Goal: Task Accomplishment & Management: Manage account settings

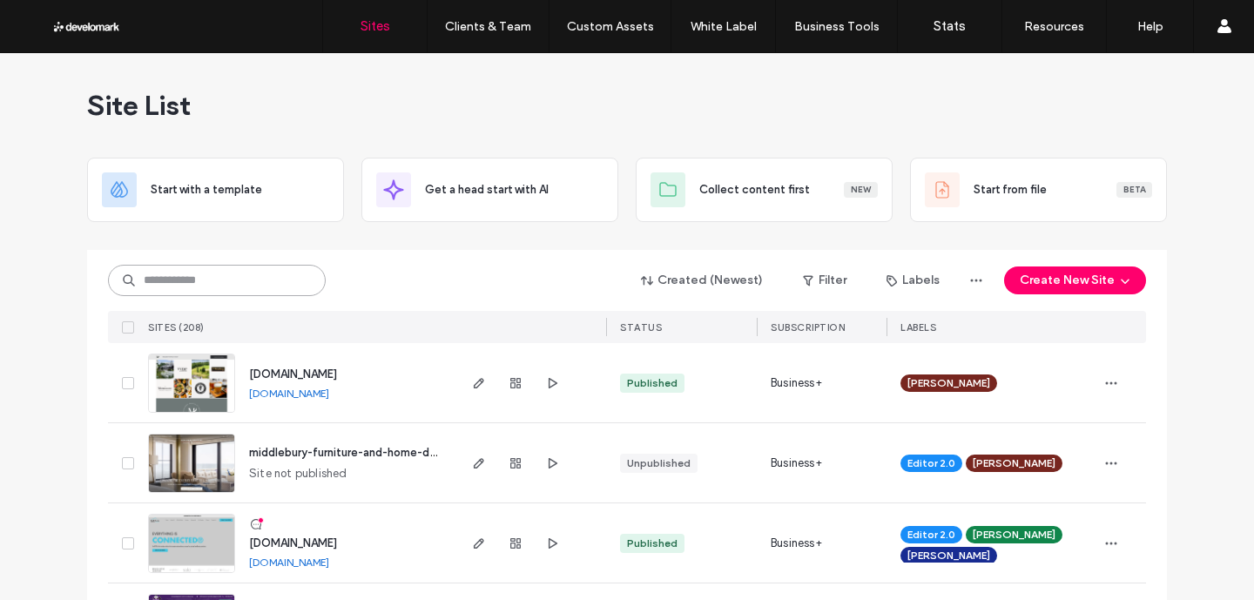
click at [227, 275] on input at bounding box center [217, 280] width 218 height 31
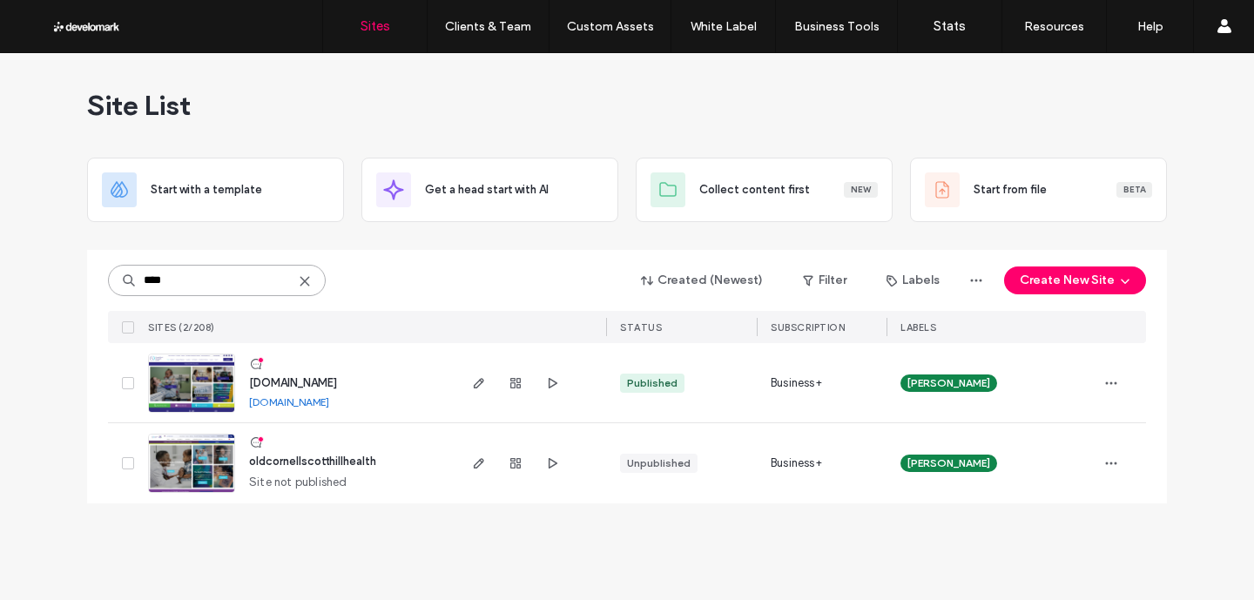
type input "****"
click at [305, 387] on span "[DOMAIN_NAME]" at bounding box center [293, 382] width 88 height 13
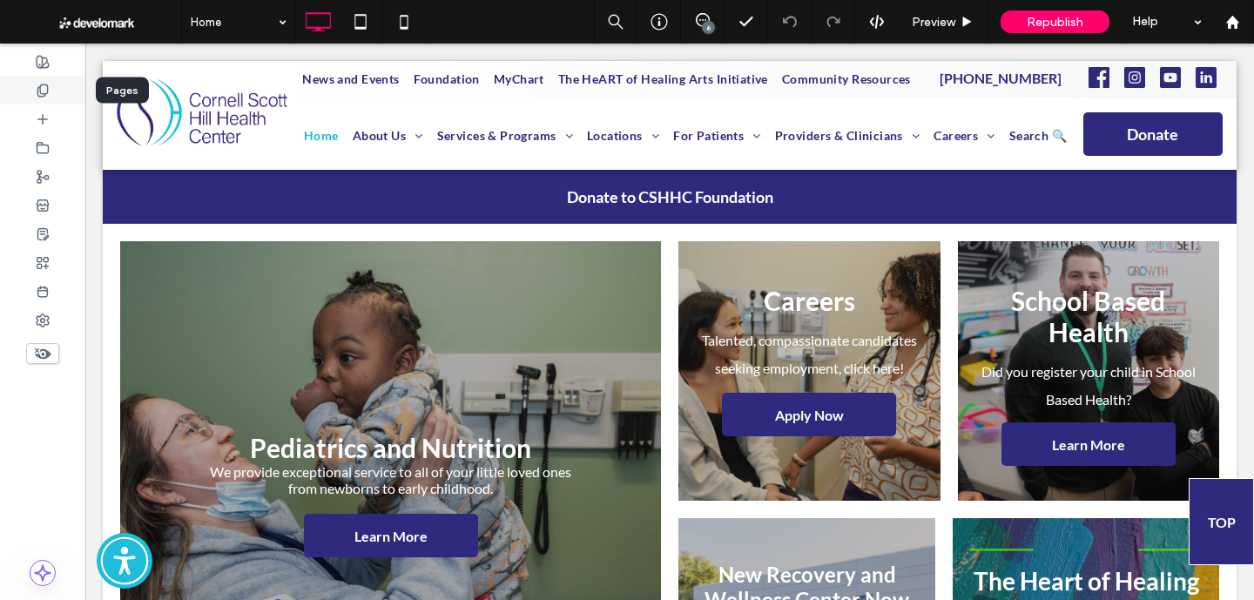
click at [51, 86] on div at bounding box center [42, 90] width 85 height 29
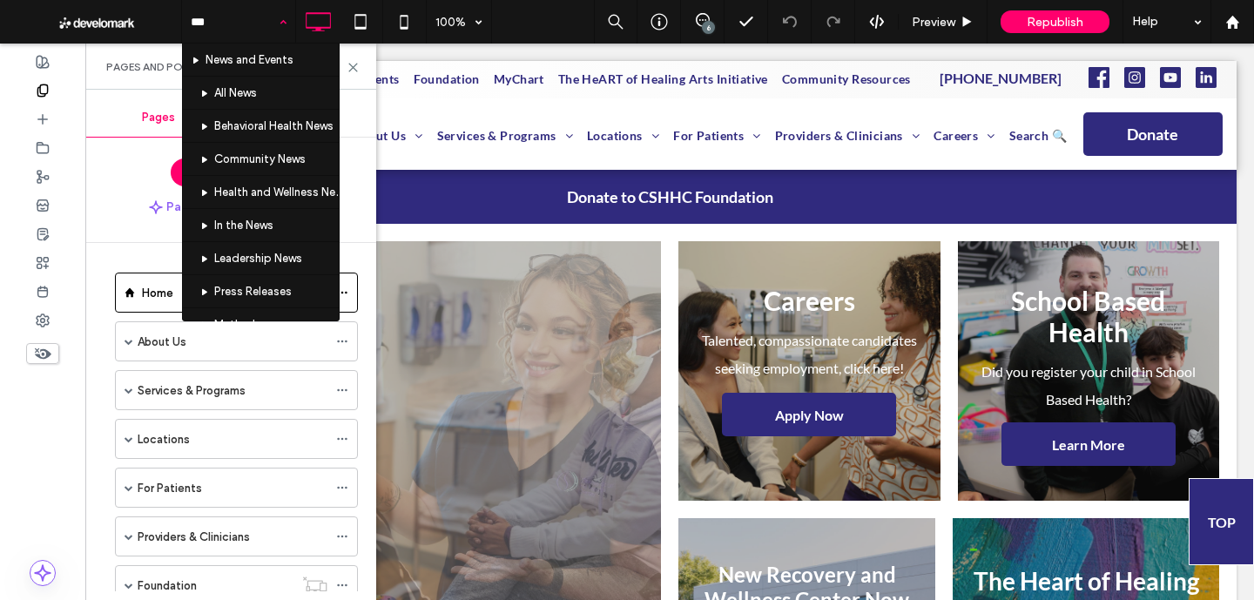
type input "****"
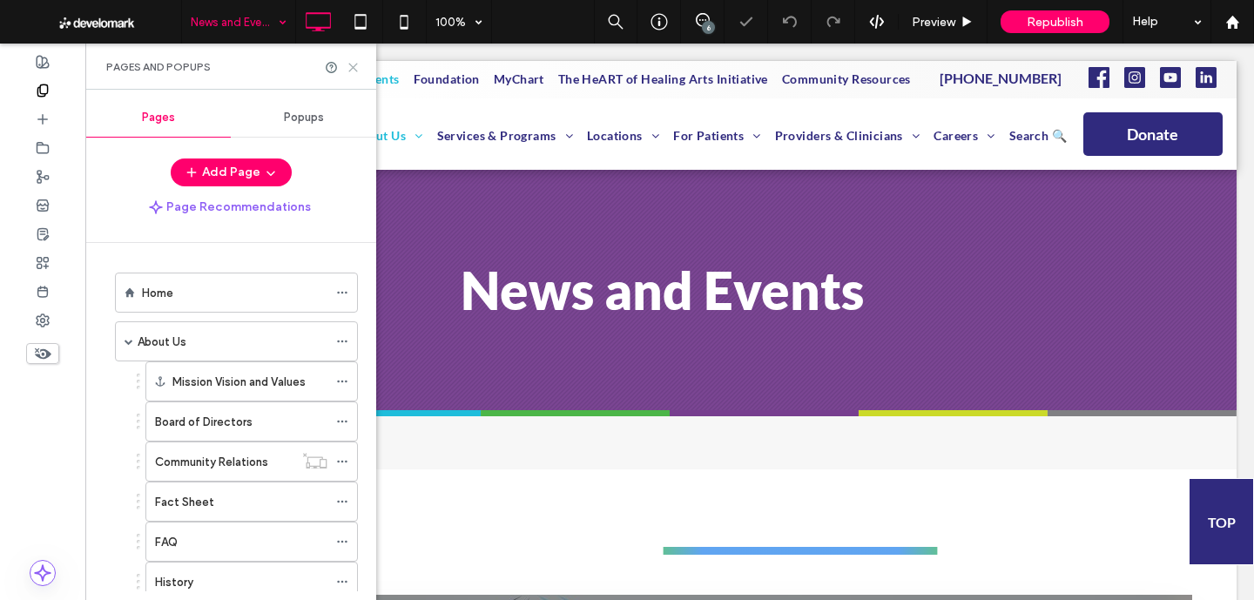
click at [346, 64] on icon at bounding box center [352, 67] width 13 height 13
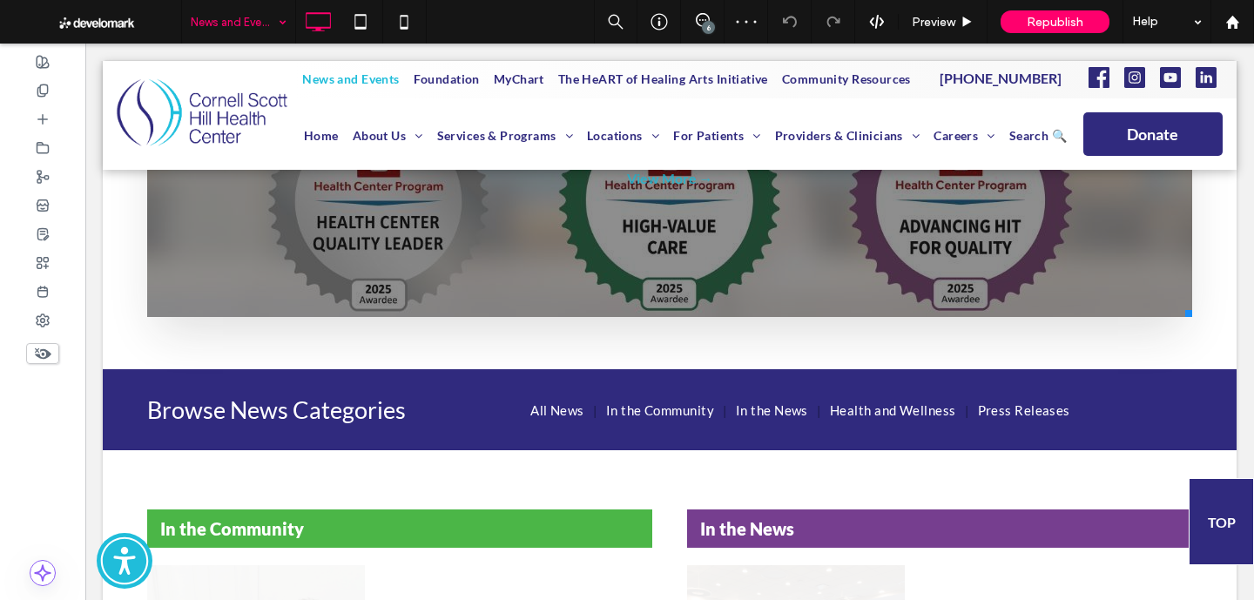
scroll to position [723, 0]
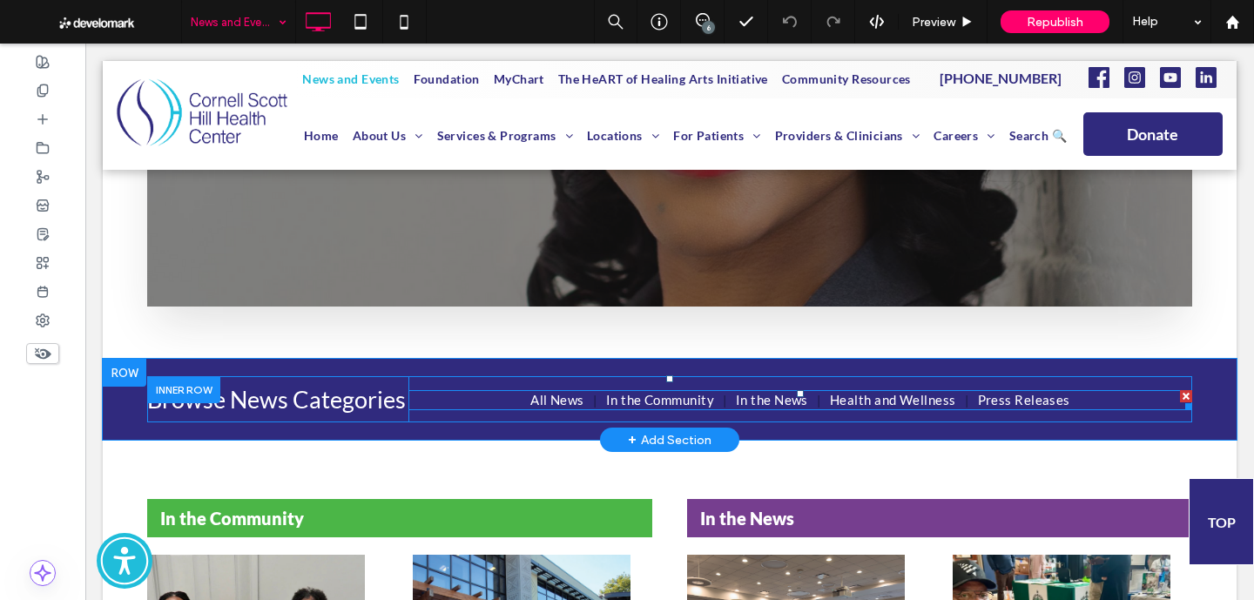
click at [521, 400] on nav "All News In the Community In the News Health and Wellness Press Releases" at bounding box center [799, 400] width 783 height 20
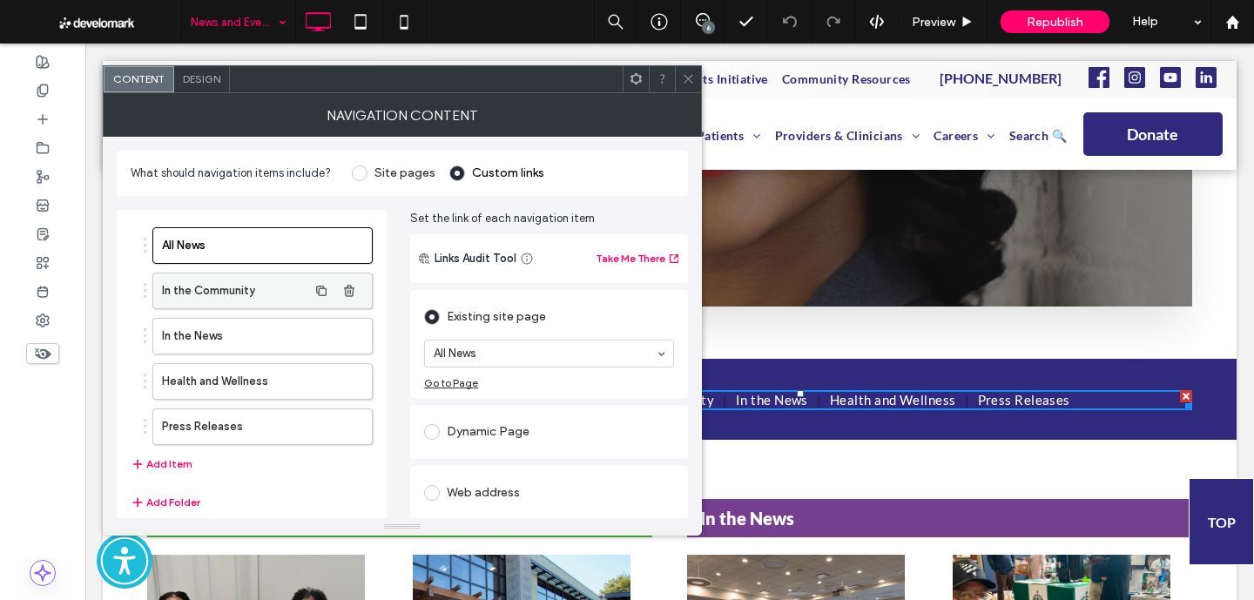
click at [272, 299] on label "In the Community" at bounding box center [234, 290] width 145 height 35
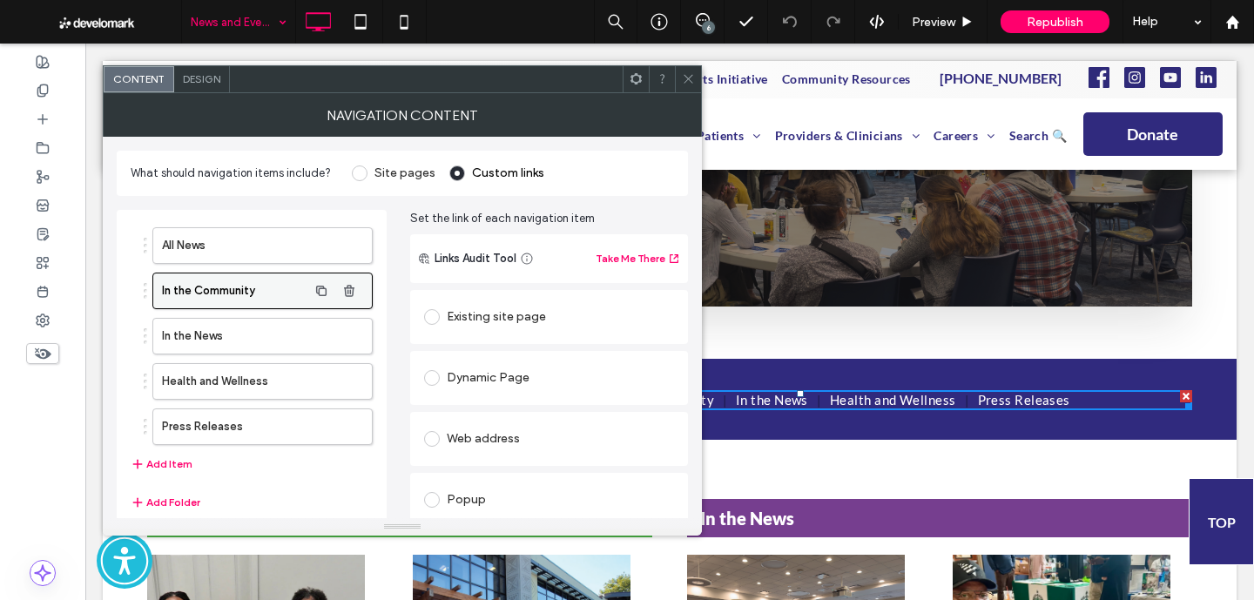
click at [259, 283] on label "In the Community" at bounding box center [234, 290] width 145 height 35
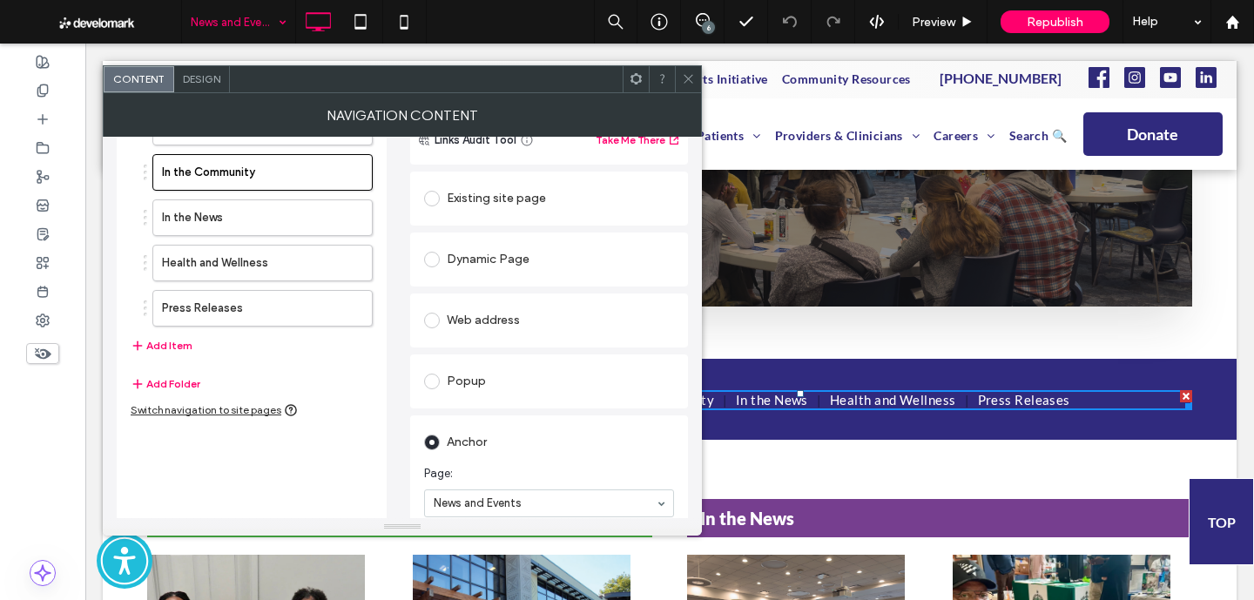
scroll to position [0, 0]
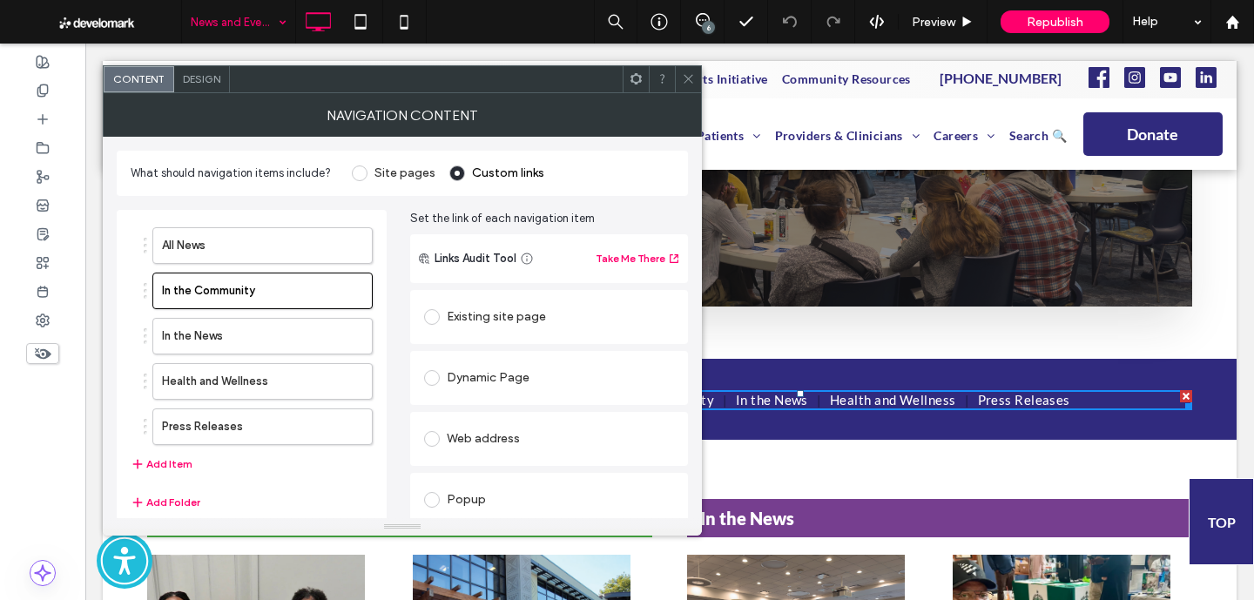
click at [485, 325] on div "Existing site page" at bounding box center [549, 317] width 250 height 28
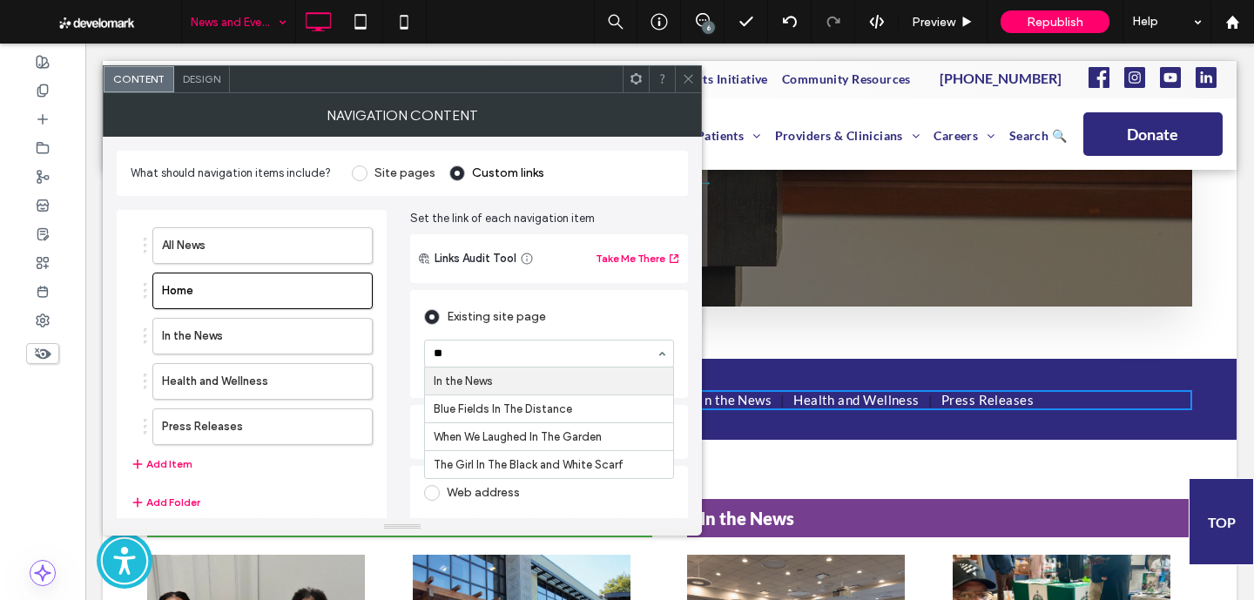
type input "*"
click at [682, 81] on icon at bounding box center [688, 78] width 13 height 13
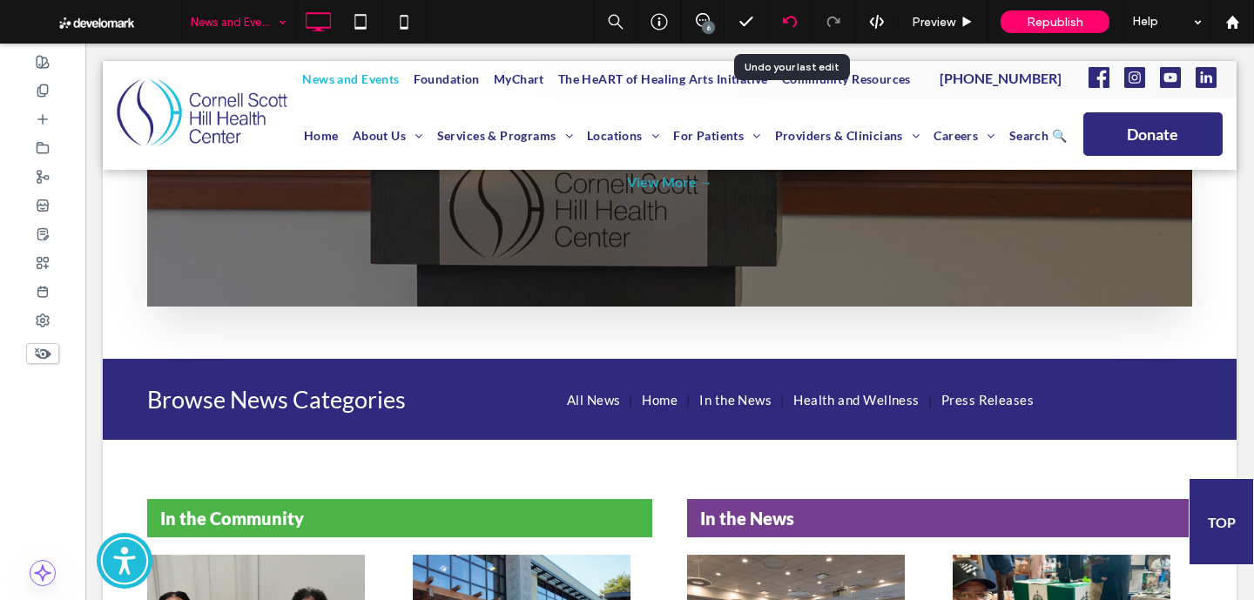
click at [791, 20] on icon at bounding box center [790, 22] width 14 height 14
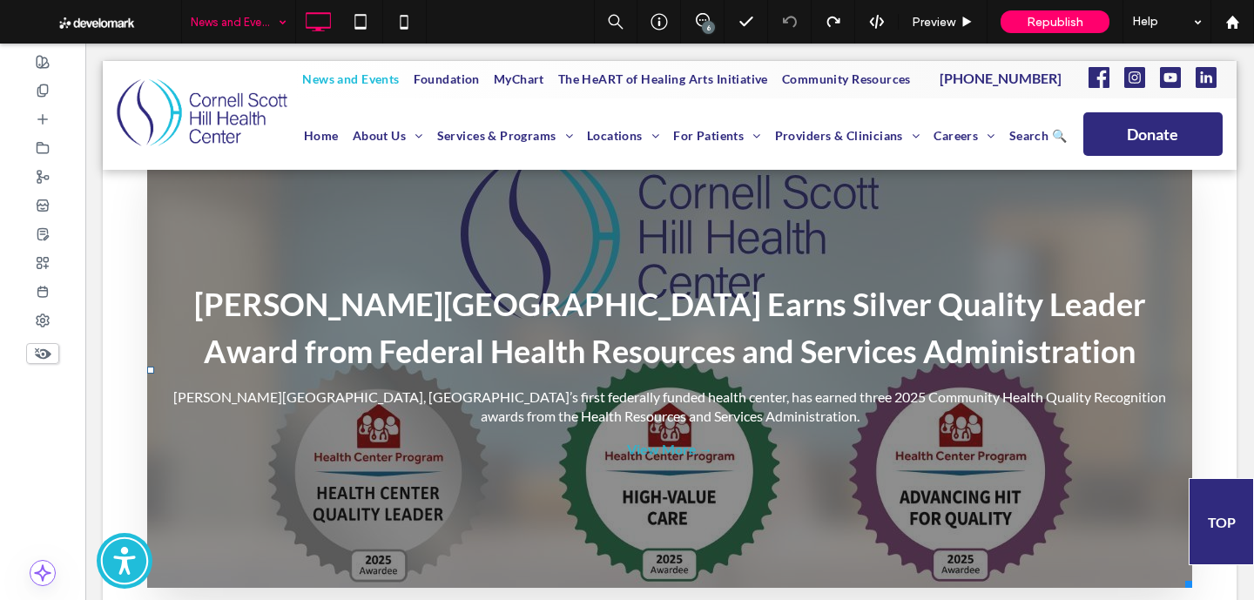
scroll to position [611, 0]
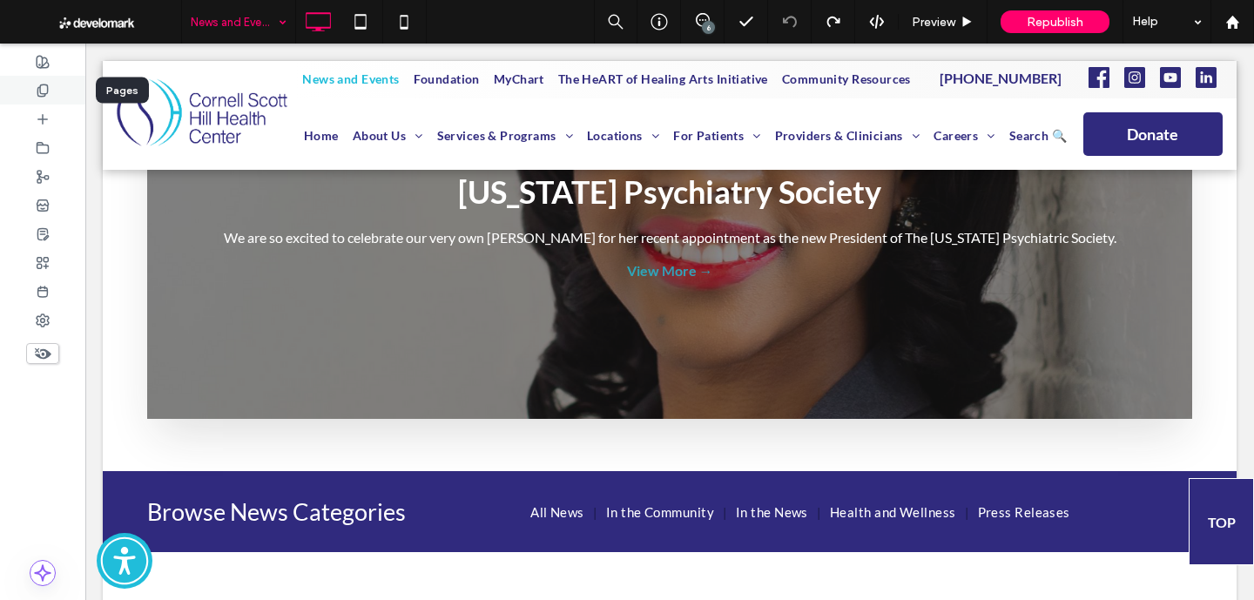
click at [50, 95] on div at bounding box center [42, 90] width 85 height 29
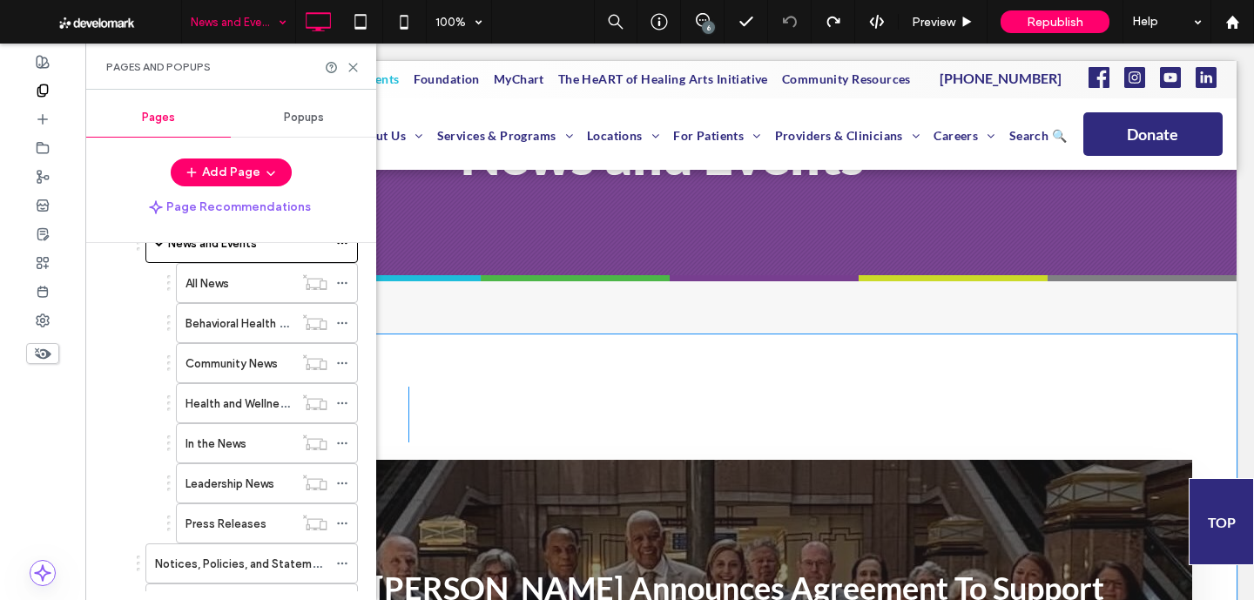
scroll to position [326, 0]
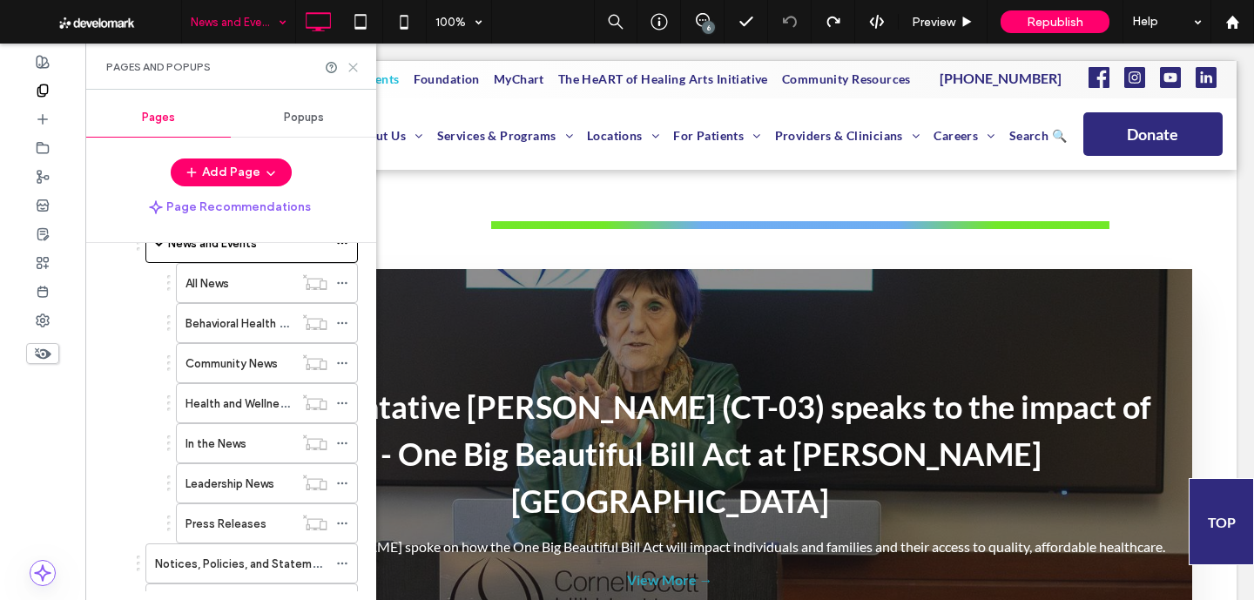
click at [353, 69] on icon at bounding box center [352, 67] width 13 height 13
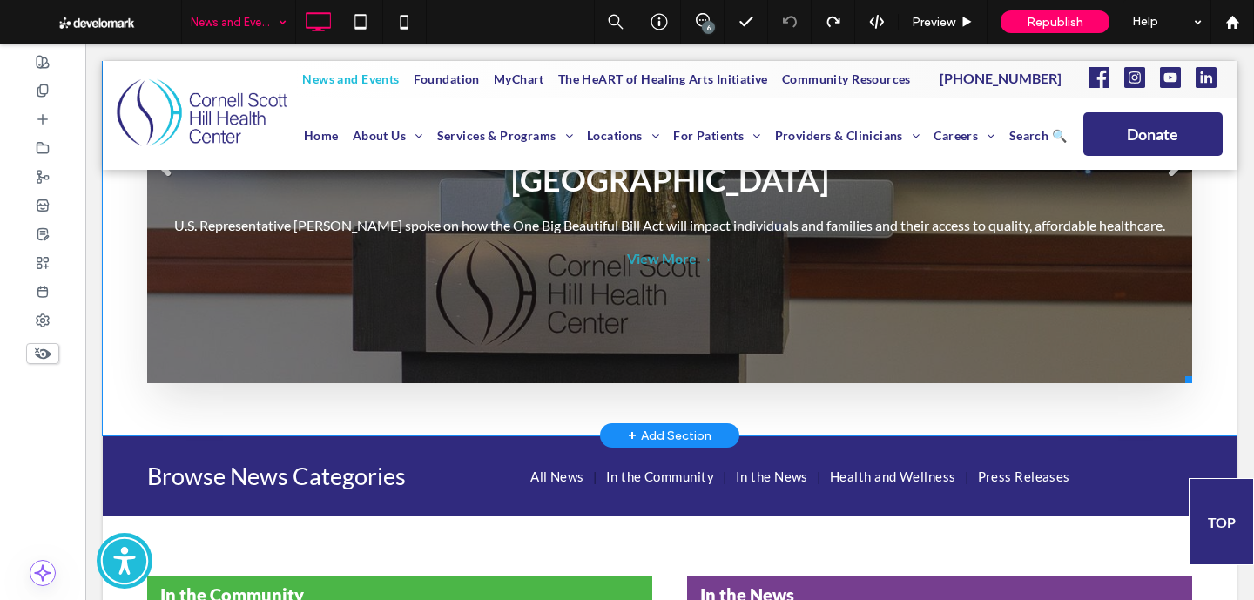
scroll to position [684, 0]
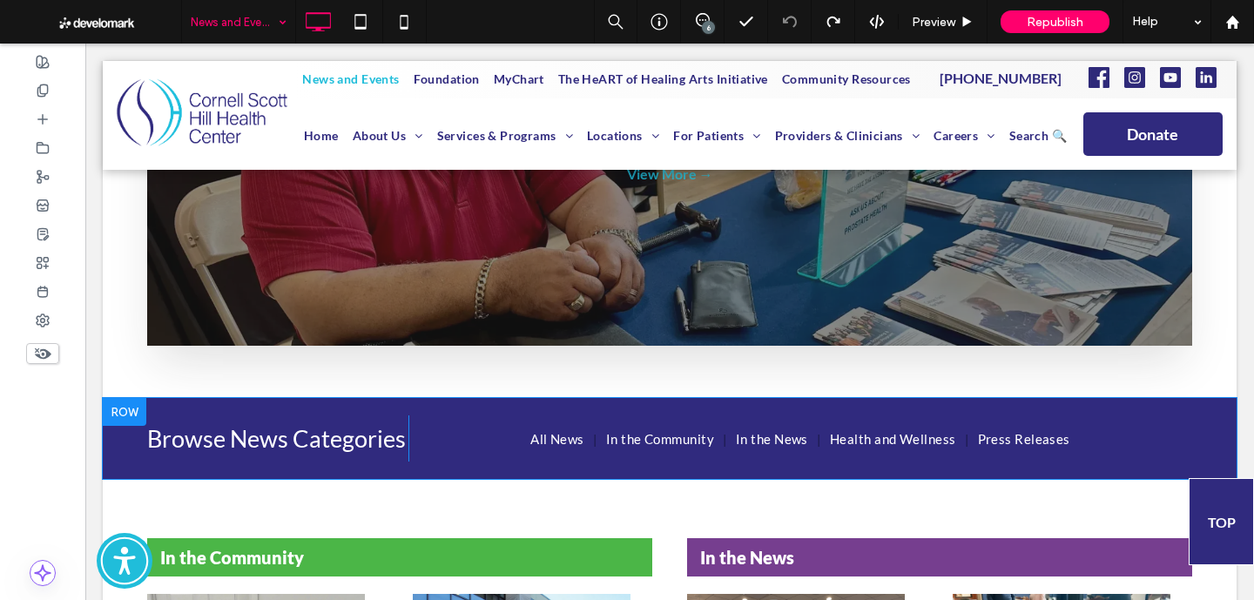
click at [127, 405] on div at bounding box center [125, 412] width 44 height 28
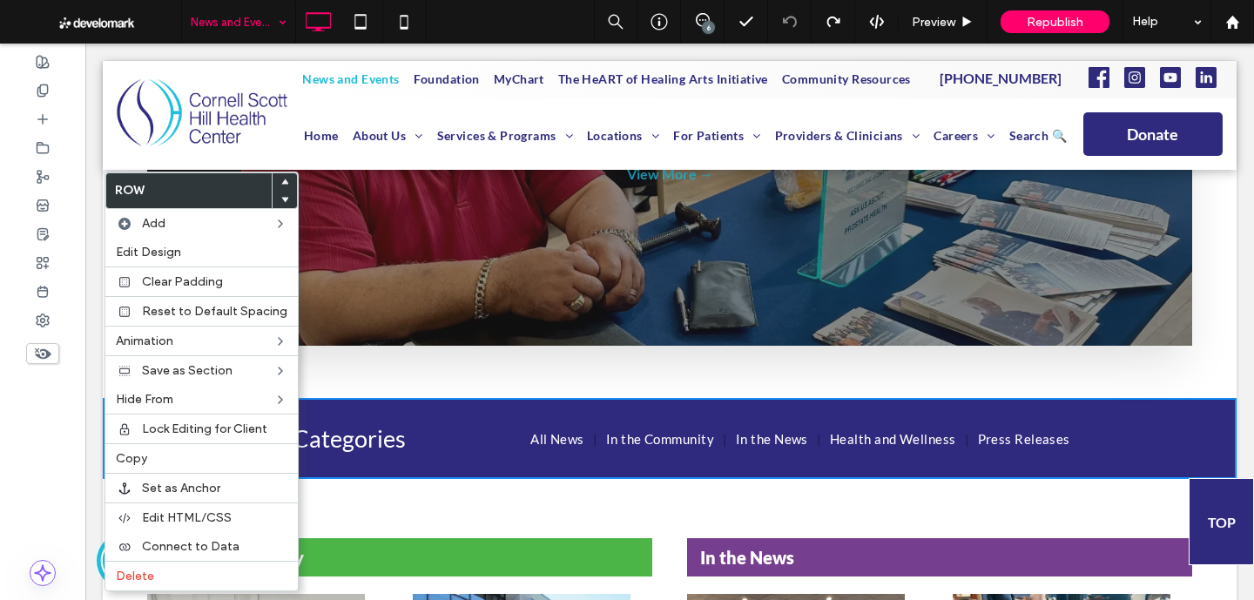
click at [281, 185] on icon at bounding box center [284, 181] width 7 height 7
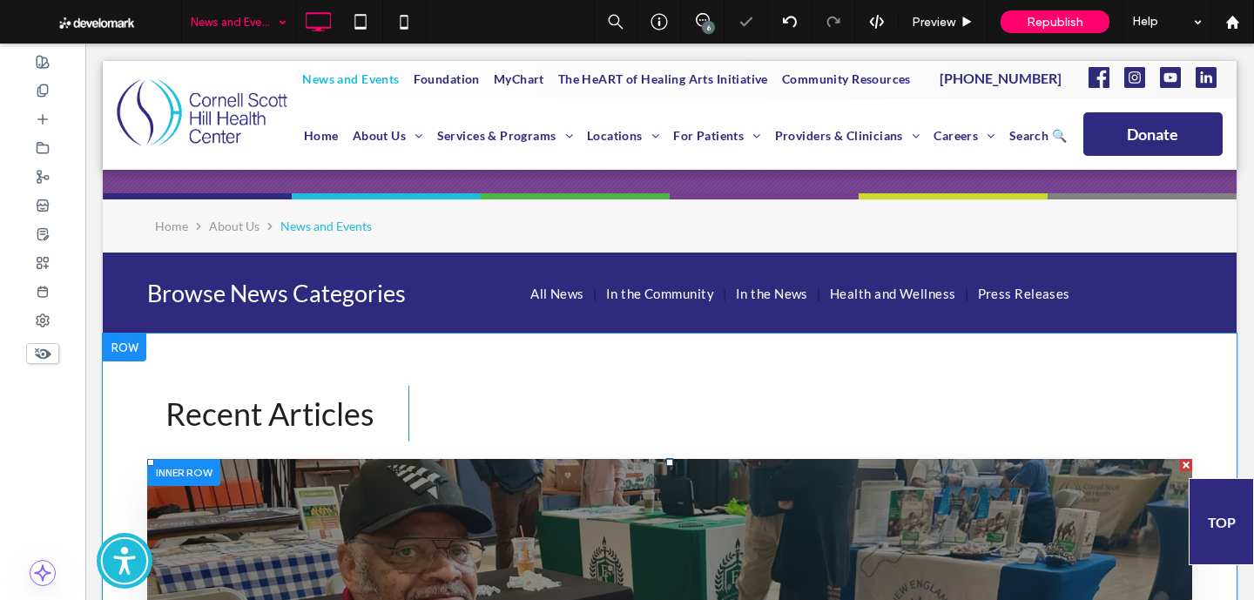
scroll to position [32, 0]
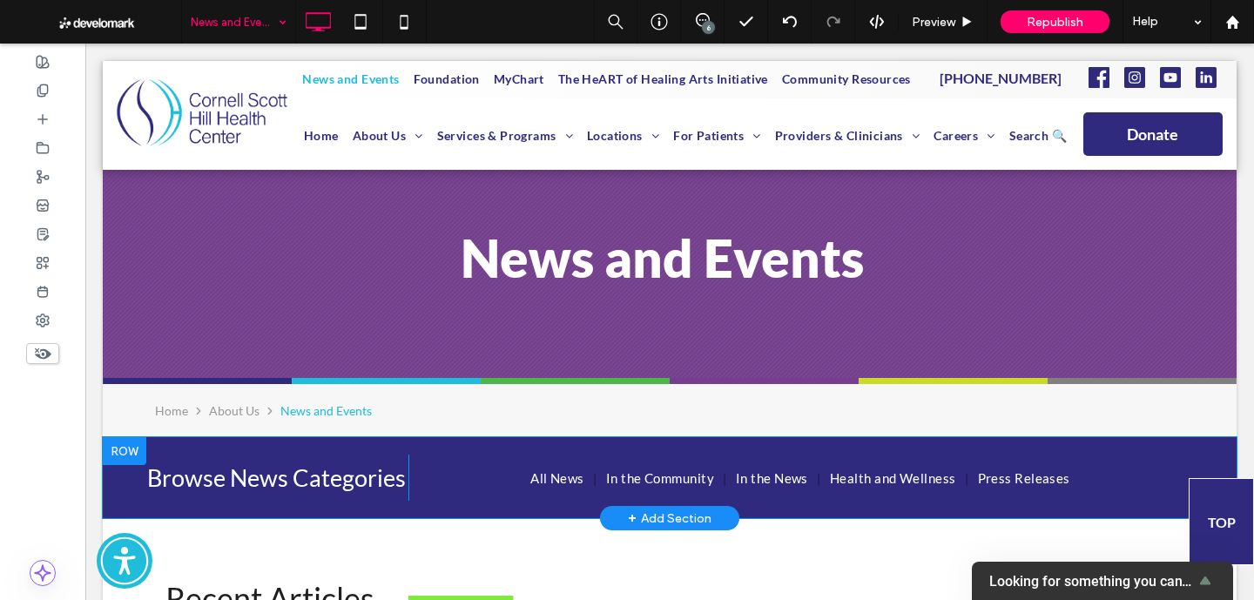
click at [206, 441] on div "Browse News Categories All News In the Community In the News Health and Wellnes…" at bounding box center [669, 477] width 1133 height 81
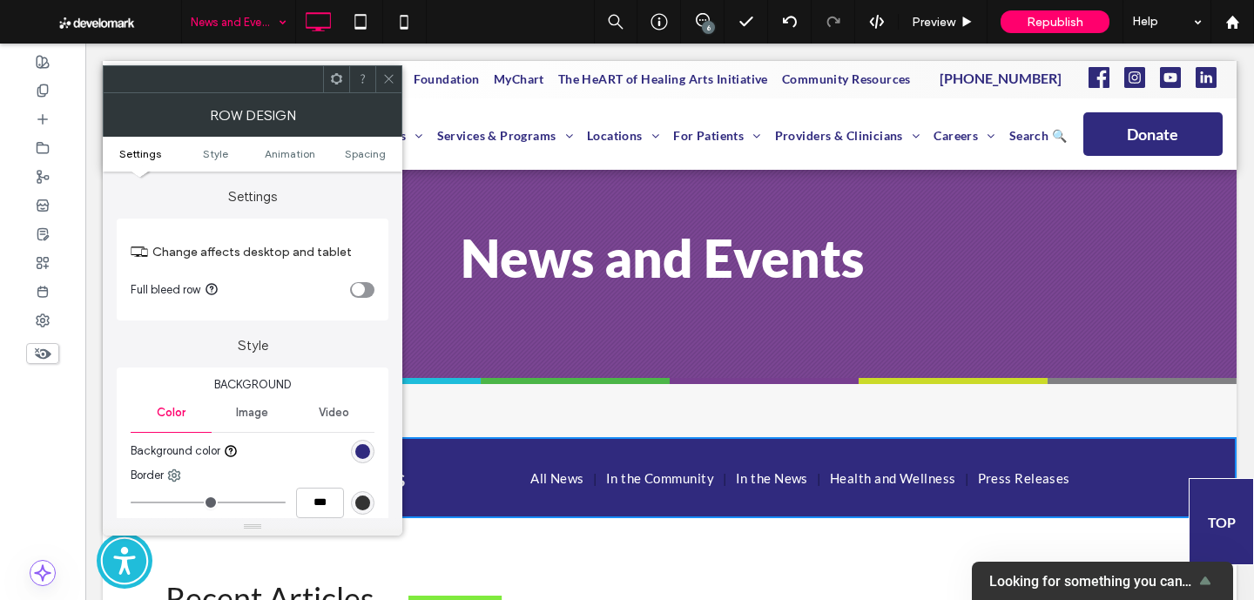
click at [386, 71] on span at bounding box center [388, 79] width 13 height 26
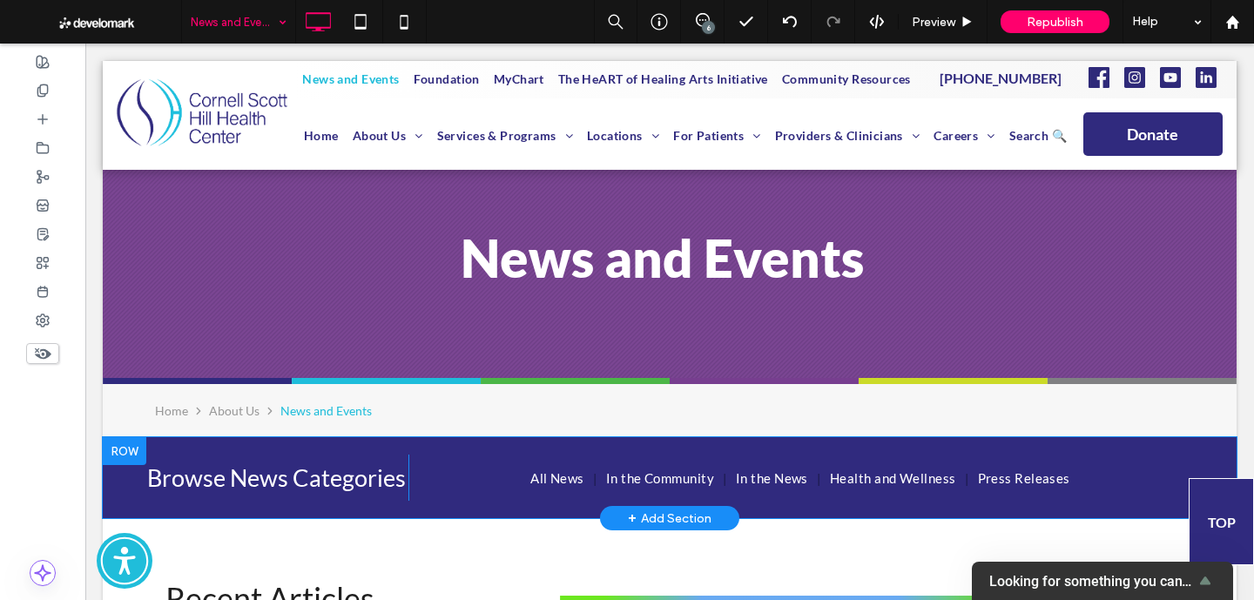
click at [374, 452] on div "Browse News Categories All News In the Community In the News Health and Wellnes…" at bounding box center [669, 477] width 1133 height 81
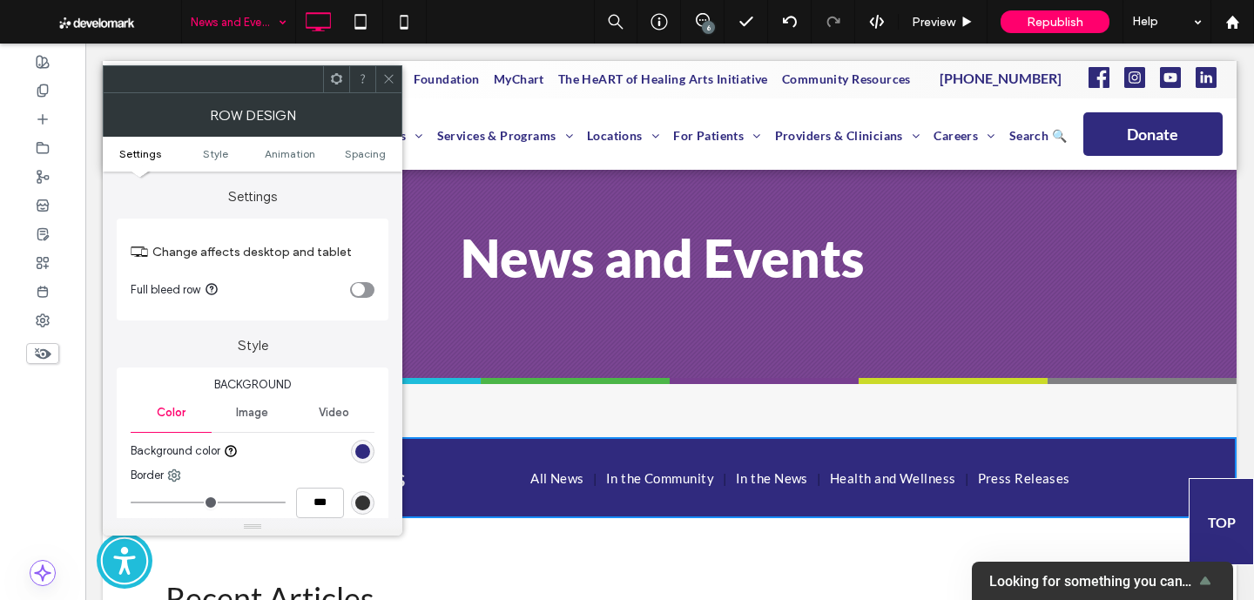
click at [358, 449] on div "rgb(48, 42, 126)" at bounding box center [362, 451] width 15 height 15
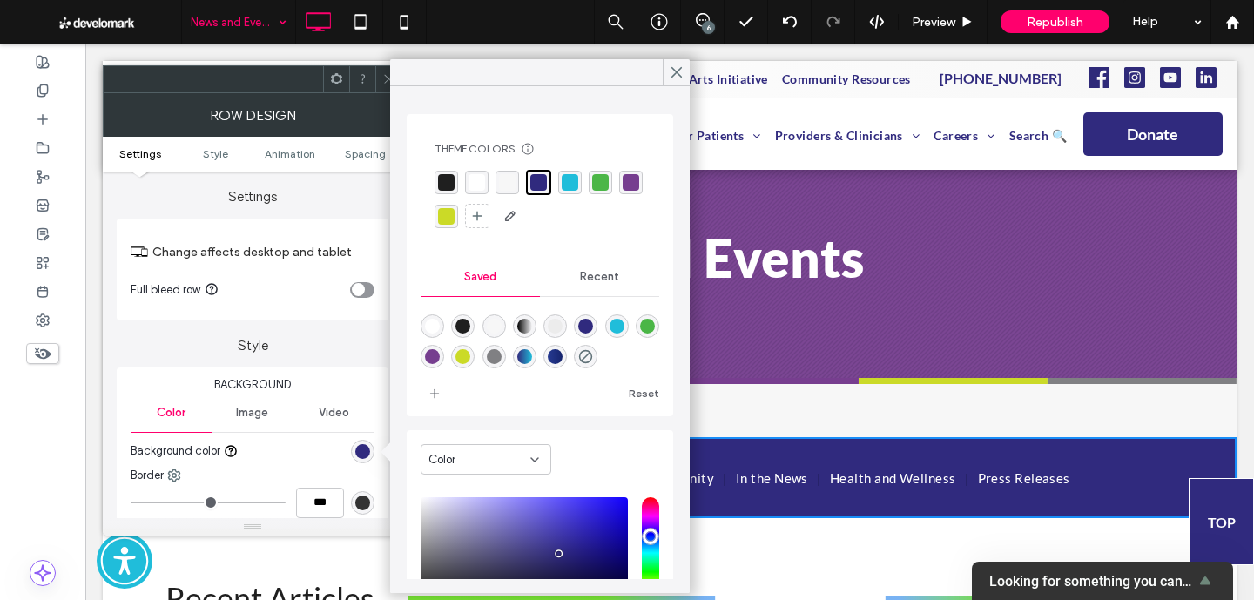
click at [577, 357] on div "rgba(0,0,0,0)" at bounding box center [586, 357] width 24 height 24
type input "*******"
type input "*"
type input "**"
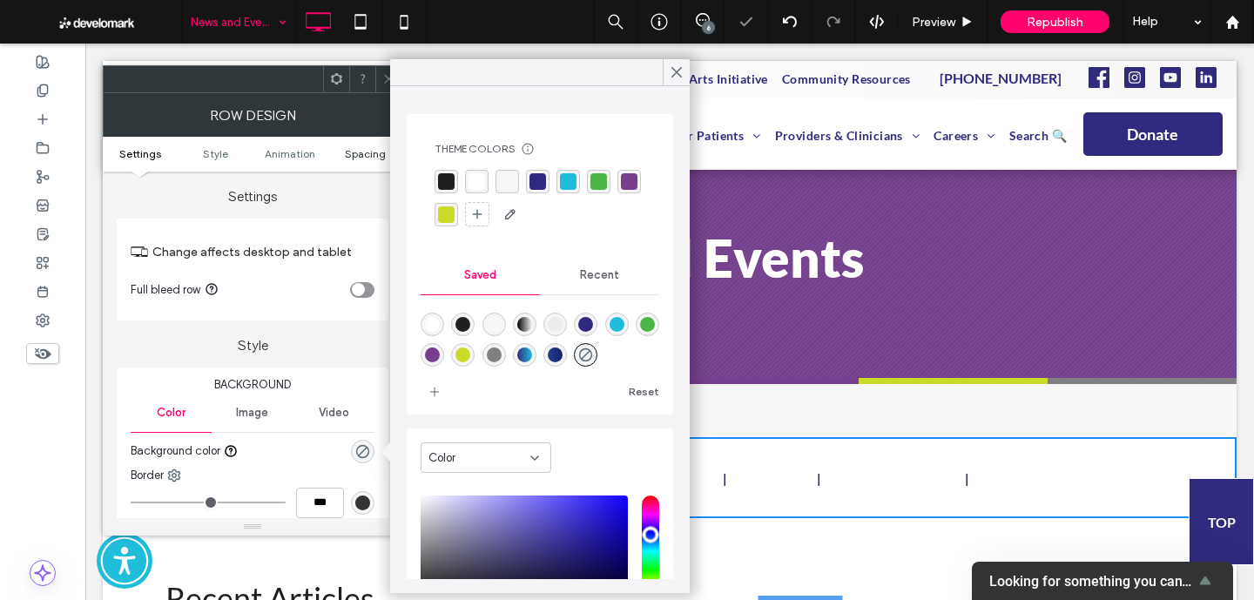
click at [366, 150] on span "Spacing" at bounding box center [365, 153] width 41 height 13
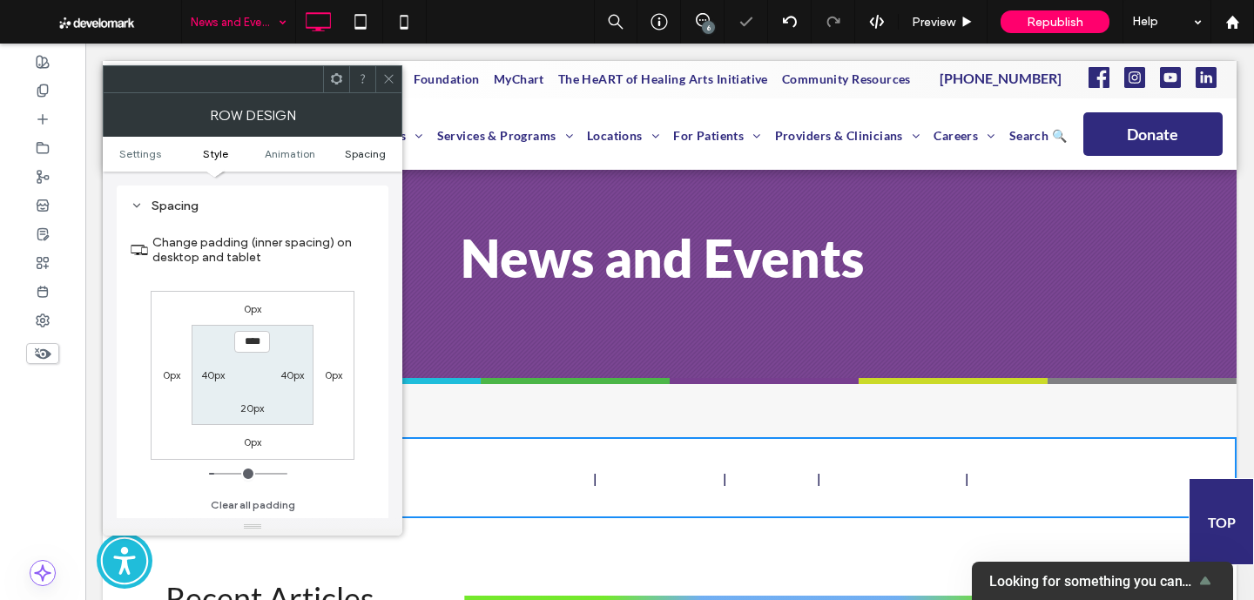
scroll to position [480, 0]
click at [390, 75] on icon at bounding box center [388, 78] width 13 height 13
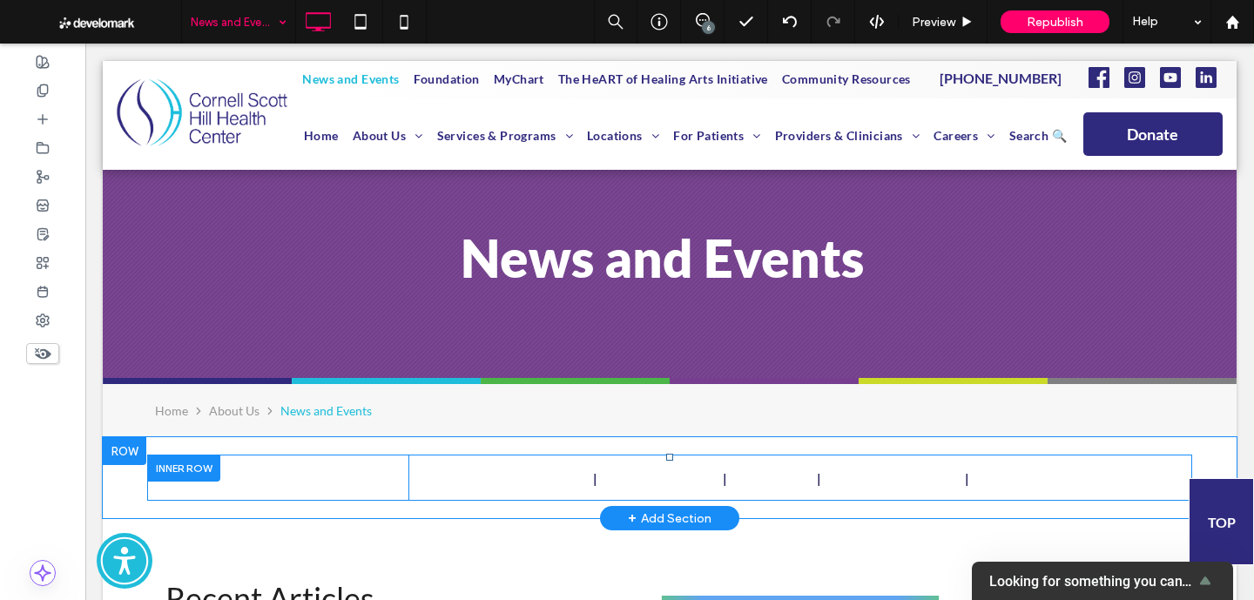
click at [205, 458] on div at bounding box center [183, 467] width 73 height 27
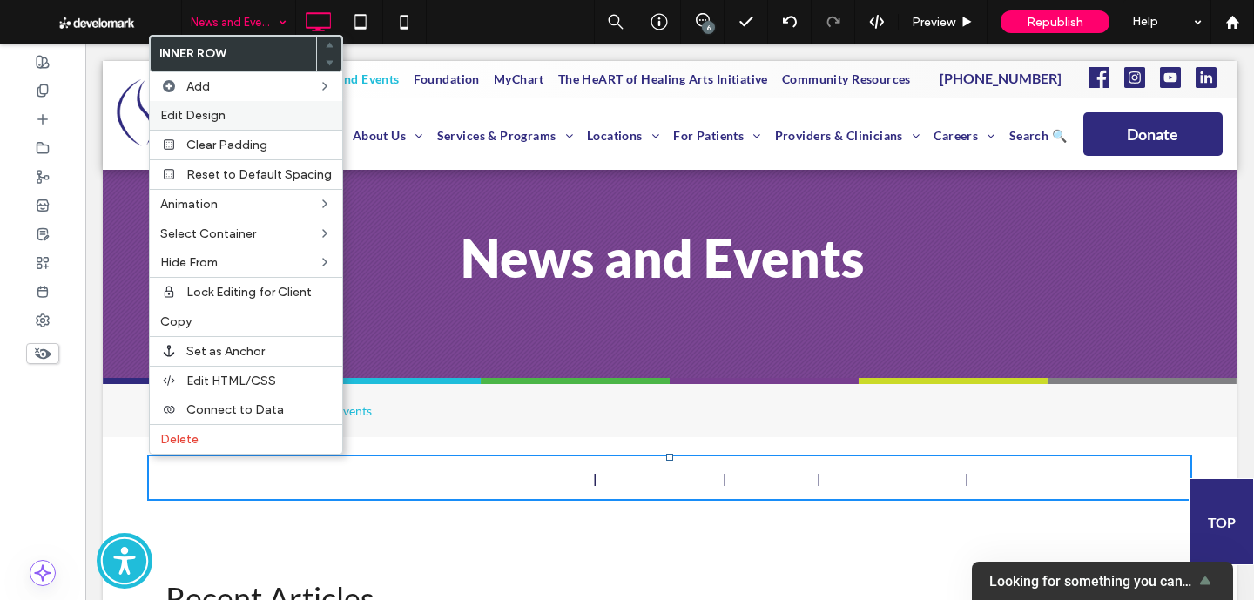
click at [237, 111] on label "Edit Design" at bounding box center [245, 115] width 171 height 15
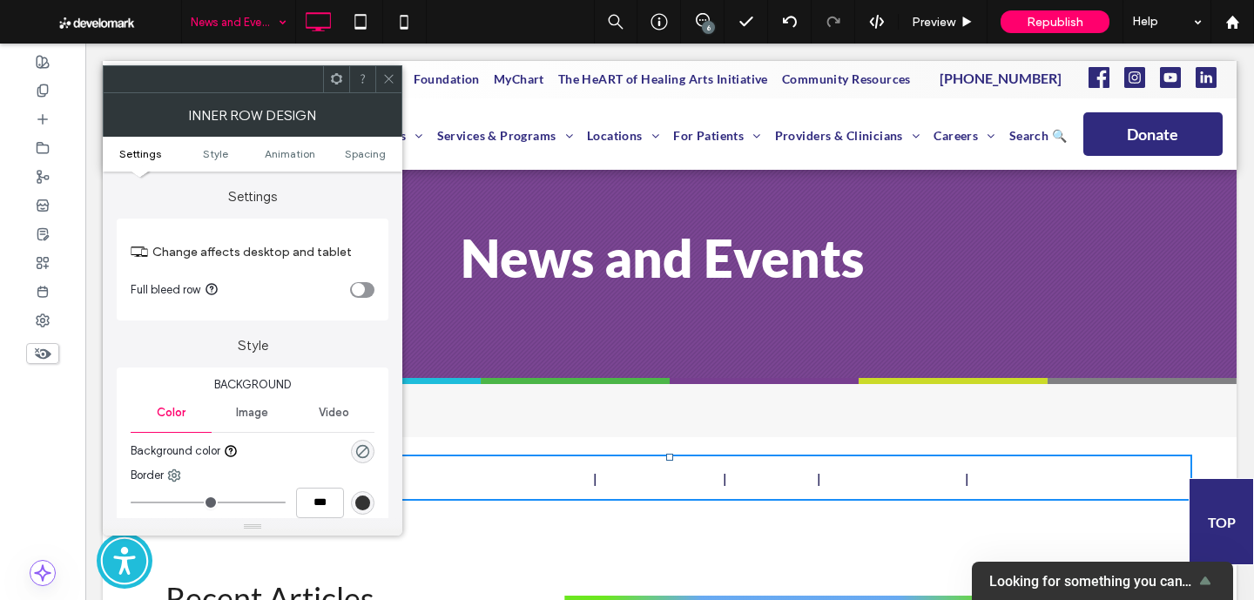
click at [353, 447] on div "rgba(0, 0, 0, 0)" at bounding box center [363, 452] width 24 height 24
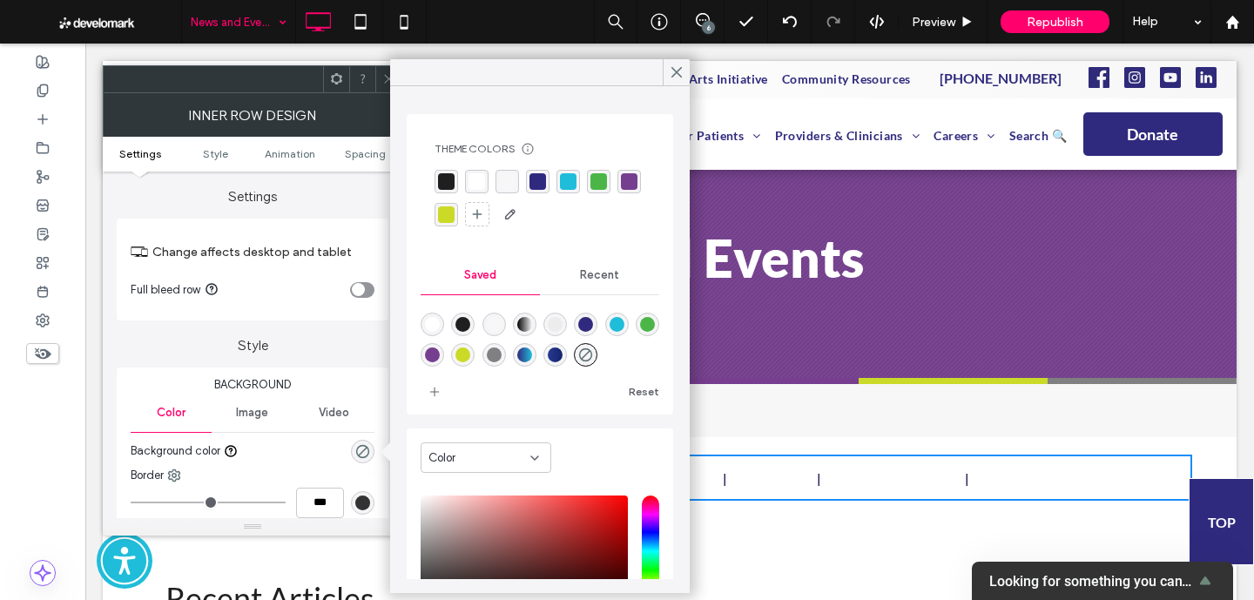
click at [538, 188] on div "rgba(48,42,126,1)" at bounding box center [537, 181] width 17 height 17
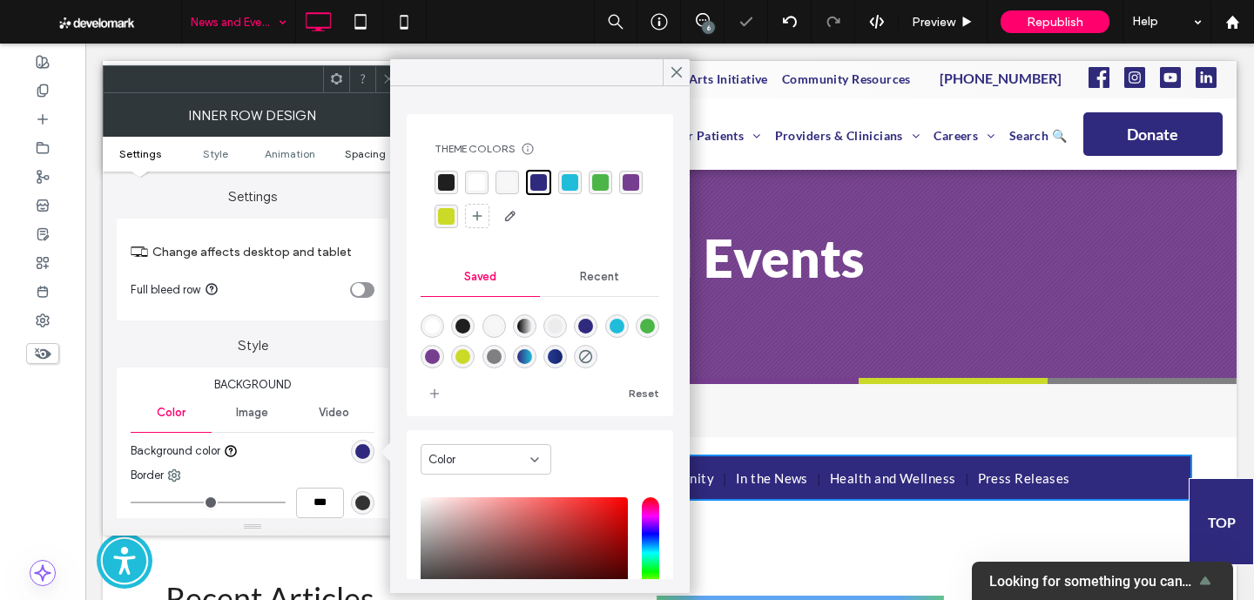
click at [363, 147] on span "Spacing" at bounding box center [365, 153] width 41 height 13
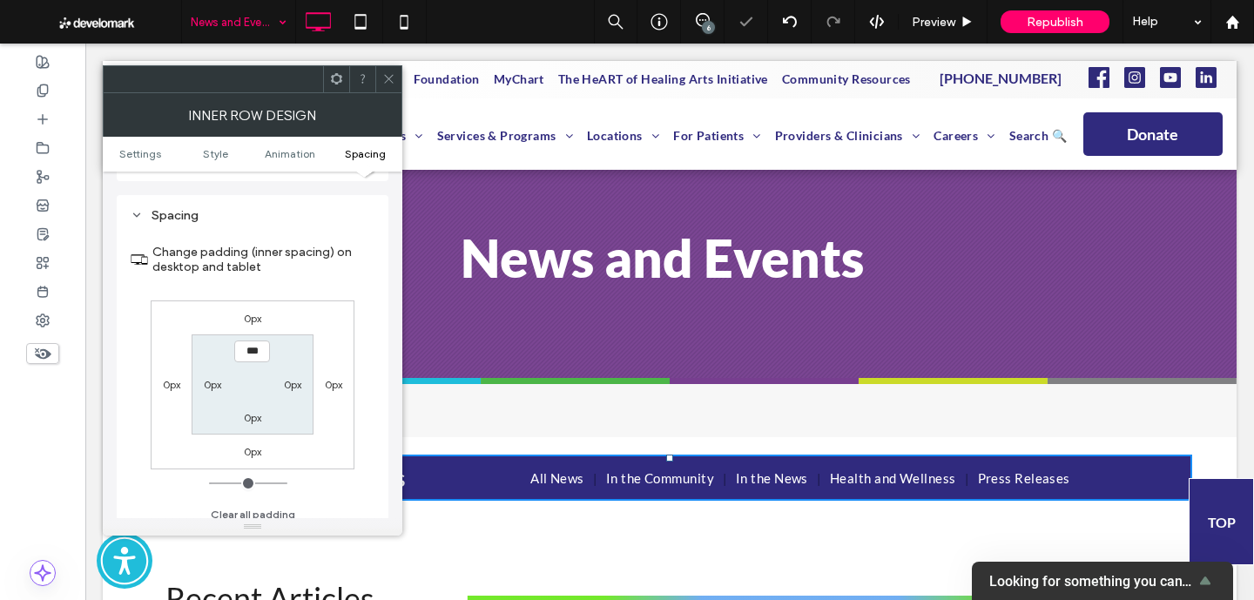
scroll to position [545, 0]
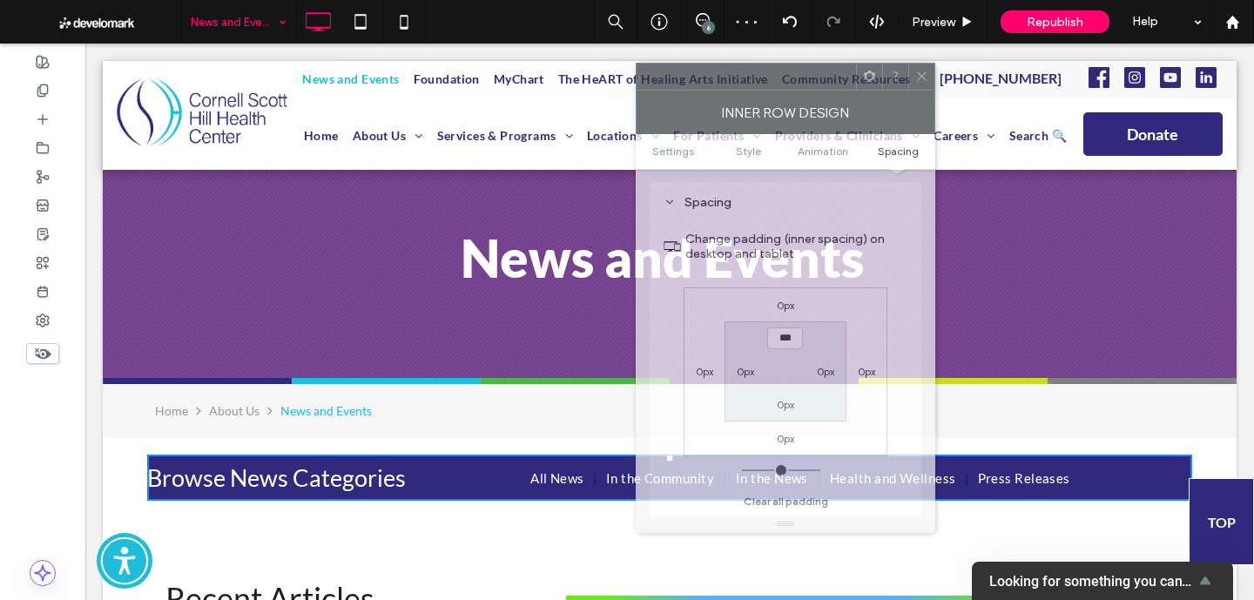
drag, startPoint x: 284, startPoint y: 78, endPoint x: 474, endPoint y: 86, distance: 189.9
click at [636, 86] on div at bounding box center [745, 77] width 219 height 26
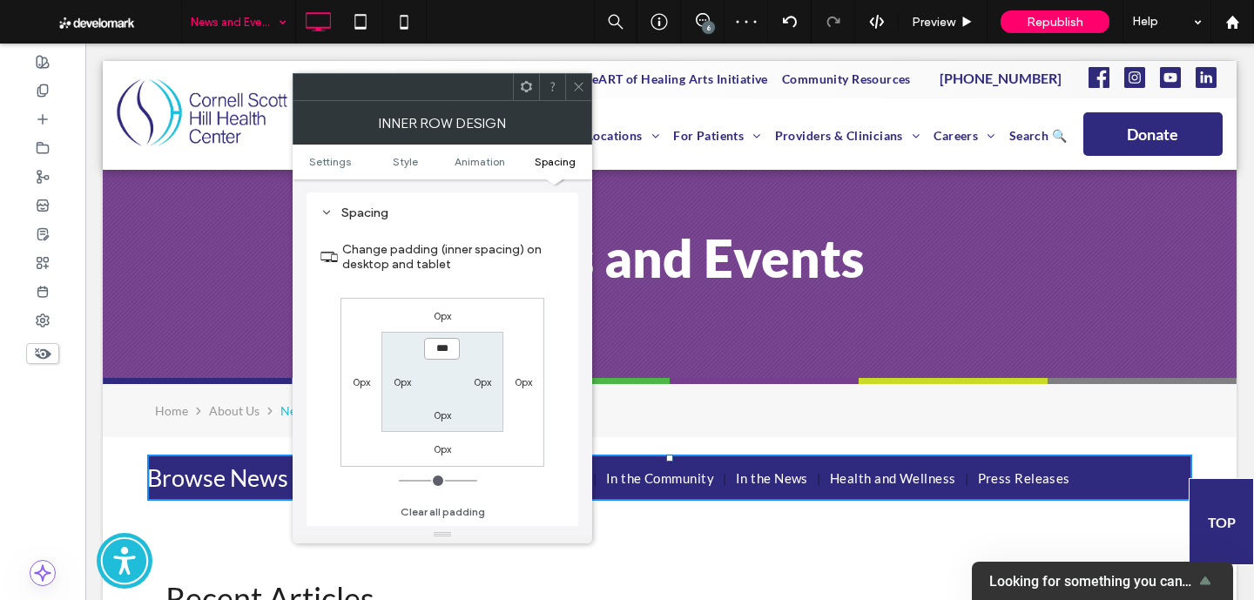
click at [447, 350] on input "***" at bounding box center [442, 349] width 36 height 22
click at [482, 381] on label "0px" at bounding box center [482, 381] width 17 height 13
type input "**"
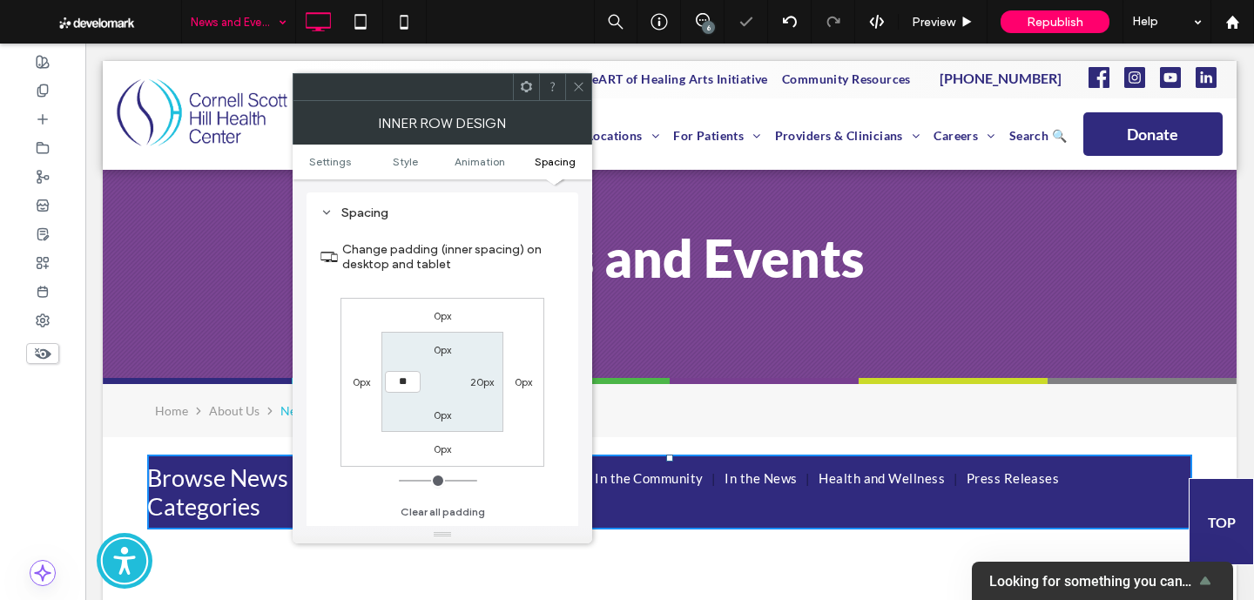
type input "**"
type input "****"
click at [579, 77] on span at bounding box center [578, 87] width 13 height 26
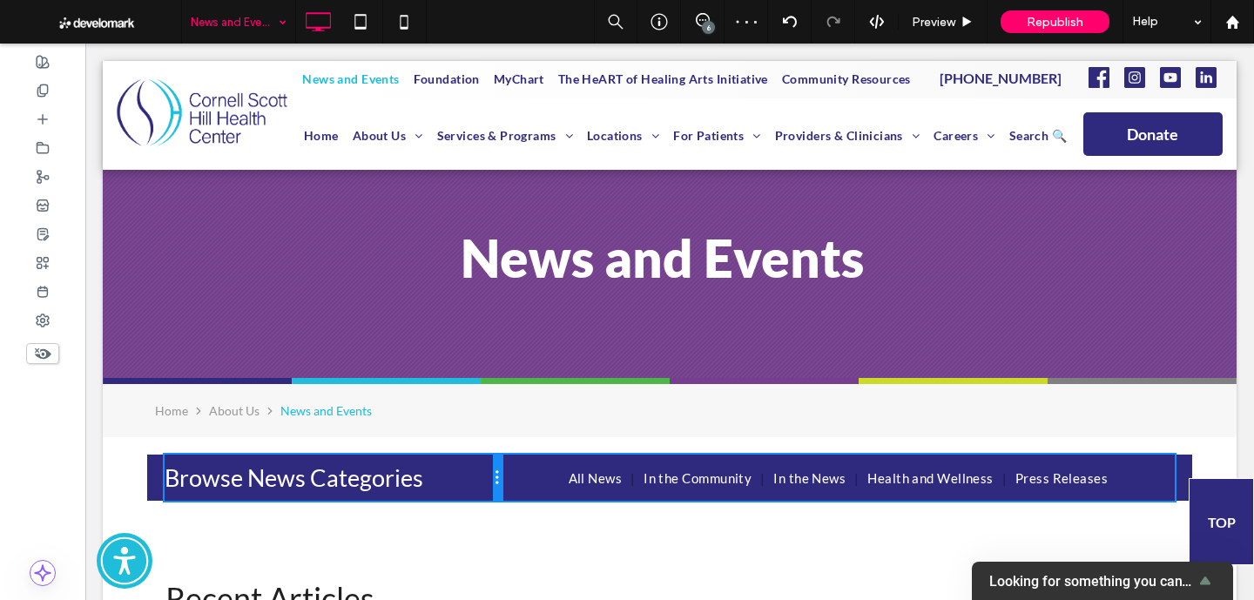
drag, startPoint x: 415, startPoint y: 493, endPoint x: 458, endPoint y: 493, distance: 42.7
click at [458, 493] on div "Browse News Categories All News In the Community In the News Health and Wellnes…" at bounding box center [333, 477] width 337 height 46
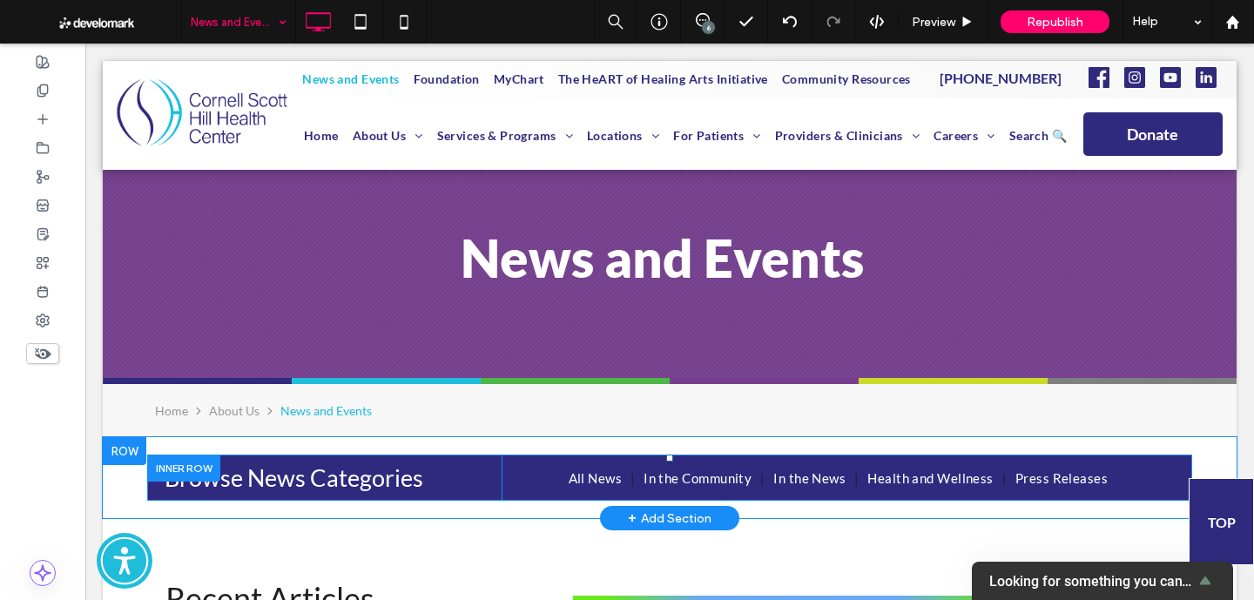
click at [161, 482] on div "Browse News Categories All News In the Community In the News Health and Wellnes…" at bounding box center [669, 477] width 1045 height 46
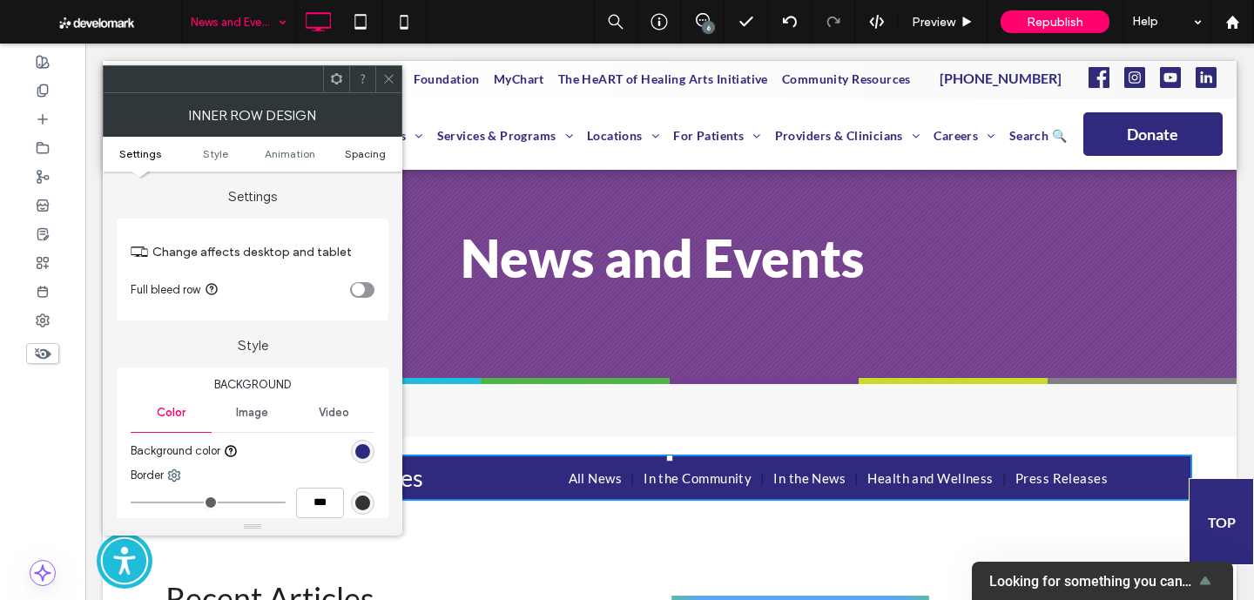
click at [353, 147] on span "Spacing" at bounding box center [365, 153] width 41 height 13
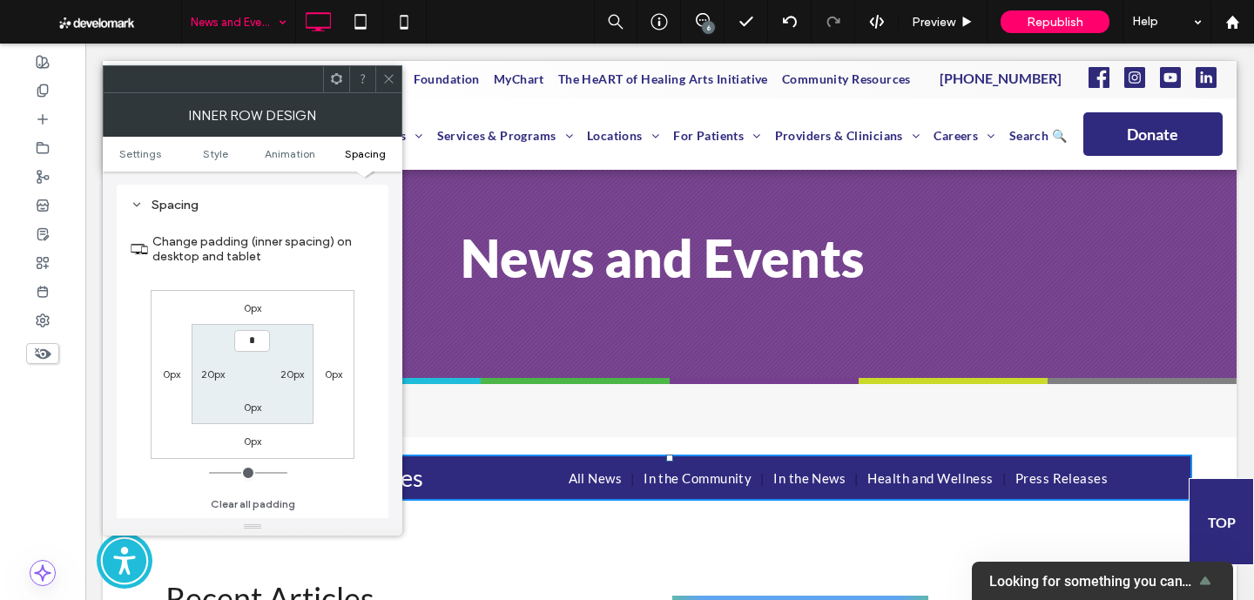
type input "**"
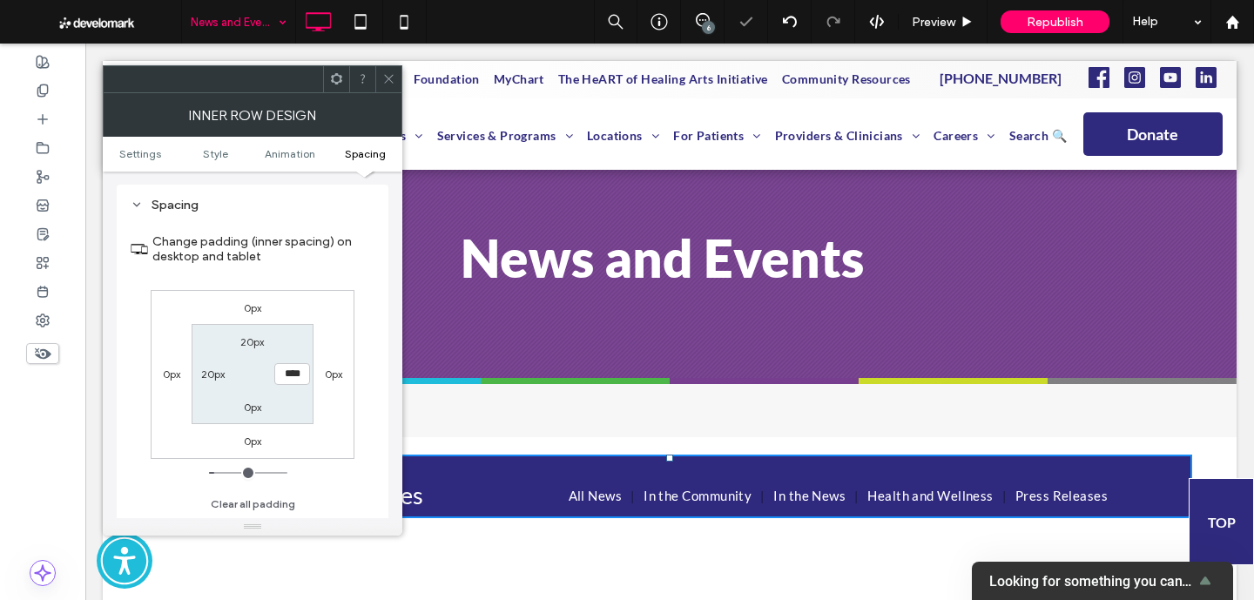
type input "*"
type input "**"
type input "****"
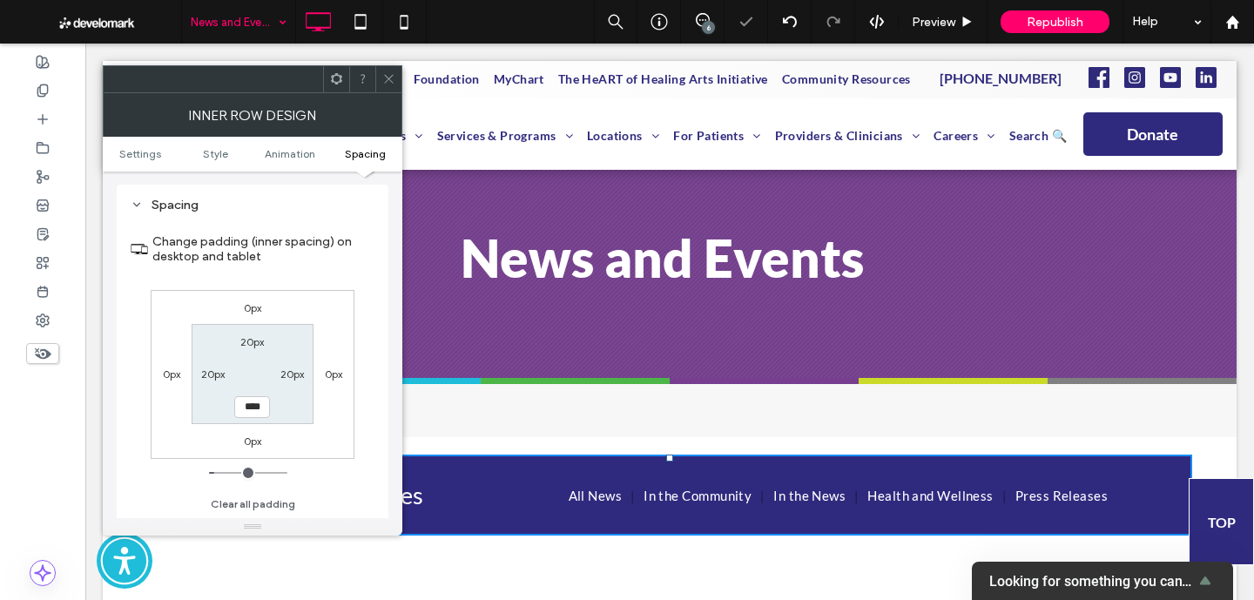
click at [246, 345] on label "20px" at bounding box center [252, 341] width 24 height 13
type input "**"
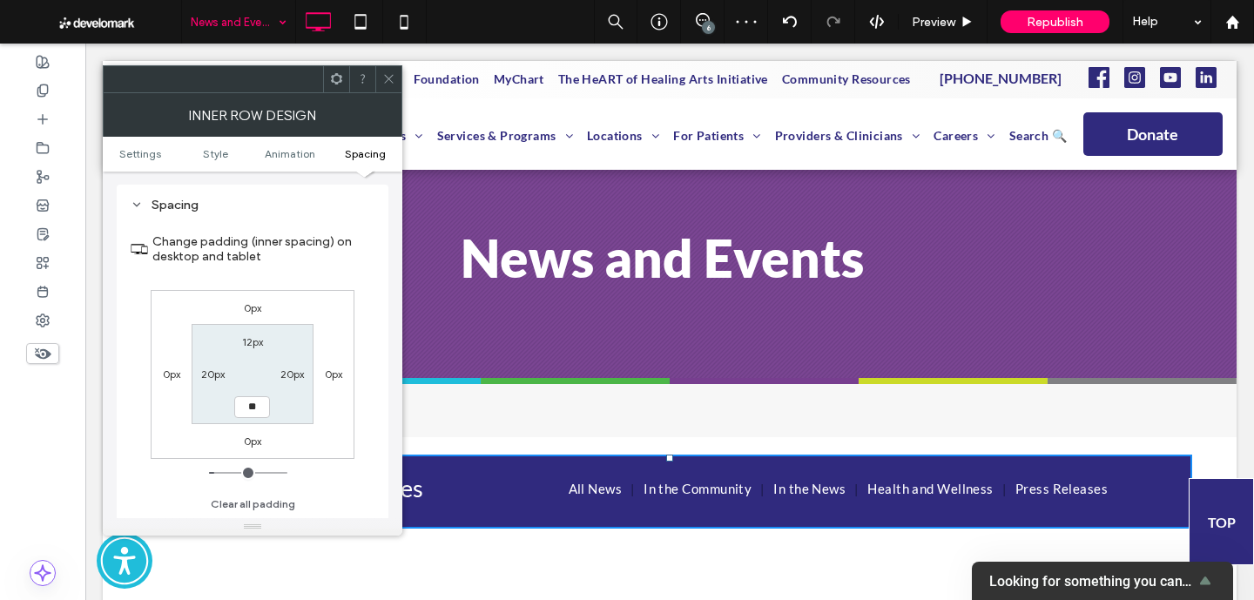
type input "**"
type input "****"
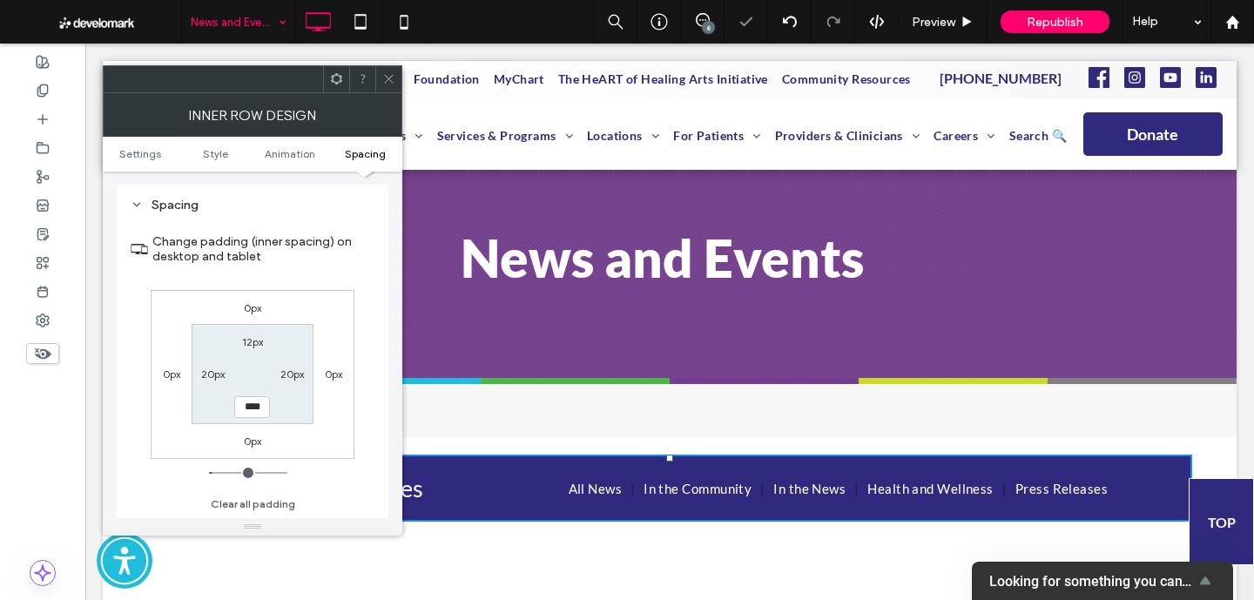
click at [288, 380] on label "20px" at bounding box center [292, 373] width 24 height 13
type input "**"
type input "****"
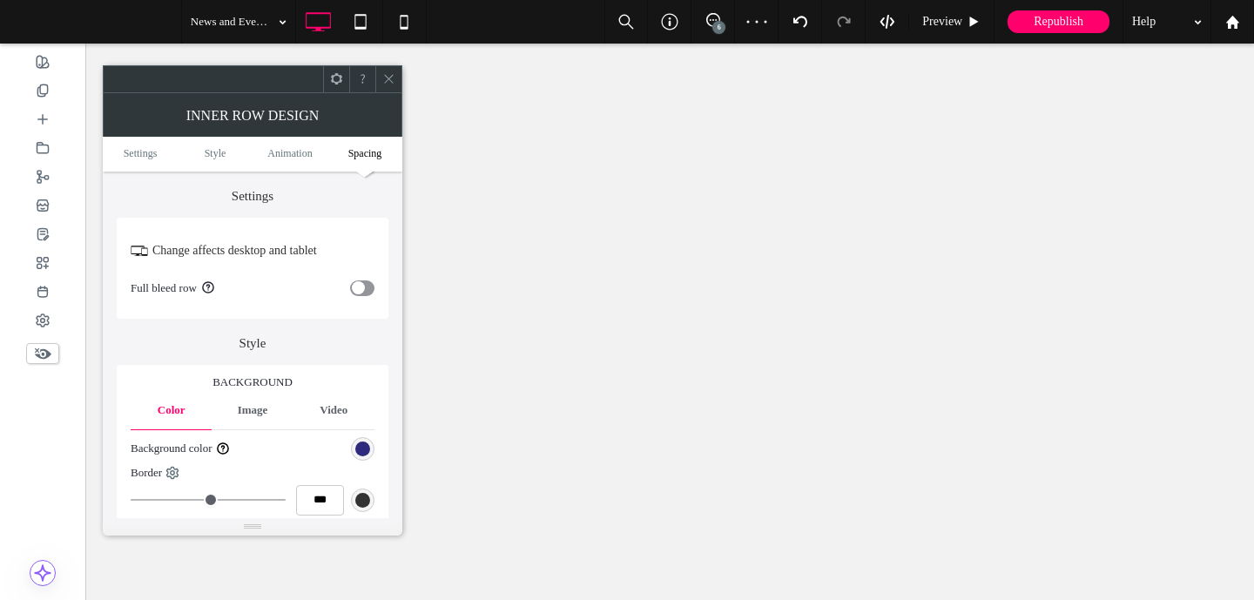
type input "**"
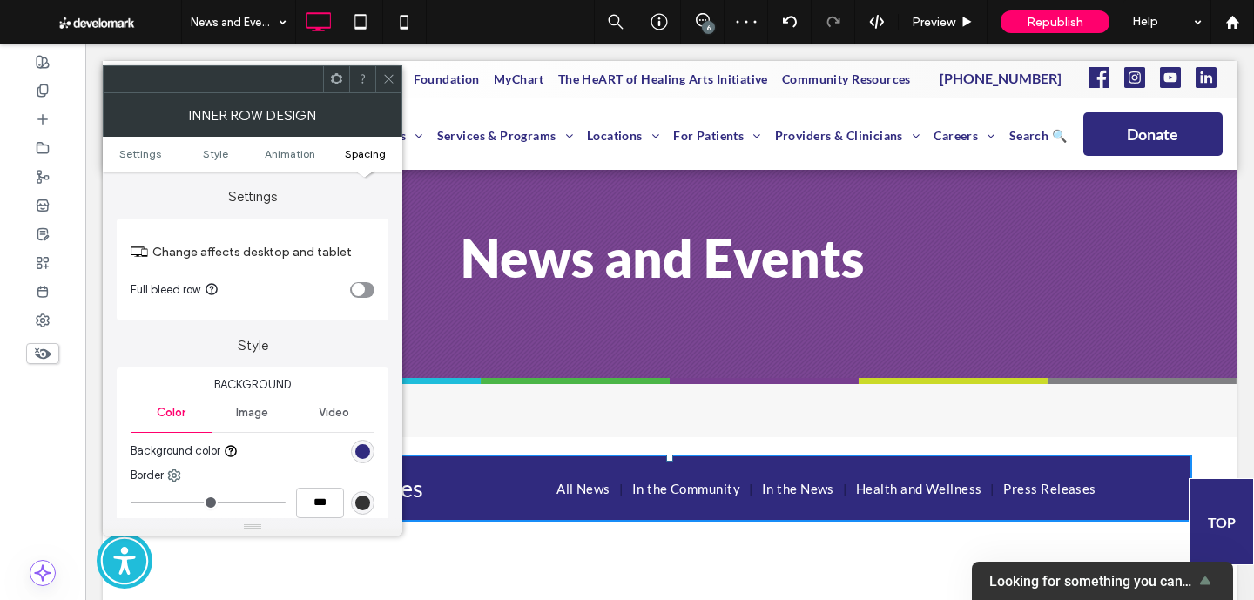
scroll to position [545, 0]
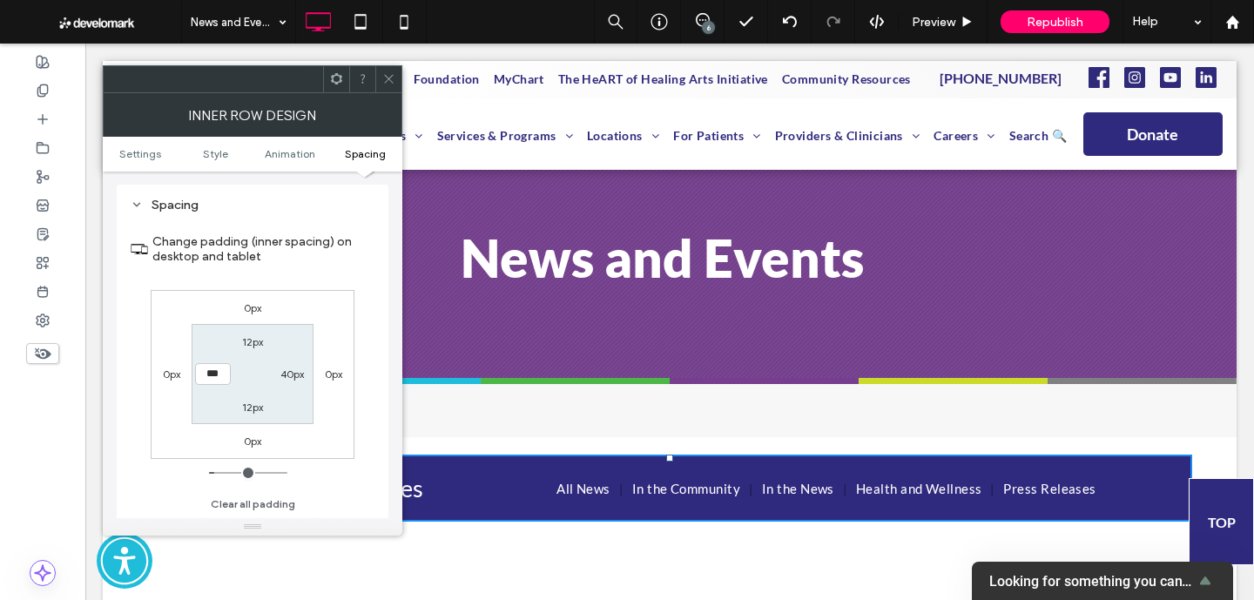
type input "***"
type input "**"
type input "****"
click at [387, 83] on icon at bounding box center [388, 78] width 13 height 13
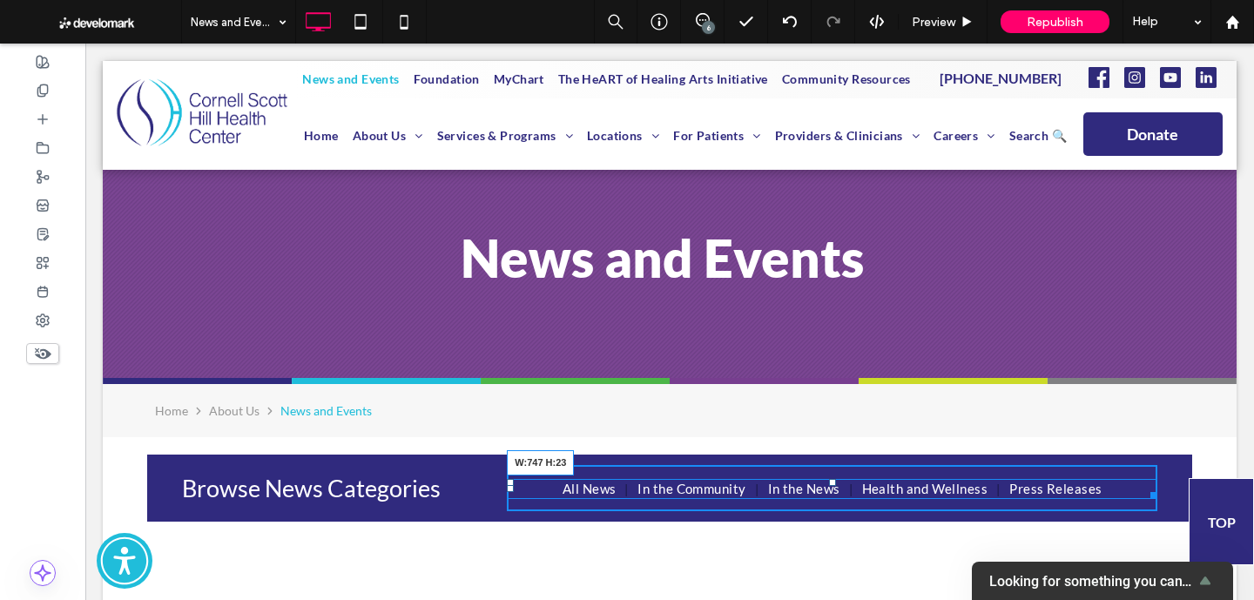
drag, startPoint x: 1153, startPoint y: 496, endPoint x: 1179, endPoint y: 496, distance: 25.2
click at [1179, 496] on div "Browse News Categories All News In the Community In the News Health and Wellnes…" at bounding box center [669, 487] width 1045 height 67
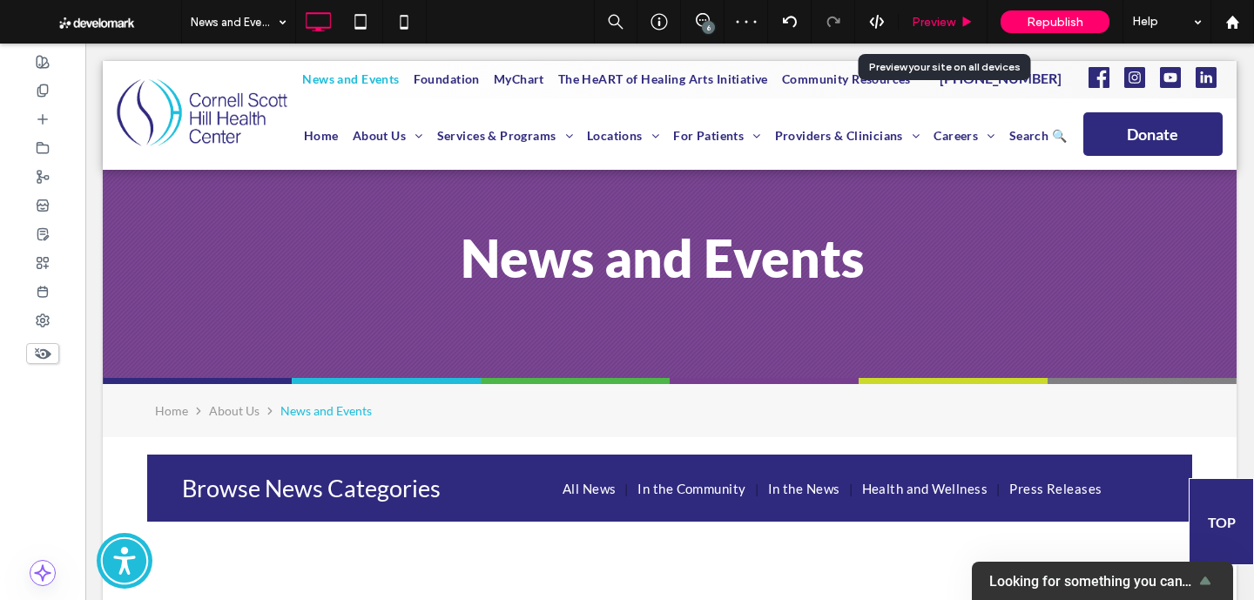
click at [941, 23] on span "Preview" at bounding box center [933, 22] width 44 height 15
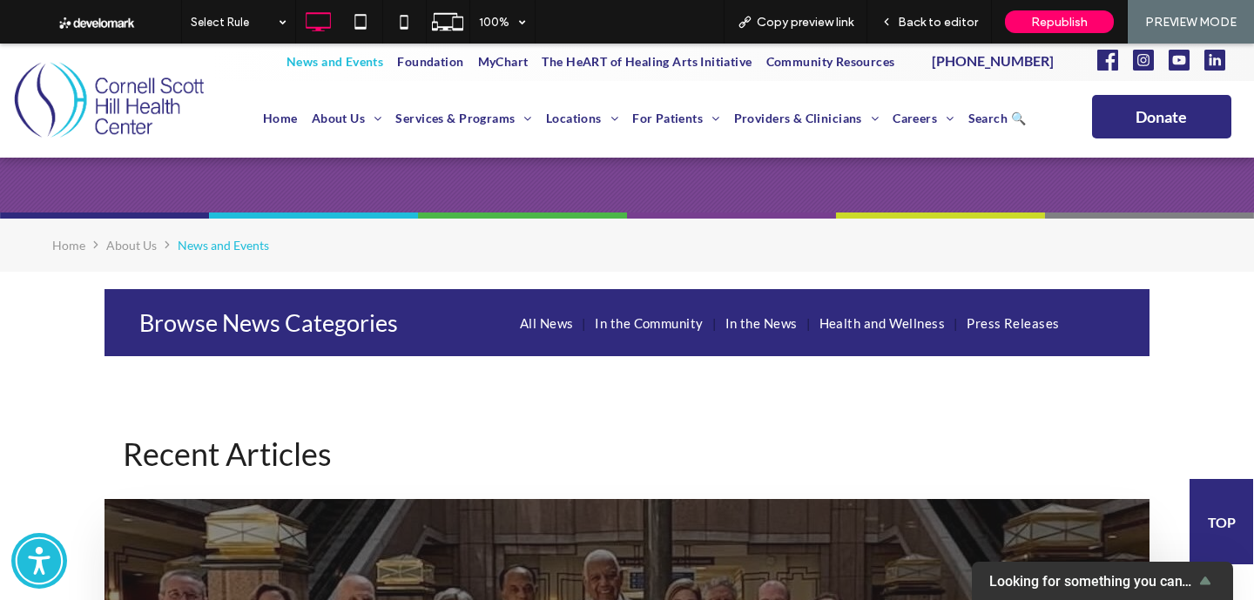
scroll to position [189, 0]
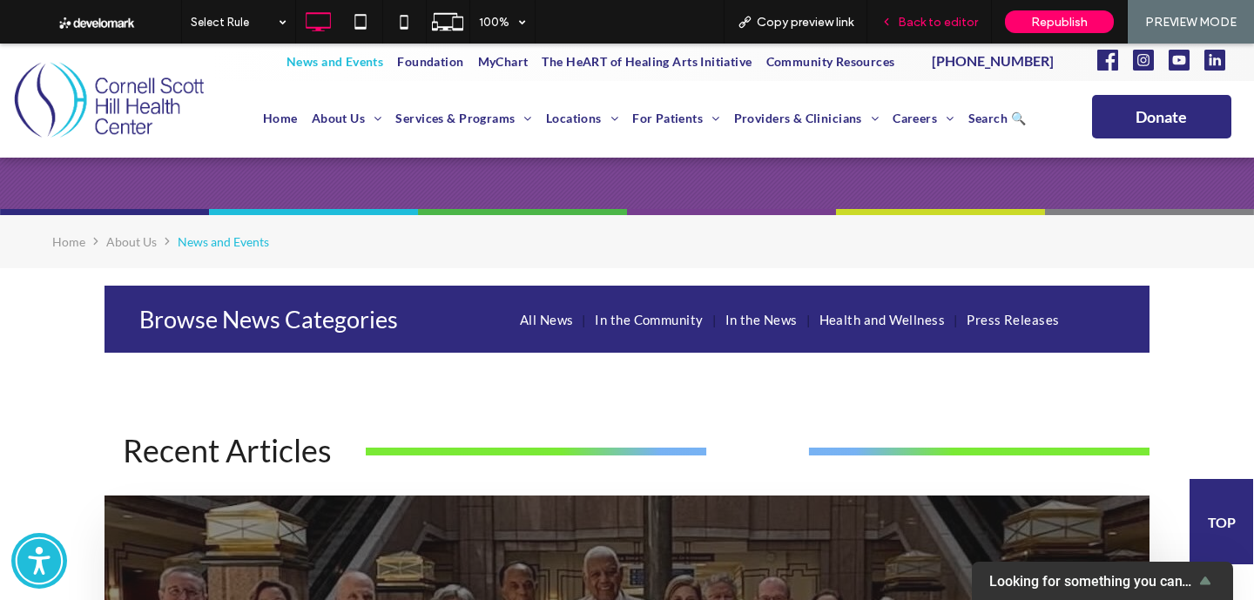
click at [921, 10] on div "Back to editor" at bounding box center [929, 22] width 124 height 44
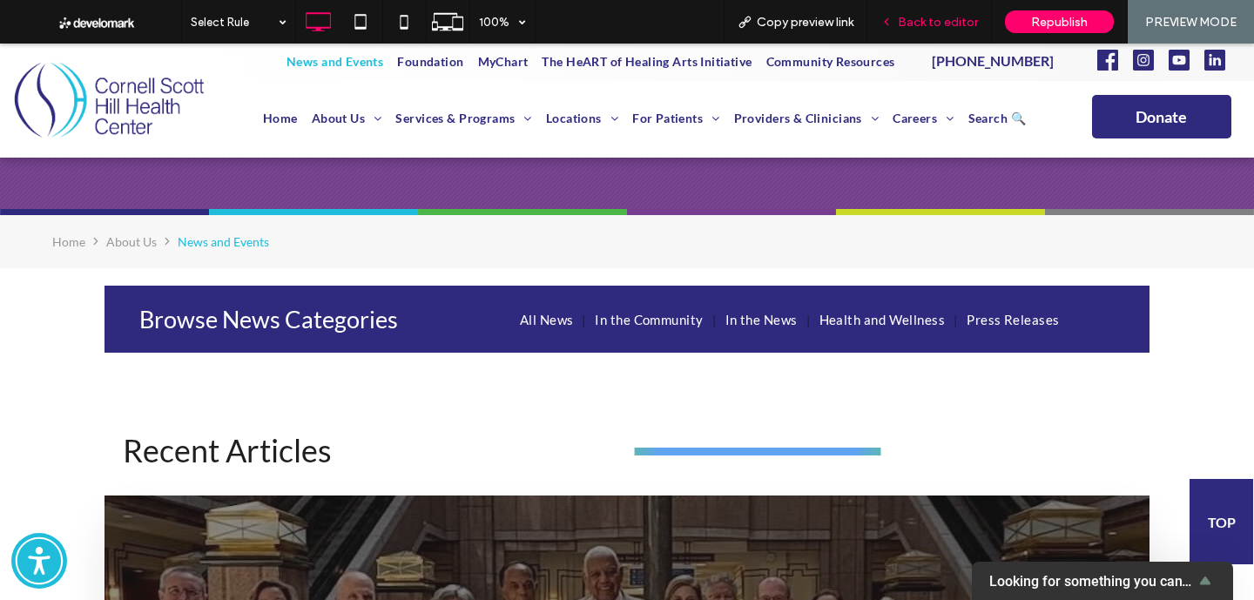
click at [911, 27] on span "Back to editor" at bounding box center [938, 22] width 80 height 15
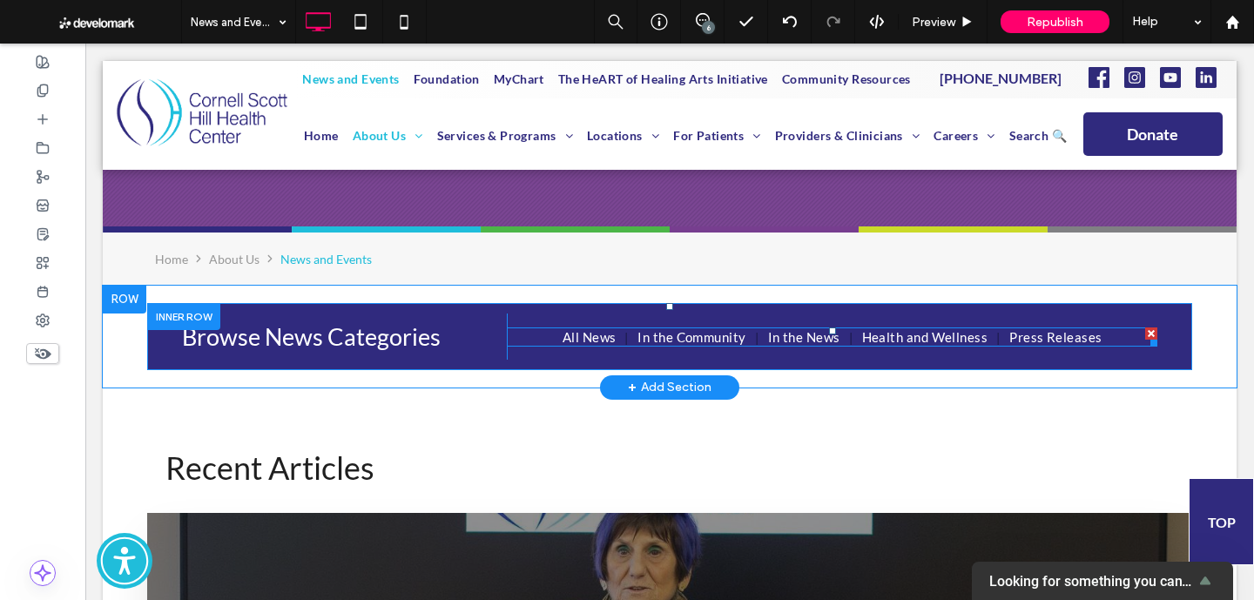
click at [543, 334] on nav "All News In the Community In the News Health and Wellness Press Releases" at bounding box center [832, 337] width 650 height 20
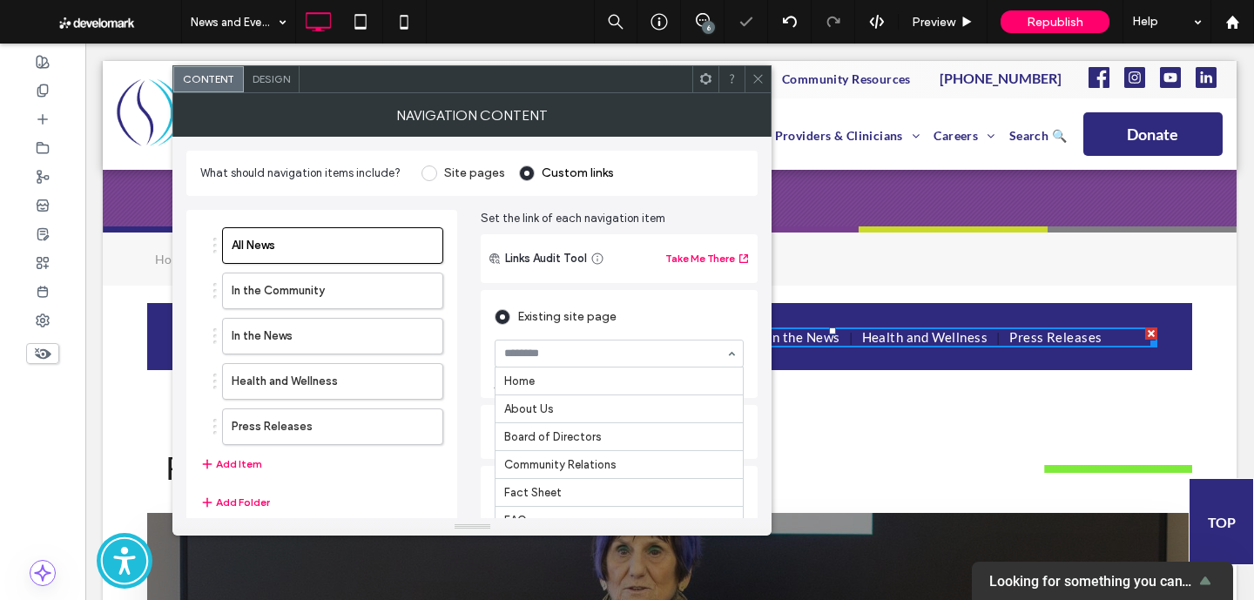
scroll to position [287, 0]
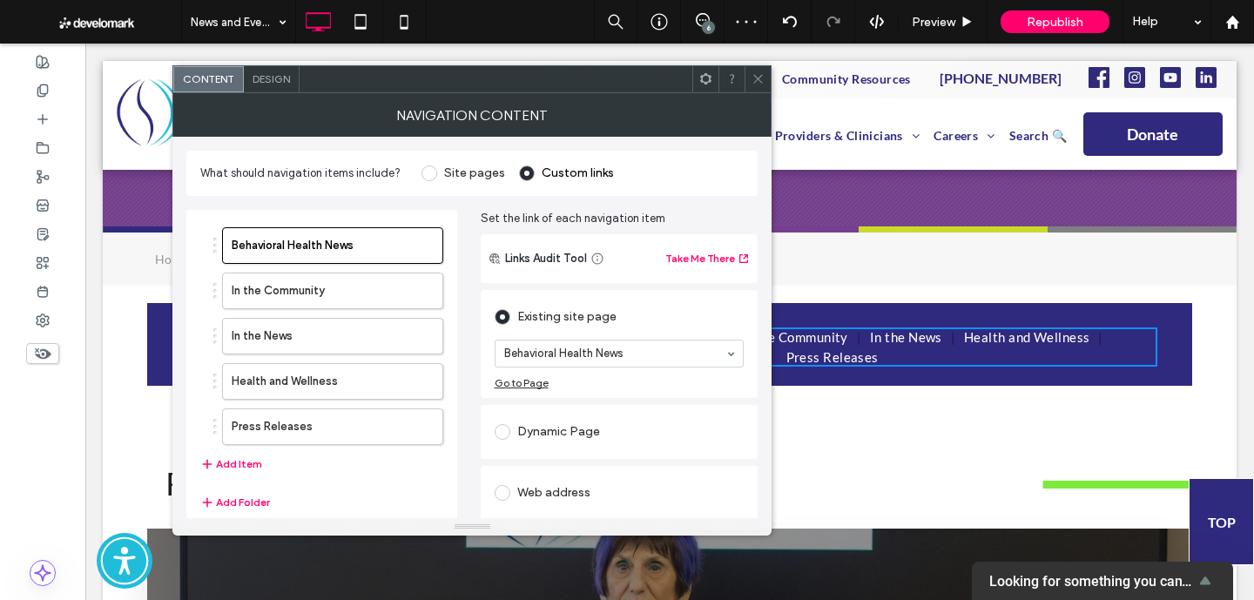
click at [579, 354] on input at bounding box center [615, 353] width 222 height 12
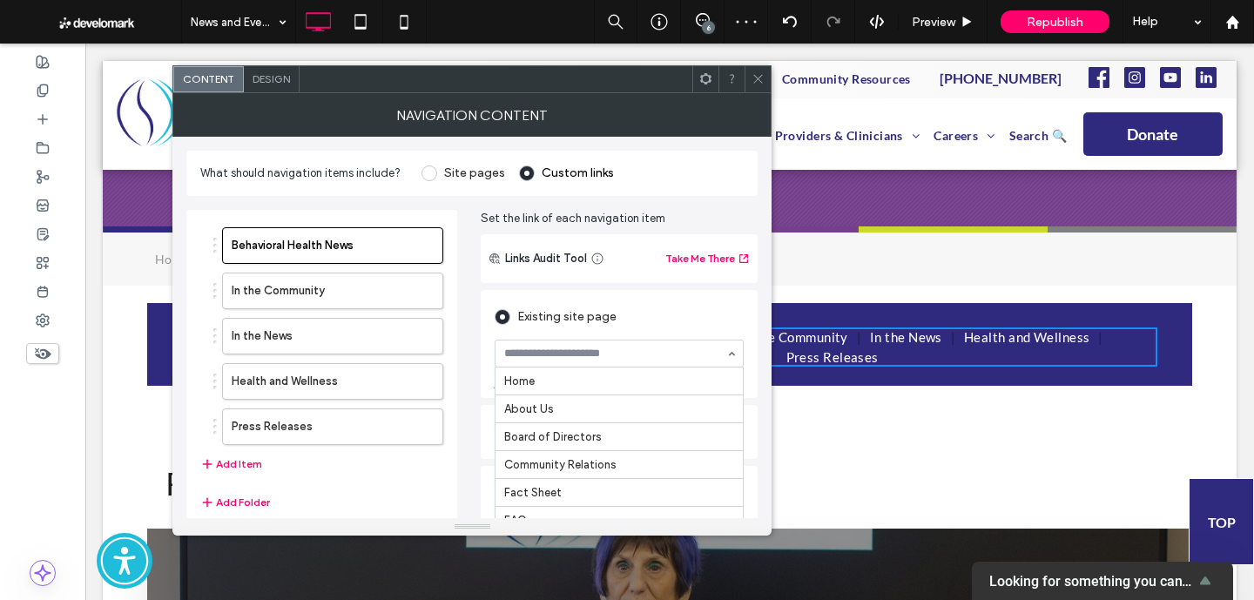
scroll to position [316, 0]
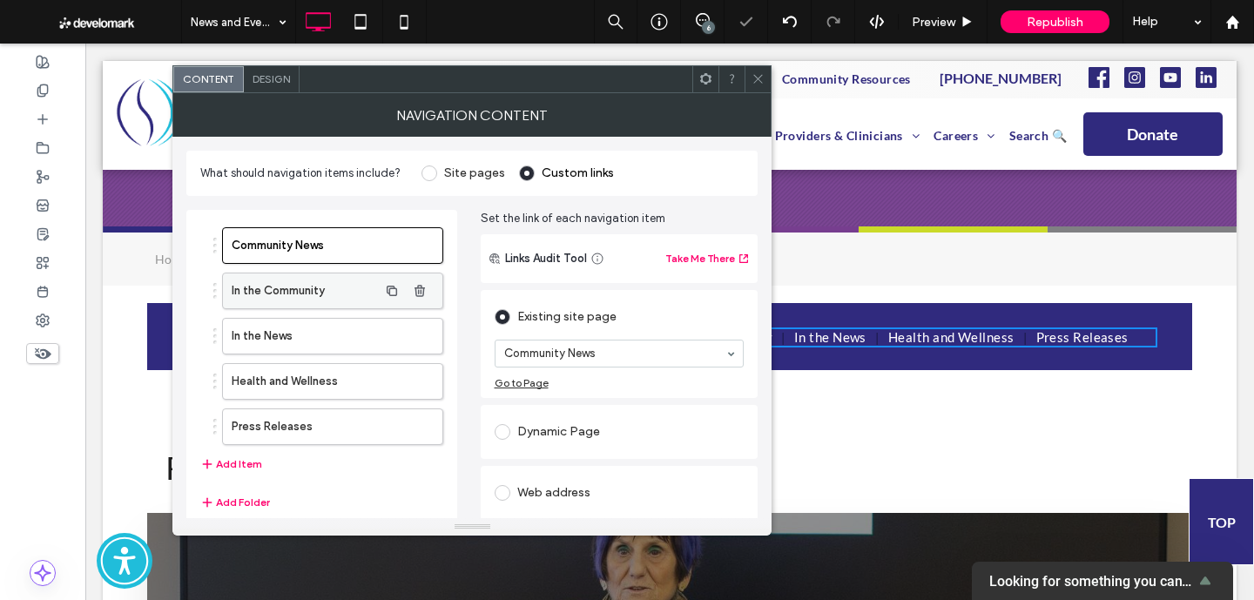
click at [328, 282] on label "In the Community" at bounding box center [304, 290] width 145 height 35
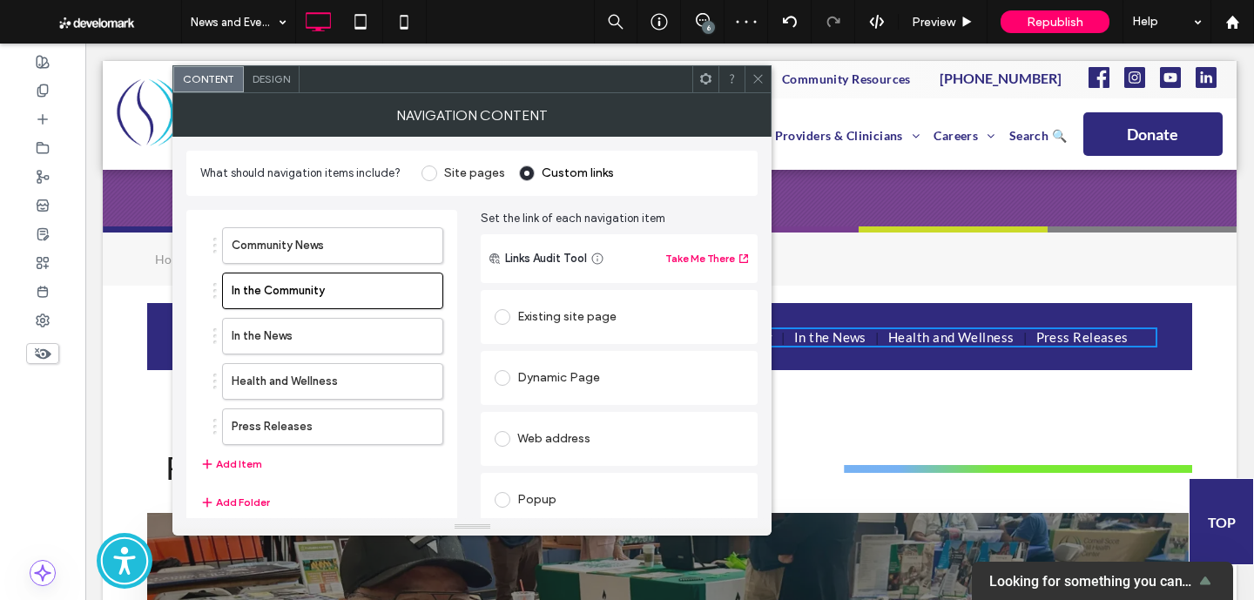
click at [595, 327] on div "Existing site page" at bounding box center [619, 317] width 250 height 28
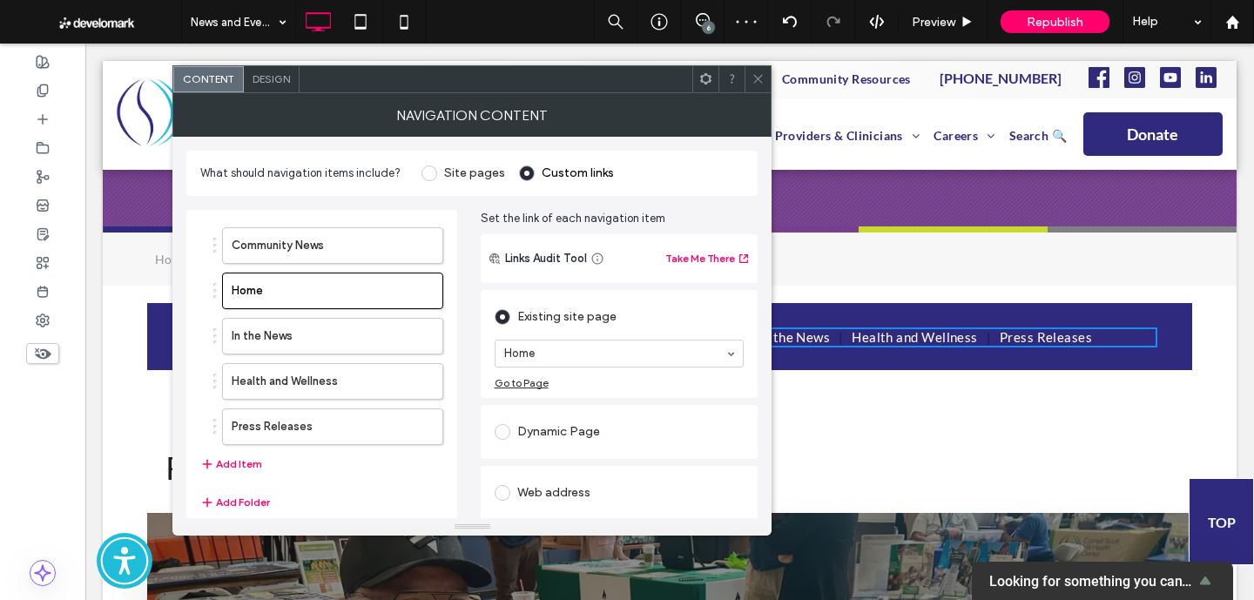
click at [580, 369] on section "Home" at bounding box center [619, 353] width 250 height 45
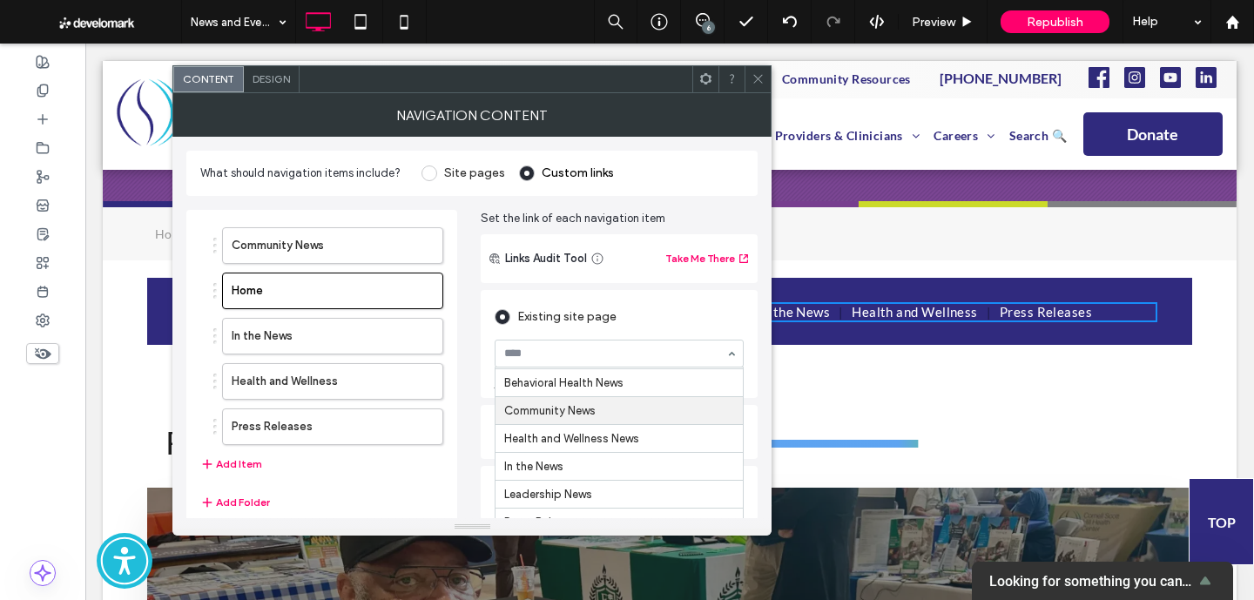
scroll to position [211, 0]
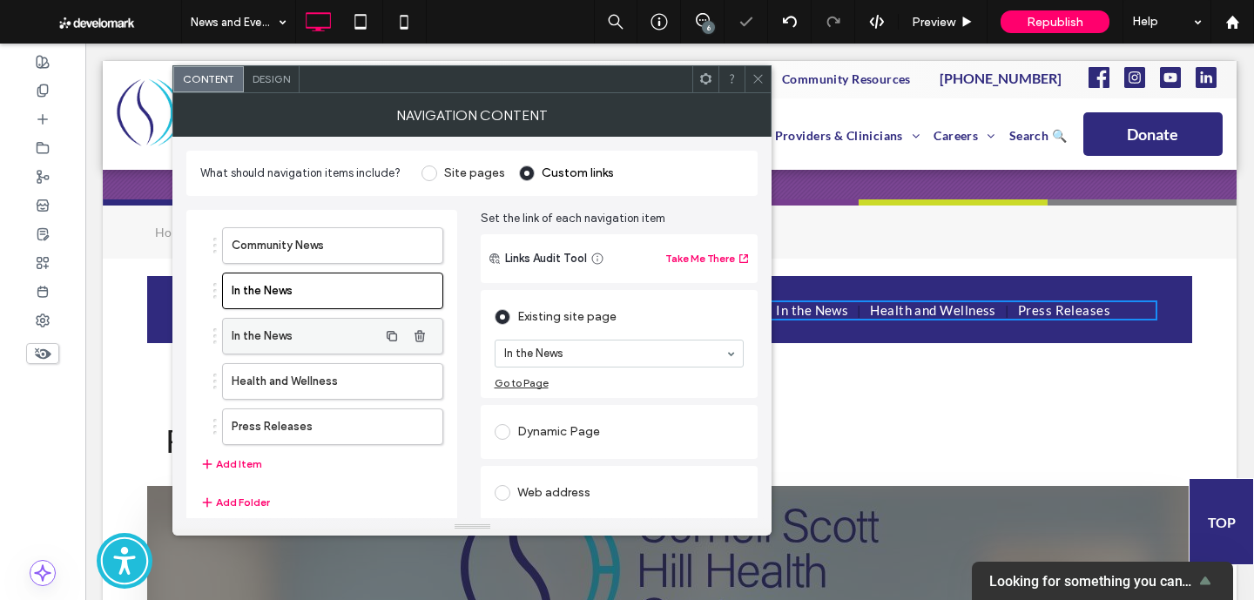
click at [339, 322] on label "In the News" at bounding box center [304, 336] width 145 height 35
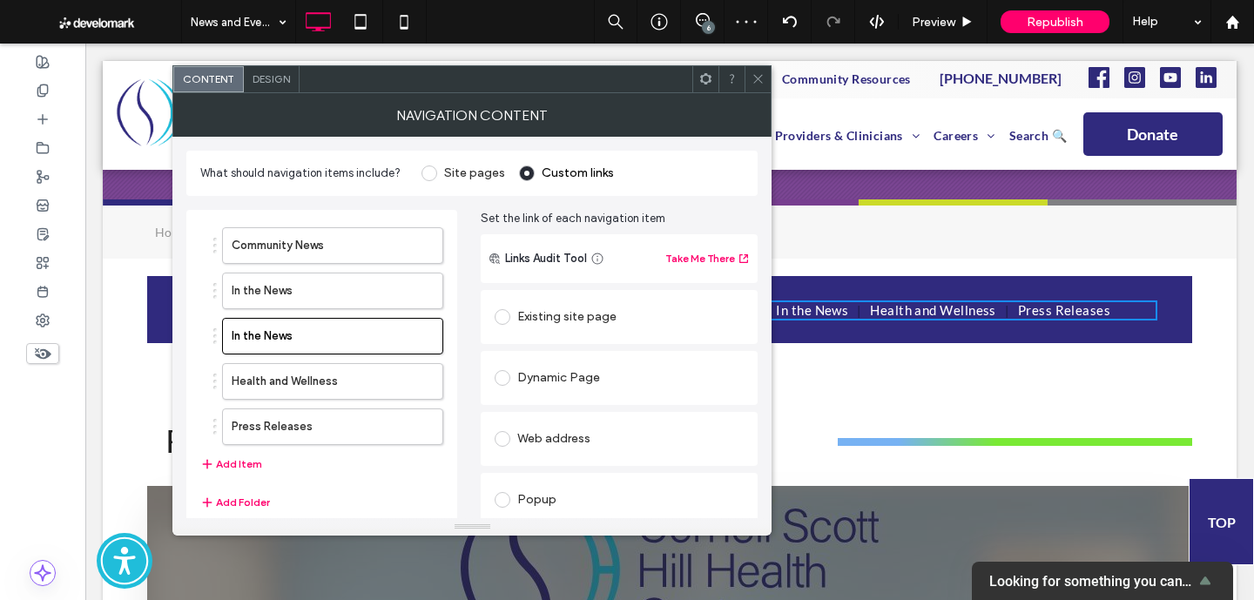
click at [580, 311] on div "Existing site page" at bounding box center [619, 317] width 250 height 28
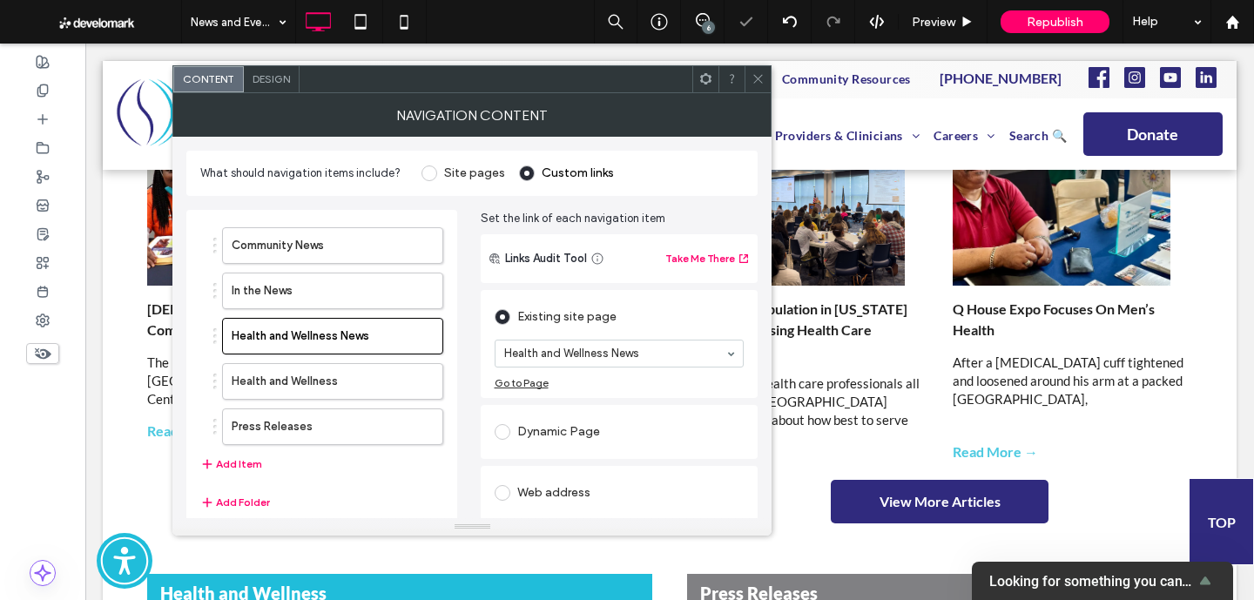
scroll to position [1220, 0]
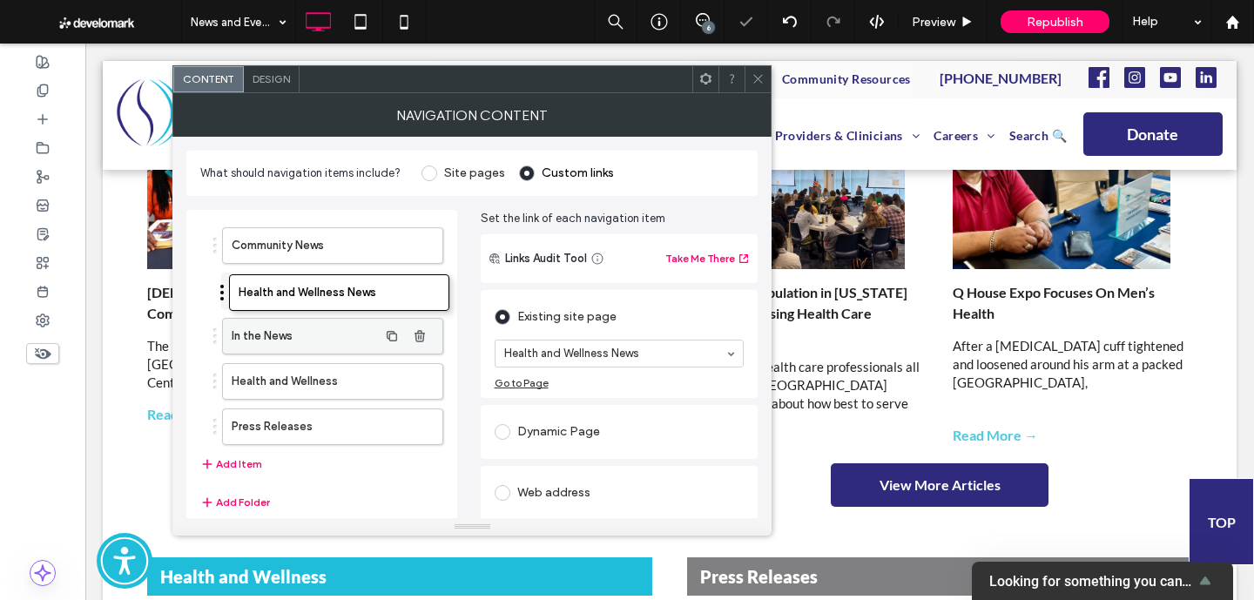
drag, startPoint x: 253, startPoint y: 318, endPoint x: 259, endPoint y: 272, distance: 46.5
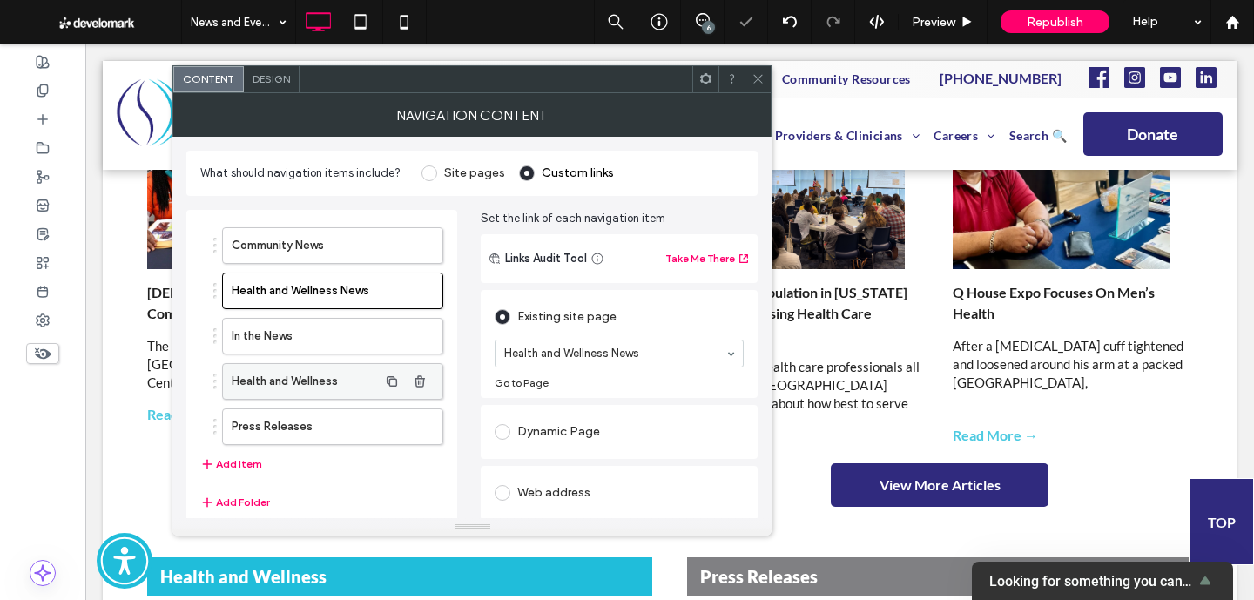
click at [270, 379] on label "Health and Wellness" at bounding box center [304, 381] width 145 height 35
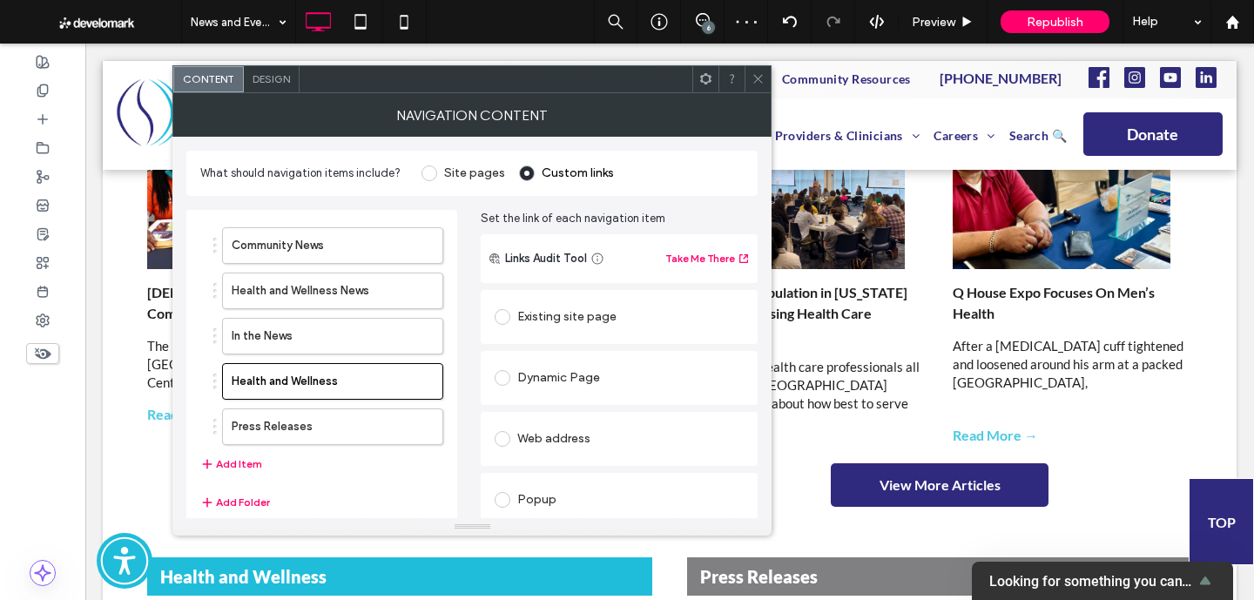
click at [561, 321] on div "Existing site page" at bounding box center [619, 317] width 250 height 28
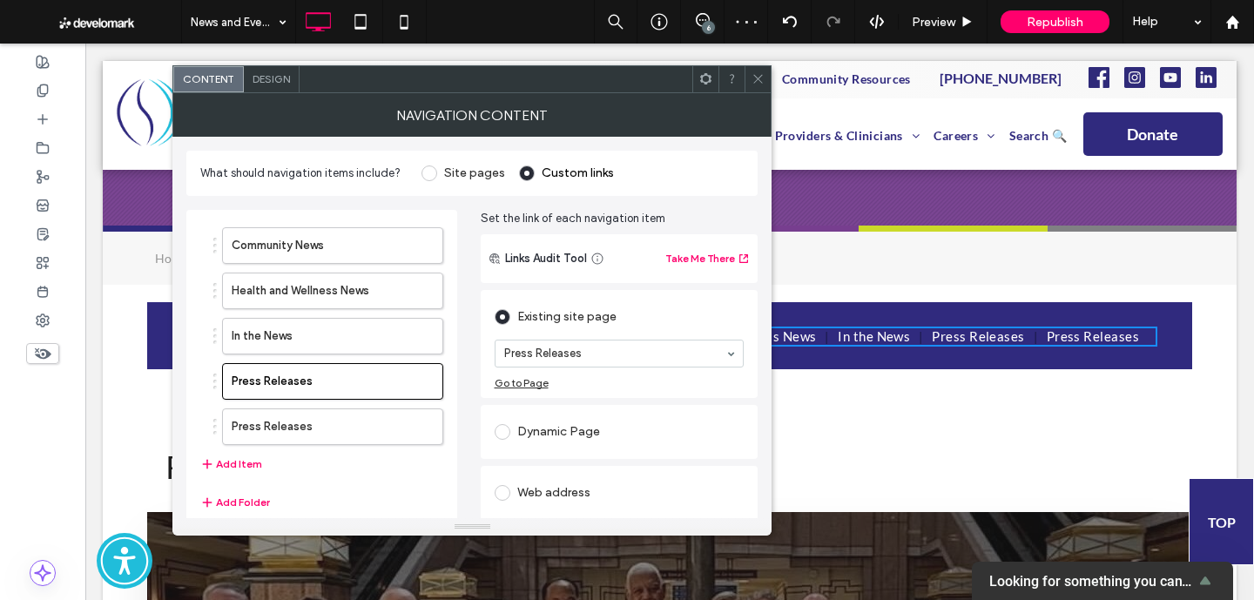
scroll to position [158, 0]
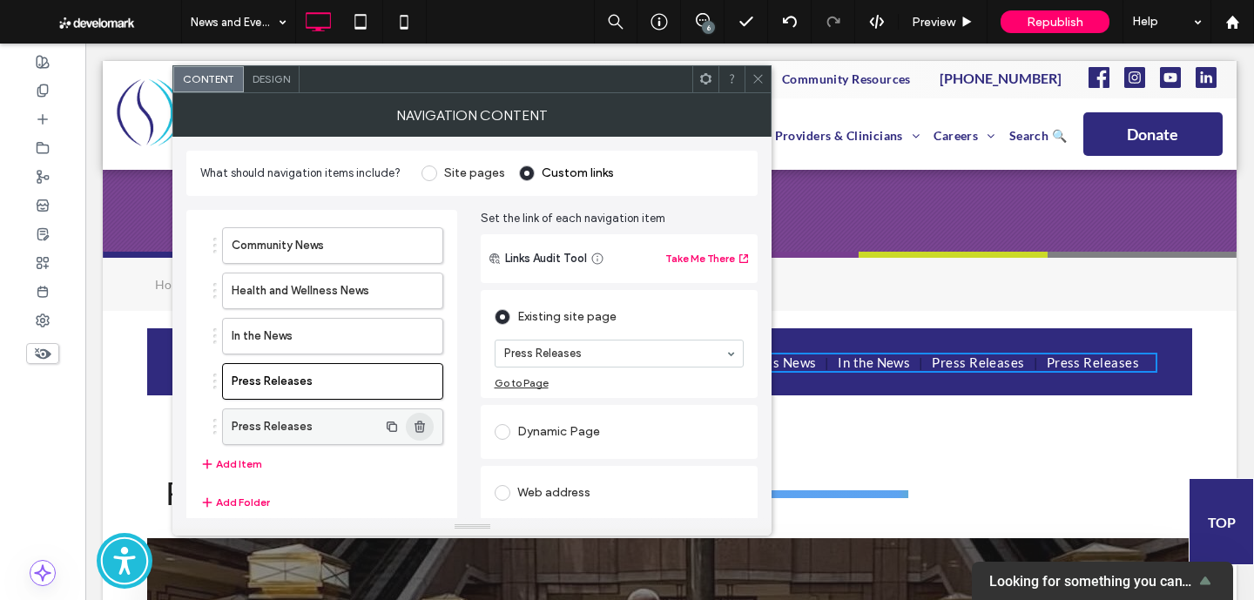
click at [422, 427] on use "button" at bounding box center [419, 425] width 10 height 11
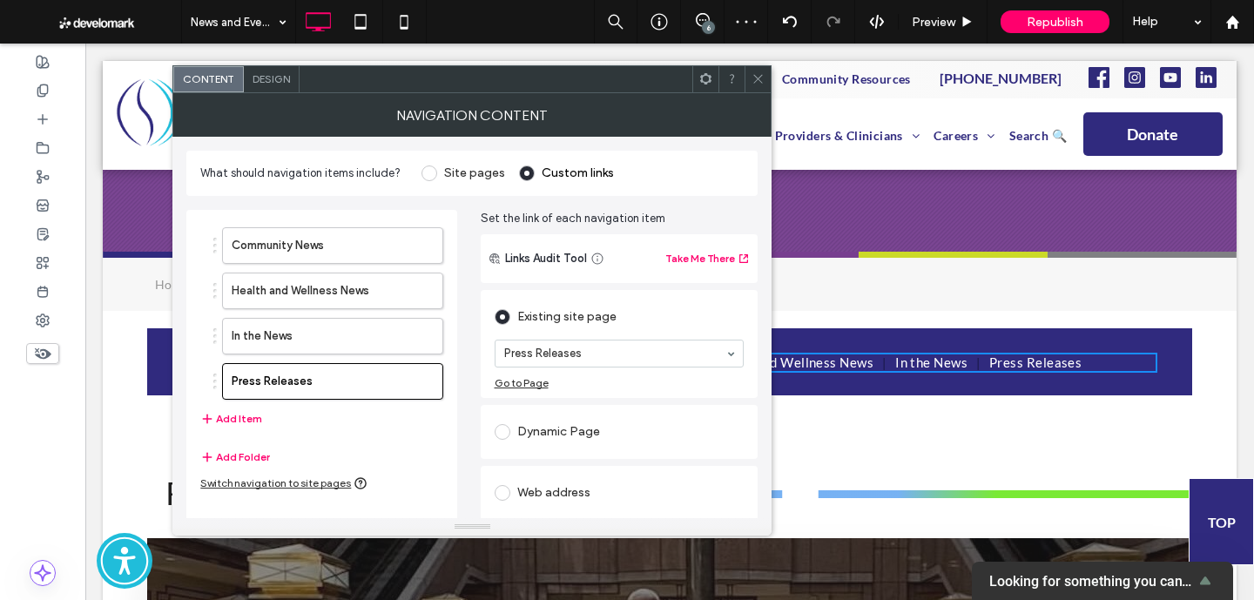
click at [755, 74] on icon at bounding box center [757, 78] width 13 height 13
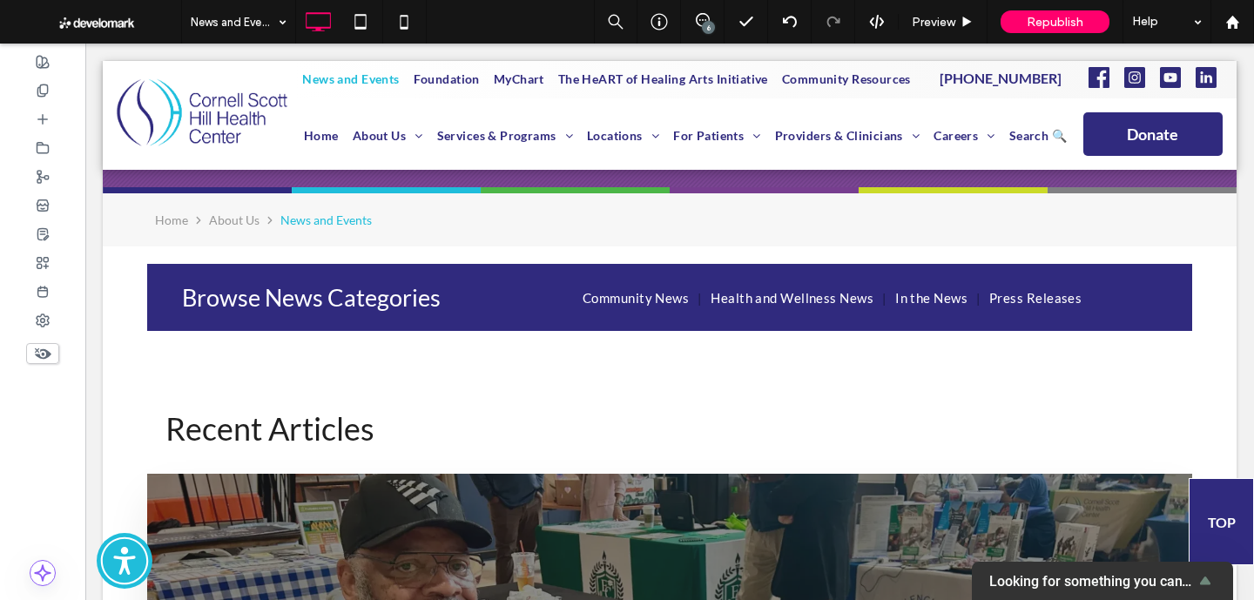
scroll to position [0, 0]
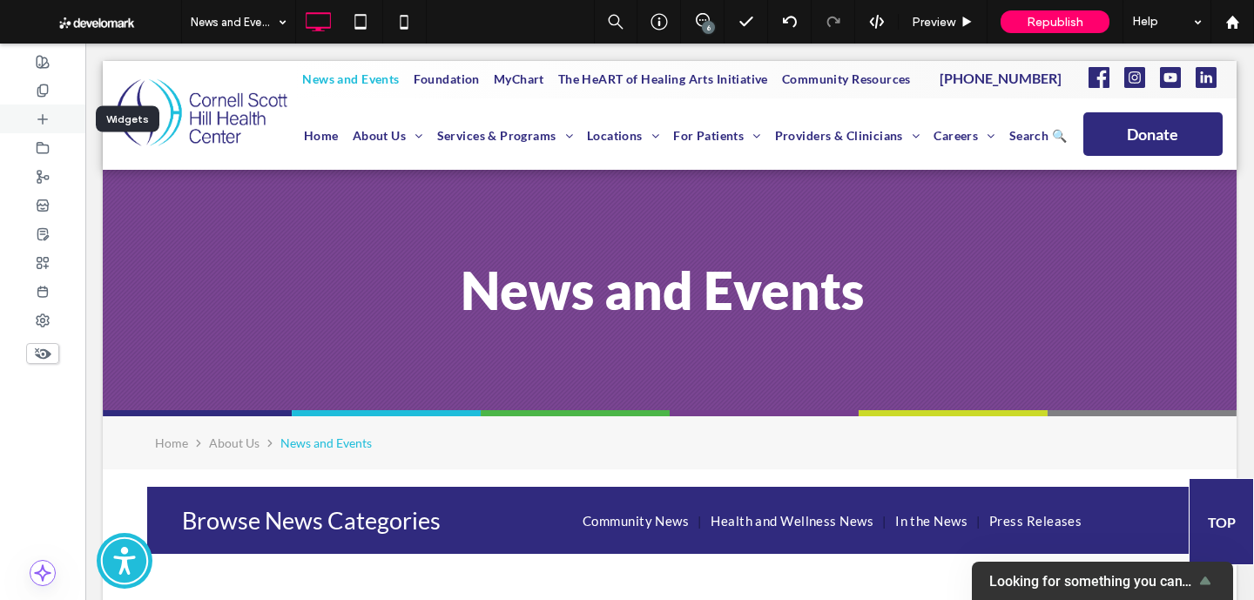
click at [30, 104] on div at bounding box center [42, 118] width 85 height 29
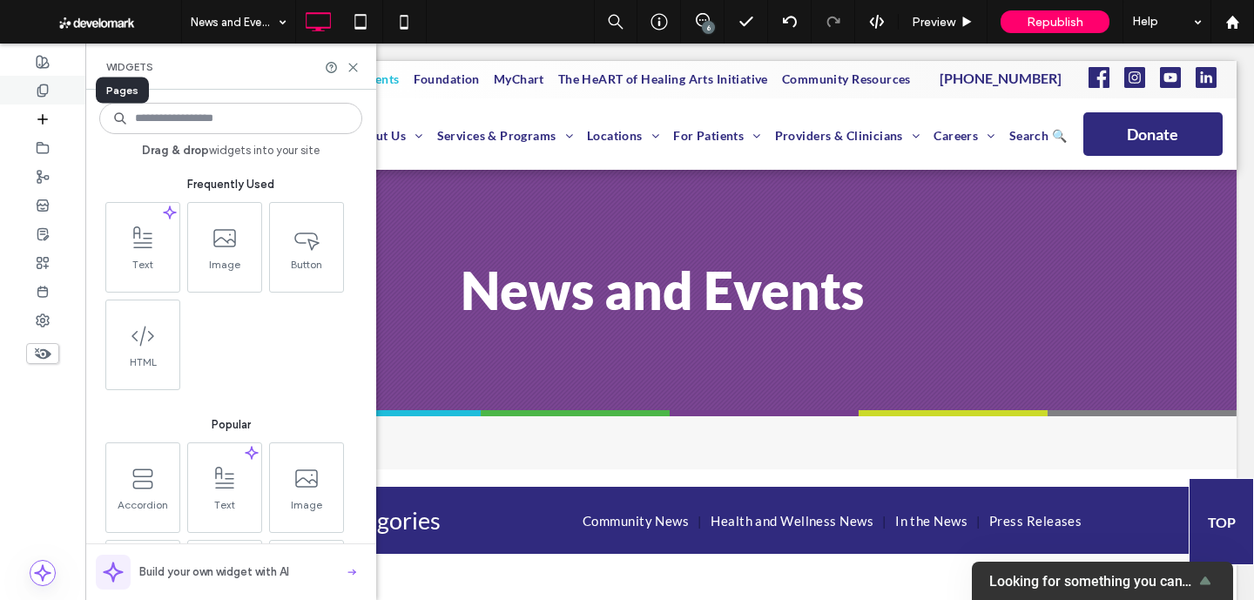
click at [33, 95] on div at bounding box center [42, 90] width 85 height 29
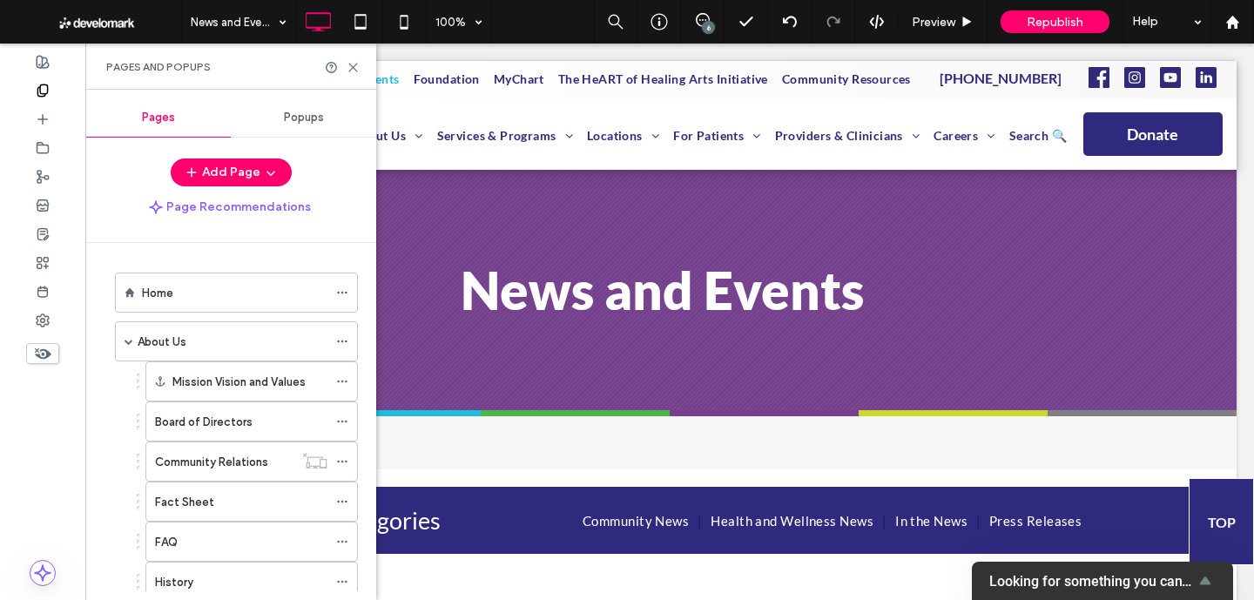
click at [353, 76] on div "Pages and Popups" at bounding box center [230, 67] width 291 height 46
click at [358, 64] on icon at bounding box center [352, 67] width 13 height 13
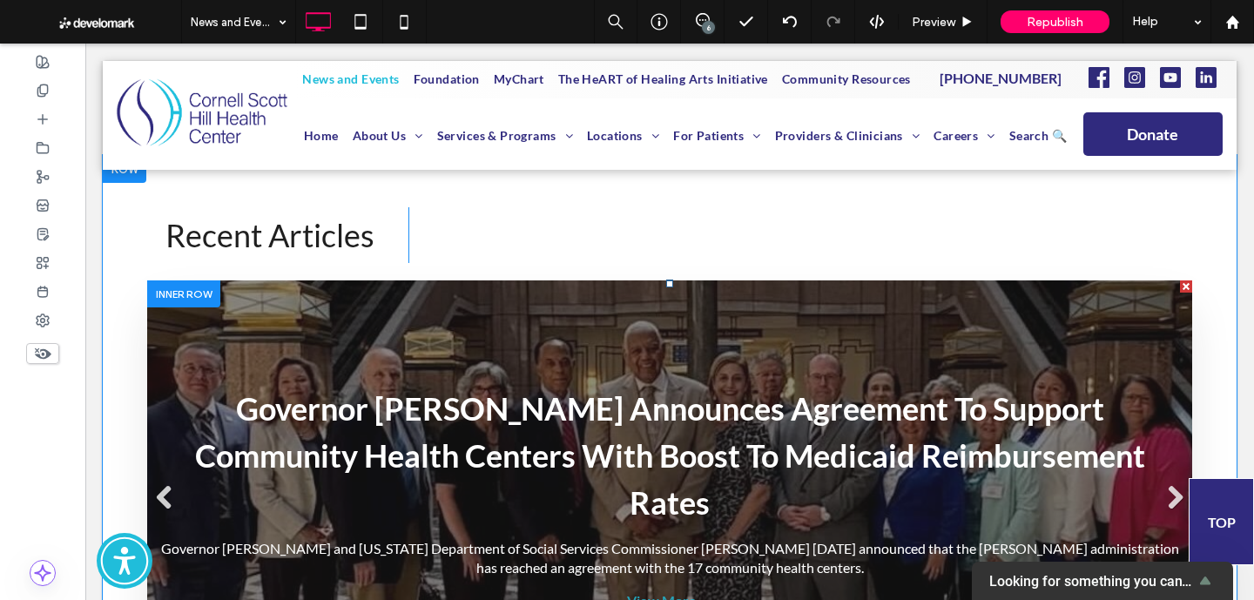
scroll to position [557, 0]
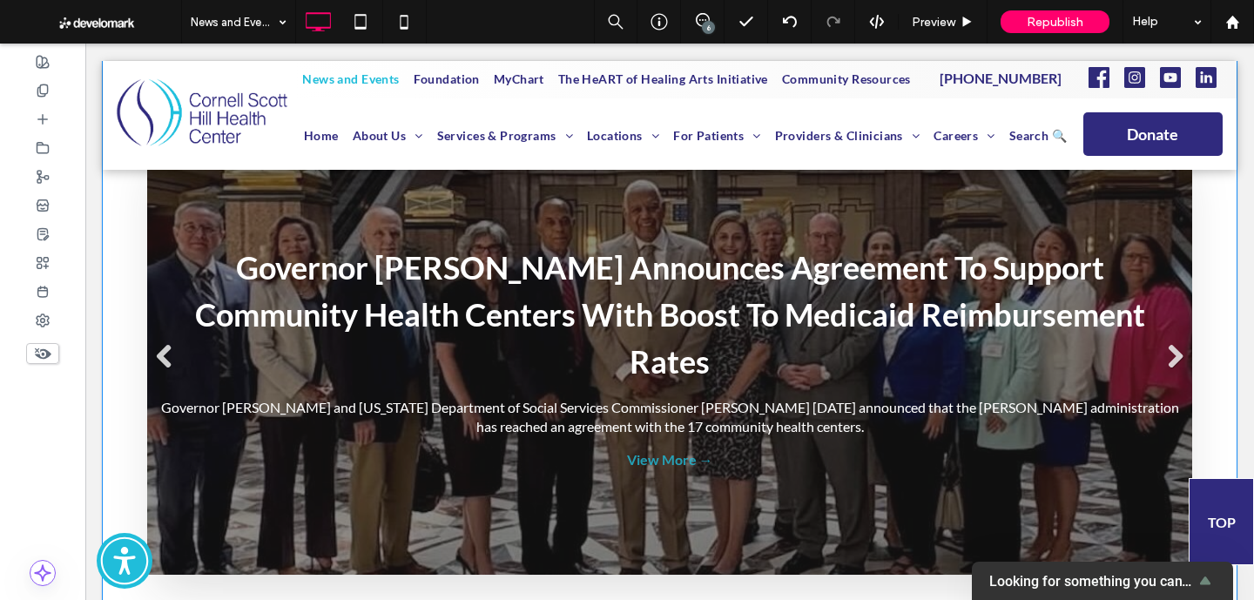
click at [405, 497] on div "Governor Lamont Announces Agreement To Support Community Health Centers With Bo…" at bounding box center [669, 356] width 1045 height 435
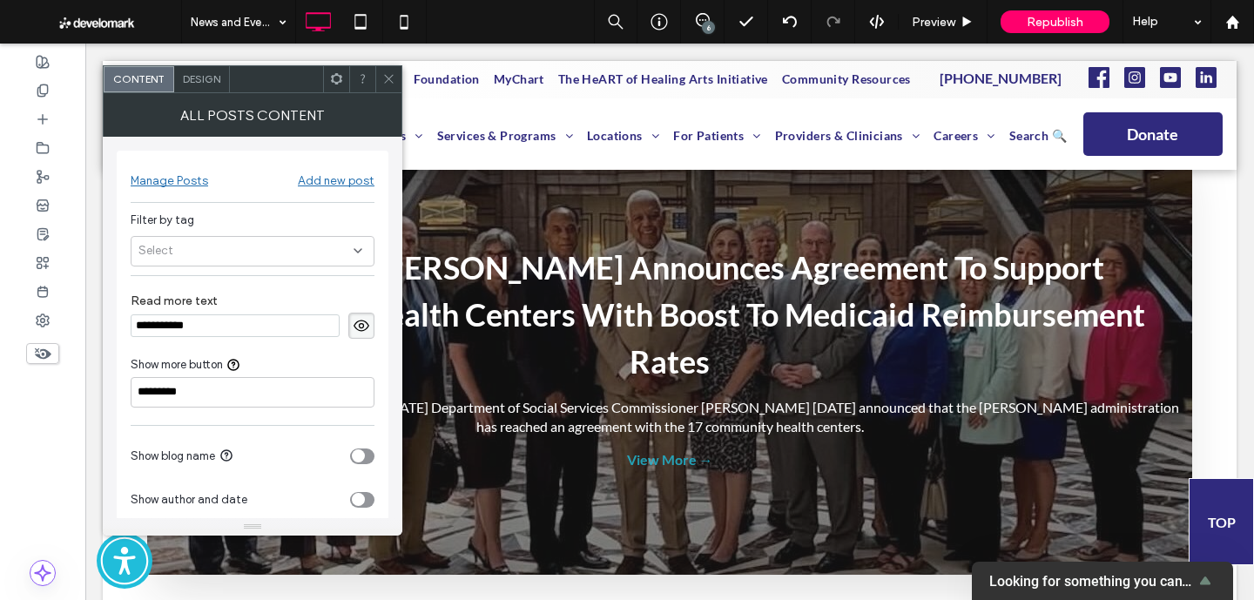
click at [203, 84] on span "Design" at bounding box center [201, 78] width 37 height 13
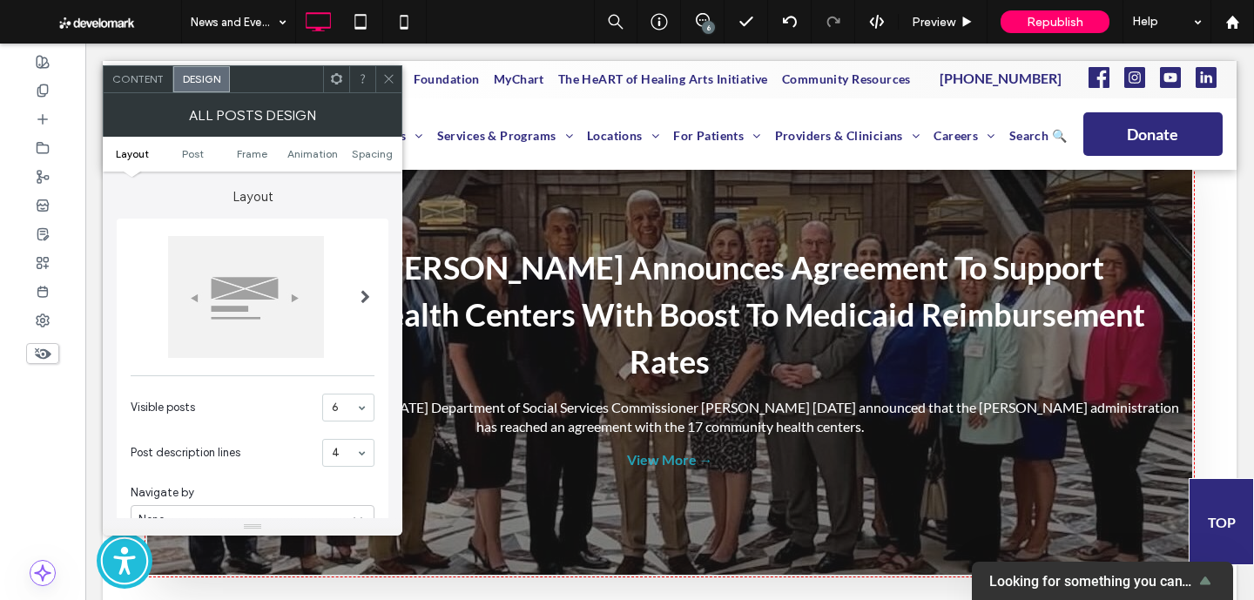
click at [250, 258] on div at bounding box center [246, 297] width 156 height 122
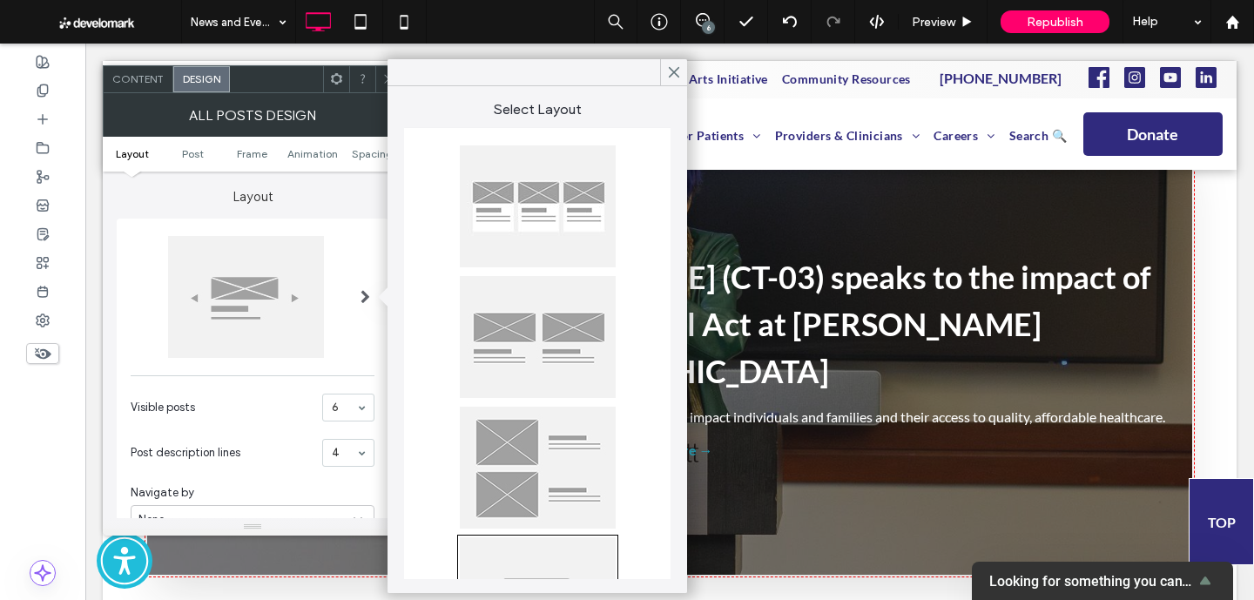
click at [525, 227] on div at bounding box center [538, 206] width 156 height 122
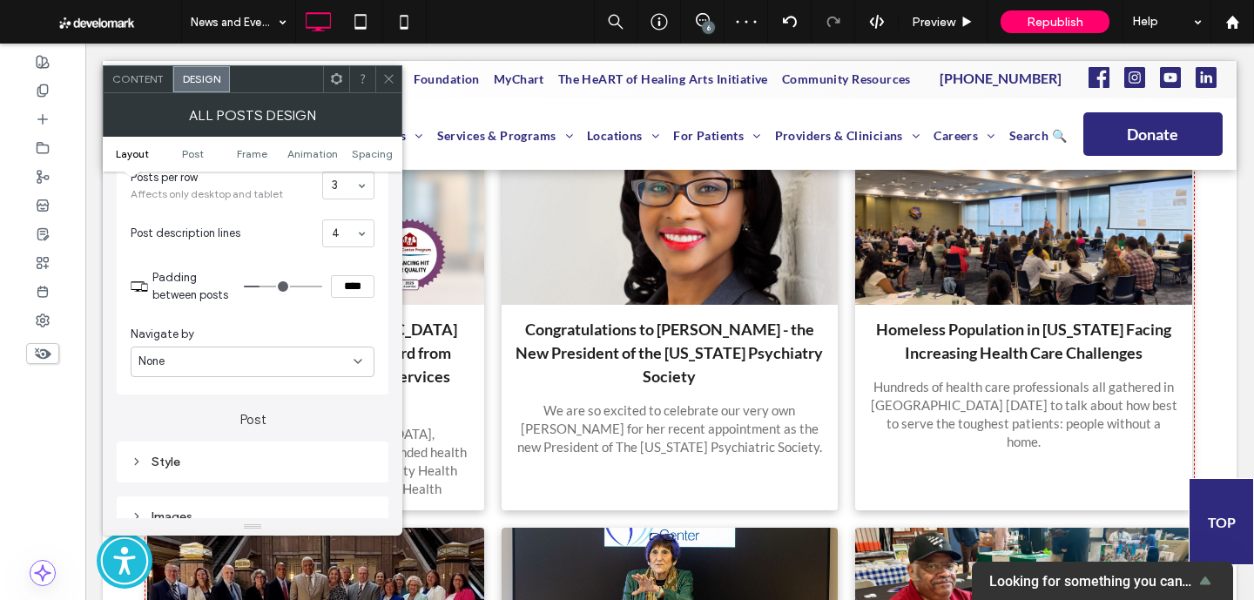
scroll to position [278, 0]
click at [373, 86] on div at bounding box center [362, 79] width 26 height 26
click at [387, 83] on icon at bounding box center [388, 78] width 13 height 13
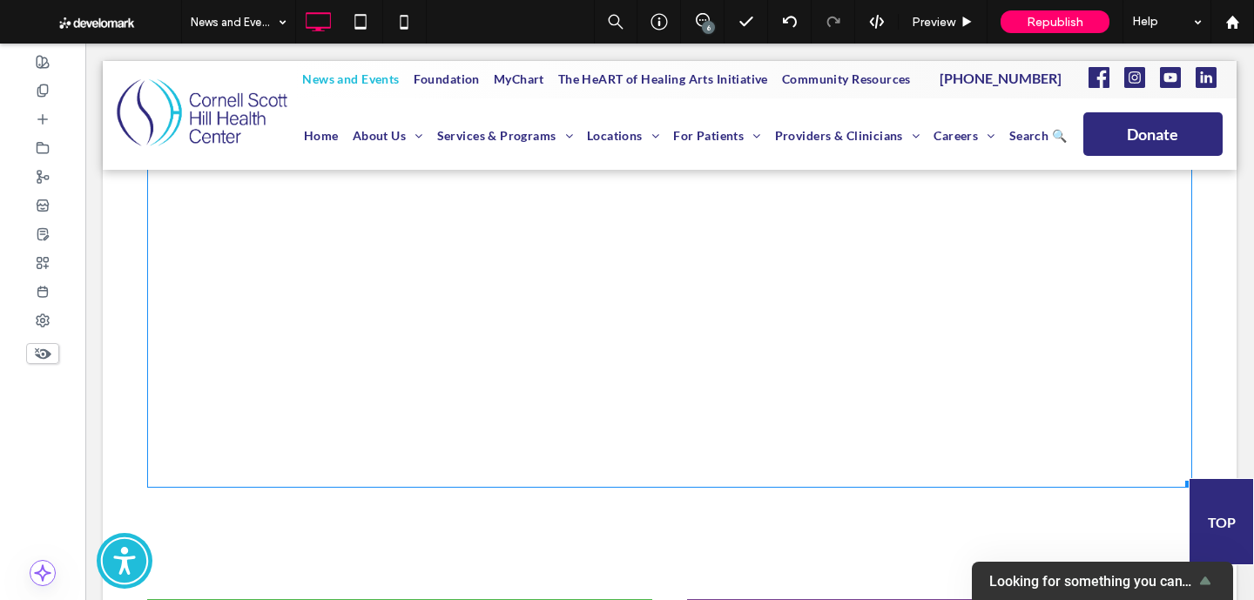
scroll to position [2847, 0]
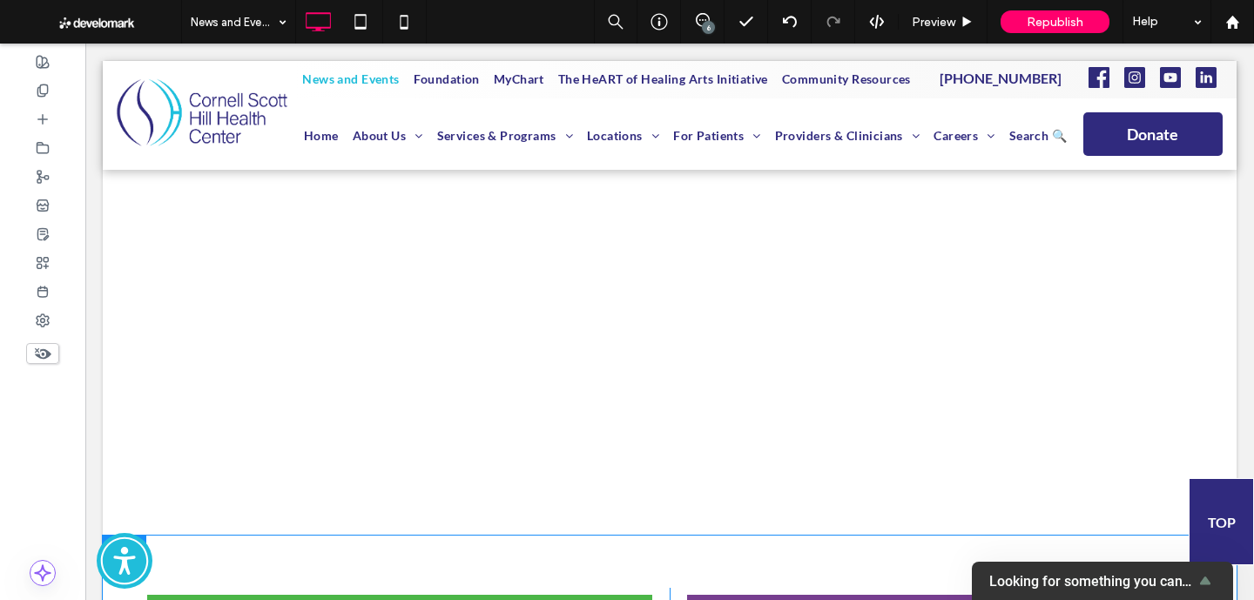
click at [120, 535] on div at bounding box center [125, 549] width 44 height 28
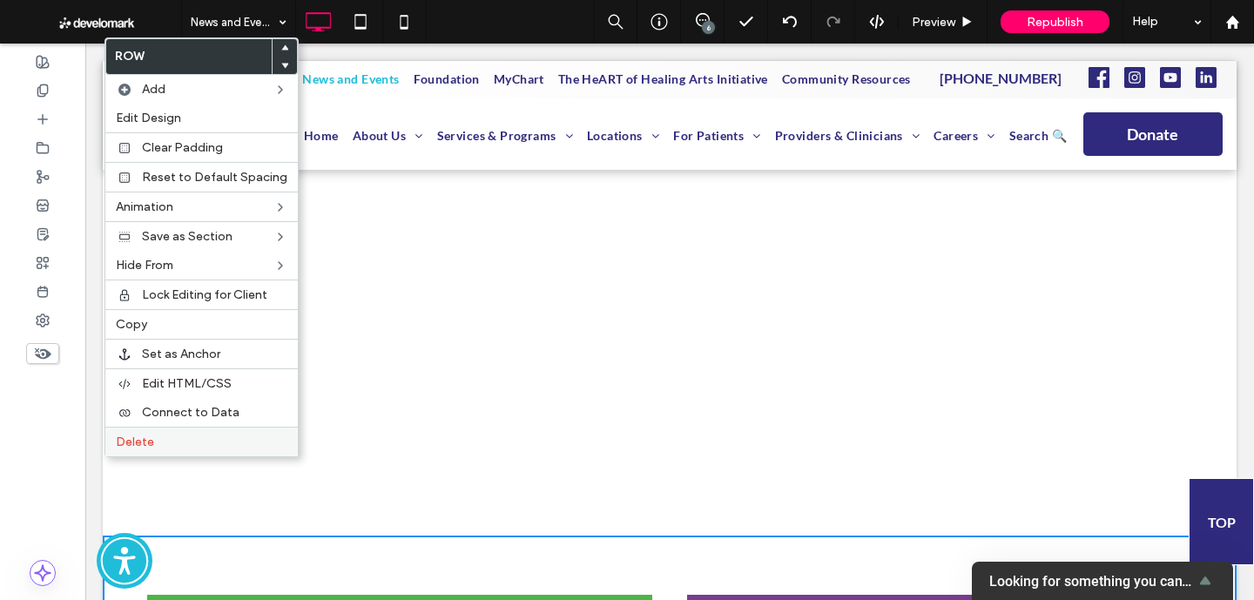
click at [133, 438] on span "Delete" at bounding box center [135, 441] width 38 height 15
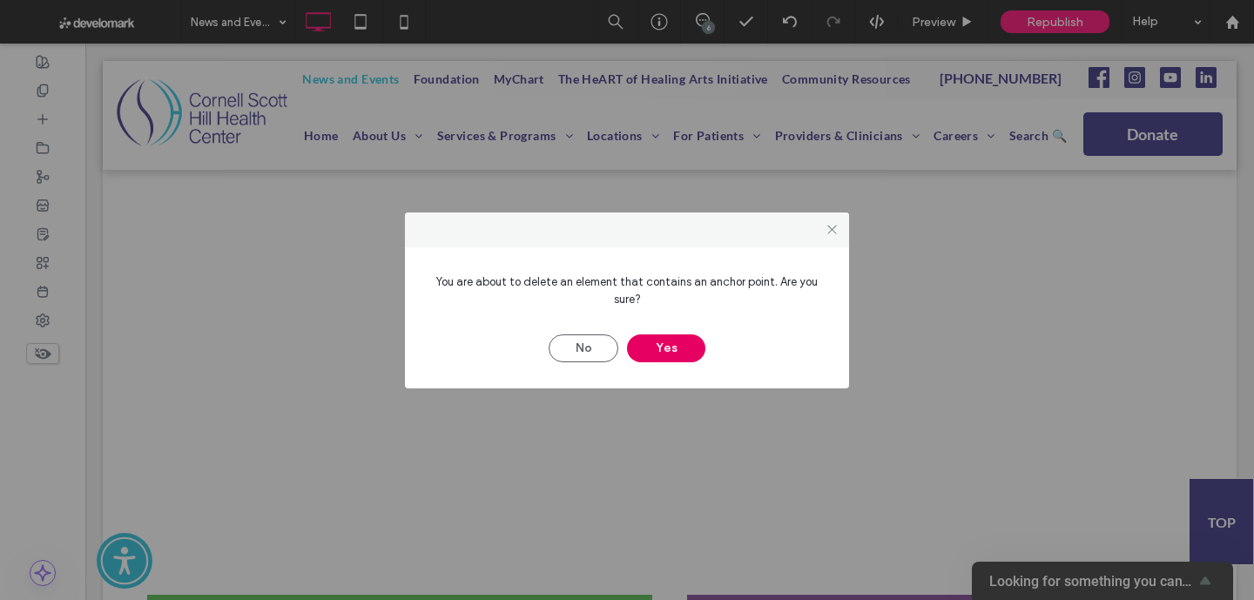
click at [663, 355] on button "Yes" at bounding box center [666, 348] width 78 height 28
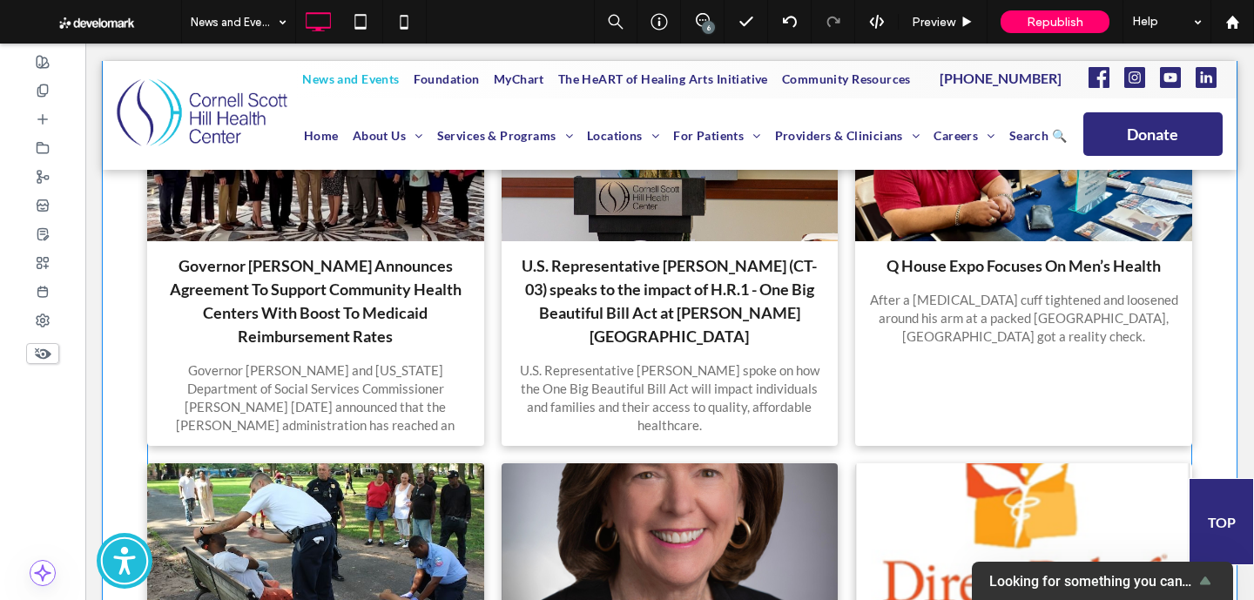
scroll to position [1122, 0]
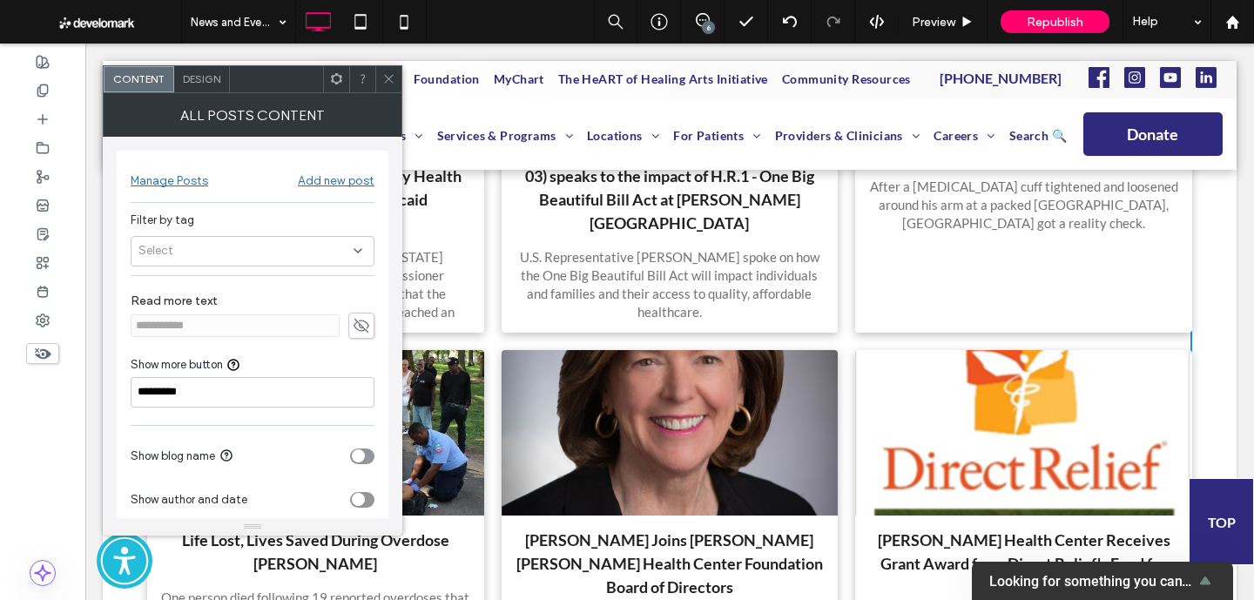
click at [354, 335] on span at bounding box center [361, 326] width 26 height 26
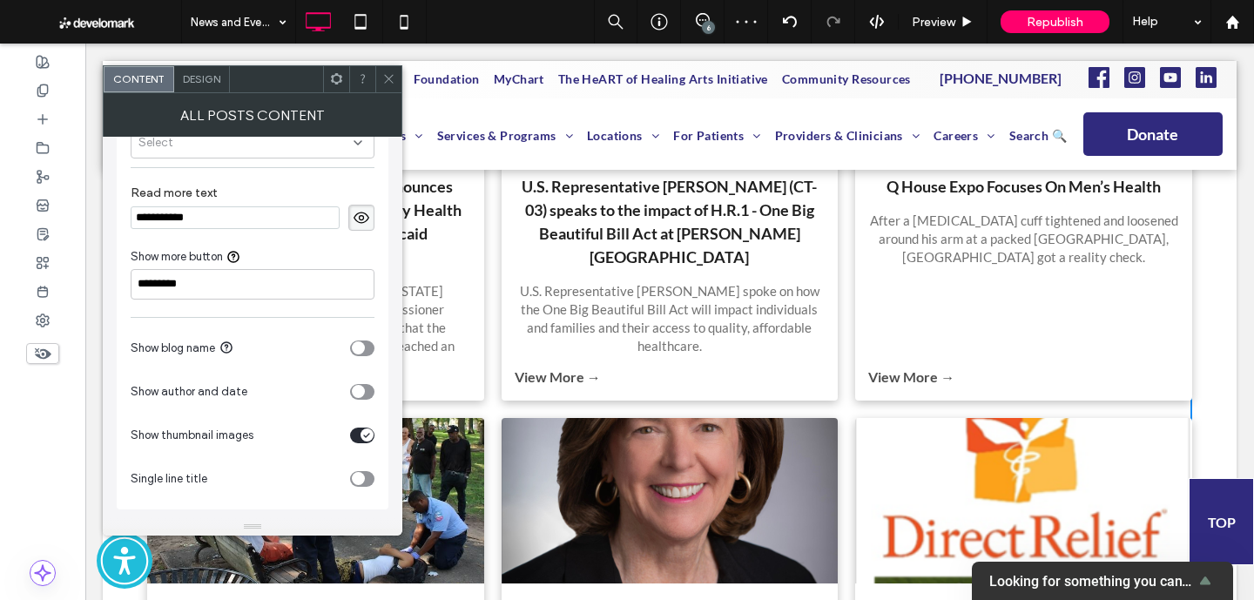
scroll to position [0, 0]
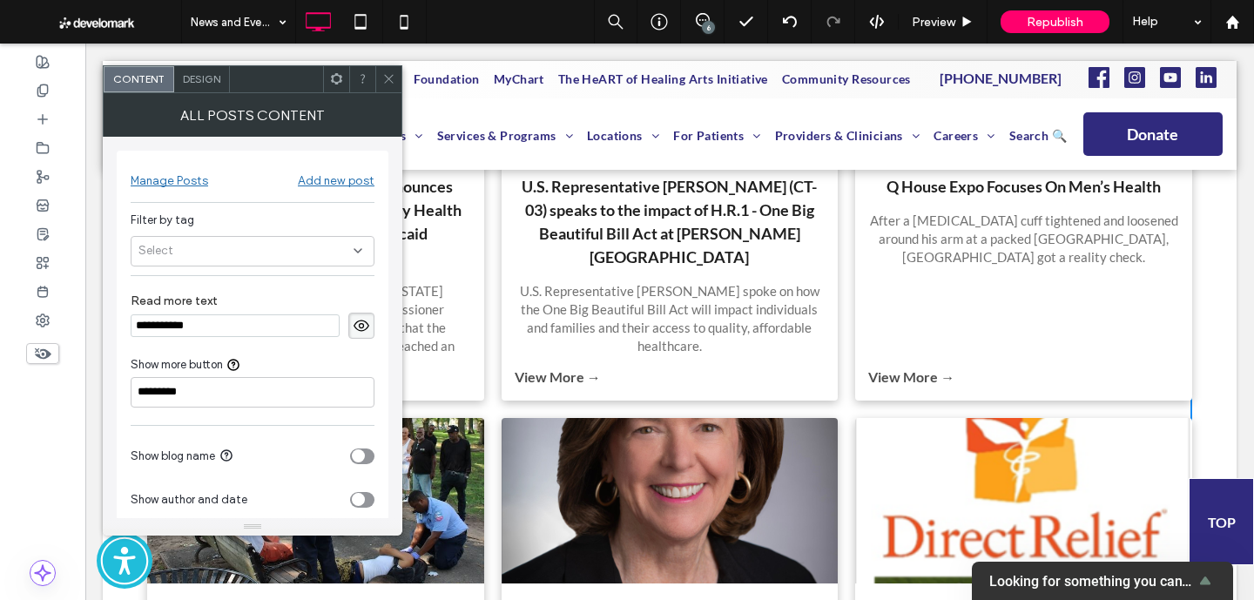
click at [205, 76] on span "Design" at bounding box center [201, 78] width 37 height 13
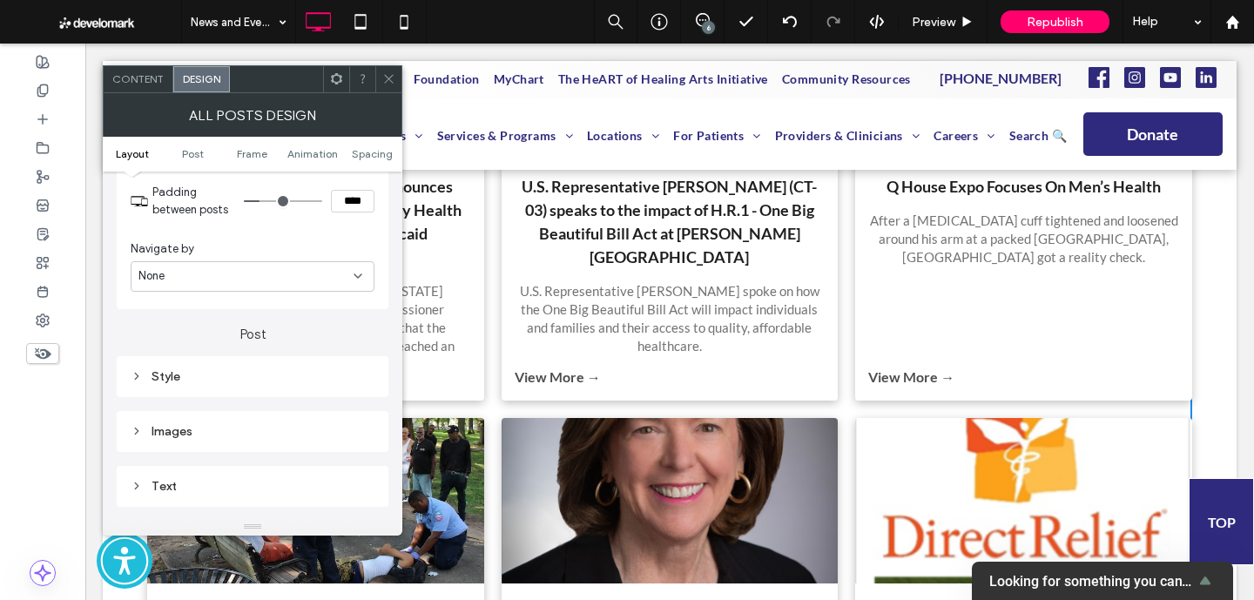
scroll to position [353, 0]
click at [346, 290] on div "None" at bounding box center [253, 279] width 244 height 30
click at [327, 312] on div "View more button" at bounding box center [252, 309] width 242 height 30
click at [313, 377] on div "Style" at bounding box center [253, 379] width 244 height 15
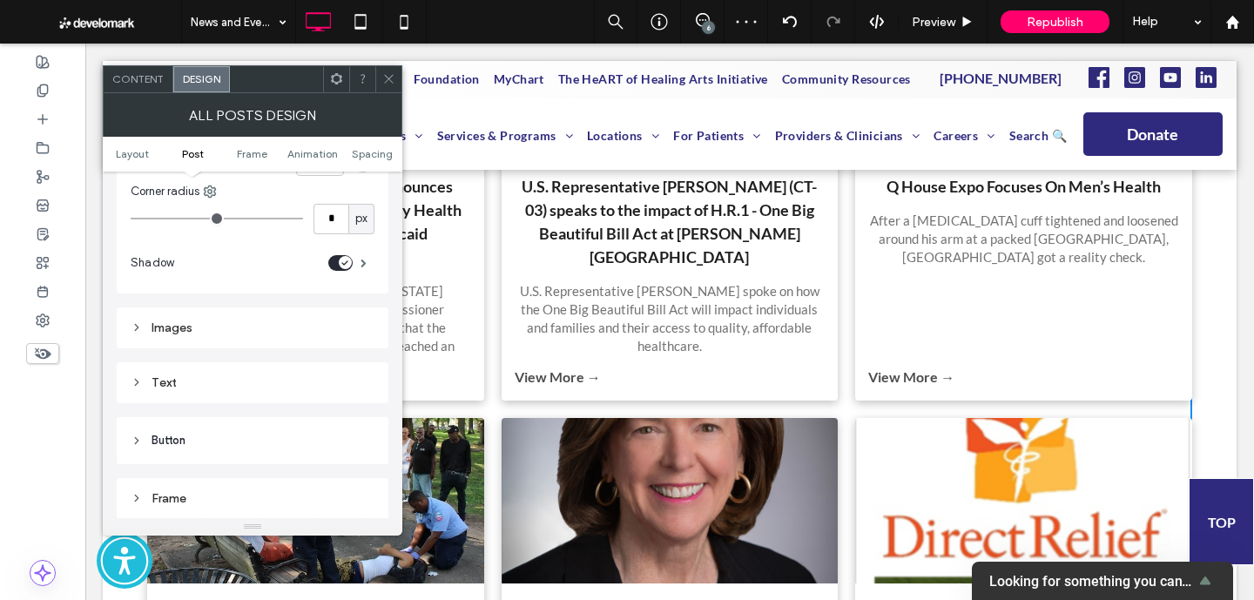
click at [308, 319] on div "Images" at bounding box center [253, 328] width 244 height 24
click at [335, 224] on input "*" at bounding box center [330, 219] width 35 height 30
type input "*"
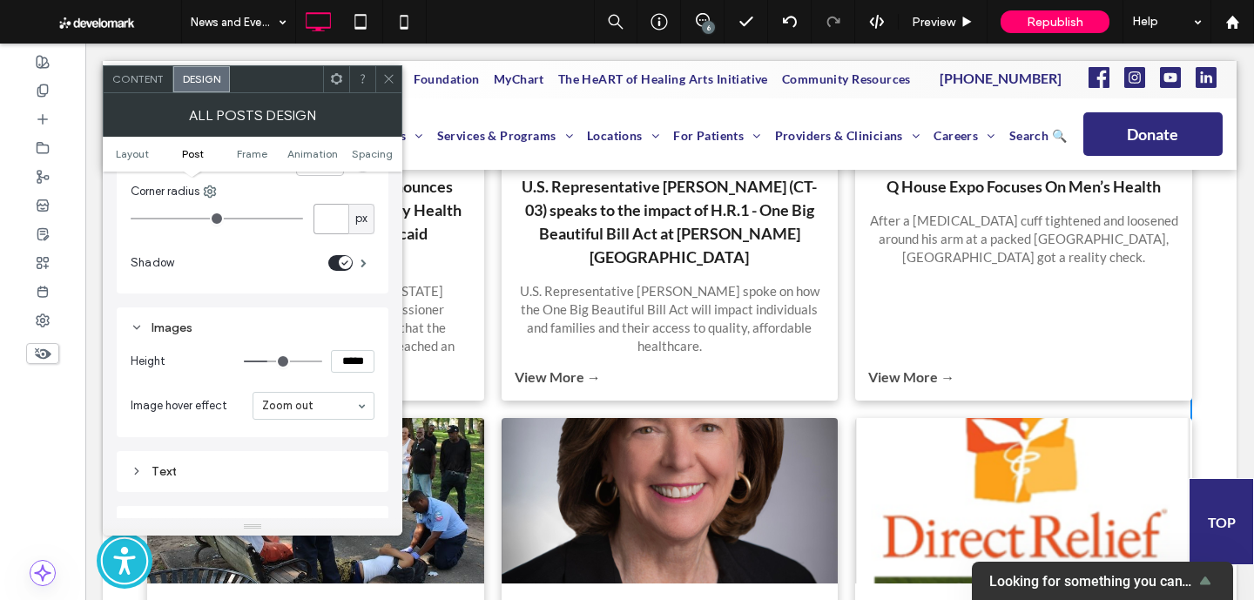
type input "*"
click at [339, 270] on div "toggle" at bounding box center [340, 263] width 24 height 16
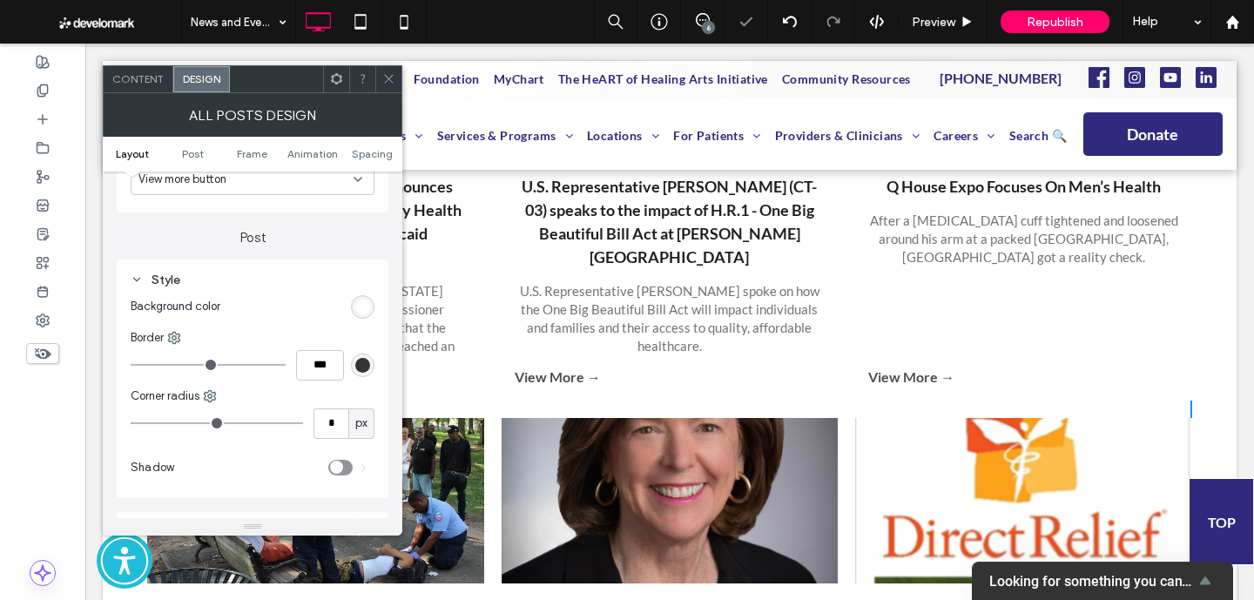
scroll to position [724, 0]
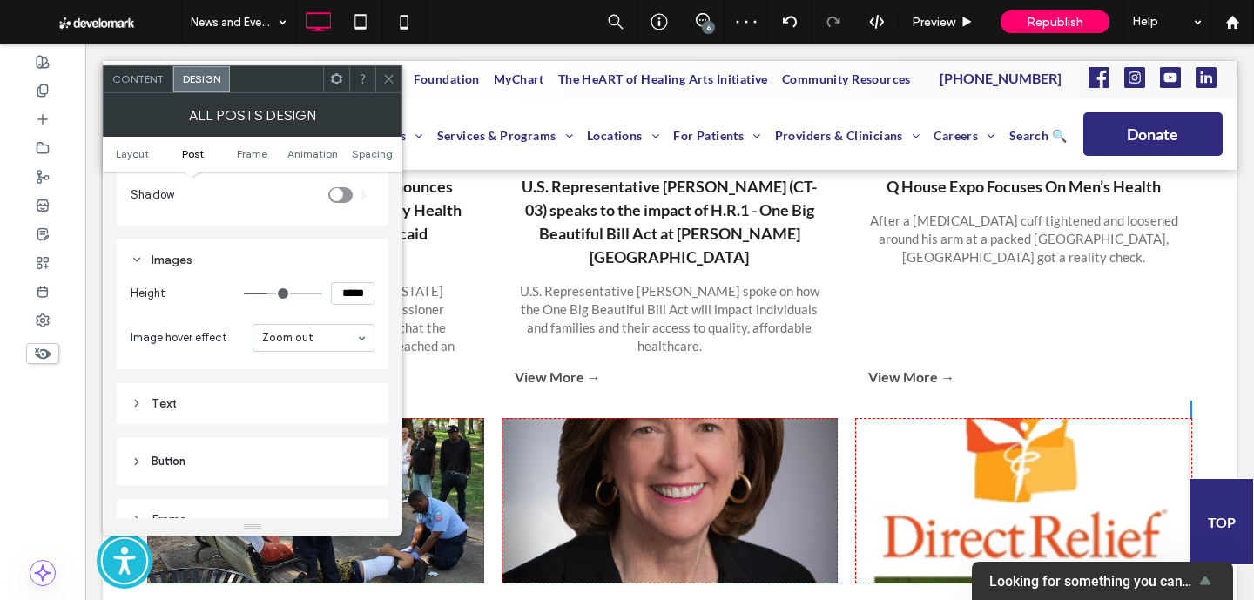
click at [348, 294] on input "*****" at bounding box center [353, 293] width 44 height 23
type input "*****"
type input "***"
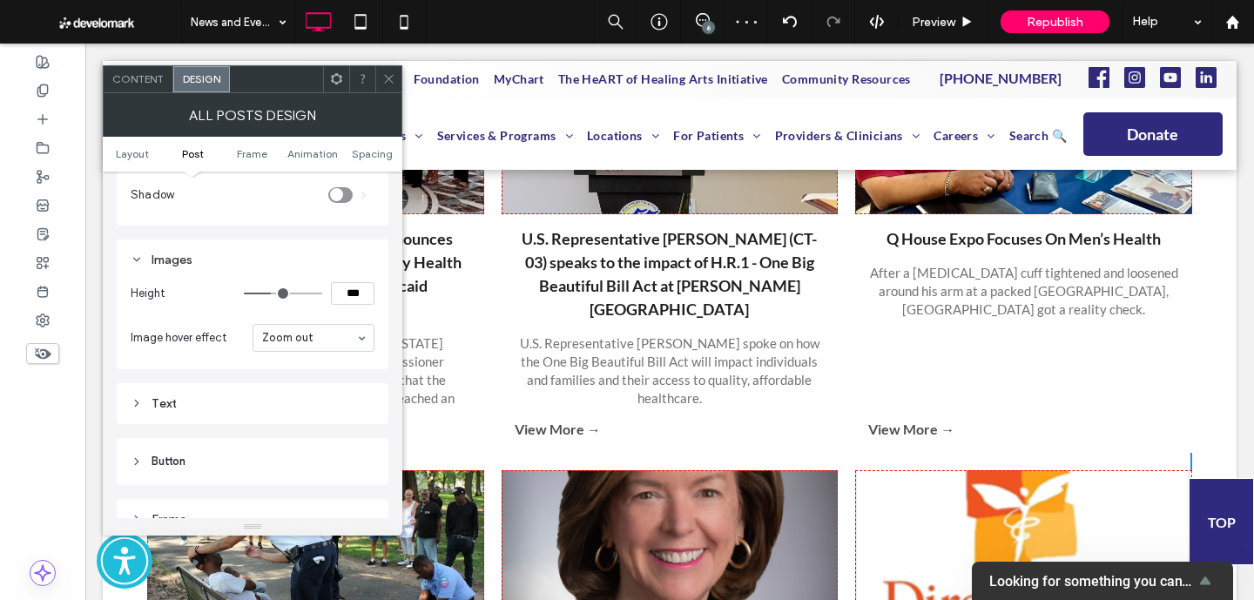
type input "*****"
type input "***"
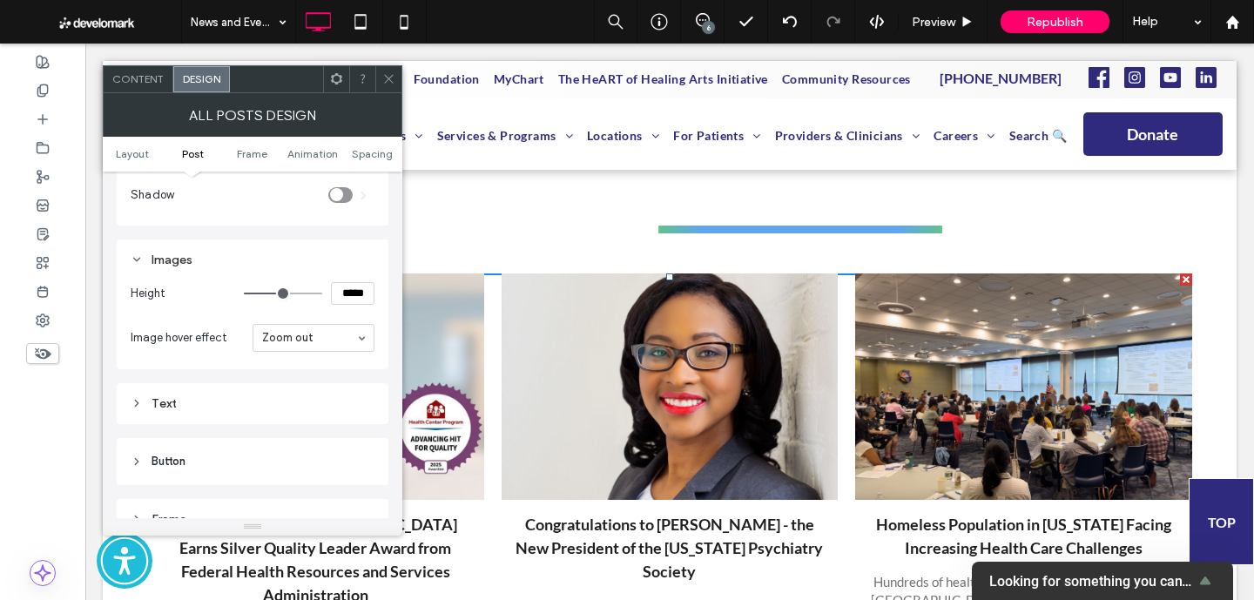
scroll to position [424, 0]
click at [308, 390] on div "Text" at bounding box center [253, 403] width 272 height 41
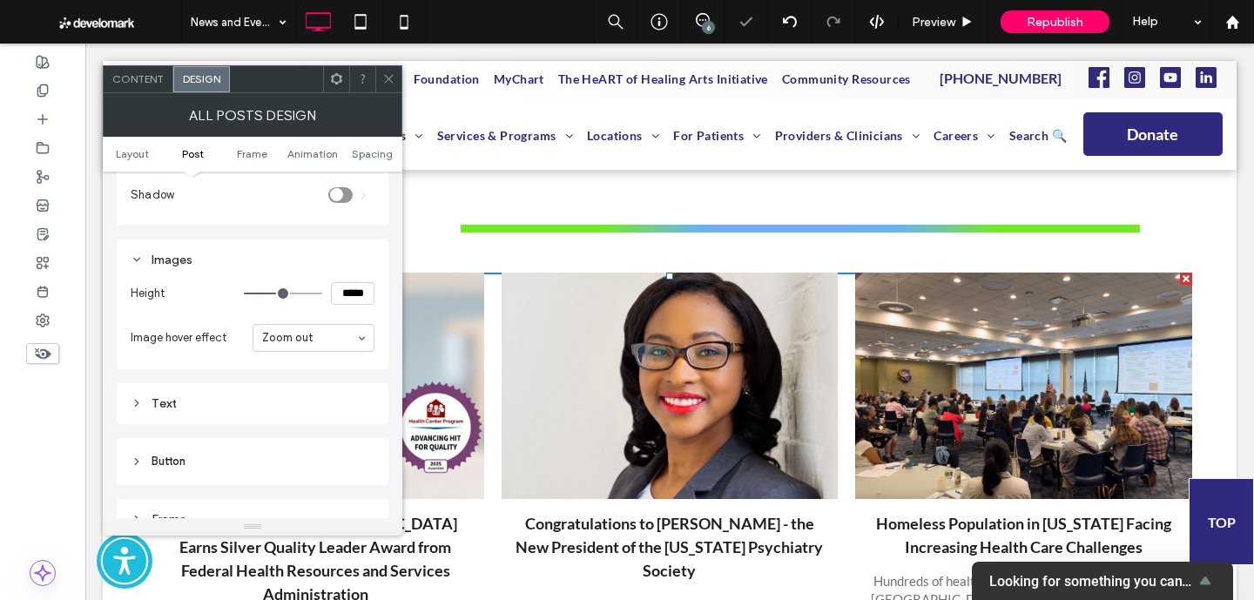
click at [307, 410] on div "Text" at bounding box center [253, 403] width 244 height 15
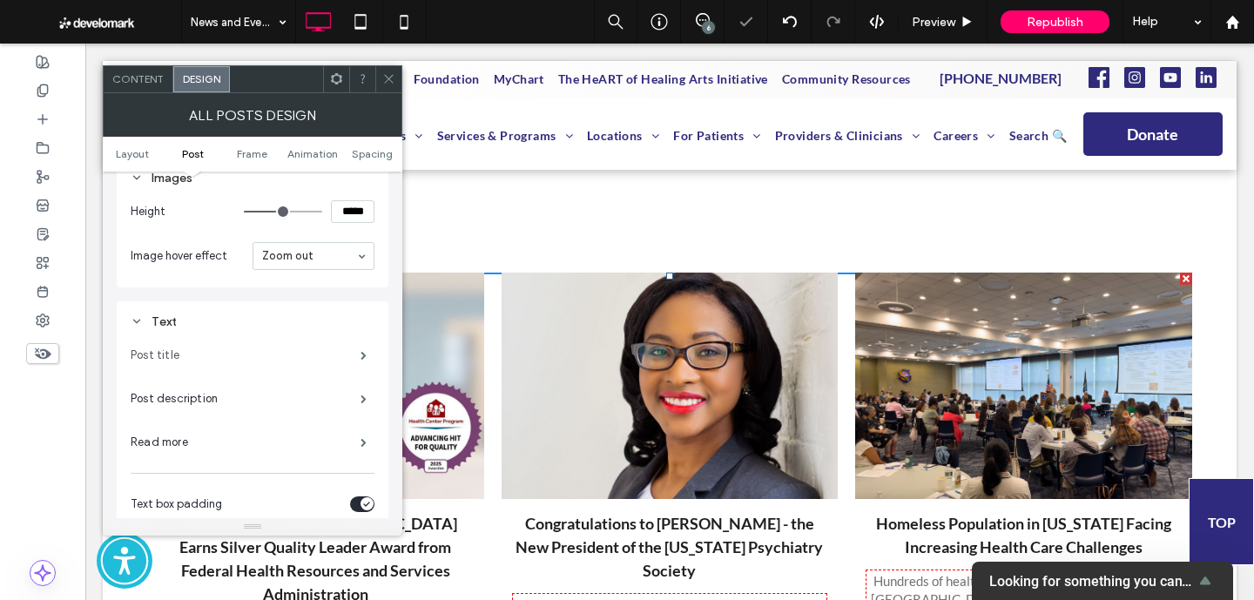
scroll to position [807, 0]
click at [343, 358] on label "Post title" at bounding box center [246, 354] width 230 height 35
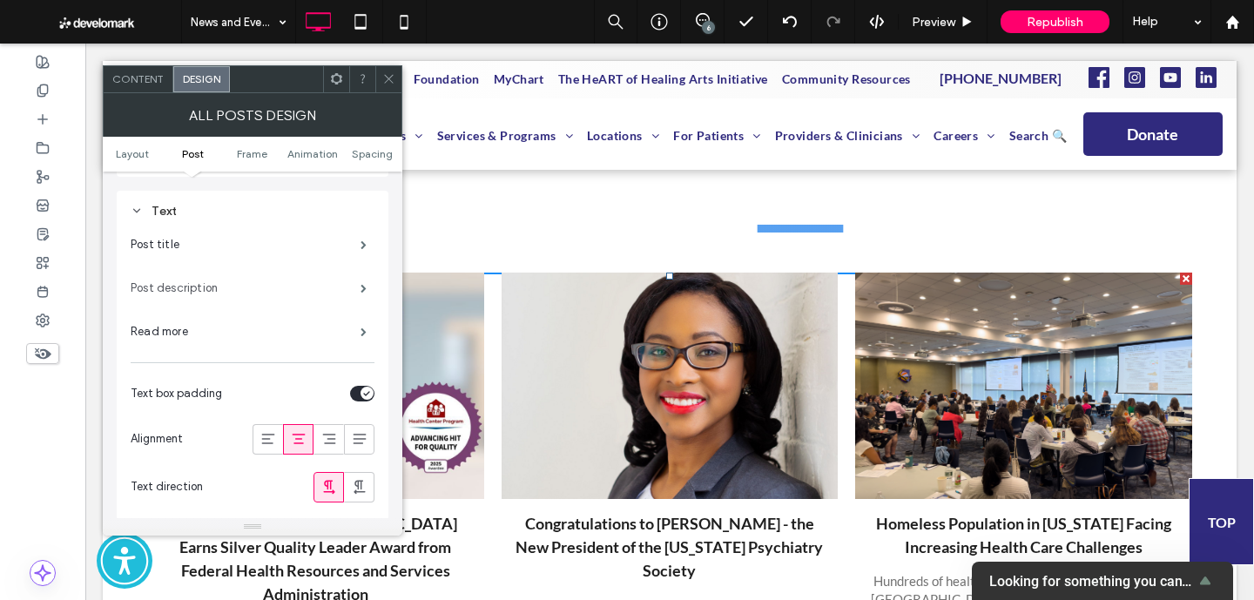
scroll to position [937, 0]
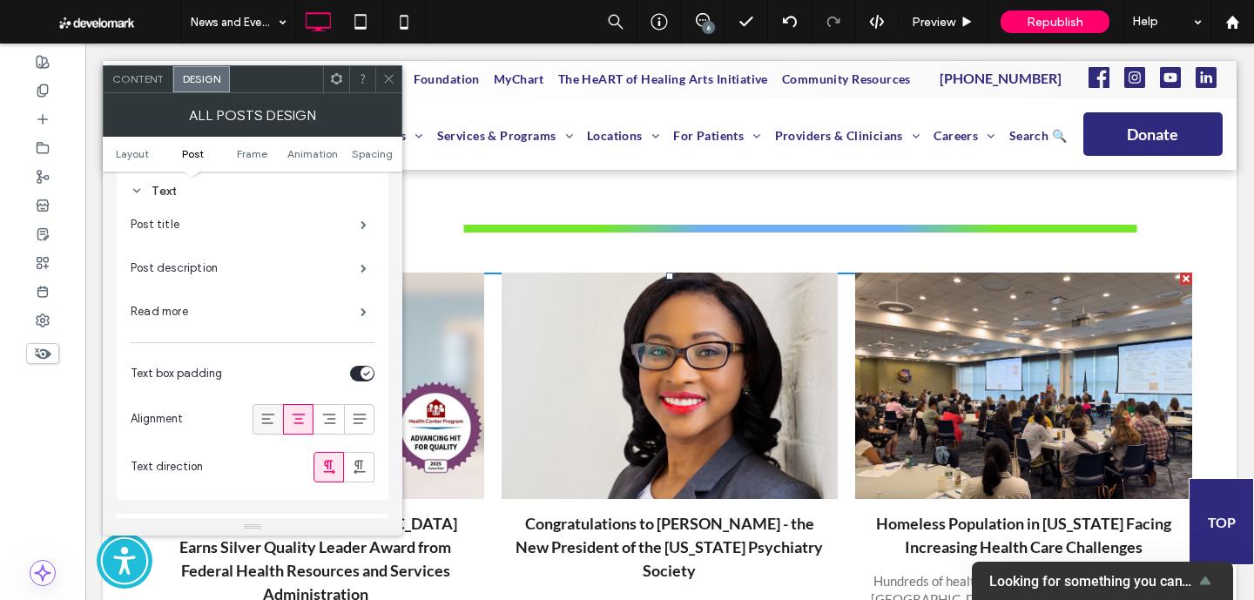
click at [269, 429] on span at bounding box center [267, 419] width 17 height 29
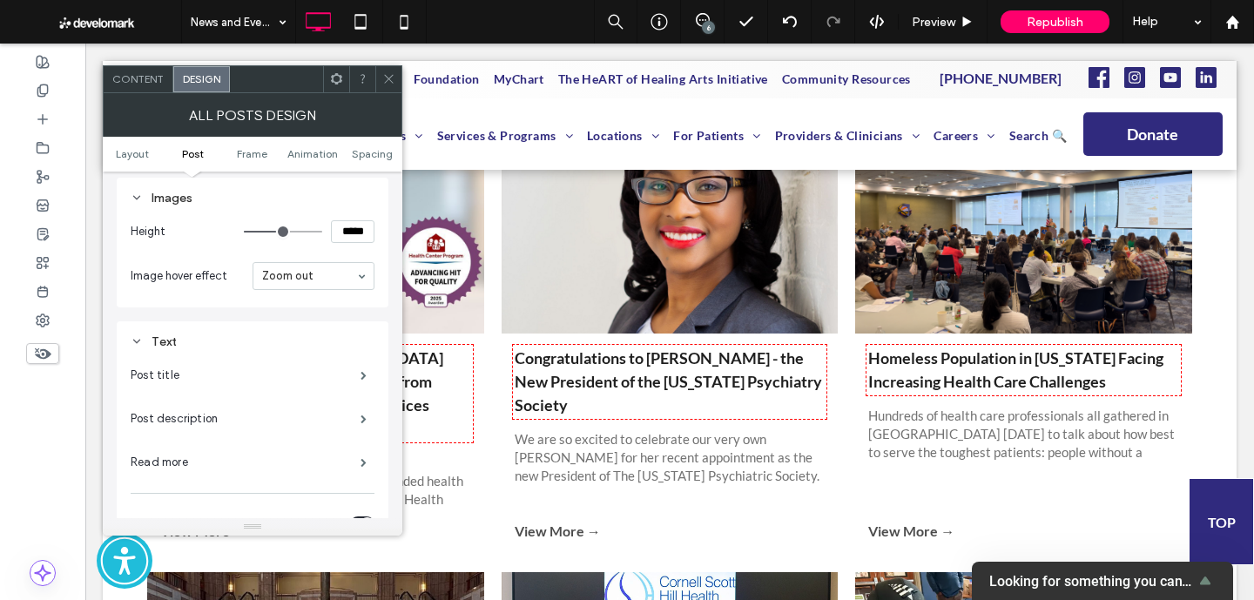
scroll to position [794, 0]
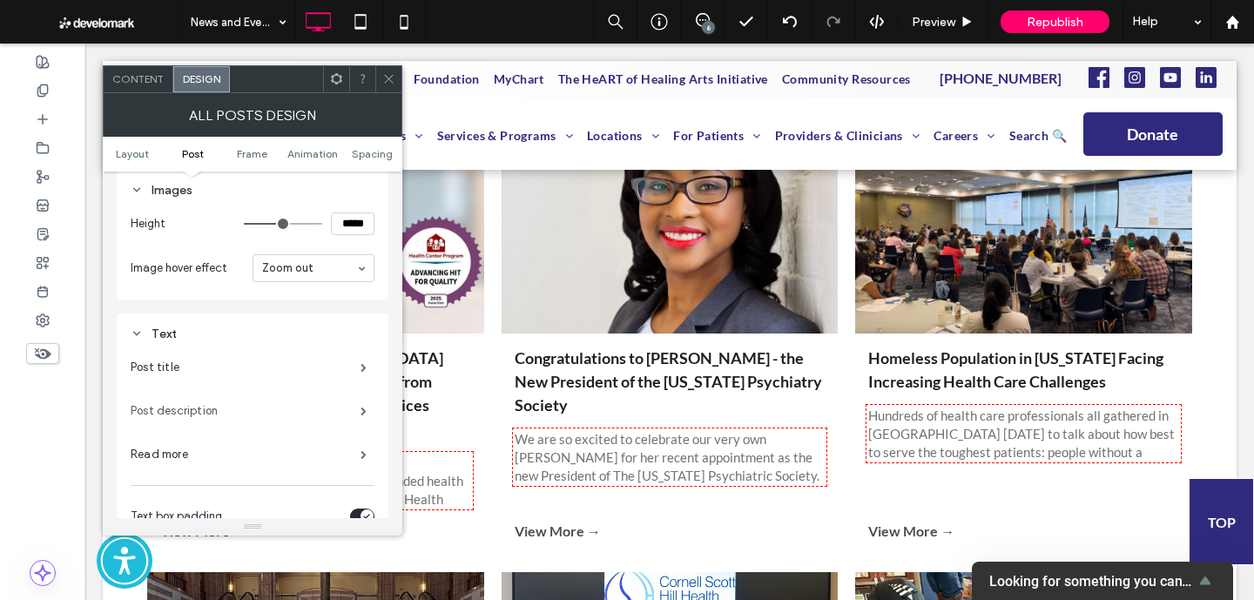
click at [344, 411] on label "Post description" at bounding box center [246, 410] width 230 height 35
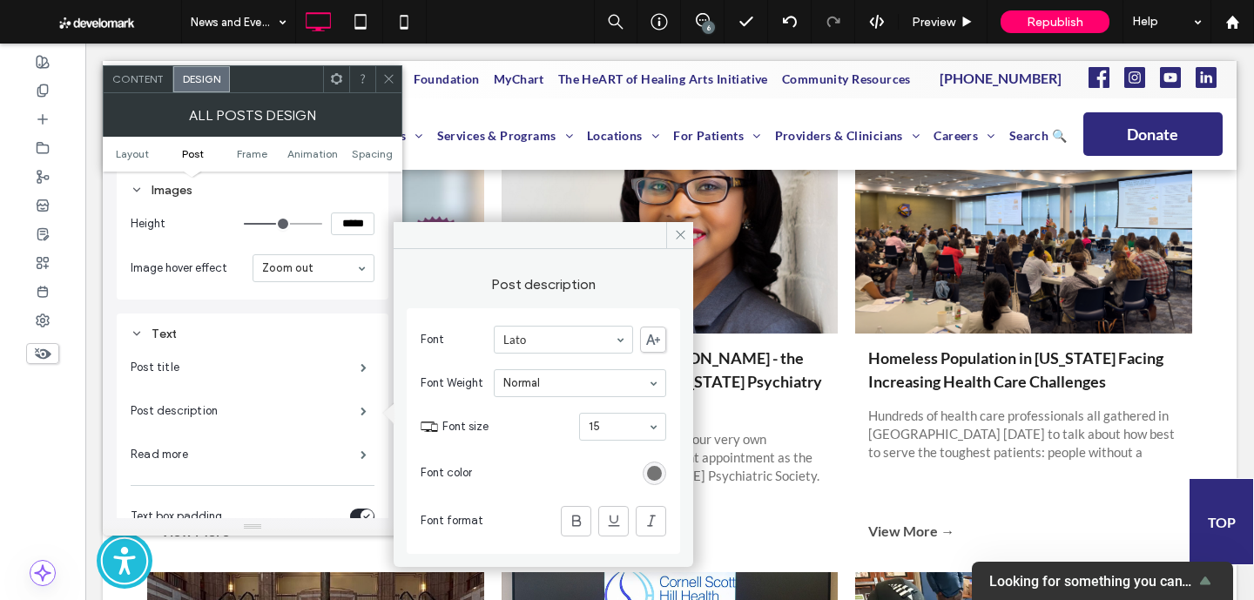
click at [661, 474] on div "rgb(116, 116, 116)" at bounding box center [654, 473] width 15 height 15
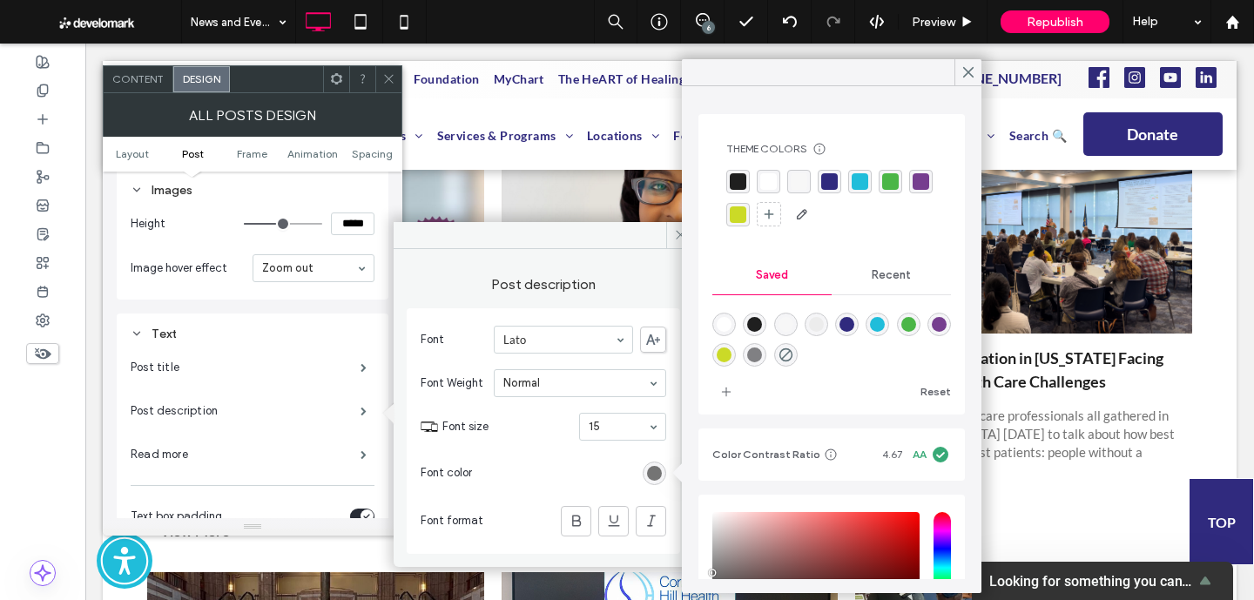
click at [736, 182] on div "rgba(31,31,31,1)" at bounding box center [738, 181] width 17 height 17
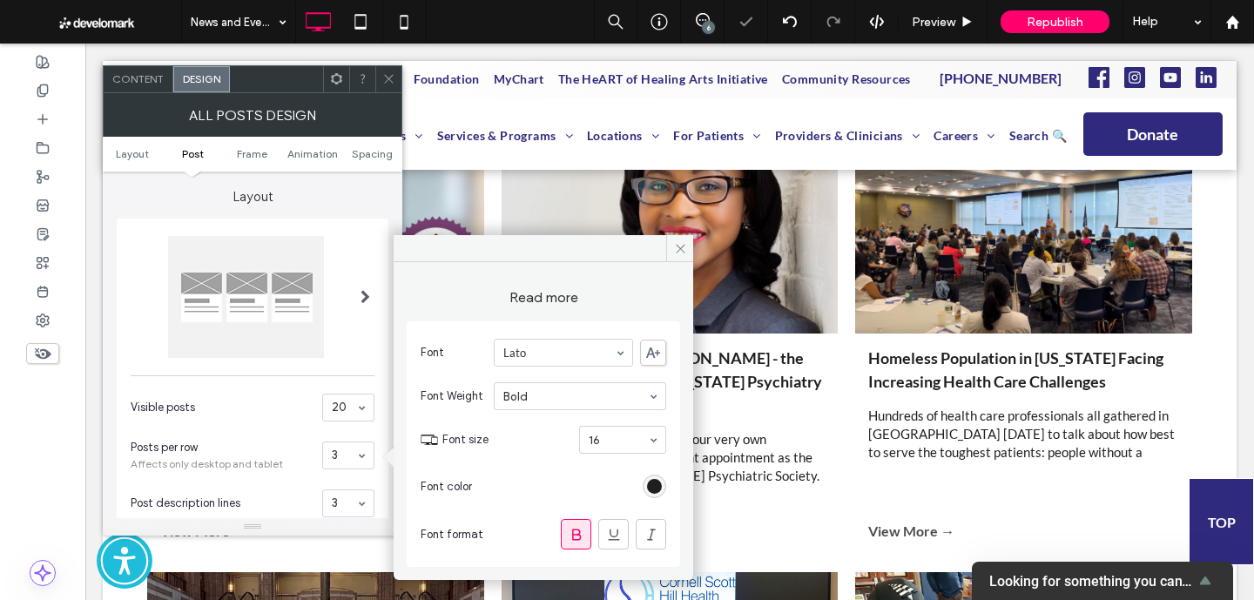
scroll to position [794, 0]
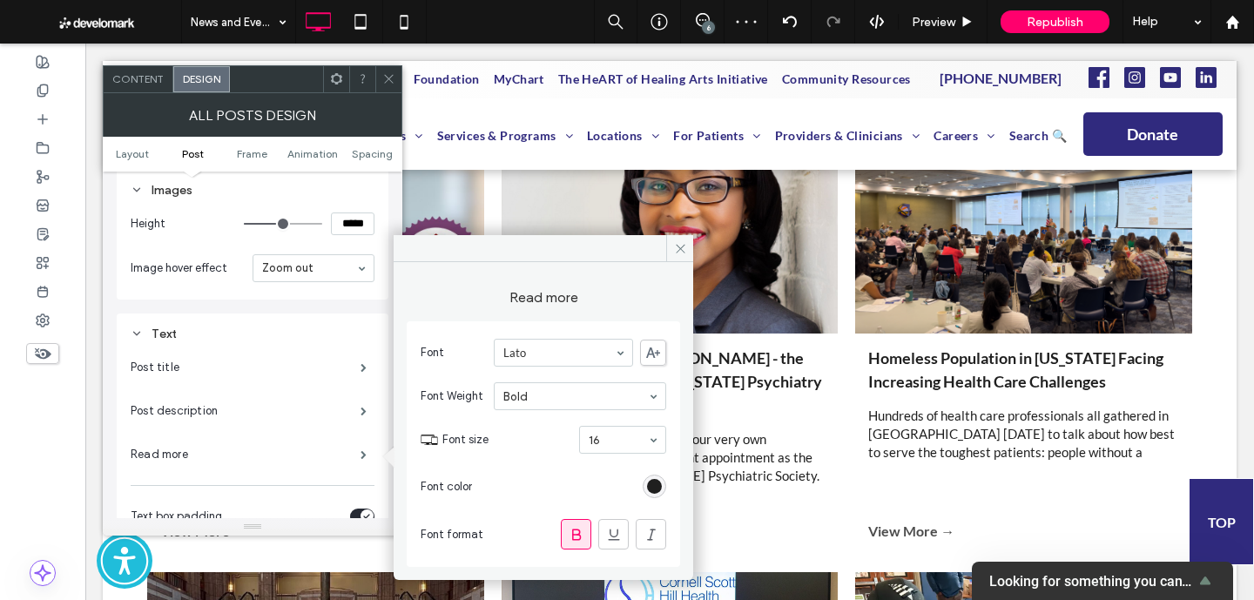
click at [653, 492] on div "rgb(31, 31, 31)" at bounding box center [654, 486] width 15 height 15
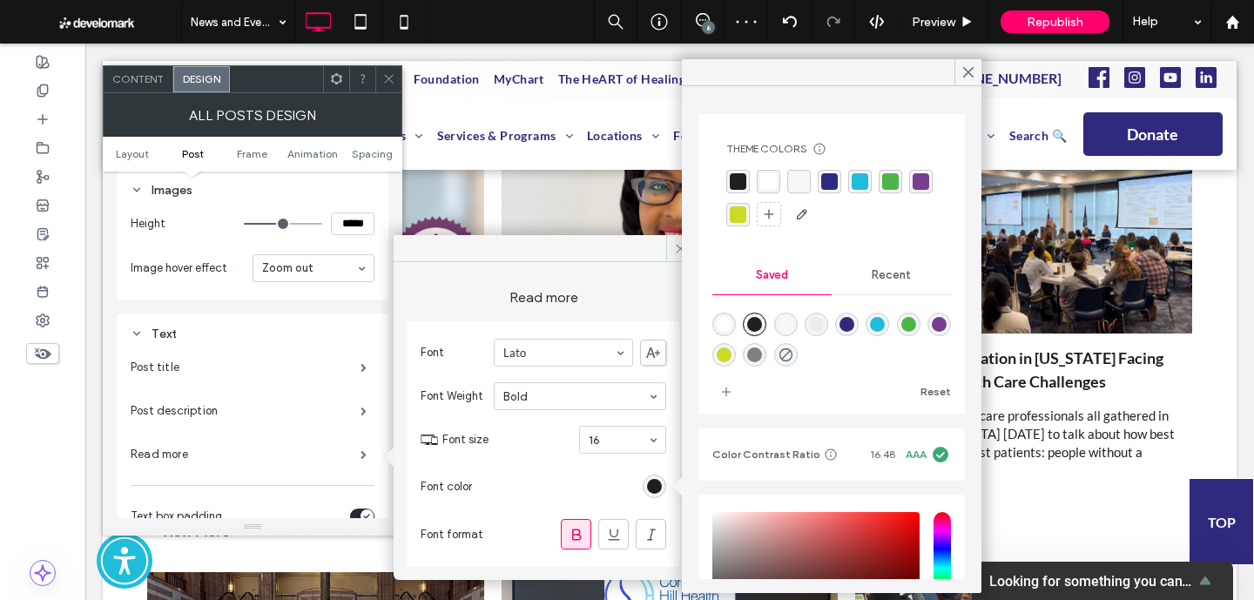
click at [829, 186] on div "rgba(48,42,126,1)" at bounding box center [829, 181] width 17 height 17
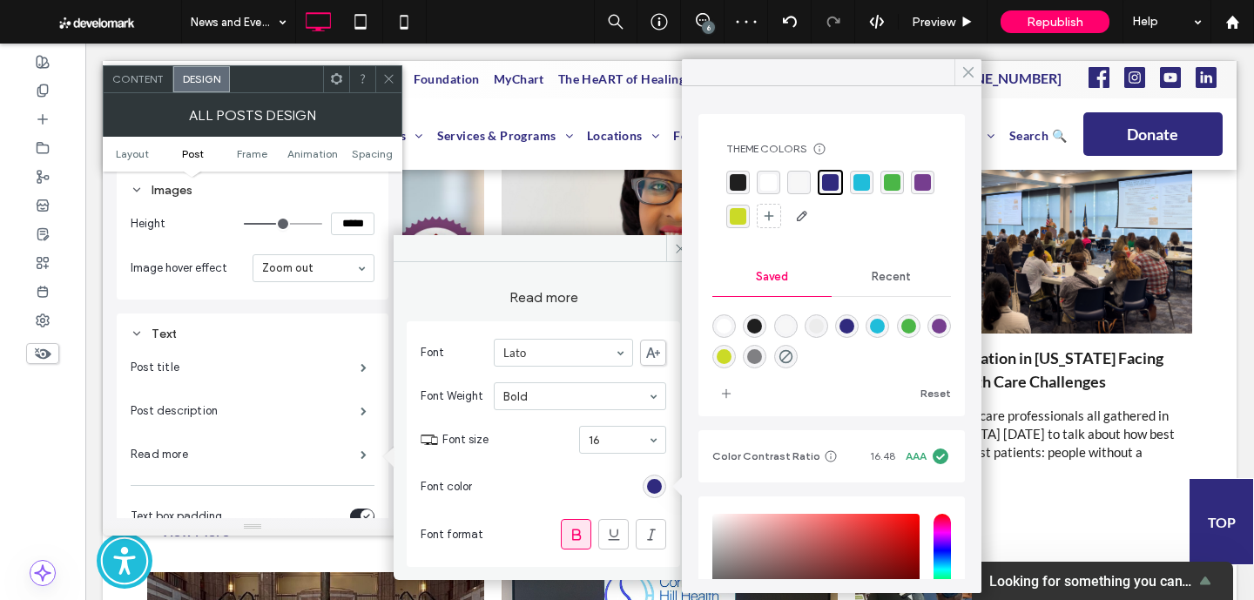
click at [977, 69] on div at bounding box center [967, 72] width 27 height 26
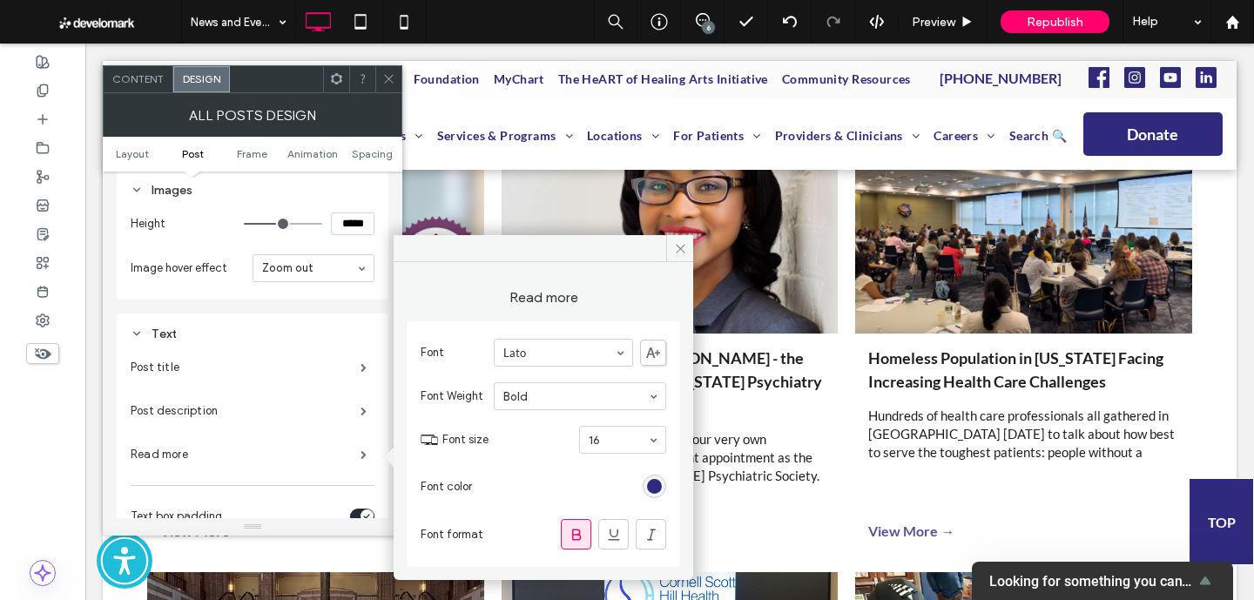
click at [394, 78] on icon at bounding box center [388, 78] width 13 height 13
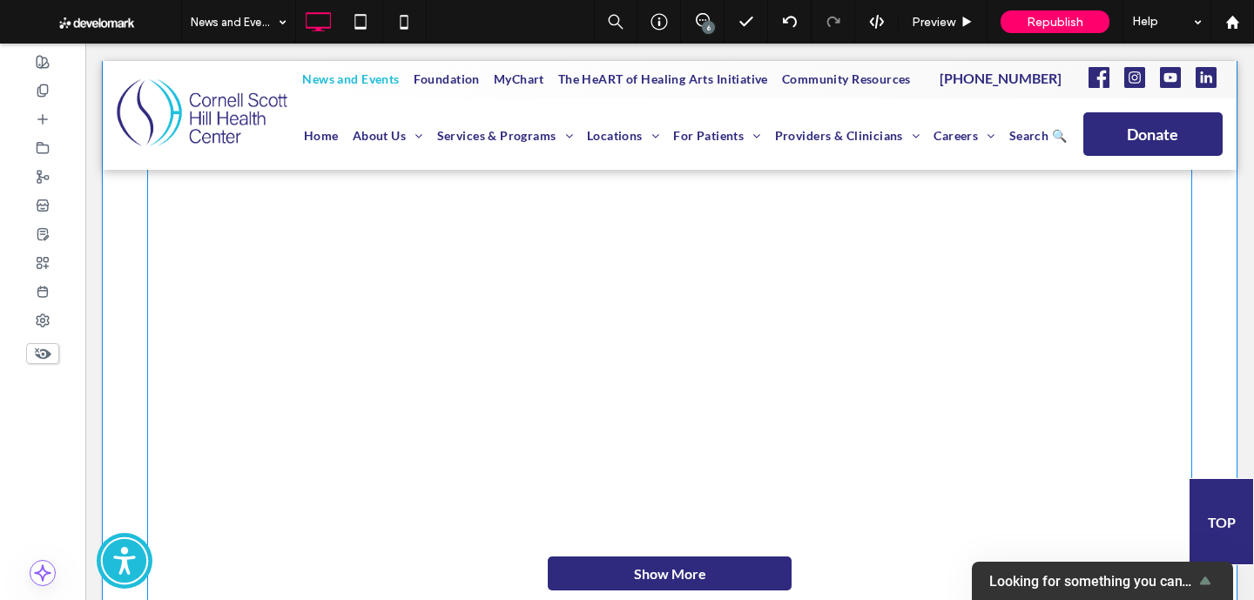
scroll to position [2978, 0]
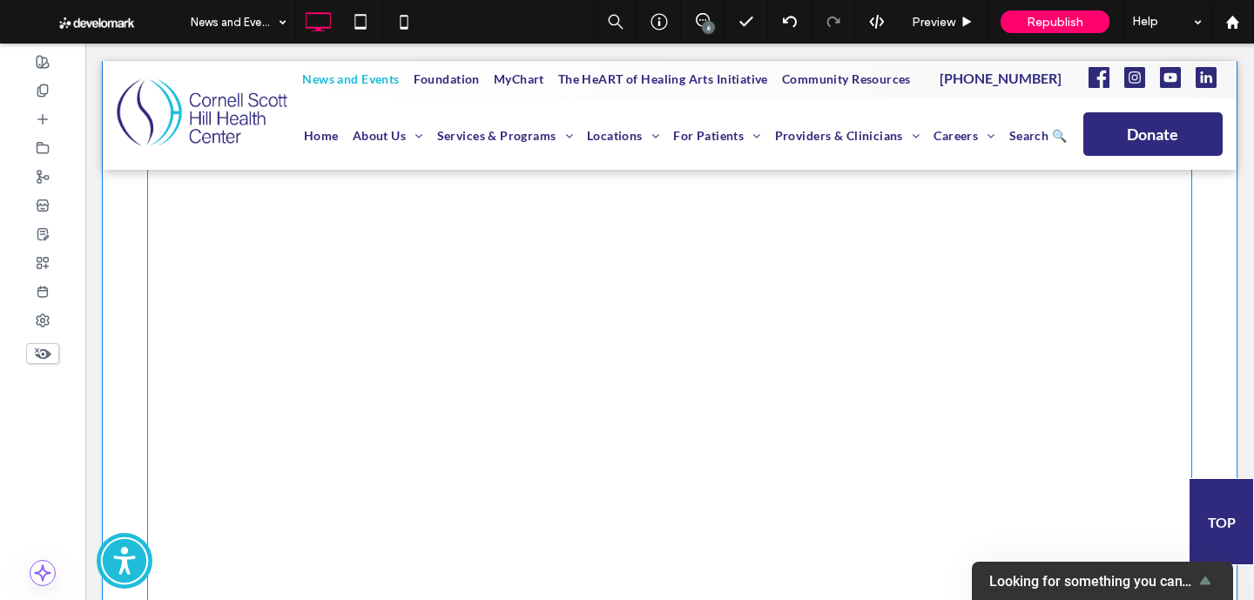
click at [254, 383] on div "View More →" at bounding box center [315, 400] width 337 height 34
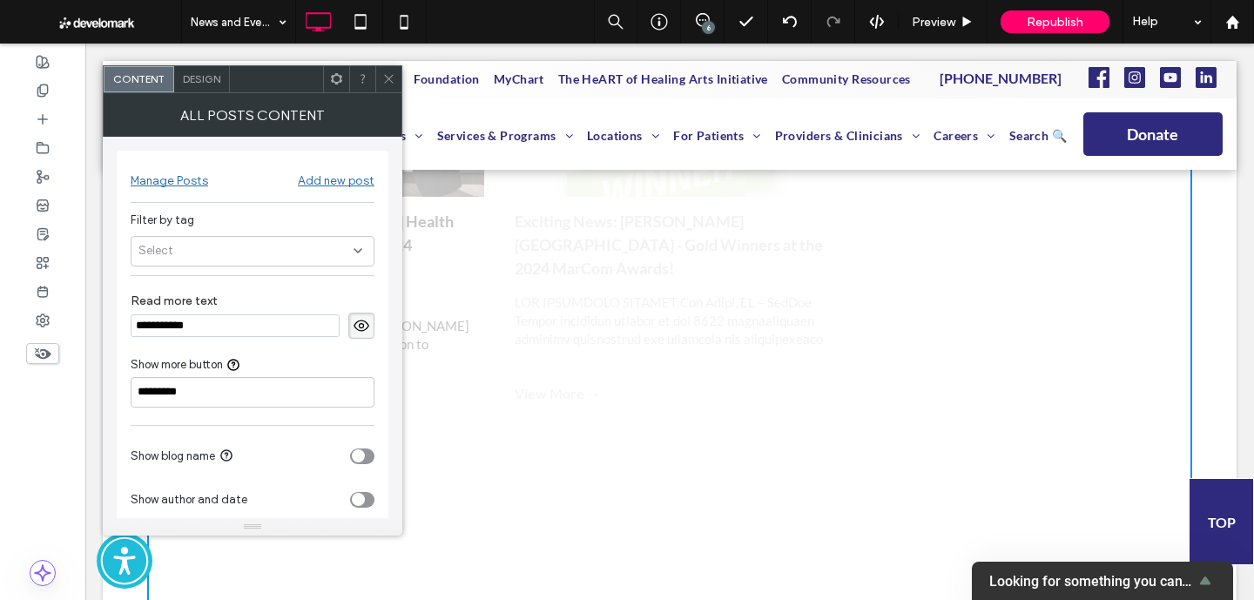
click at [200, 78] on span "Design" at bounding box center [201, 78] width 37 height 13
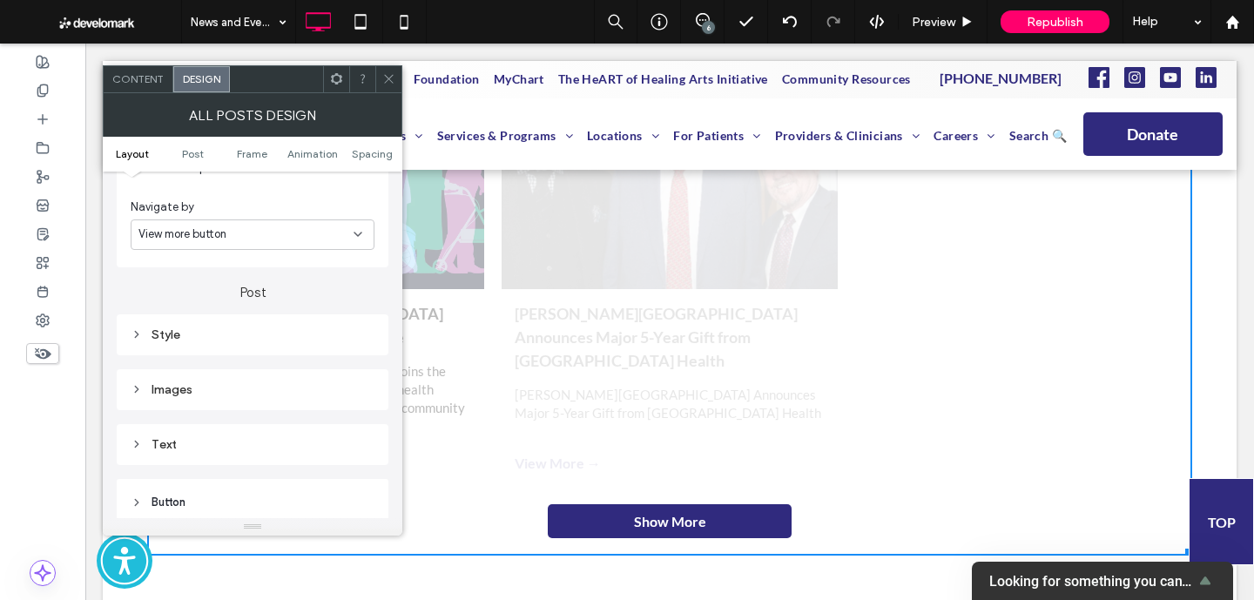
scroll to position [451, 0]
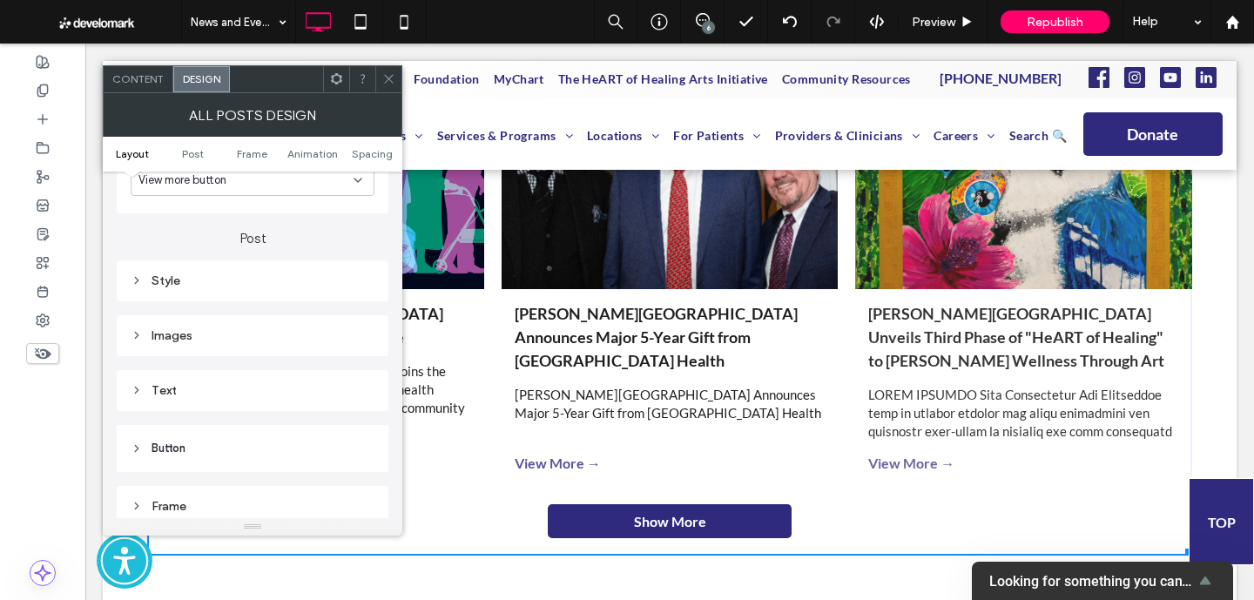
click at [197, 454] on header "Button" at bounding box center [253, 448] width 272 height 47
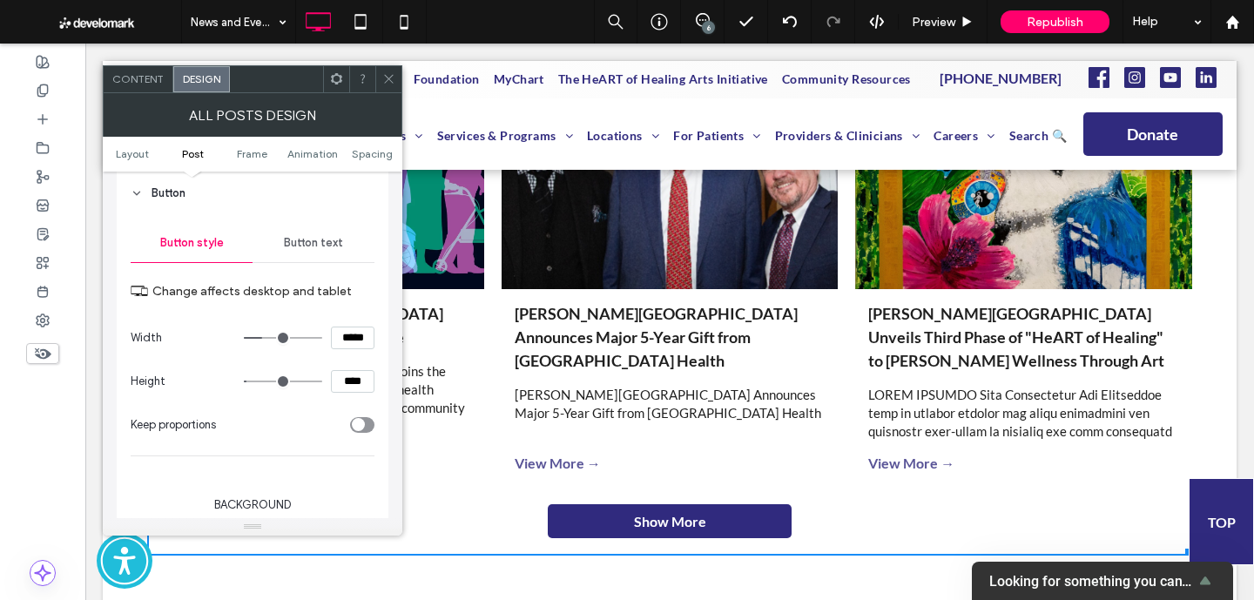
scroll to position [709, 0]
click at [363, 326] on input "*****" at bounding box center [353, 335] width 44 height 23
type input "***"
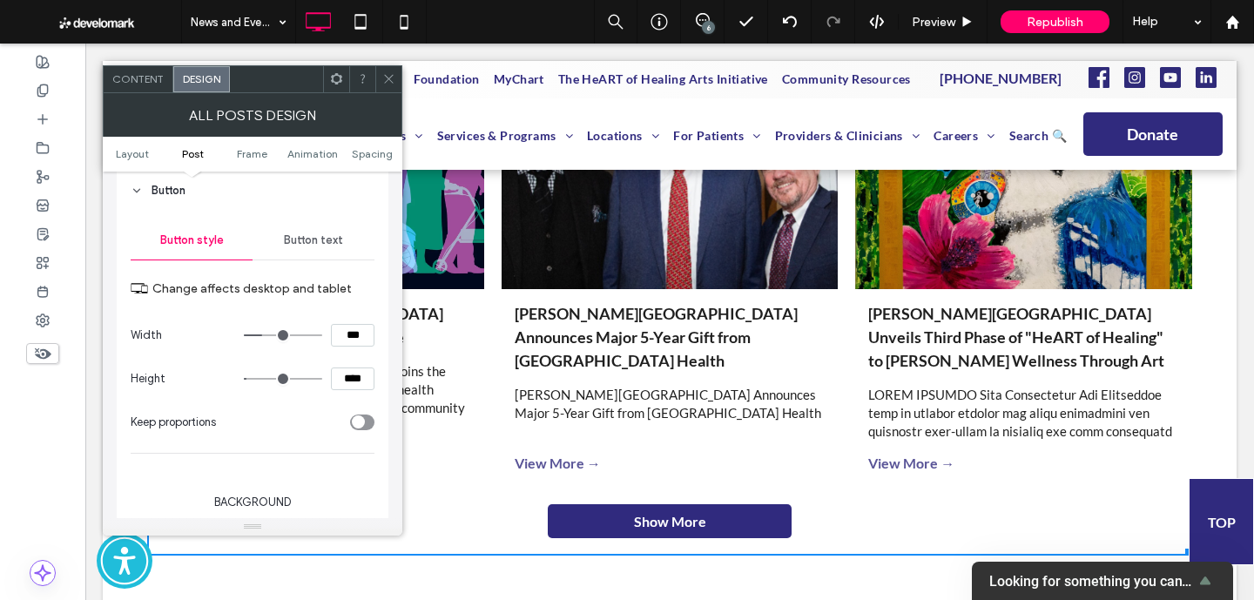
type input "*****"
type input "****"
type input "**"
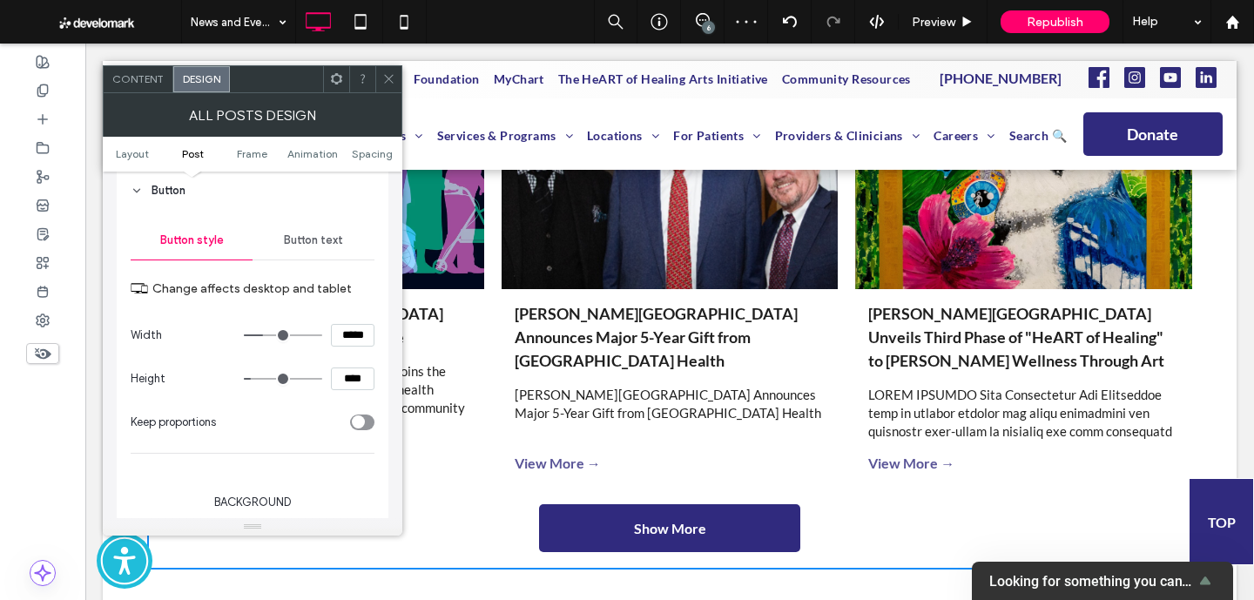
click at [355, 332] on input "*****" at bounding box center [353, 335] width 44 height 23
type input "*****"
type input "***"
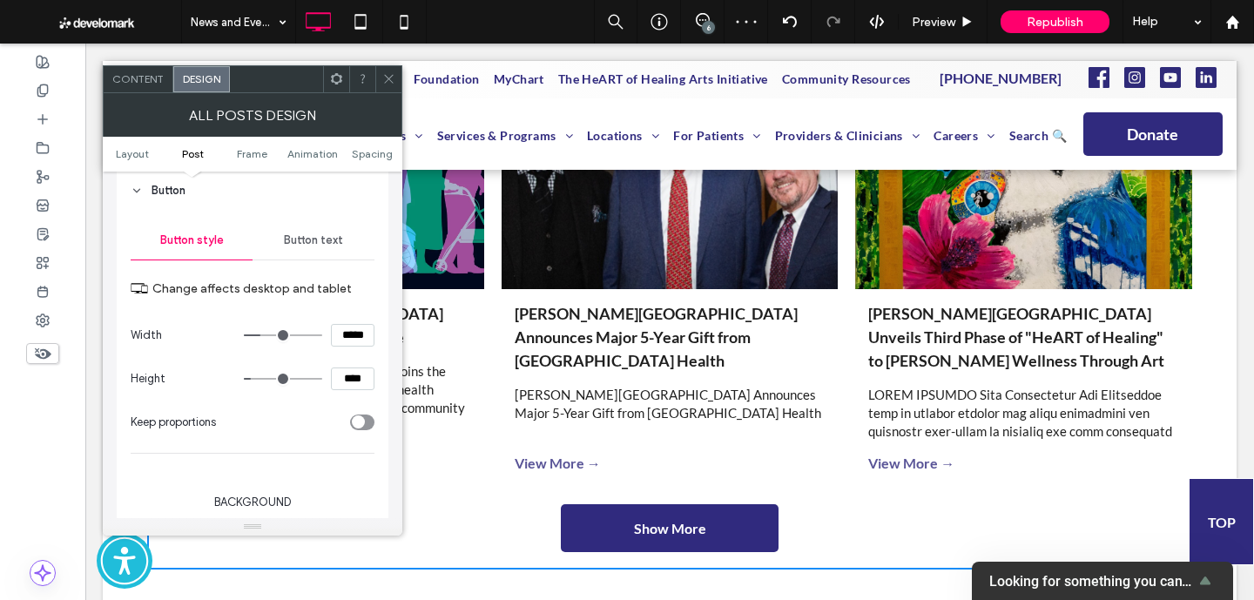
click at [393, 84] on icon at bounding box center [388, 78] width 13 height 13
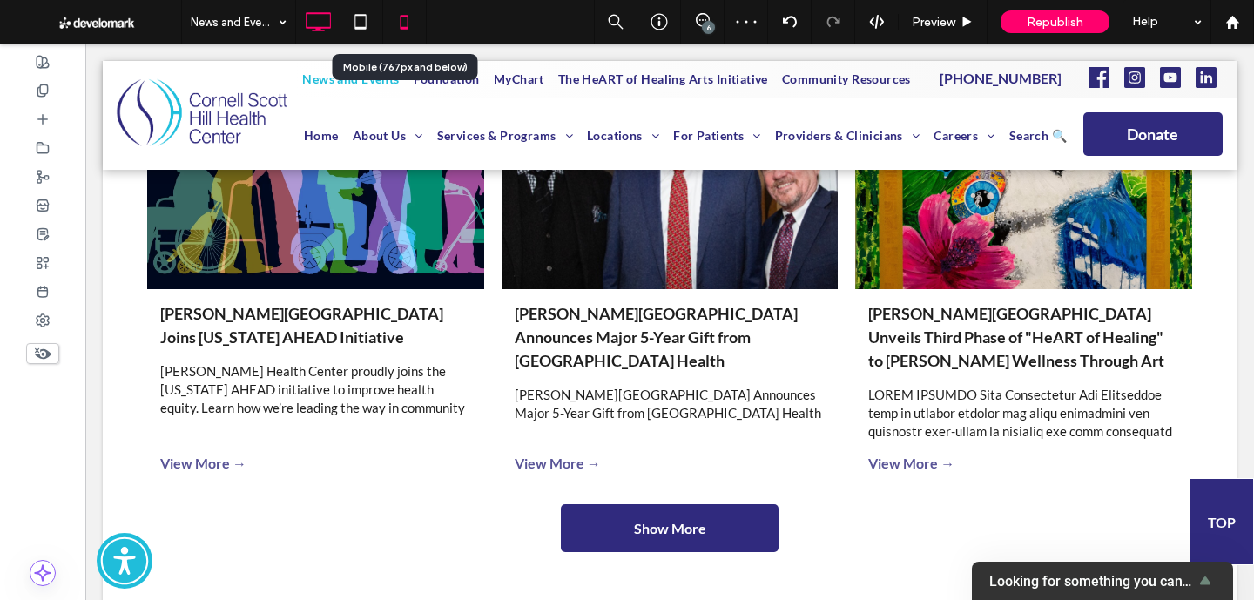
click at [403, 18] on icon at bounding box center [404, 21] width 35 height 35
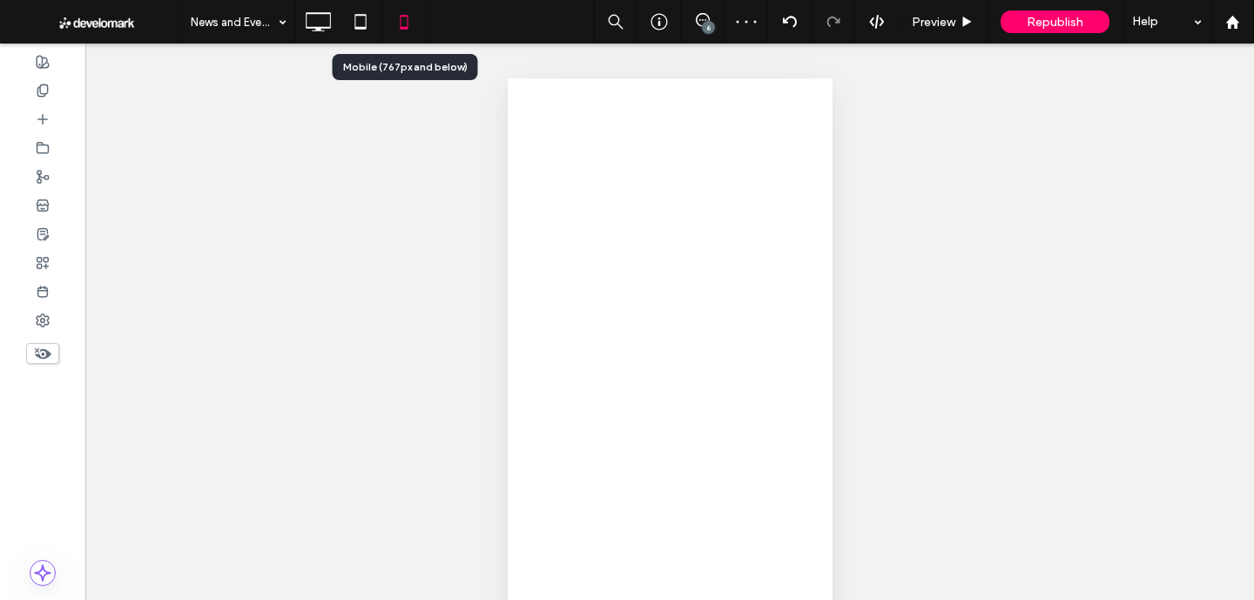
scroll to position [0, 0]
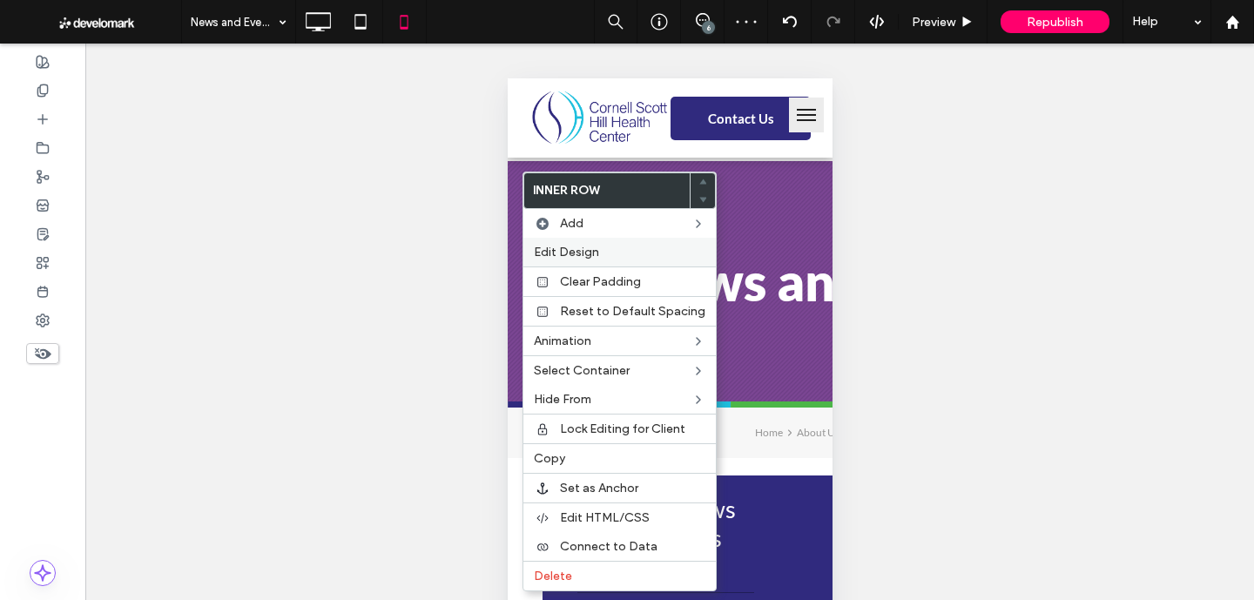
click at [576, 259] on div "Edit Design" at bounding box center [619, 252] width 192 height 29
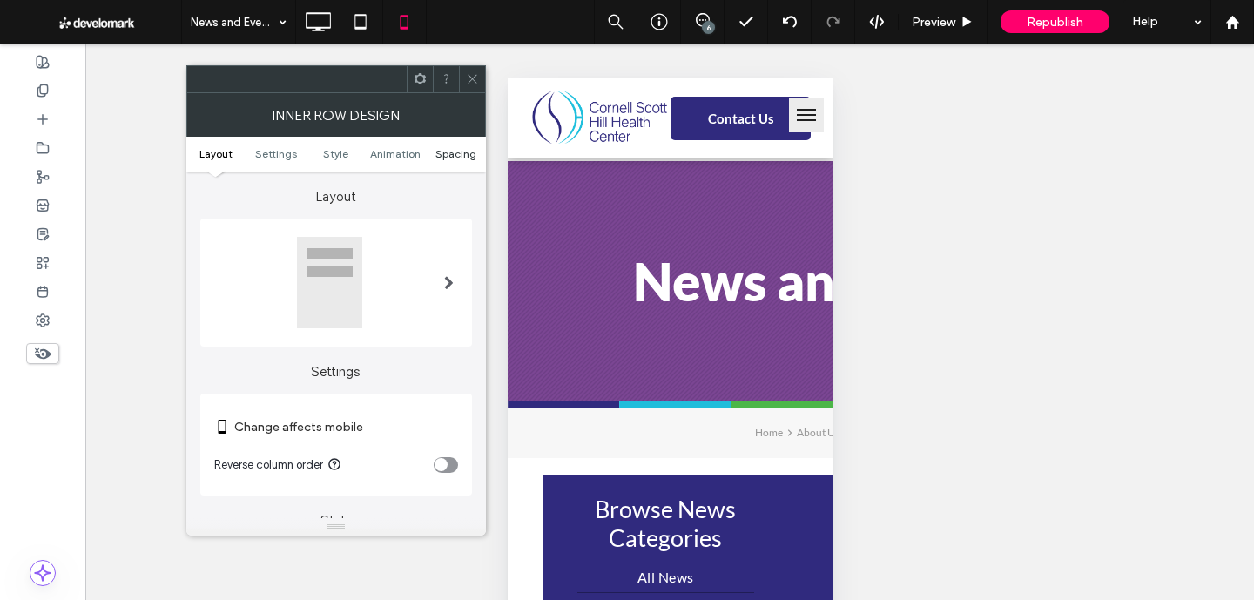
click at [439, 158] on span "Spacing" at bounding box center [455, 153] width 41 height 13
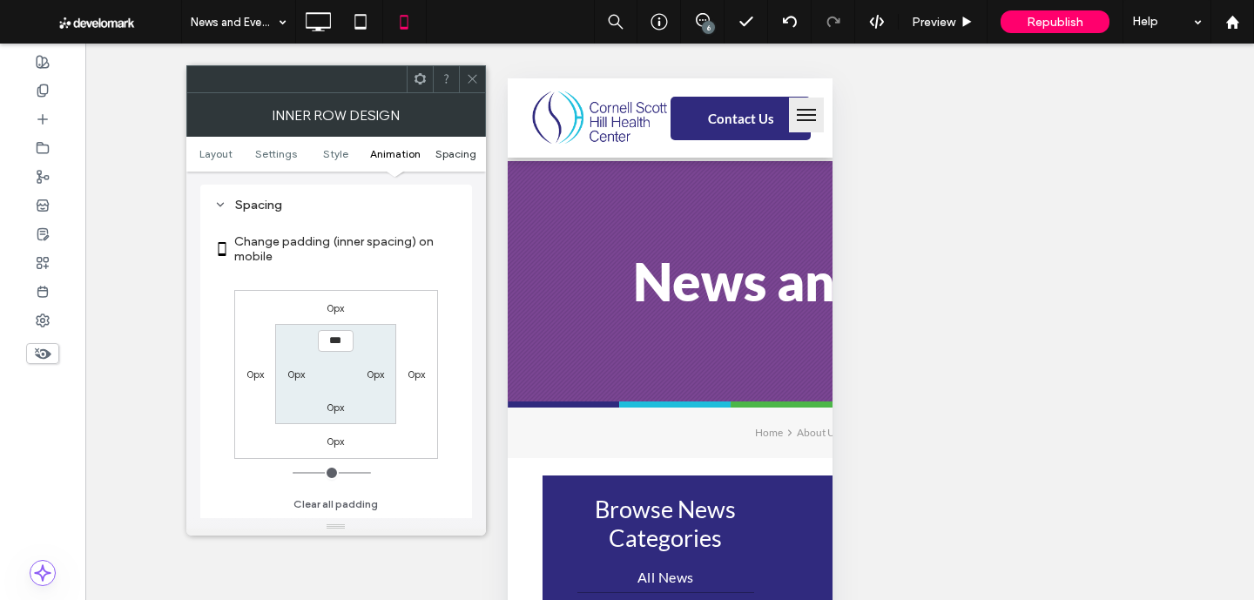
scroll to position [721, 0]
type input "**"
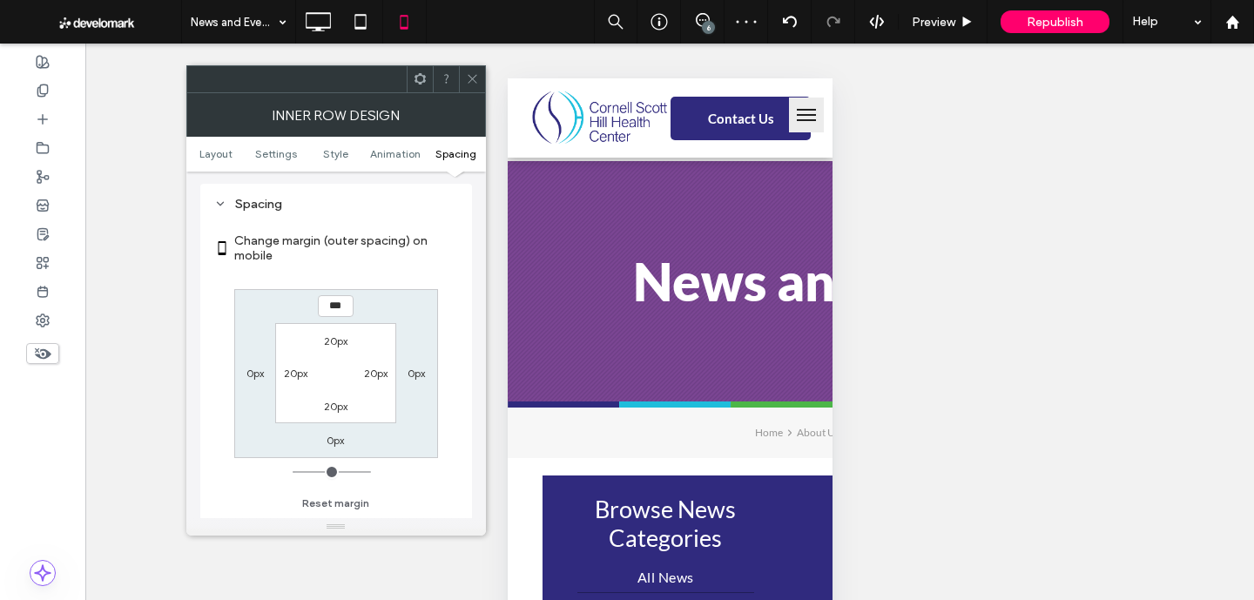
click at [298, 379] on label "20px" at bounding box center [296, 372] width 24 height 13
type input "**"
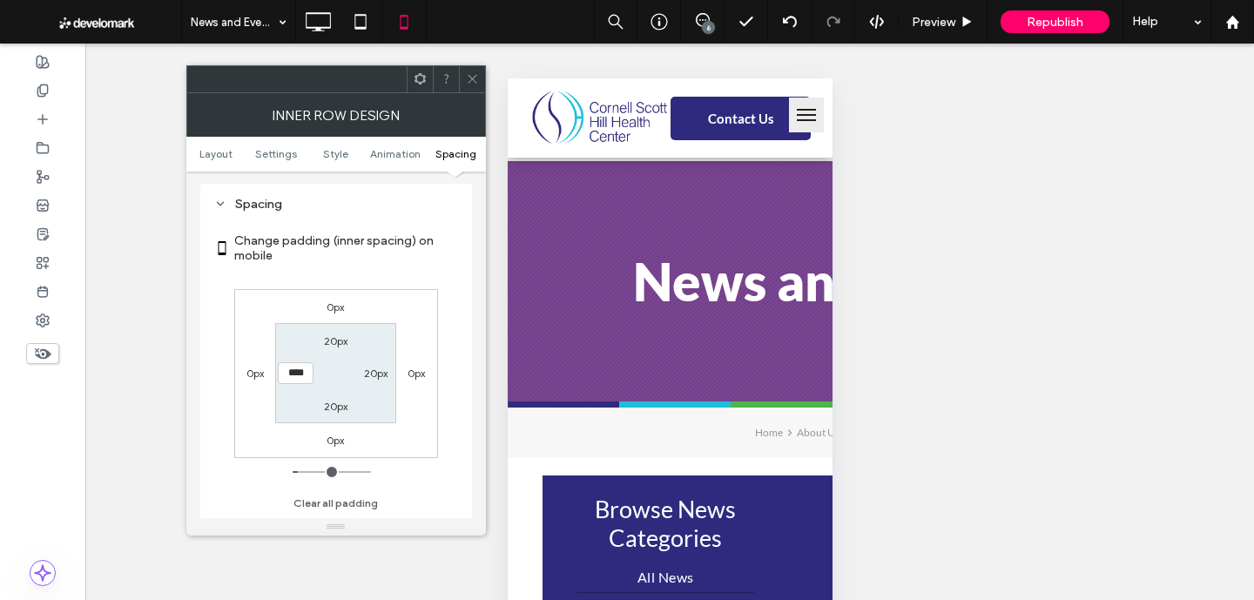
click at [468, 85] on span at bounding box center [472, 79] width 13 height 26
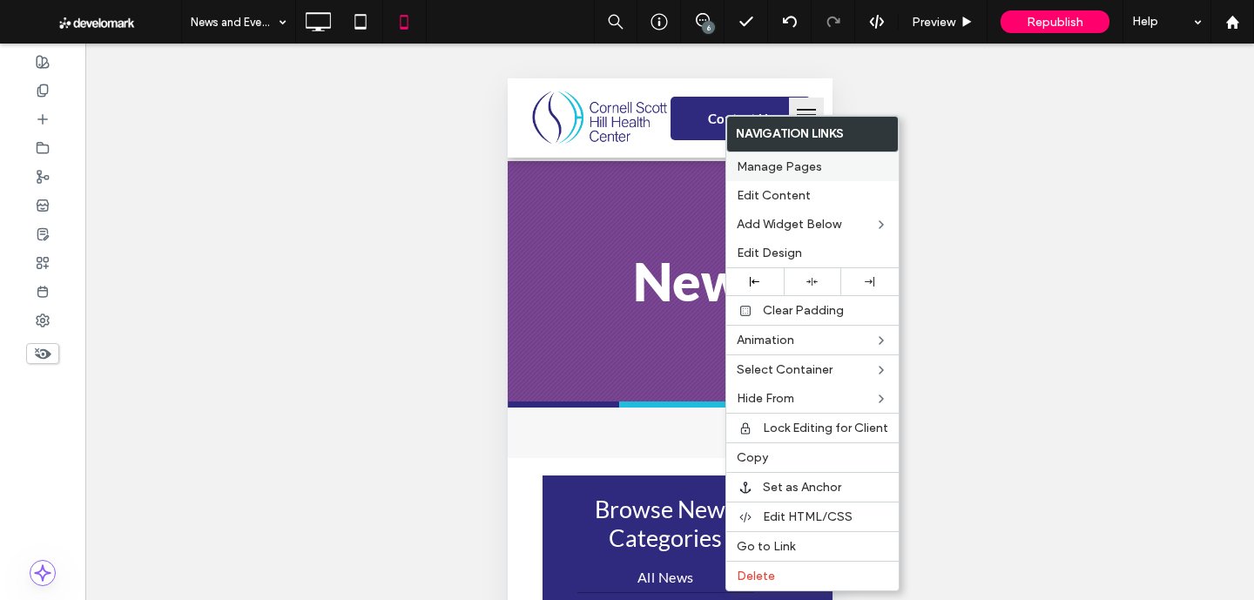
click at [800, 171] on span "Manage Pages" at bounding box center [778, 166] width 85 height 15
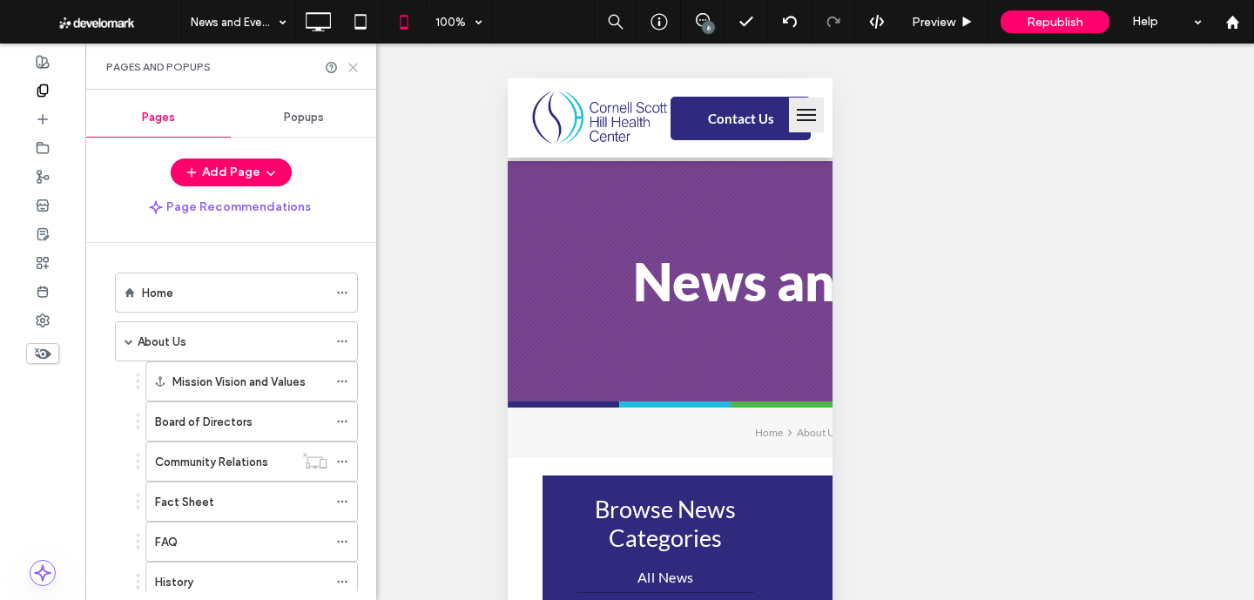
click at [359, 63] on icon at bounding box center [352, 67] width 13 height 13
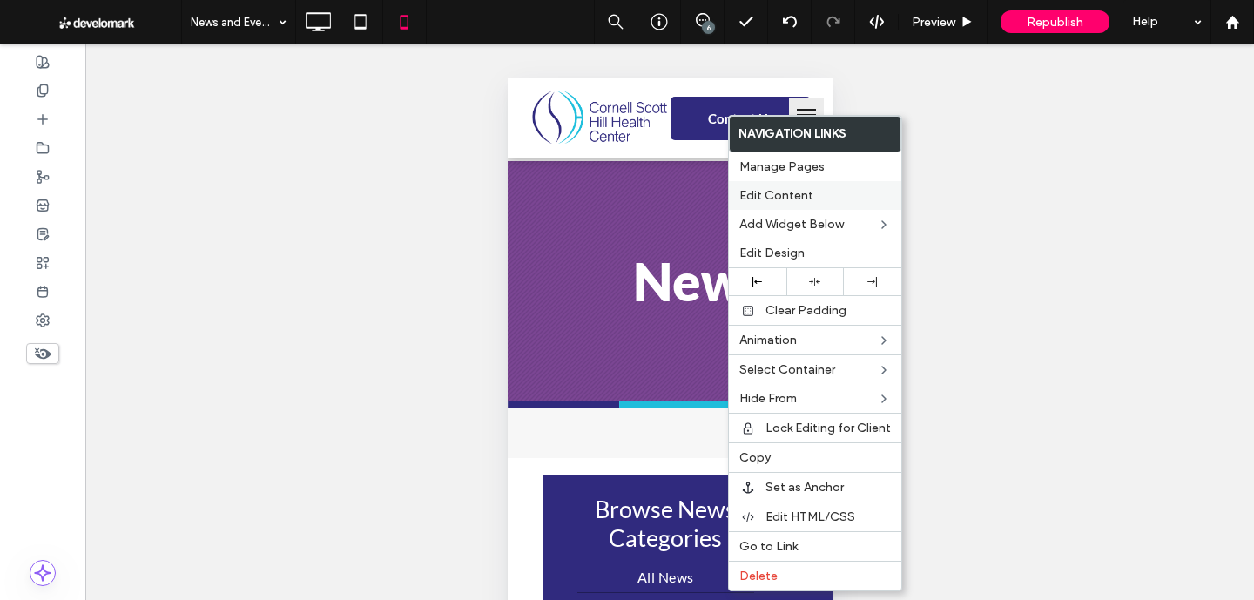
click at [815, 201] on label "Edit Content" at bounding box center [814, 195] width 151 height 15
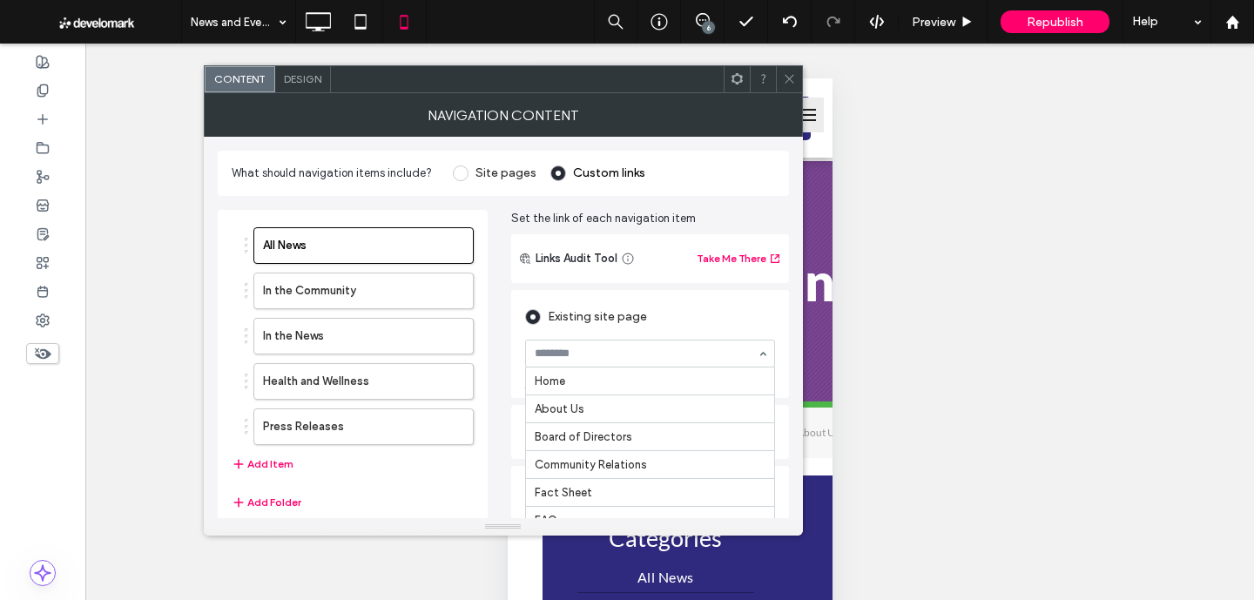
scroll to position [287, 0]
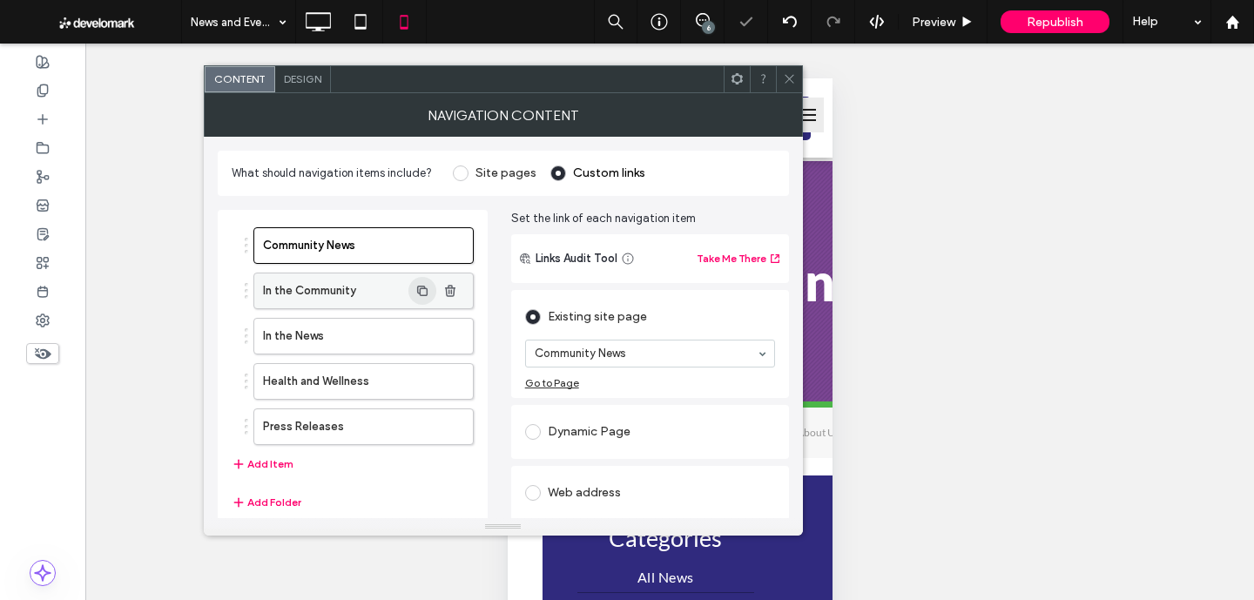
click at [426, 287] on use "button" at bounding box center [422, 290] width 10 height 10
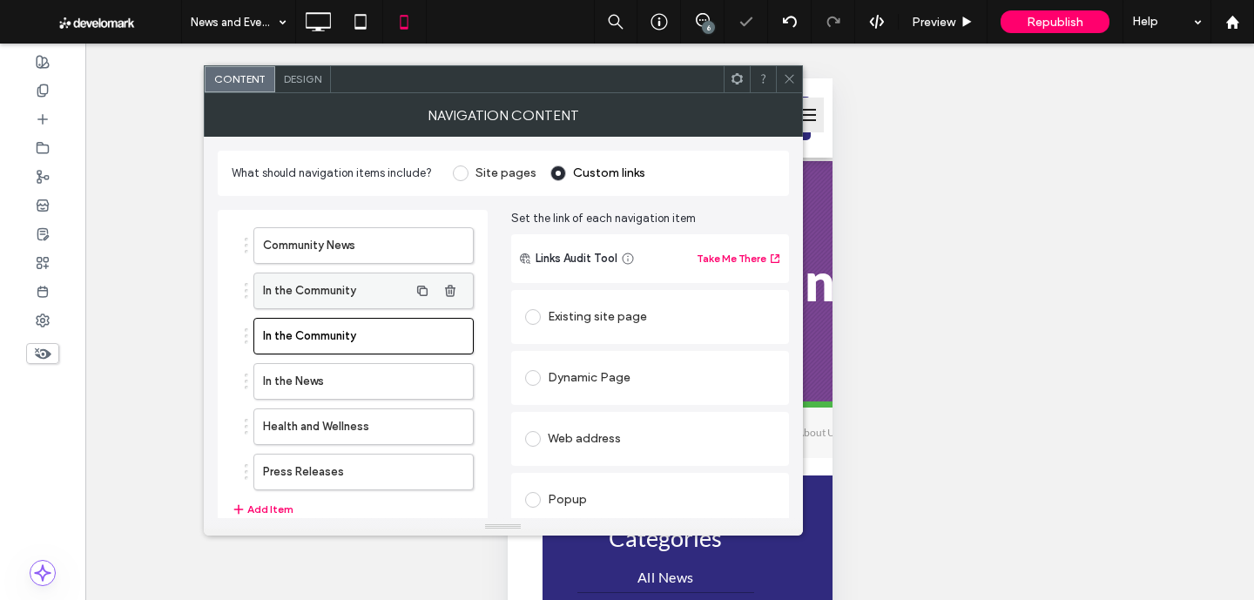
click at [407, 285] on label "In the Community" at bounding box center [335, 290] width 145 height 35
click at [622, 318] on div "Existing site page" at bounding box center [650, 317] width 250 height 28
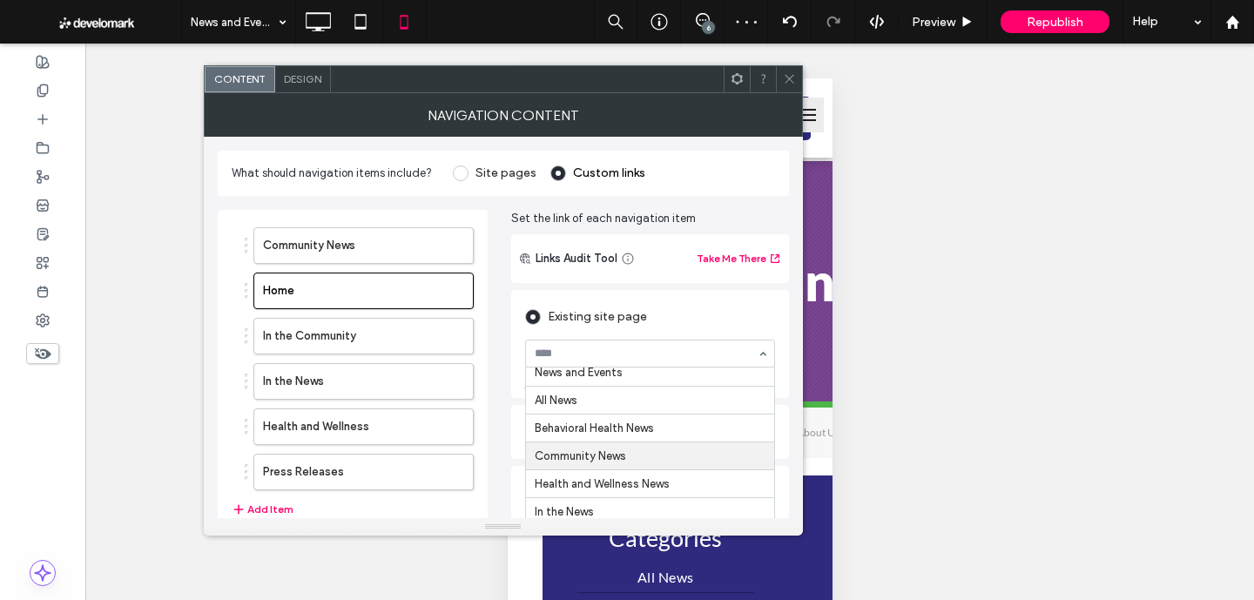
scroll to position [283, 0]
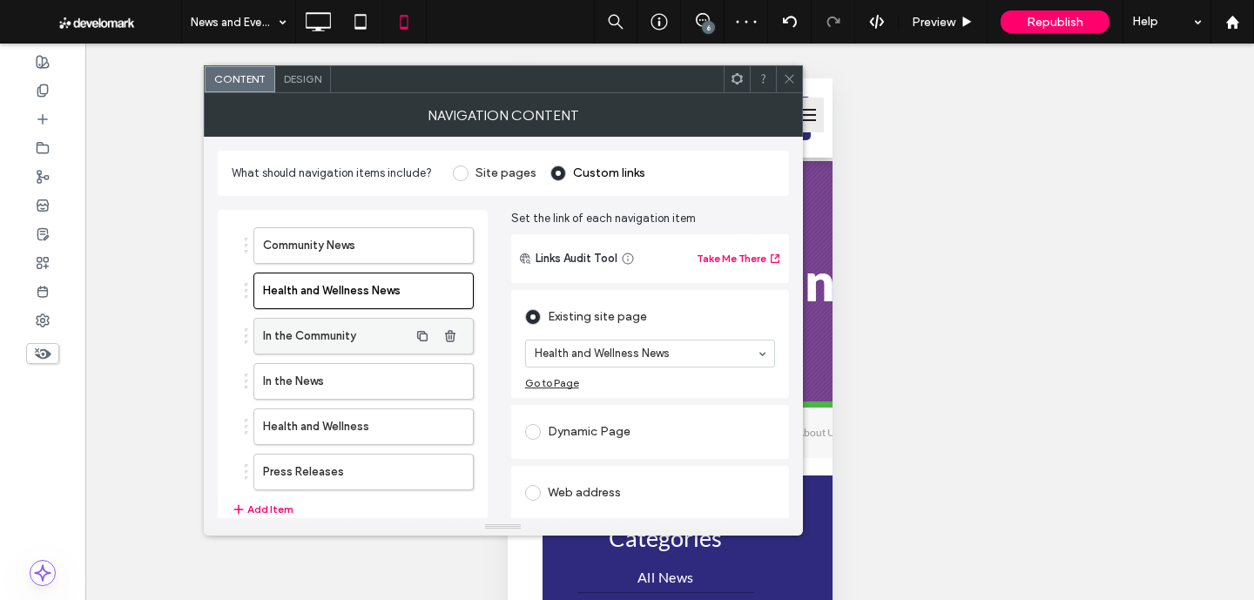
click at [374, 336] on label "In the Community" at bounding box center [335, 336] width 145 height 35
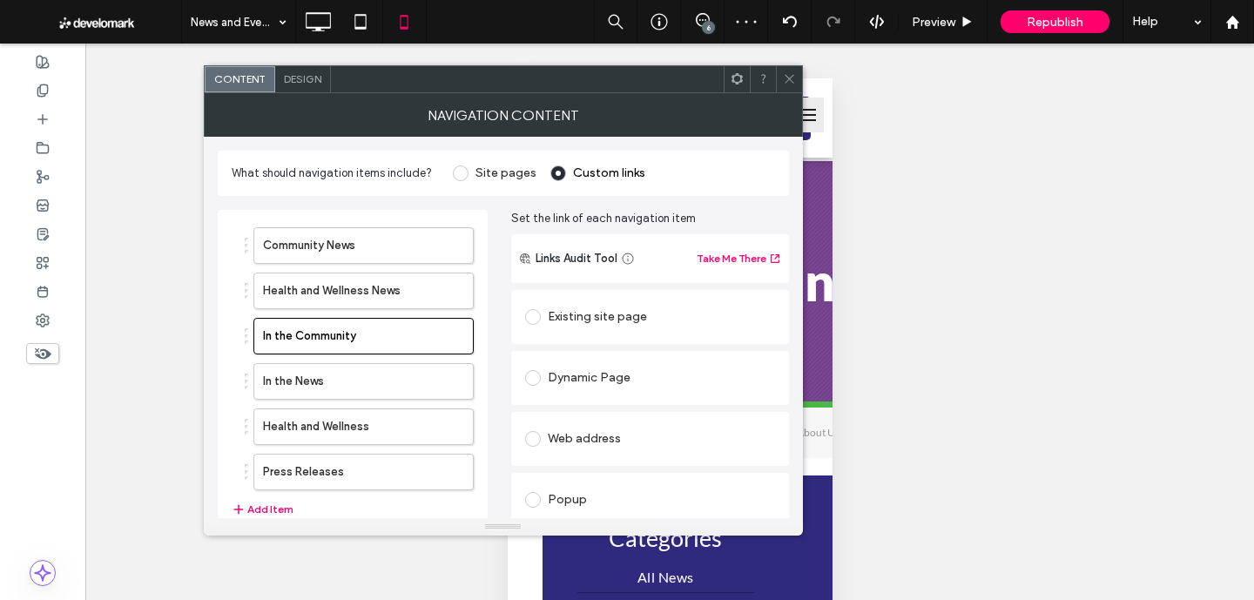
click at [672, 311] on div "Existing site page" at bounding box center [650, 317] width 250 height 28
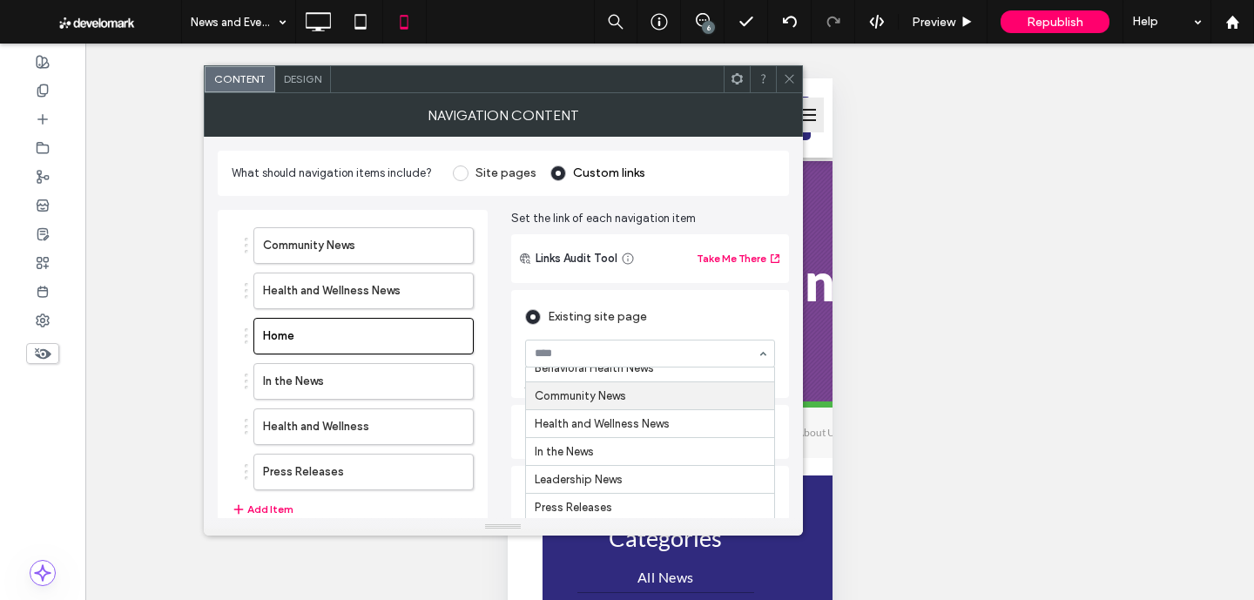
scroll to position [344, 0]
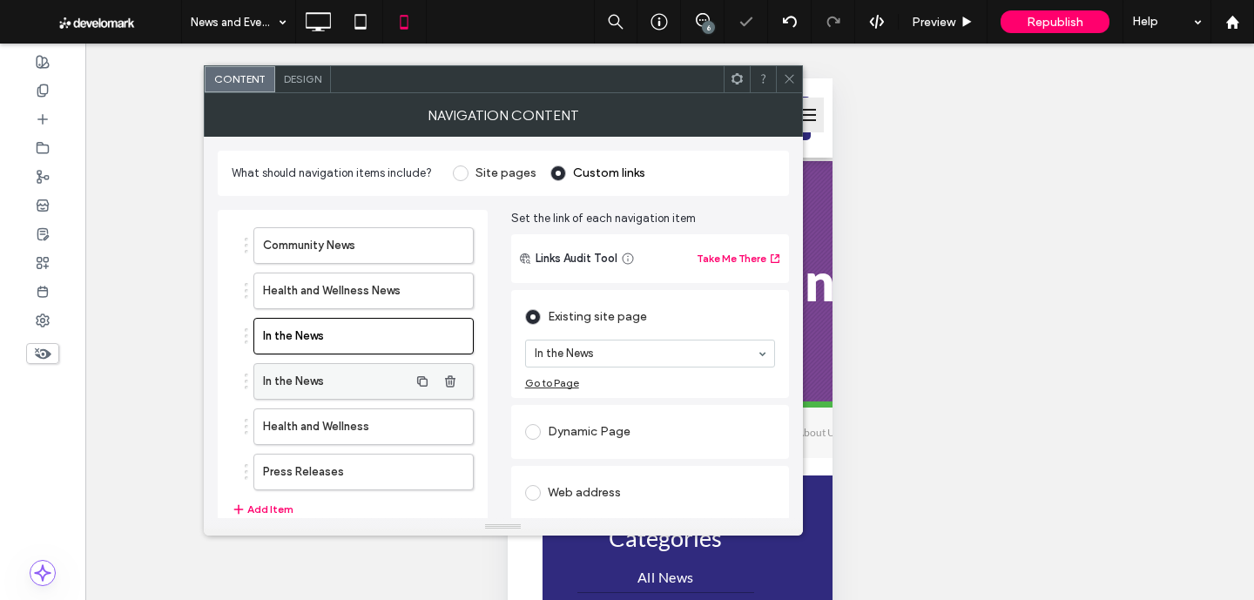
click at [354, 372] on label "In the News" at bounding box center [335, 381] width 145 height 35
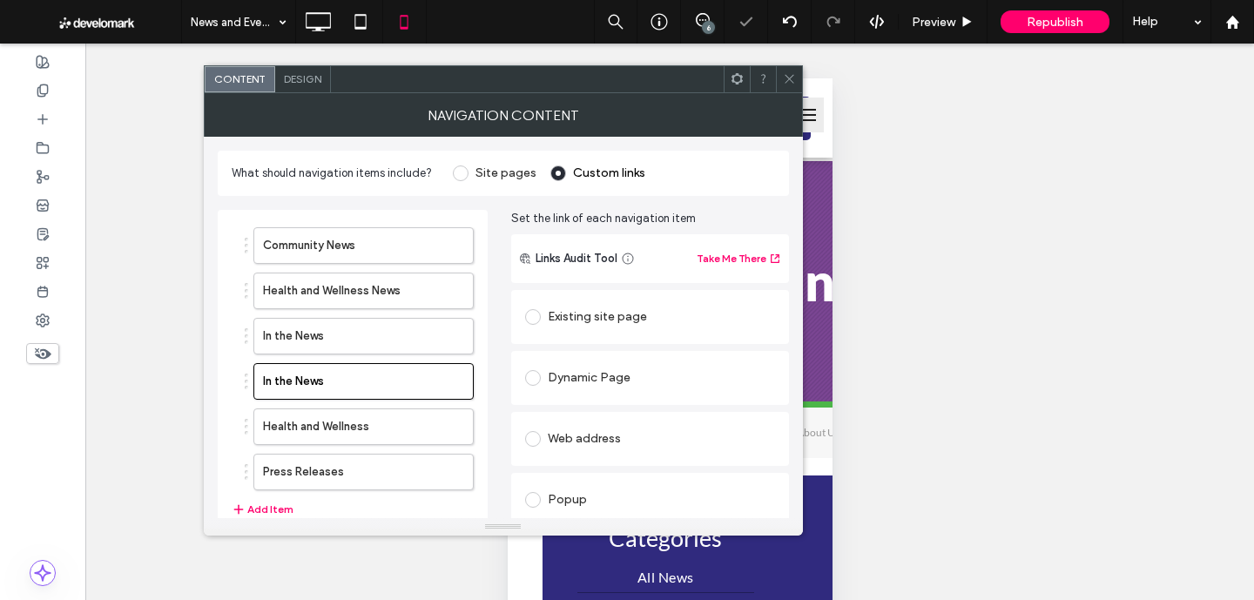
click at [661, 306] on div "Existing site page" at bounding box center [650, 317] width 250 height 28
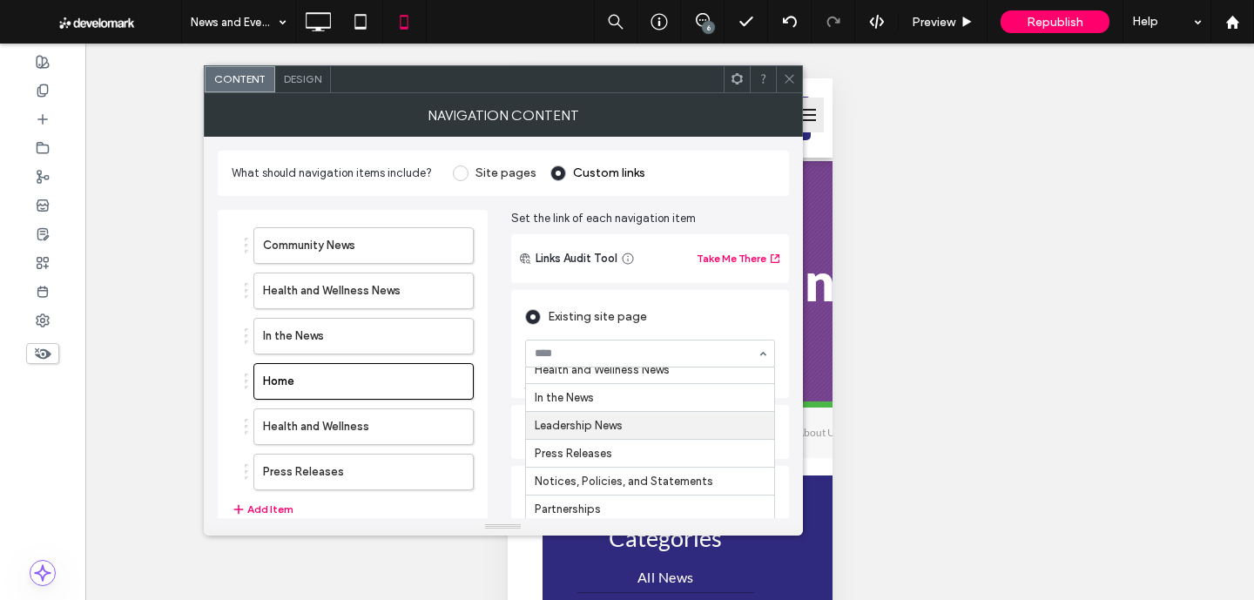
scroll to position [376, 0]
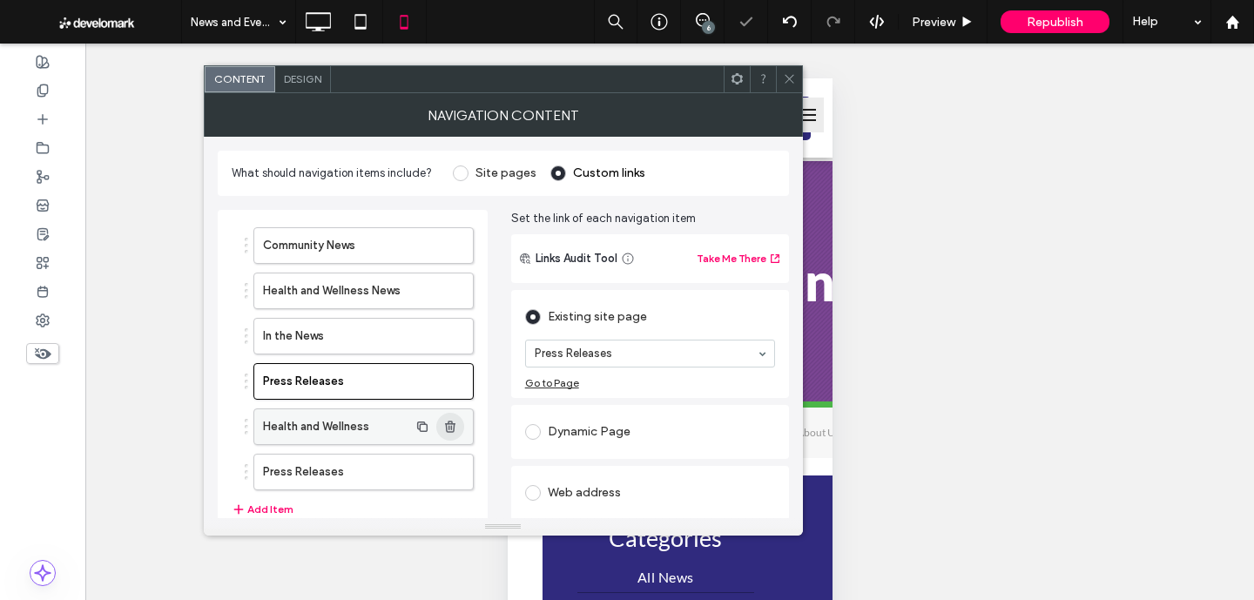
click at [453, 427] on use "button" at bounding box center [450, 425] width 10 height 11
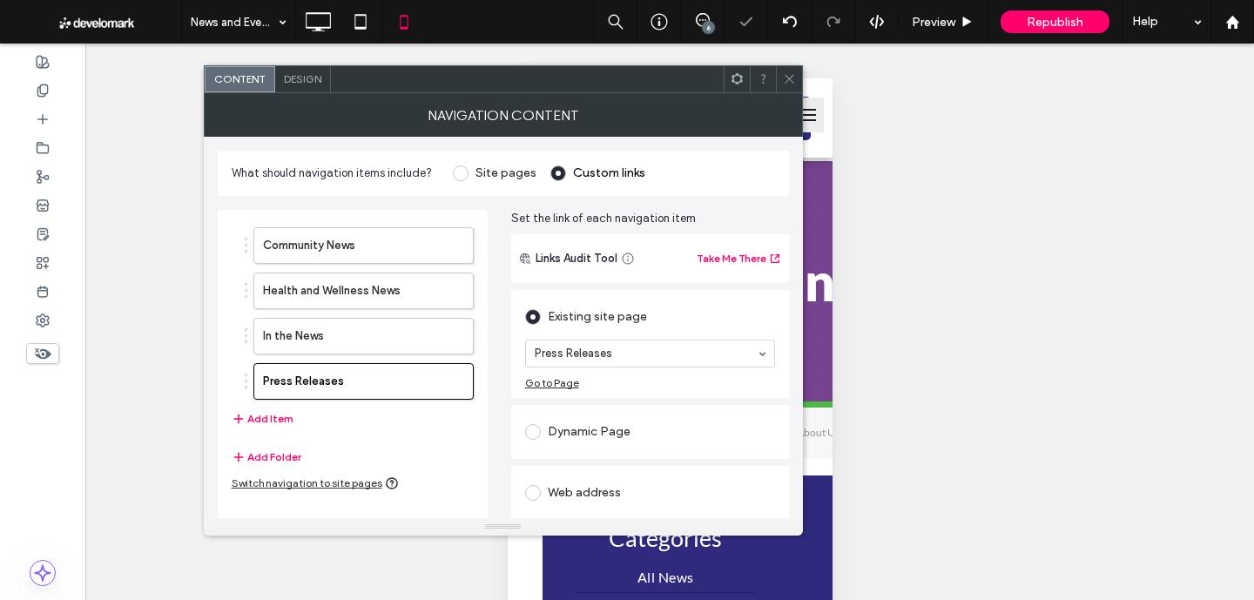
click at [791, 80] on icon at bounding box center [789, 78] width 13 height 13
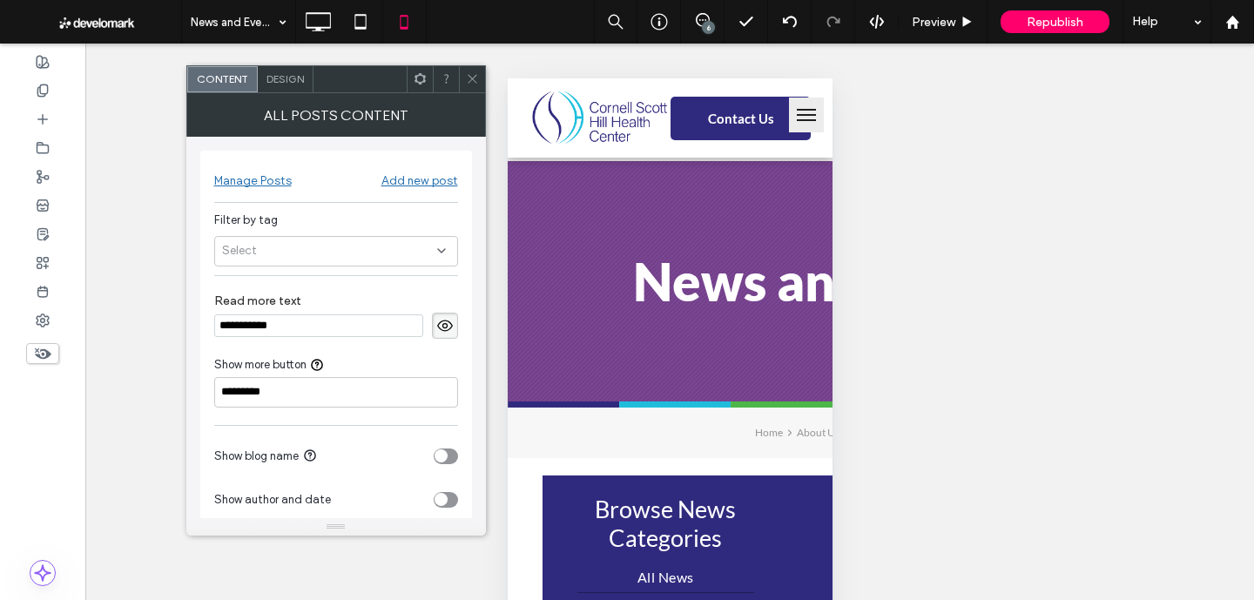
click at [287, 83] on span "Design" at bounding box center [284, 78] width 37 height 13
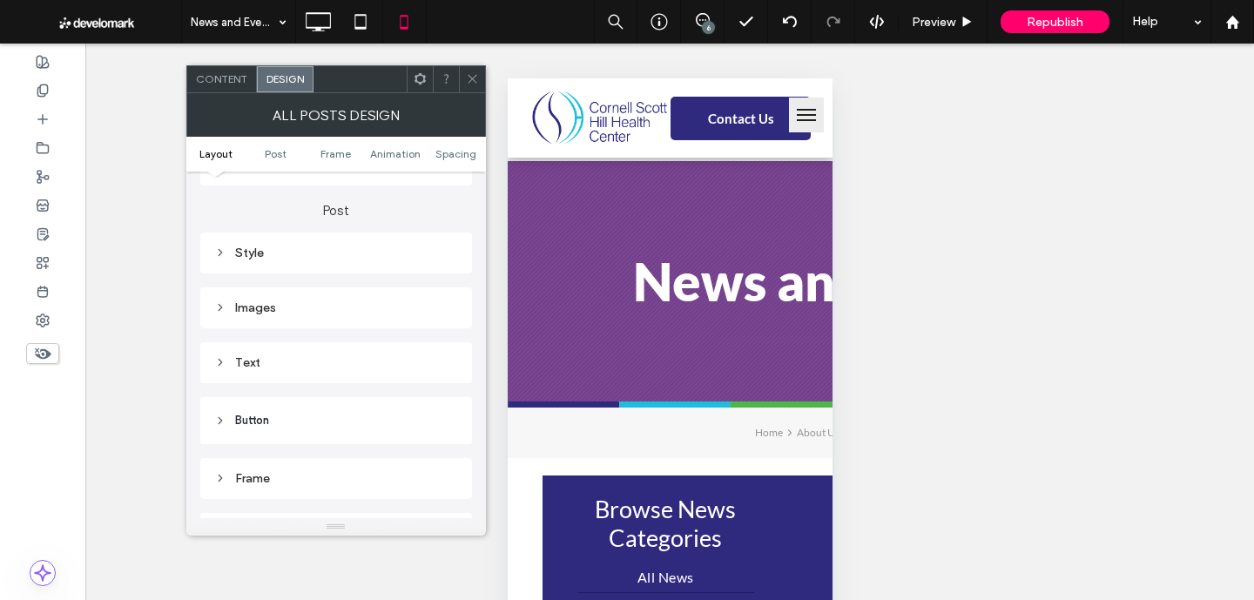
scroll to position [491, 0]
click at [366, 232] on div "Style" at bounding box center [336, 241] width 244 height 24
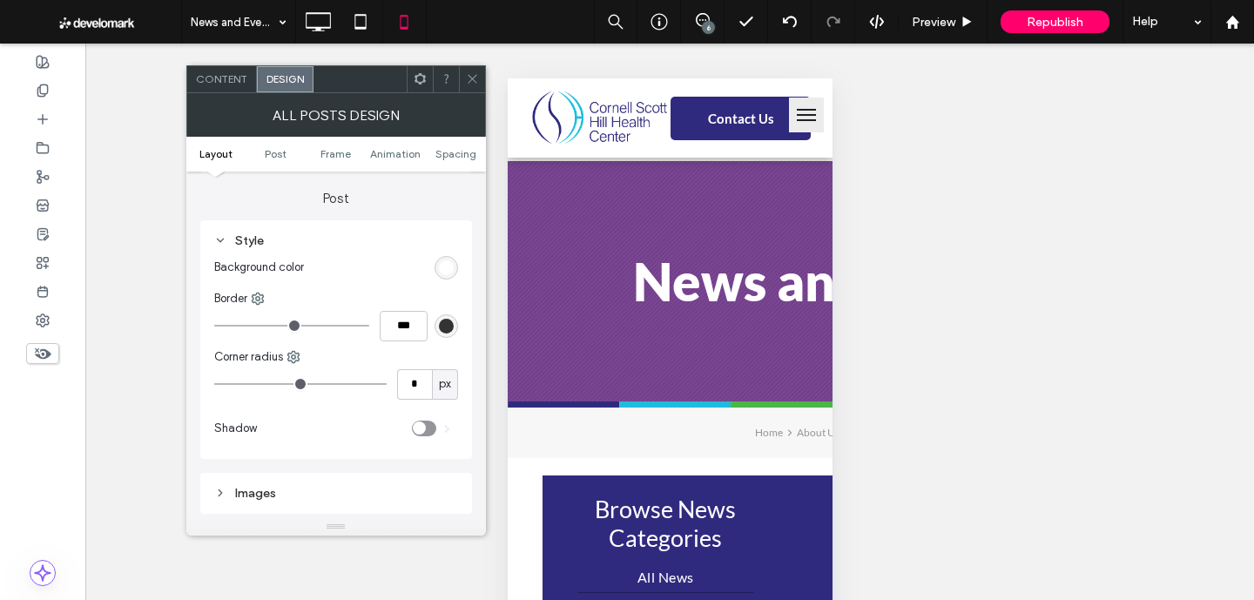
click at [330, 243] on div "Style" at bounding box center [336, 240] width 244 height 15
click at [321, 306] on div "Images" at bounding box center [336, 296] width 244 height 24
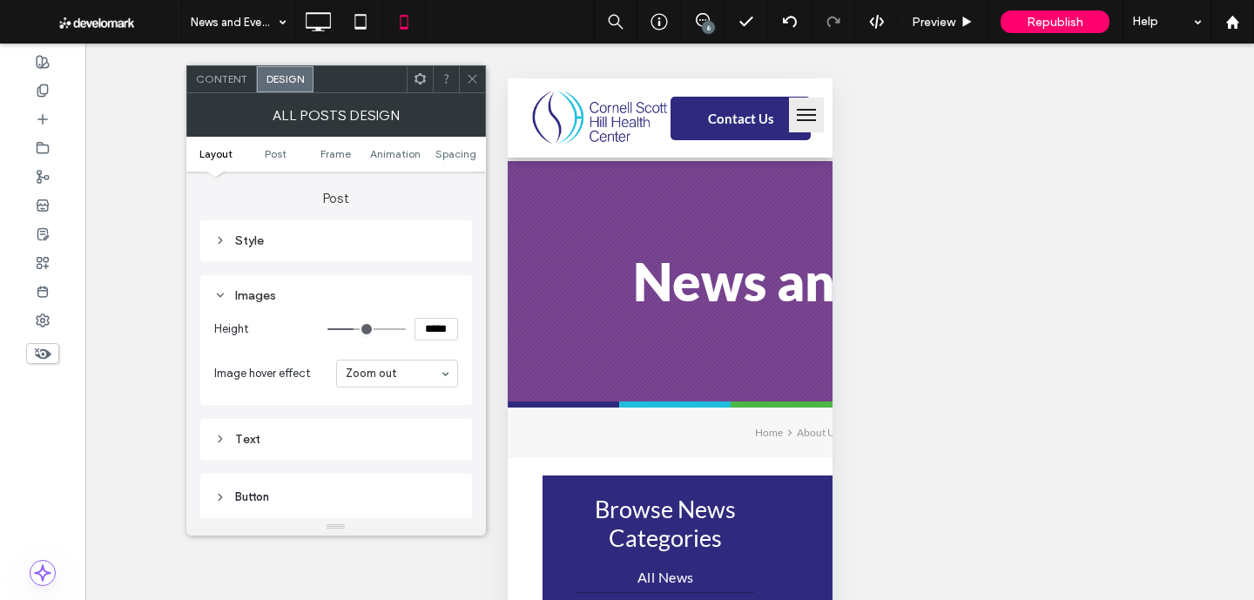
click at [430, 331] on input "*****" at bounding box center [436, 329] width 44 height 23
type input "*****"
type input "***"
click at [468, 80] on icon at bounding box center [472, 78] width 13 height 13
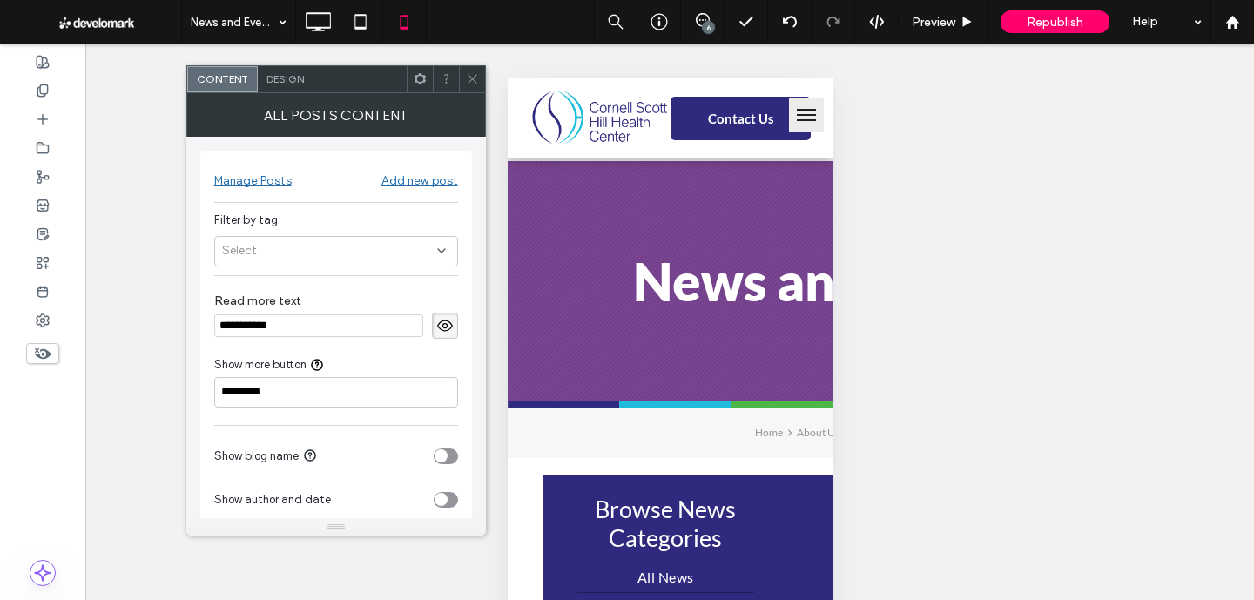
click at [278, 88] on div "Design" at bounding box center [286, 79] width 56 height 26
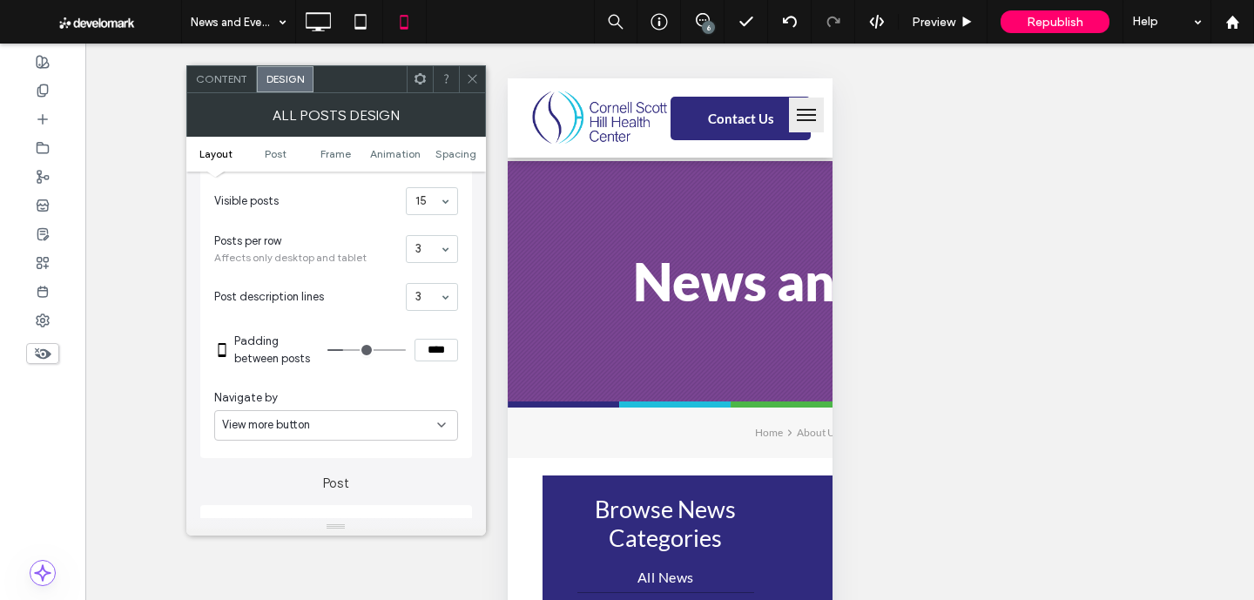
scroll to position [333, 0]
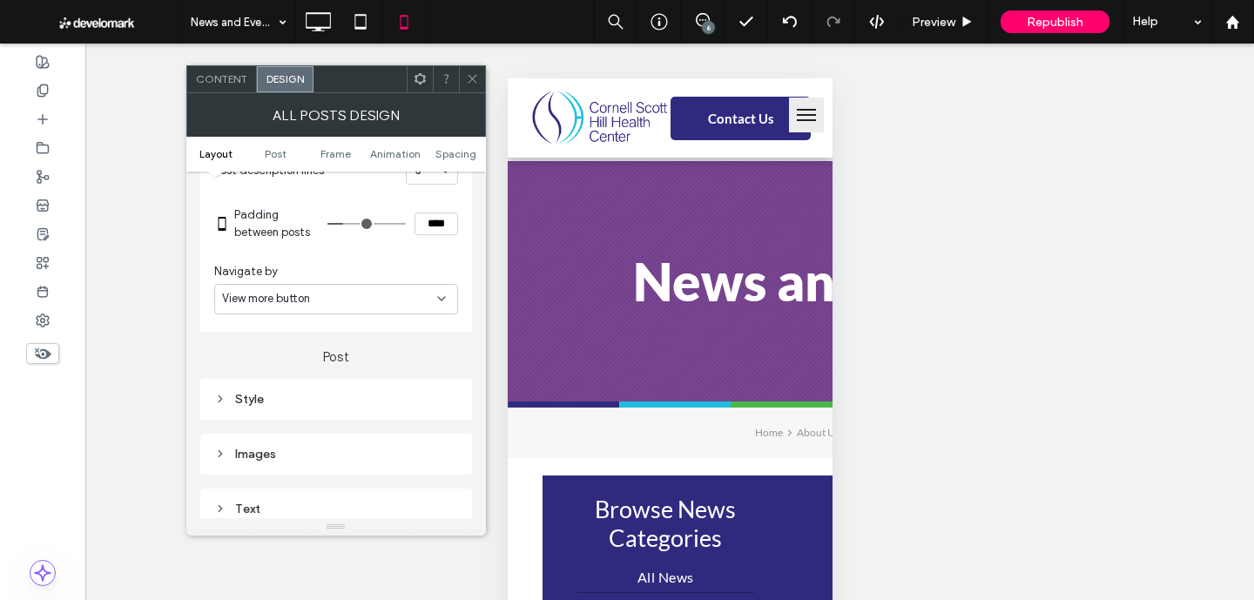
click at [286, 398] on div "Style" at bounding box center [336, 399] width 244 height 15
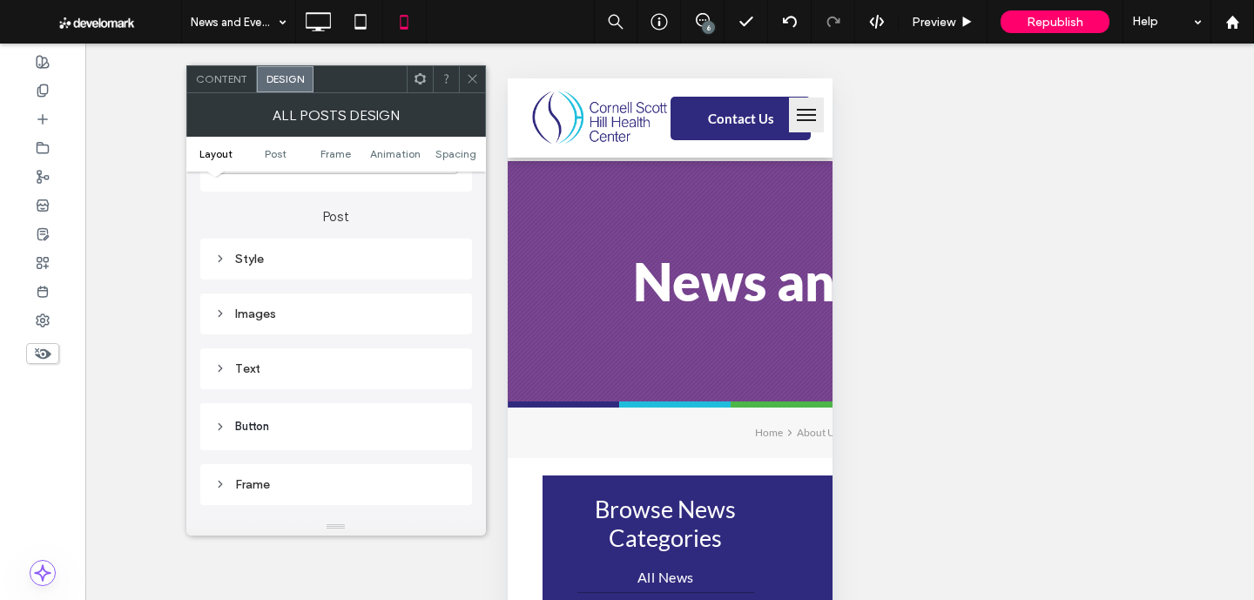
scroll to position [475, 0]
click at [285, 368] on div "Text" at bounding box center [336, 366] width 244 height 15
click at [427, 395] on label "Post title" at bounding box center [329, 399] width 230 height 35
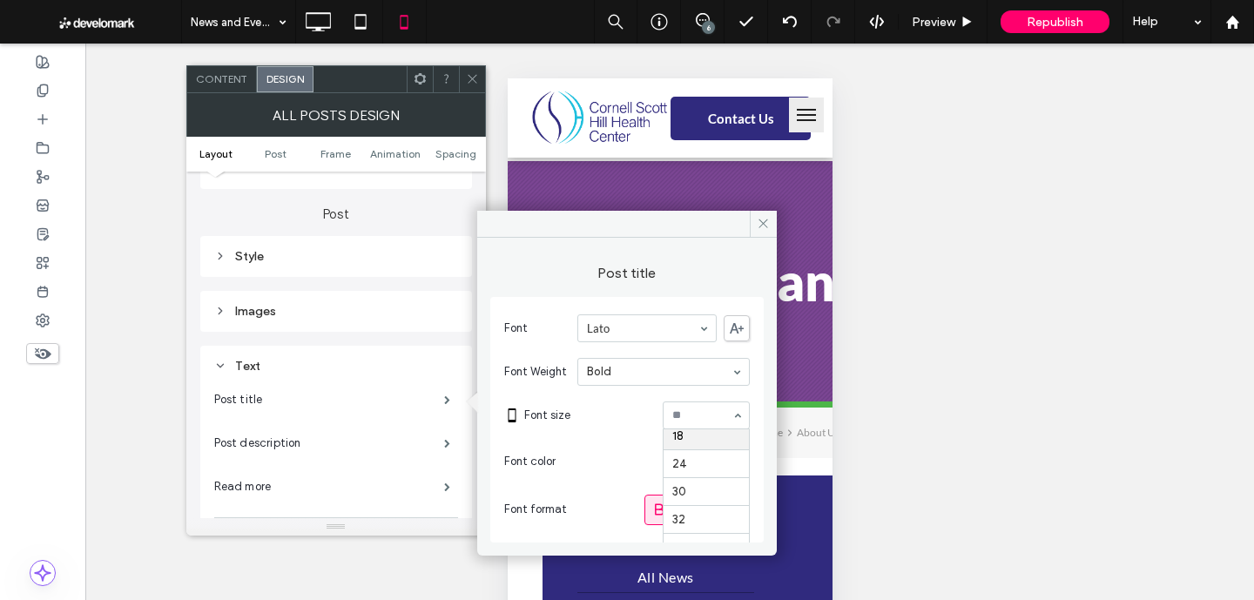
scroll to position [198, 0]
click at [433, 448] on label "Post description" at bounding box center [329, 443] width 230 height 35
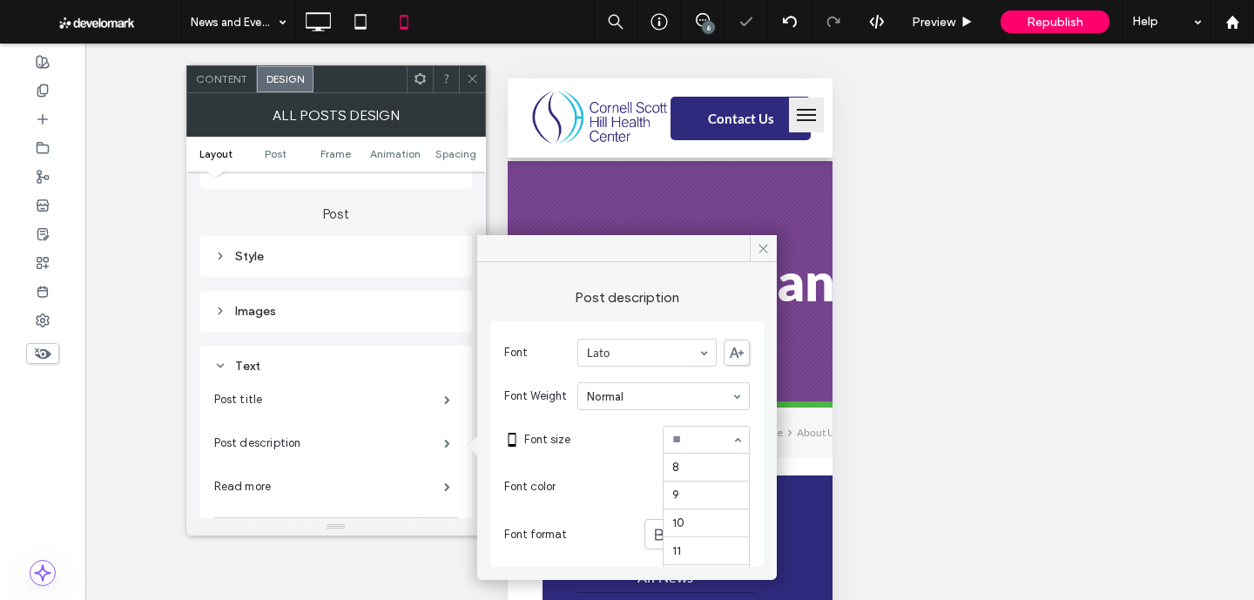
scroll to position [144, 0]
click at [407, 487] on label "Read more" at bounding box center [329, 486] width 230 height 35
click at [474, 84] on icon at bounding box center [472, 78] width 13 height 13
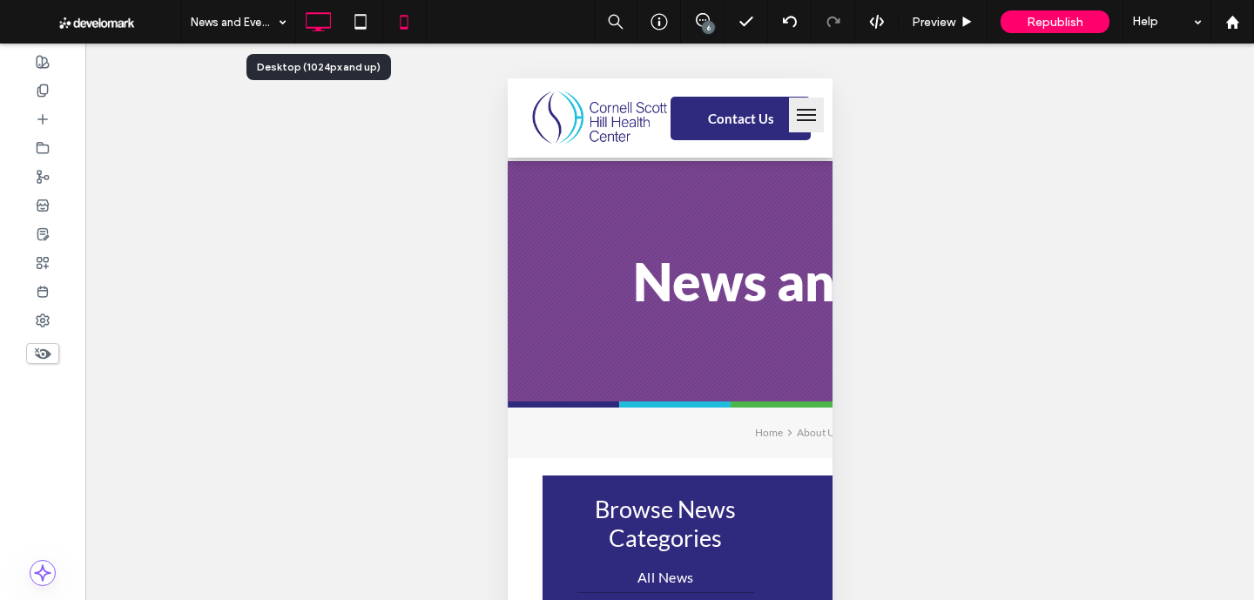
click at [319, 30] on use at bounding box center [318, 21] width 25 height 19
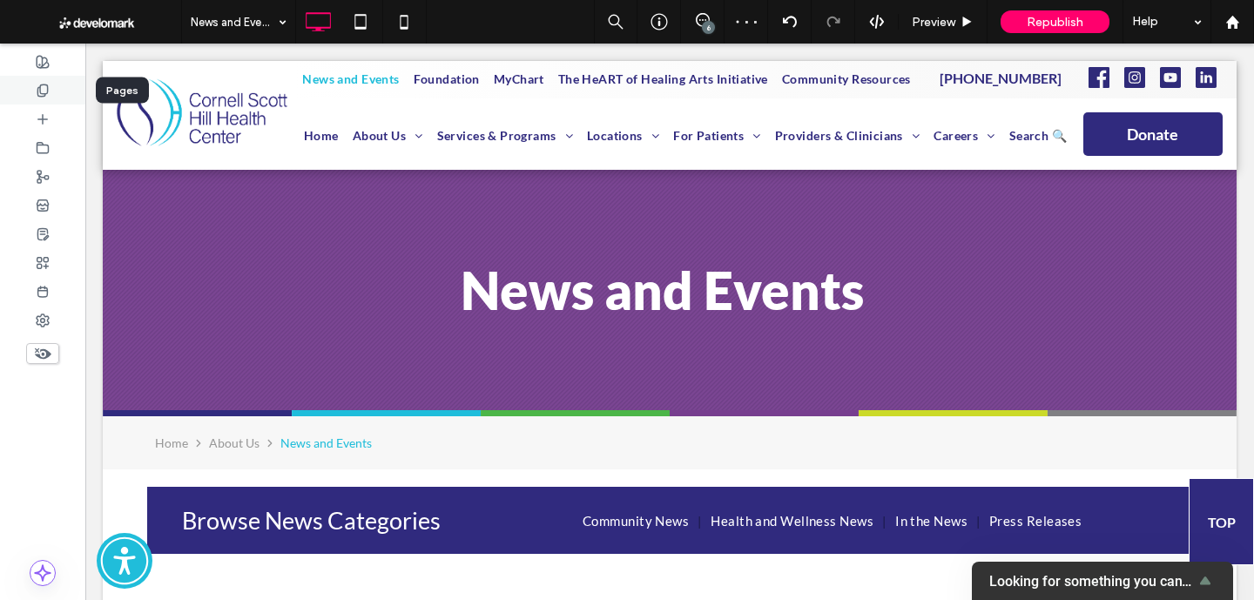
click at [55, 92] on div at bounding box center [42, 90] width 85 height 29
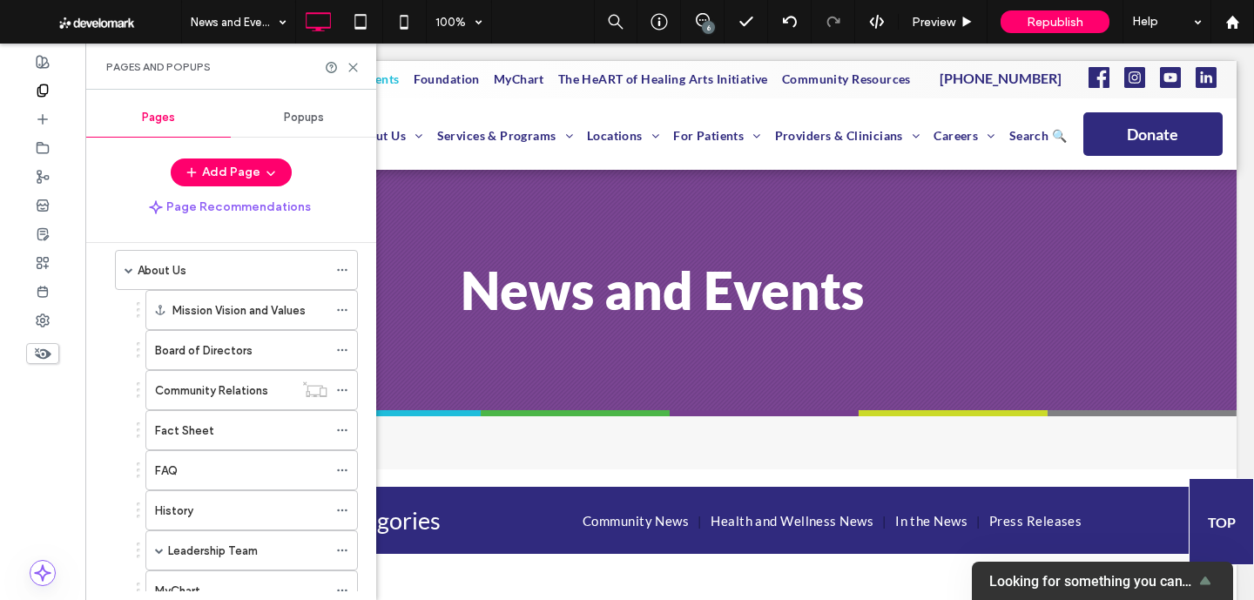
scroll to position [73, 0]
click at [129, 269] on span at bounding box center [128, 268] width 9 height 9
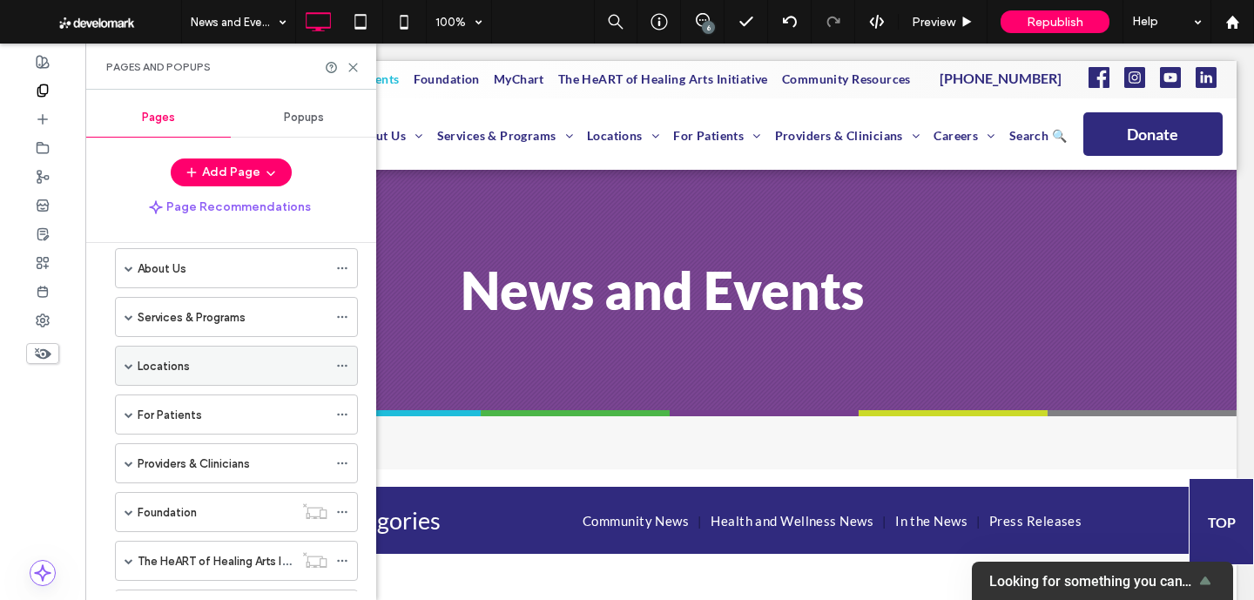
click at [127, 368] on span at bounding box center [128, 365] width 9 height 9
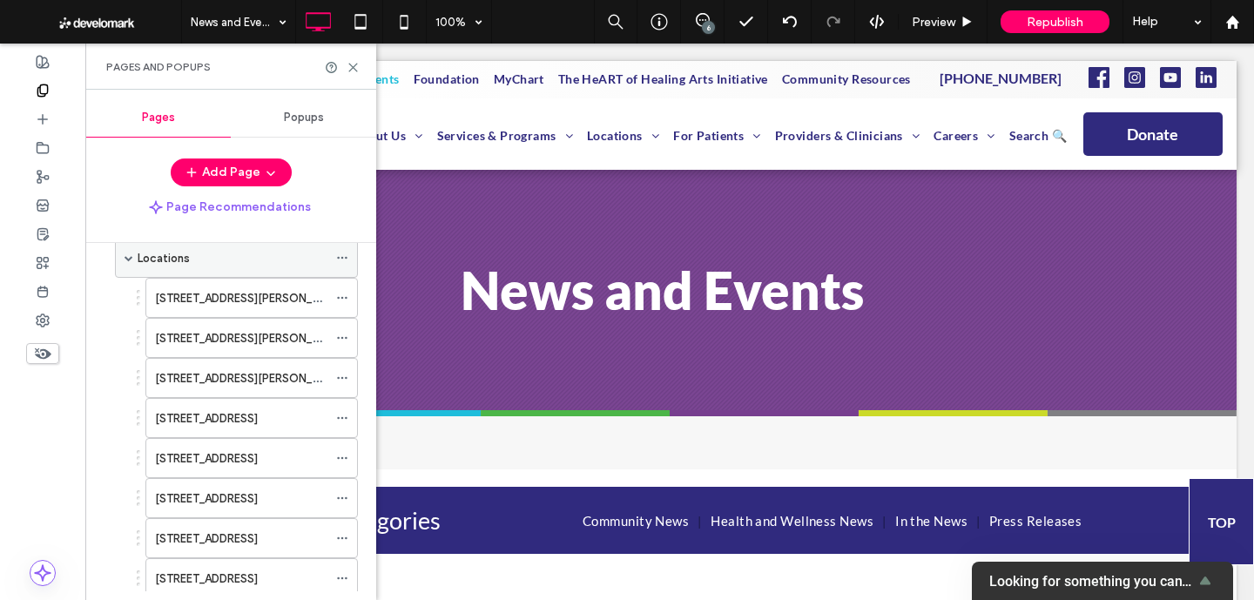
scroll to position [193, 0]
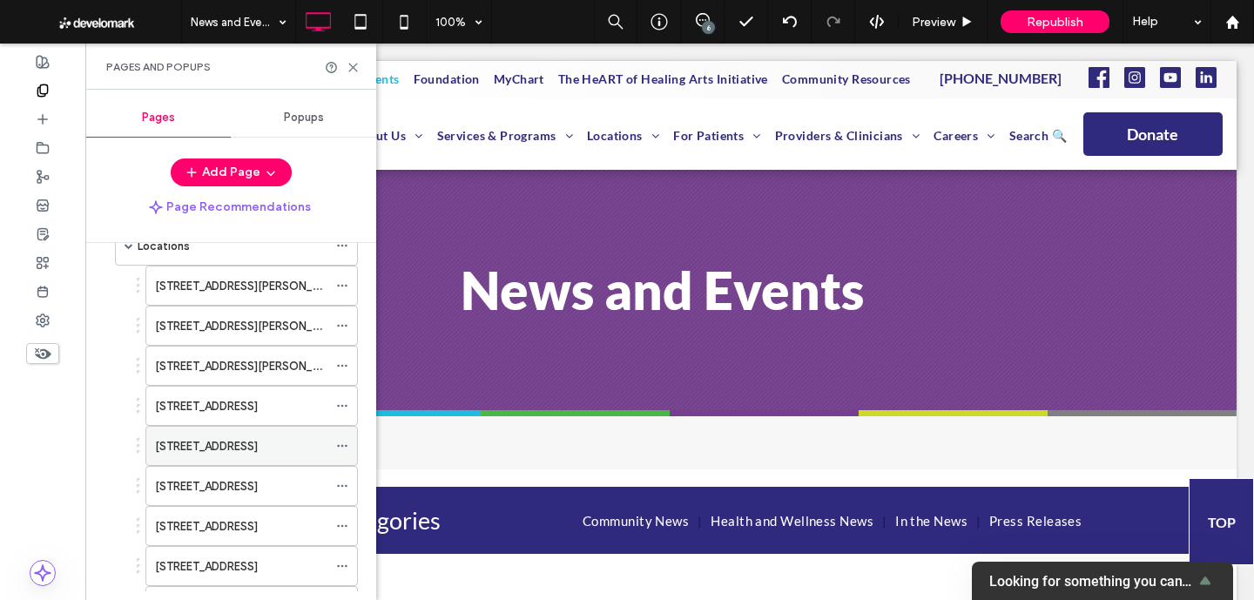
click at [341, 449] on icon at bounding box center [342, 446] width 12 height 12
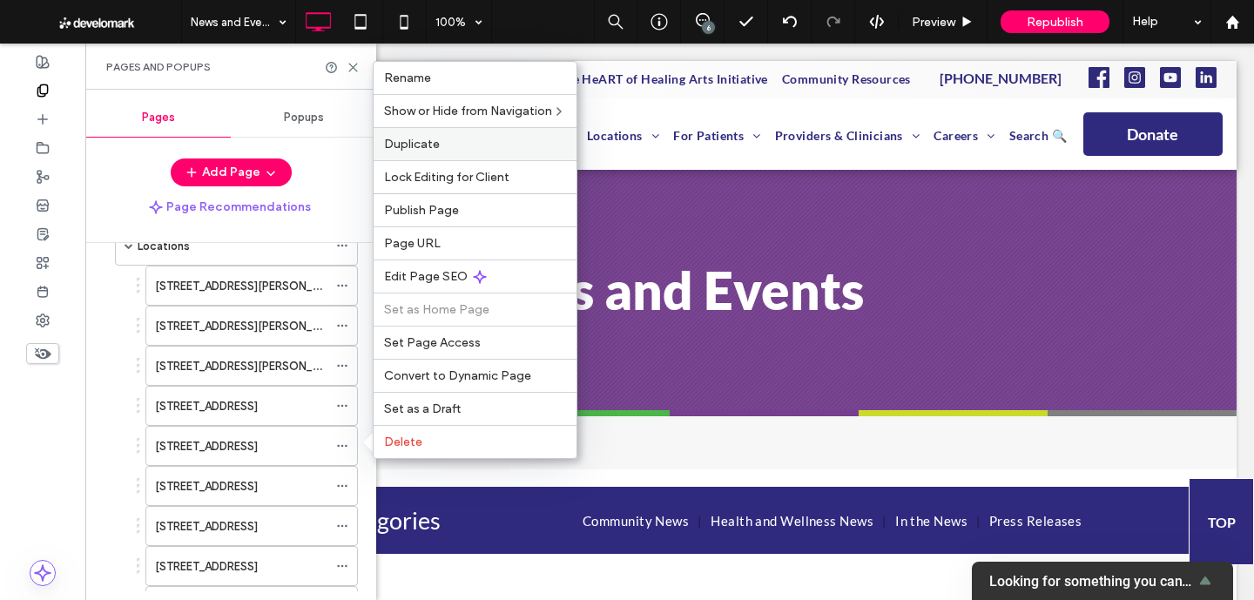
click at [440, 141] on label "Duplicate" at bounding box center [475, 144] width 182 height 15
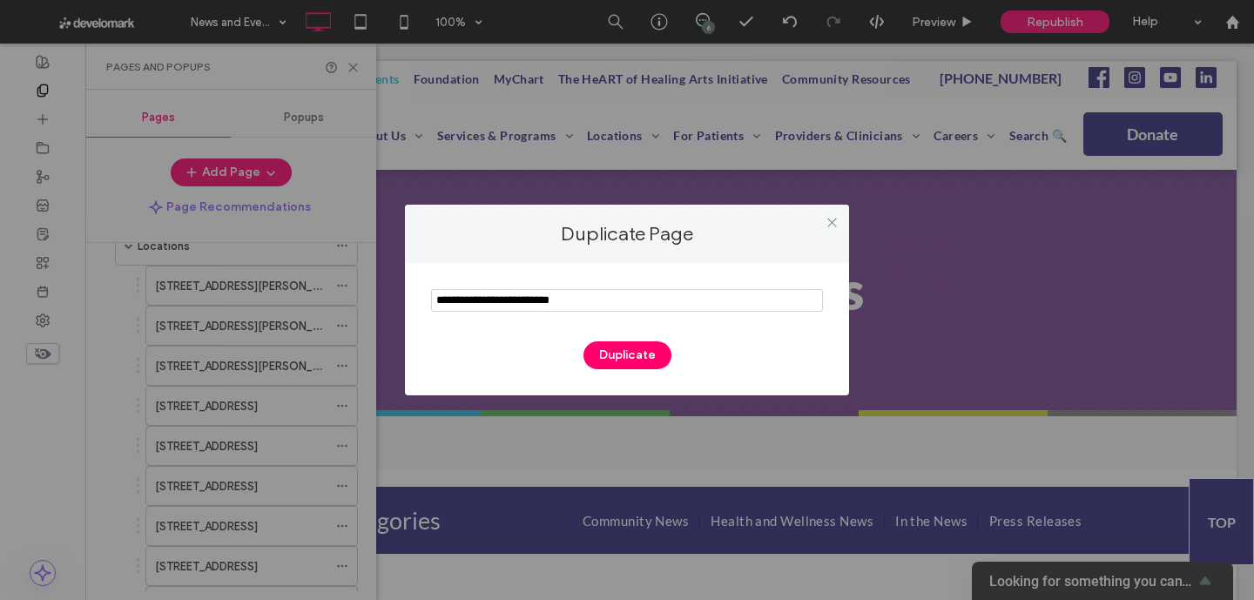
click at [491, 299] on input "notEmpty" at bounding box center [627, 300] width 392 height 23
click at [530, 305] on input "notEmpty" at bounding box center [627, 300] width 392 height 23
type input "**********"
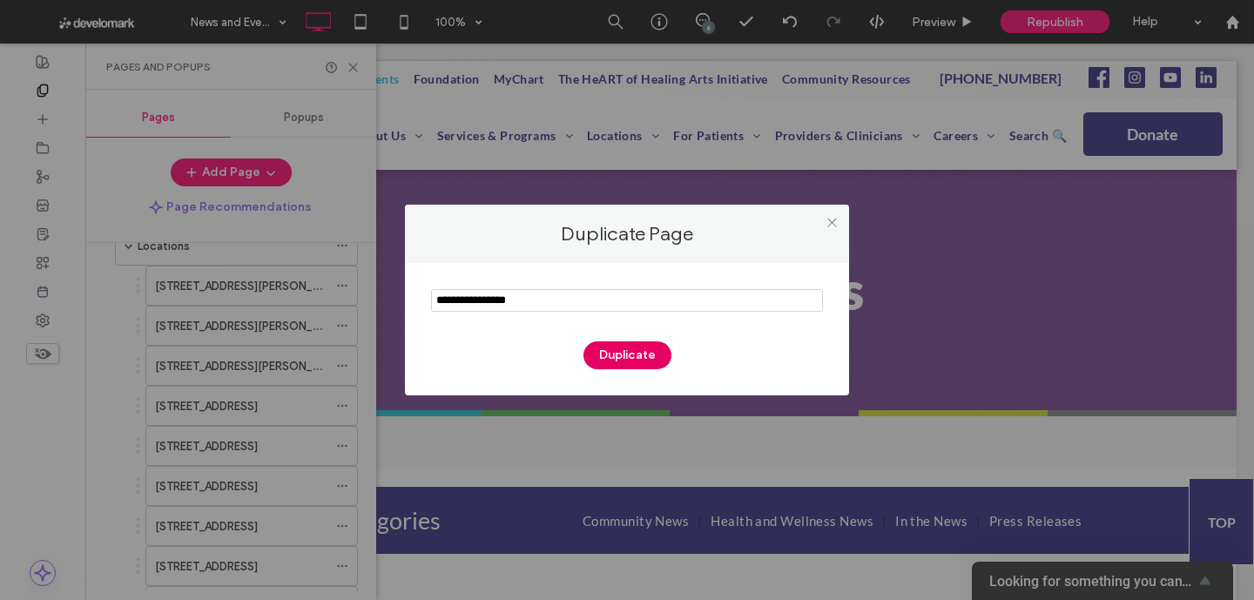
click at [646, 361] on button "Duplicate" at bounding box center [627, 355] width 88 height 28
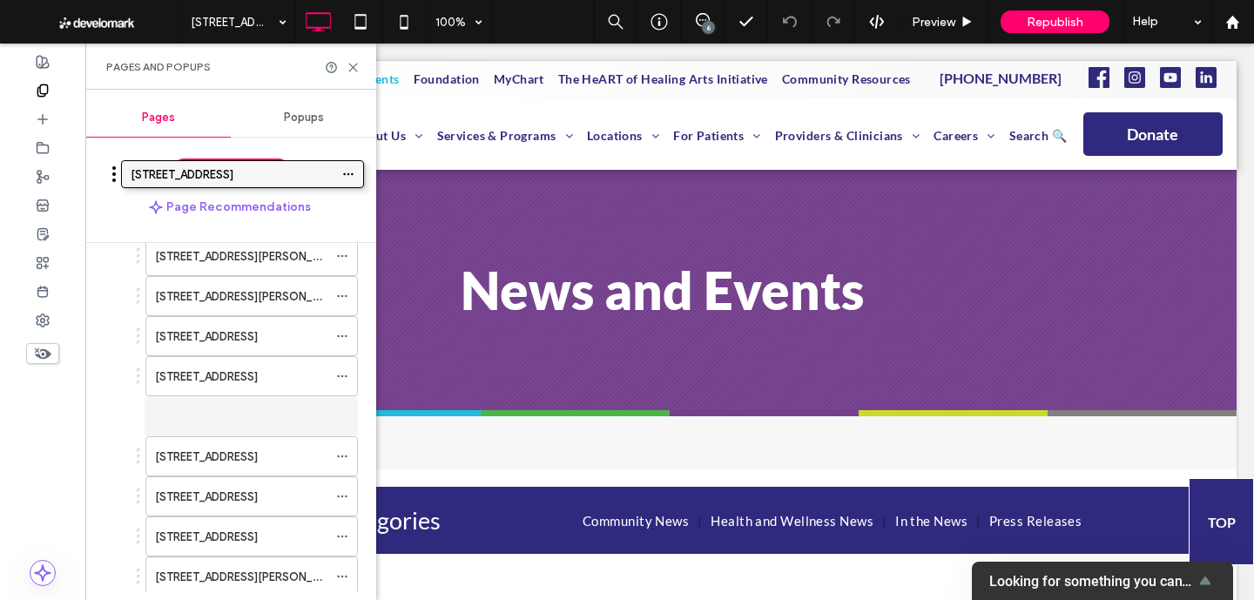
scroll to position [245, 0]
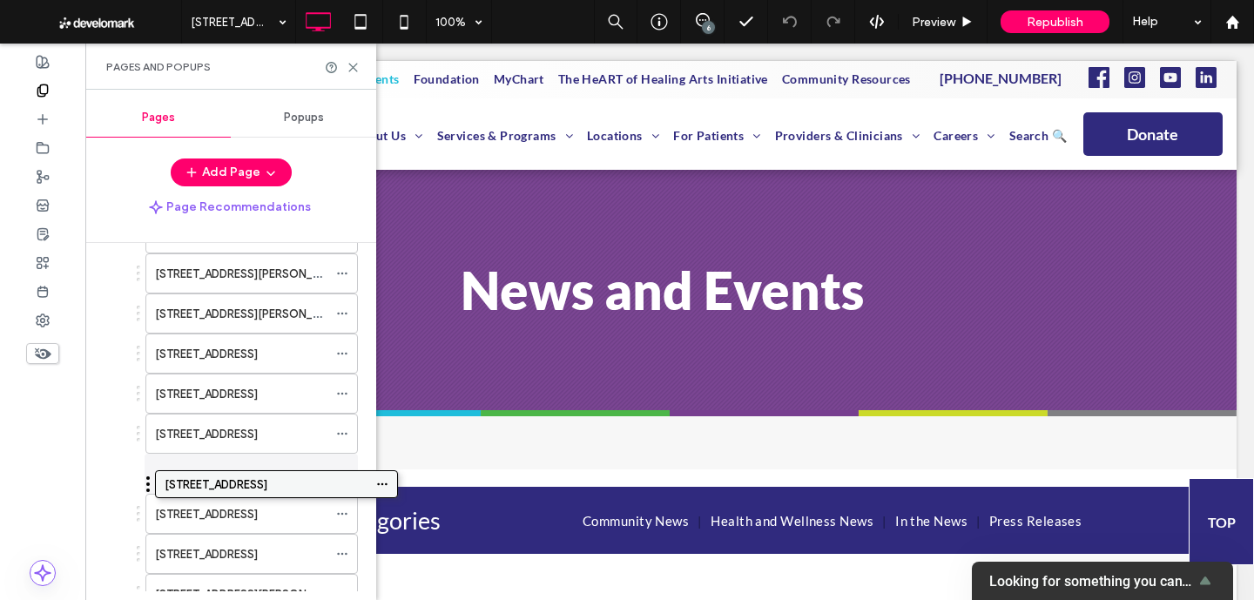
drag, startPoint x: 253, startPoint y: 526, endPoint x: 293, endPoint y: 488, distance: 54.8
click at [349, 72] on icon at bounding box center [352, 67] width 13 height 13
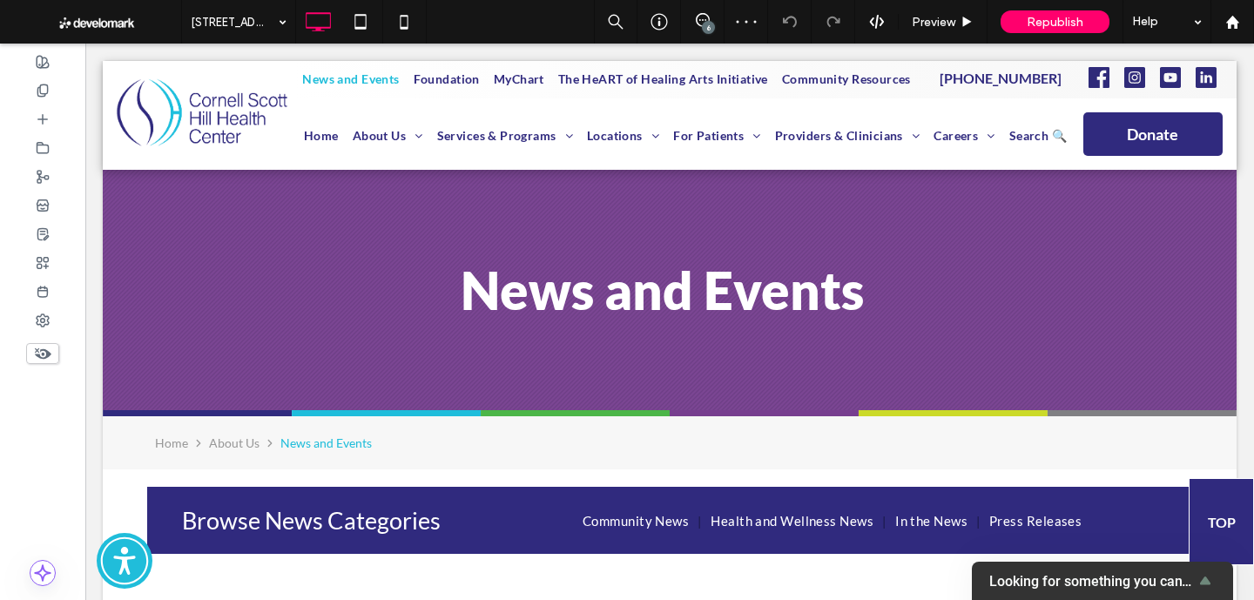
type input "****"
type input "**"
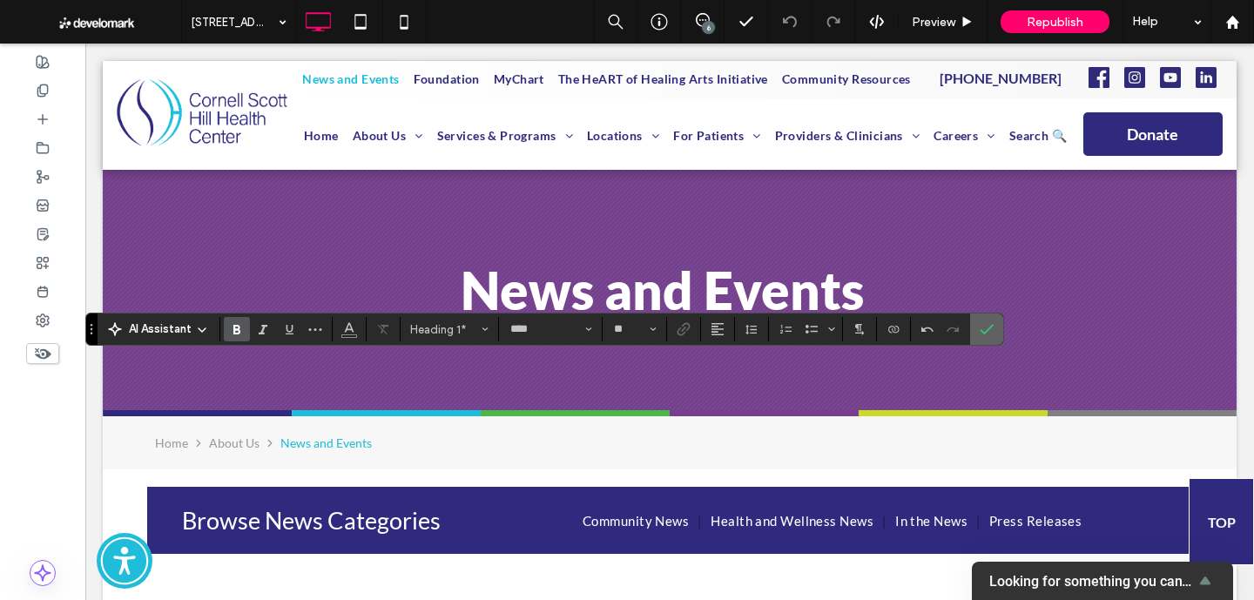
click at [981, 336] on span "Confirm" at bounding box center [983, 328] width 8 height 31
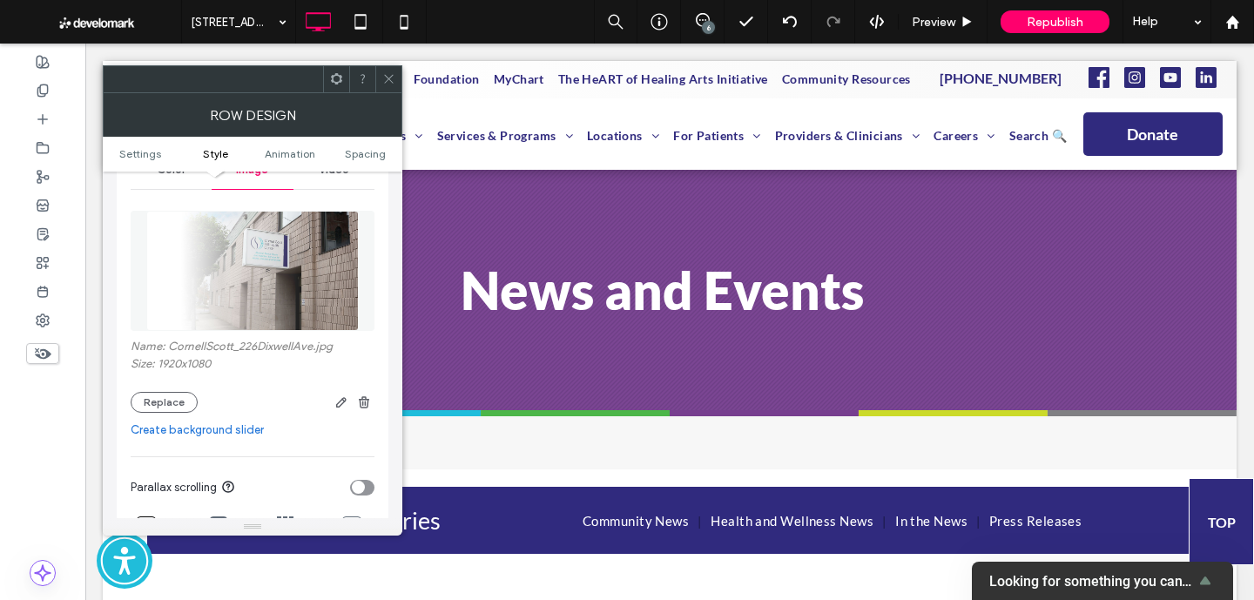
scroll to position [245, 0]
click at [166, 398] on button "Replace" at bounding box center [164, 400] width 67 height 21
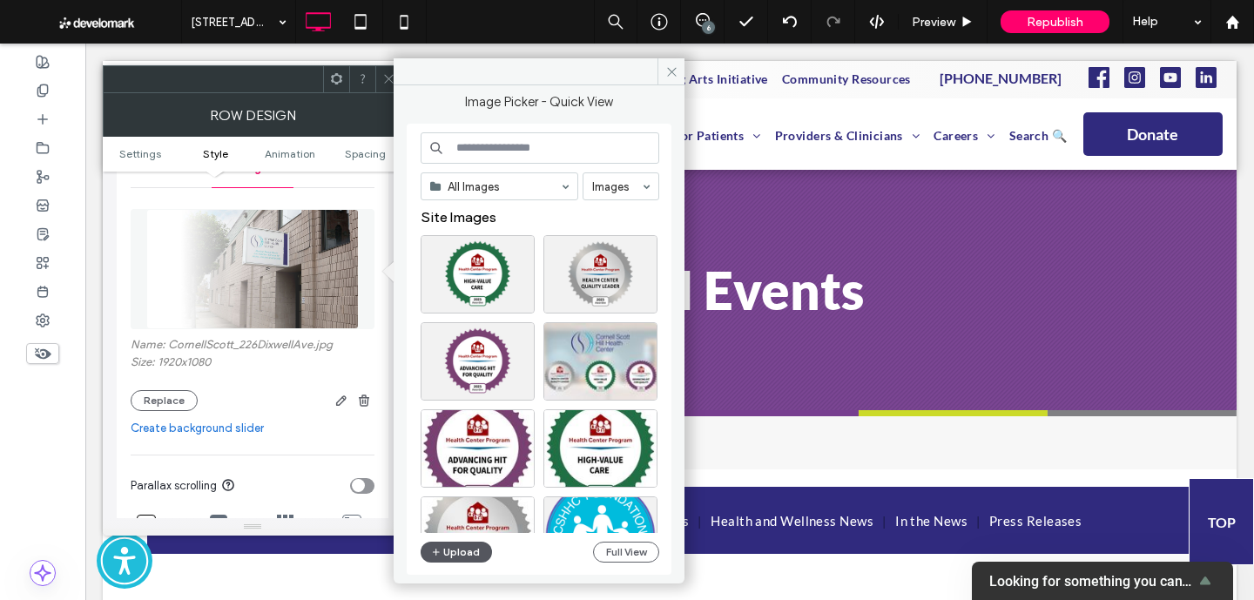
click at [479, 548] on button "Upload" at bounding box center [455, 551] width 71 height 21
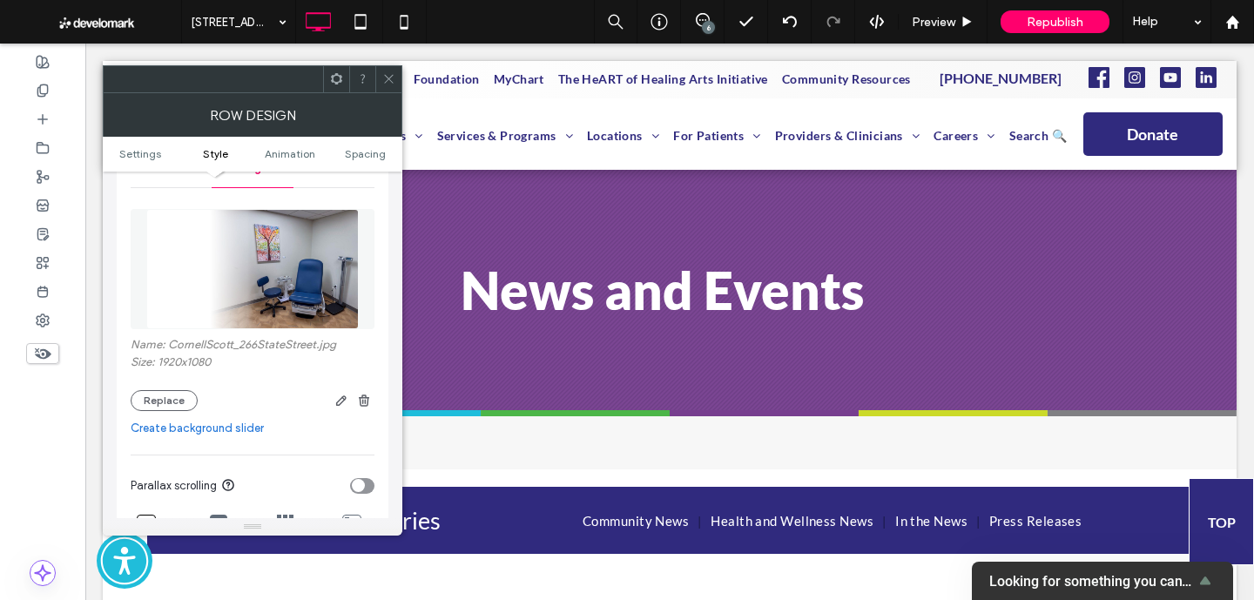
click at [381, 73] on div at bounding box center [388, 79] width 26 height 26
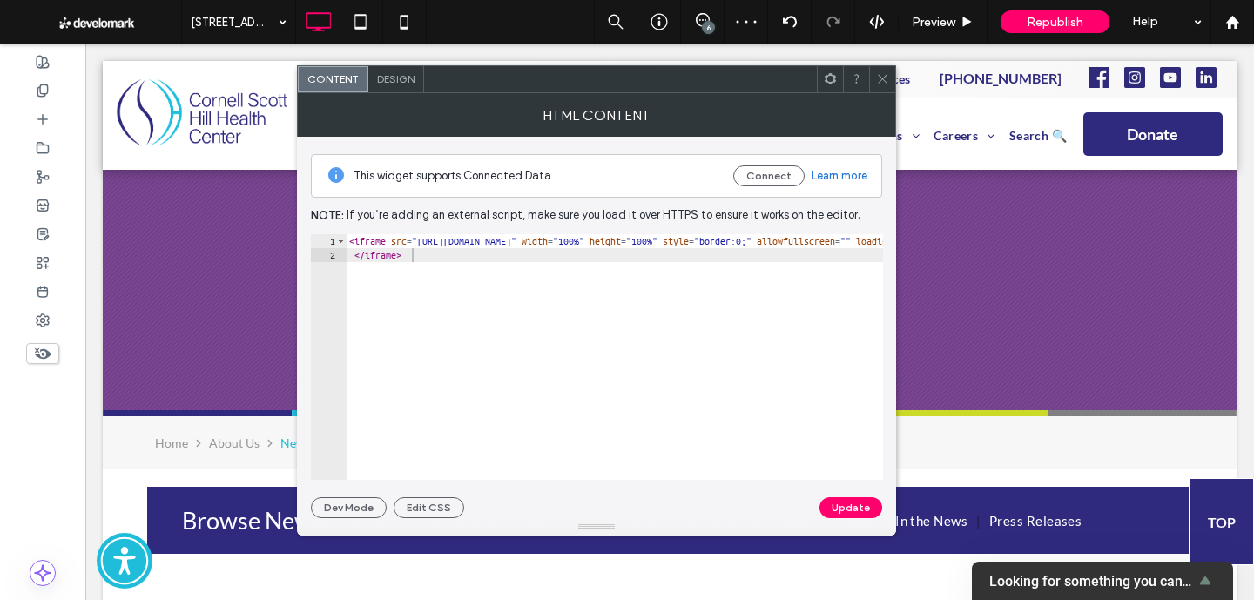
click at [882, 84] on span at bounding box center [882, 79] width 13 height 26
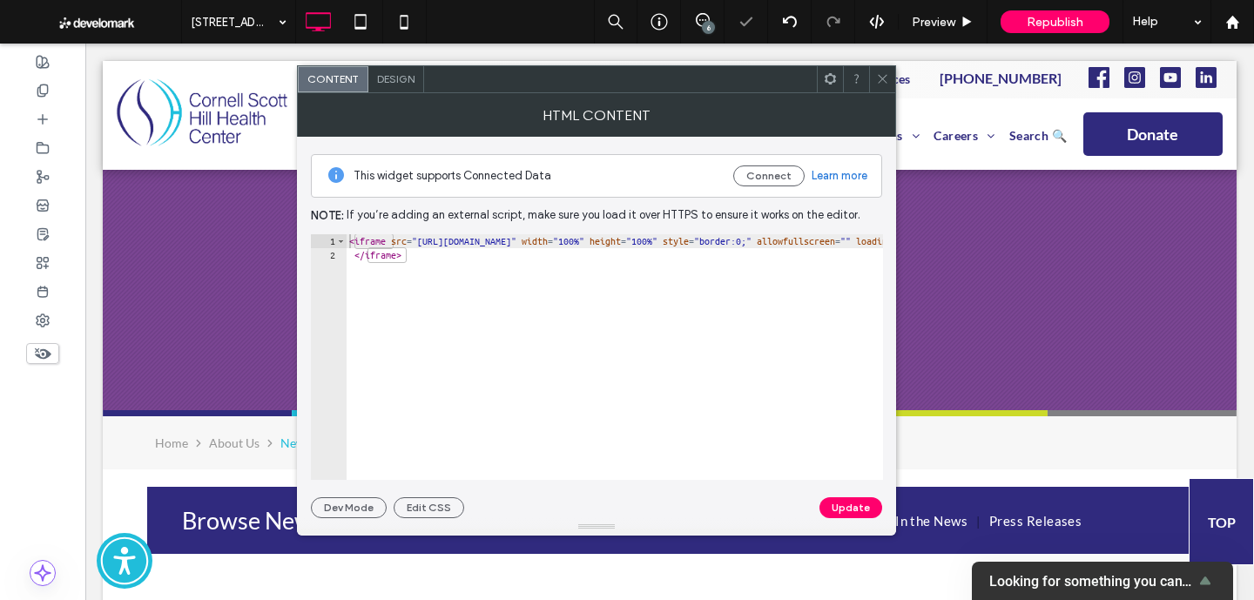
type textarea "*********"
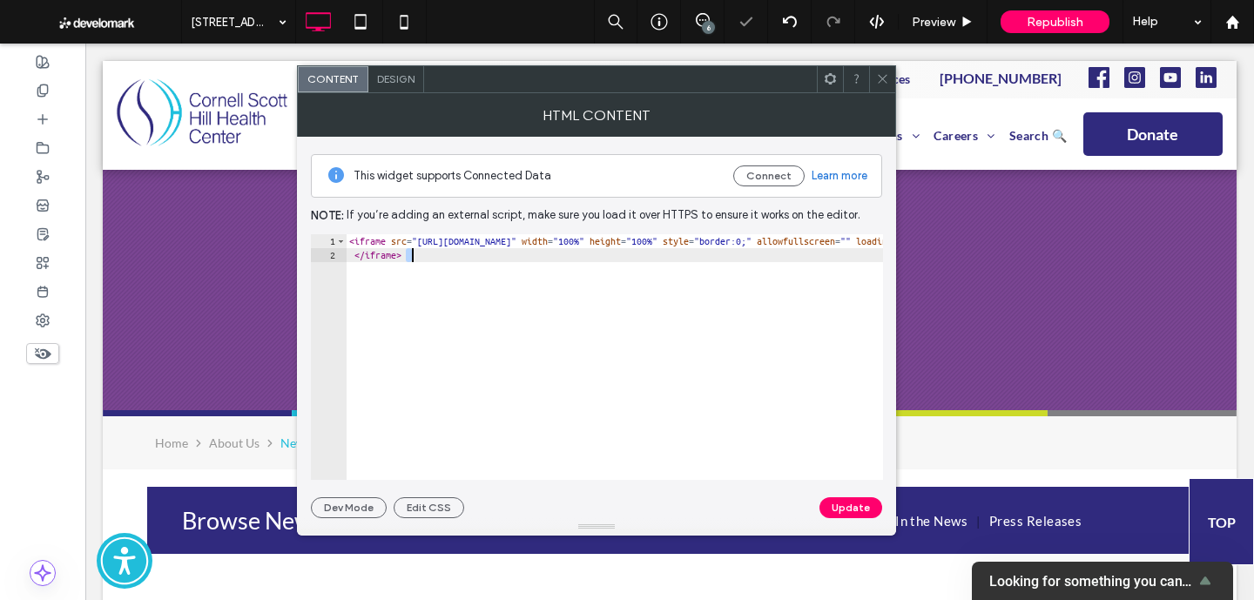
paste textarea "Cursor at row 2"
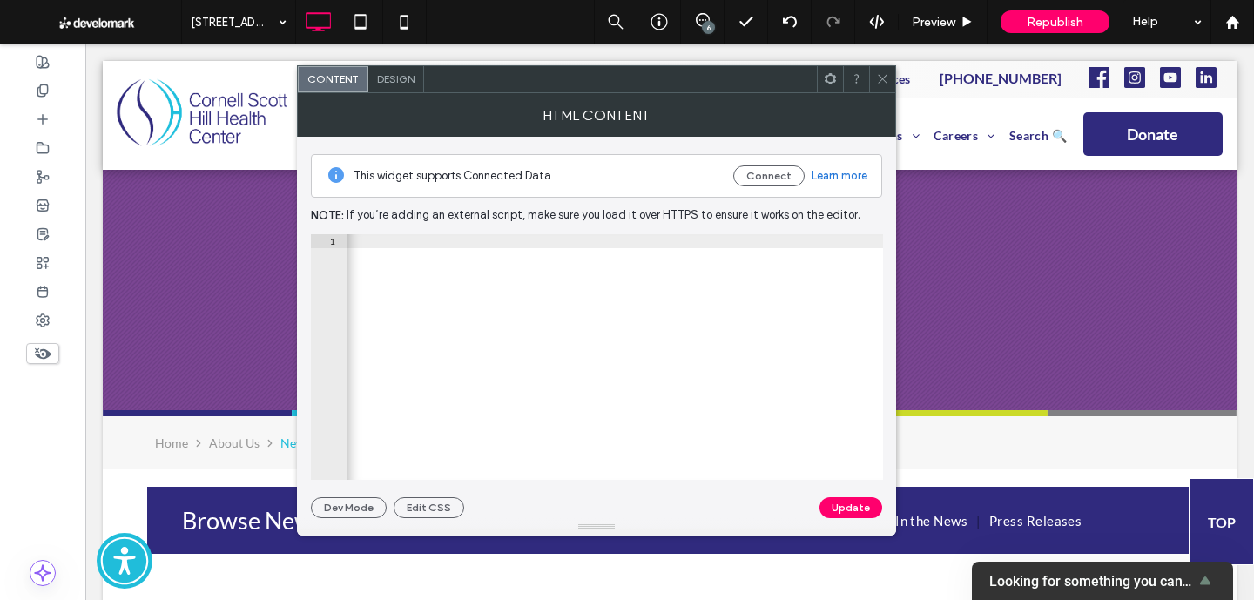
scroll to position [0, 1835]
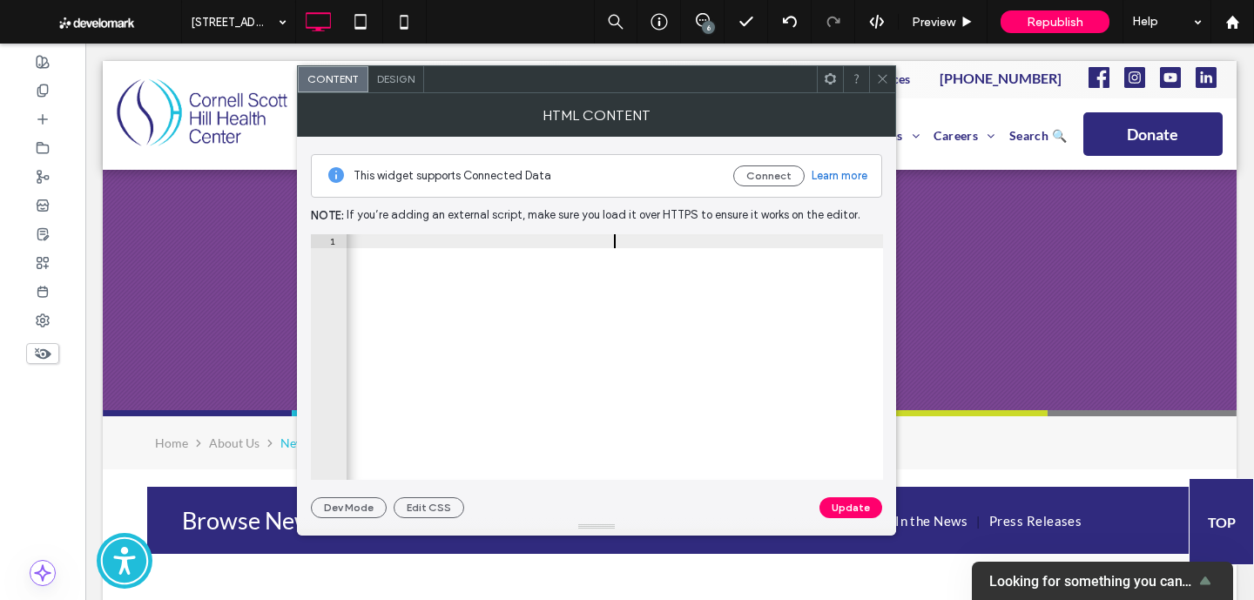
scroll to position [0, 174]
type textarea "**********"
click at [831, 500] on button "Update" at bounding box center [850, 507] width 63 height 21
click at [892, 74] on div at bounding box center [882, 79] width 26 height 26
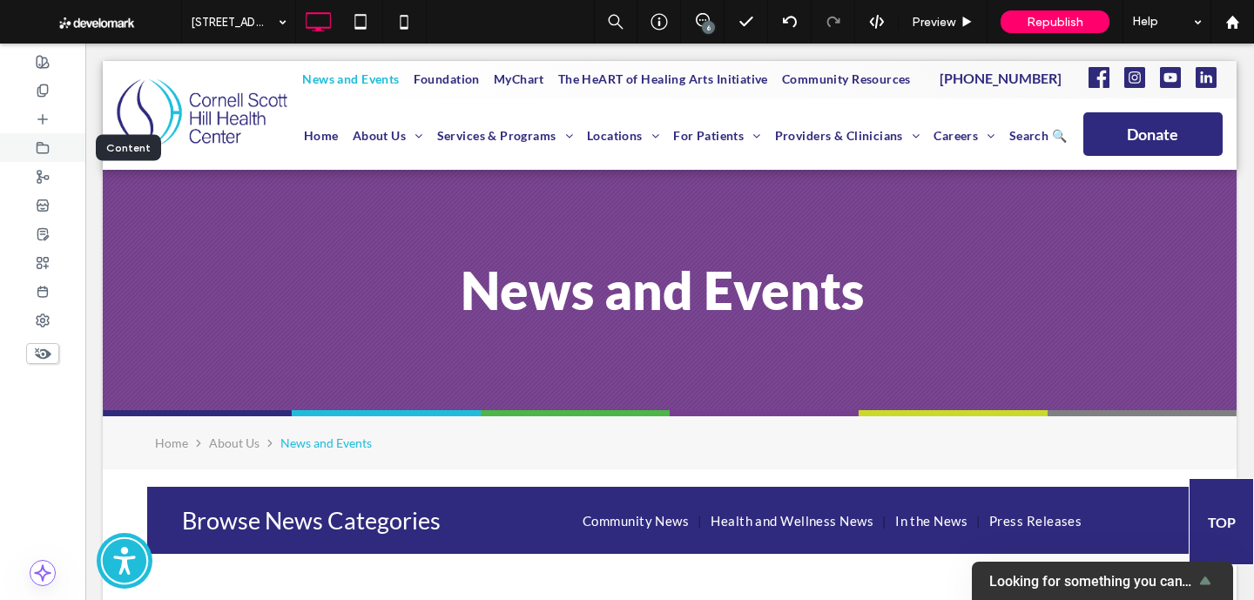
click at [44, 156] on div at bounding box center [42, 147] width 85 height 29
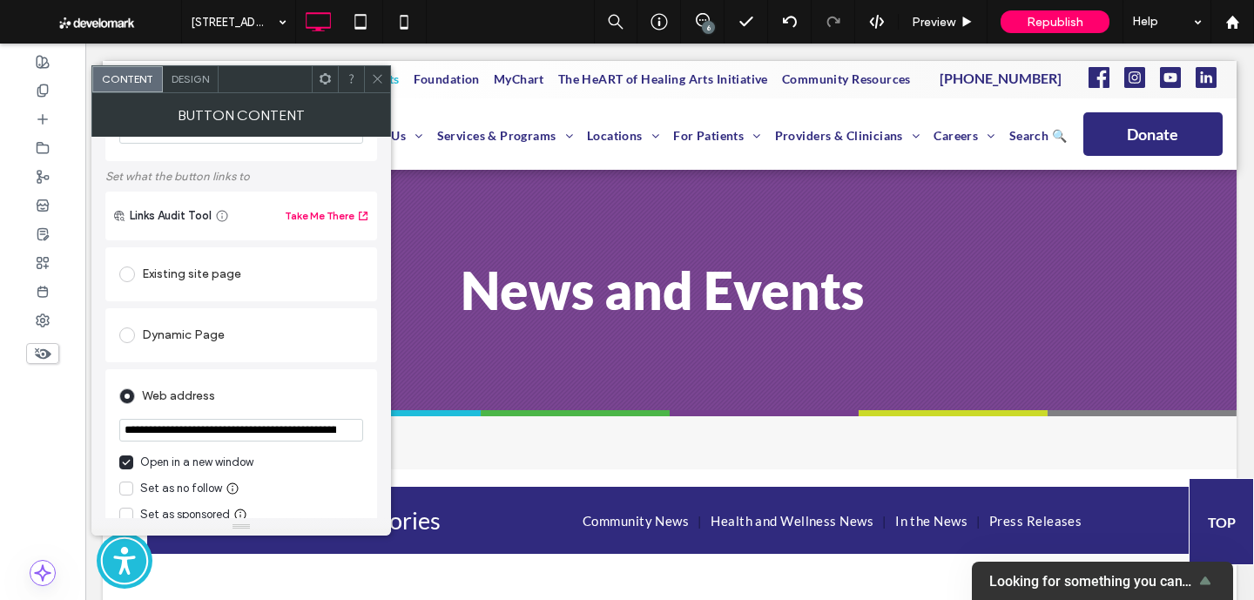
scroll to position [100, 0]
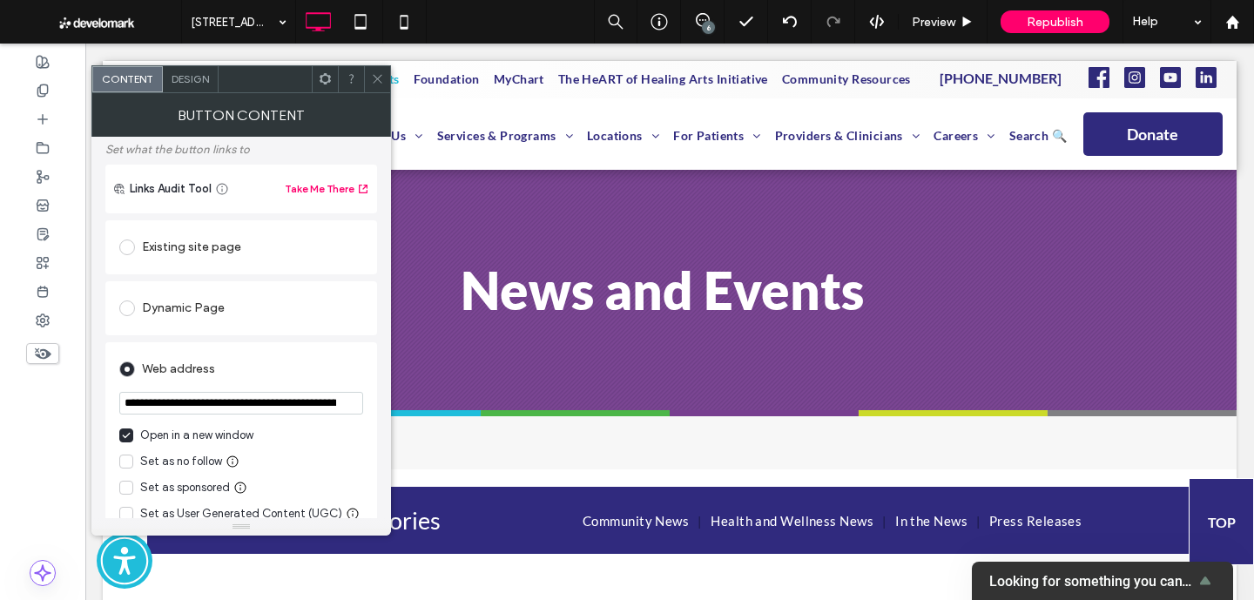
click at [270, 400] on input "**********" at bounding box center [241, 403] width 244 height 23
paste input "url"
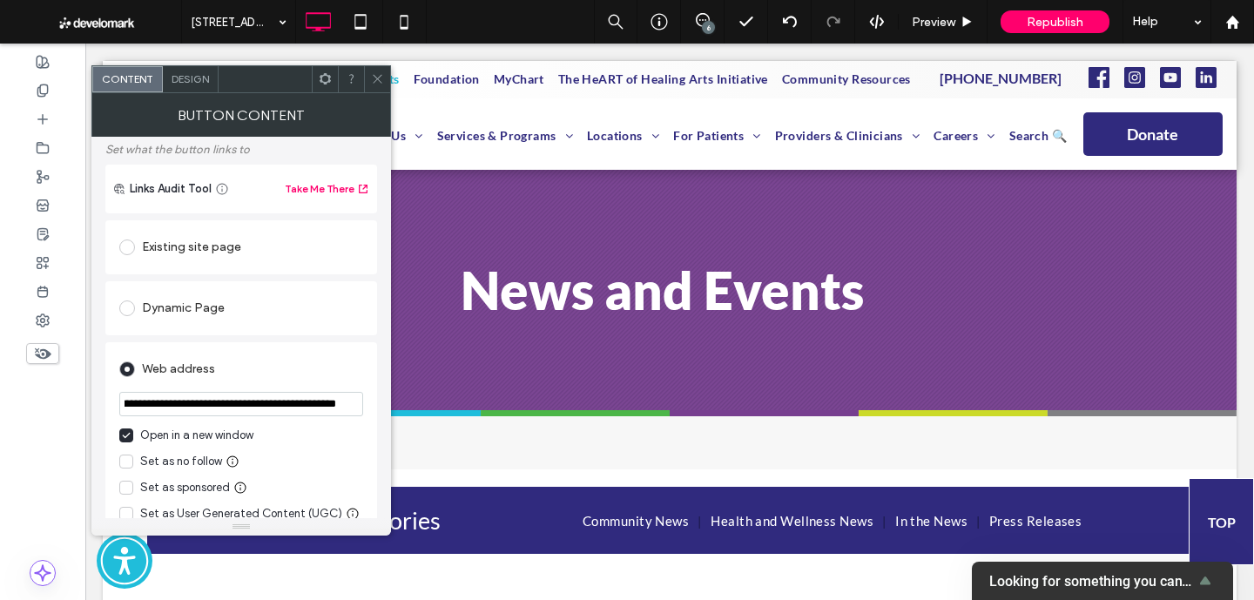
type input "**********"
click at [380, 75] on icon at bounding box center [377, 78] width 13 height 13
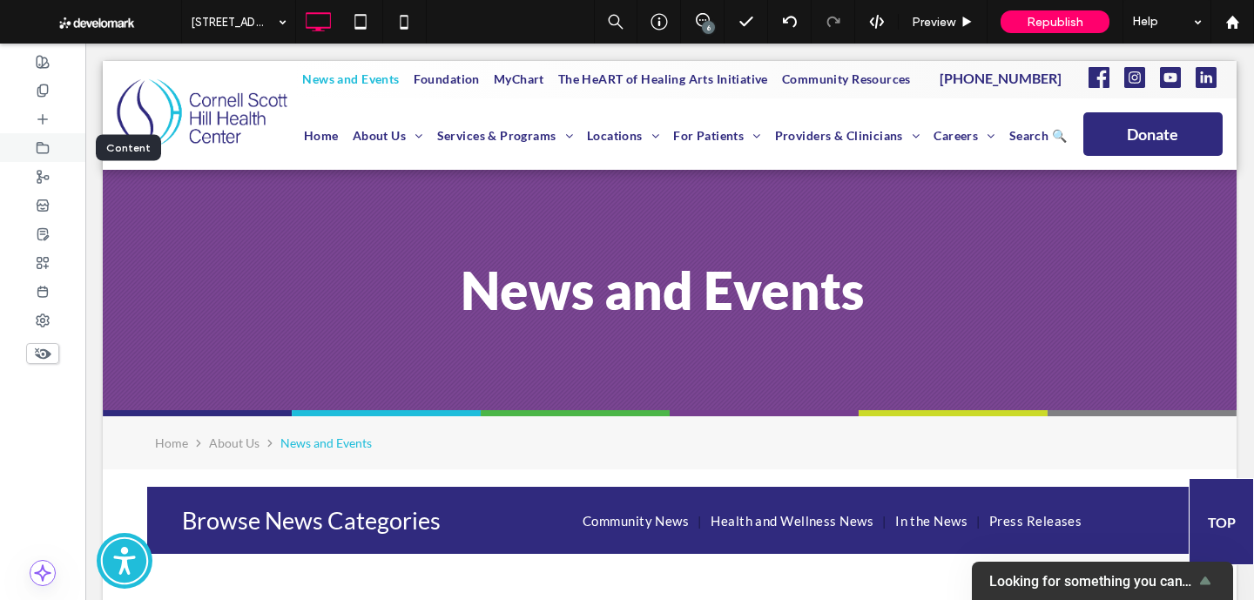
click at [50, 147] on div at bounding box center [42, 147] width 85 height 29
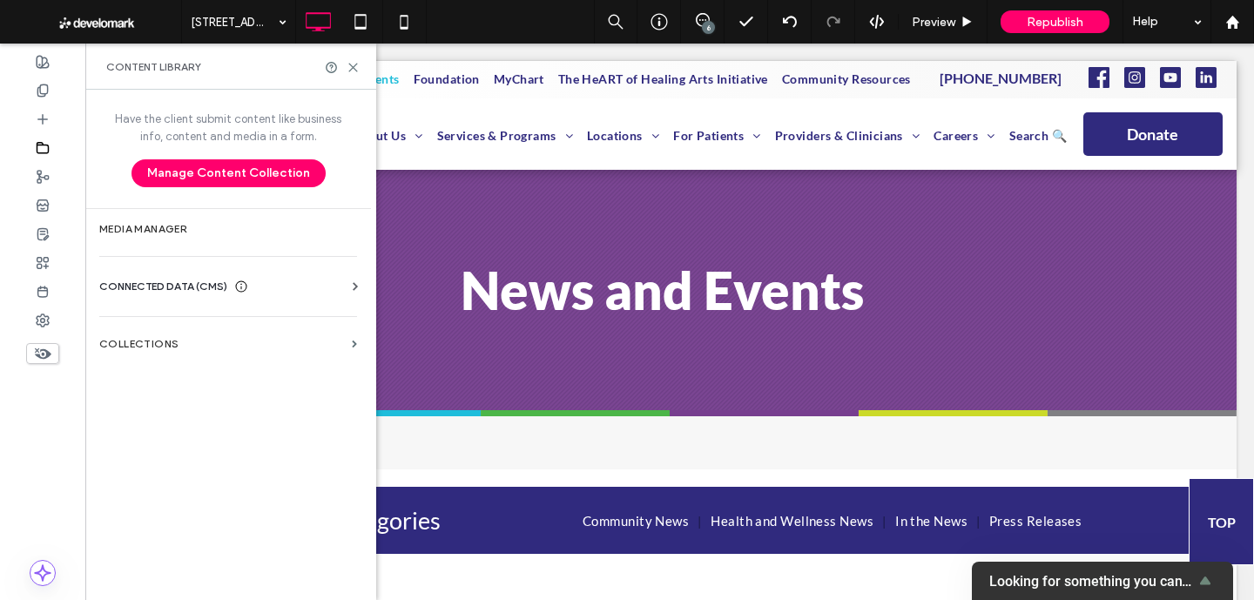
click at [157, 292] on span "CONNECTED DATA (CMS)" at bounding box center [163, 286] width 128 height 17
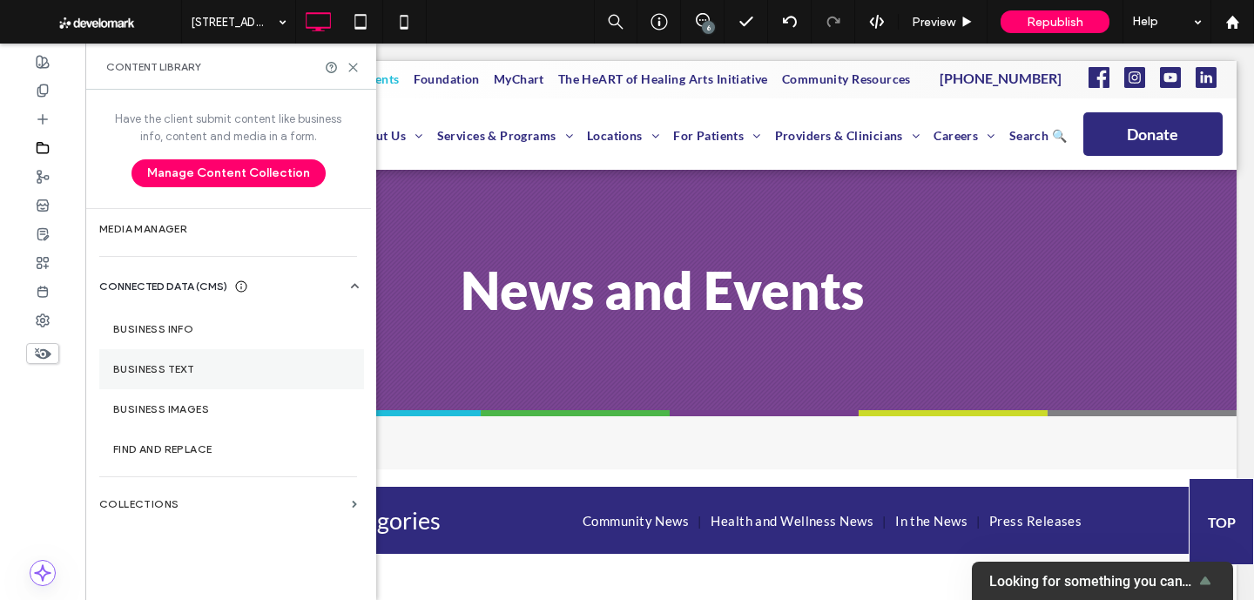
click at [183, 377] on section "Business Text" at bounding box center [231, 369] width 265 height 40
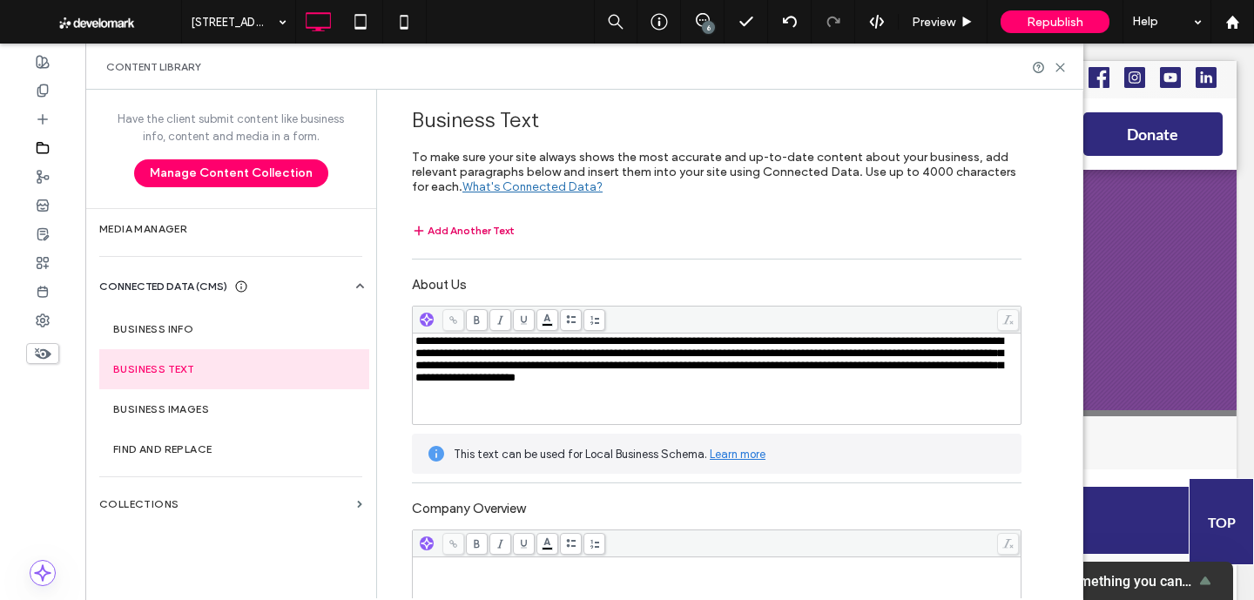
click at [483, 229] on button "Add Another Text" at bounding box center [463, 230] width 103 height 21
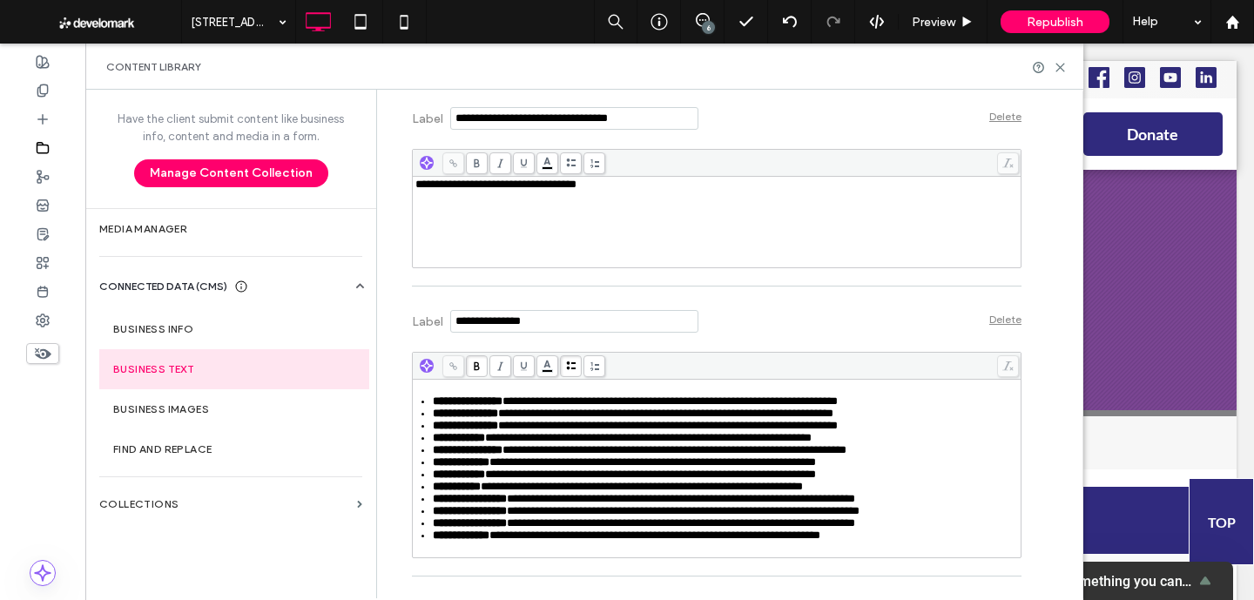
scroll to position [3557, 0]
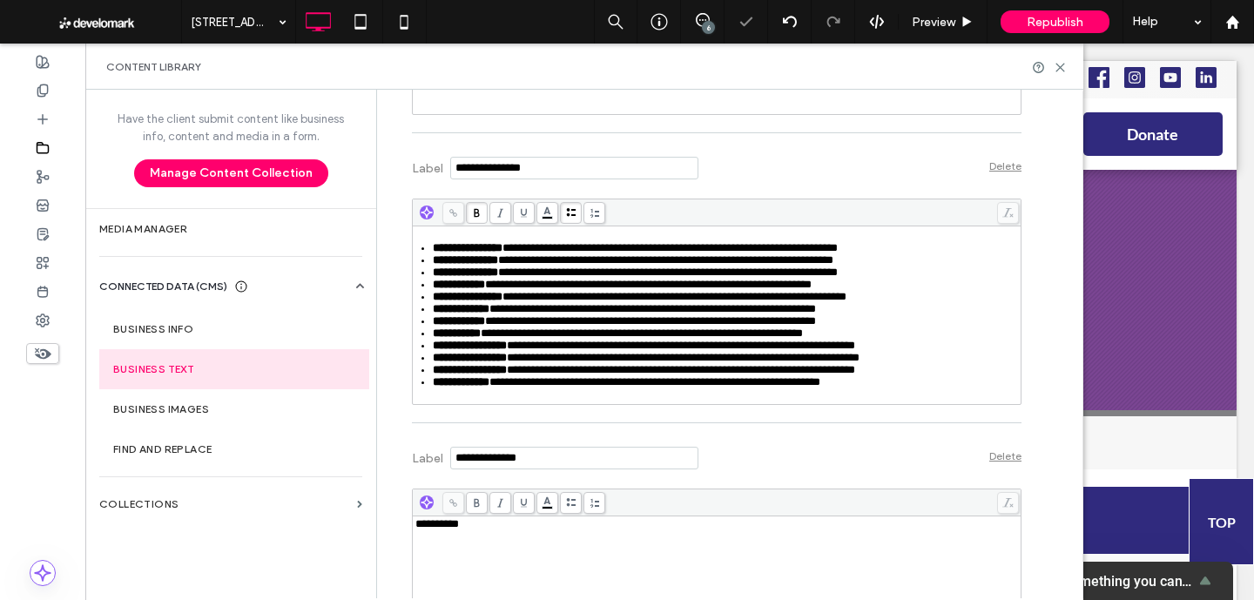
click at [965, 404] on div "**********" at bounding box center [717, 315] width 608 height 178
click at [959, 388] on div "**********" at bounding box center [726, 382] width 587 height 12
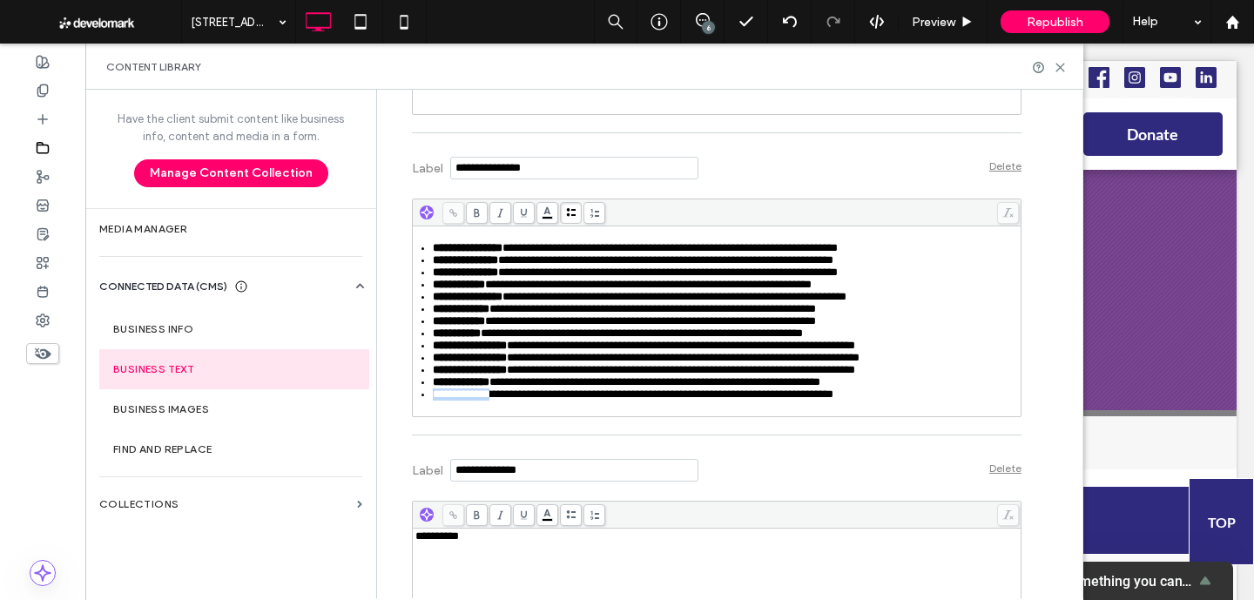
drag, startPoint x: 492, startPoint y: 461, endPoint x: 423, endPoint y: 461, distance: 68.8
click at [423, 400] on ul "**********" at bounding box center [716, 321] width 603 height 158
click at [469, 207] on span at bounding box center [477, 213] width 22 height 22
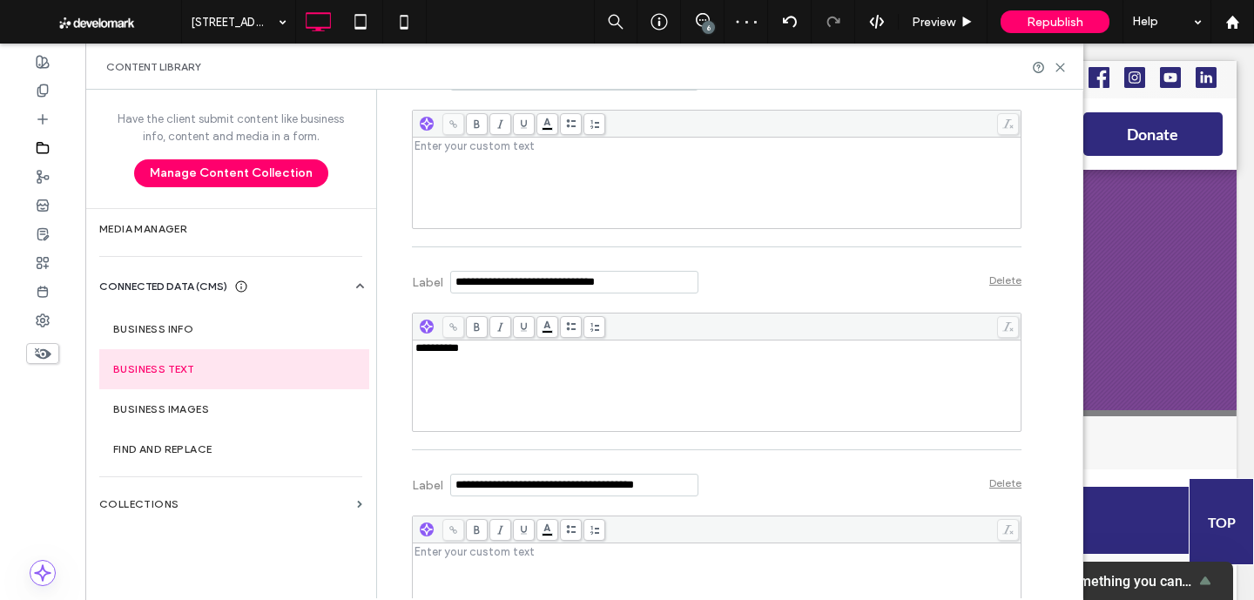
scroll to position [7164, 0]
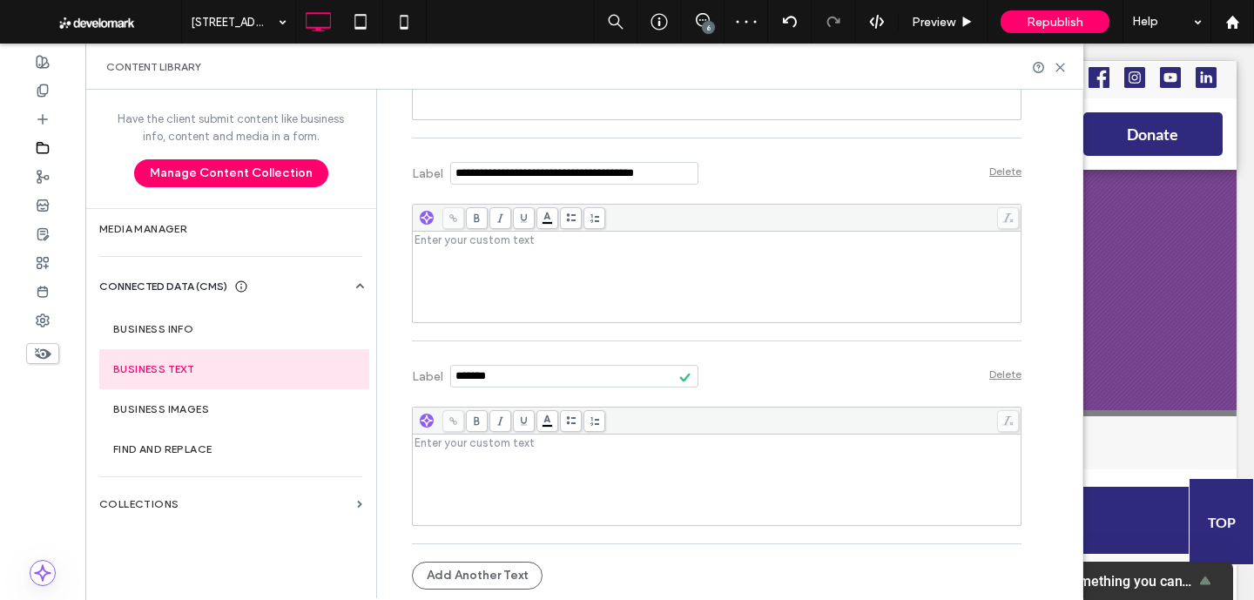
click at [530, 375] on input "Label" at bounding box center [574, 376] width 248 height 23
type input "**********"
click at [469, 462] on div "Rich Text Editor" at bounding box center [716, 479] width 603 height 87
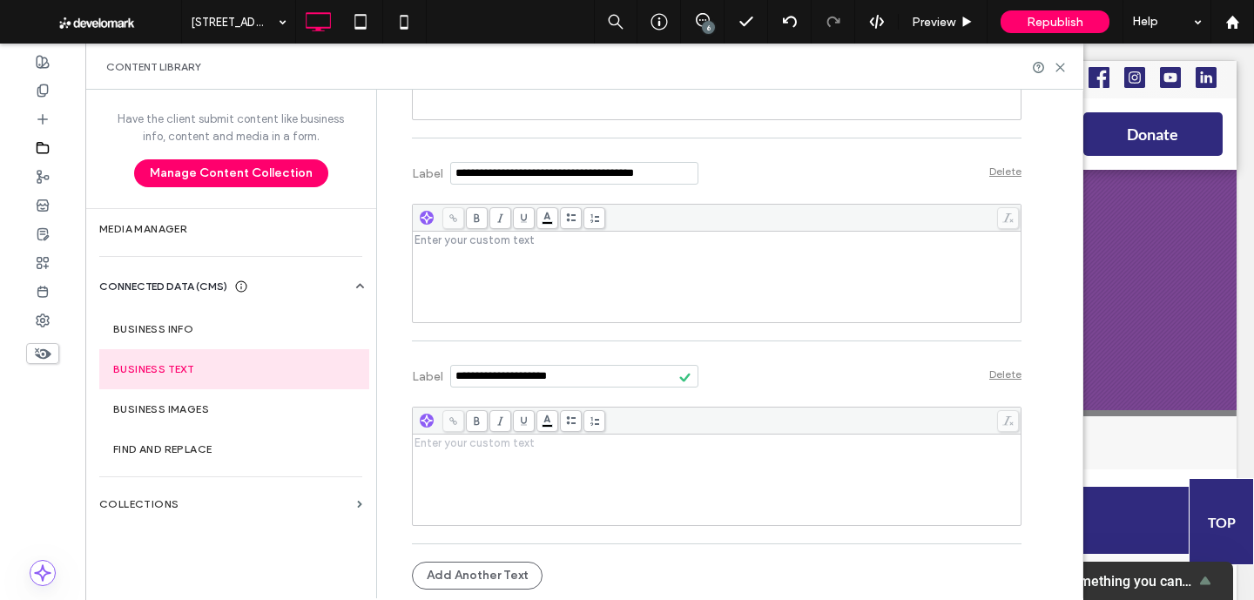
click at [463, 472] on div "Rich Text Editor" at bounding box center [716, 479] width 603 height 87
click at [792, 366] on div "Label Delete" at bounding box center [716, 374] width 609 height 48
click at [1064, 67] on icon at bounding box center [1059, 67] width 13 height 13
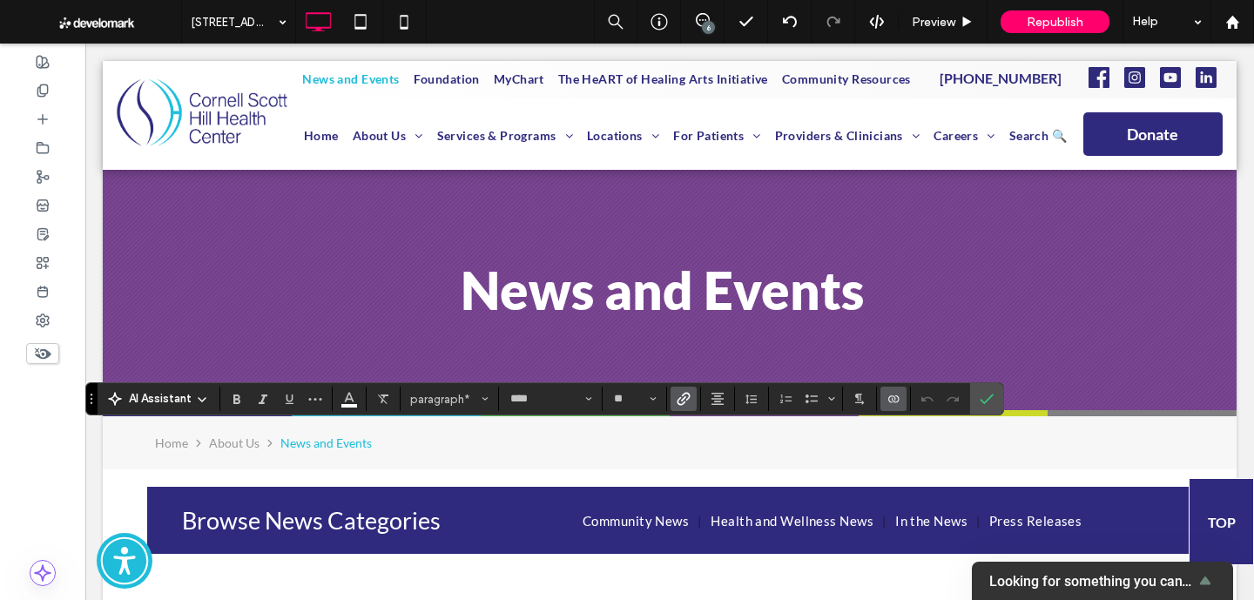
click at [895, 402] on icon "Connect To Data" at bounding box center [893, 399] width 14 height 14
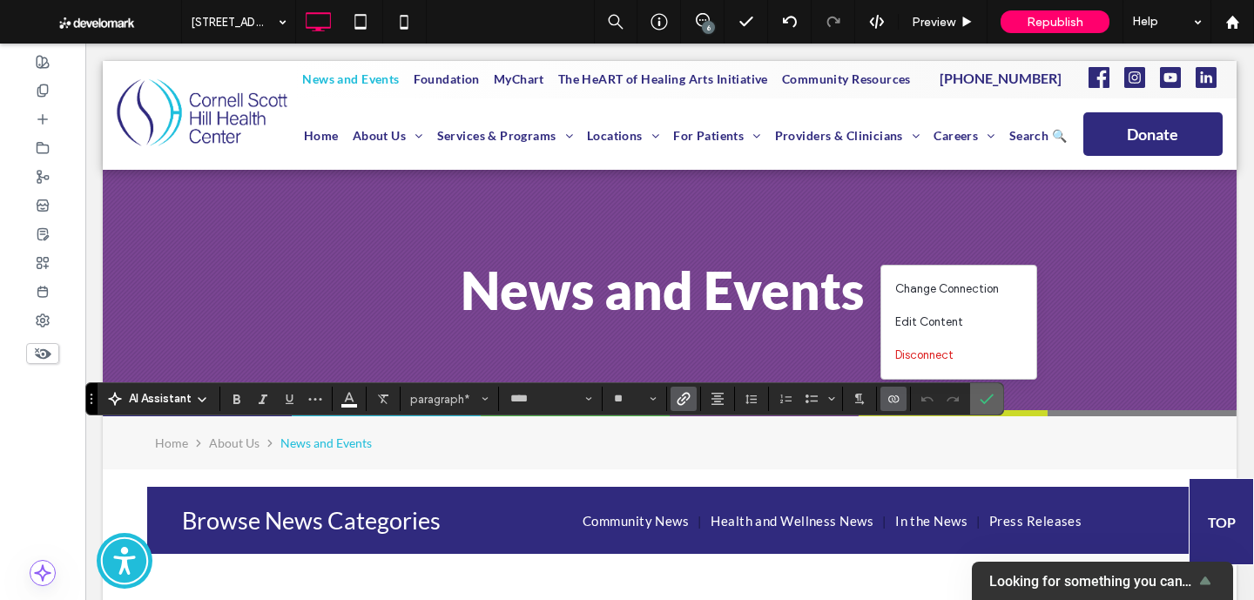
click at [985, 401] on use "Confirm" at bounding box center [987, 398] width 14 height 10
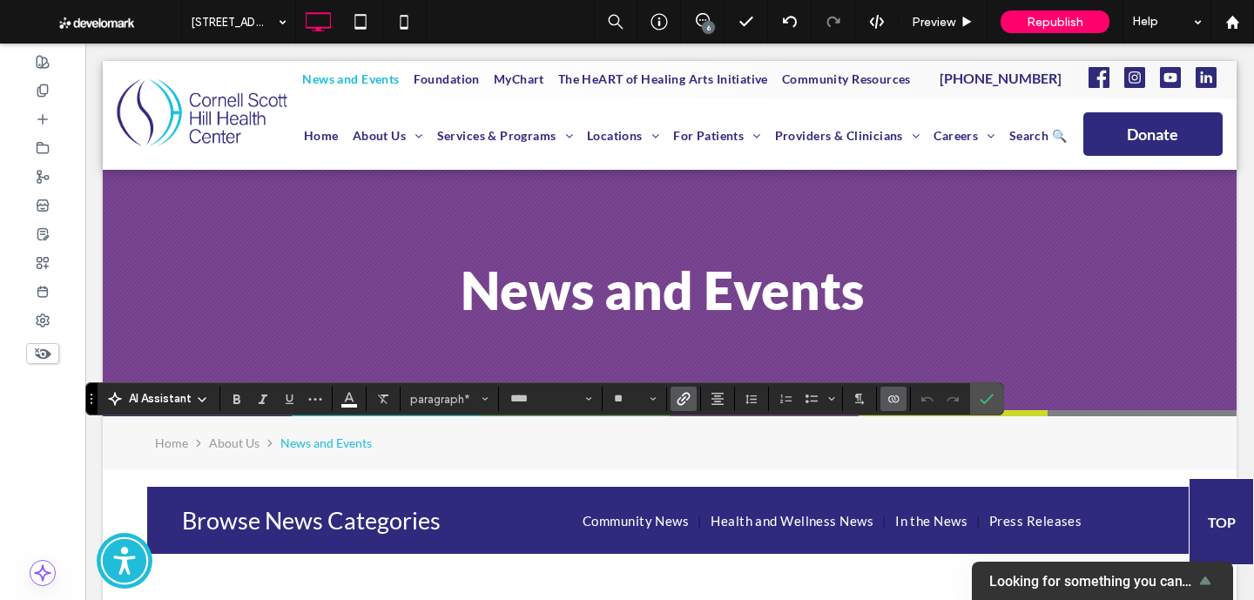
click at [885, 399] on label "Connect To Data" at bounding box center [893, 399] width 26 height 24
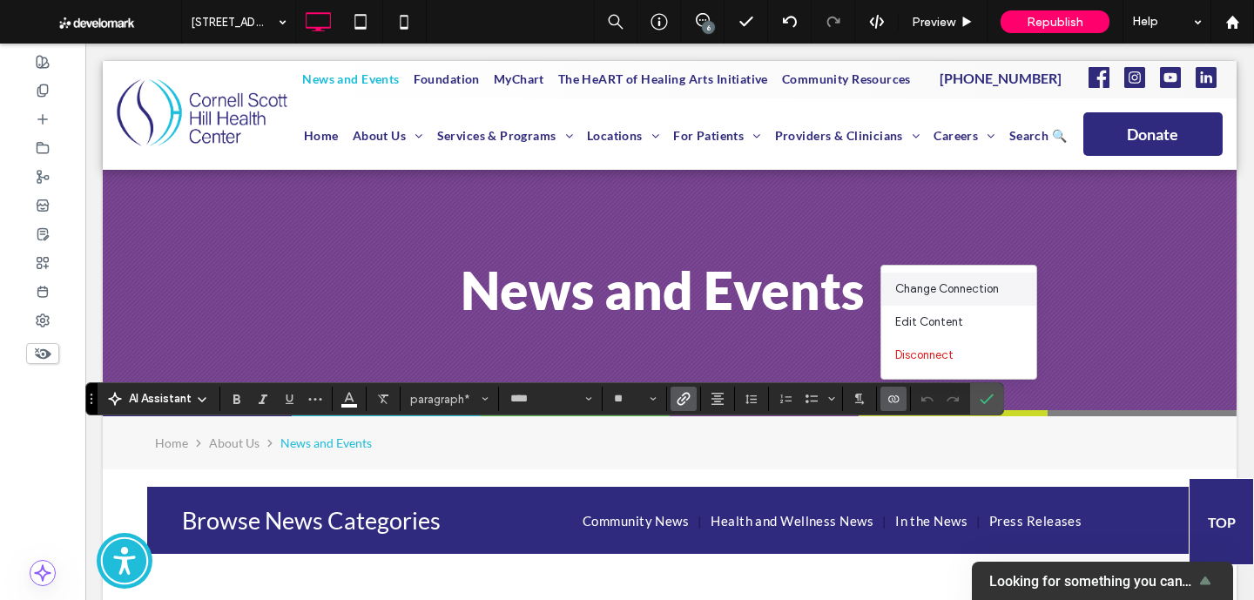
click at [930, 284] on span "Change Connection" at bounding box center [947, 288] width 104 height 17
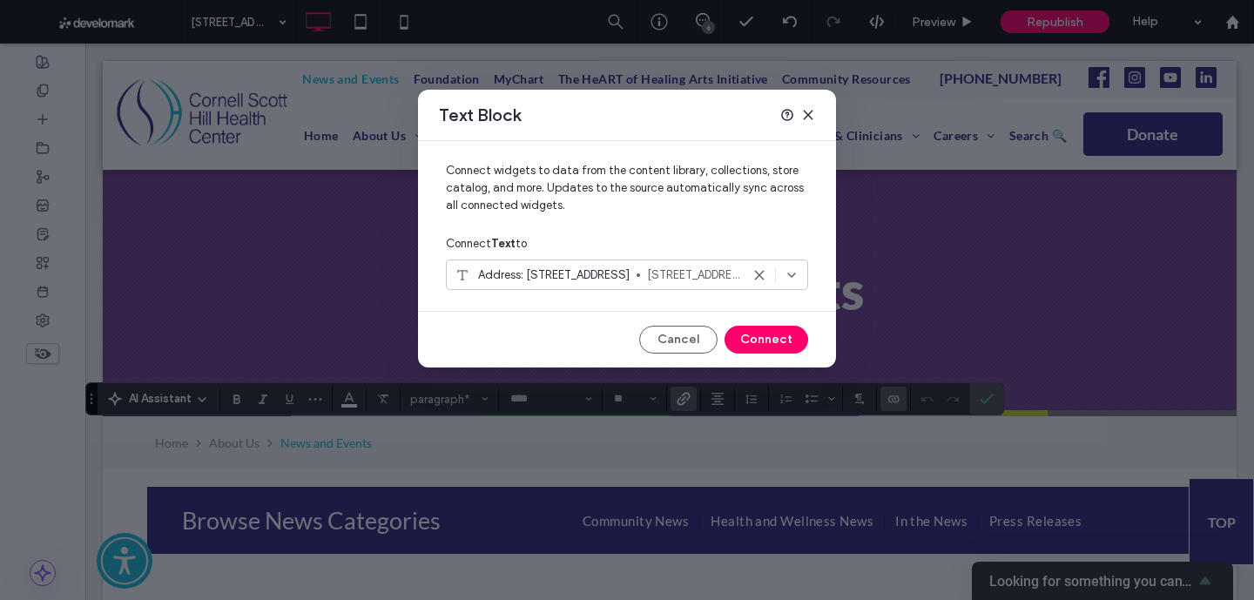
click at [616, 273] on div "Address: 226 Dixwell Ave 226 Dixwell Avenue, New Haven, CT 06511" at bounding box center [597, 274] width 286 height 17
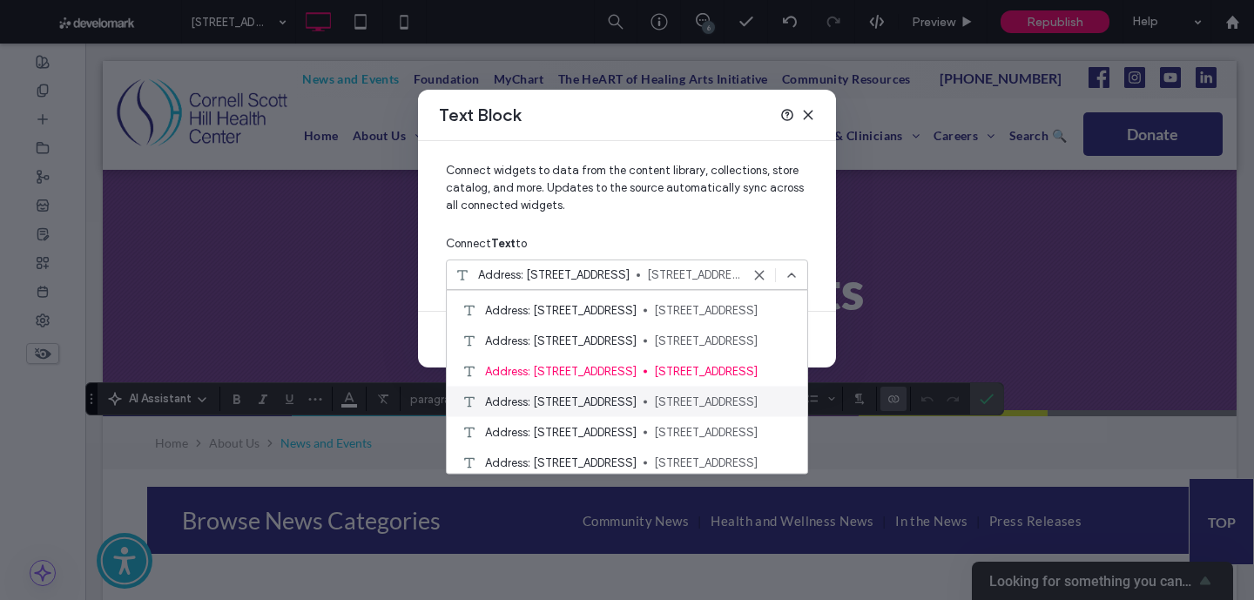
scroll to position [118, 0]
click at [577, 416] on div "Address: 266 State St 266 State St, New Haven, CT 06510" at bounding box center [627, 431] width 360 height 30
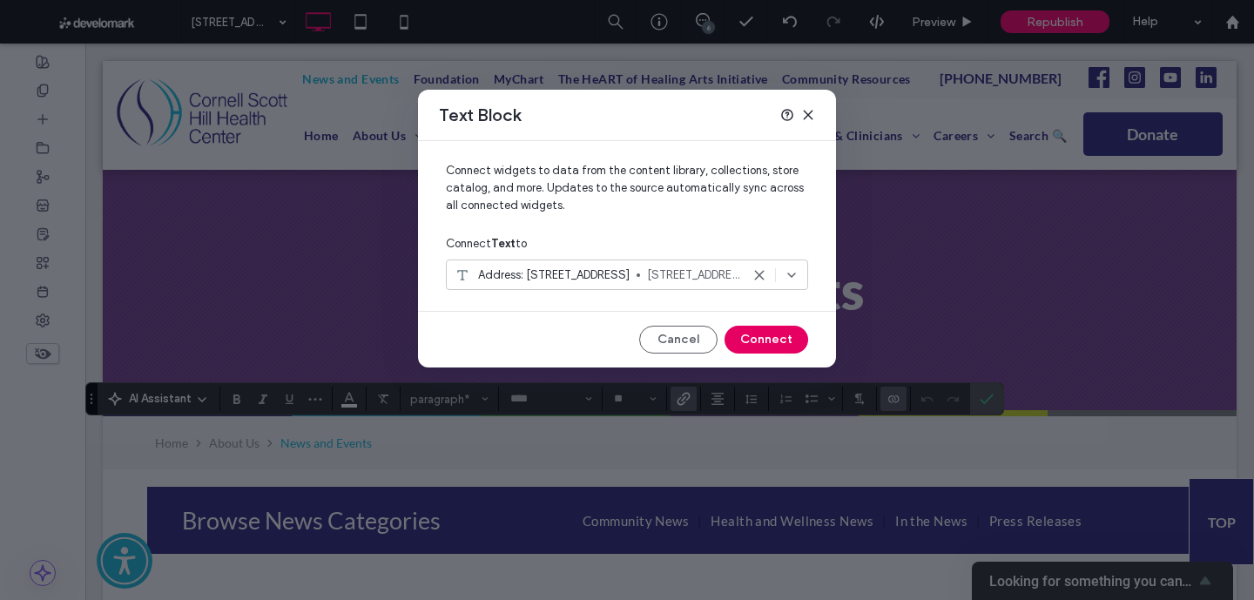
click at [772, 336] on button "Connect" at bounding box center [766, 340] width 84 height 28
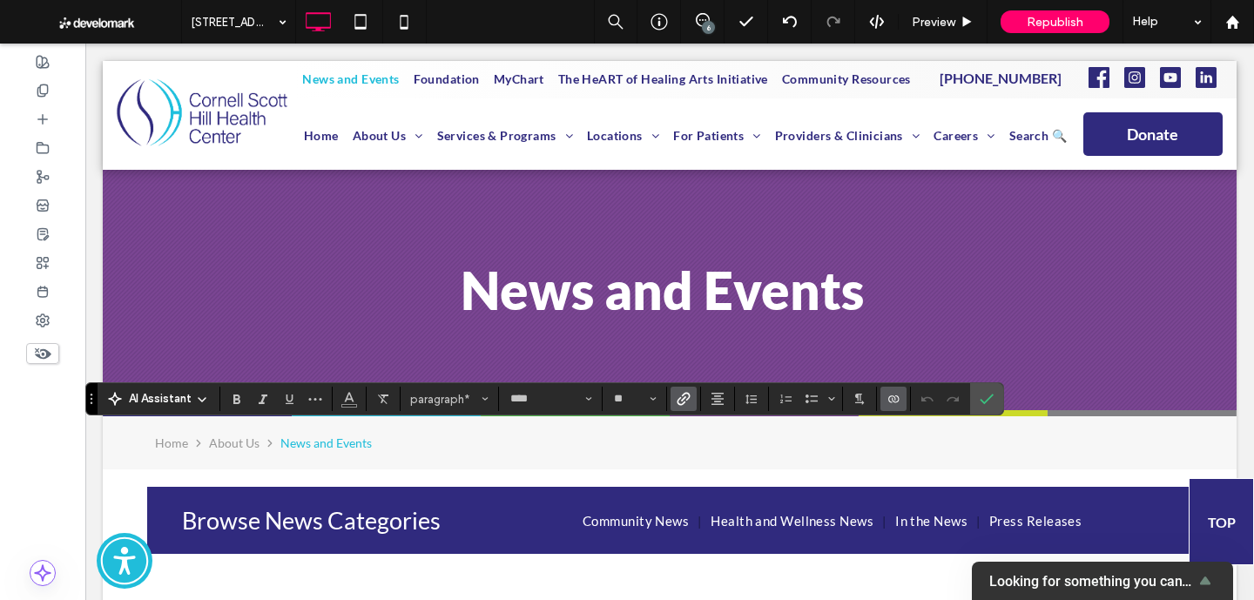
click at [686, 393] on icon "Link" at bounding box center [683, 399] width 14 height 14
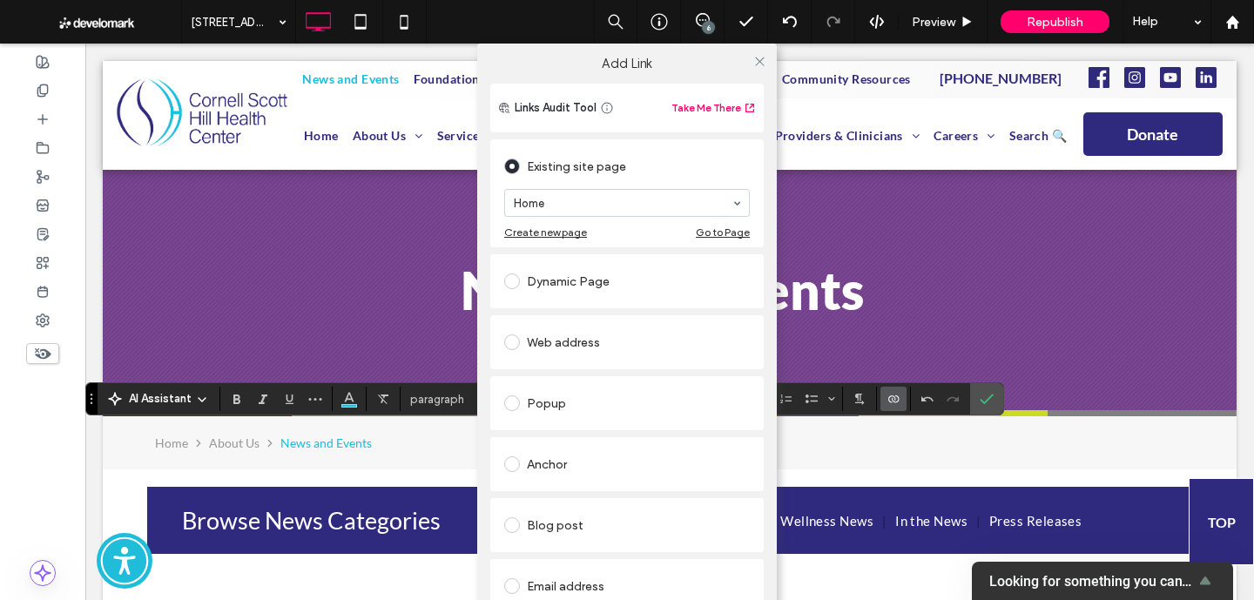
click at [541, 342] on div "Web address" at bounding box center [626, 342] width 245 height 28
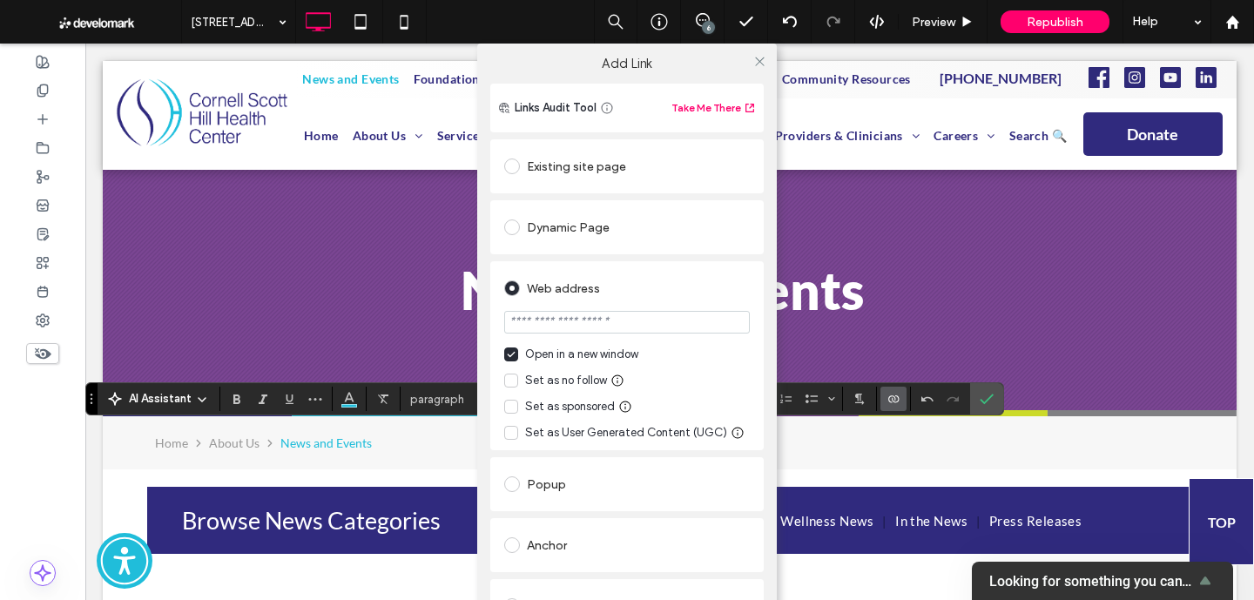
click at [549, 327] on input "url" at bounding box center [626, 322] width 245 height 23
paste input "**********"
type input "**********"
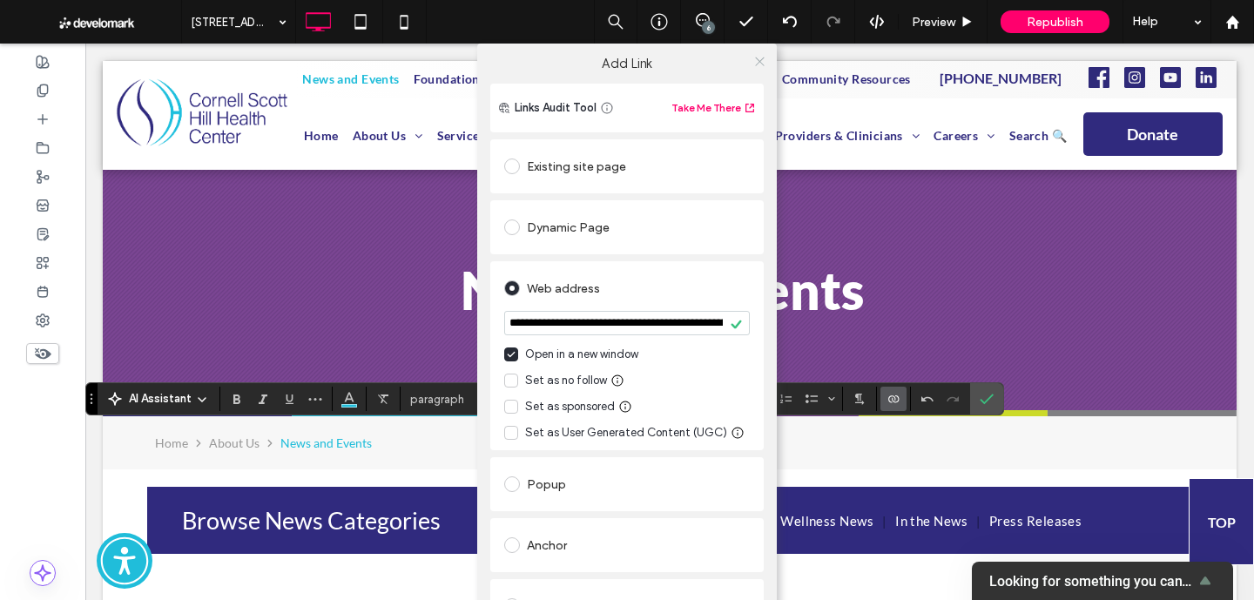
click at [756, 61] on icon at bounding box center [759, 61] width 13 height 13
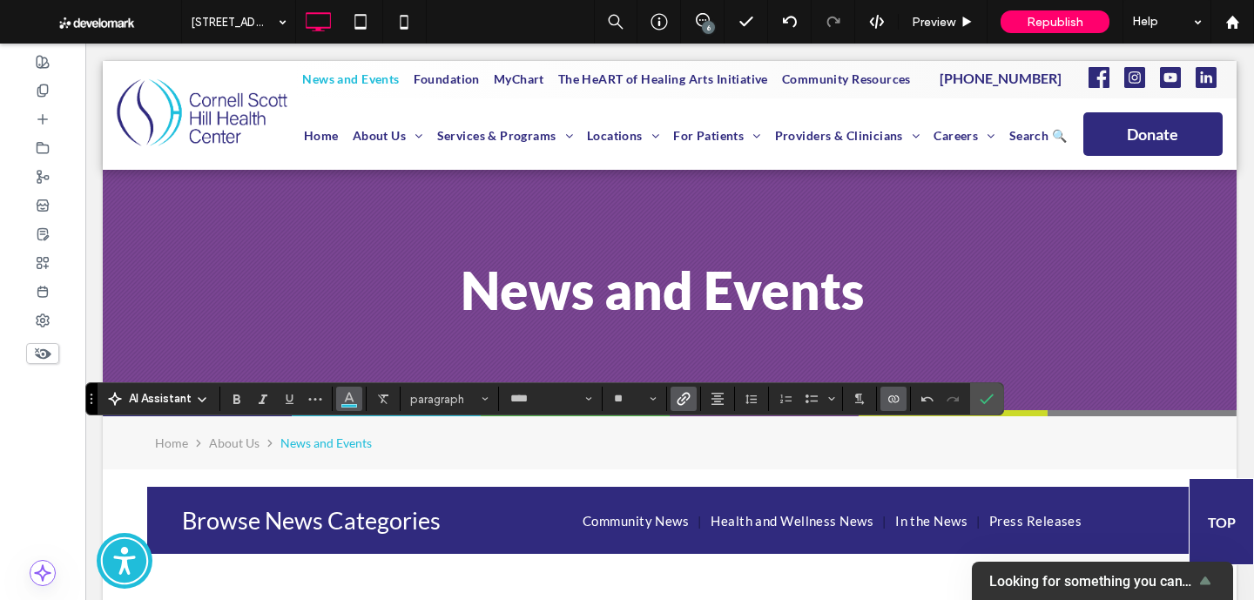
click at [344, 405] on span "Color" at bounding box center [349, 397] width 14 height 23
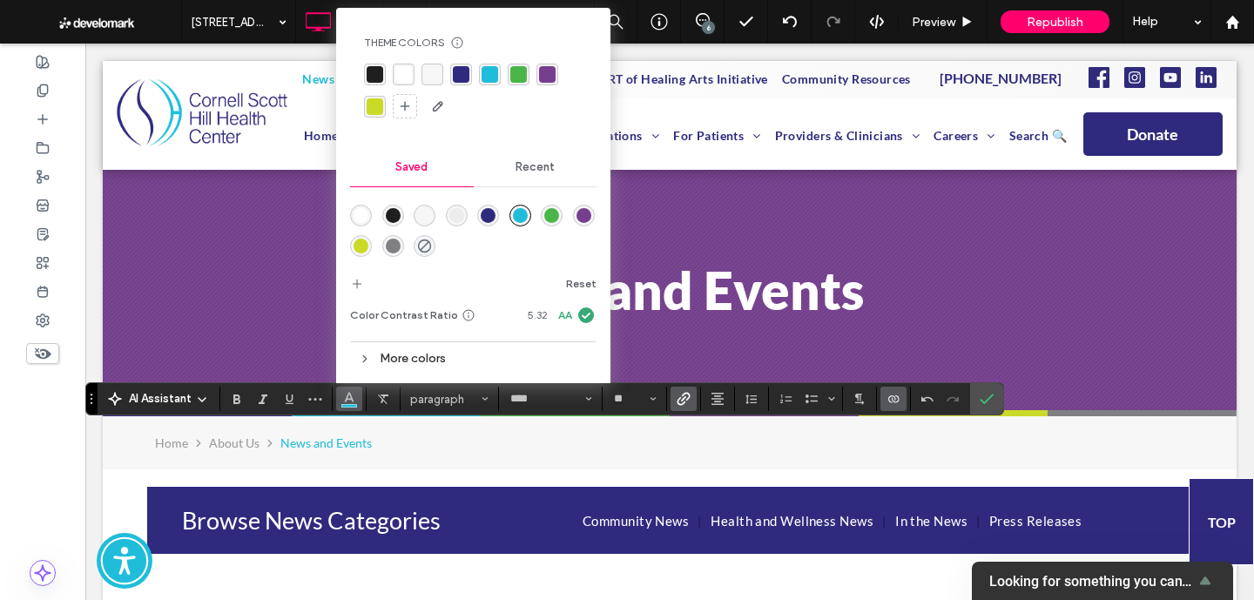
click at [409, 67] on div "rgba(255,255,255,1)" at bounding box center [403, 74] width 17 height 17
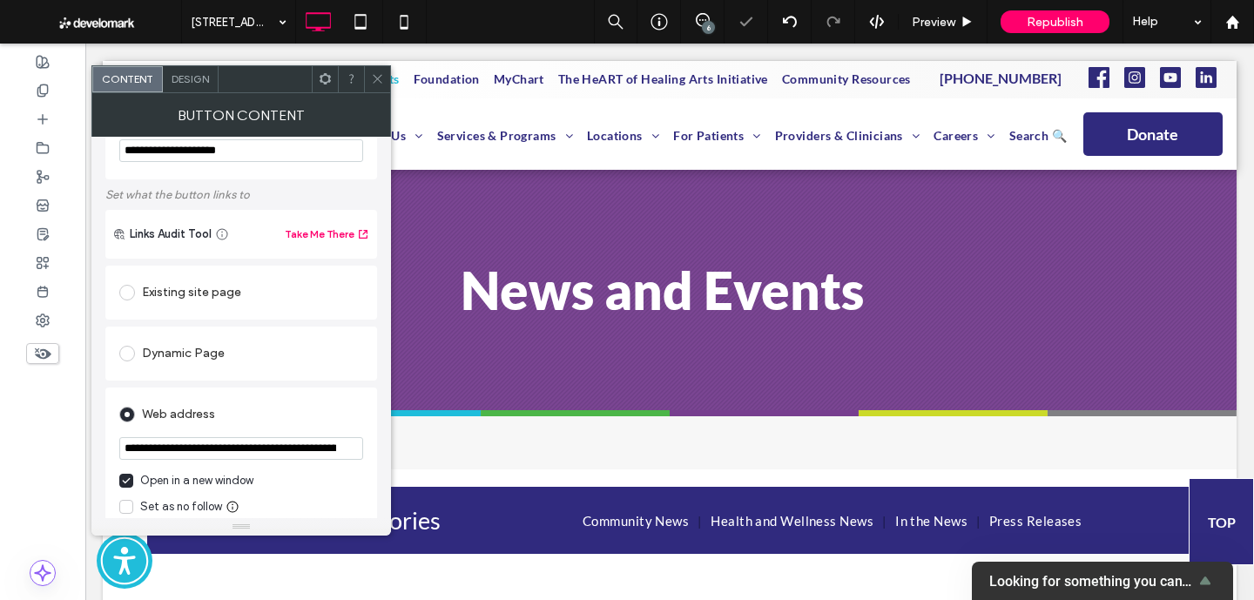
scroll to position [64, 0]
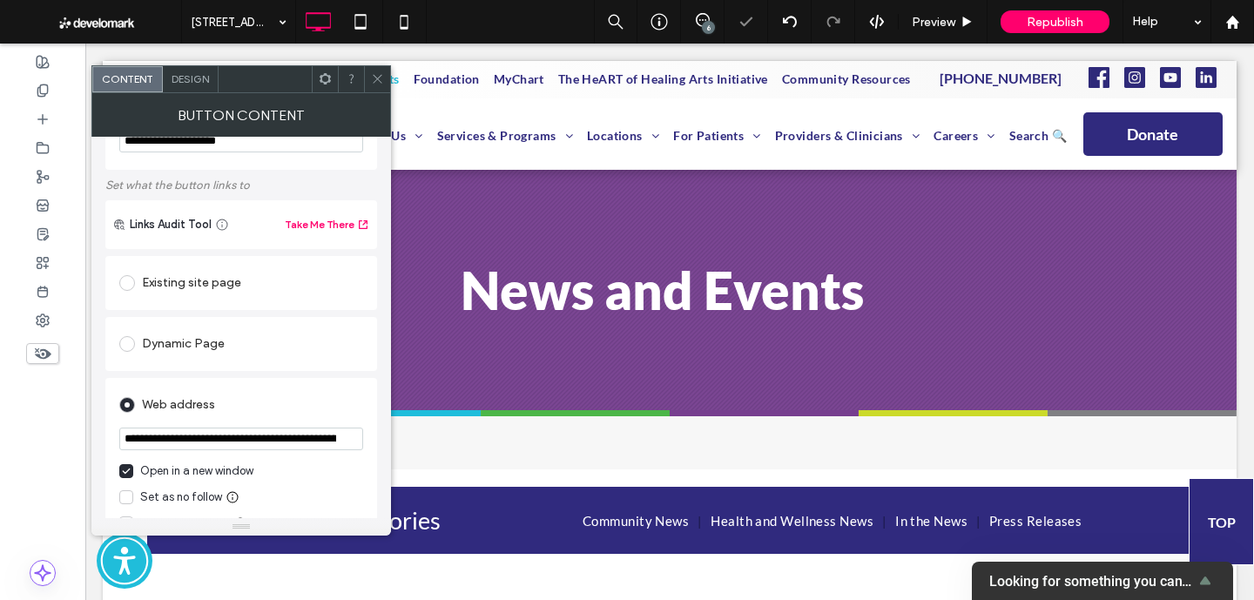
click at [312, 448] on input "**********" at bounding box center [241, 438] width 244 height 23
click at [375, 71] on span at bounding box center [377, 79] width 13 height 26
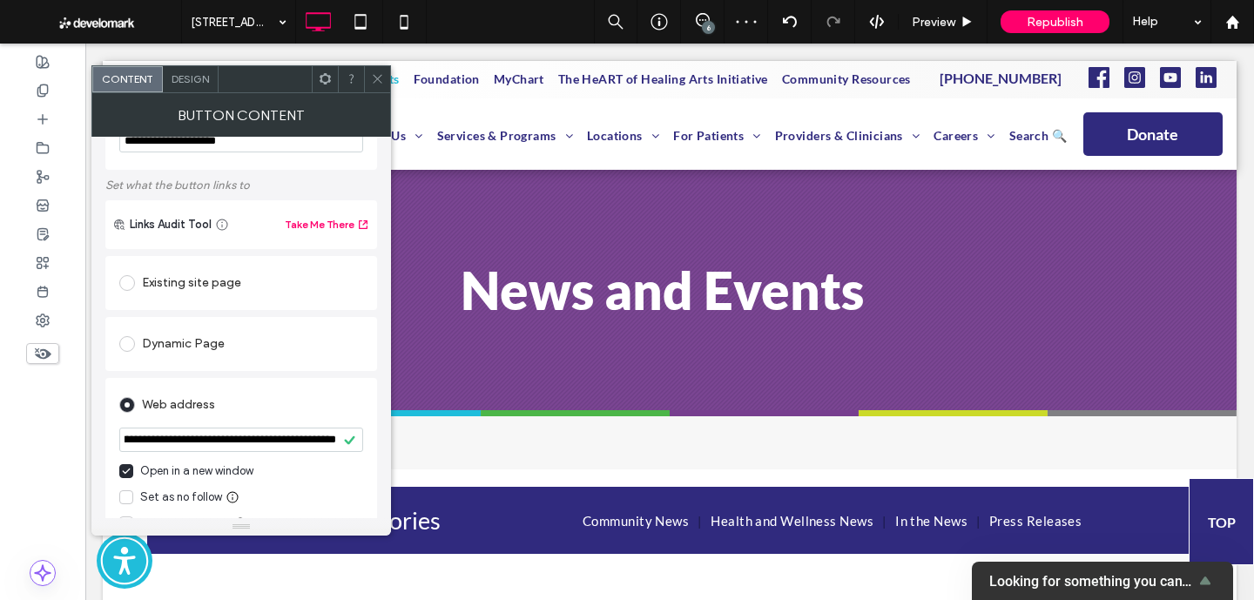
scroll to position [0, 0]
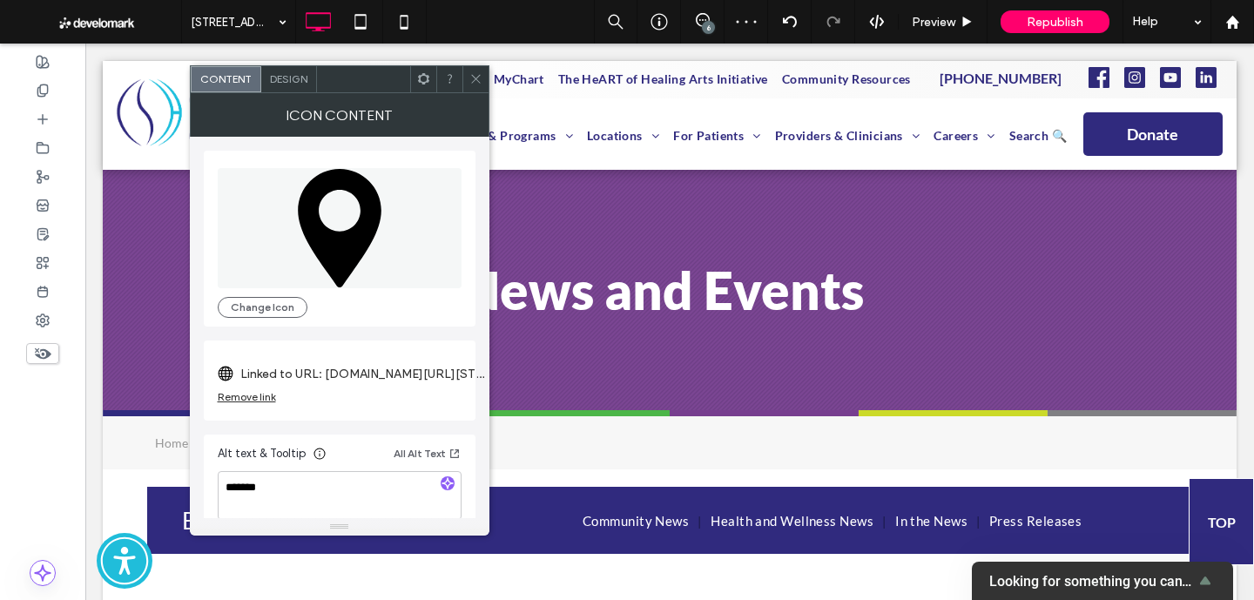
click at [411, 382] on label "Linked to URL: maps.apple.com/?daddr=400+Columbus+Ave,+New+Haven,+CT+06519&dirf…" at bounding box center [362, 374] width 244 height 32
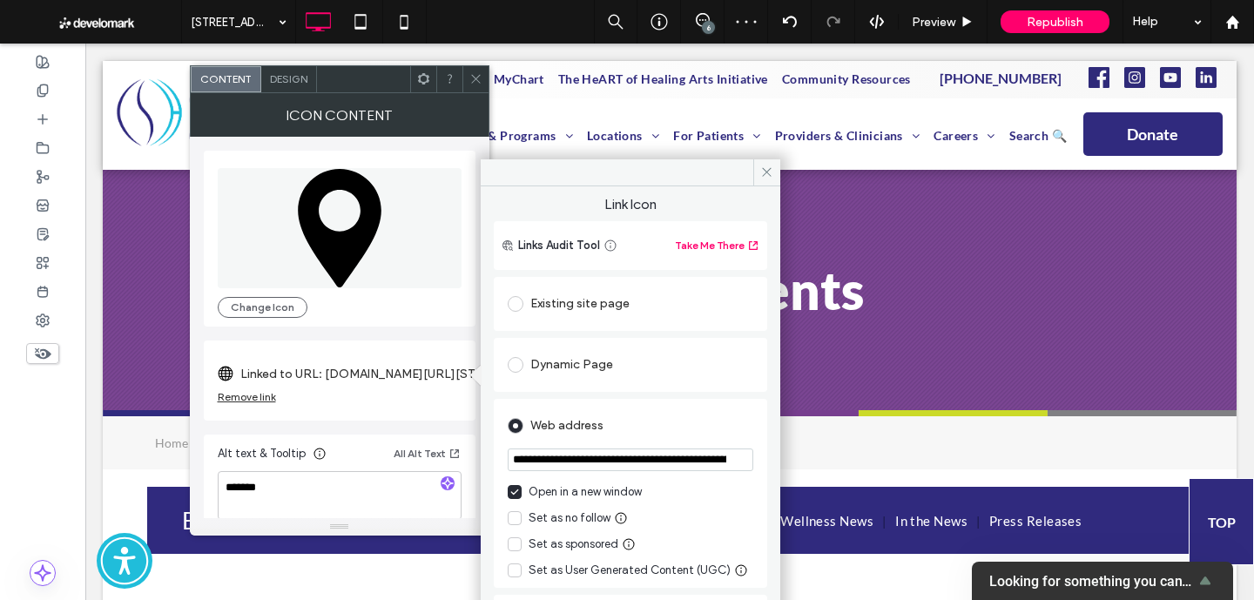
click at [548, 455] on input "**********" at bounding box center [630, 459] width 245 height 23
paste input "url"
type input "**********"
click at [473, 74] on icon at bounding box center [475, 78] width 13 height 13
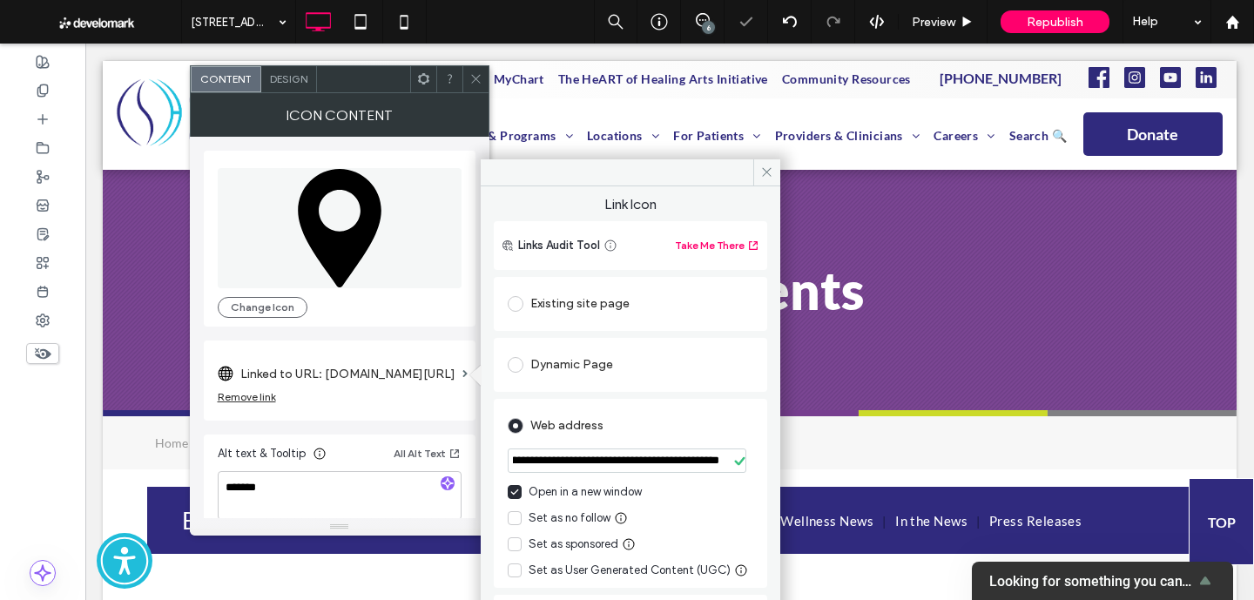
scroll to position [0, 0]
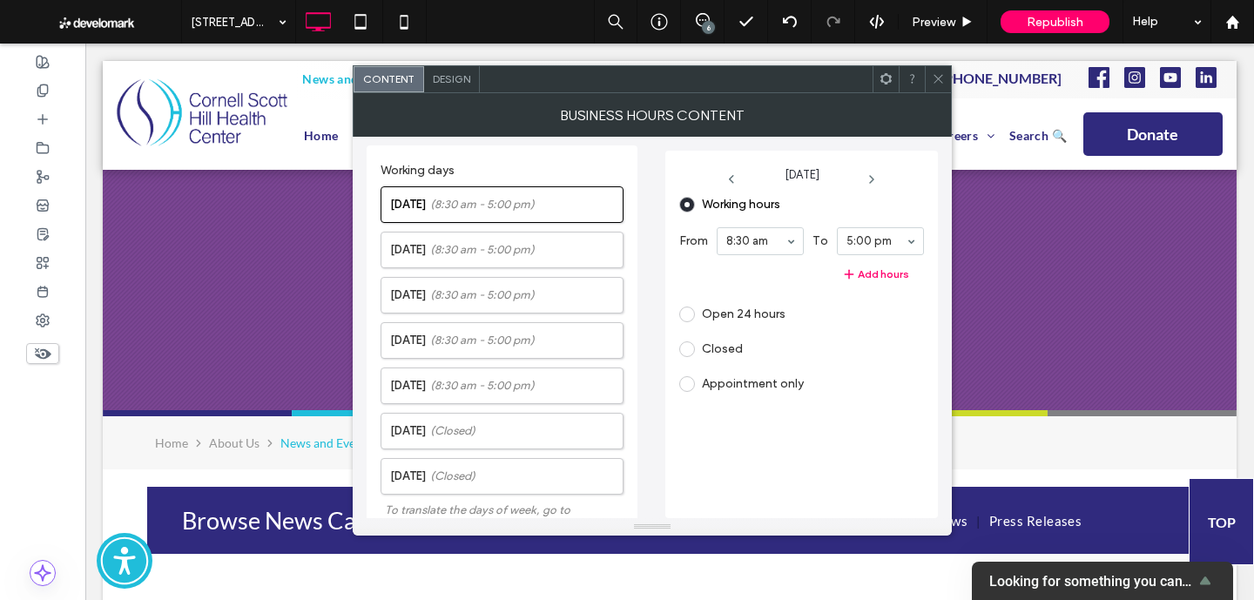
click at [687, 346] on span at bounding box center [687, 349] width 16 height 16
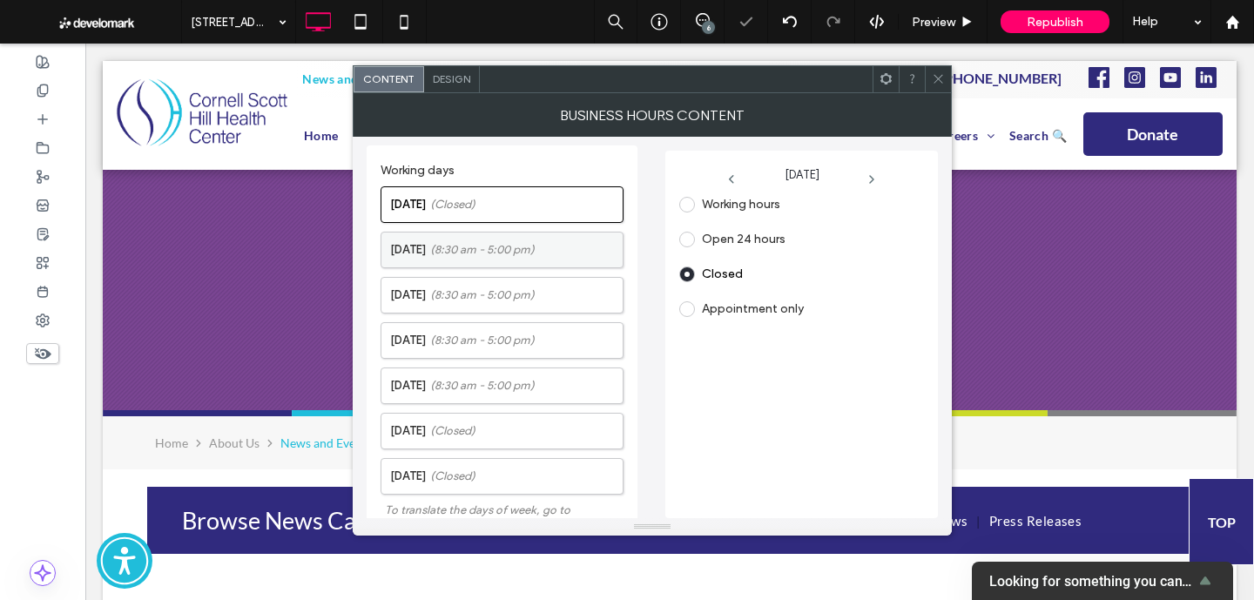
click at [575, 246] on label "Tuesday (8:30 am - 5:00 pm)" at bounding box center [506, 249] width 232 height 35
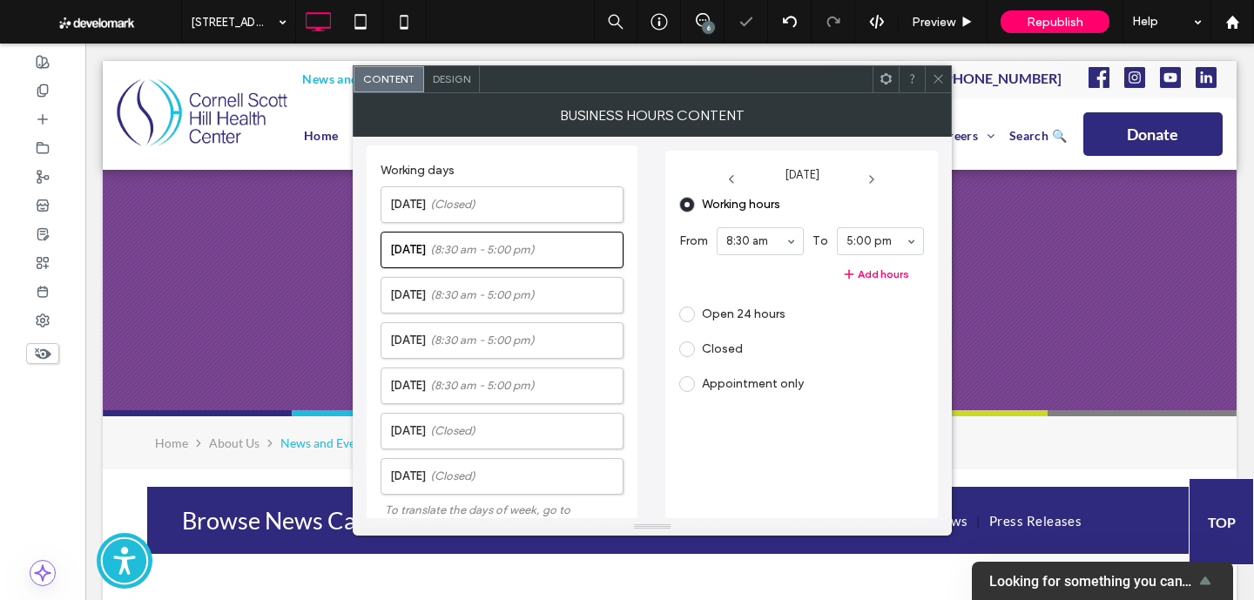
click at [696, 346] on label "Closed" at bounding box center [711, 349] width 64 height 16
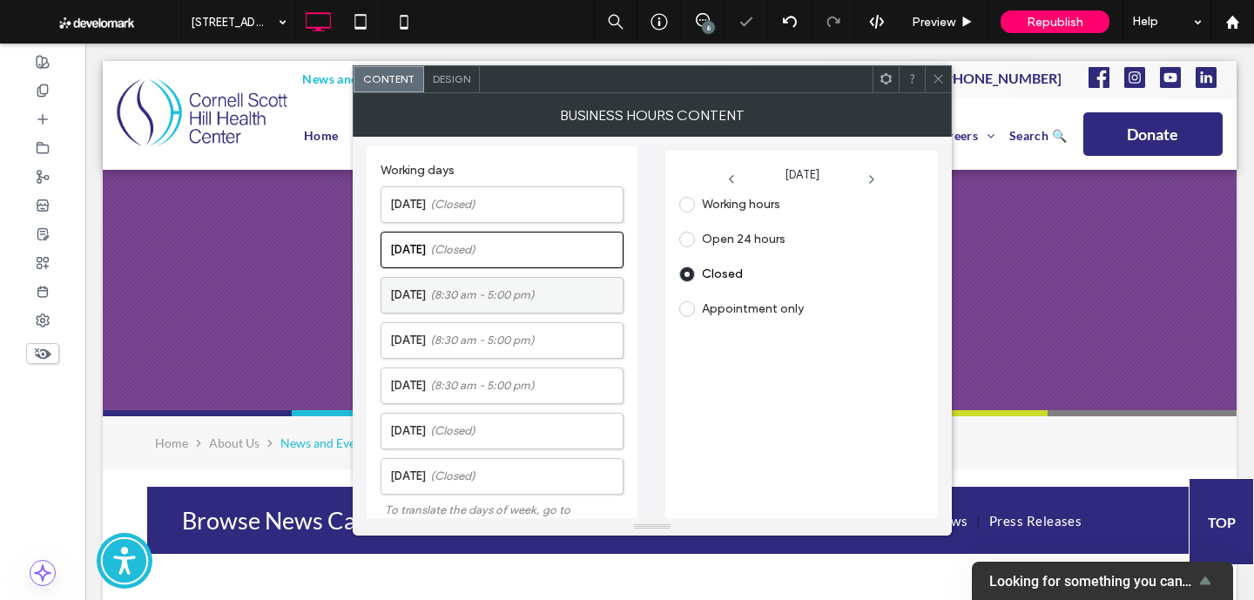
click at [578, 297] on label "Wednesday (8:30 am - 5:00 pm)" at bounding box center [506, 295] width 232 height 35
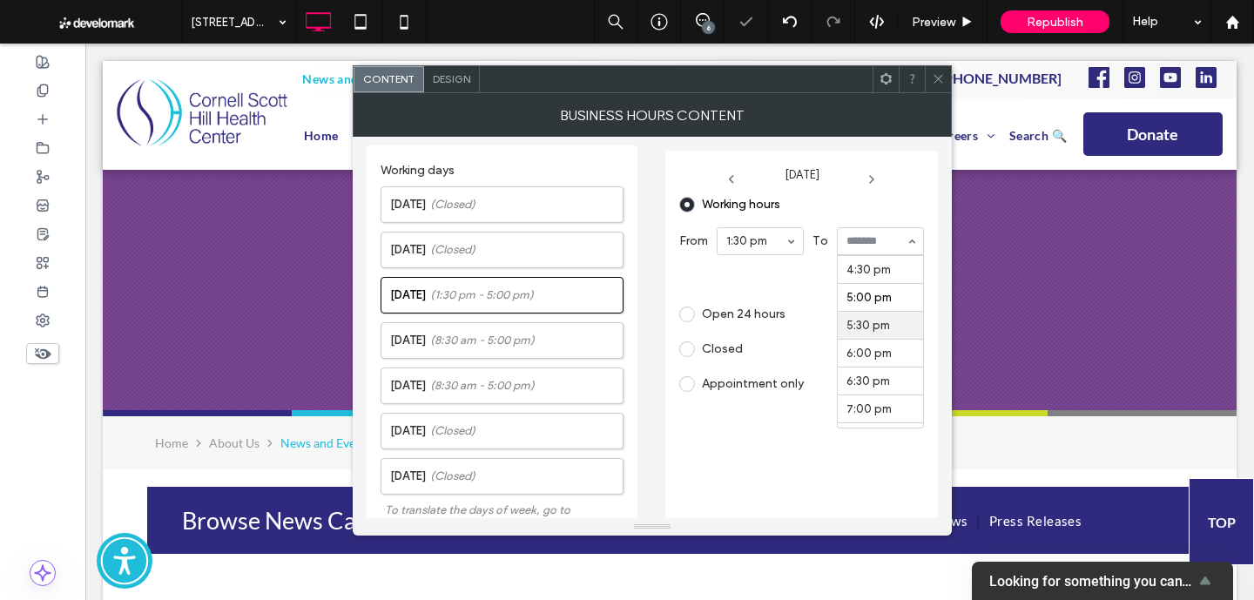
scroll to position [893, 0]
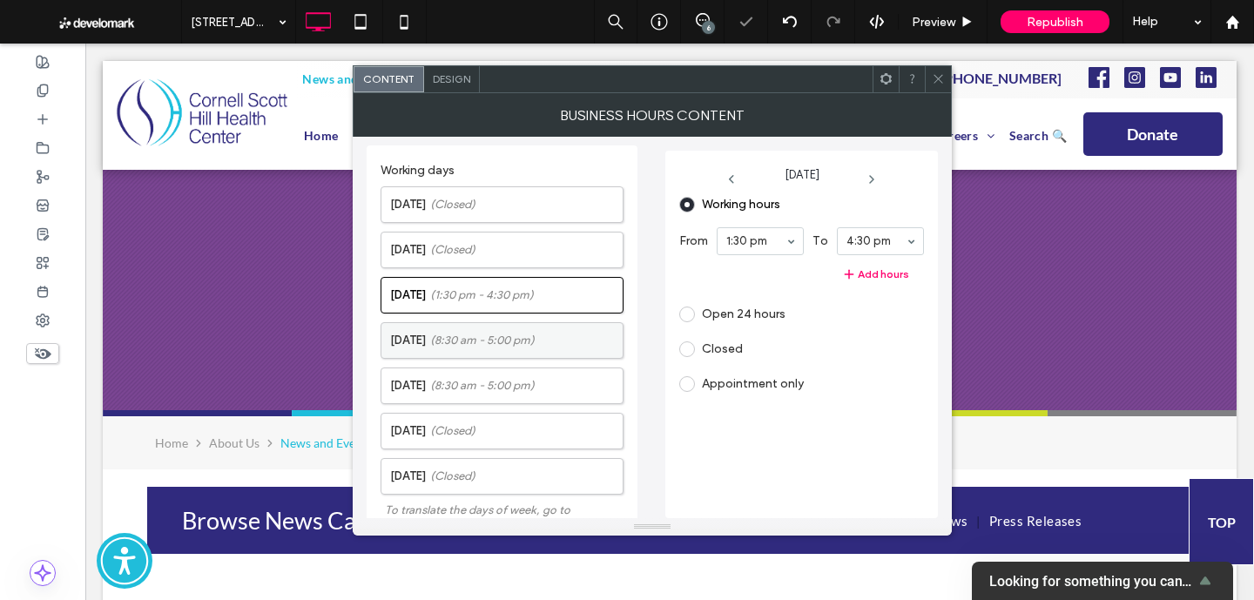
click at [554, 346] on label "Thursday (8:30 am - 5:00 pm)" at bounding box center [506, 340] width 232 height 35
click at [723, 342] on label "Closed" at bounding box center [722, 348] width 41 height 15
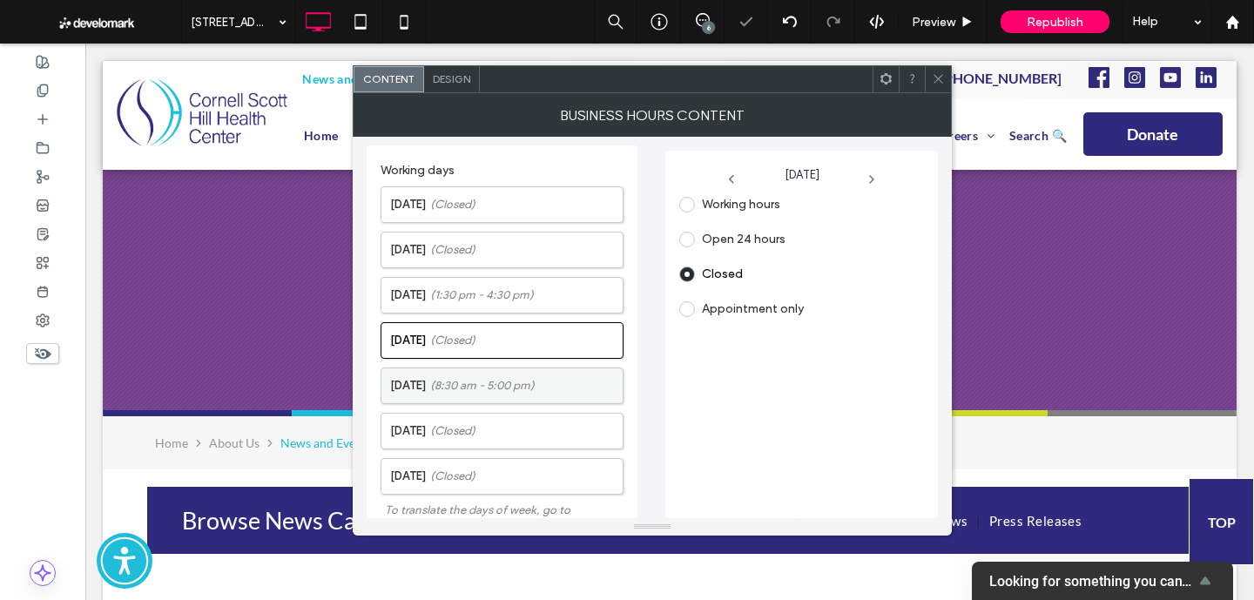
click at [535, 374] on label "Friday (8:30 am - 5:00 pm)" at bounding box center [506, 385] width 232 height 35
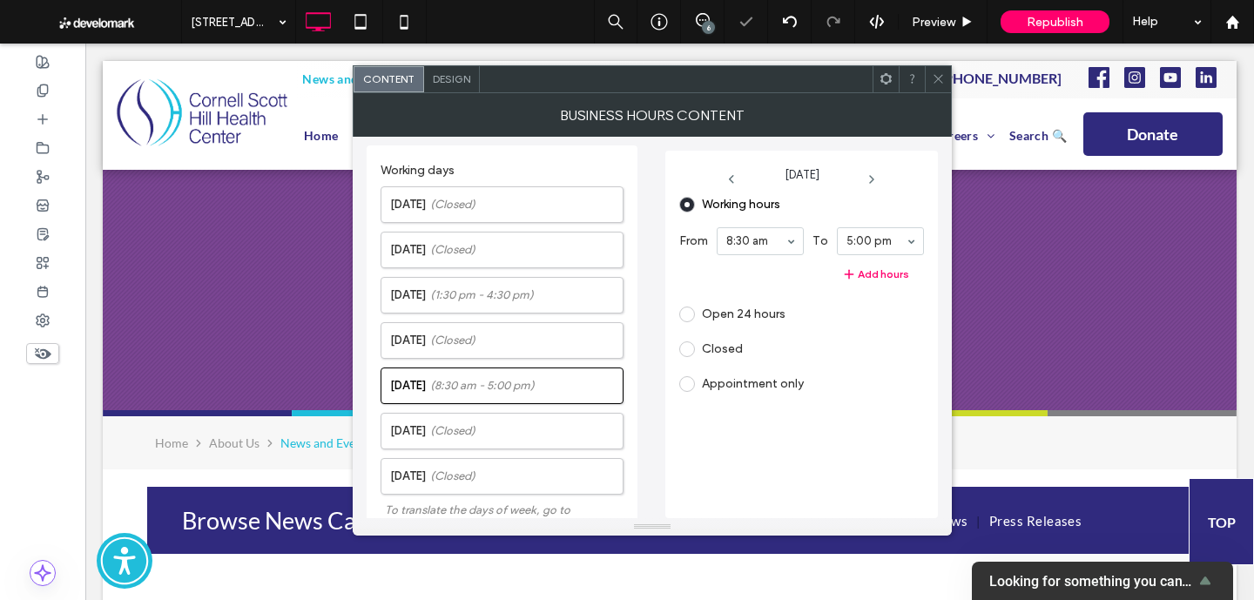
click at [728, 353] on label "Closed" at bounding box center [722, 348] width 41 height 15
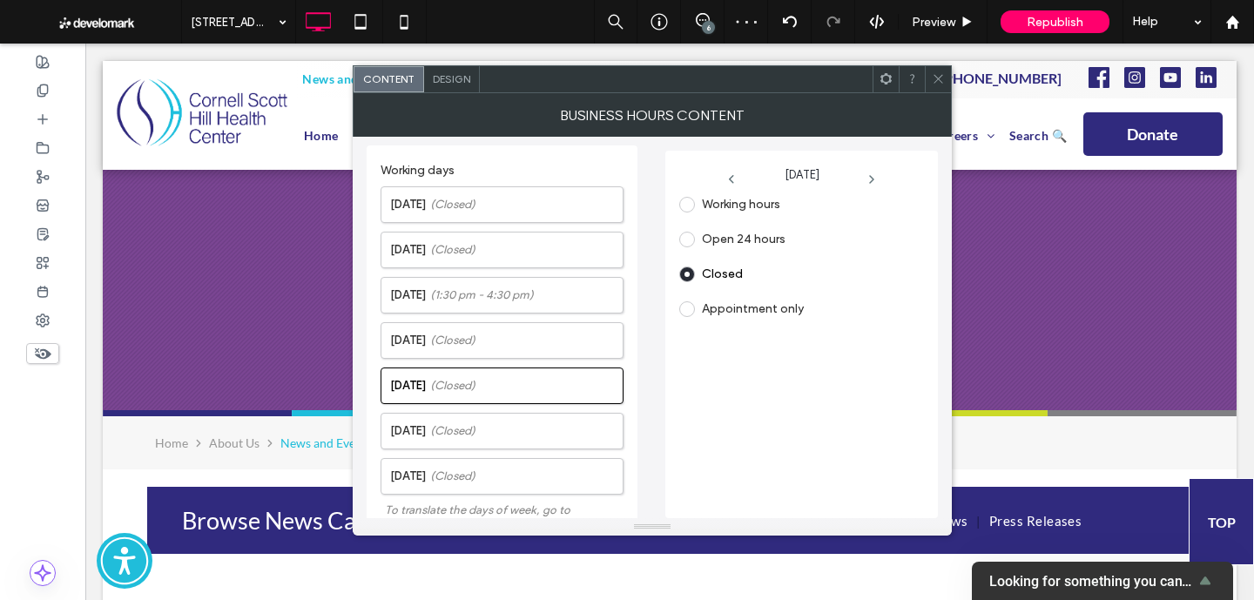
click at [730, 204] on label "Working hours" at bounding box center [741, 204] width 78 height 15
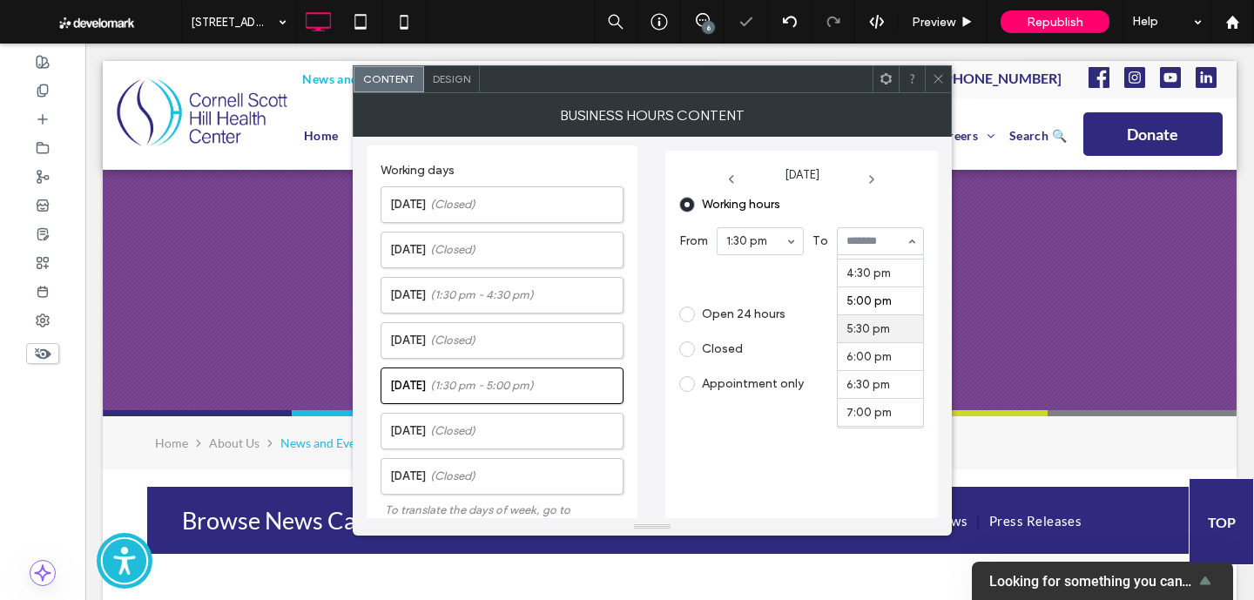
scroll to position [916, 0]
click at [932, 77] on icon at bounding box center [937, 78] width 13 height 13
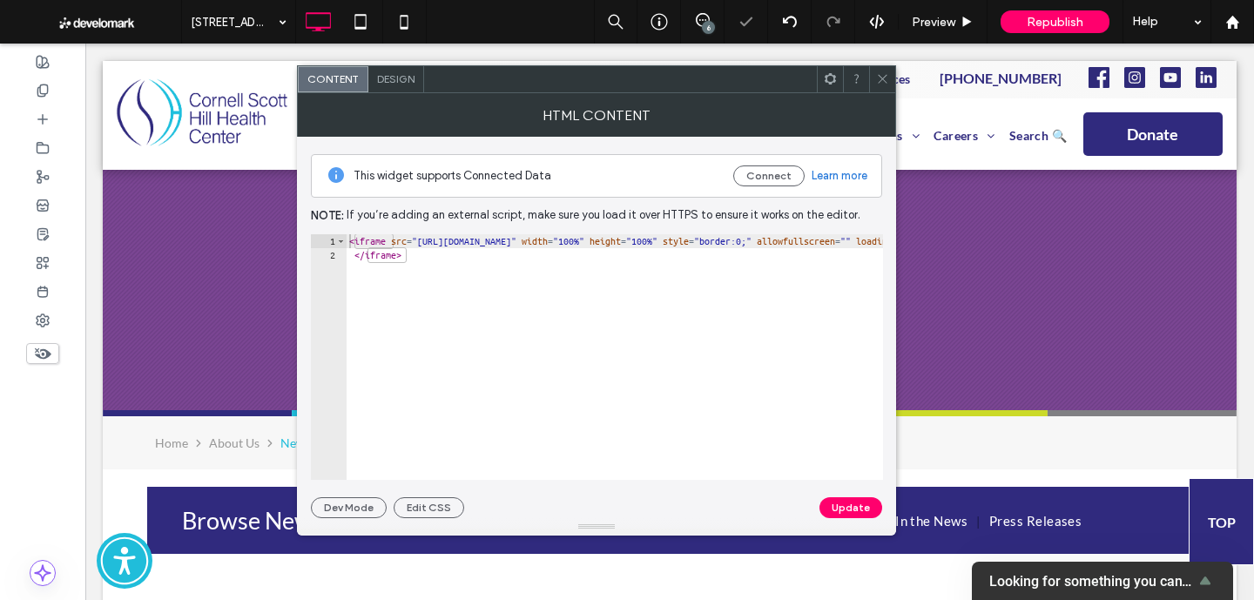
click at [879, 81] on use at bounding box center [881, 79] width 9 height 9
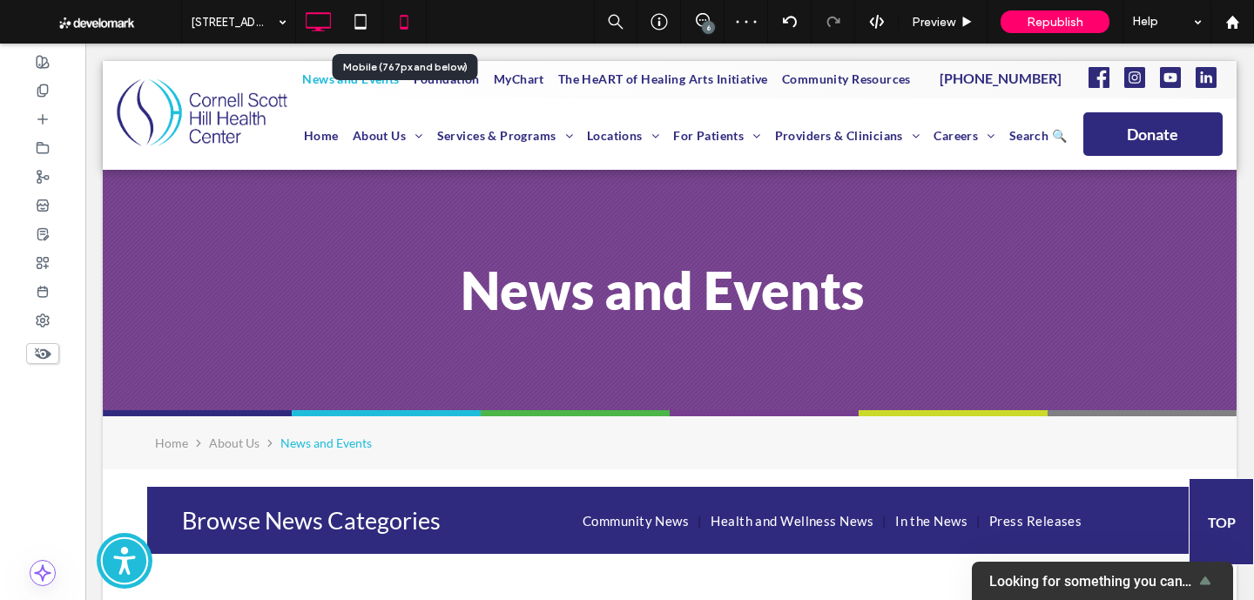
click at [395, 26] on icon at bounding box center [404, 21] width 35 height 35
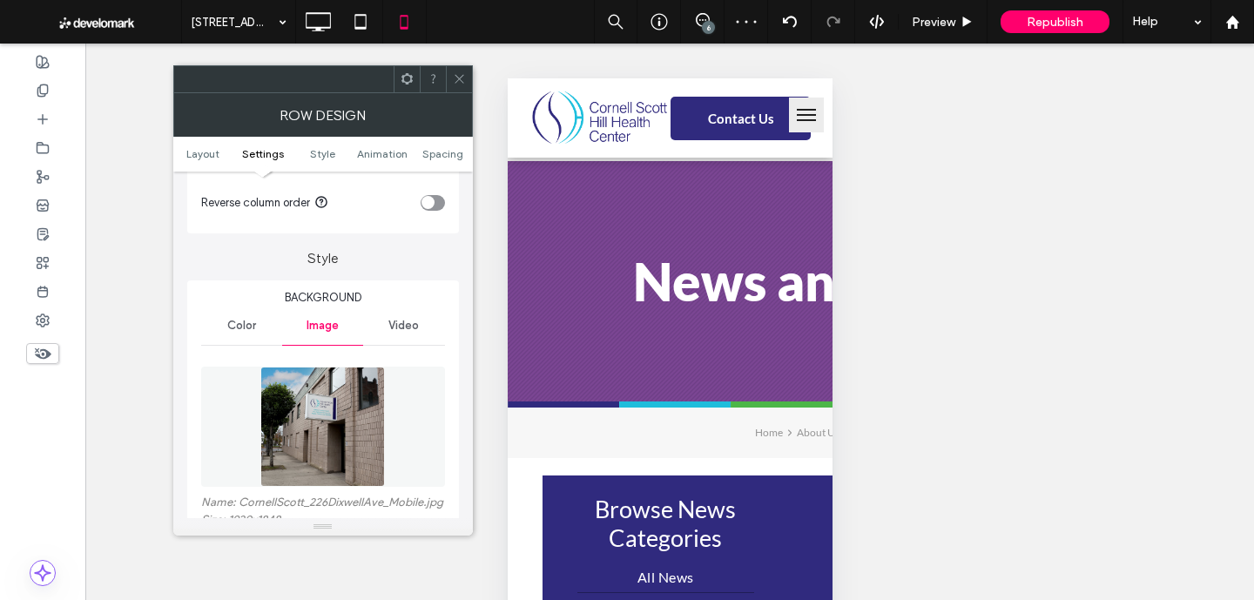
scroll to position [453, 0]
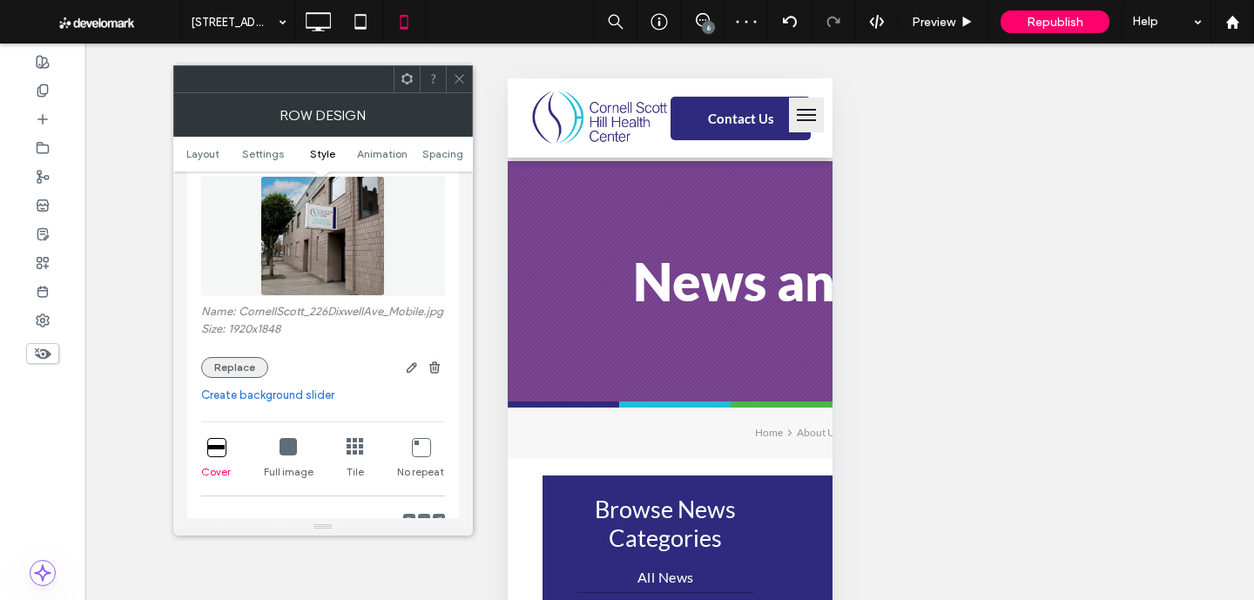
click at [238, 378] on button "Replace" at bounding box center [234, 367] width 67 height 21
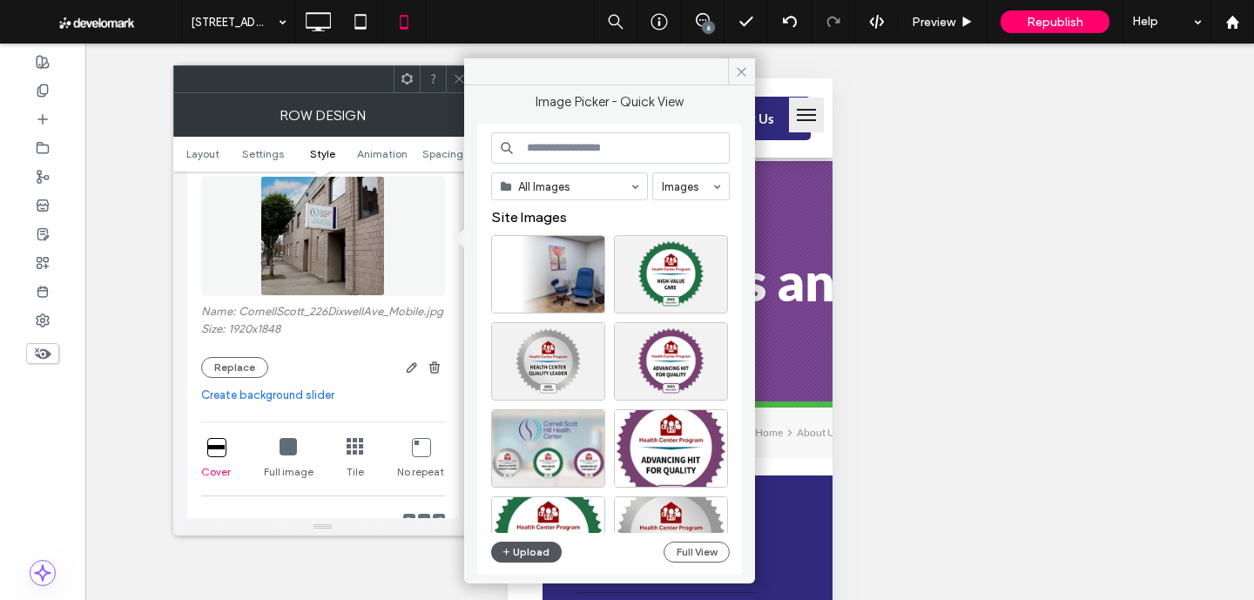
click at [524, 555] on button "Upload" at bounding box center [526, 551] width 71 height 21
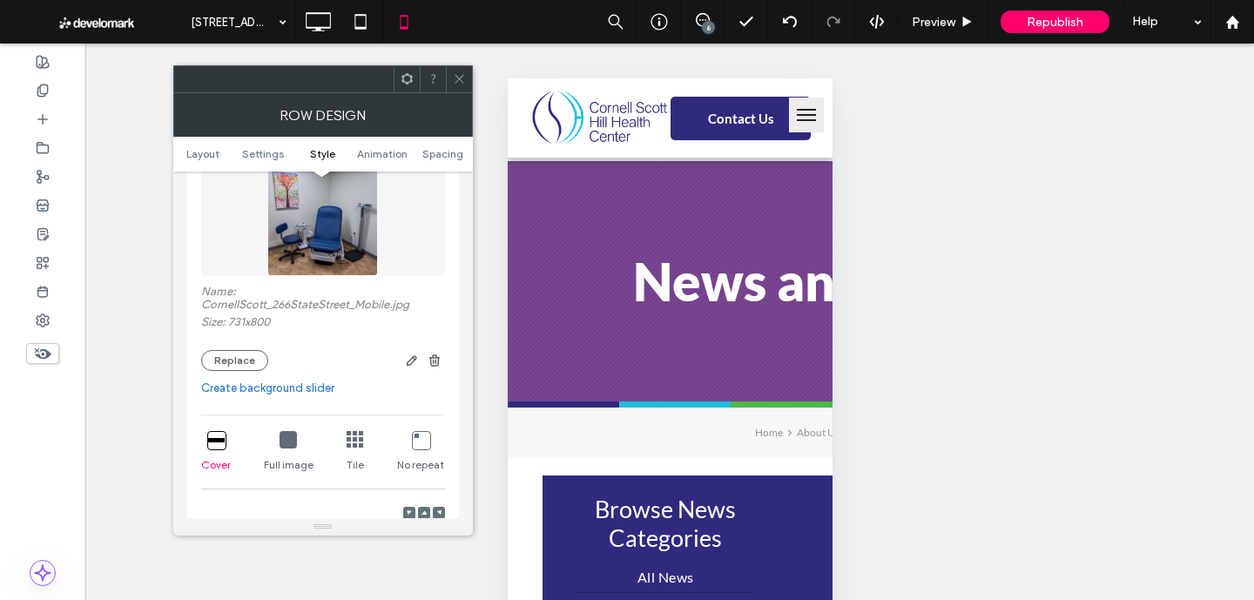
scroll to position [491, 0]
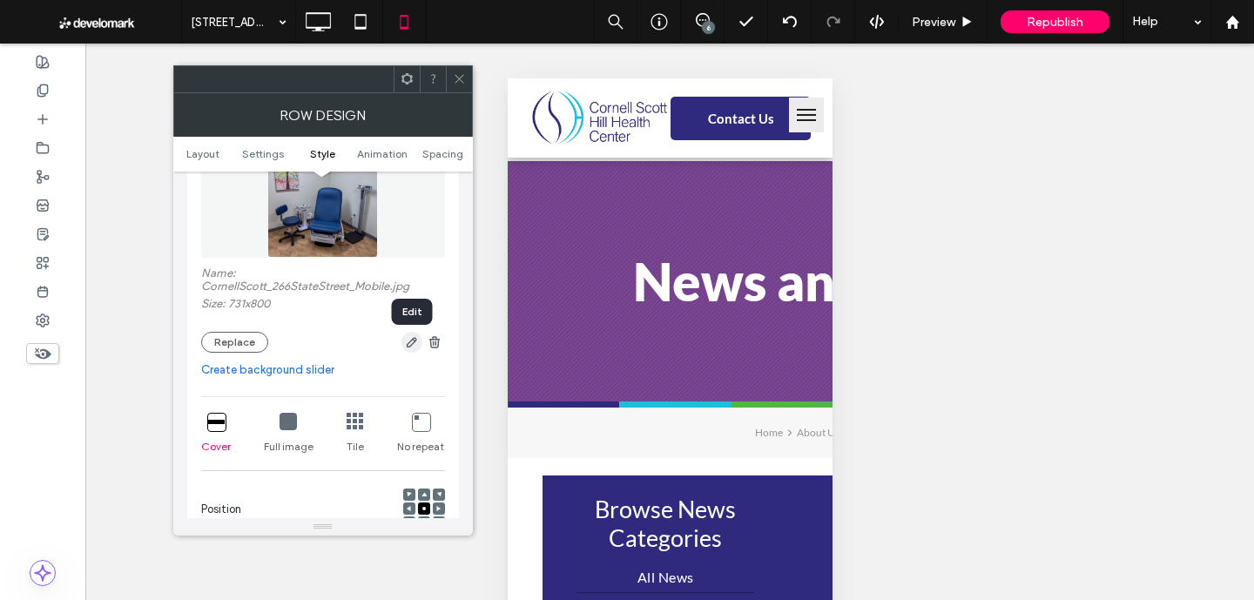
click at [413, 349] on icon "button" at bounding box center [412, 342] width 14 height 14
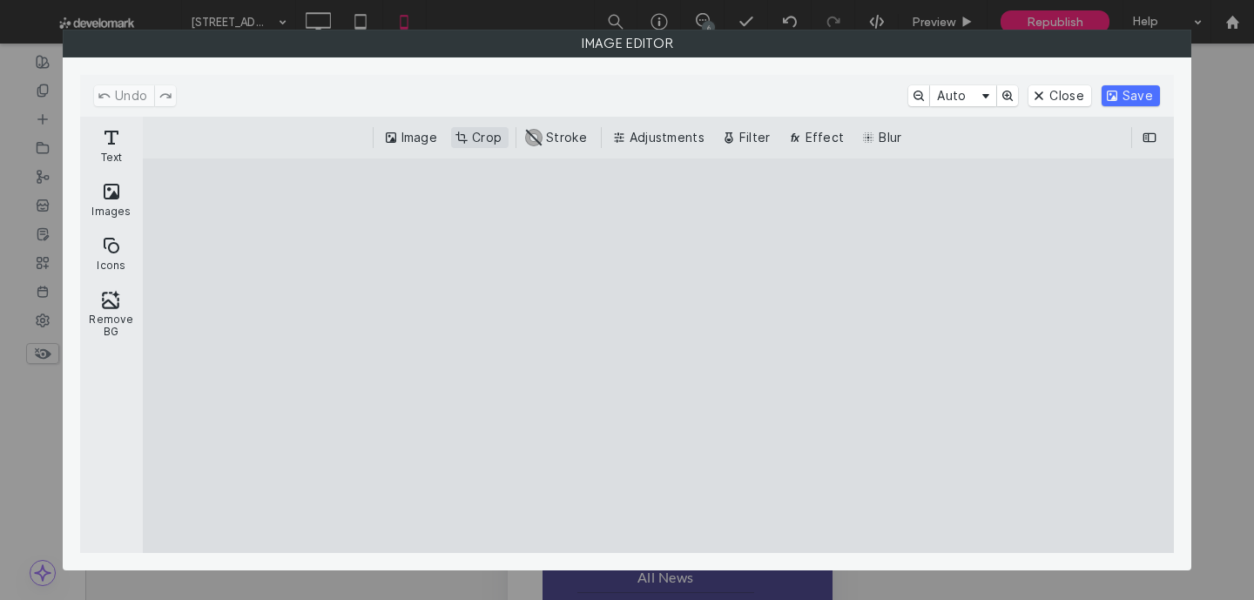
click at [463, 139] on button "Crop" at bounding box center [479, 137] width 57 height 21
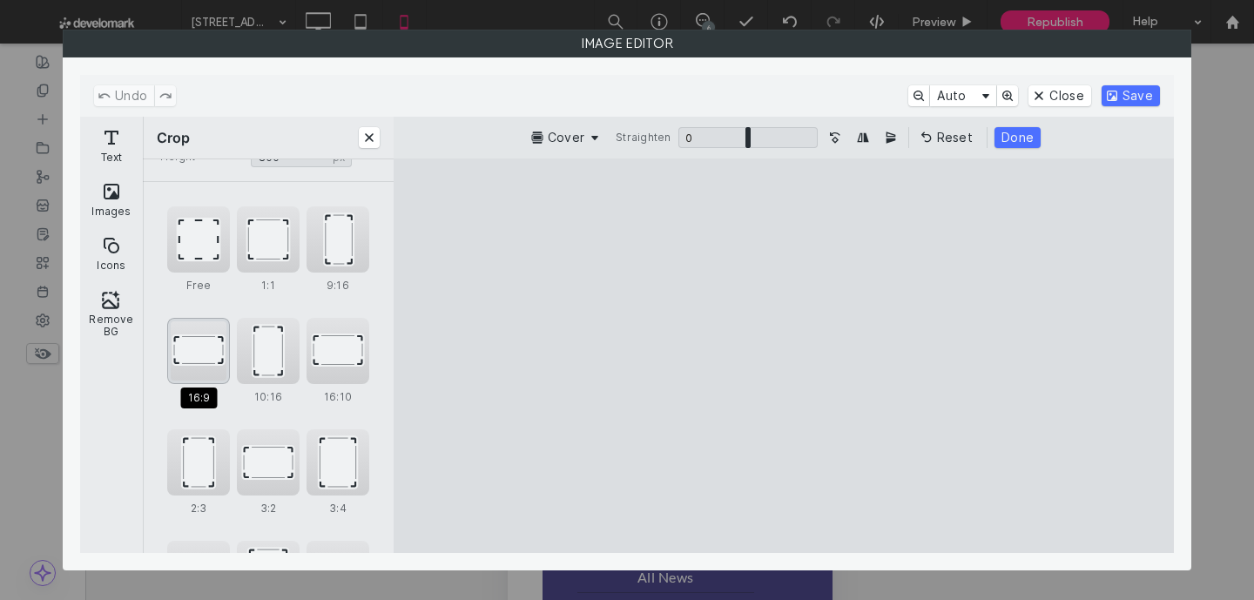
scroll to position [84, 0]
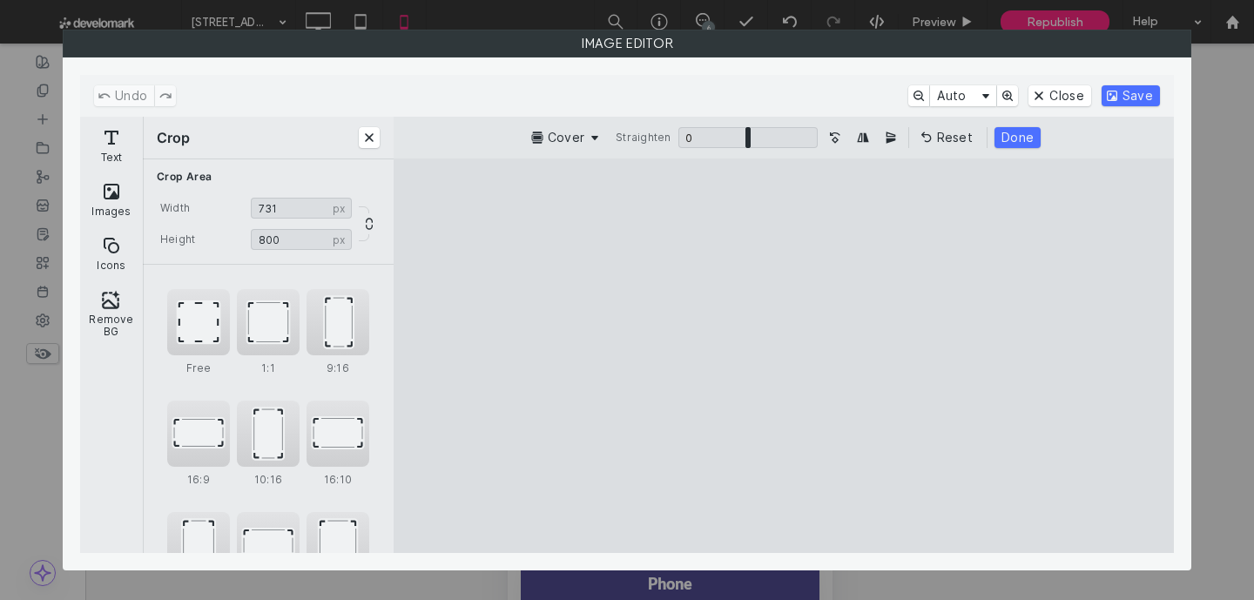
scroll to position [84, 0]
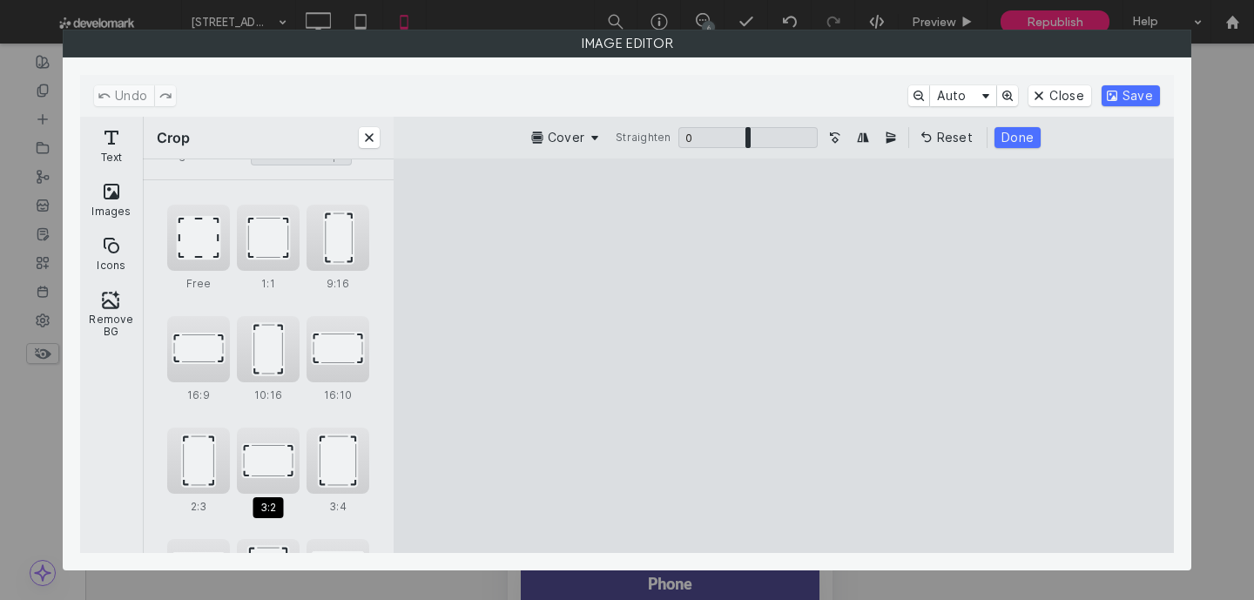
click at [265, 461] on div "3:2" at bounding box center [268, 460] width 63 height 66
type input "****"
drag, startPoint x: 827, startPoint y: 306, endPoint x: 831, endPoint y: 222, distance: 84.6
click at [783, 356] on cesdk-canvas "Editor canvas" at bounding box center [783, 356] width 0 height 0
click at [1116, 90] on button "Save" at bounding box center [1130, 95] width 58 height 21
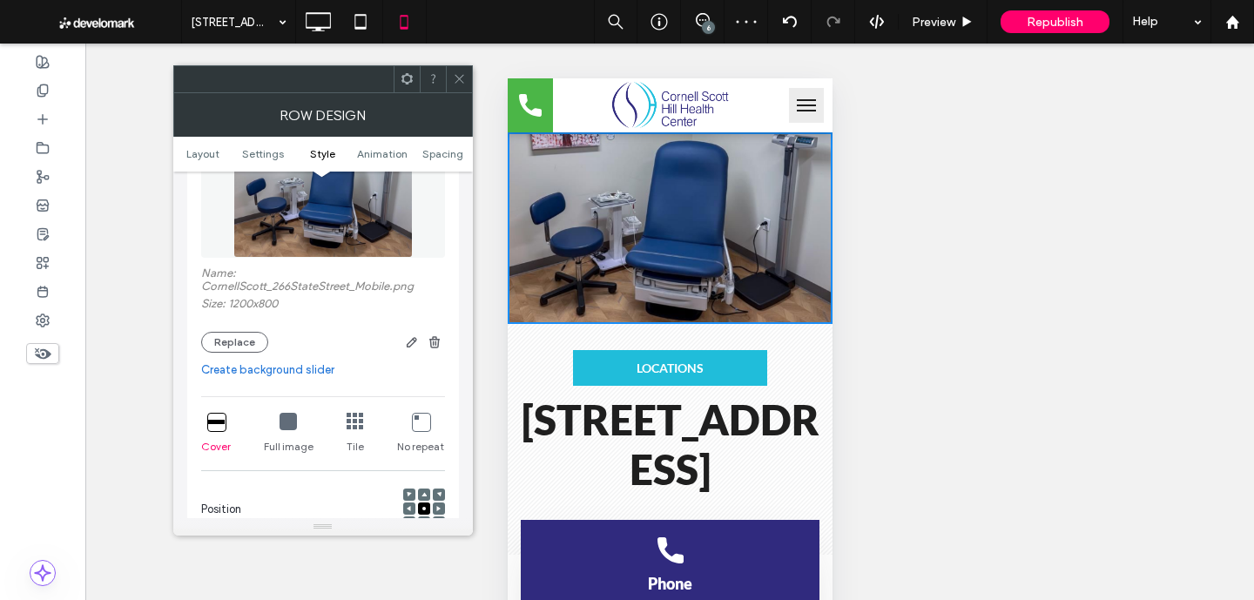
click at [454, 84] on icon at bounding box center [459, 78] width 13 height 13
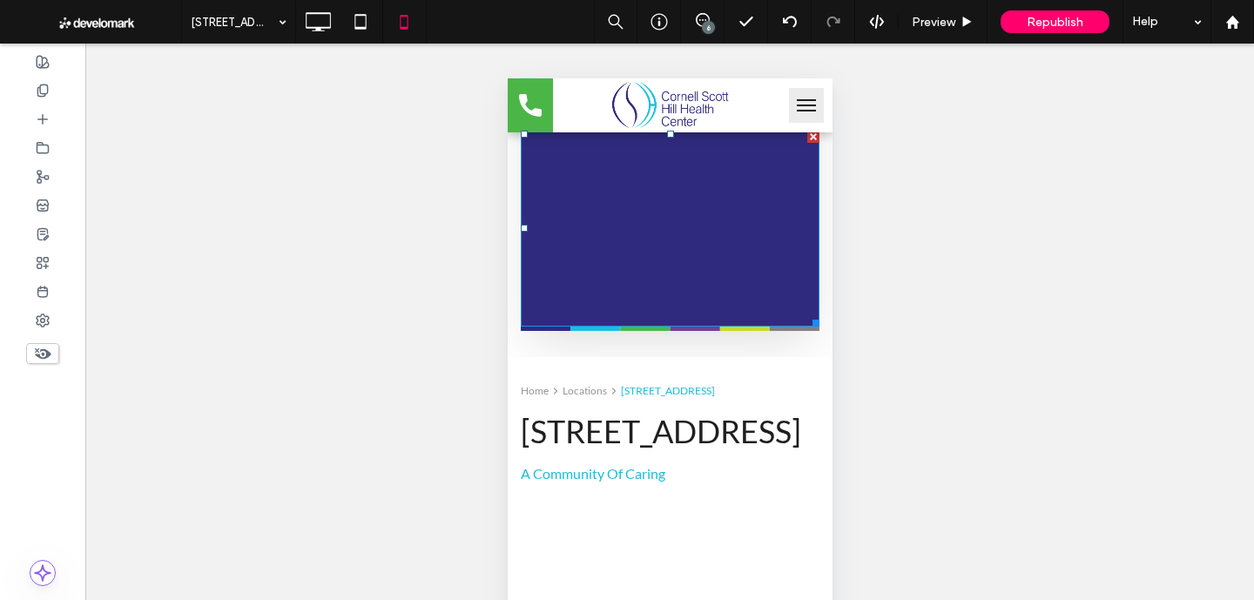
scroll to position [925, 0]
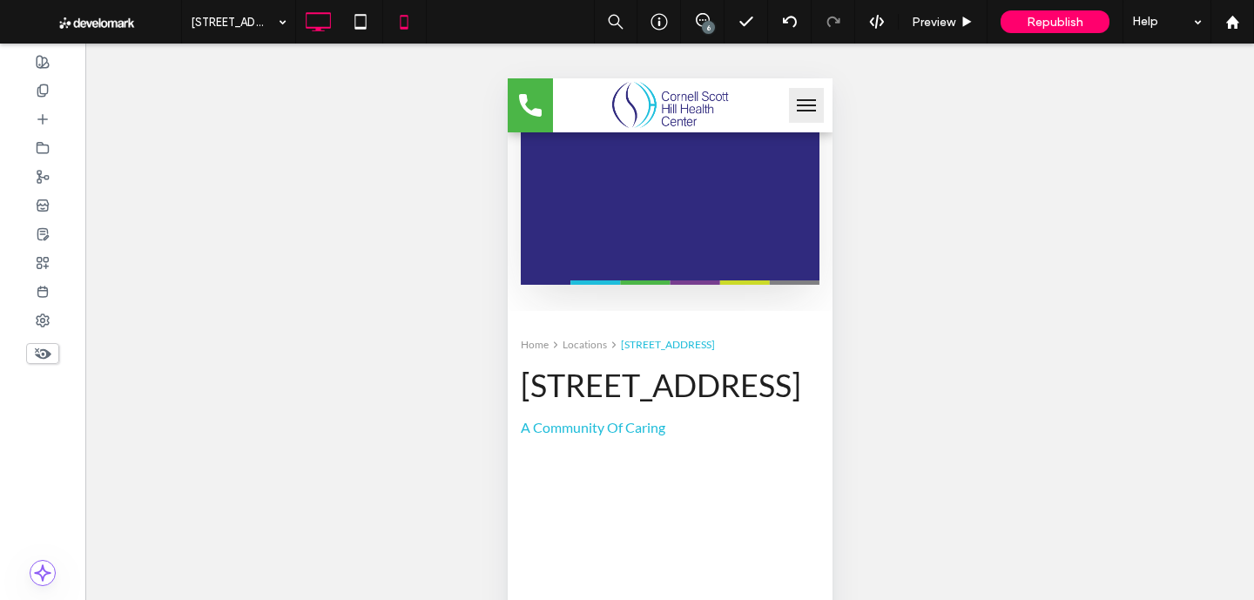
click at [320, 28] on use at bounding box center [318, 21] width 25 height 19
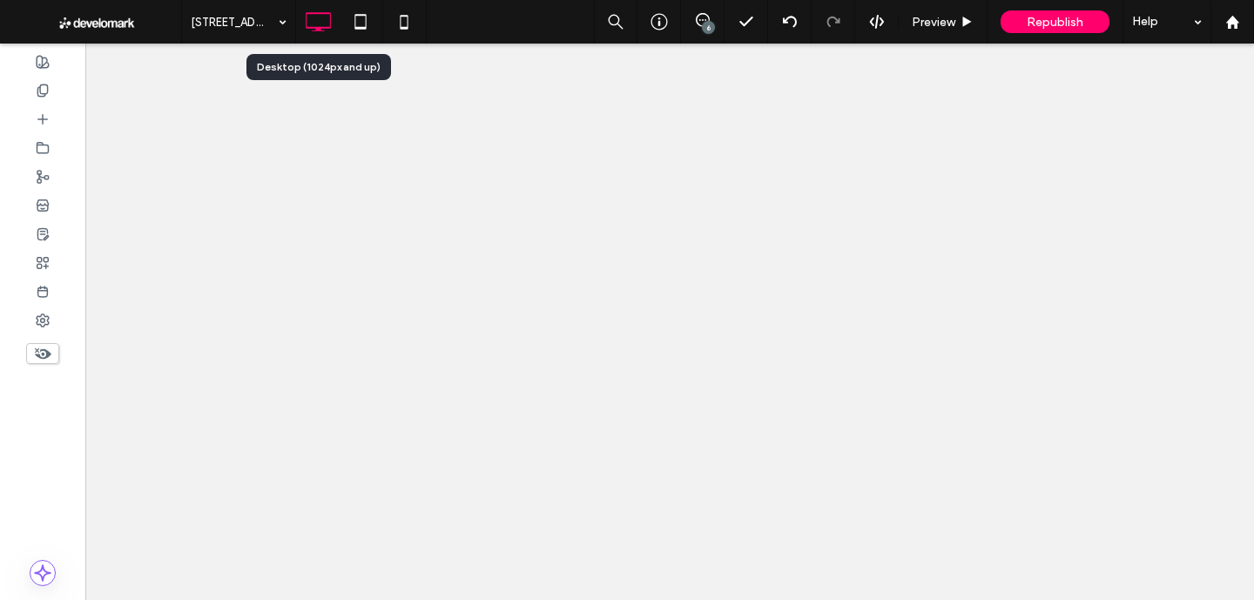
scroll to position [0, 0]
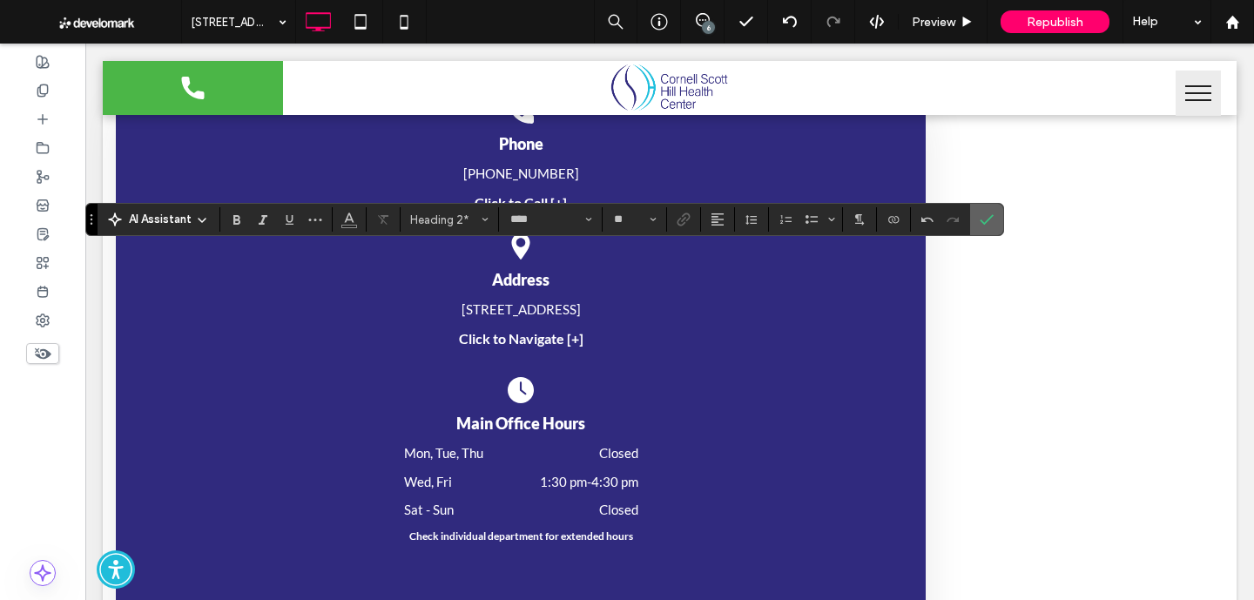
click at [986, 222] on use "Confirm" at bounding box center [987, 219] width 14 height 10
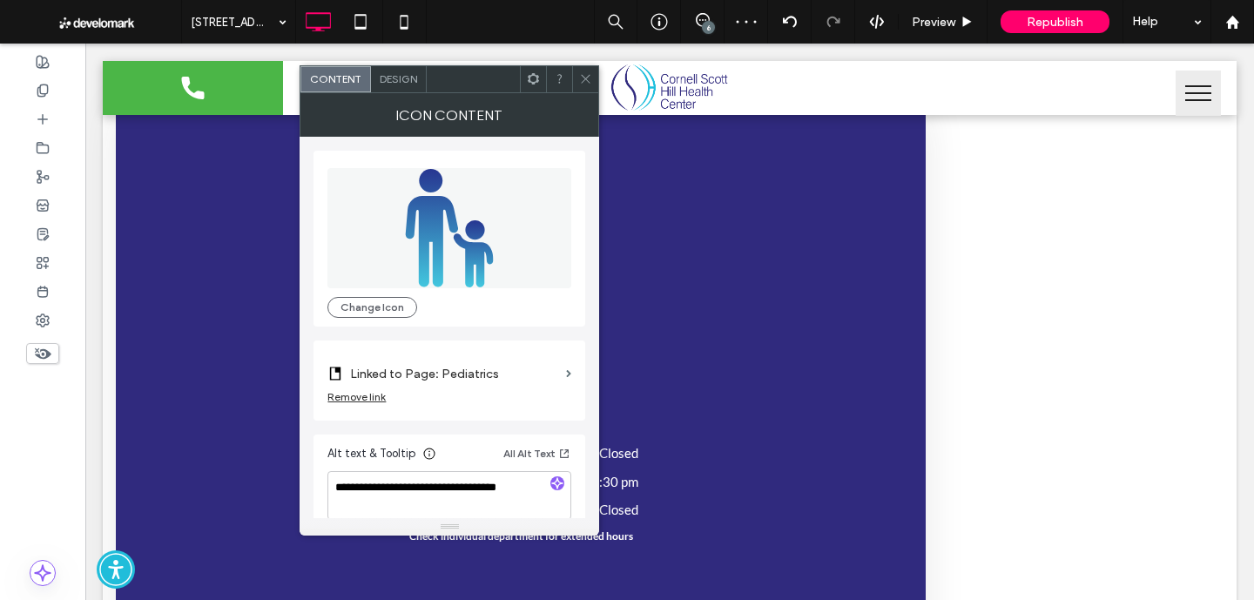
click at [516, 387] on label "Linked to Page: Pediatrics" at bounding box center [454, 374] width 209 height 32
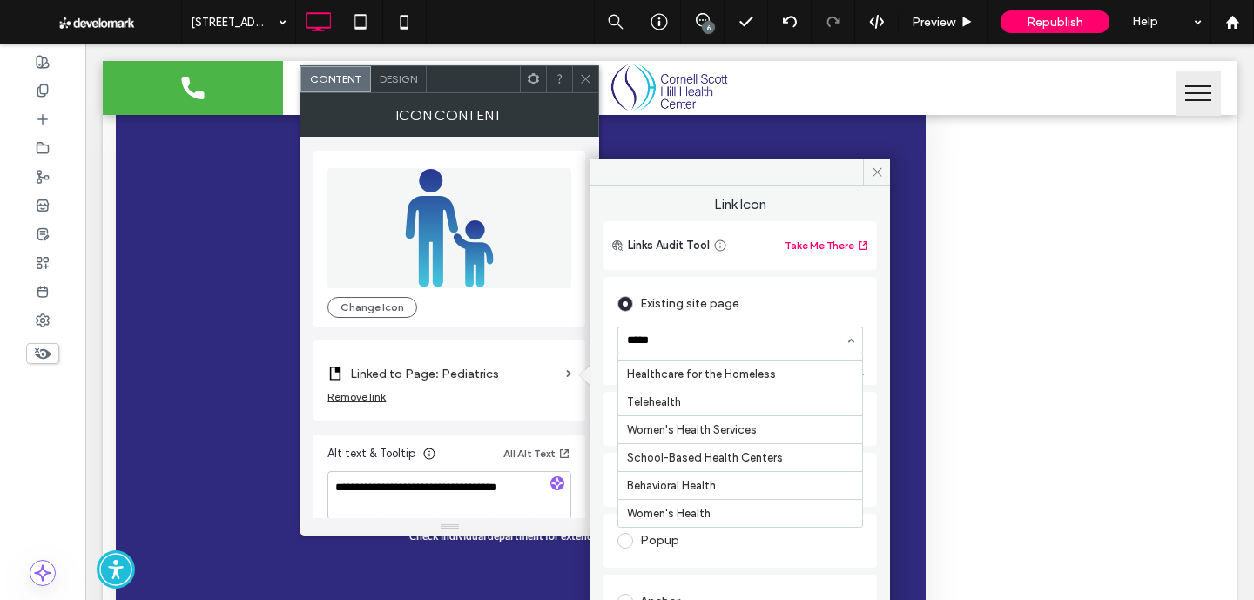
scroll to position [85, 0]
type input "******"
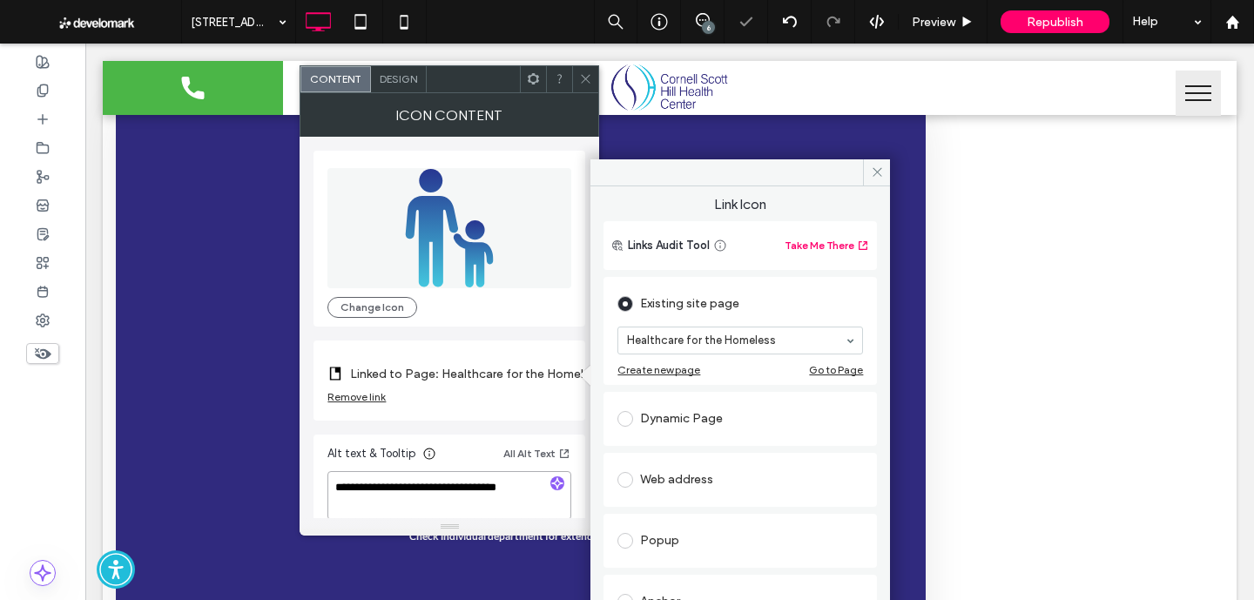
click at [447, 495] on textarea "**********" at bounding box center [449, 495] width 244 height 49
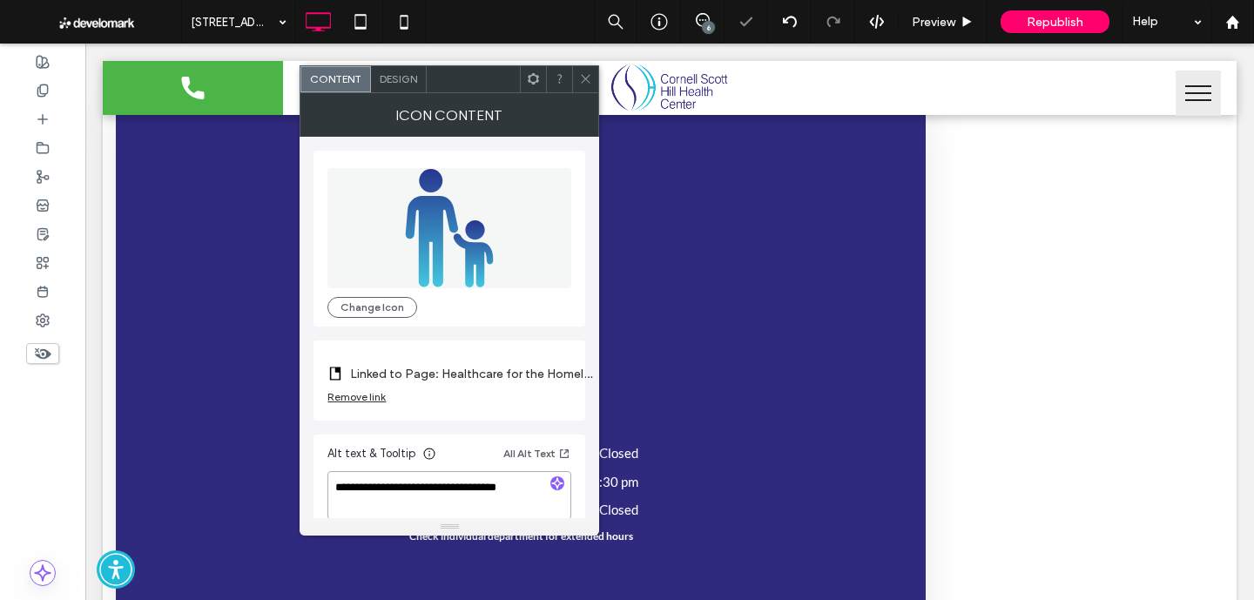
click at [447, 495] on textarea "**********" at bounding box center [449, 495] width 244 height 49
type textarea "**********"
click at [588, 69] on span at bounding box center [585, 79] width 13 height 26
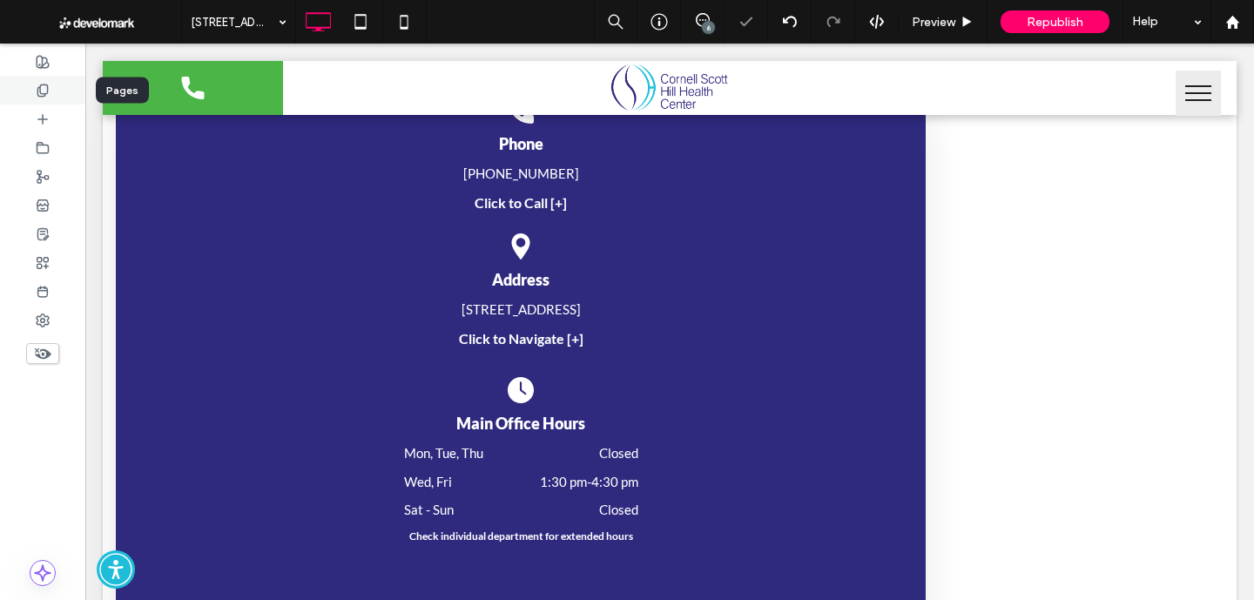
click at [52, 90] on div at bounding box center [42, 90] width 85 height 29
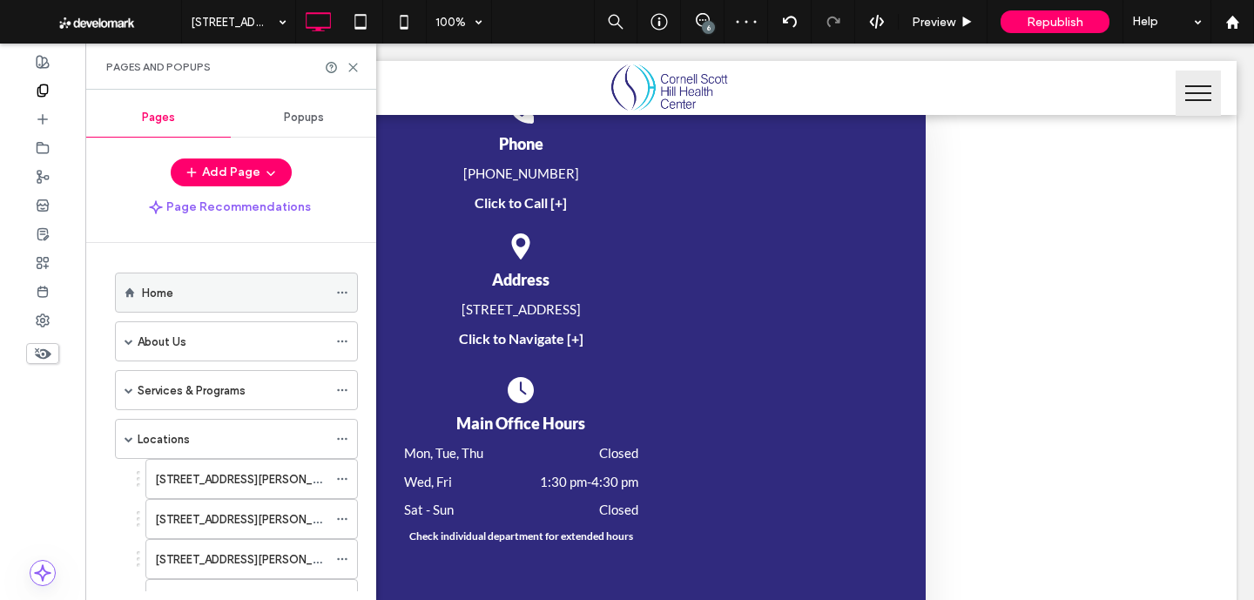
click at [175, 292] on div "Home" at bounding box center [234, 293] width 185 height 18
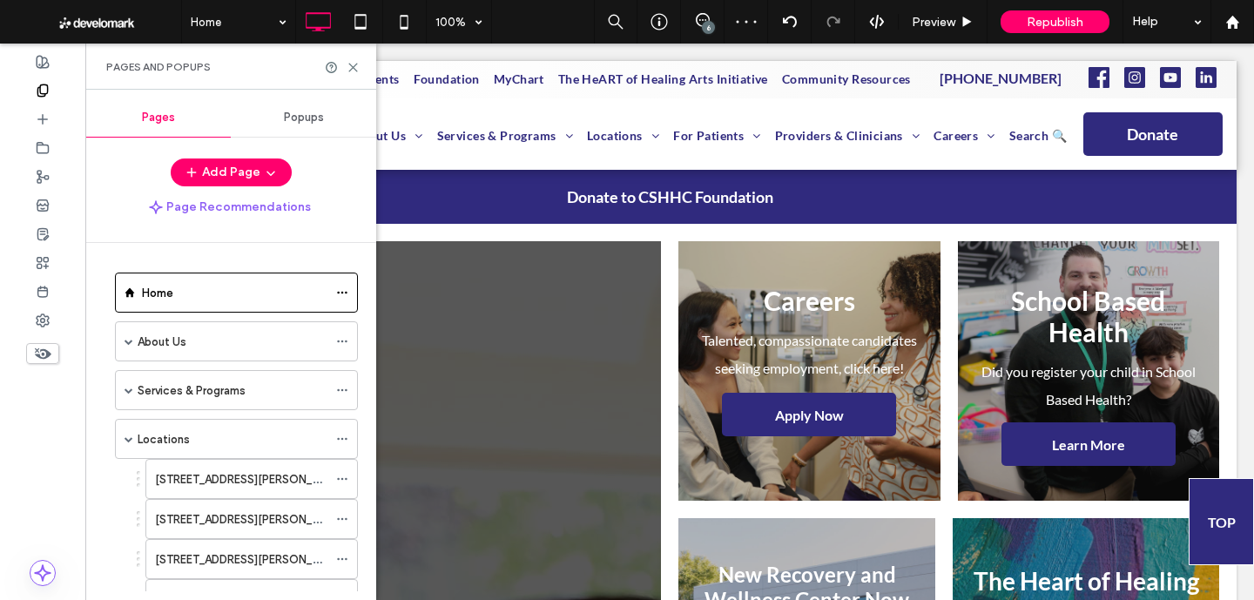
scroll to position [0, 0]
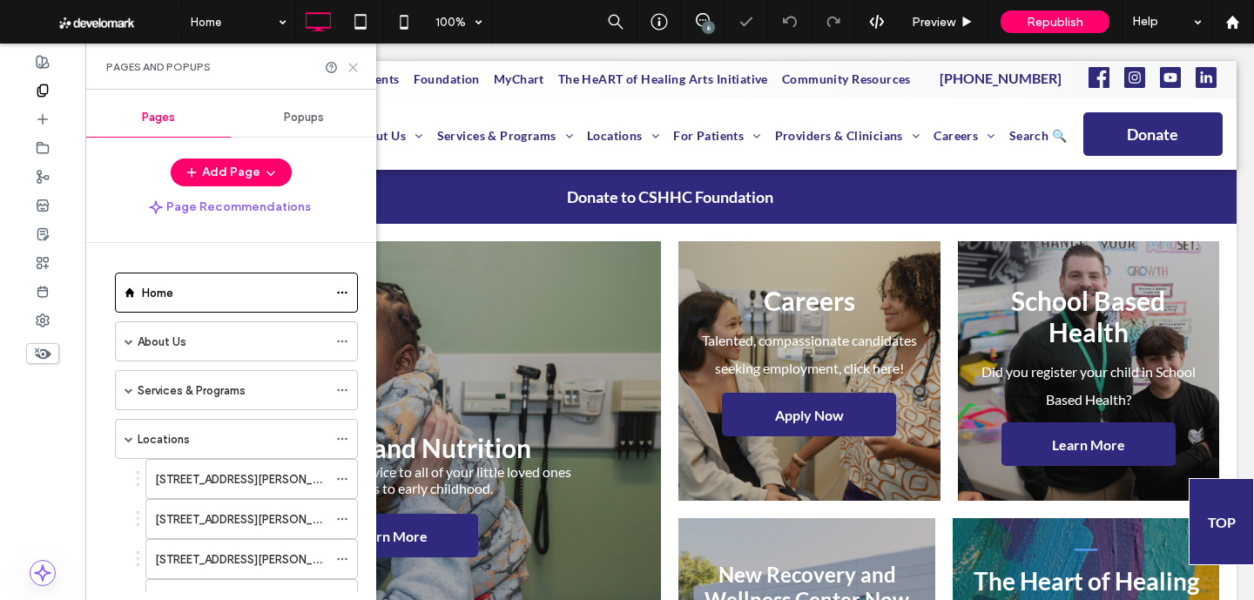
click at [352, 70] on icon at bounding box center [352, 67] width 13 height 13
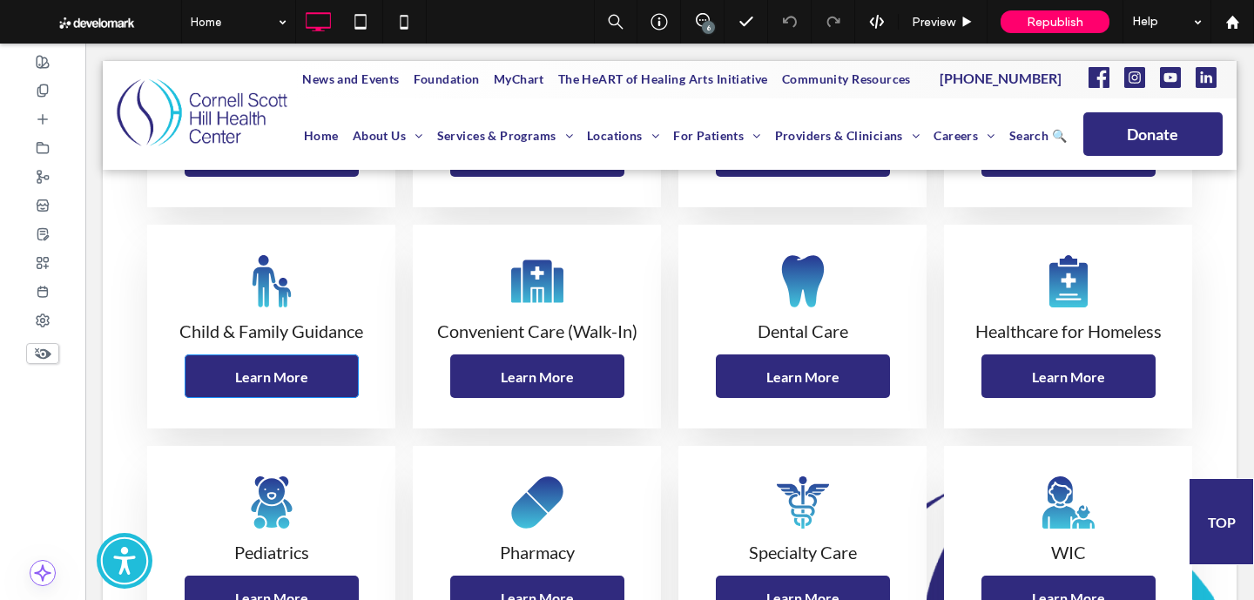
scroll to position [1673, 0]
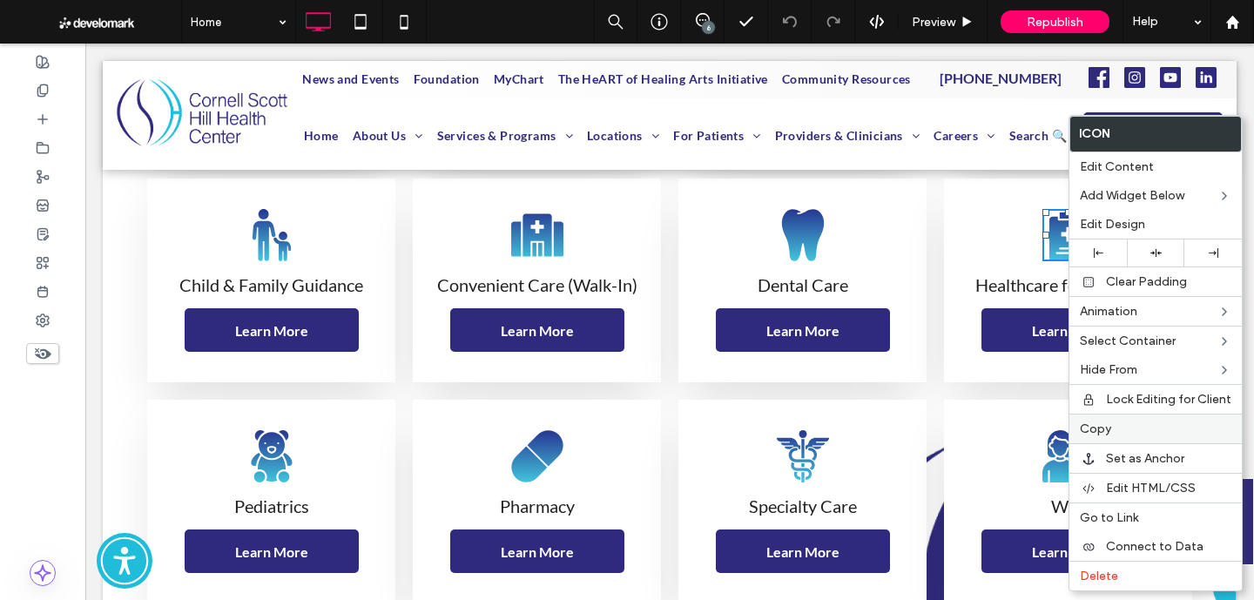
click at [1136, 430] on label "Copy" at bounding box center [1154, 428] width 151 height 15
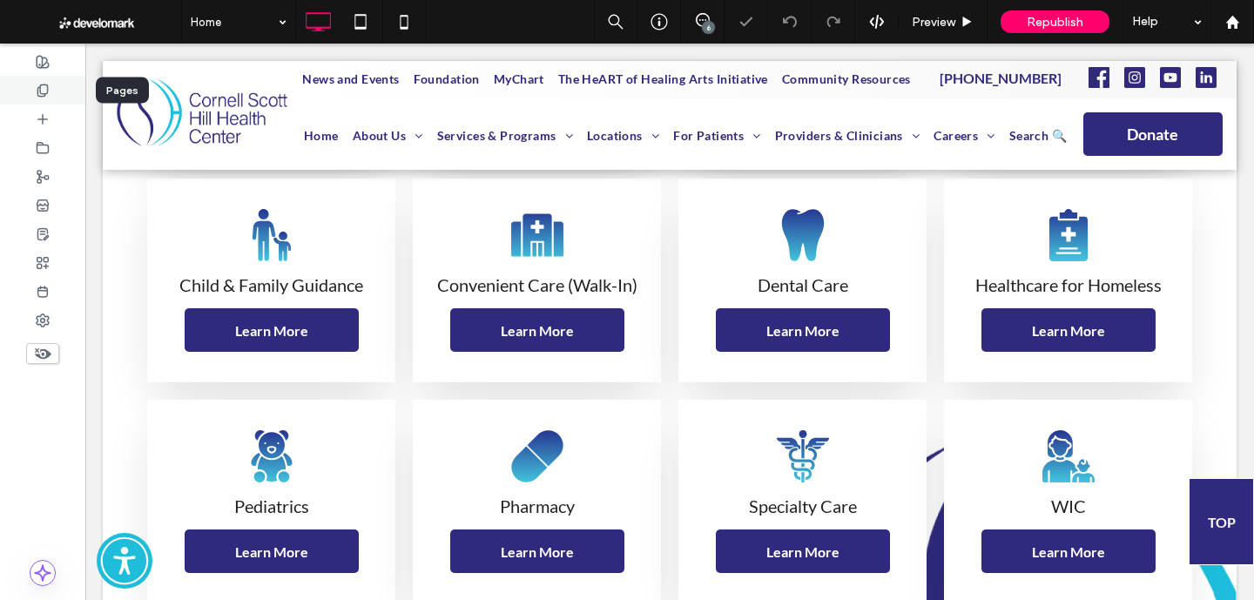
click at [55, 87] on div at bounding box center [42, 90] width 85 height 29
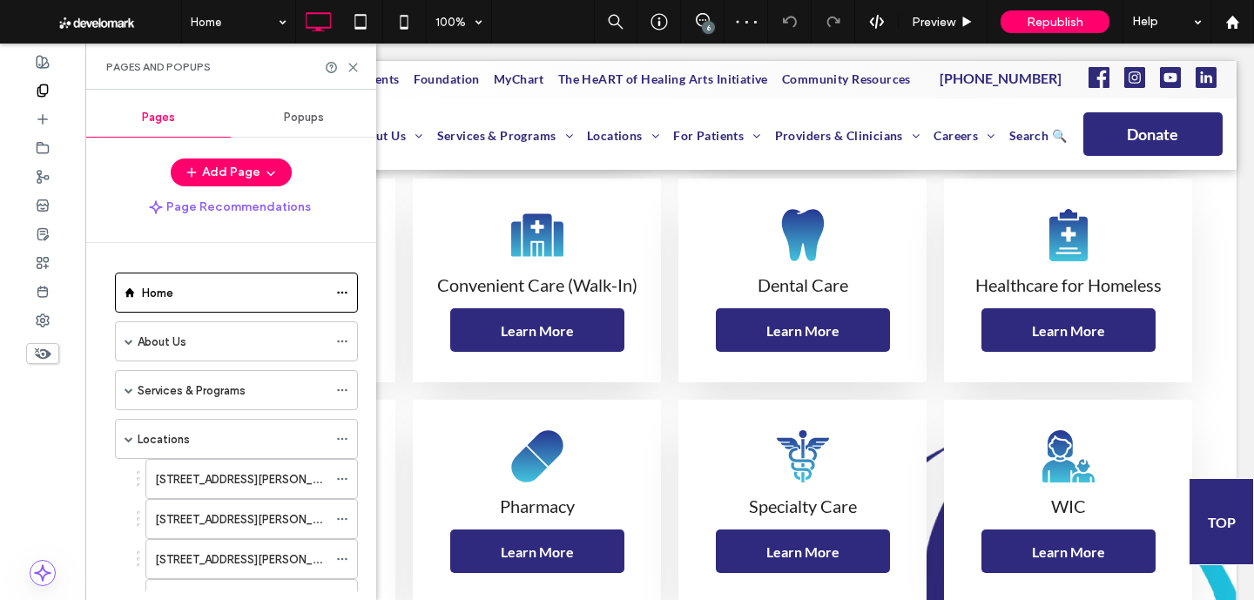
scroll to position [434, 0]
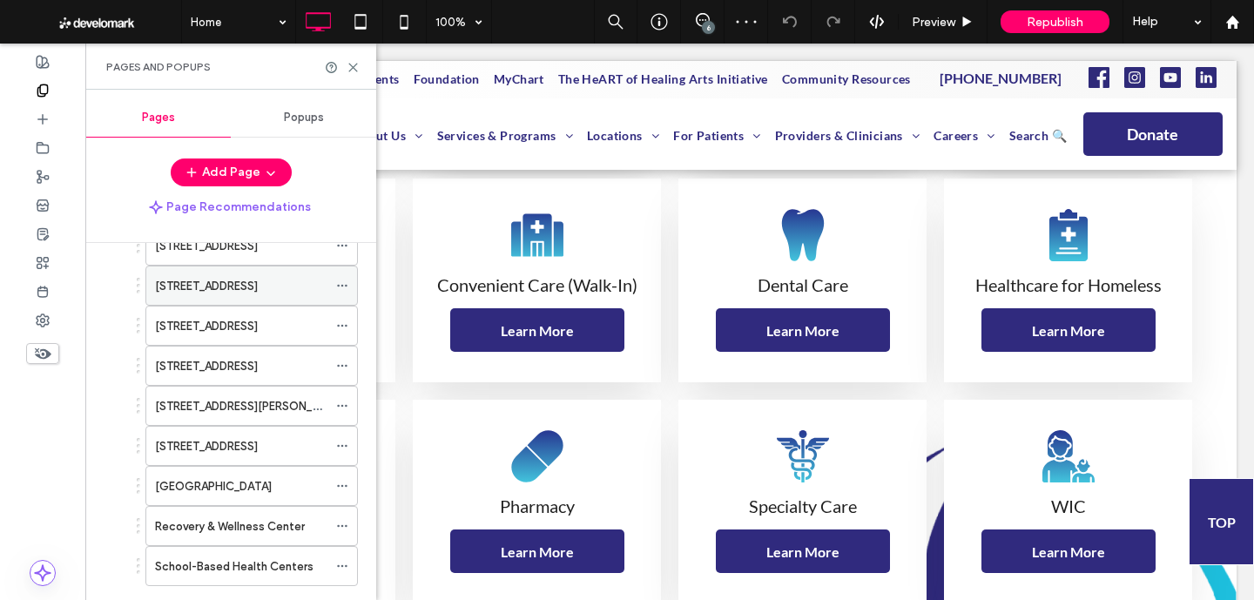
click at [231, 273] on div "[STREET_ADDRESS]" at bounding box center [241, 285] width 172 height 38
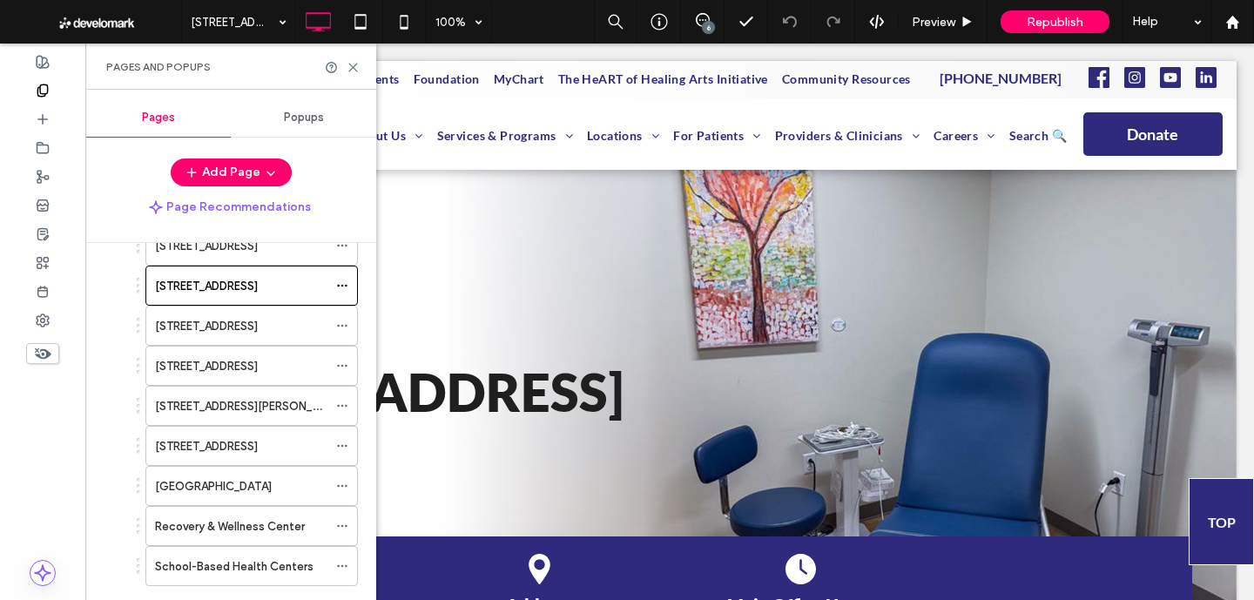
scroll to position [0, 0]
click at [353, 63] on icon at bounding box center [352, 67] width 13 height 13
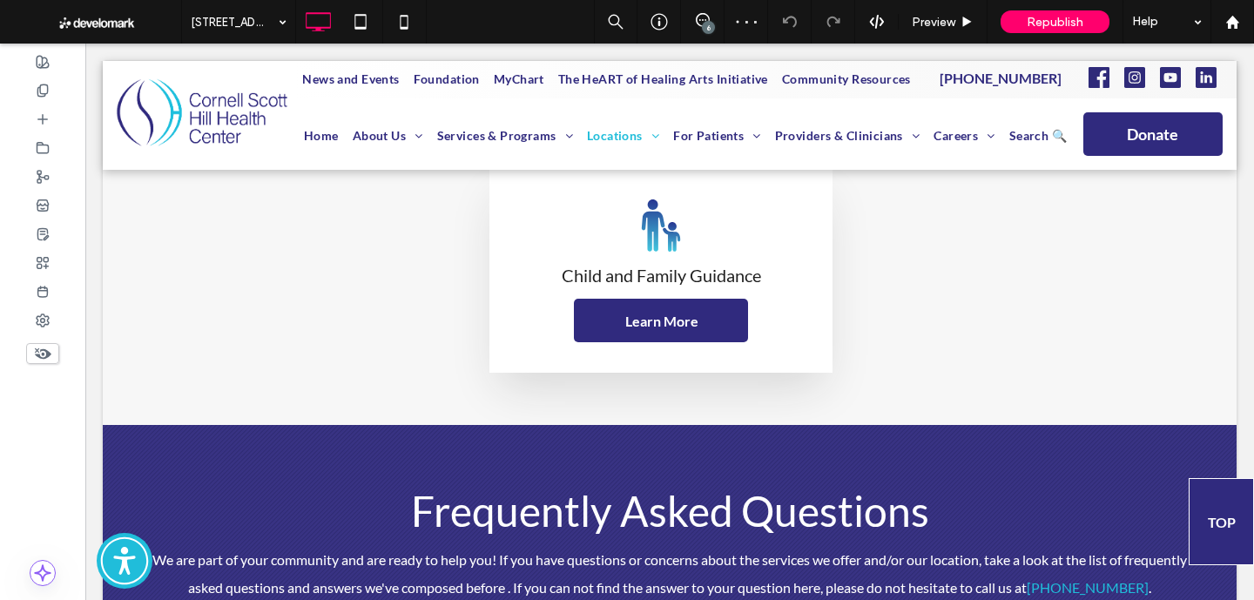
scroll to position [1418, 0]
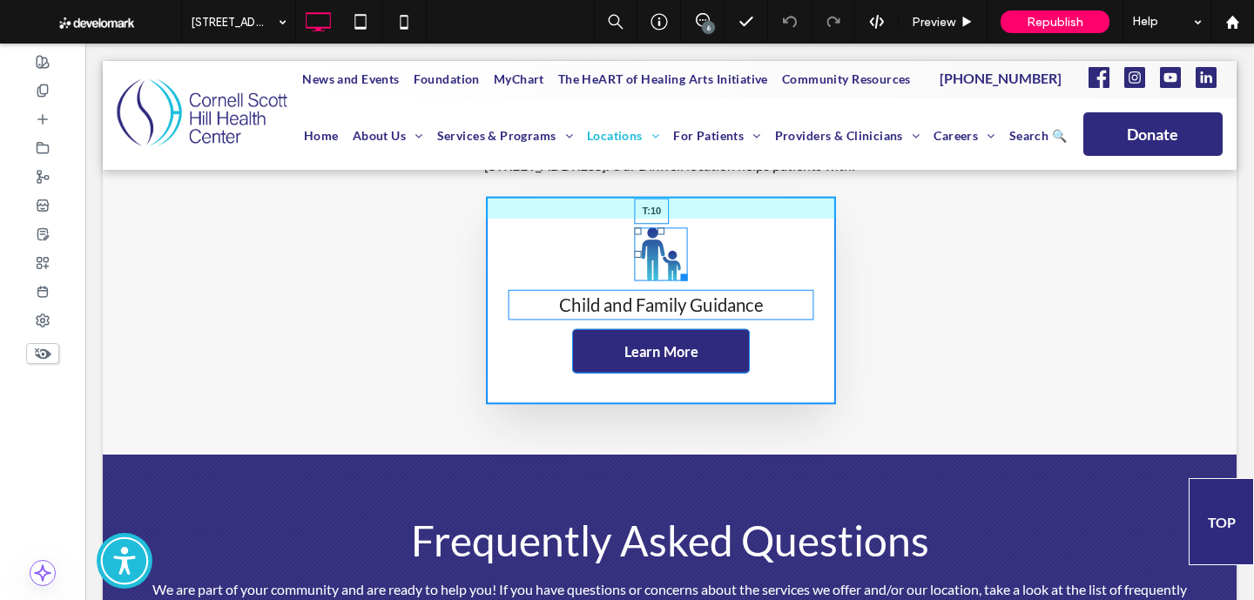
click at [661, 232] on div at bounding box center [660, 230] width 7 height 7
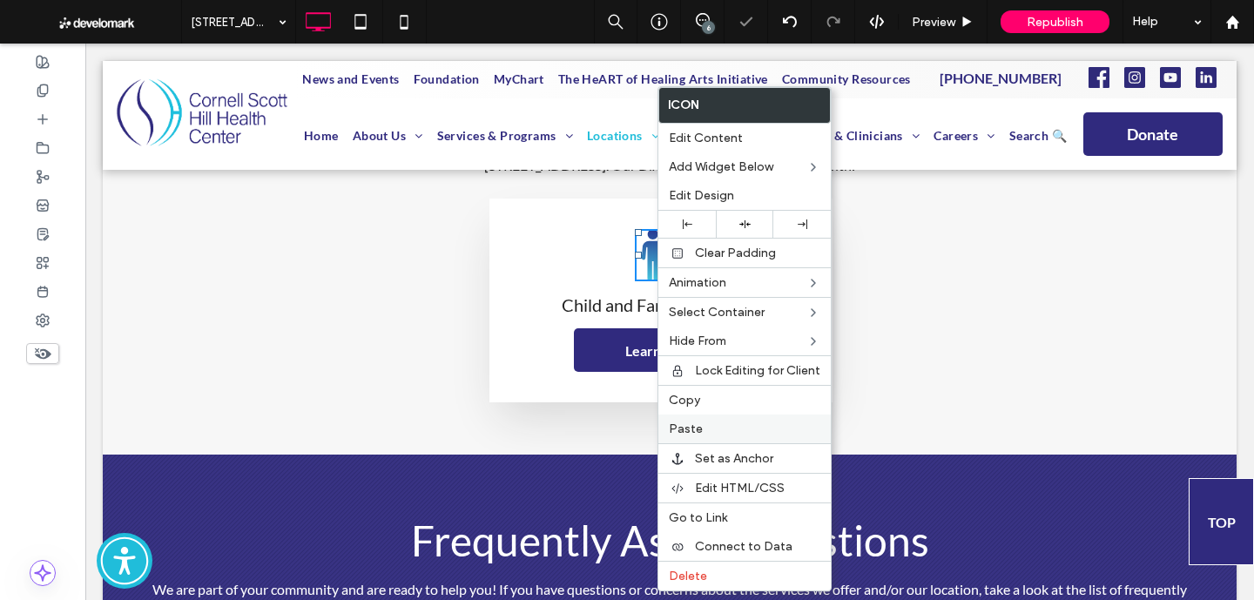
click at [703, 428] on label "Paste" at bounding box center [744, 428] width 151 height 15
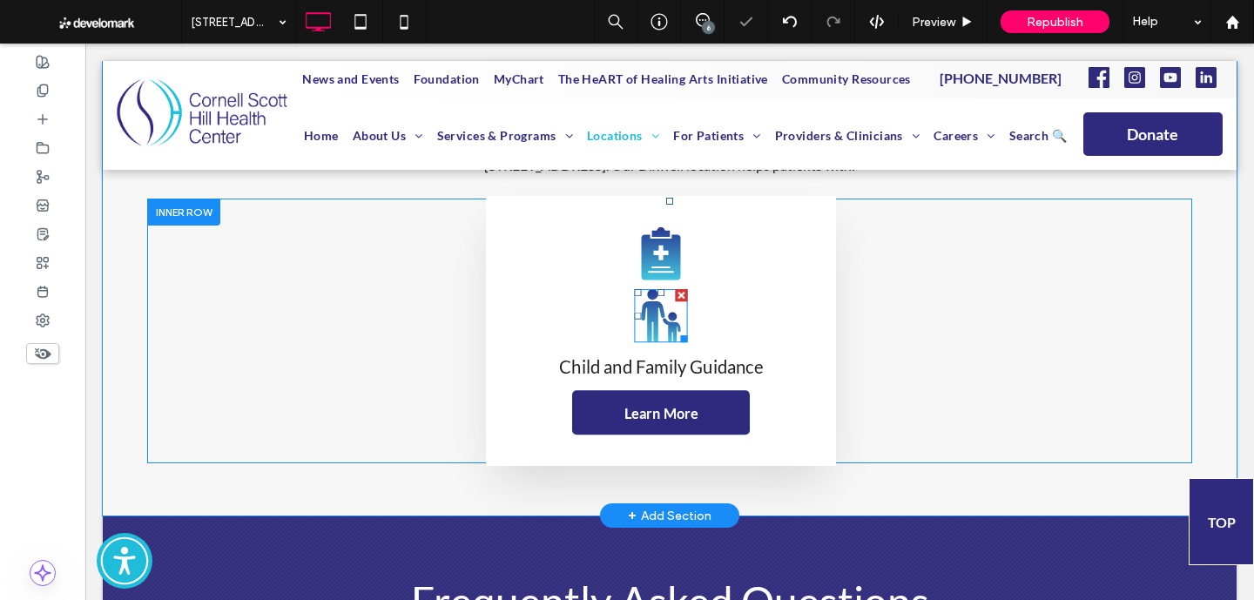
click at [683, 293] on div at bounding box center [681, 295] width 12 height 12
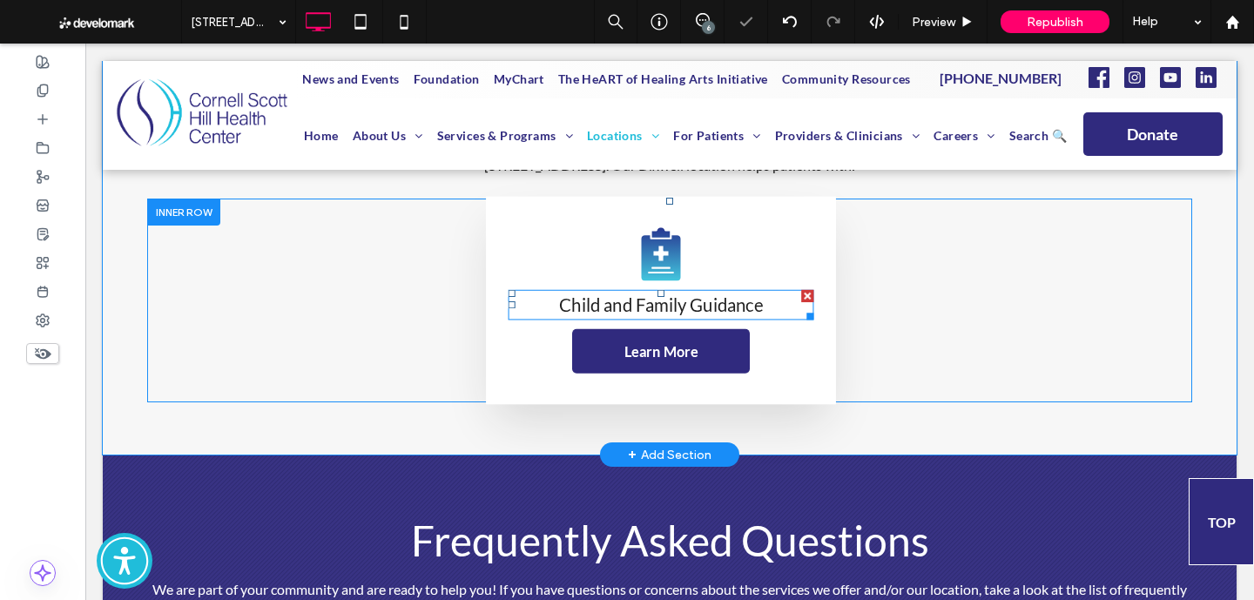
click at [685, 313] on span "Child and Family Guidance" at bounding box center [661, 304] width 204 height 21
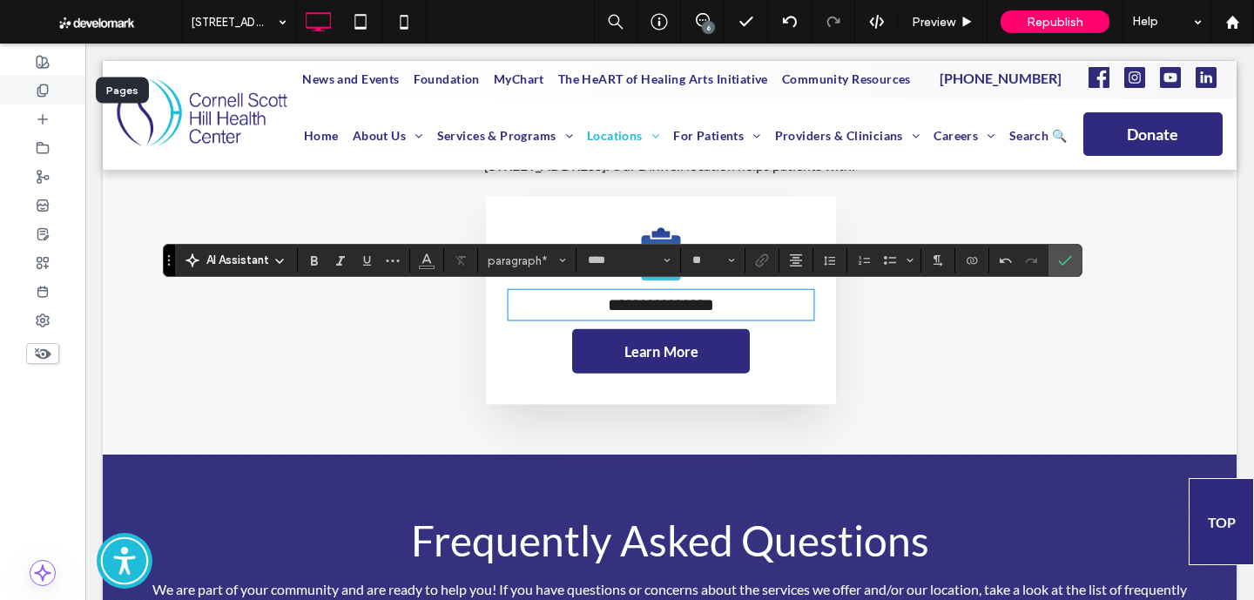
click at [46, 92] on use at bounding box center [42, 89] width 10 height 11
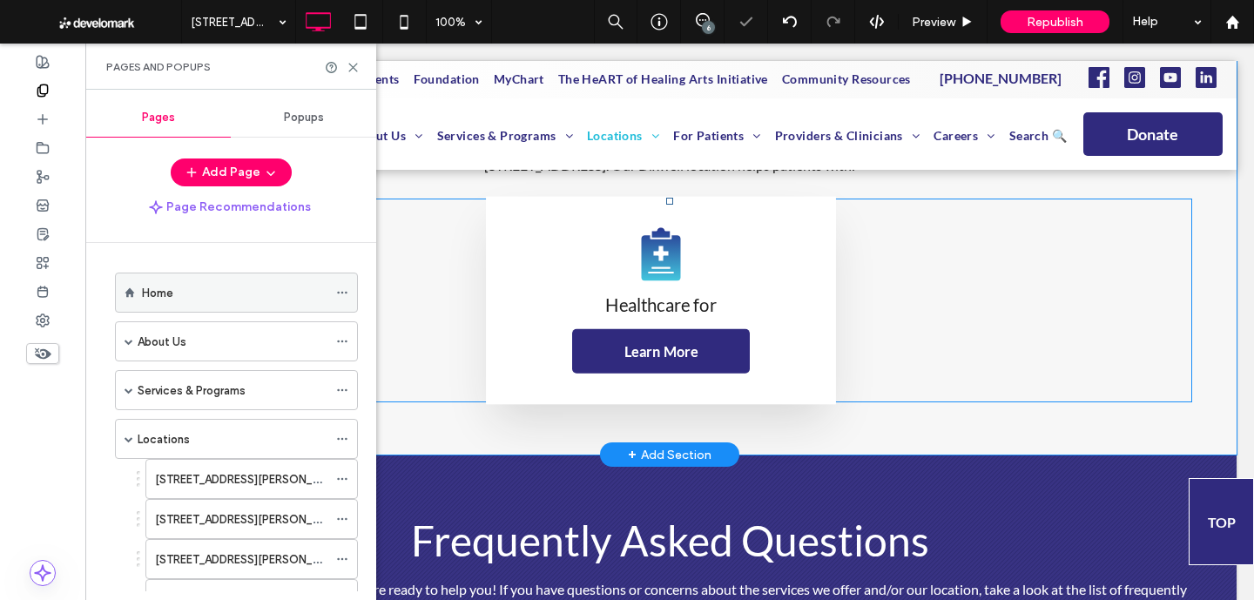
click at [174, 277] on div "Home" at bounding box center [234, 292] width 185 height 38
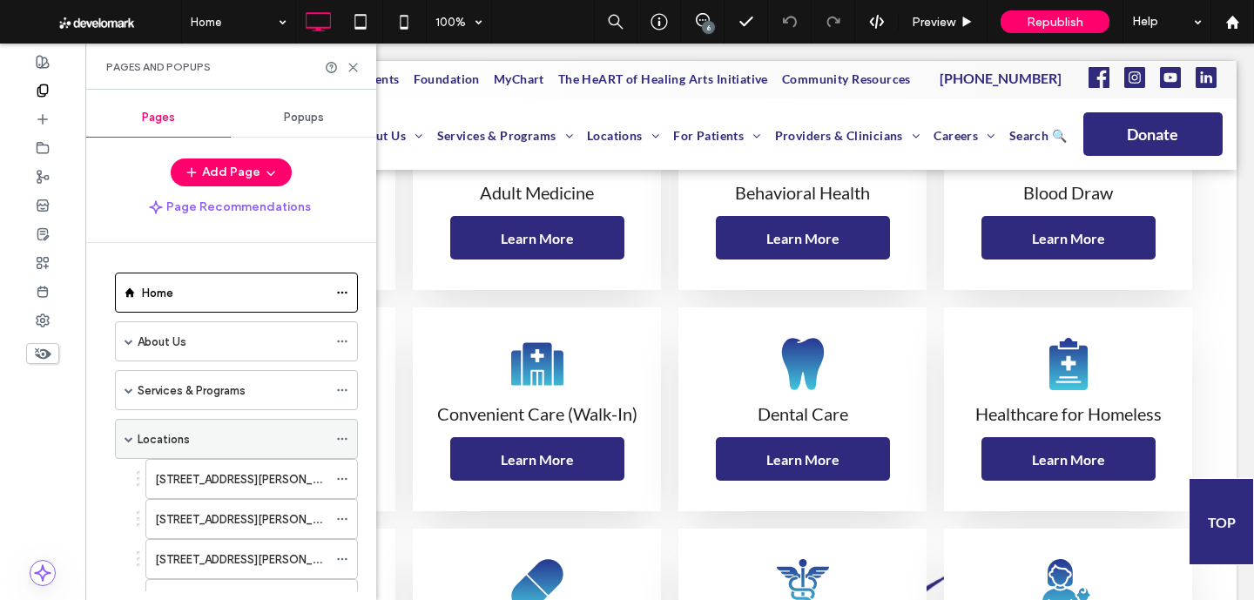
scroll to position [349, 0]
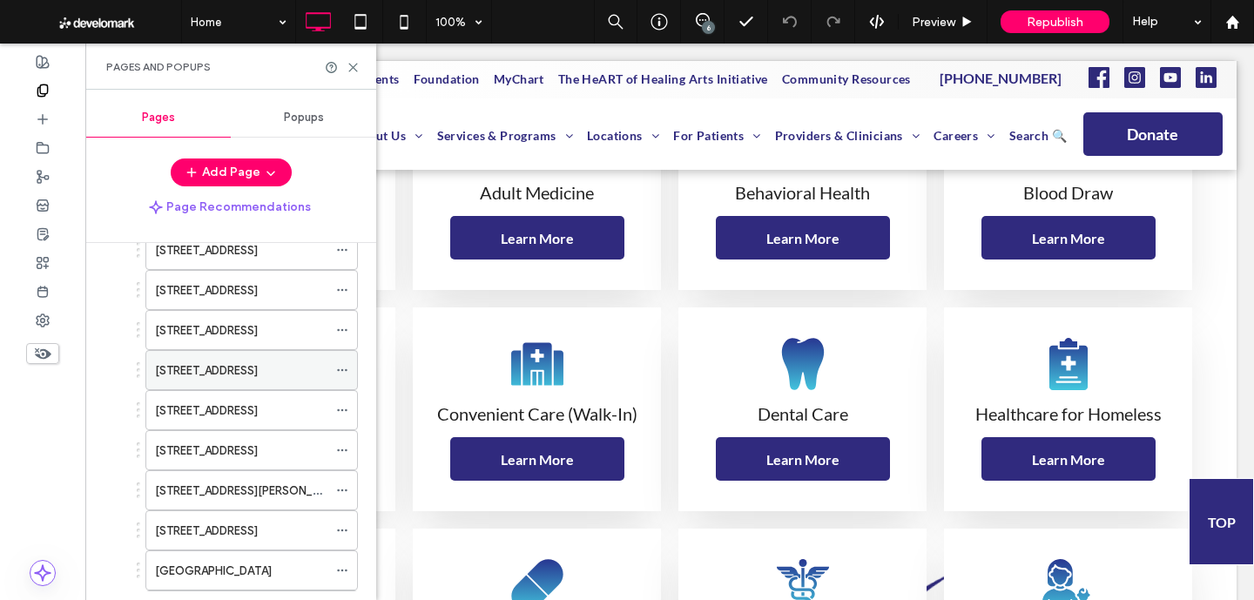
click at [235, 367] on label "[STREET_ADDRESS]" at bounding box center [206, 370] width 103 height 30
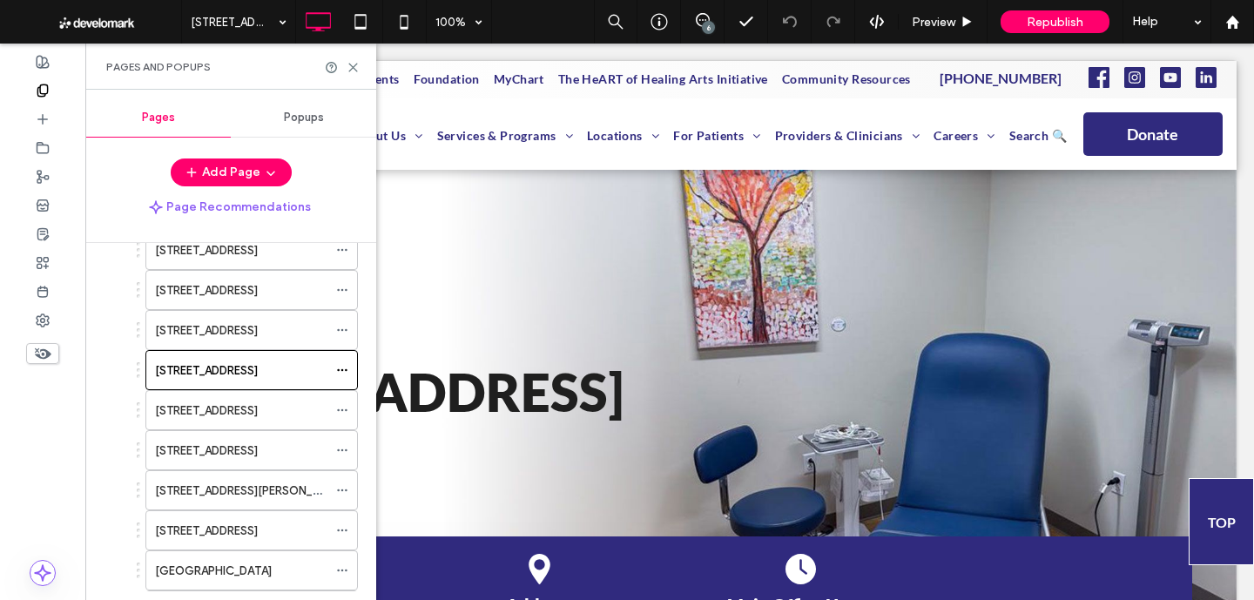
scroll to position [0, 0]
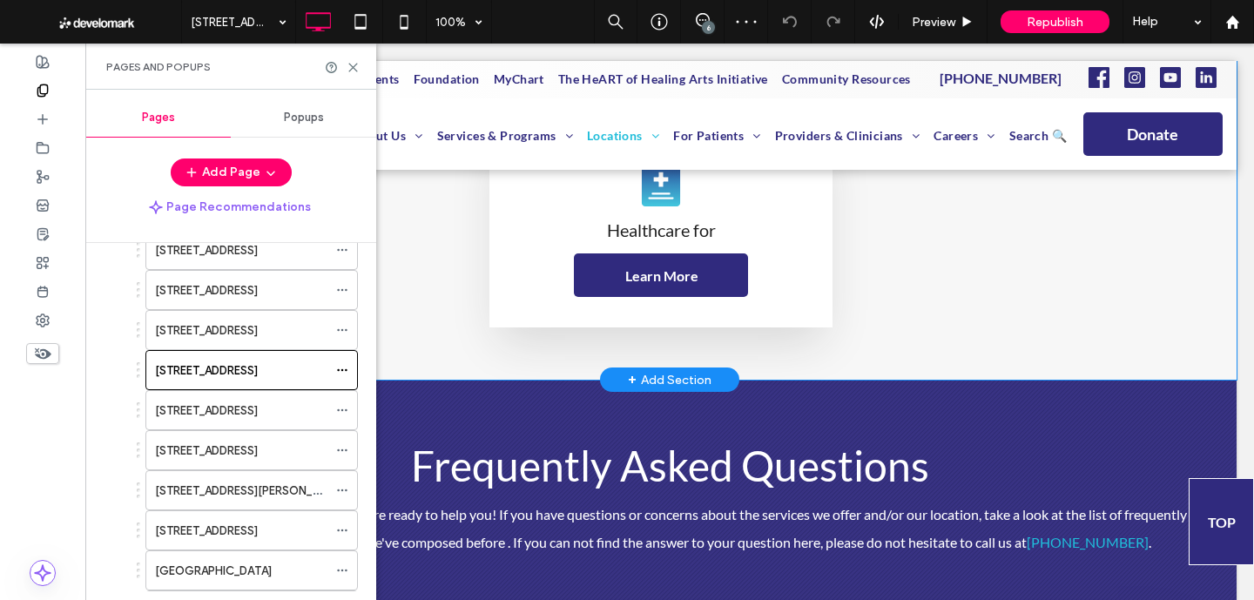
scroll to position [1449, 0]
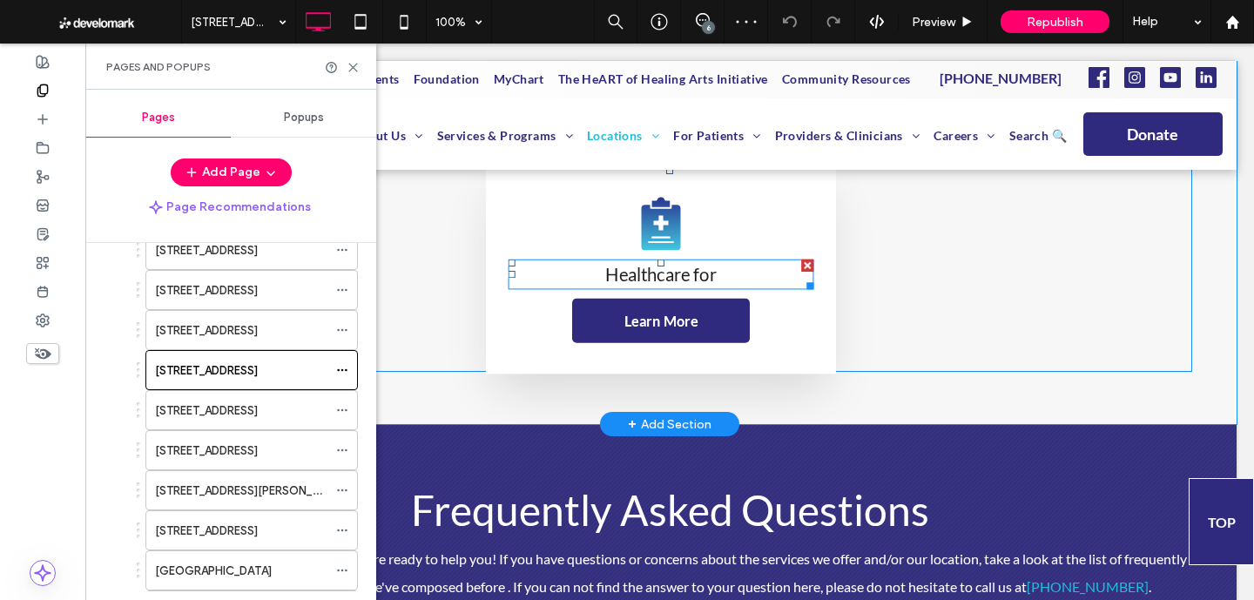
click at [716, 272] on span "Healthcare for" at bounding box center [660, 274] width 111 height 21
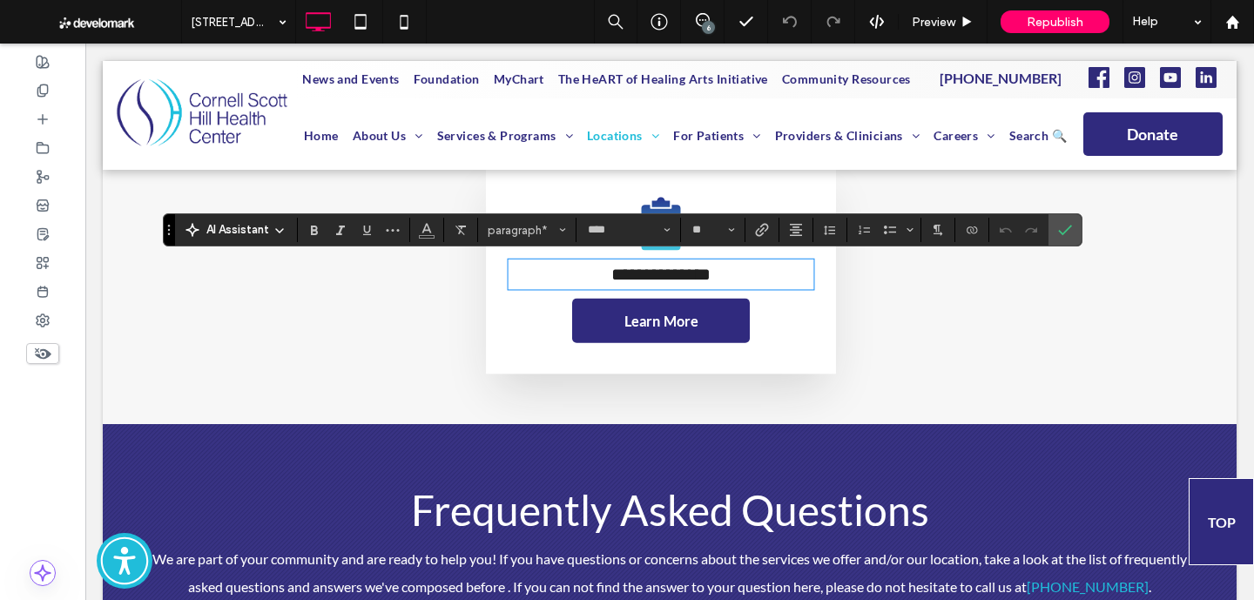
click at [747, 273] on p "**********" at bounding box center [661, 274] width 306 height 27
click at [1083, 228] on div "Click To Paste" at bounding box center [1020, 270] width 349 height 208
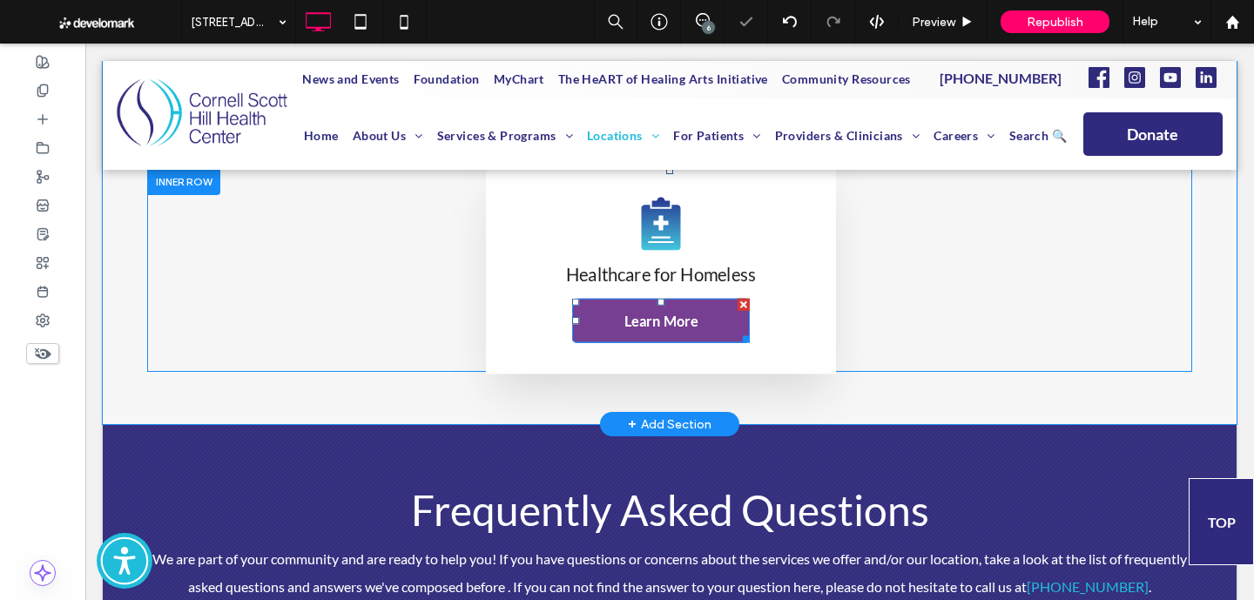
click at [635, 326] on span "Learn More" at bounding box center [661, 320] width 75 height 35
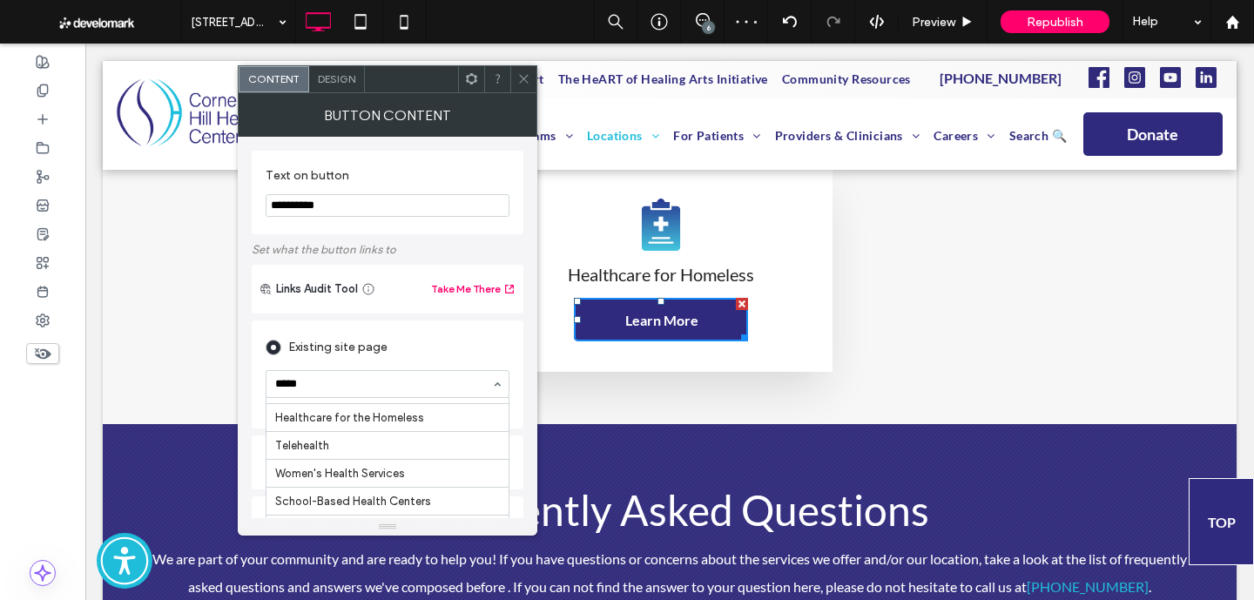
type input "******"
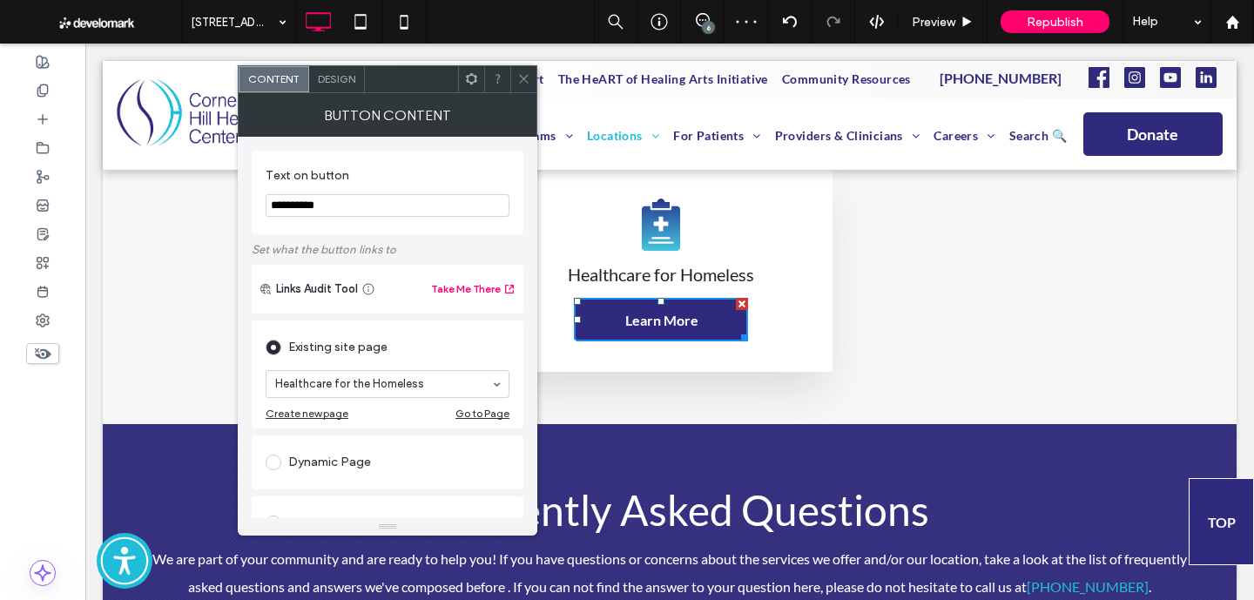
click at [521, 78] on icon at bounding box center [523, 78] width 13 height 13
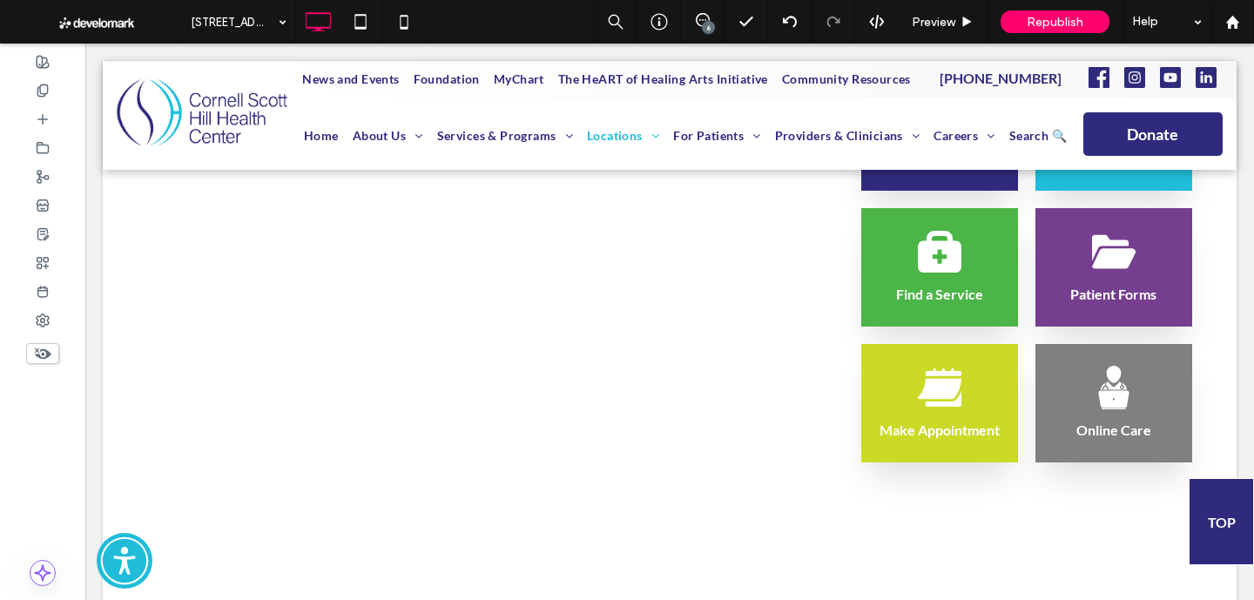
scroll to position [783, 0]
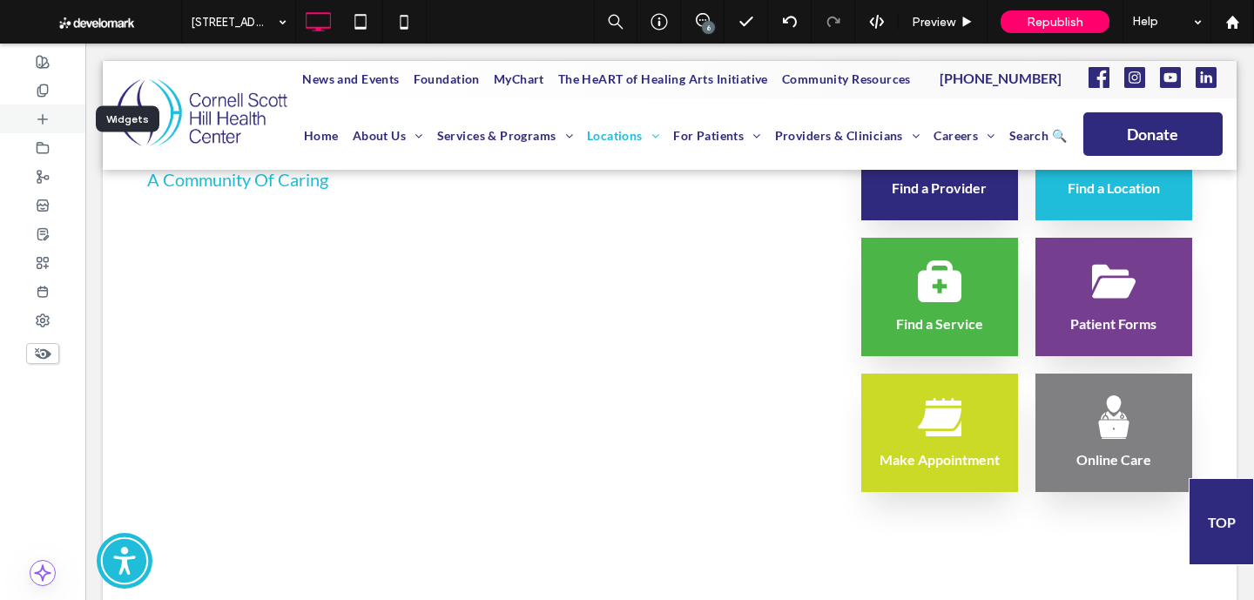
click at [37, 104] on div at bounding box center [42, 118] width 85 height 29
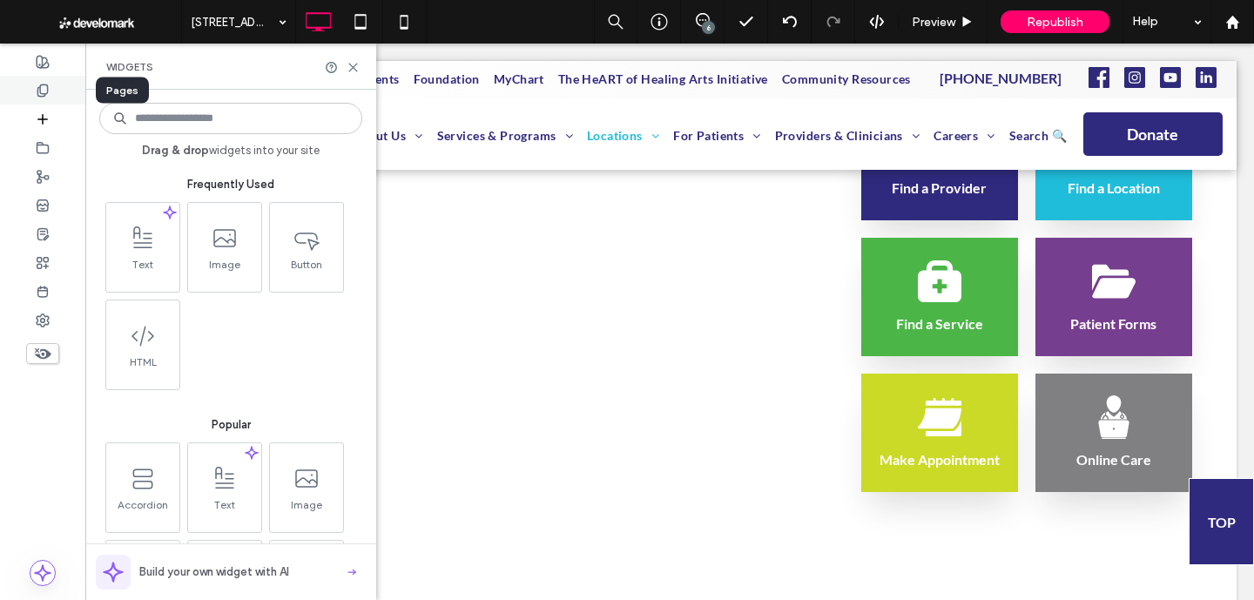
click at [41, 93] on use at bounding box center [42, 89] width 10 height 11
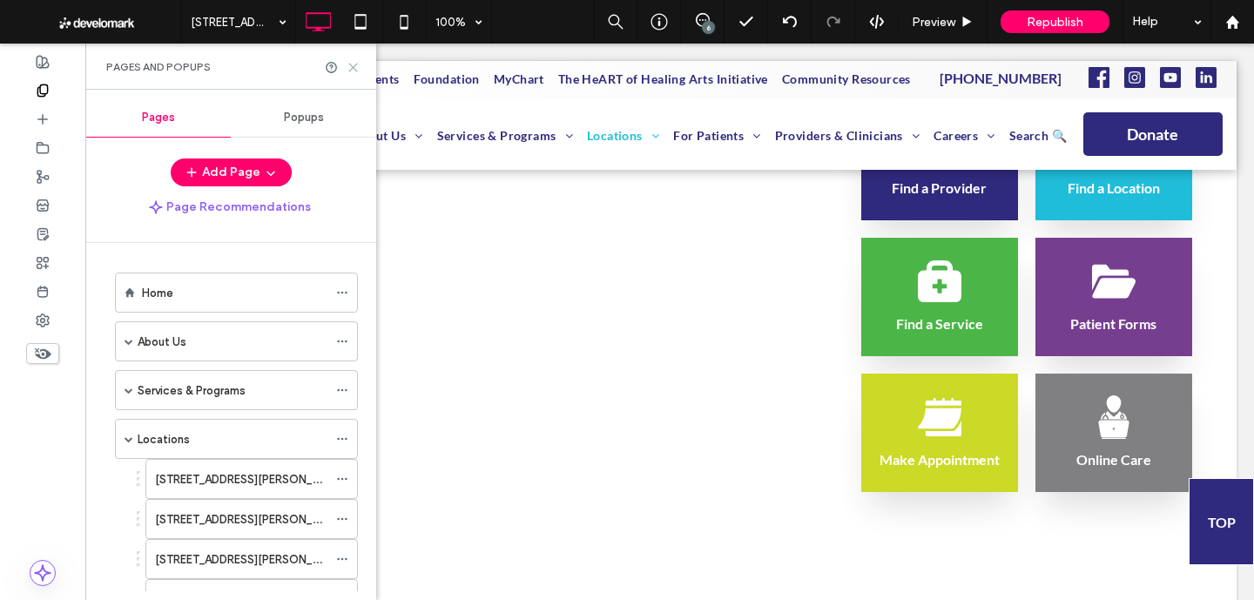
click at [358, 66] on icon at bounding box center [352, 67] width 13 height 13
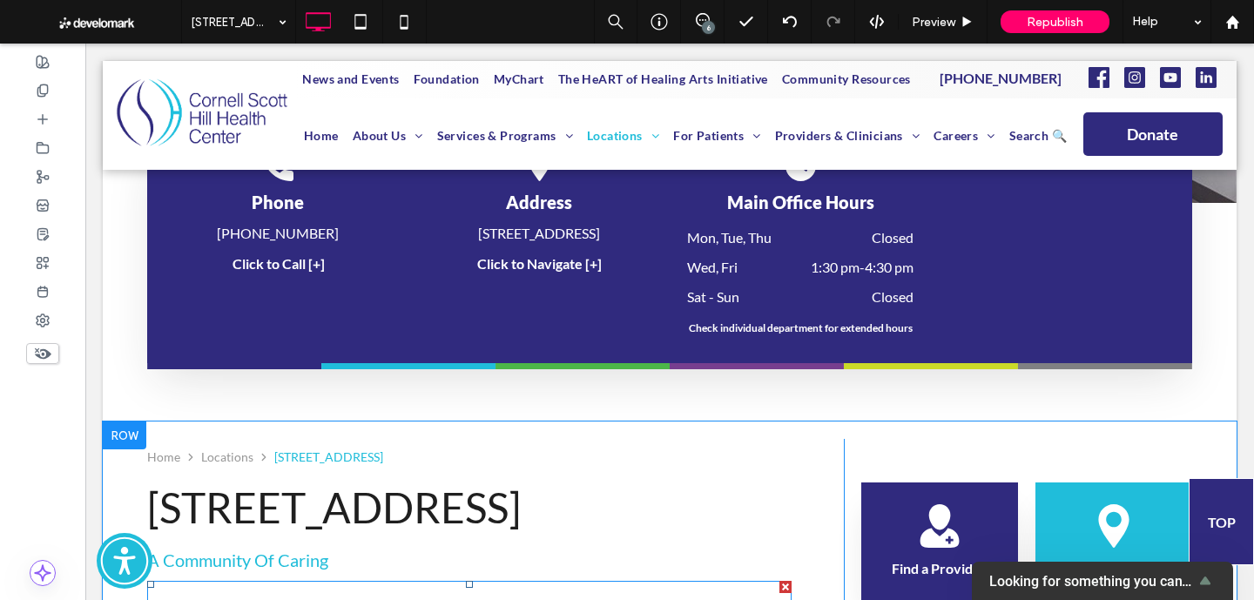
scroll to position [386, 0]
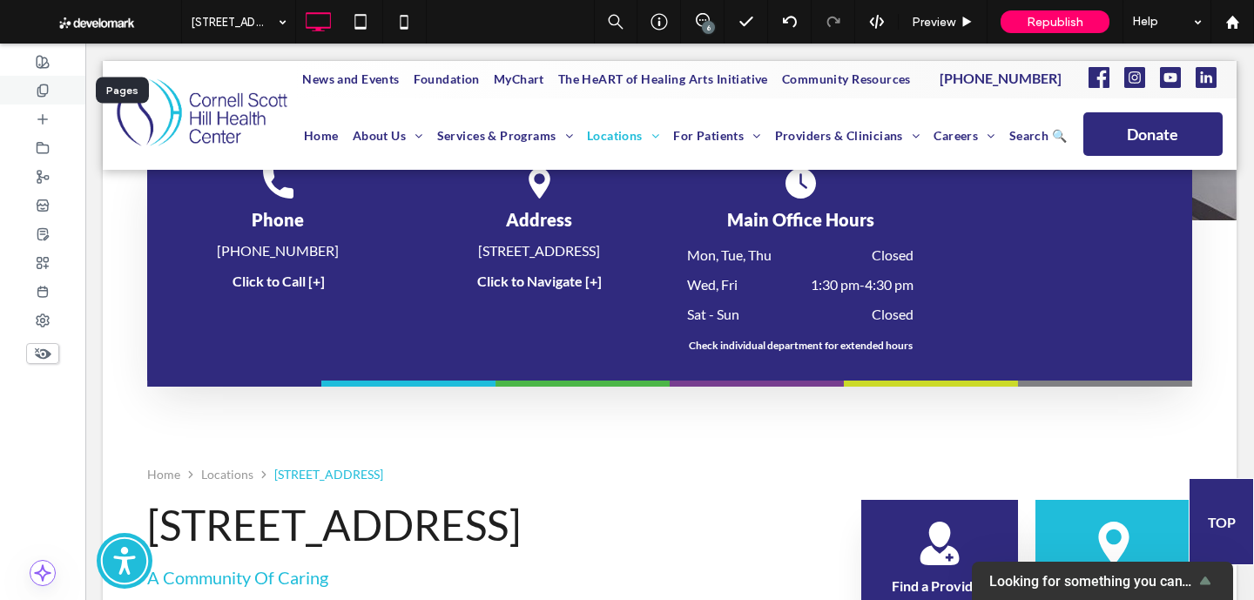
click at [49, 92] on icon at bounding box center [43, 91] width 14 height 14
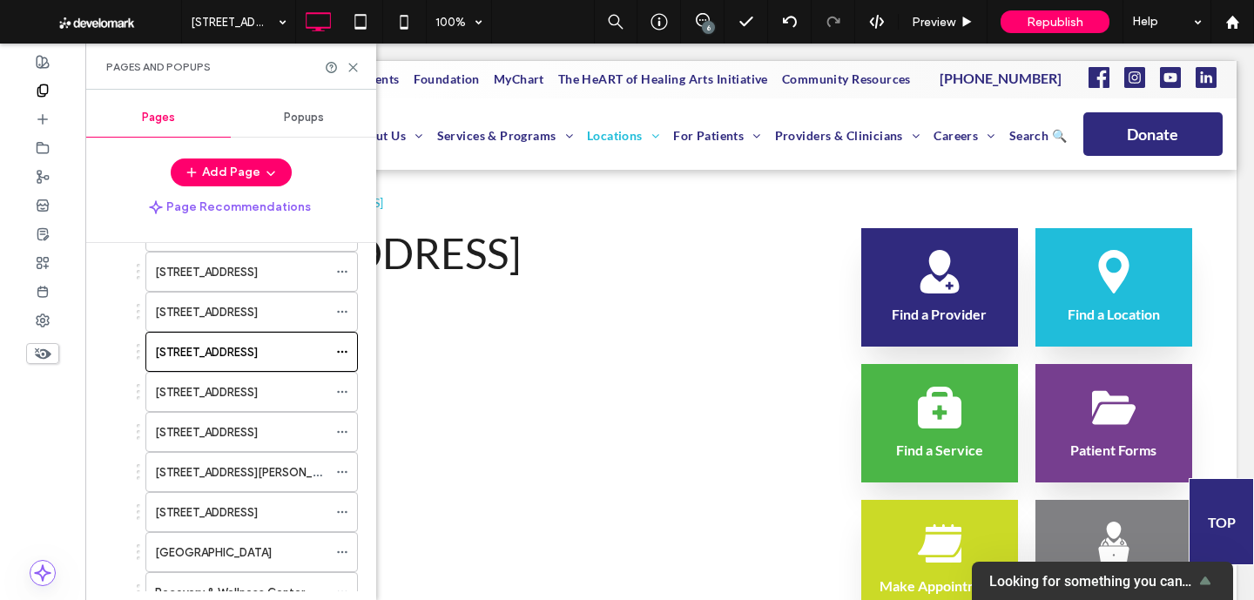
scroll to position [366, 0]
click at [344, 352] on icon at bounding box center [342, 352] width 12 height 12
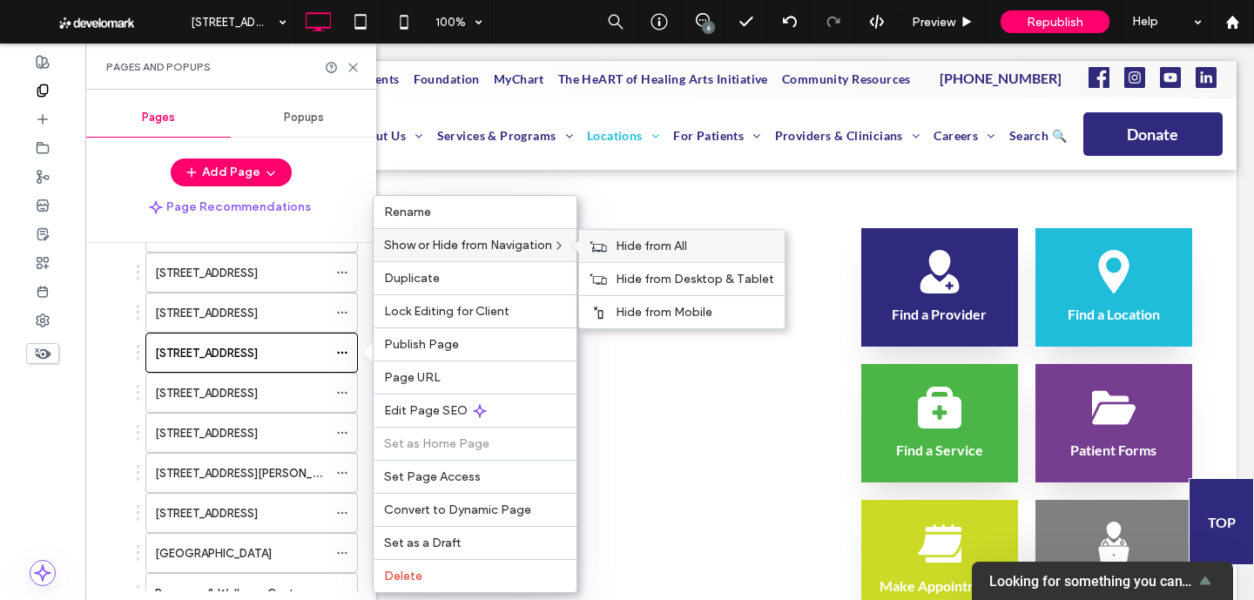
click at [617, 251] on div "Hide from All" at bounding box center [681, 246] width 205 height 32
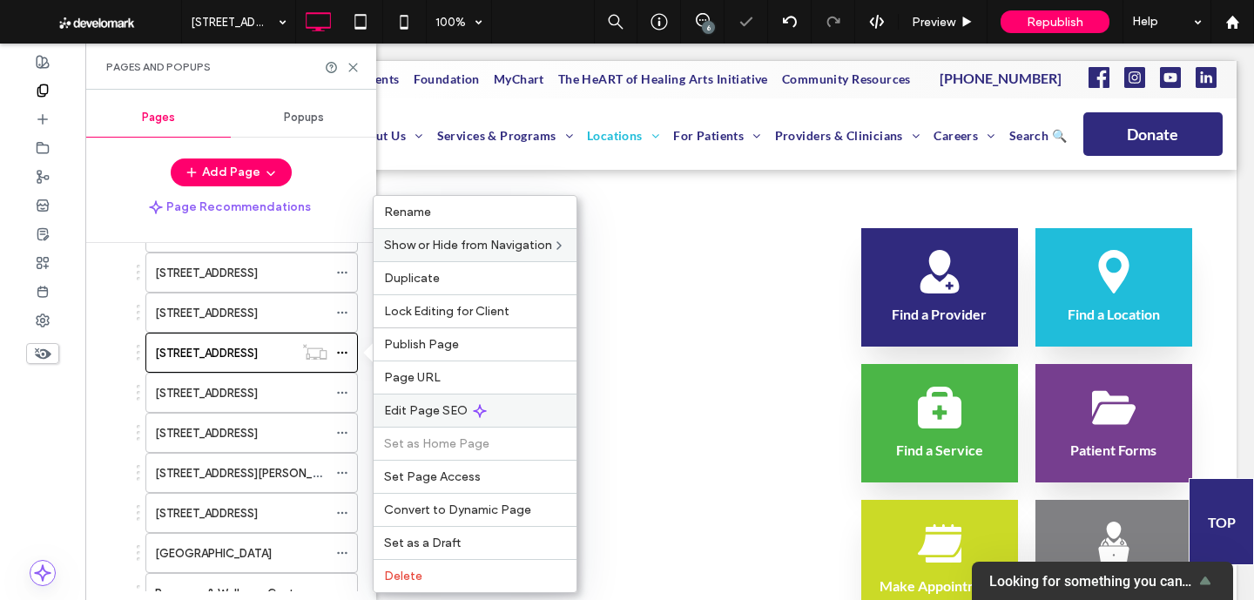
click at [485, 420] on div "Edit Page SEO" at bounding box center [474, 409] width 203 height 33
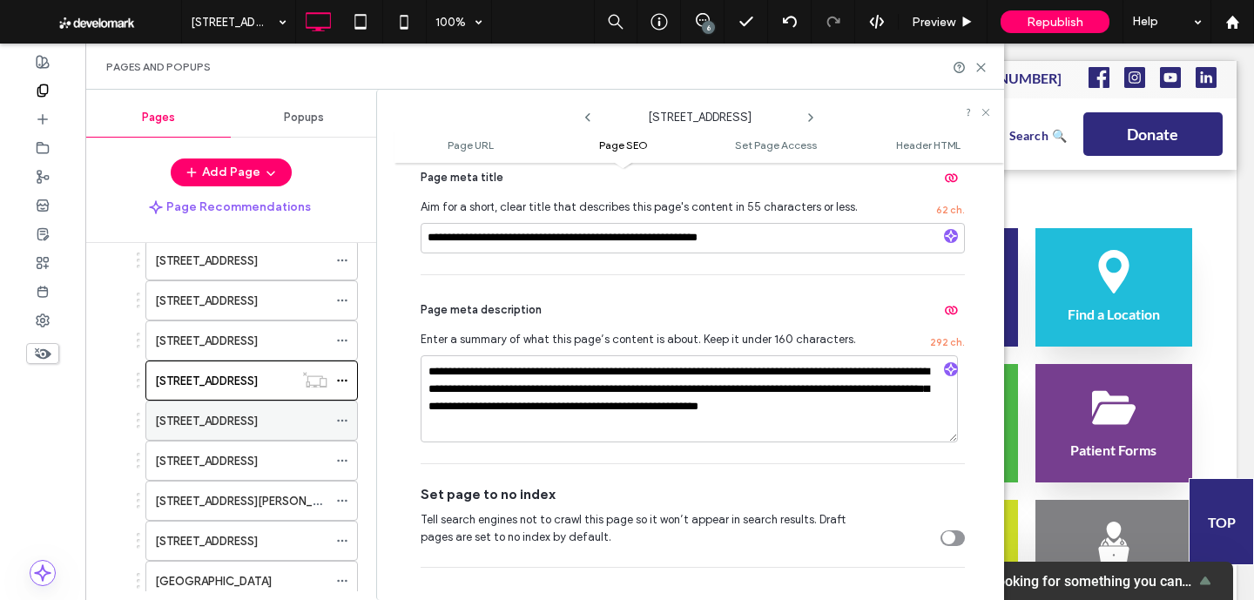
scroll to position [333, 0]
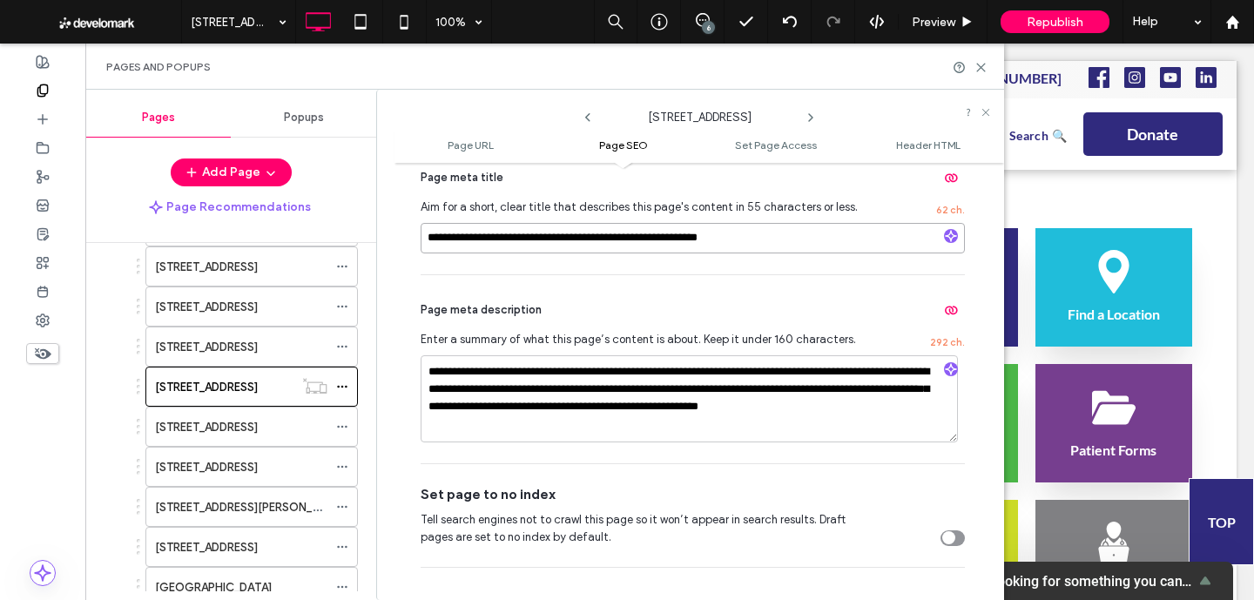
drag, startPoint x: 580, startPoint y: 239, endPoint x: 508, endPoint y: 236, distance: 71.4
click at [508, 237] on input "**********" at bounding box center [692, 238] width 544 height 30
click at [539, 240] on input "**********" at bounding box center [692, 238] width 544 height 30
drag, startPoint x: 571, startPoint y: 240, endPoint x: 413, endPoint y: 239, distance: 158.4
click at [413, 239] on div "**********" at bounding box center [698, 381] width 609 height 420
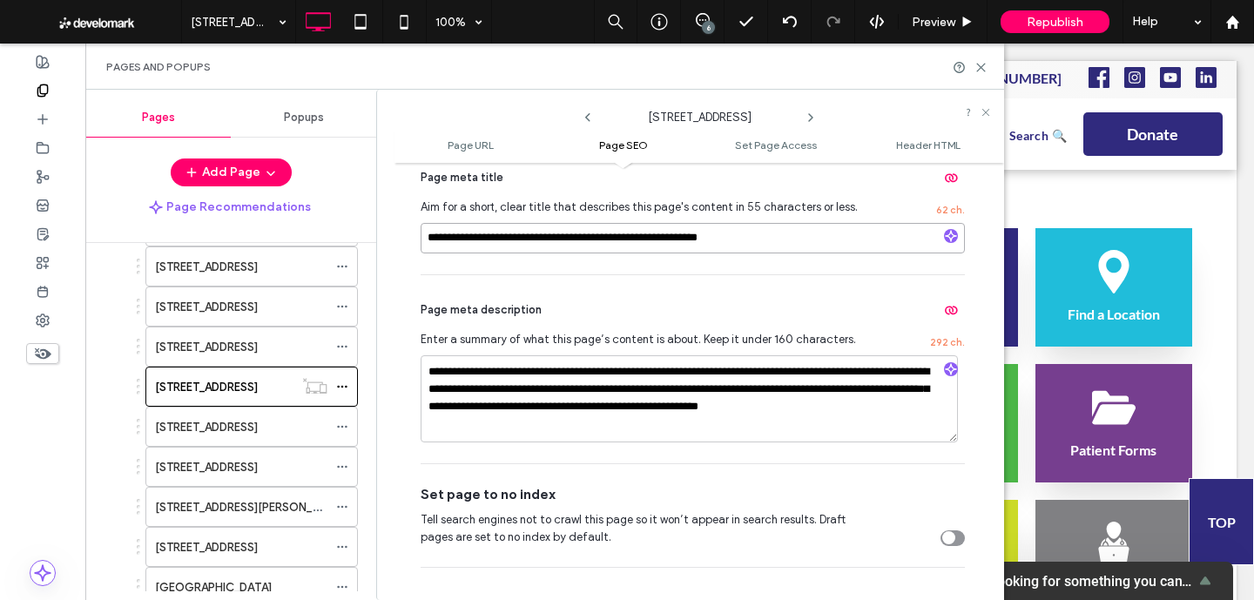
paste input "***"
drag, startPoint x: 540, startPoint y: 243, endPoint x: 496, endPoint y: 242, distance: 43.5
click at [496, 242] on input "**********" at bounding box center [692, 238] width 544 height 30
type input "**********"
click at [541, 388] on textarea "**********" at bounding box center [688, 398] width 537 height 87
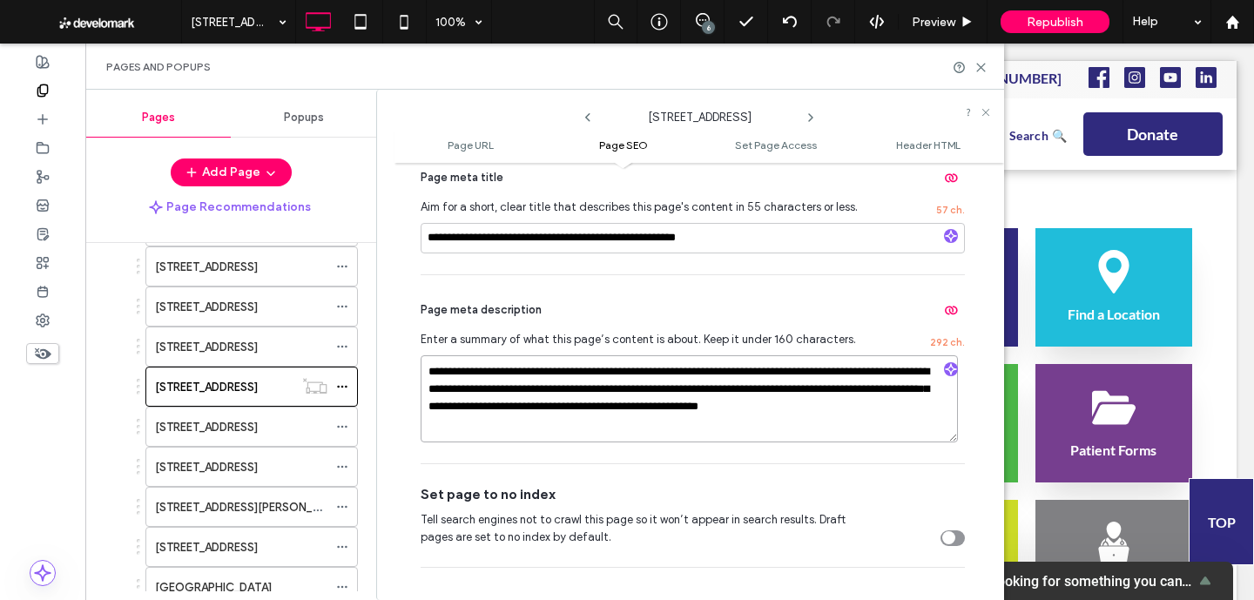
click at [541, 388] on textarea "**********" at bounding box center [688, 398] width 537 height 87
paste textarea
type textarea "**********"
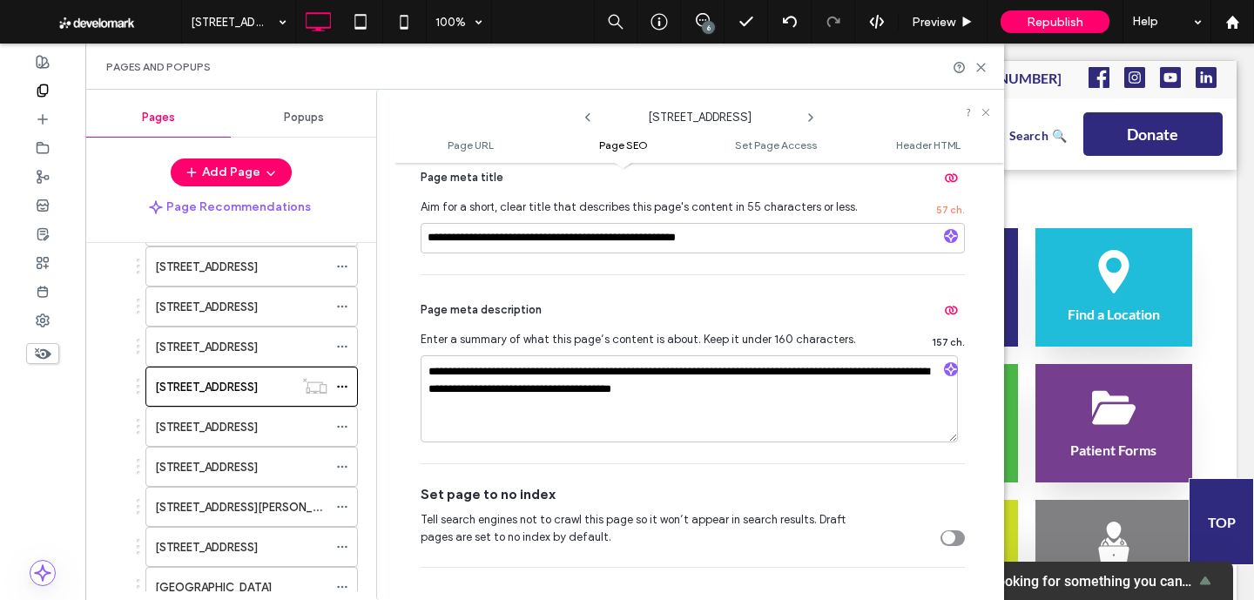
click at [581, 497] on div "Set page to no index" at bounding box center [692, 494] width 544 height 19
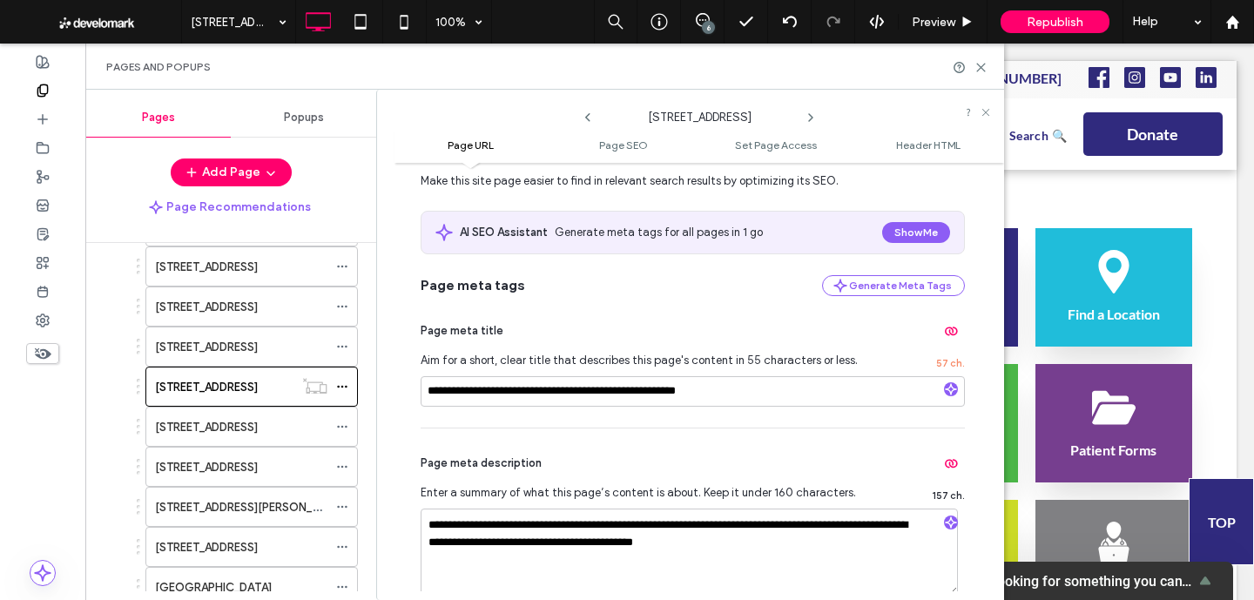
scroll to position [313, 0]
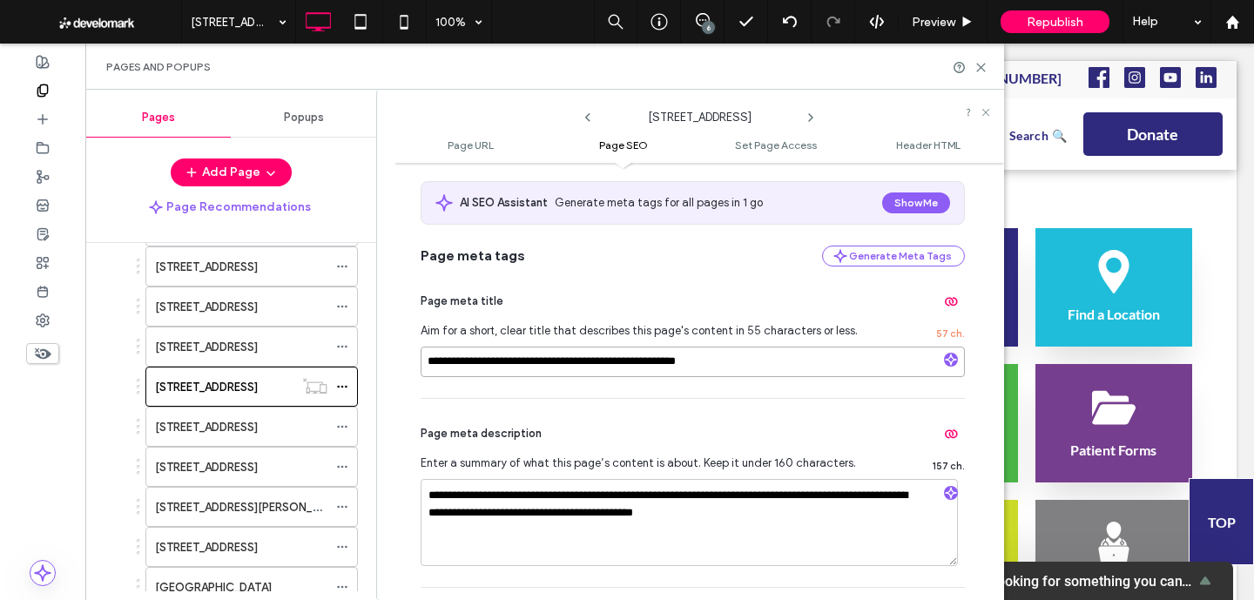
click at [528, 362] on input "**********" at bounding box center [692, 361] width 544 height 30
click at [342, 307] on icon at bounding box center [342, 306] width 12 height 12
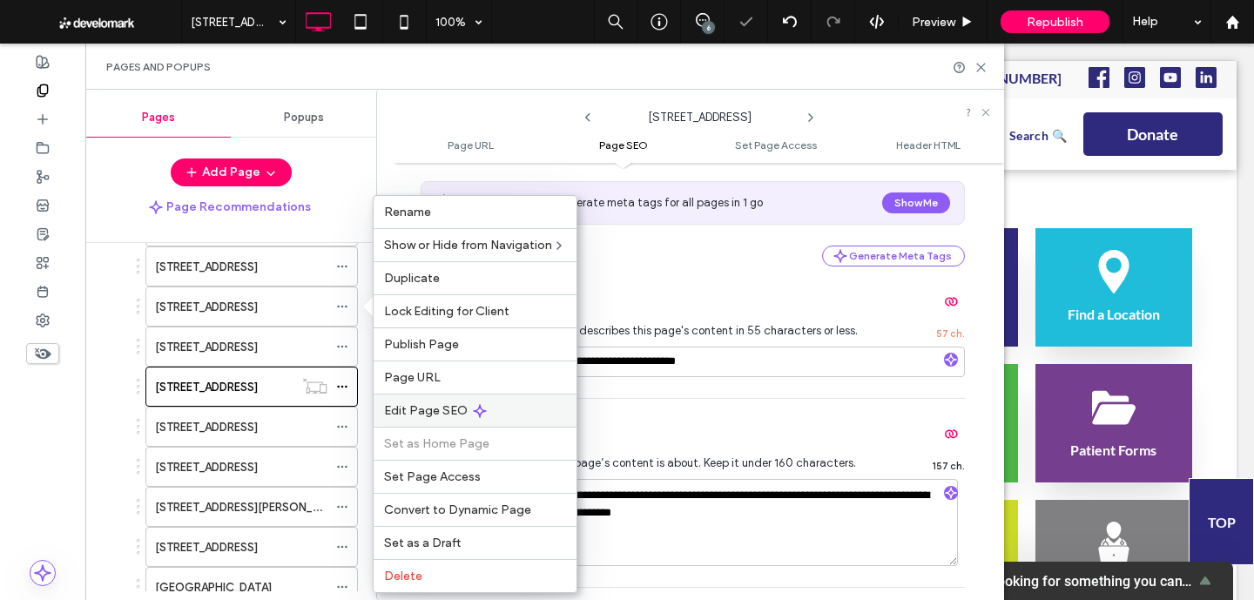
click at [409, 412] on span "Edit Page SEO" at bounding box center [426, 410] width 84 height 15
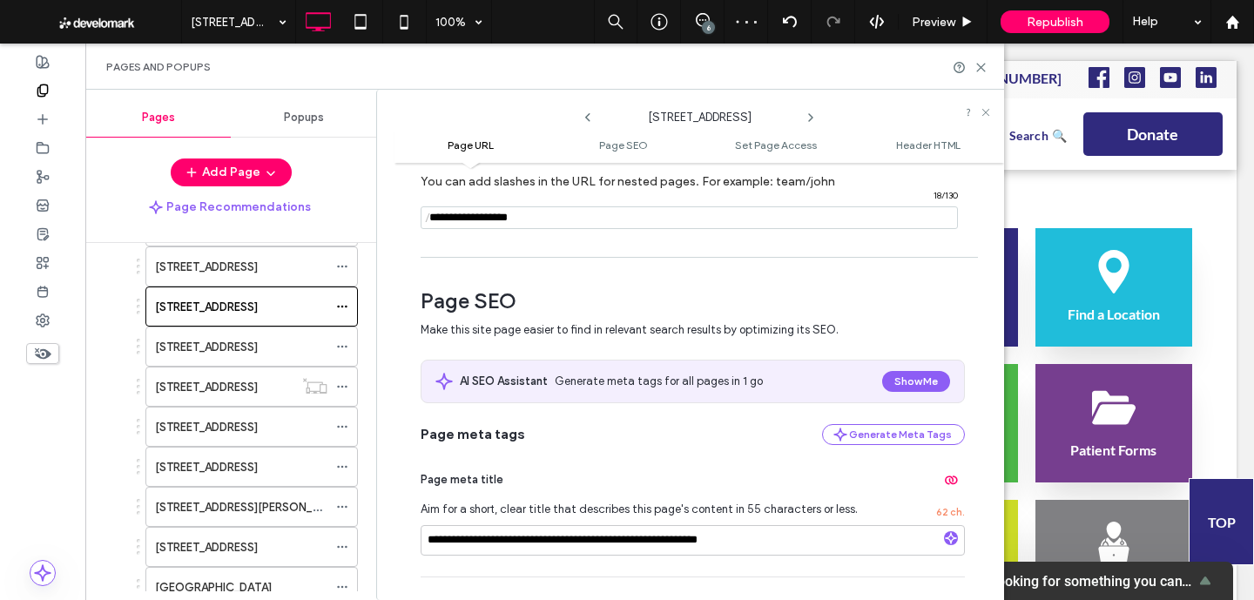
scroll to position [156, 0]
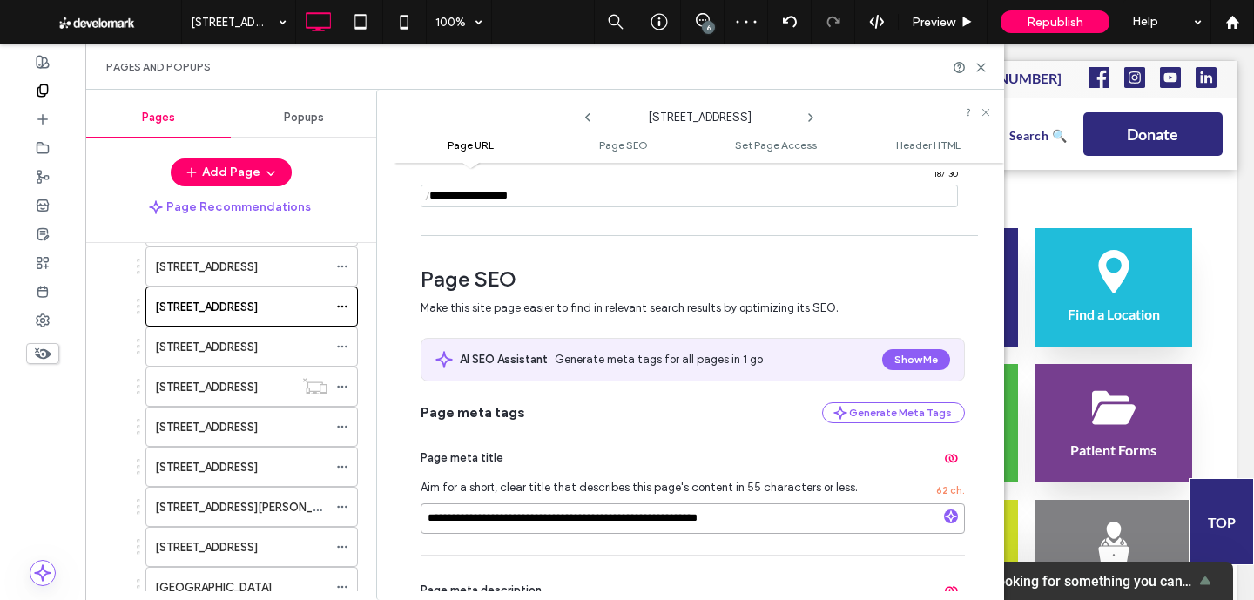
click at [490, 521] on input "**********" at bounding box center [692, 518] width 544 height 30
paste input
type input "**********"
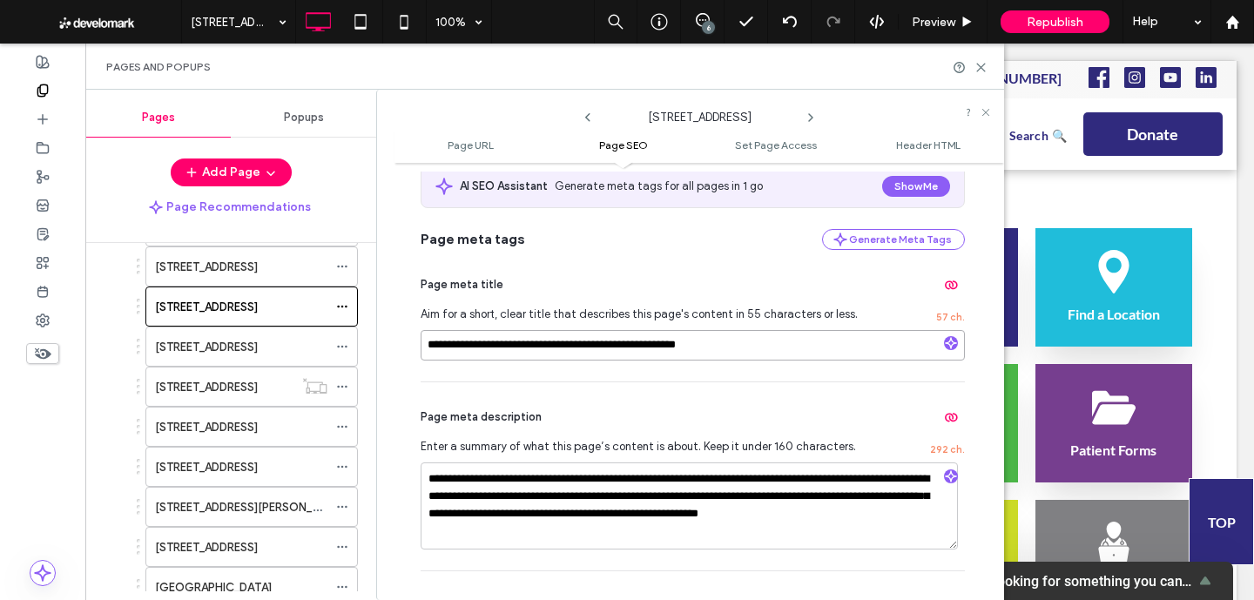
scroll to position [330, 0]
click at [487, 492] on textarea "**********" at bounding box center [688, 504] width 537 height 87
paste textarea
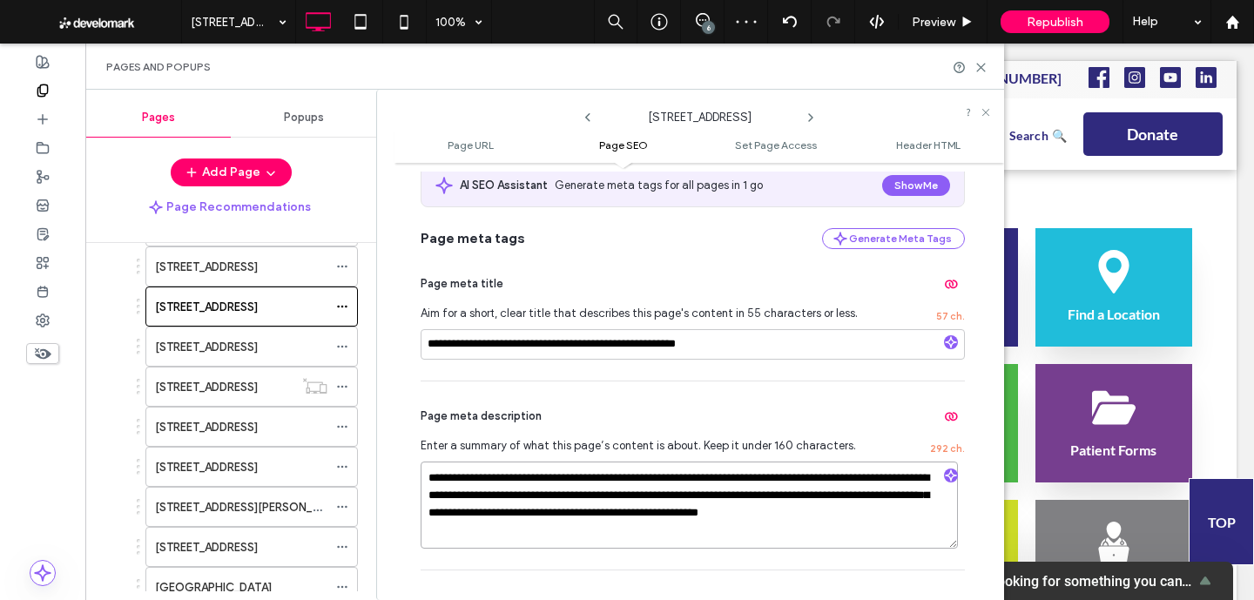
type textarea "**********"
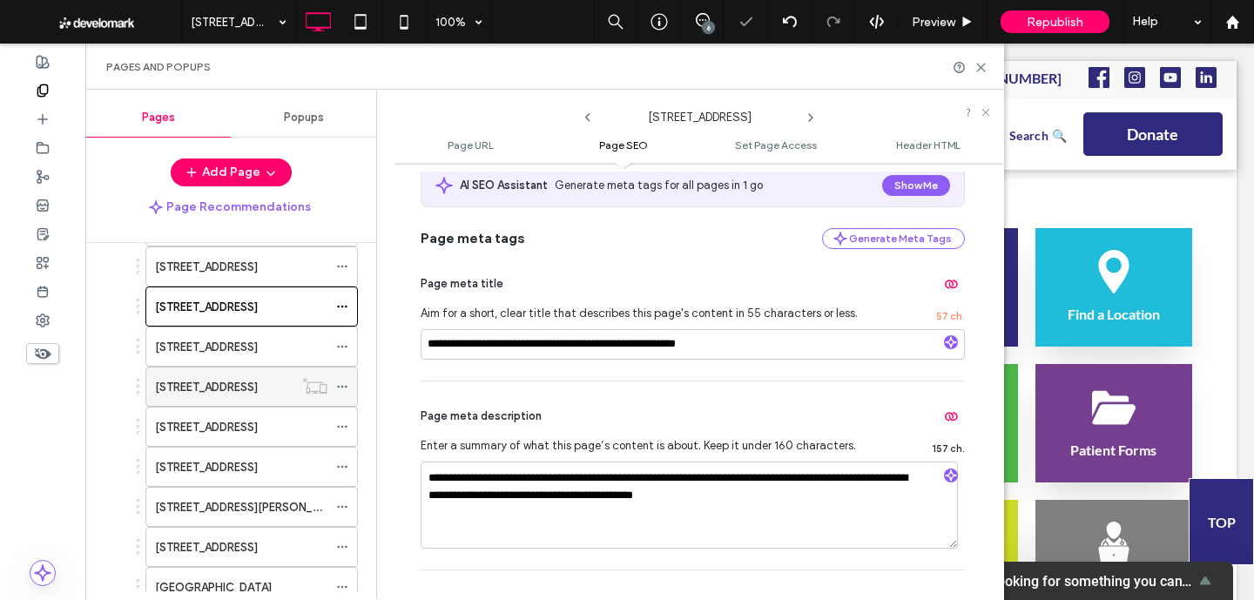
click at [343, 389] on icon at bounding box center [342, 386] width 12 height 12
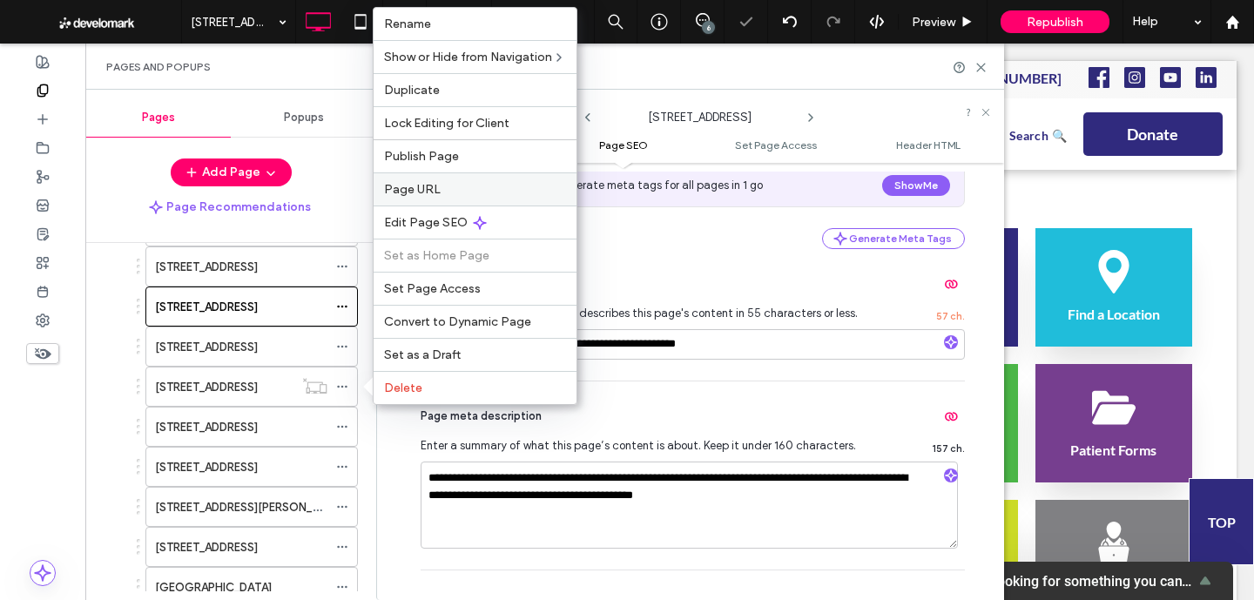
click at [437, 195] on span "Page URL" at bounding box center [412, 189] width 57 height 15
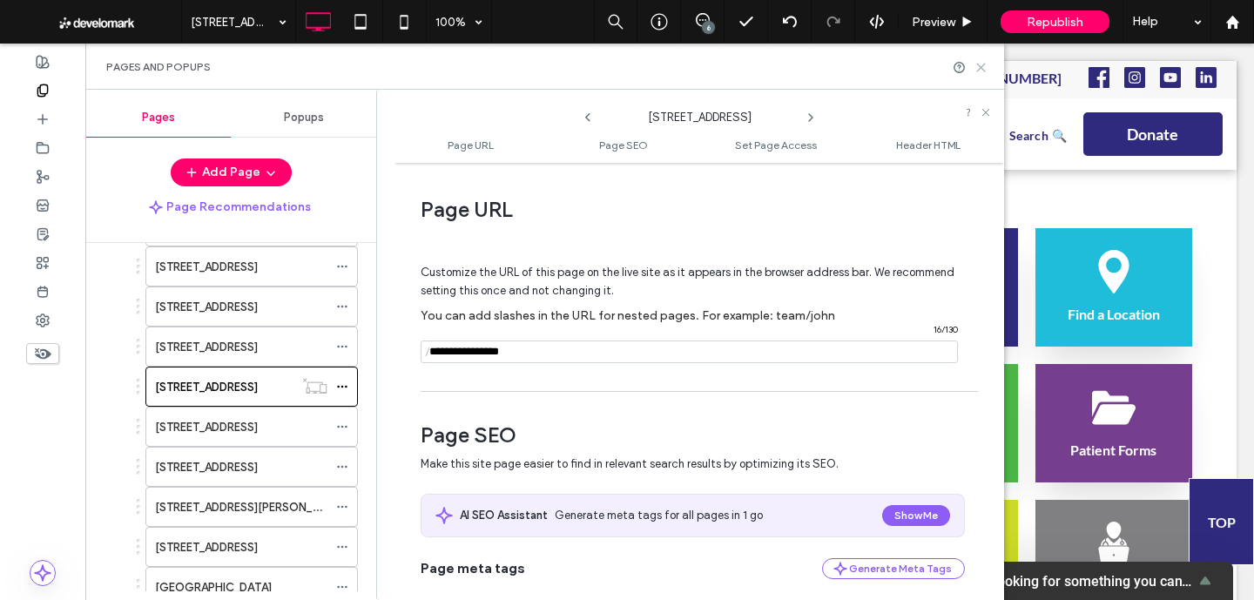
drag, startPoint x: 978, startPoint y: 68, endPoint x: 877, endPoint y: 32, distance: 106.3
click at [978, 68] on icon at bounding box center [980, 67] width 13 height 13
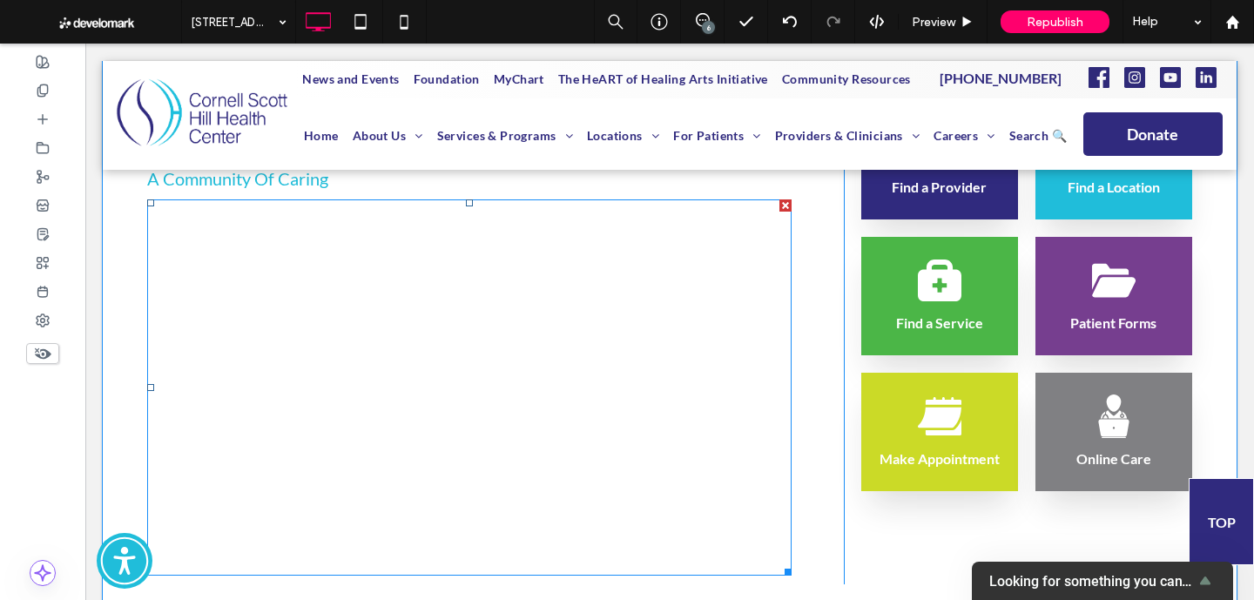
scroll to position [1118, 0]
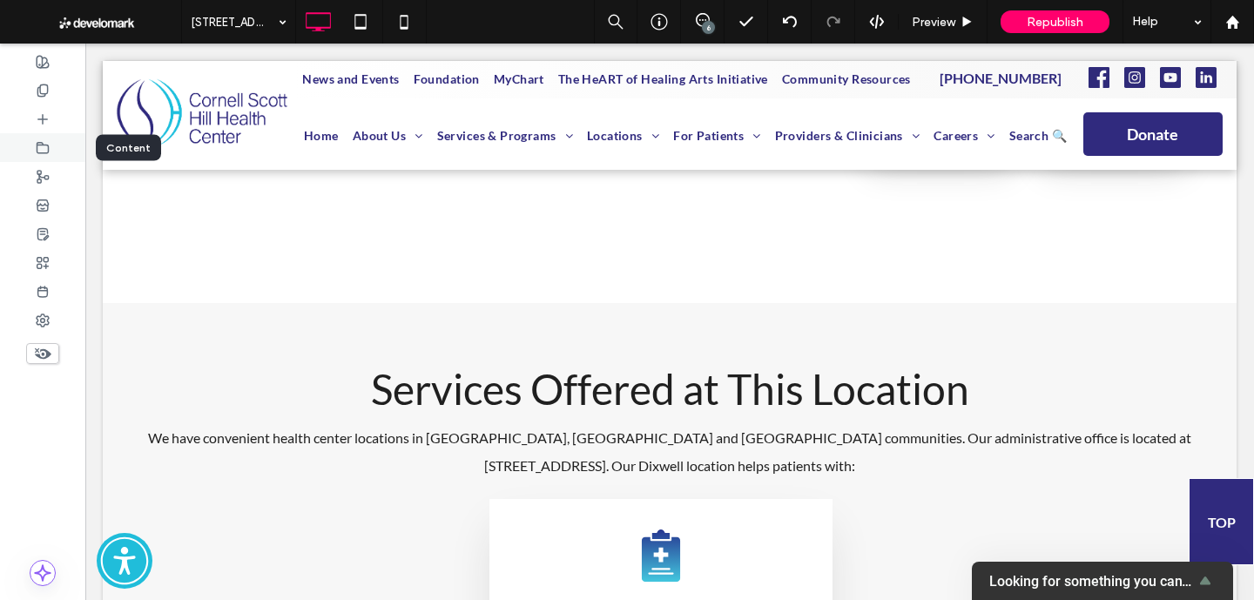
click at [44, 142] on icon at bounding box center [43, 148] width 14 height 14
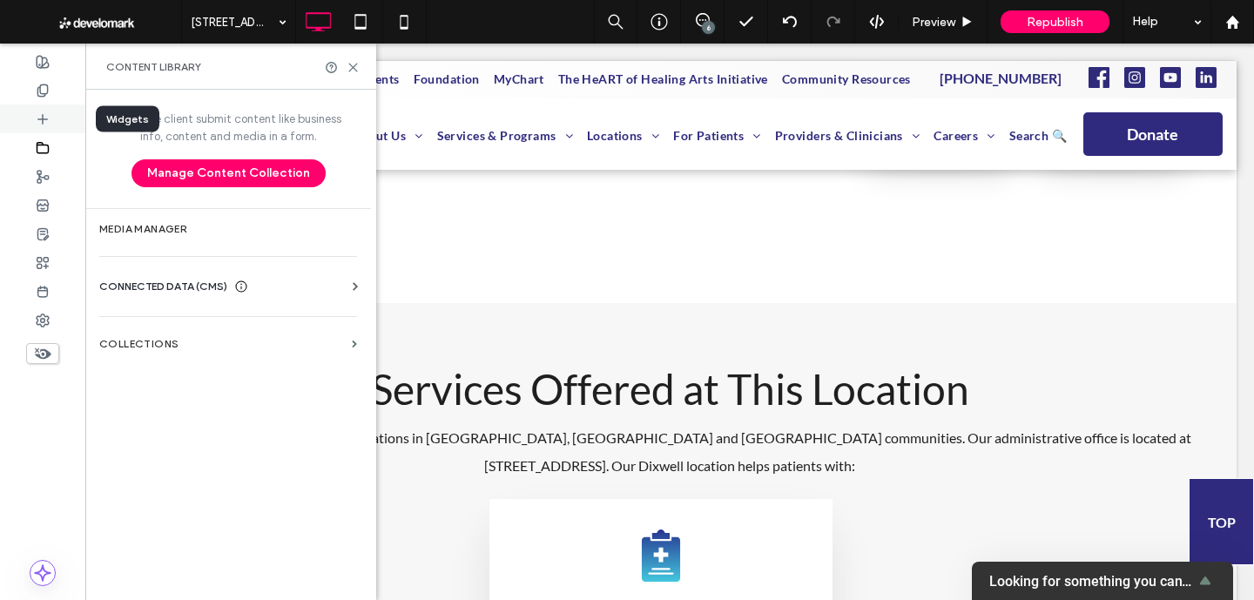
click at [40, 115] on icon at bounding box center [43, 119] width 14 height 14
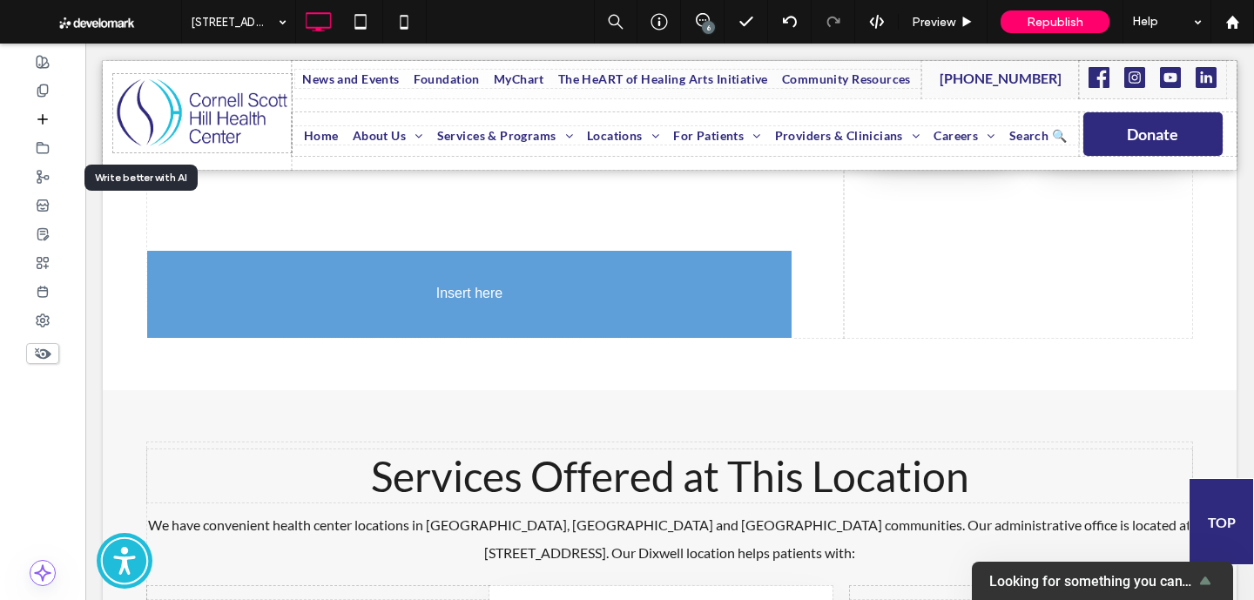
drag, startPoint x: 159, startPoint y: 250, endPoint x: 411, endPoint y: 252, distance: 251.6
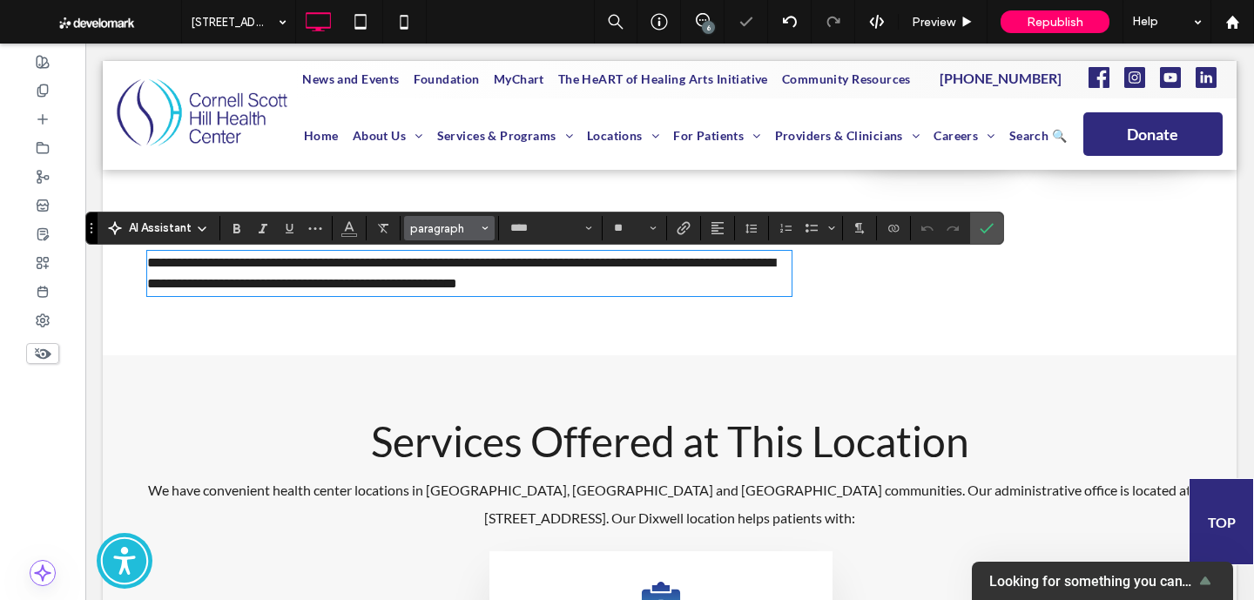
click at [420, 230] on span "paragraph" at bounding box center [444, 228] width 68 height 13
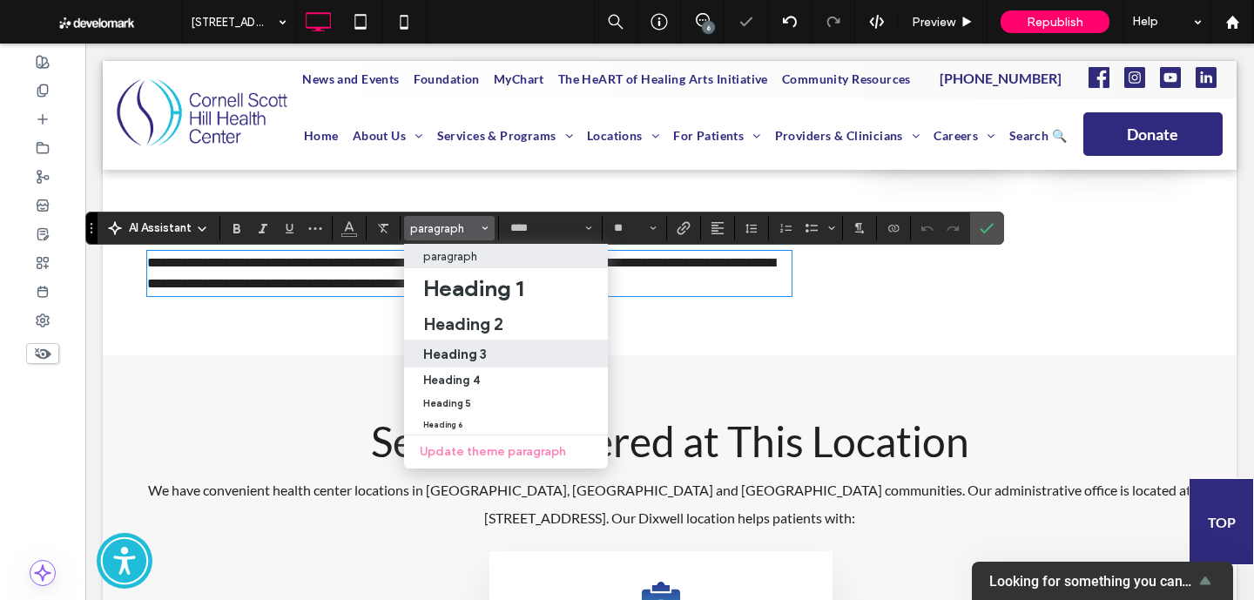
click at [440, 360] on h3 "Heading 3" at bounding box center [455, 354] width 64 height 17
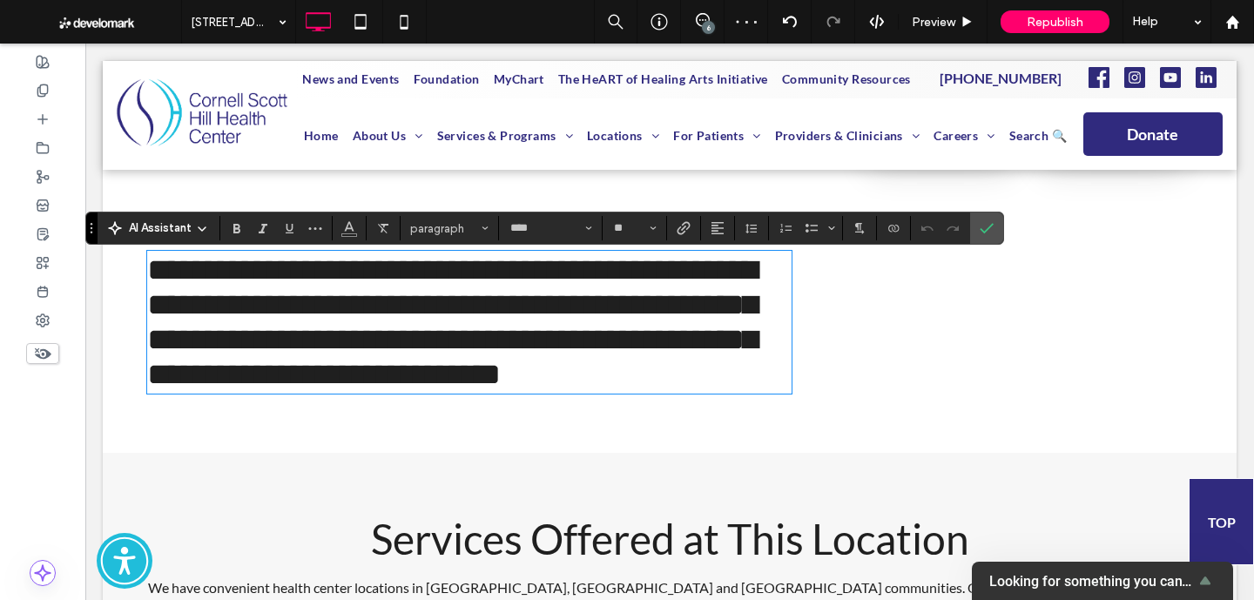
type input "**"
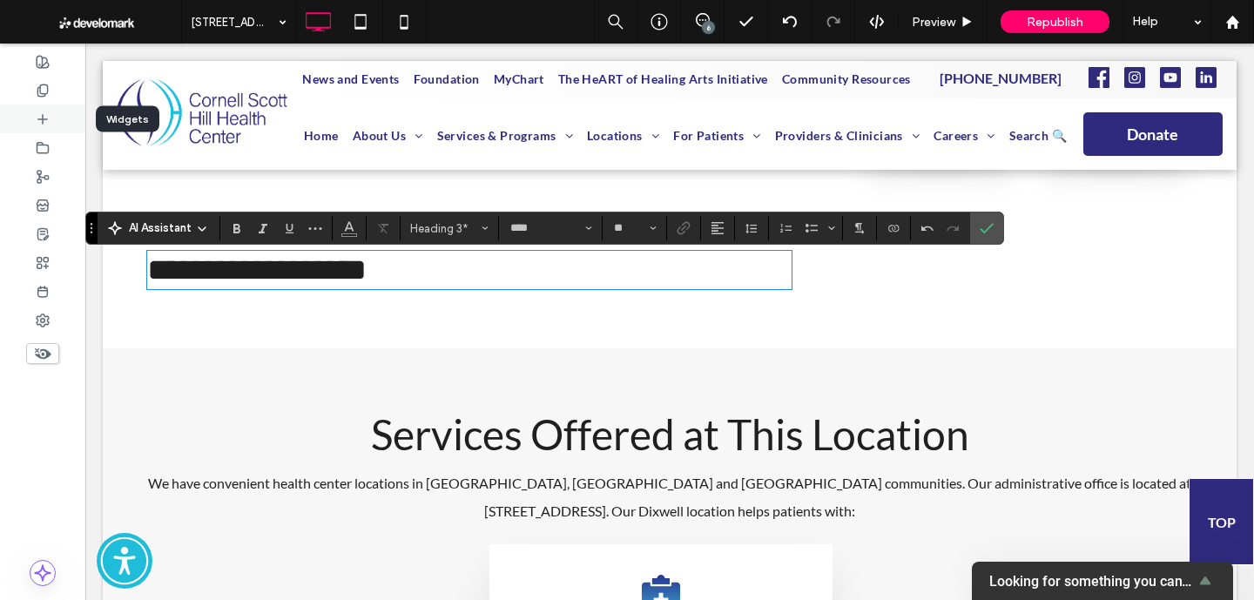
click at [54, 128] on div at bounding box center [42, 118] width 85 height 29
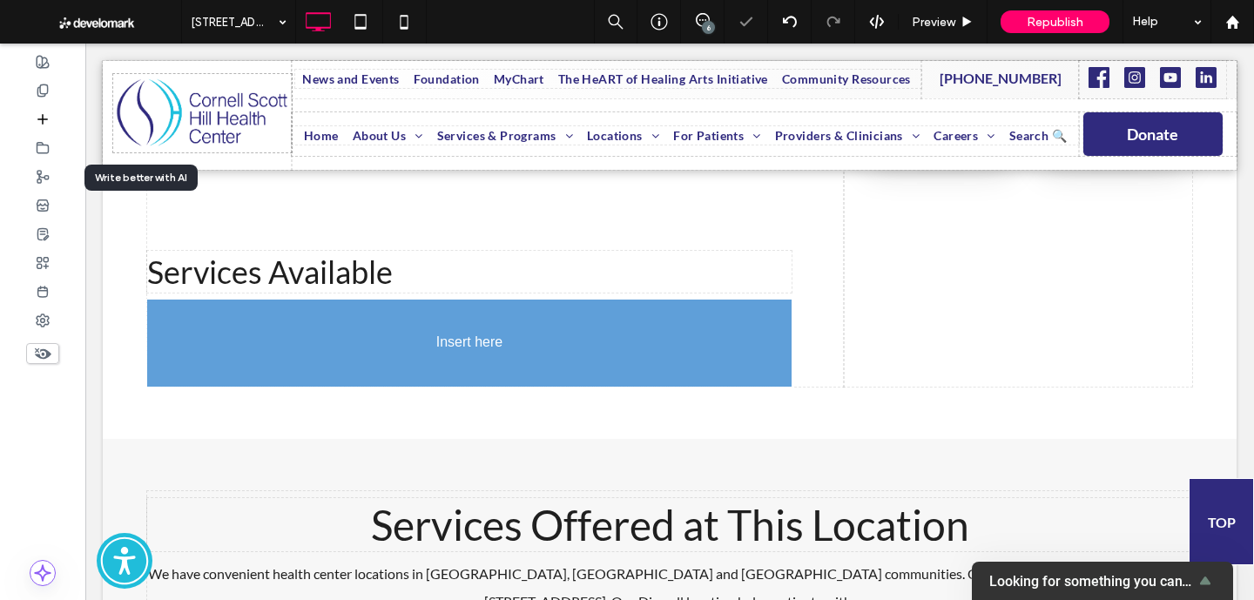
drag, startPoint x: 127, startPoint y: 232, endPoint x: 296, endPoint y: 366, distance: 216.2
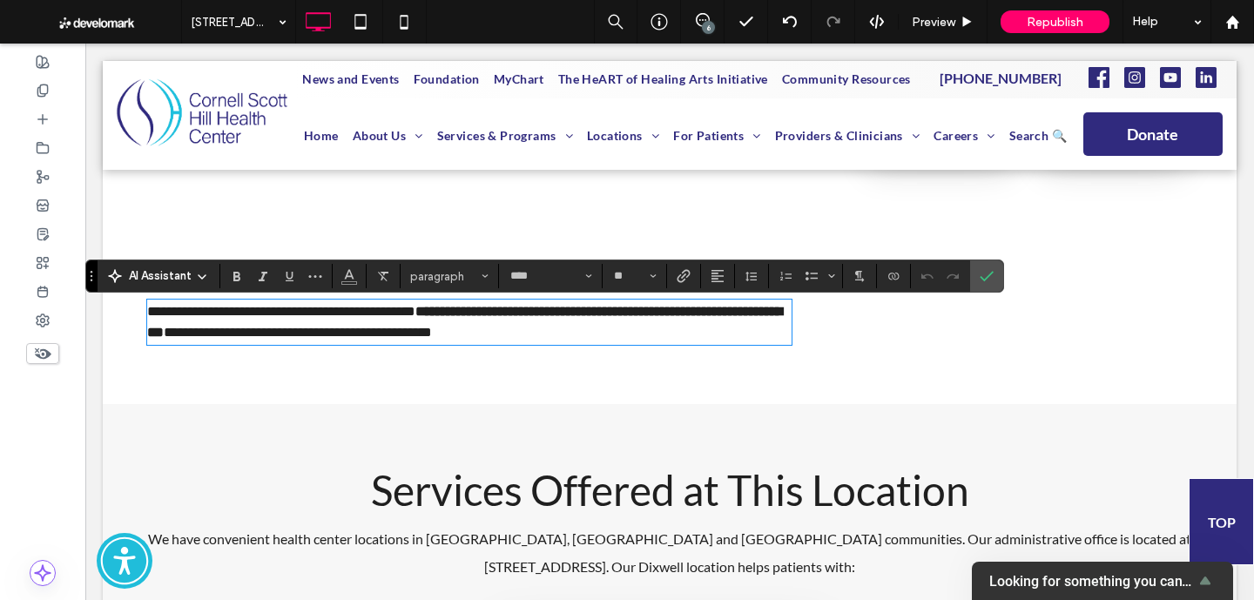
scroll to position [0, 0]
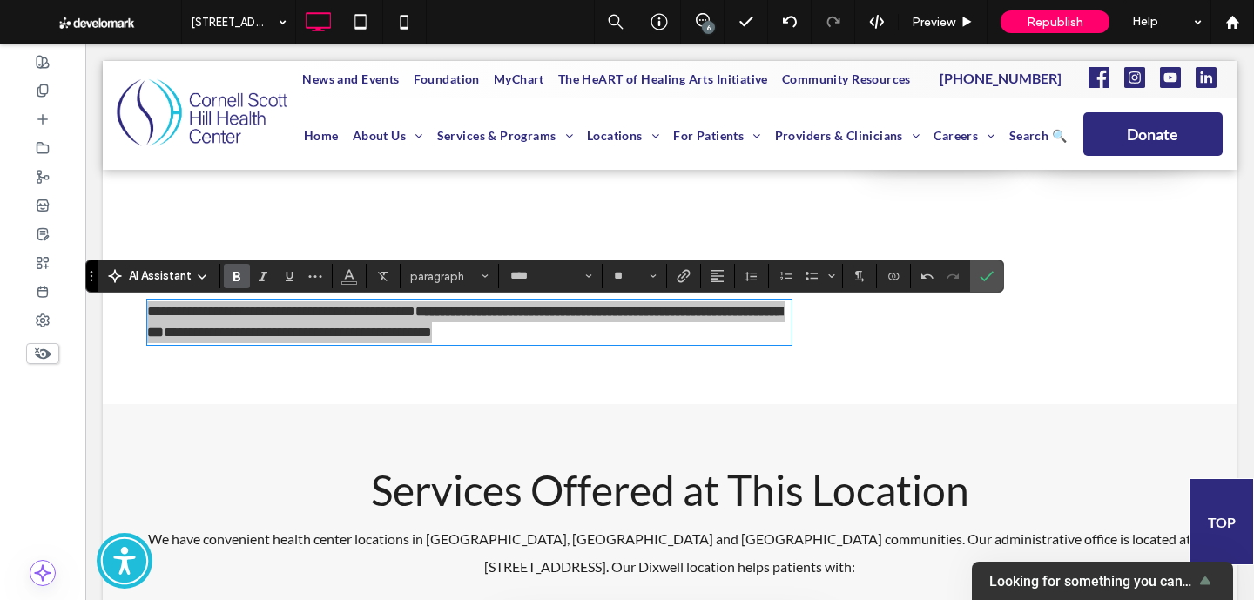
click at [246, 272] on label "Bold" at bounding box center [237, 276] width 26 height 24
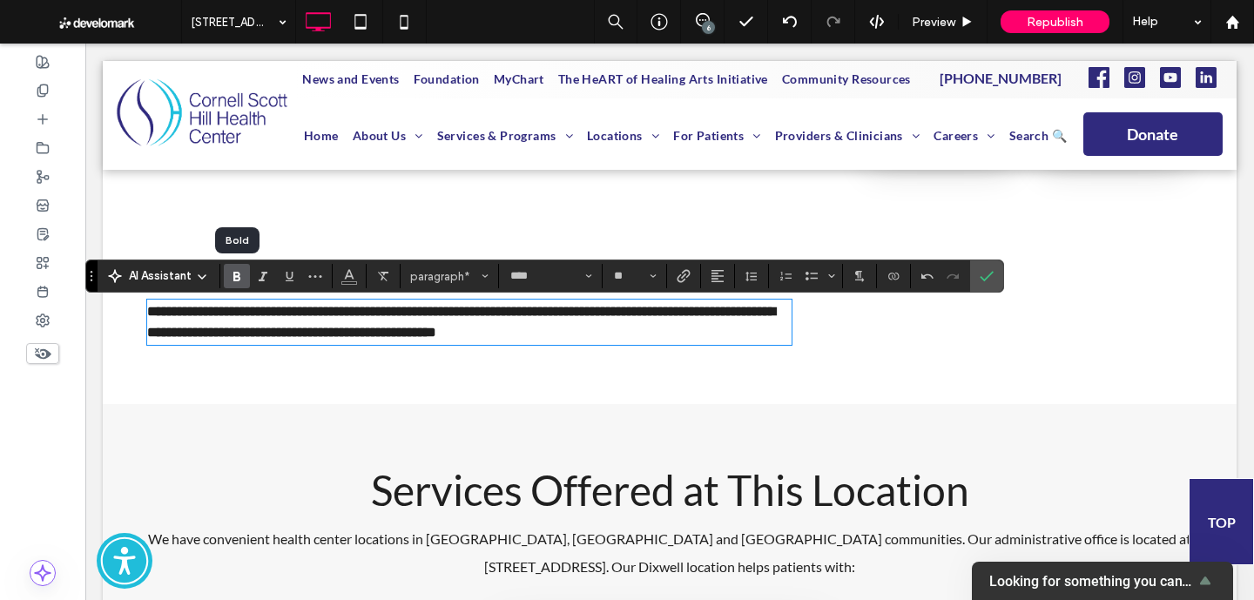
click at [246, 272] on label "Bold" at bounding box center [237, 276] width 26 height 24
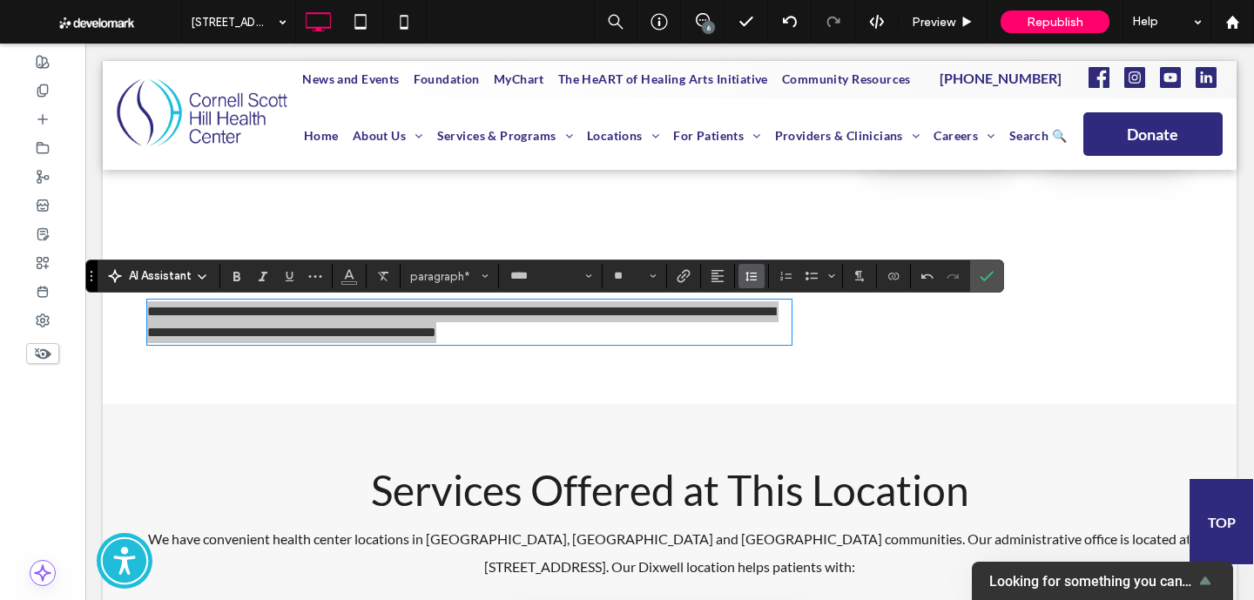
click at [751, 279] on use "Line Height" at bounding box center [750, 277] width 11 height 10
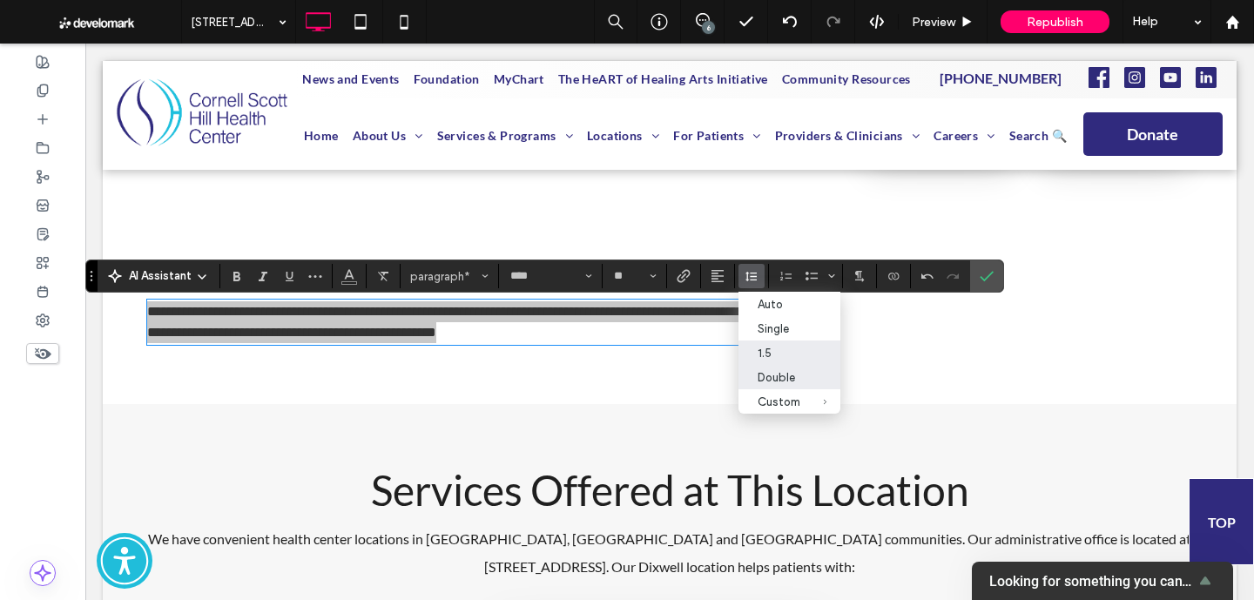
click at [770, 375] on div "Double" at bounding box center [778, 377] width 43 height 13
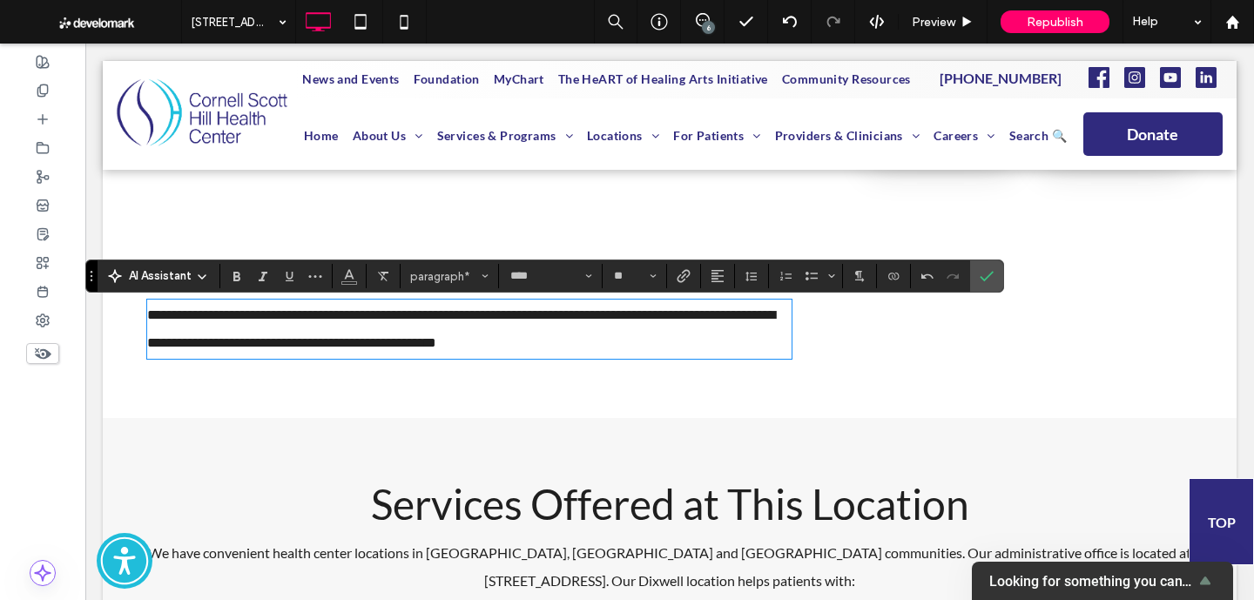
click at [345, 311] on span "**********" at bounding box center [461, 328] width 628 height 41
drag, startPoint x: 340, startPoint y: 313, endPoint x: 131, endPoint y: 317, distance: 209.8
click at [131, 317] on div "**********" at bounding box center [669, 62] width 1133 height 711
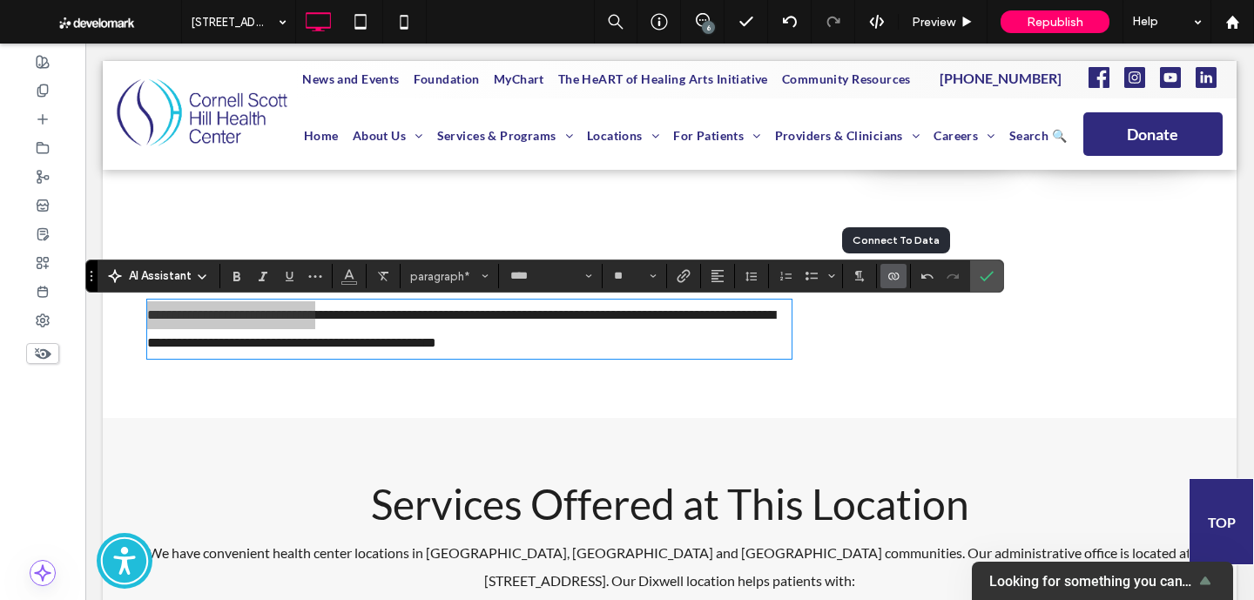
click at [900, 274] on label "Connect To Data" at bounding box center [893, 276] width 26 height 24
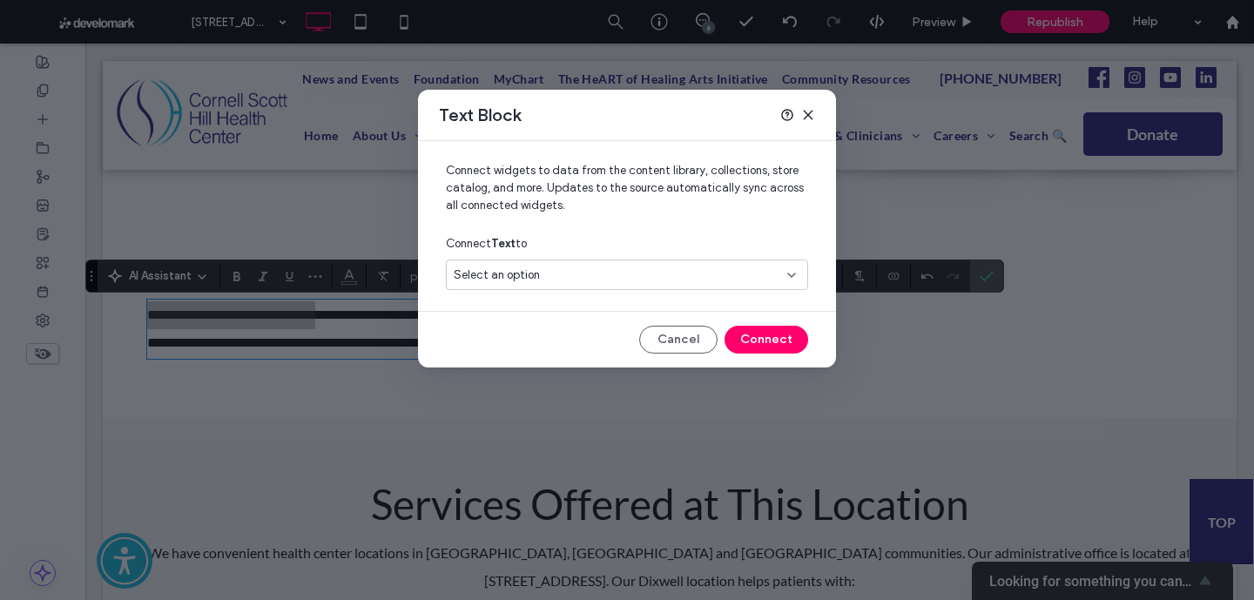
click at [698, 279] on div "Select an option" at bounding box center [617, 274] width 326 height 17
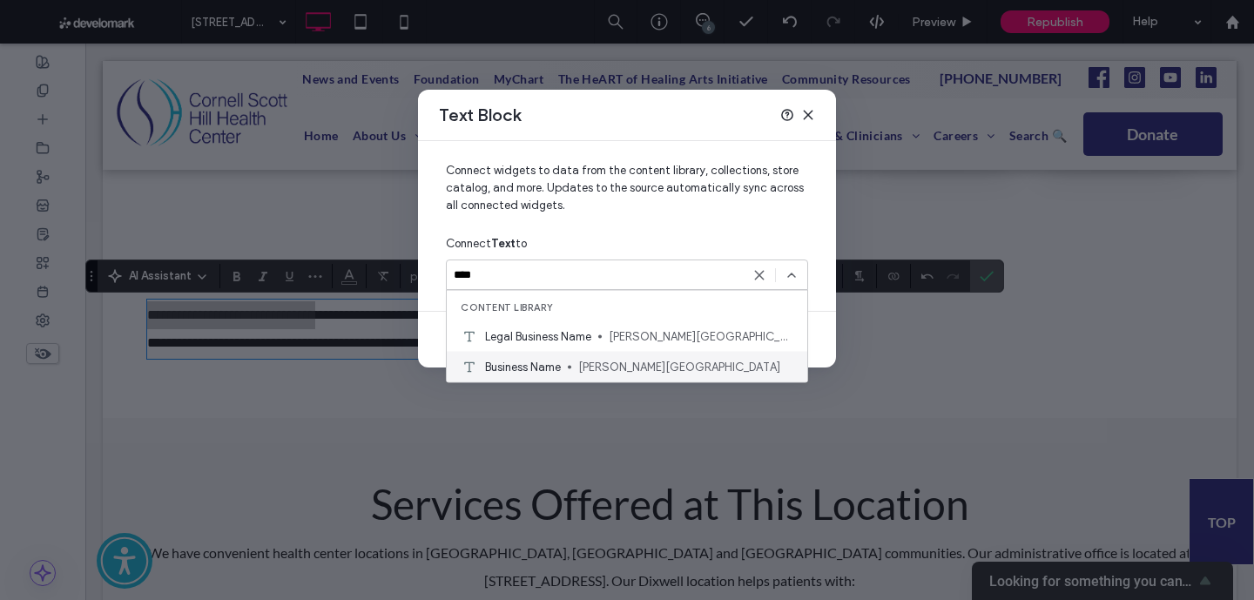
type input "****"
click at [631, 368] on span "Cornell Scott-Hill Health Center" at bounding box center [685, 366] width 215 height 17
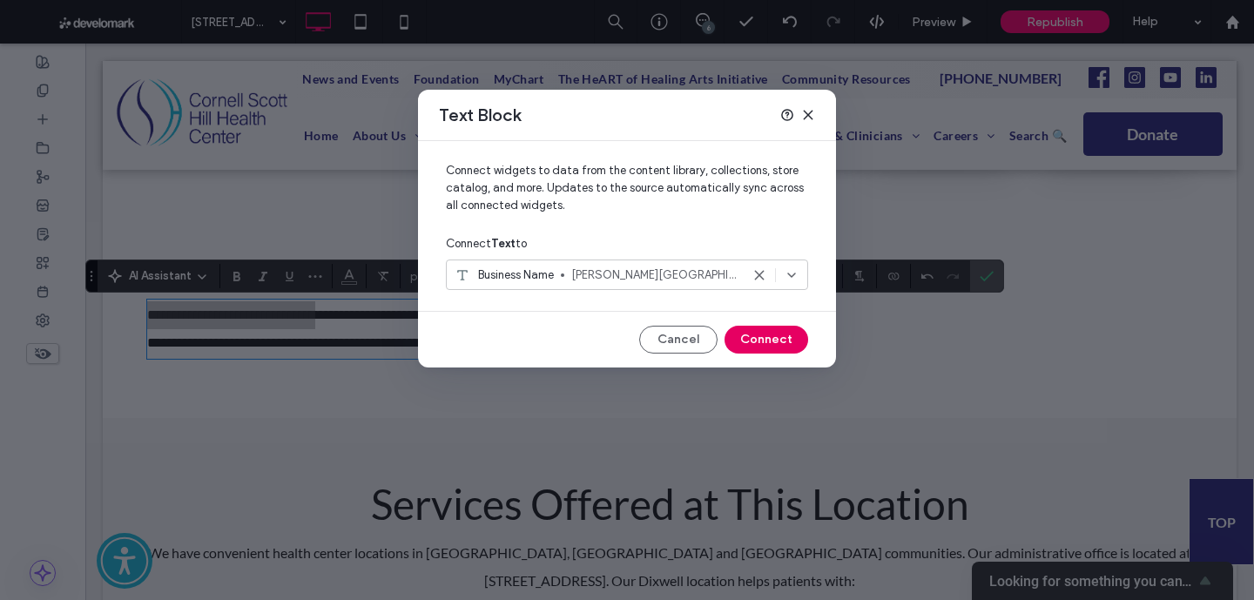
click at [771, 337] on button "Connect" at bounding box center [766, 340] width 84 height 28
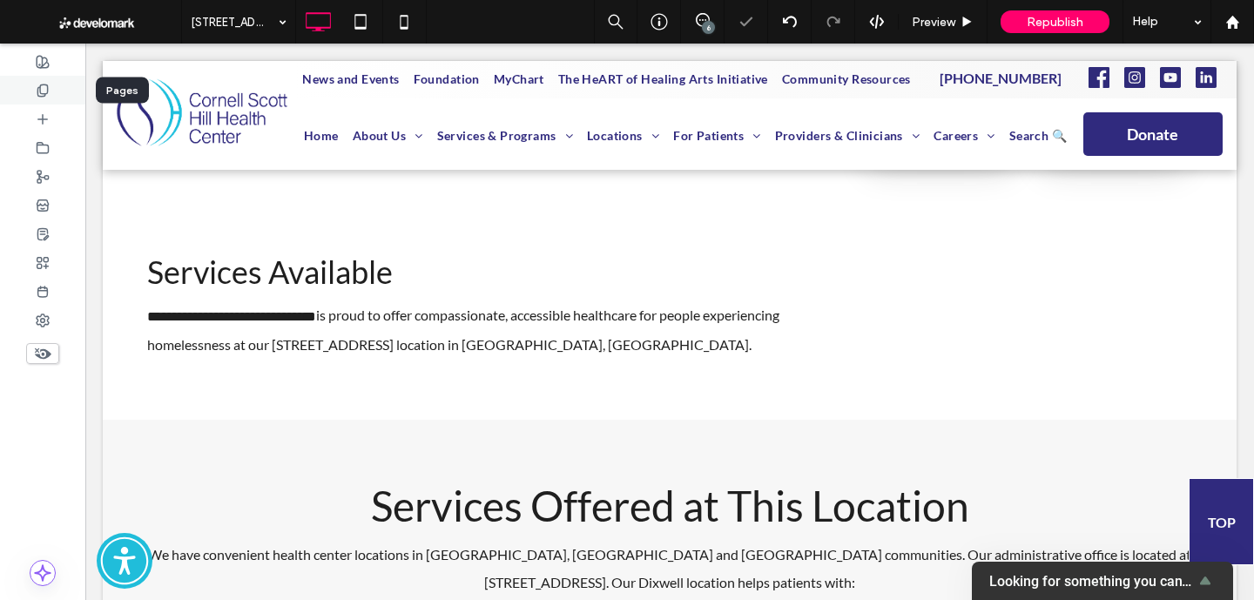
click at [46, 96] on icon at bounding box center [43, 91] width 14 height 14
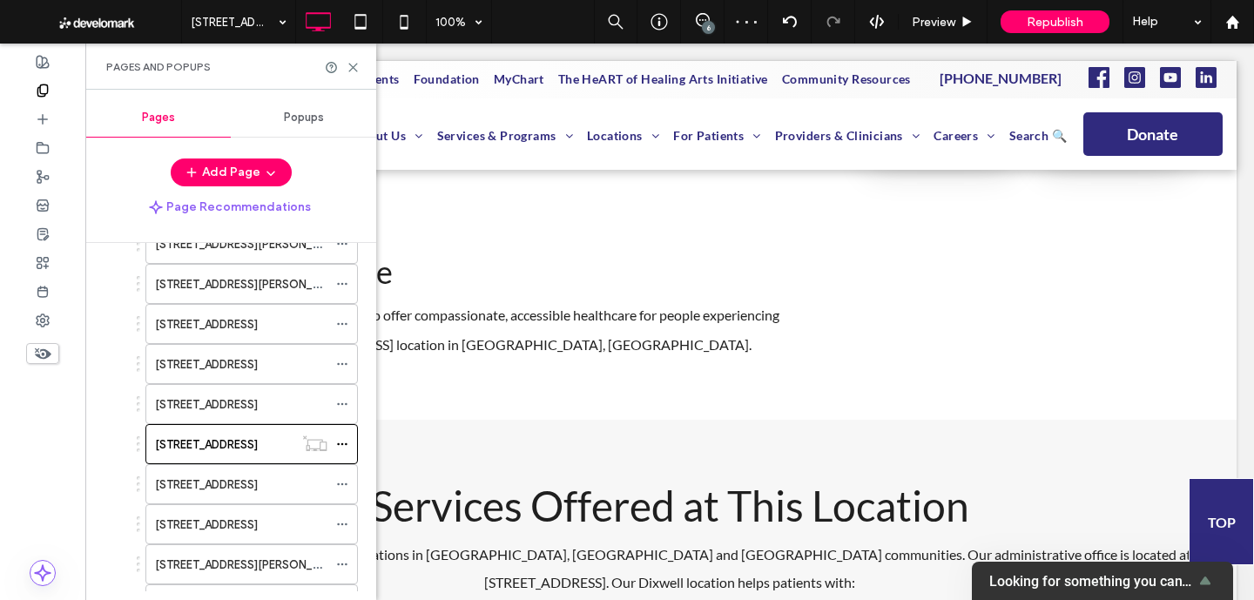
scroll to position [373, 0]
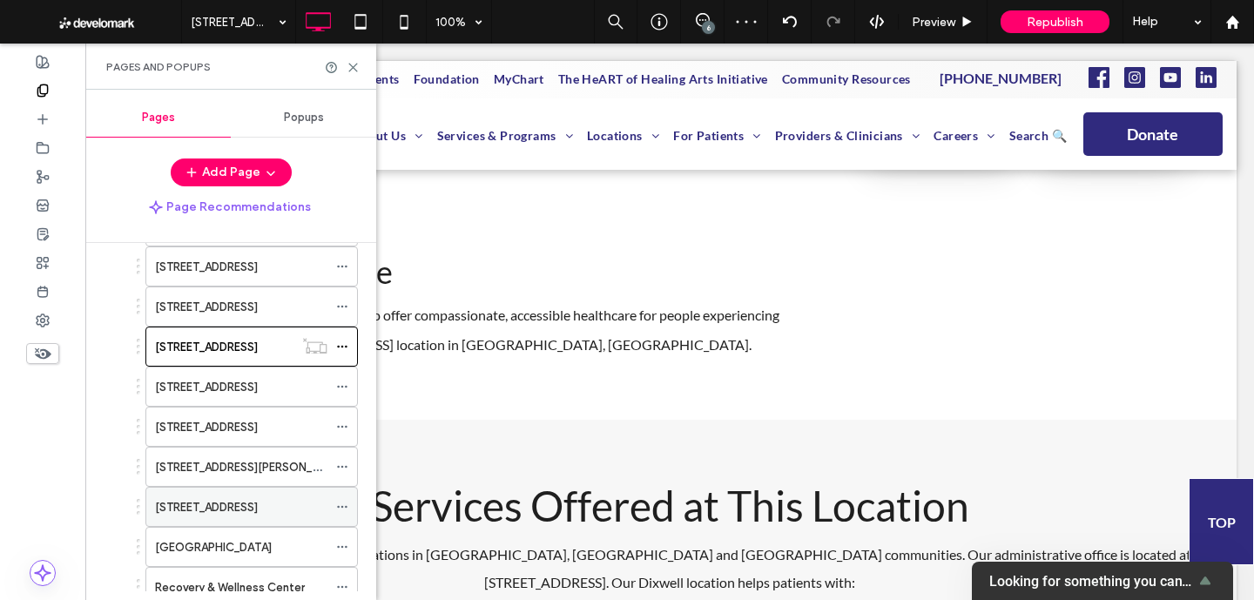
click at [244, 510] on label "428 Columbus Avenue" at bounding box center [206, 507] width 103 height 30
click at [348, 71] on icon at bounding box center [352, 67] width 13 height 13
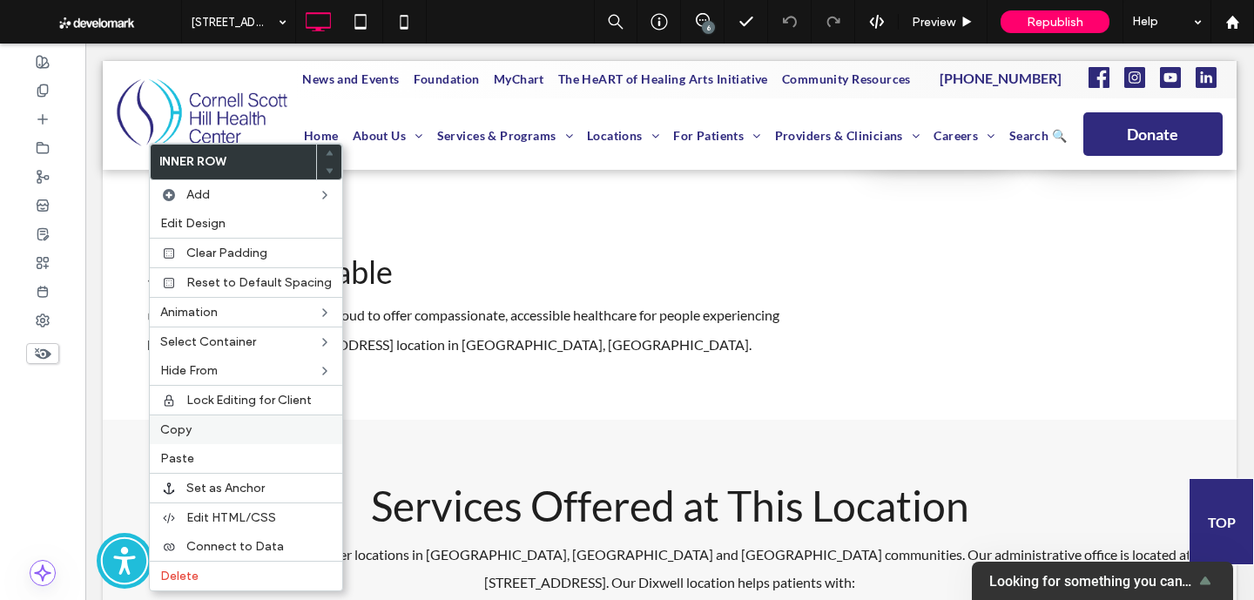
click at [187, 434] on span "Copy" at bounding box center [175, 429] width 31 height 15
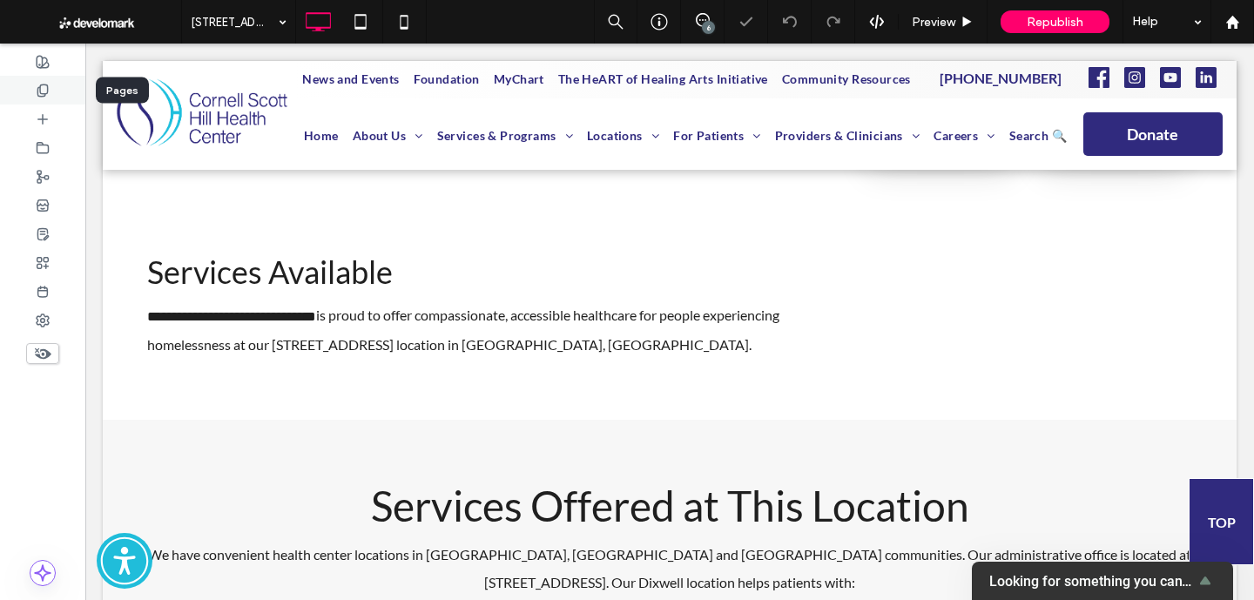
click at [42, 91] on icon at bounding box center [43, 91] width 14 height 14
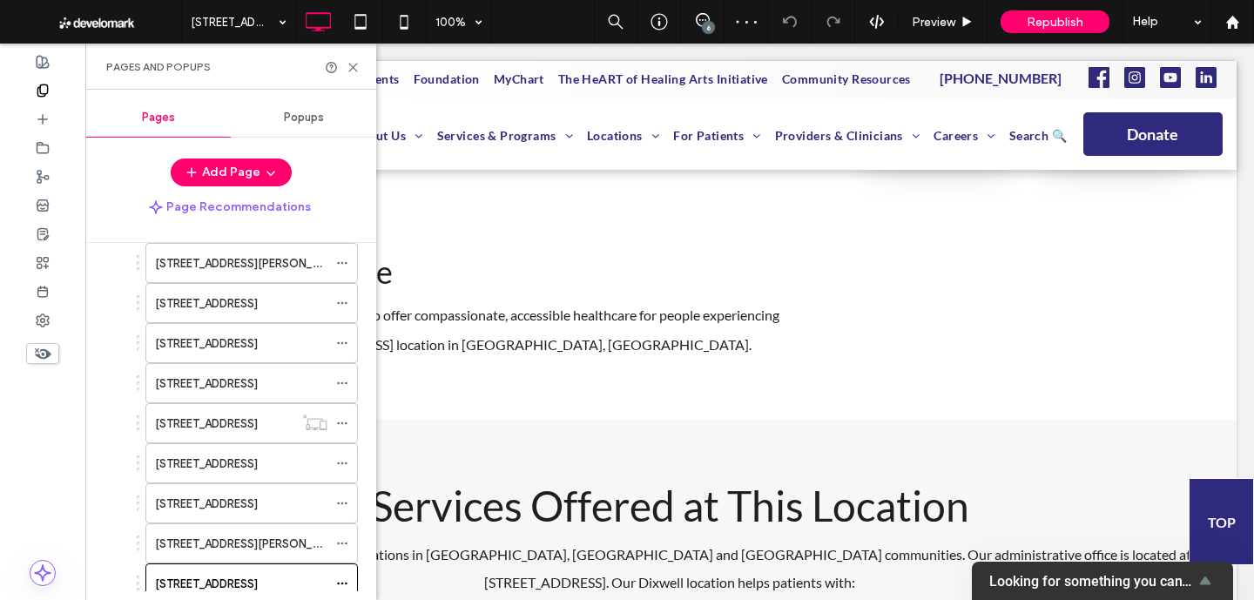
scroll to position [292, 0]
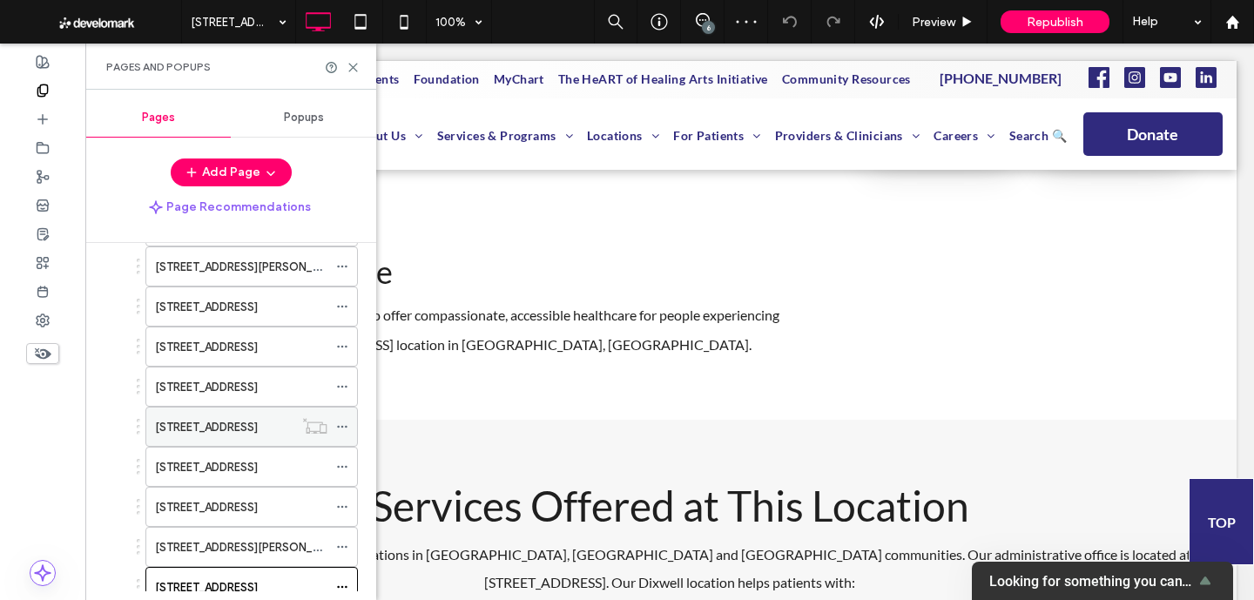
click at [201, 423] on label "266 State Street" at bounding box center [206, 427] width 103 height 30
click at [353, 69] on icon at bounding box center [352, 67] width 13 height 13
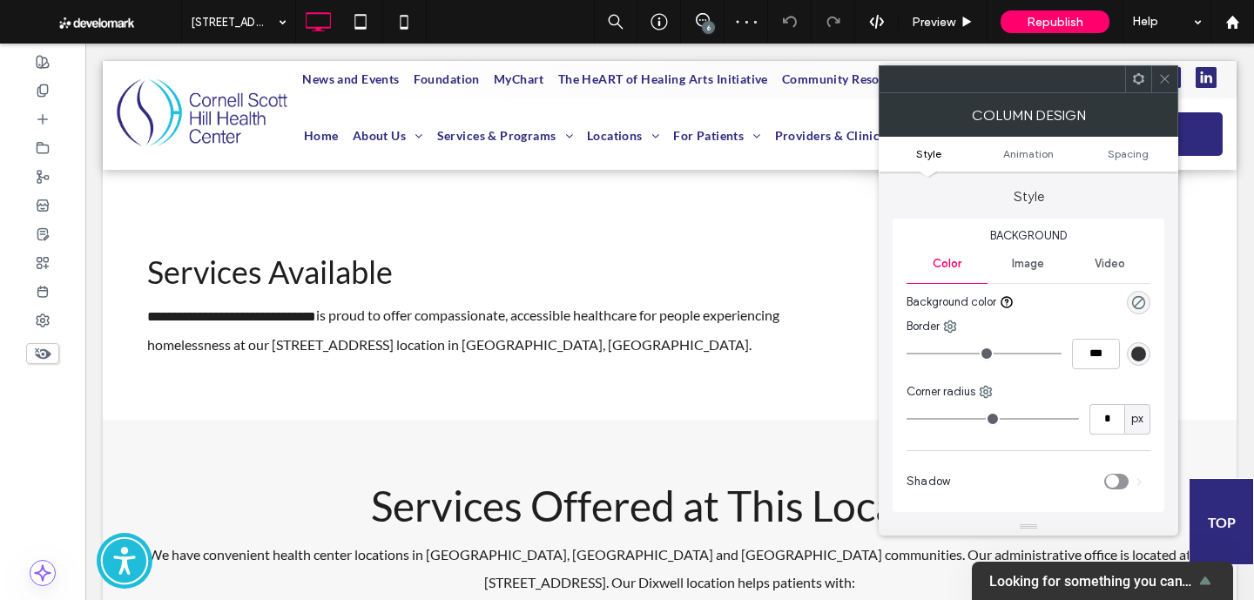
click at [1141, 78] on icon at bounding box center [1138, 78] width 13 height 13
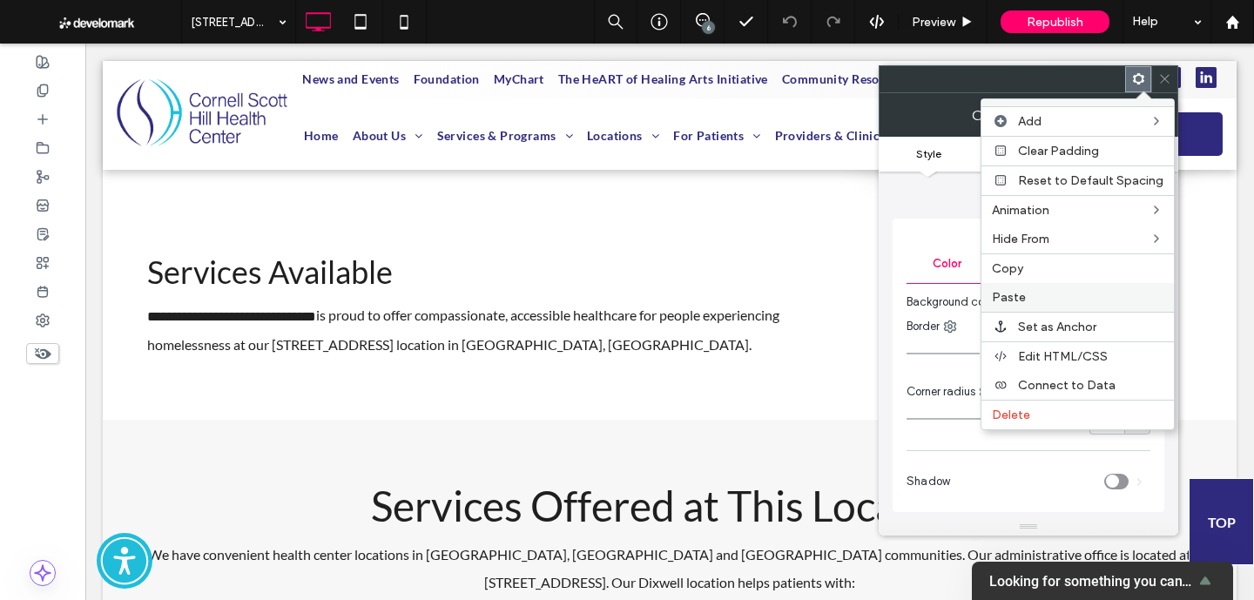
click at [1093, 296] on label "Paste" at bounding box center [1077, 297] width 171 height 15
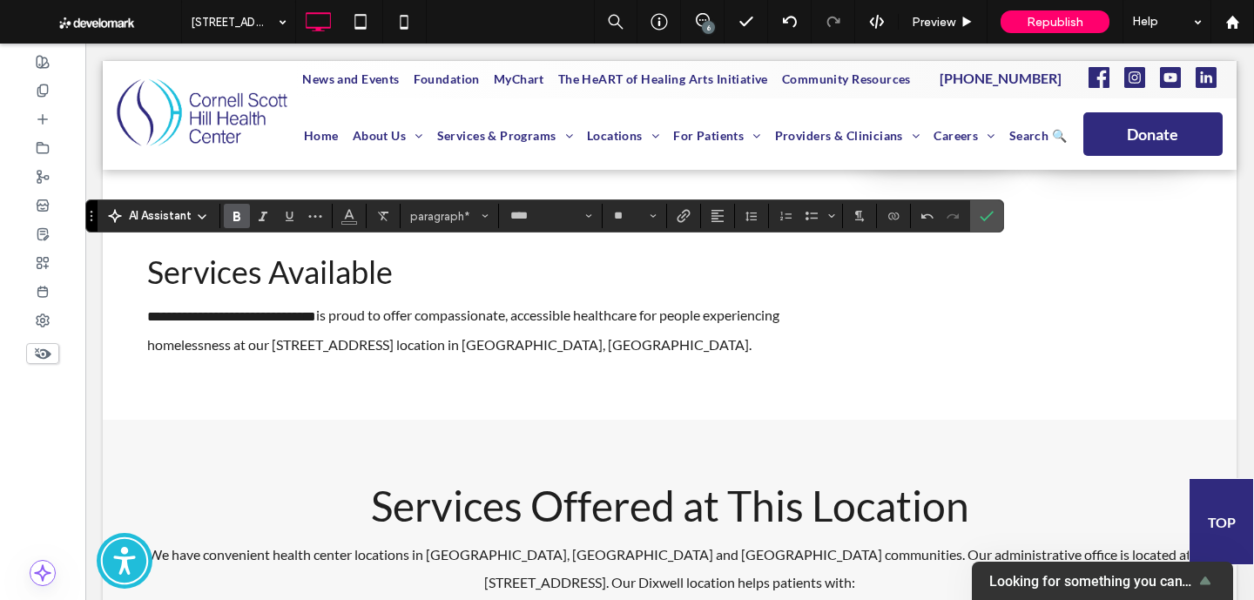
click at [230, 215] on icon "Bold" at bounding box center [237, 216] width 14 height 14
click at [991, 213] on use "Confirm" at bounding box center [987, 216] width 14 height 10
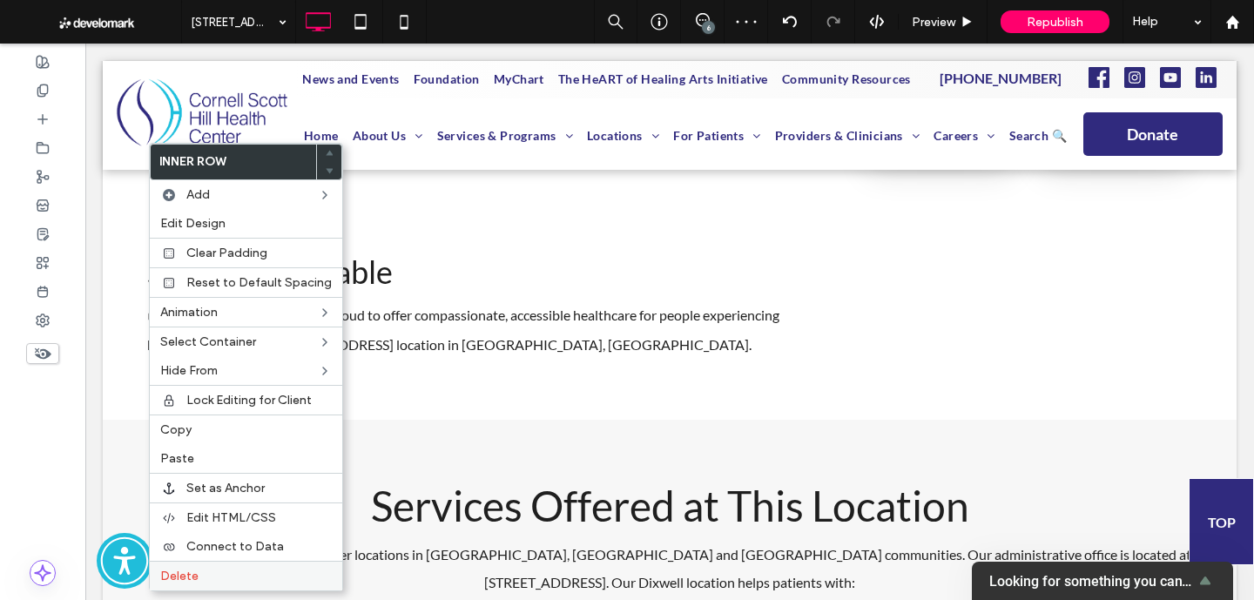
click at [189, 568] on span "Delete" at bounding box center [179, 575] width 38 height 15
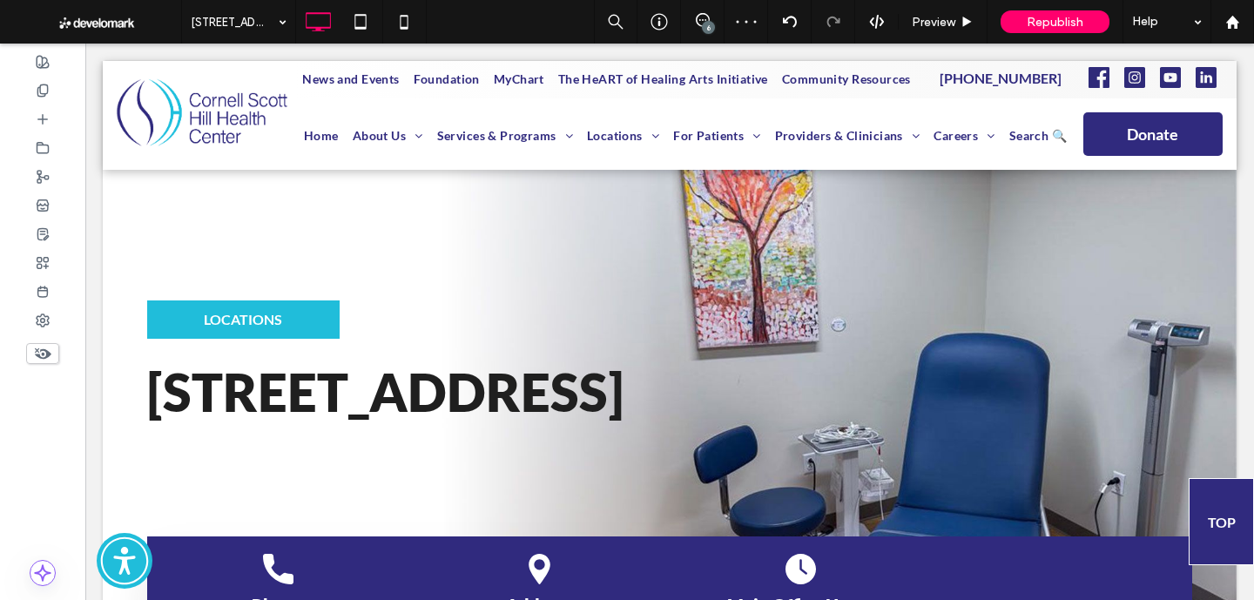
scroll to position [1335, 0]
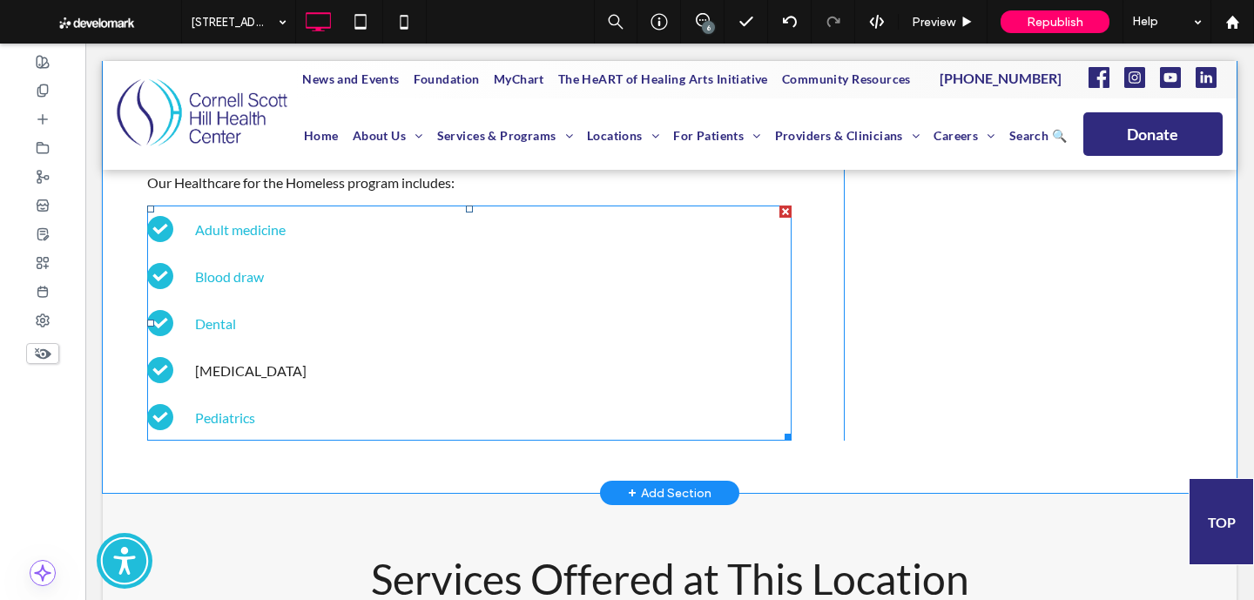
click at [482, 326] on span at bounding box center [469, 322] width 644 height 235
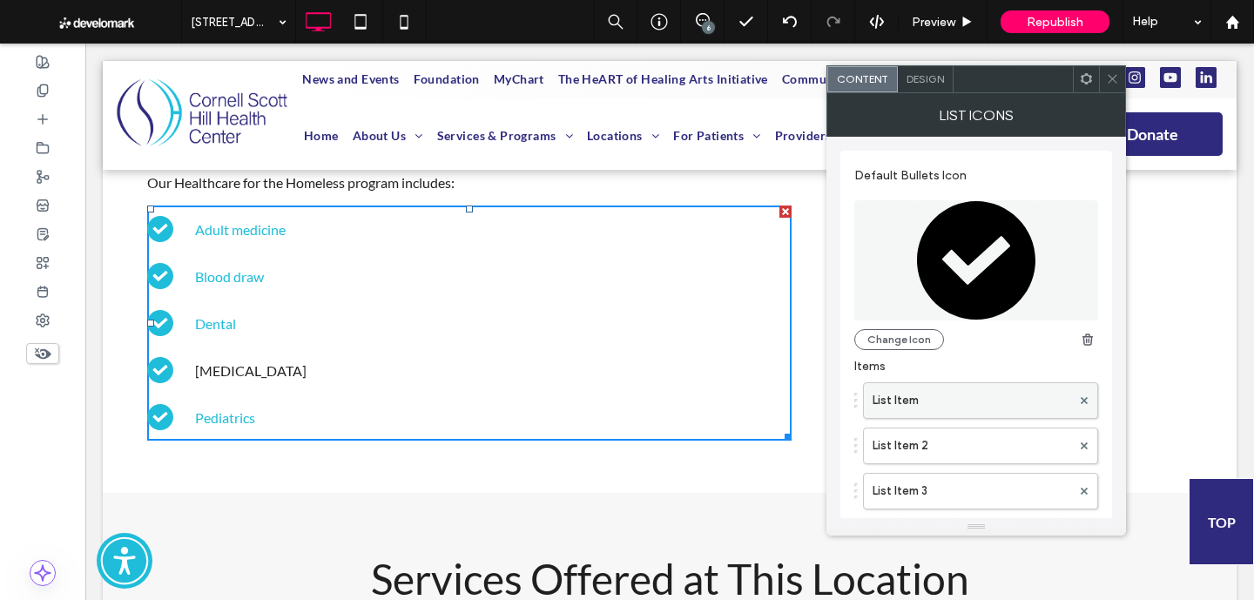
click at [980, 392] on label "List Item" at bounding box center [971, 400] width 198 height 35
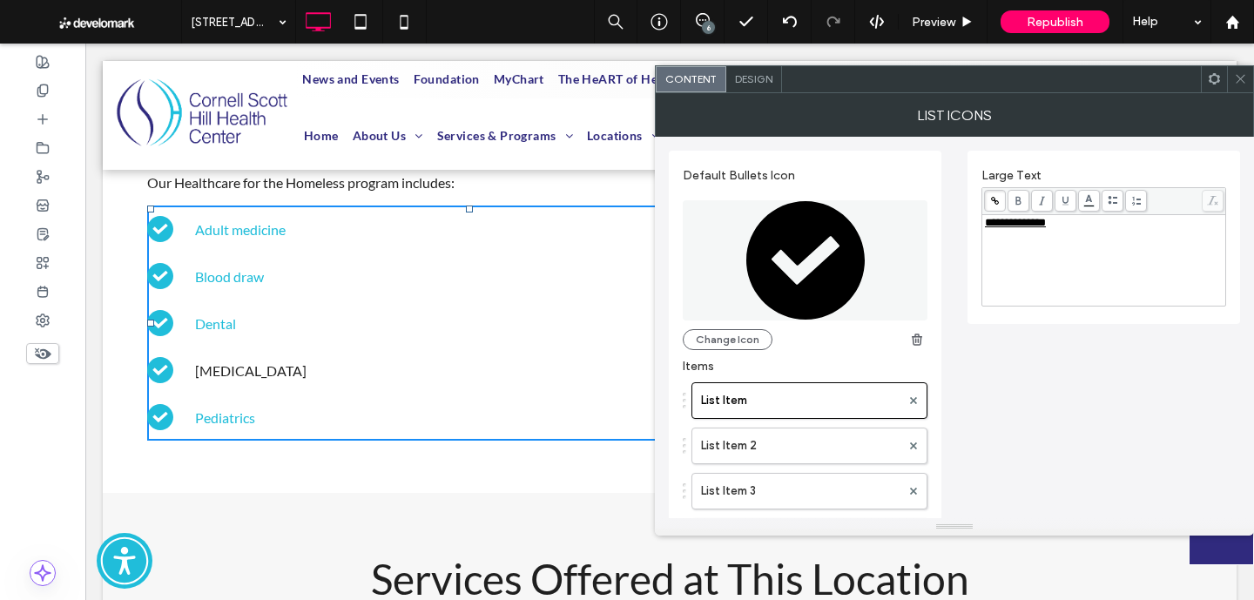
click at [1102, 283] on div "**********" at bounding box center [1104, 260] width 239 height 87
click at [739, 456] on label "List Item 2" at bounding box center [800, 445] width 199 height 35
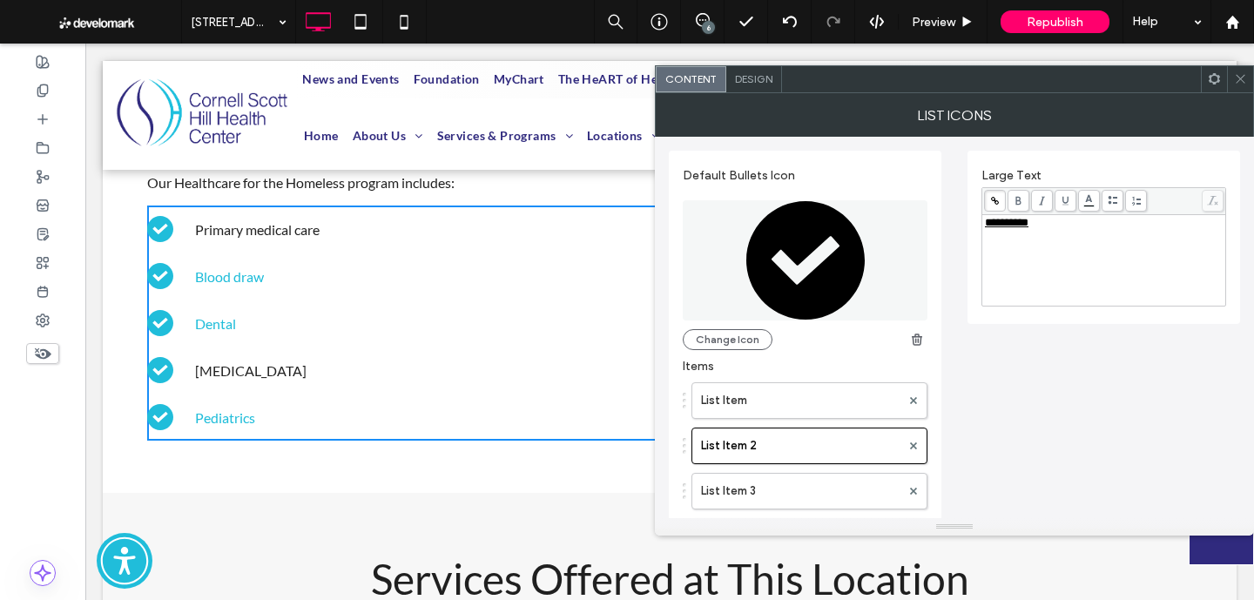
click at [1106, 237] on div "**********" at bounding box center [1104, 260] width 239 height 87
click at [772, 495] on label "List Item 3" at bounding box center [800, 491] width 199 height 35
click at [1141, 269] on div "******" at bounding box center [1104, 260] width 239 height 87
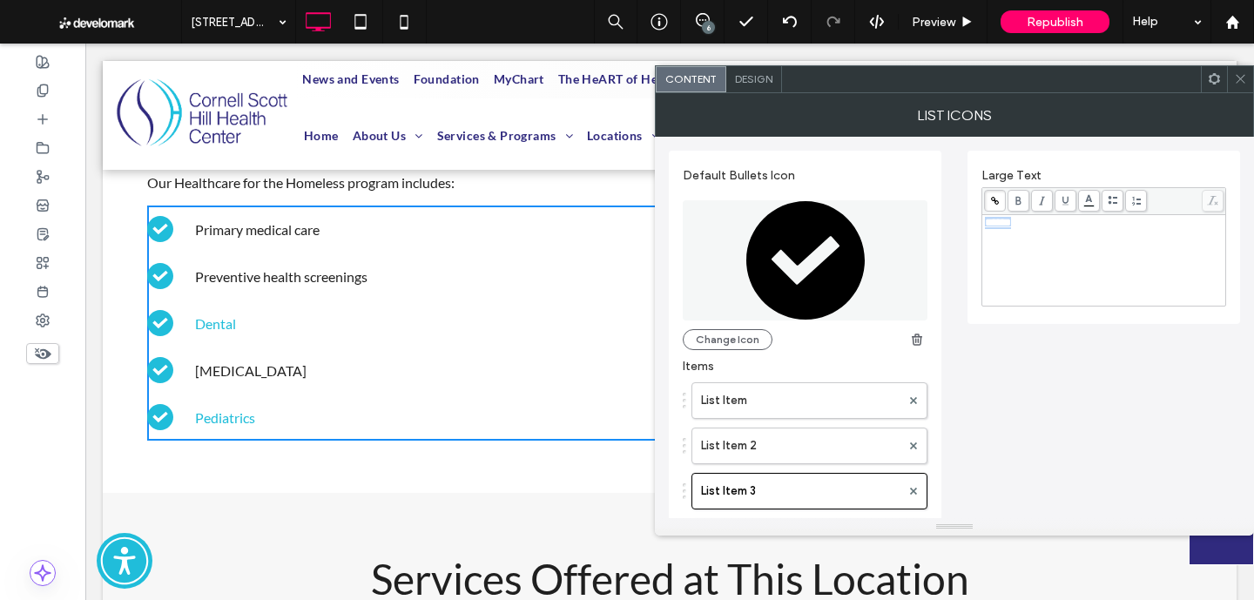
click at [1141, 269] on div "******" at bounding box center [1104, 260] width 239 height 87
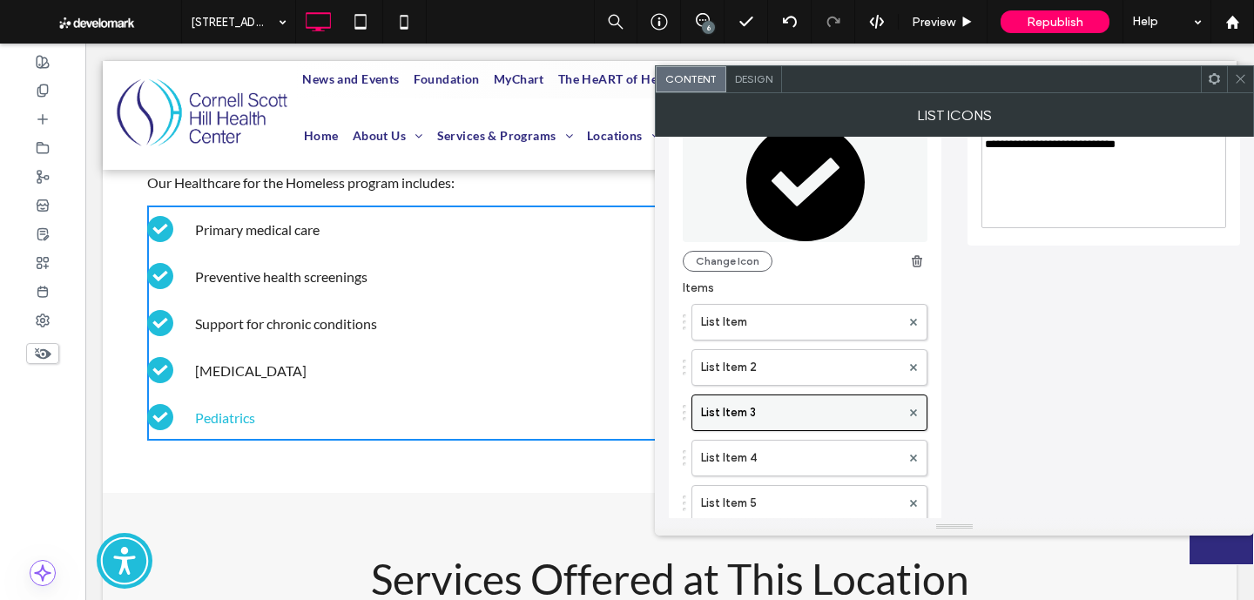
scroll to position [79, 0]
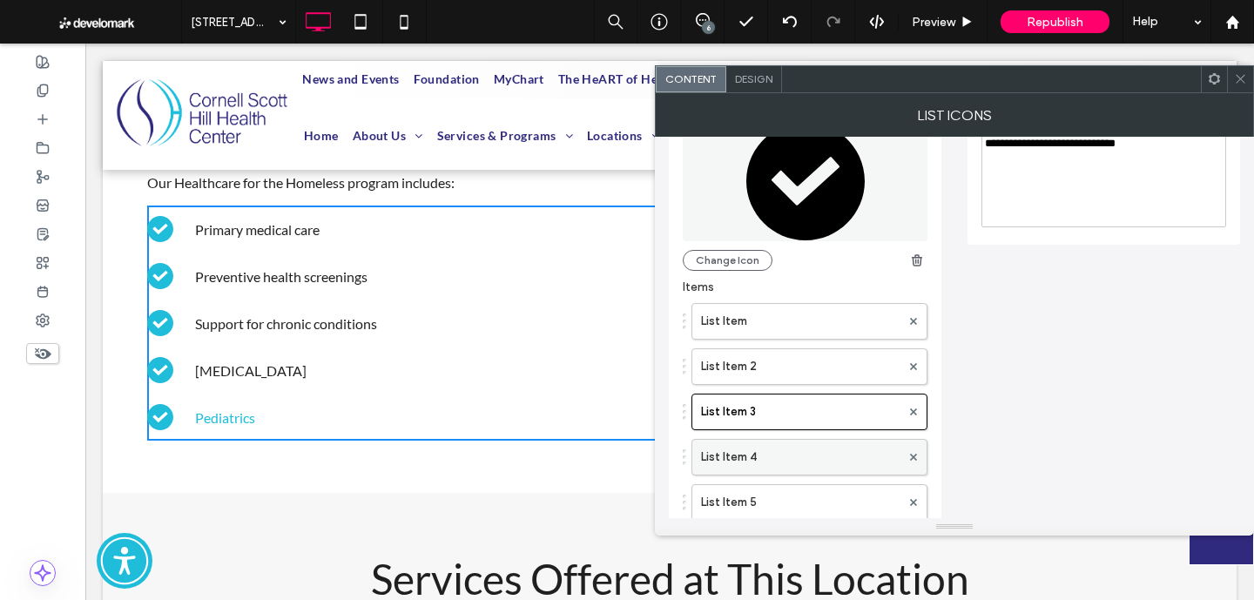
click at [790, 455] on label "List Item 4" at bounding box center [800, 457] width 199 height 35
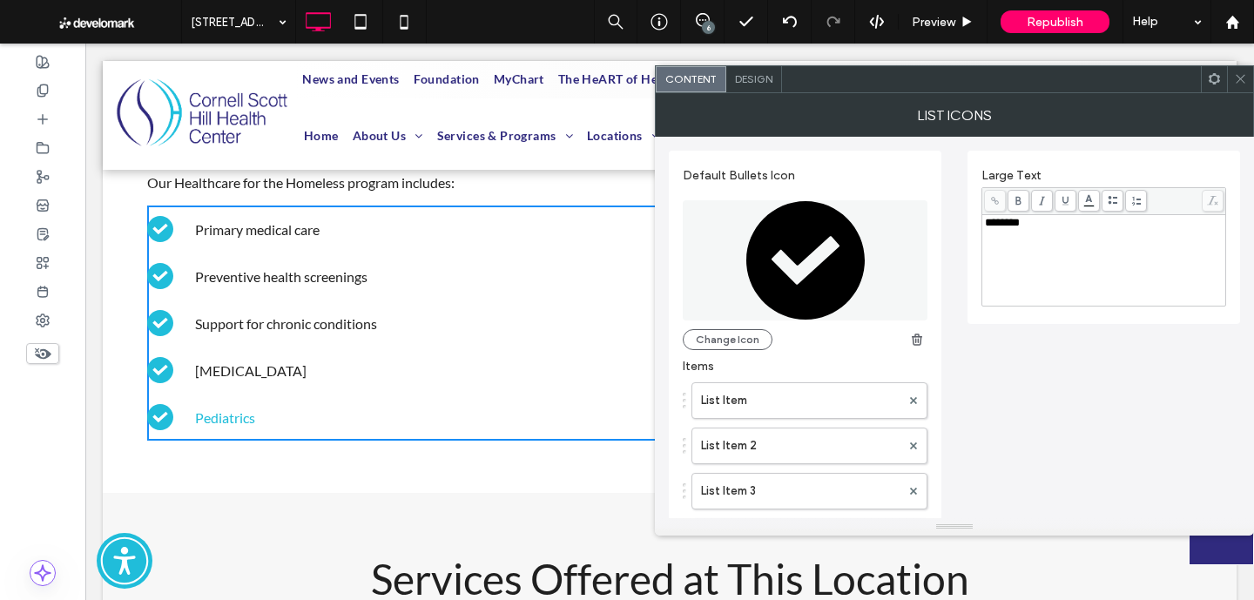
click at [1023, 282] on div "********" at bounding box center [1104, 260] width 239 height 87
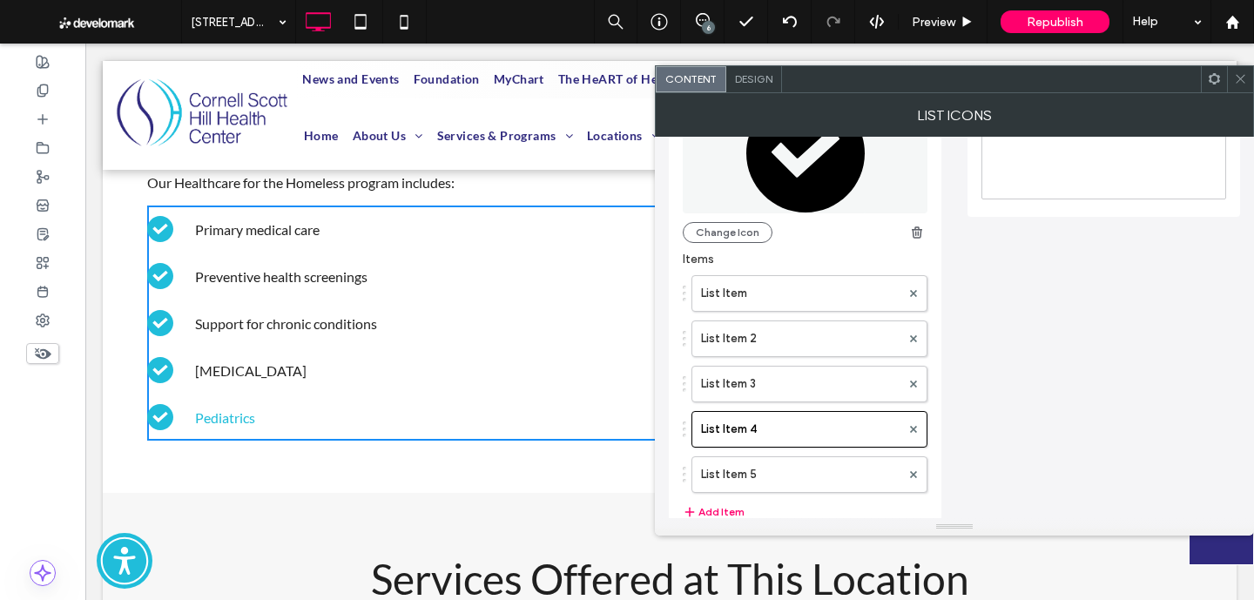
scroll to position [113, 0]
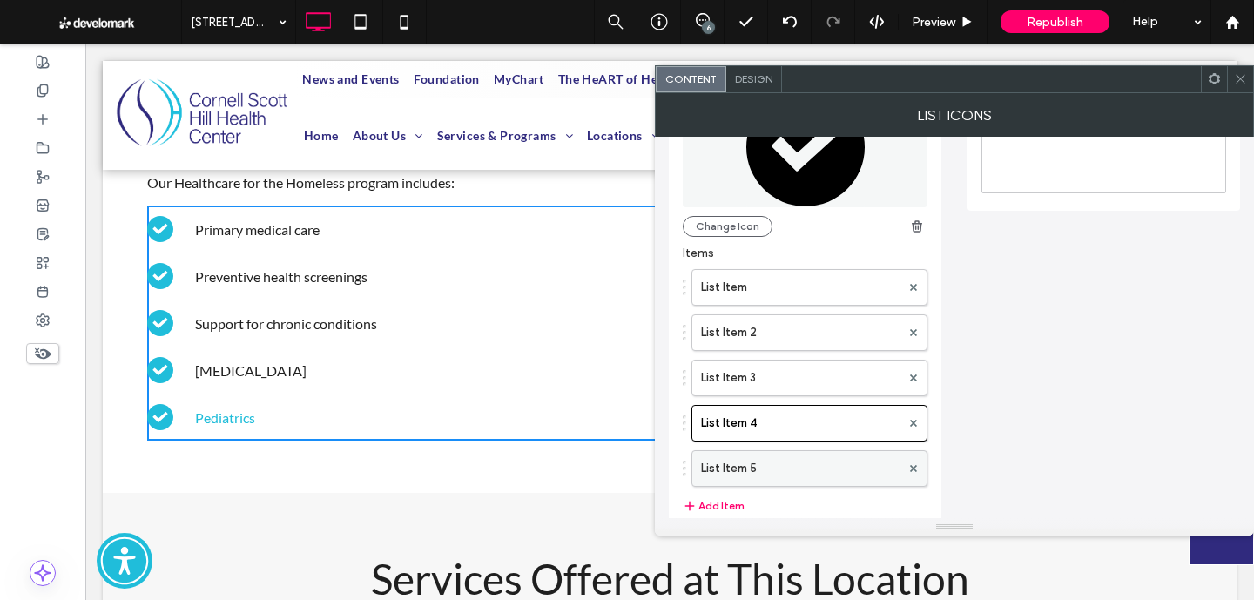
click at [795, 472] on label "List Item 5" at bounding box center [800, 468] width 199 height 35
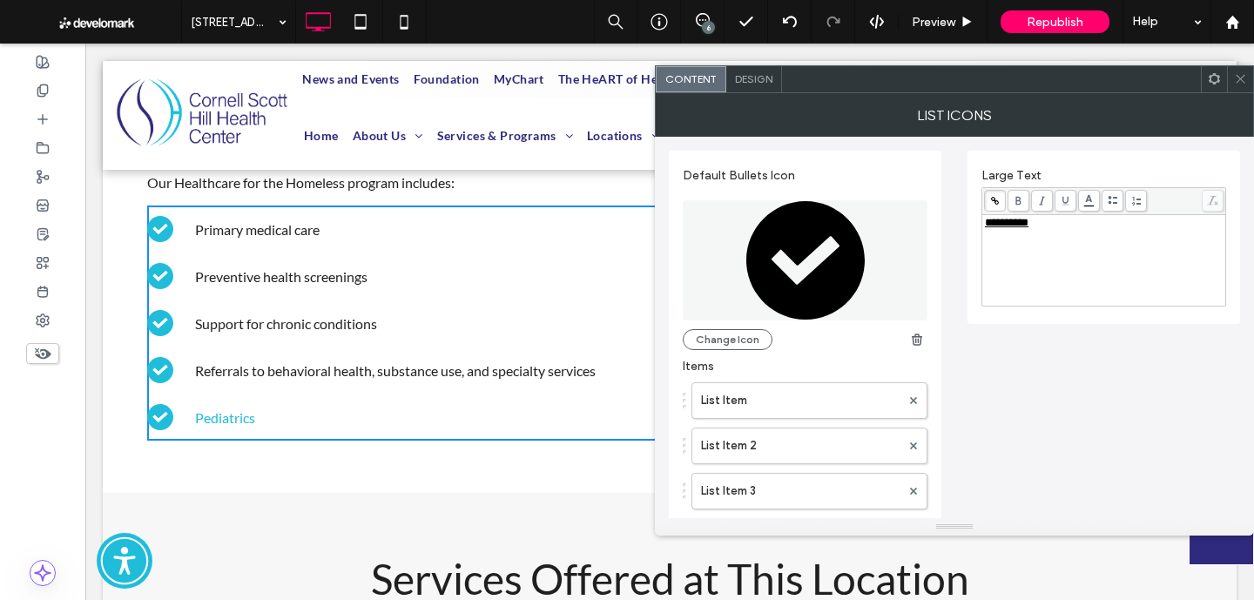
click at [1046, 267] on div "**********" at bounding box center [1104, 260] width 239 height 87
click at [1029, 409] on div "**********" at bounding box center [954, 431] width 571 height 588
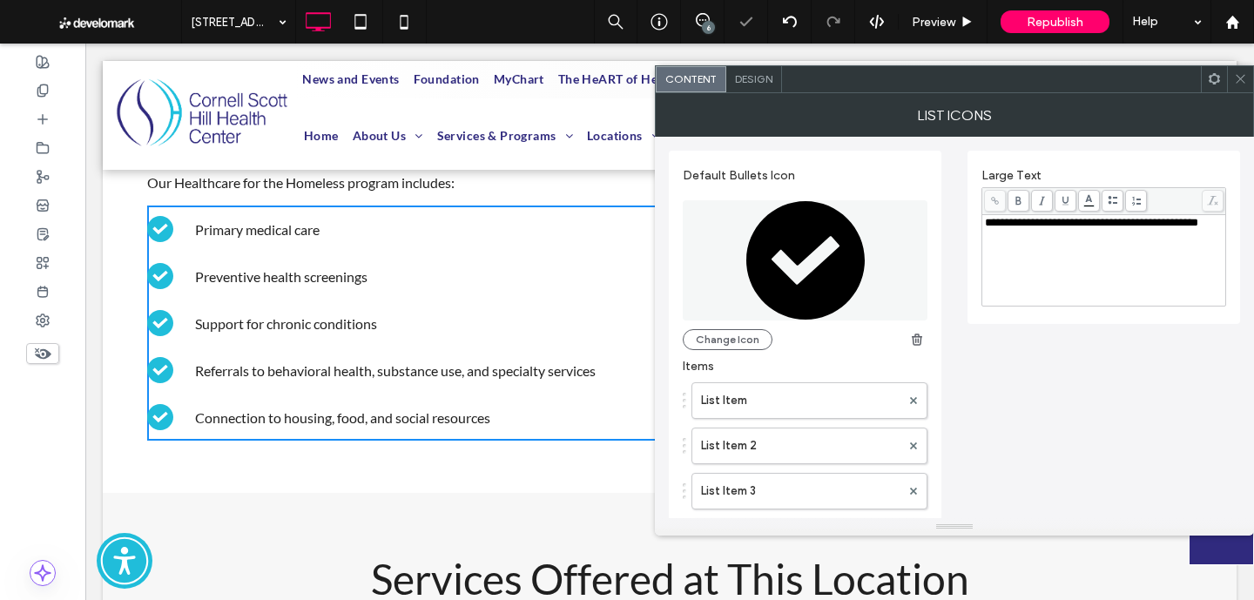
click at [1247, 75] on div at bounding box center [1240, 79] width 26 height 26
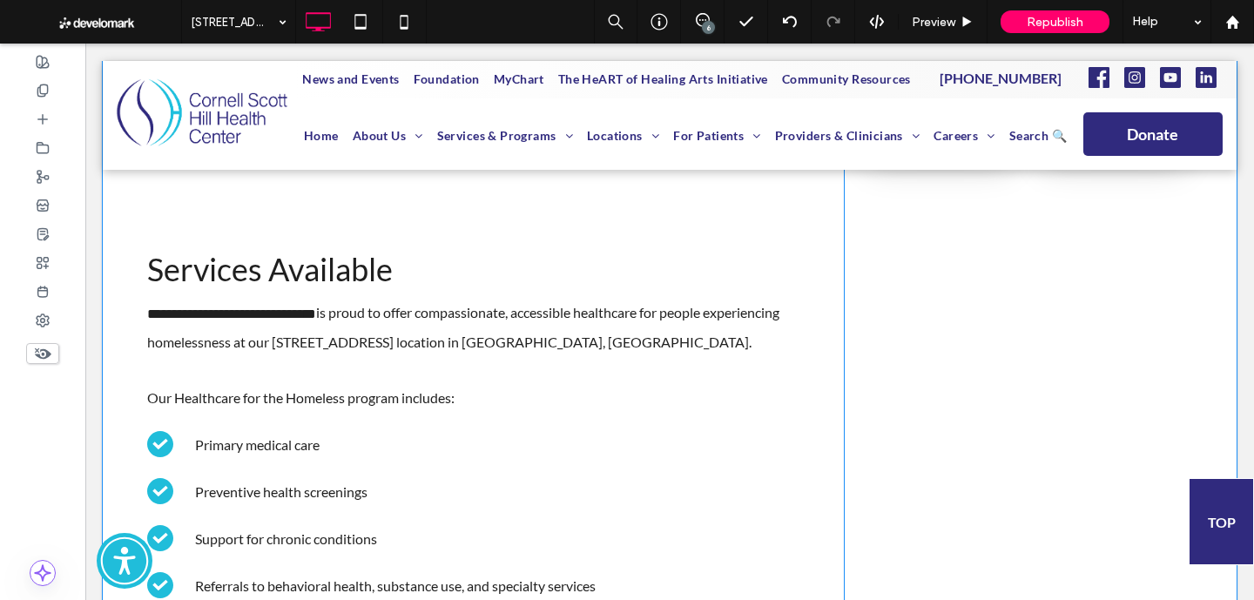
scroll to position [1113, 0]
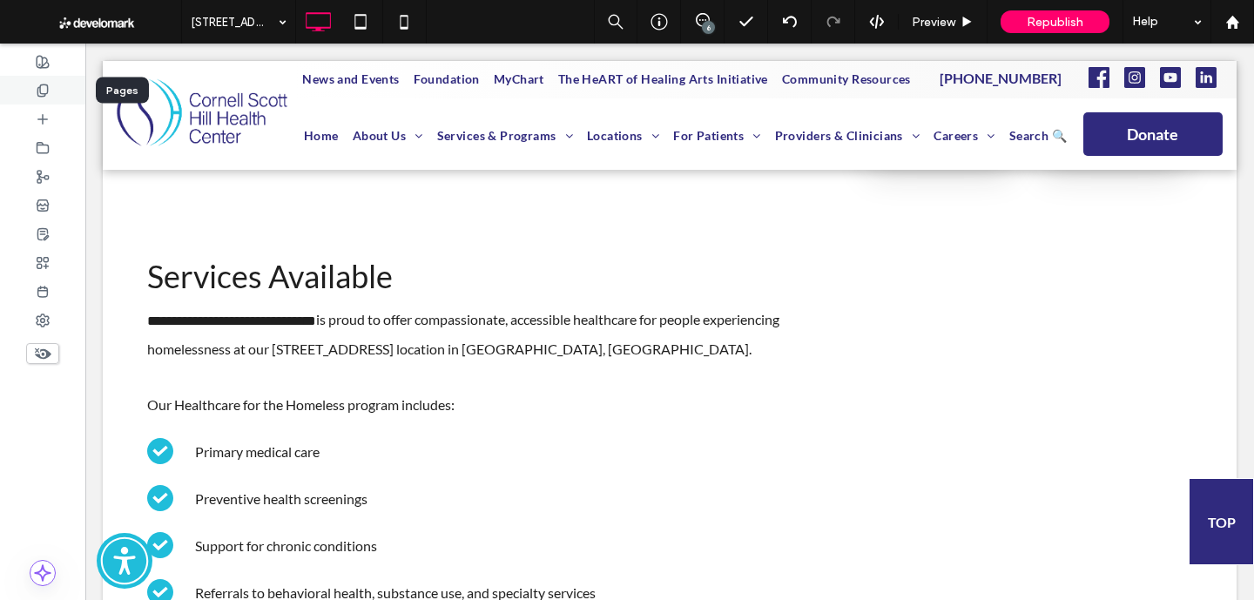
click at [53, 96] on div at bounding box center [42, 90] width 85 height 29
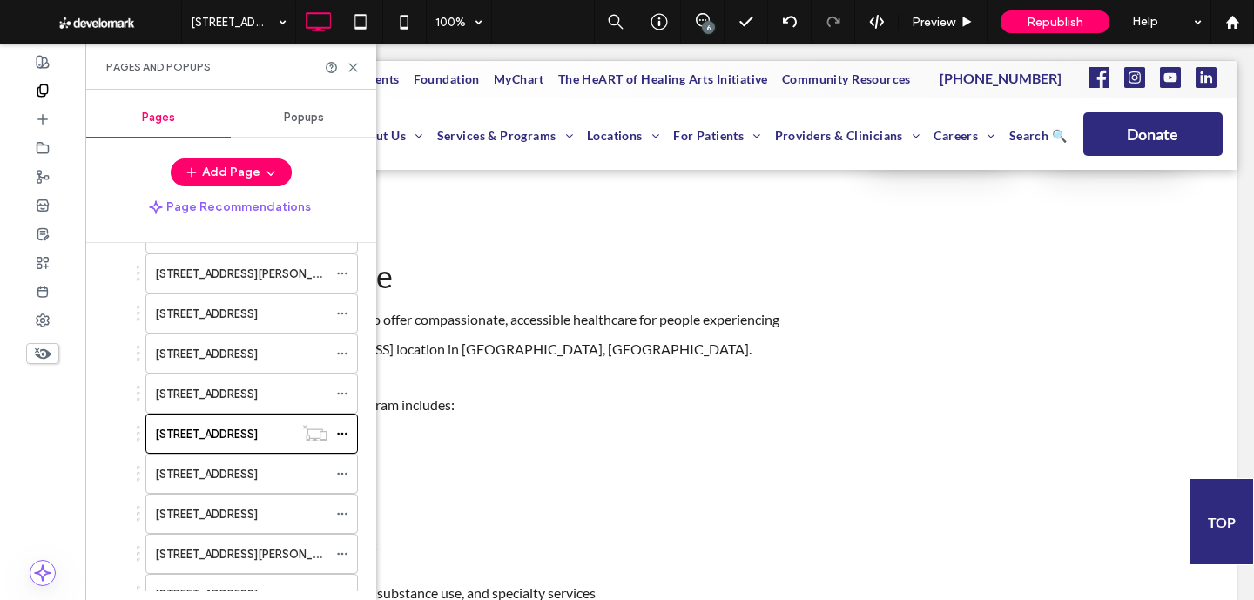
scroll to position [292, 0]
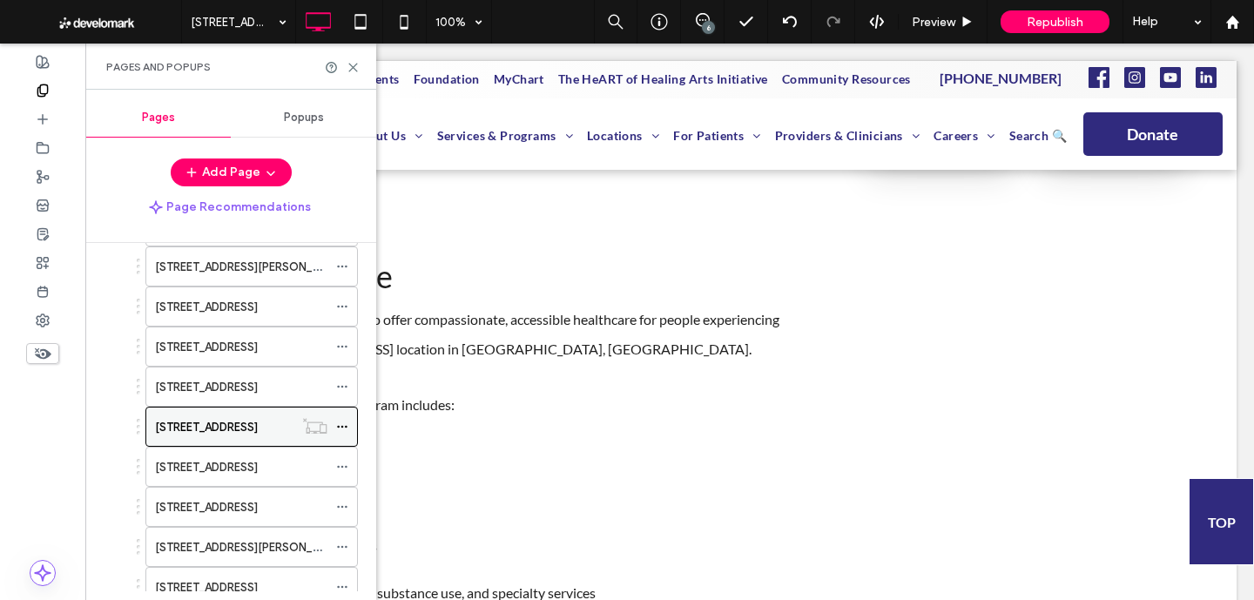
click at [346, 418] on span at bounding box center [342, 427] width 12 height 26
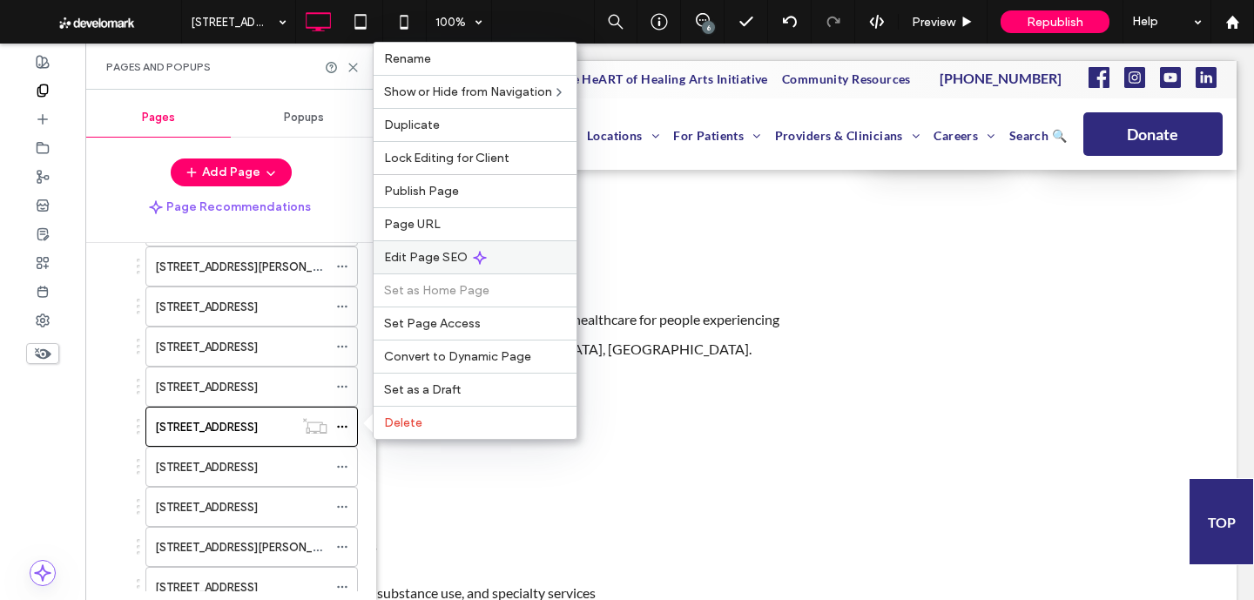
click at [447, 251] on span "Edit Page SEO" at bounding box center [426, 257] width 84 height 15
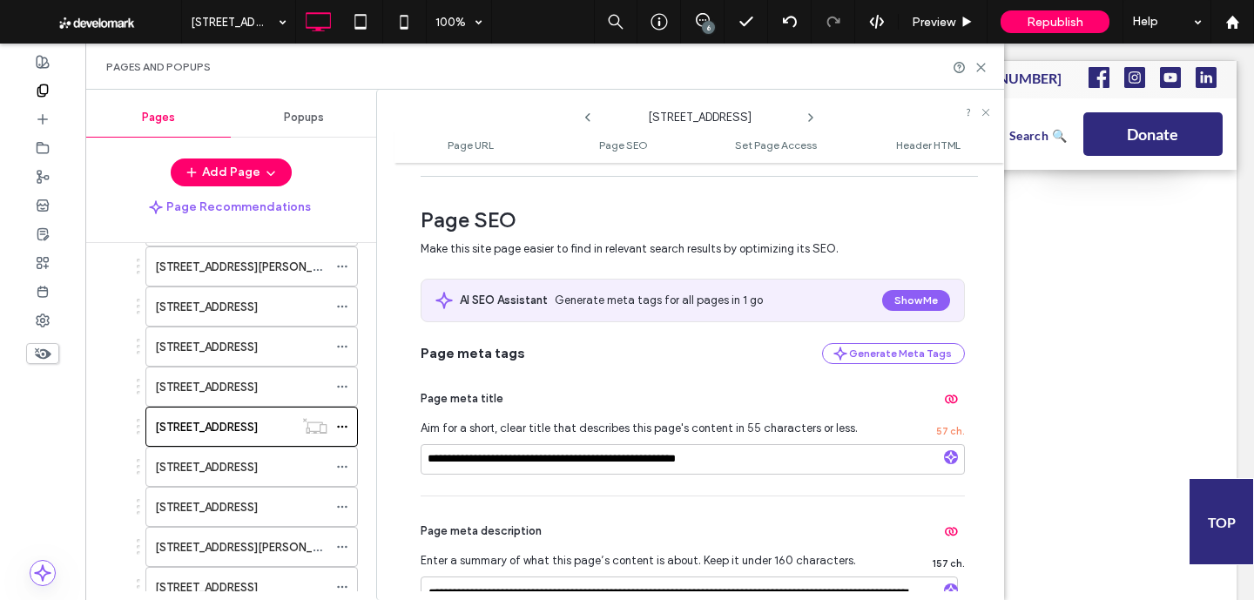
scroll to position [218, 0]
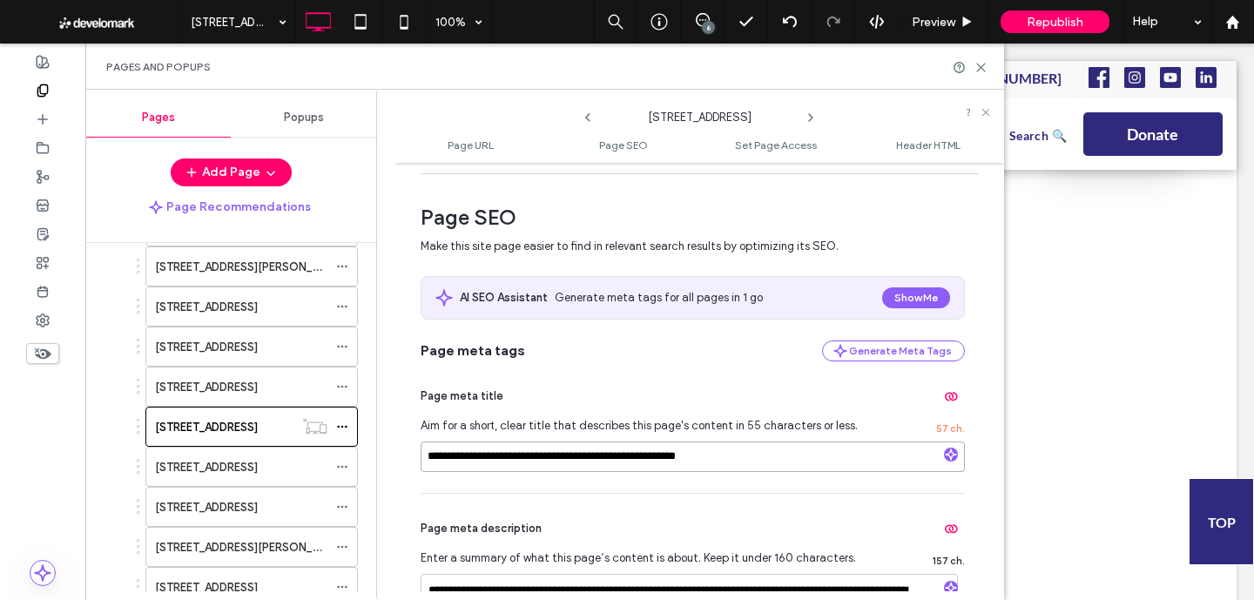
click at [568, 460] on input "**********" at bounding box center [692, 456] width 544 height 30
paste input
type input "**********"
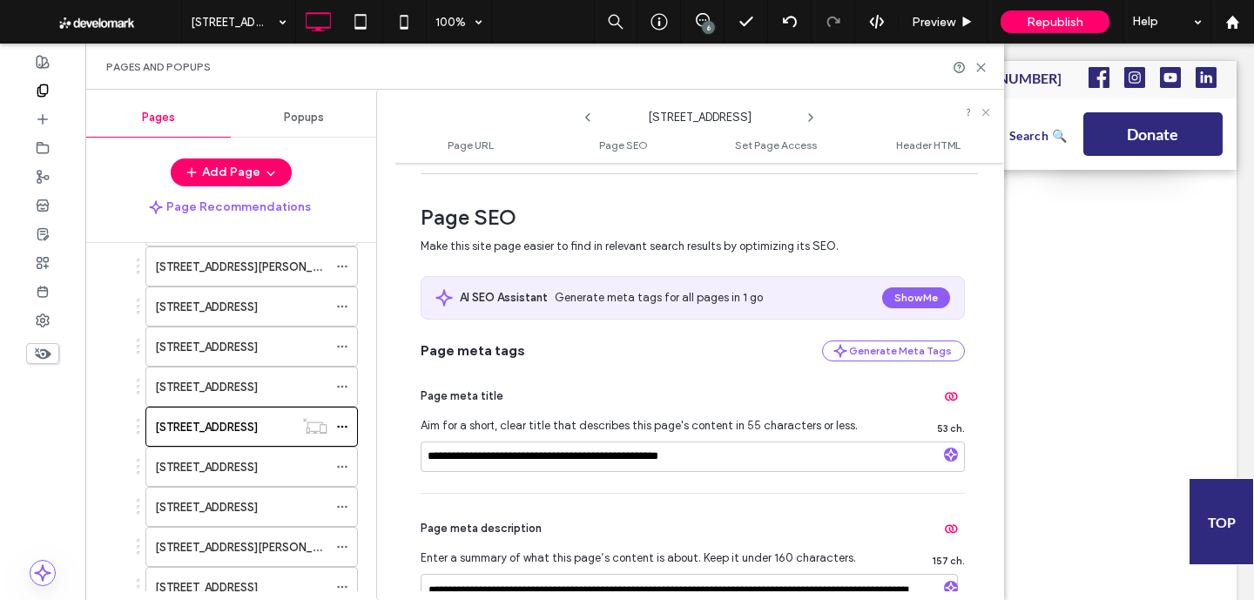
click at [551, 506] on div "**********" at bounding box center [692, 588] width 544 height 188
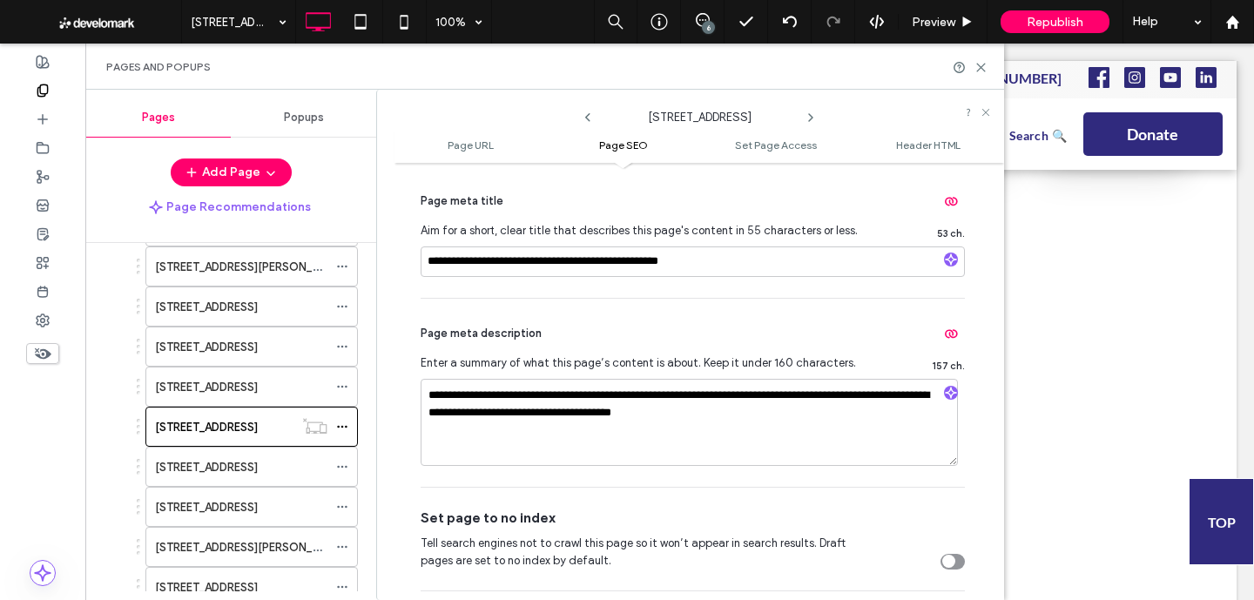
scroll to position [416, 0]
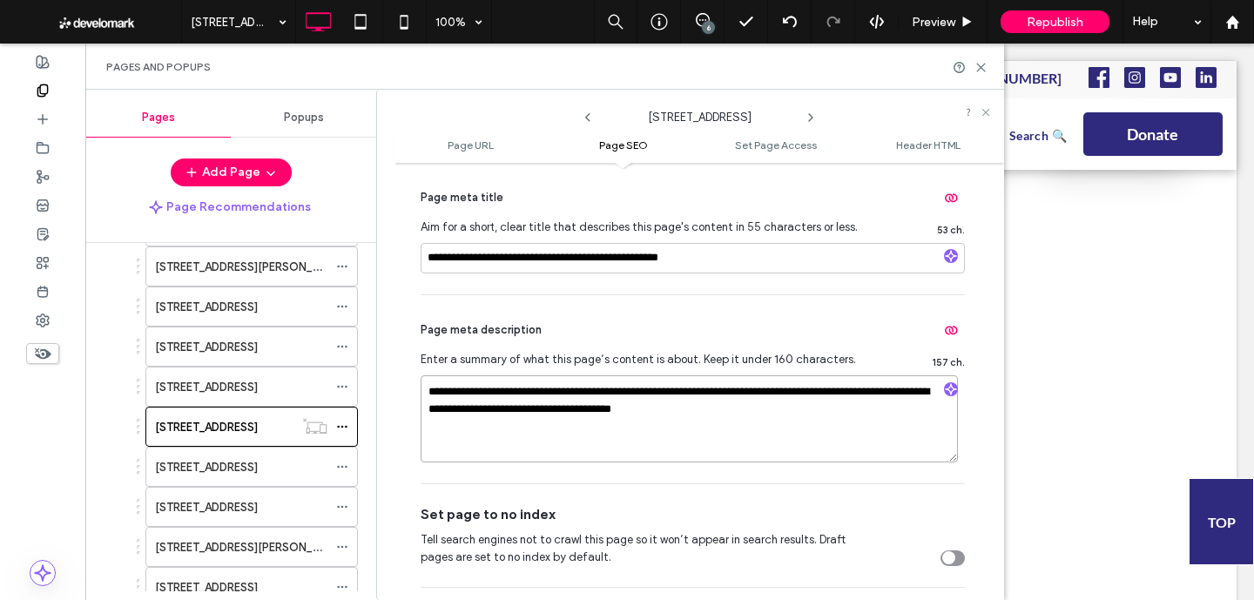
click at [538, 409] on textarea "**********" at bounding box center [688, 418] width 537 height 87
paste textarea "****"
type textarea "**********"
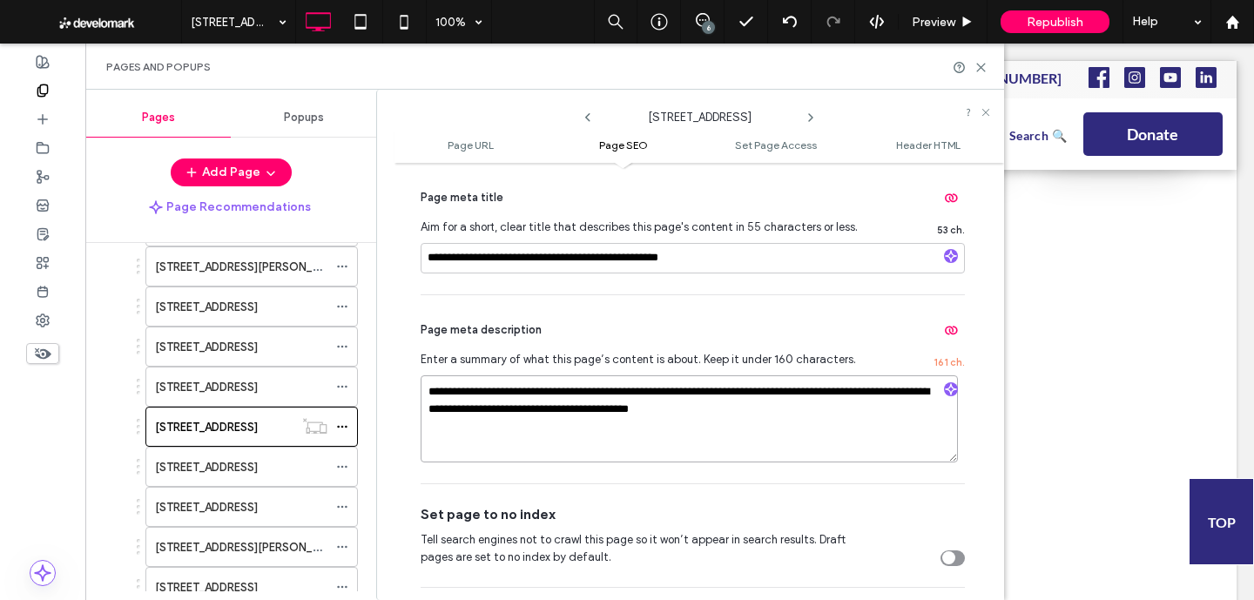
click at [523, 457] on textarea "**********" at bounding box center [688, 418] width 537 height 87
click at [985, 71] on icon at bounding box center [980, 67] width 13 height 13
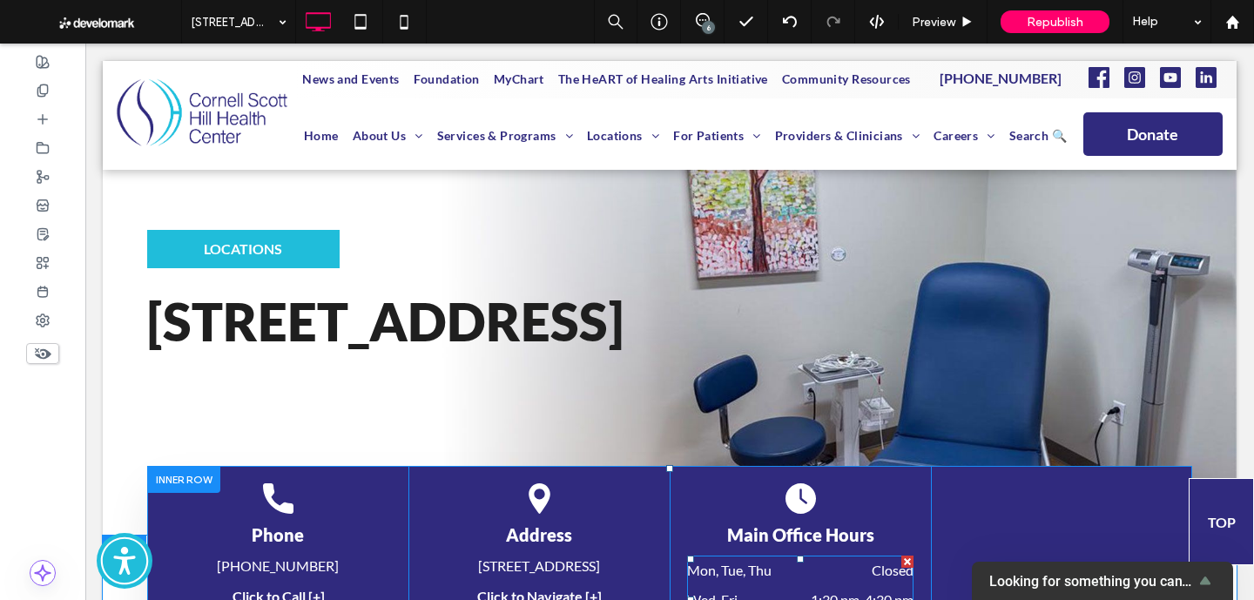
scroll to position [0, 0]
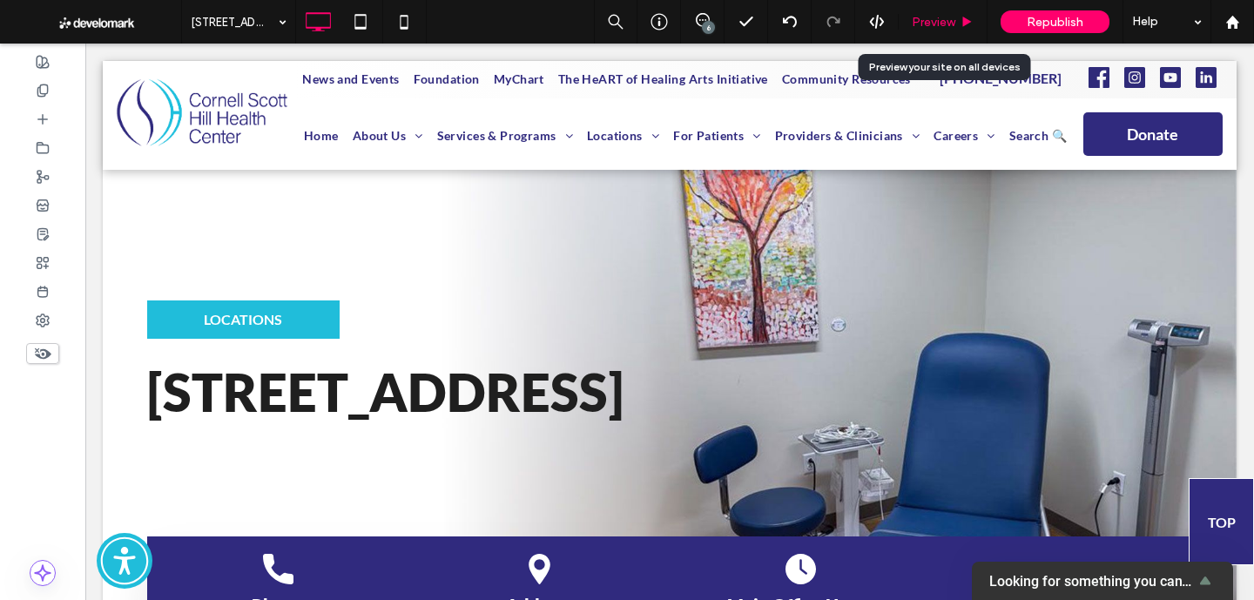
click at [955, 15] on div "Preview" at bounding box center [942, 22] width 88 height 15
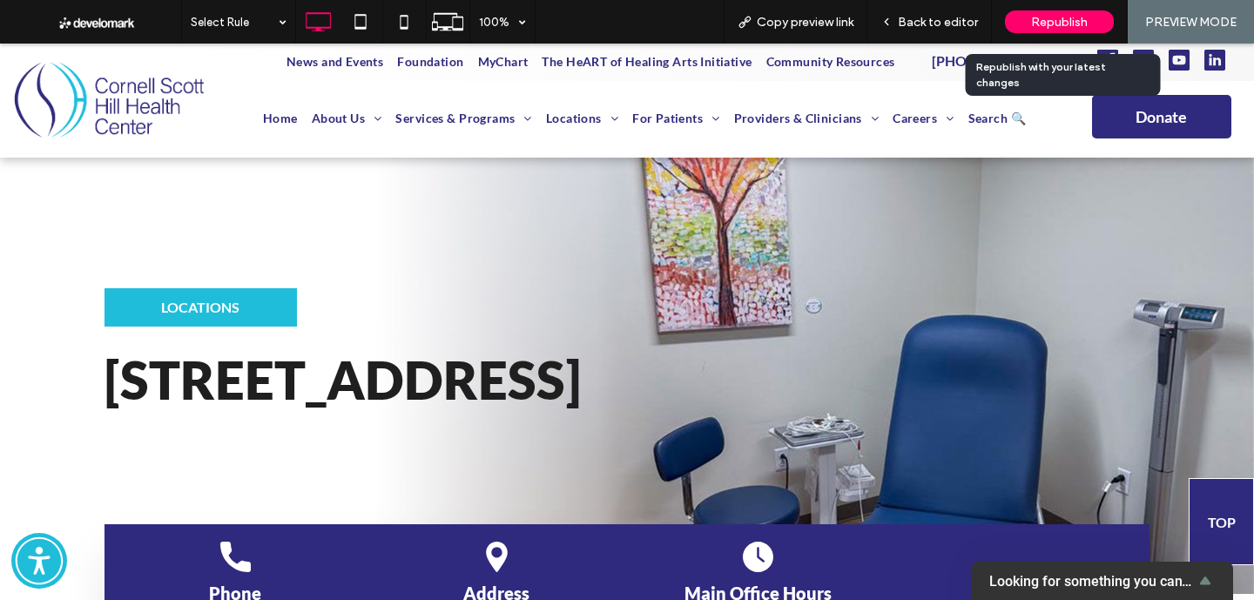
click at [1052, 21] on span "Republish" at bounding box center [1059, 22] width 57 height 15
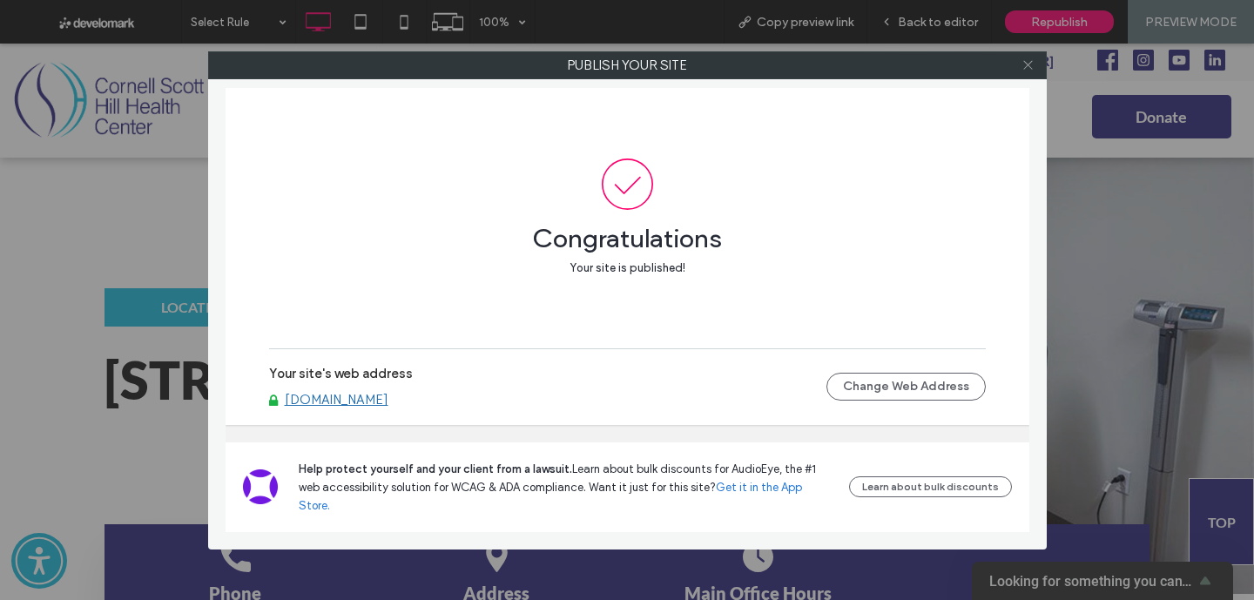
click at [1032, 66] on icon at bounding box center [1027, 64] width 13 height 13
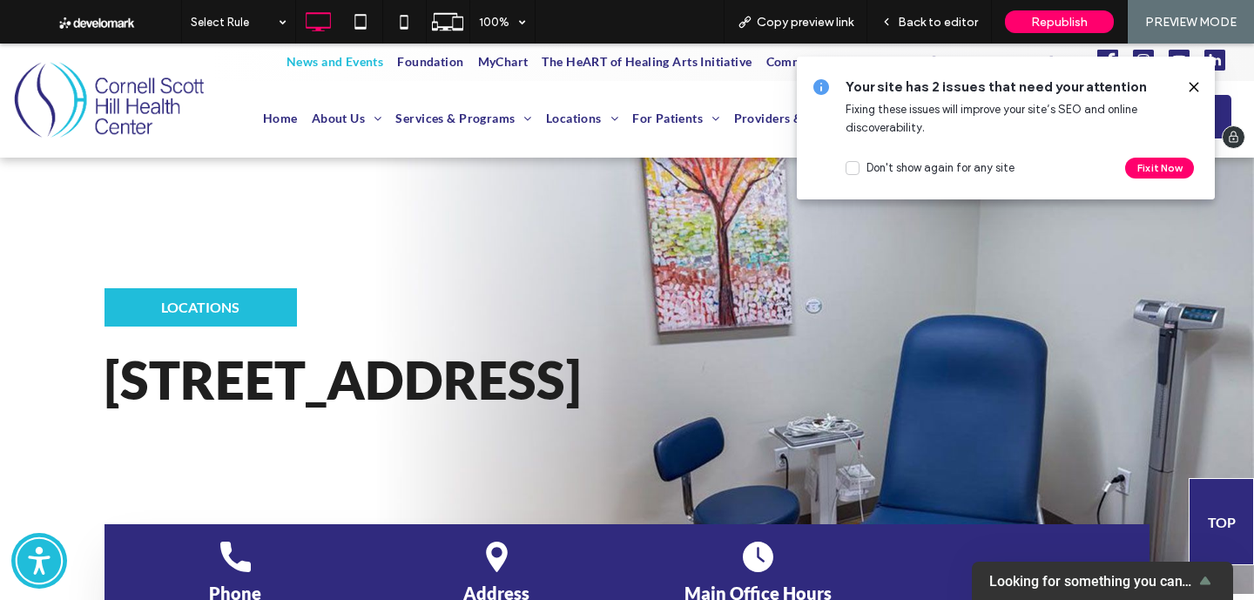
click at [352, 59] on span "News and Events" at bounding box center [334, 61] width 97 height 18
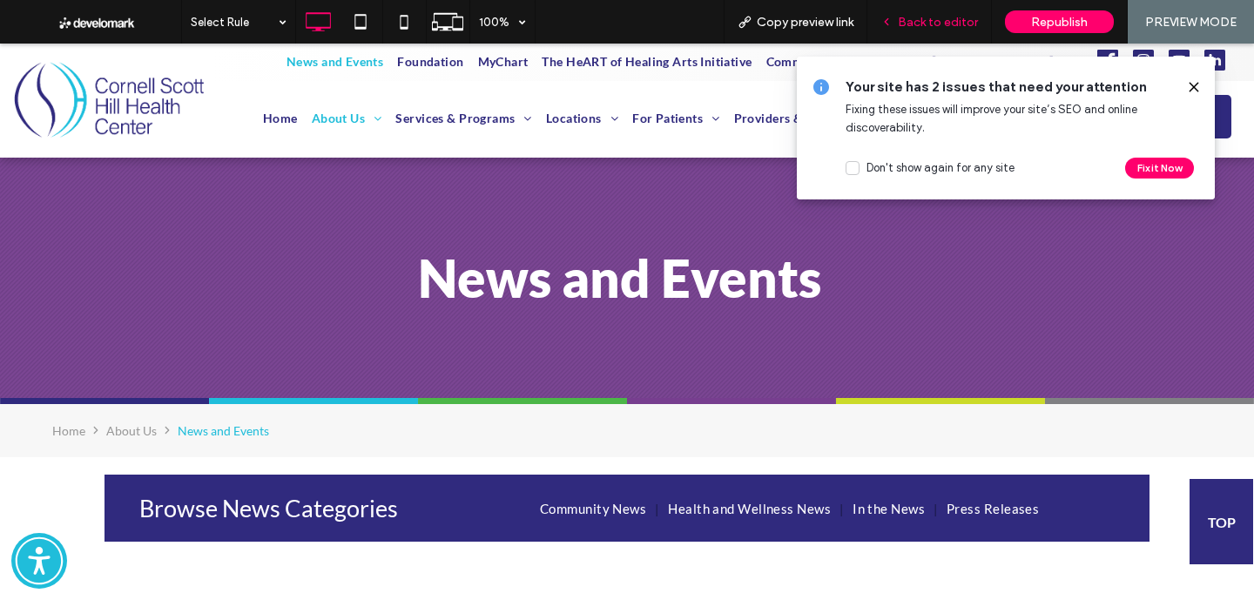
click at [954, 28] on span "Back to editor" at bounding box center [938, 22] width 80 height 15
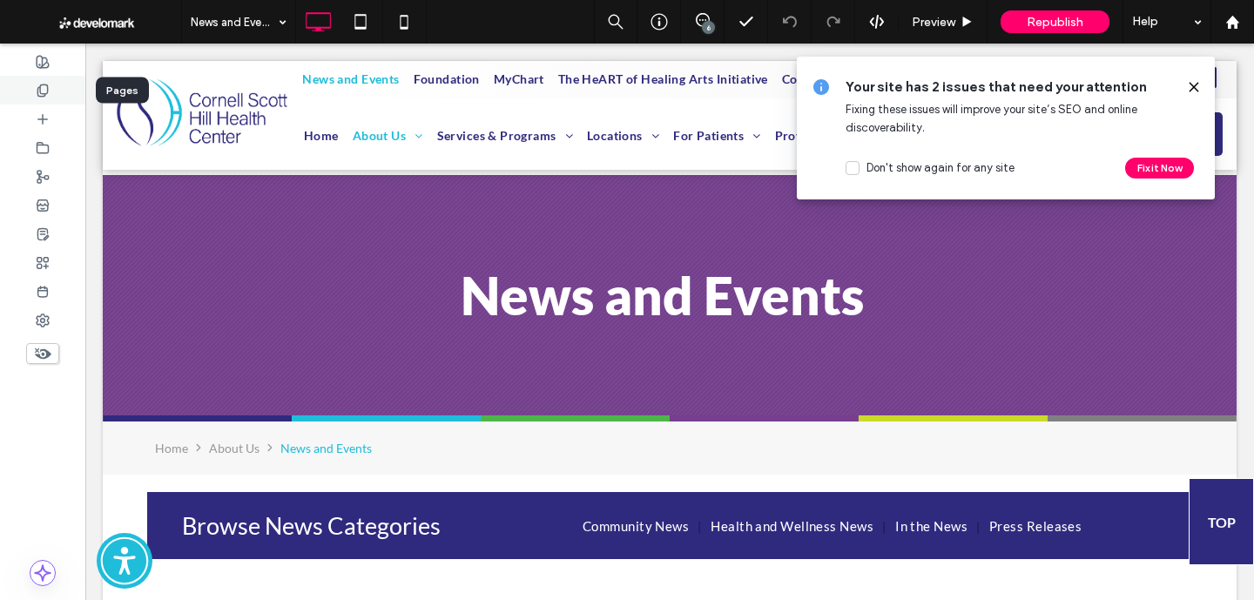
click at [35, 88] on div at bounding box center [42, 90] width 85 height 29
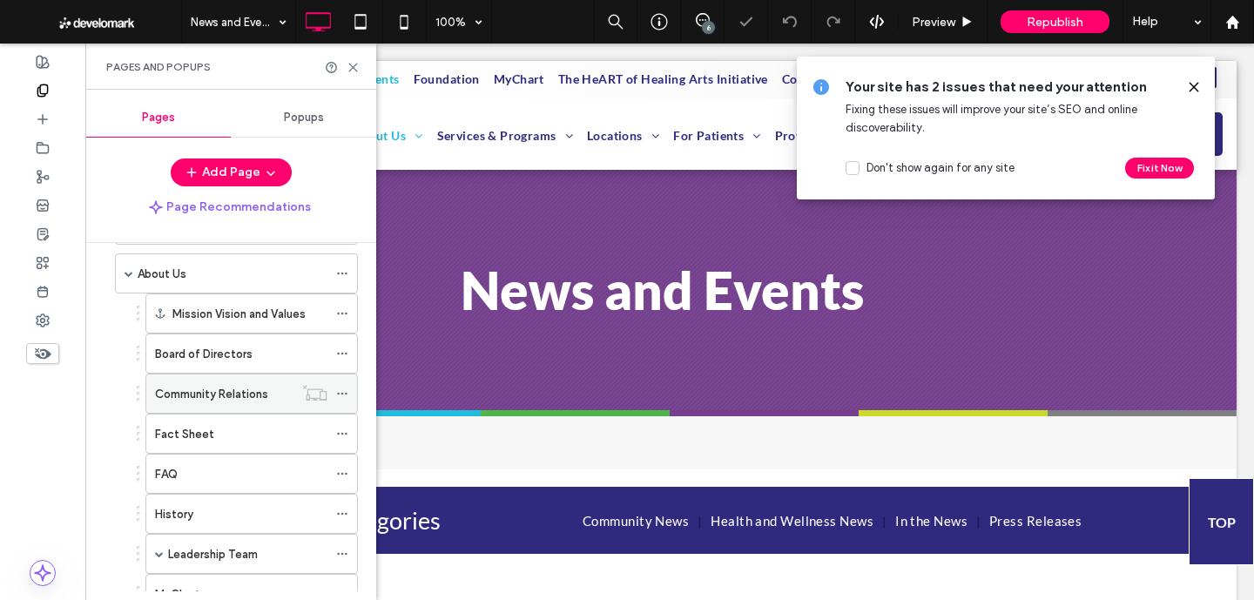
scroll to position [75, 0]
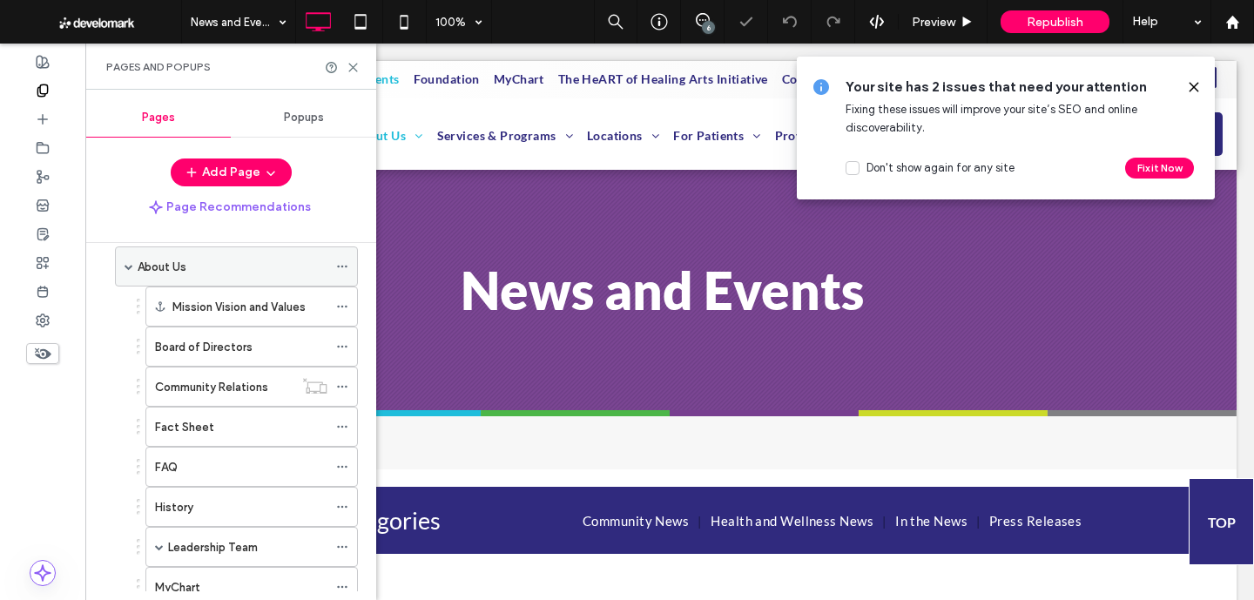
click at [128, 266] on span at bounding box center [128, 266] width 9 height 9
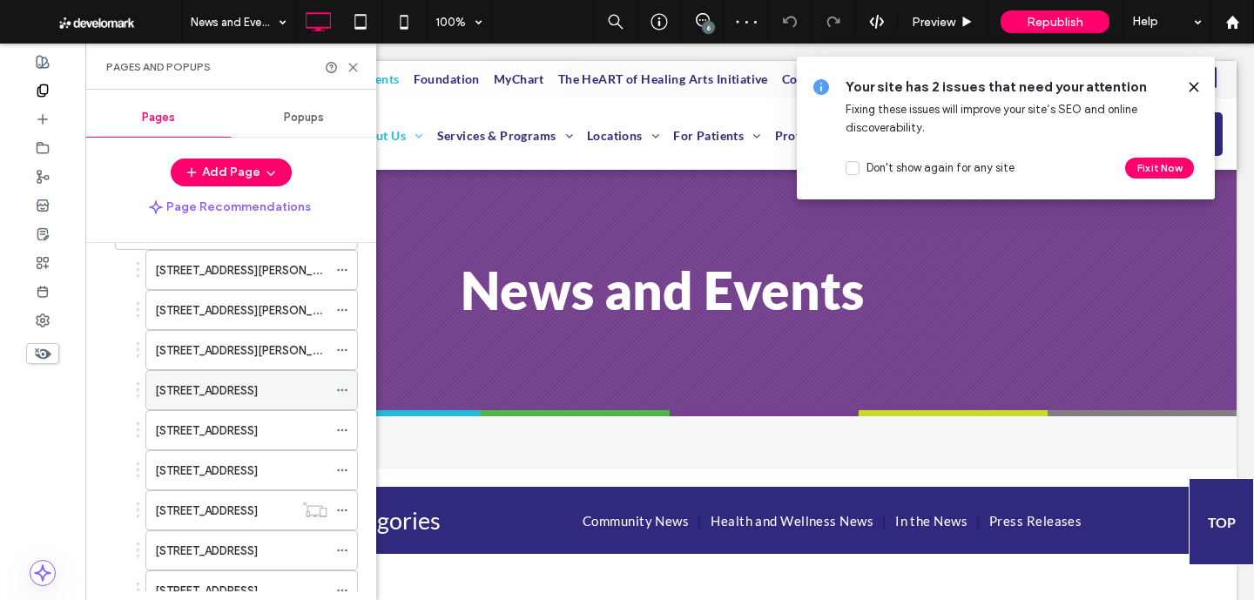
scroll to position [236, 0]
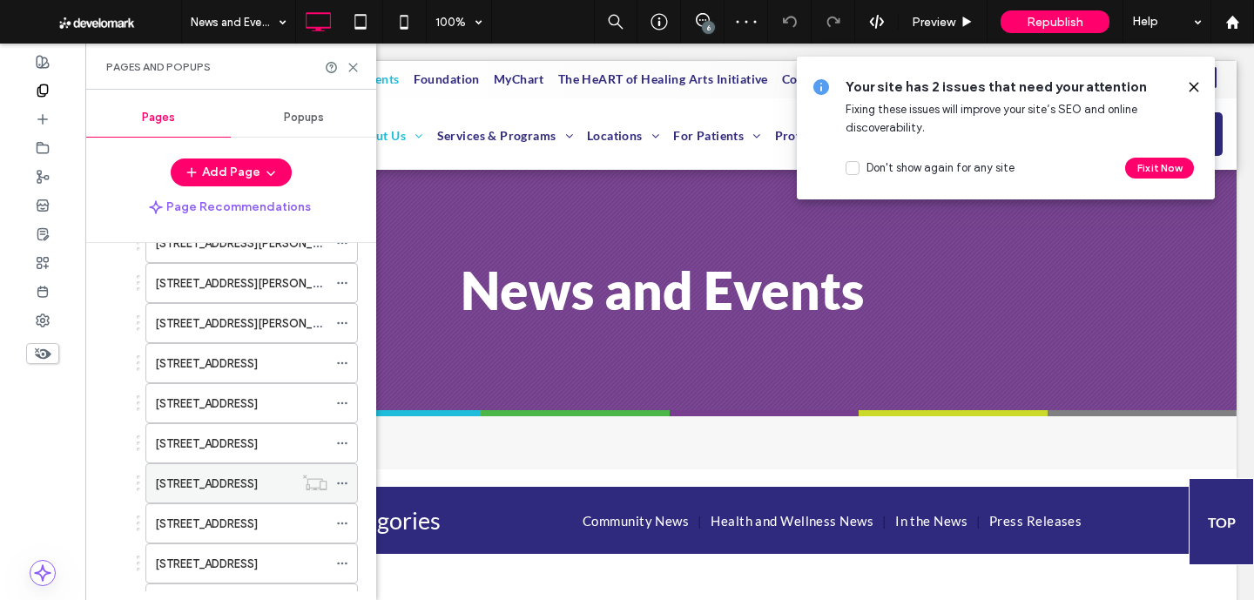
click at [343, 482] on icon at bounding box center [342, 483] width 12 height 12
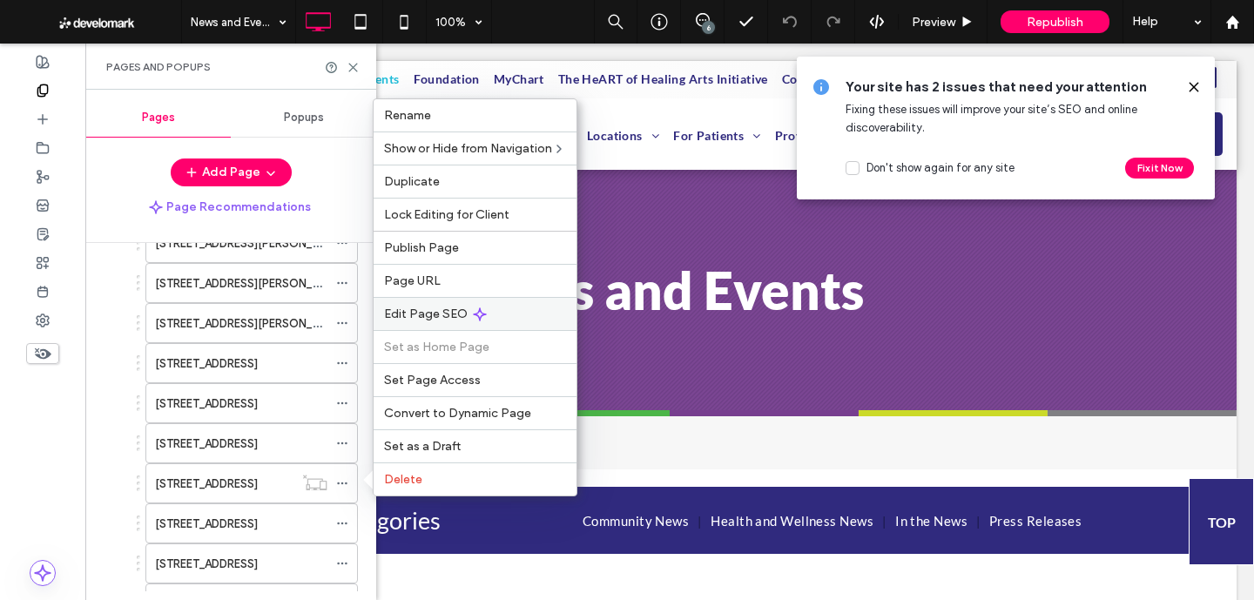
click at [442, 322] on div "Edit Page SEO" at bounding box center [474, 313] width 203 height 33
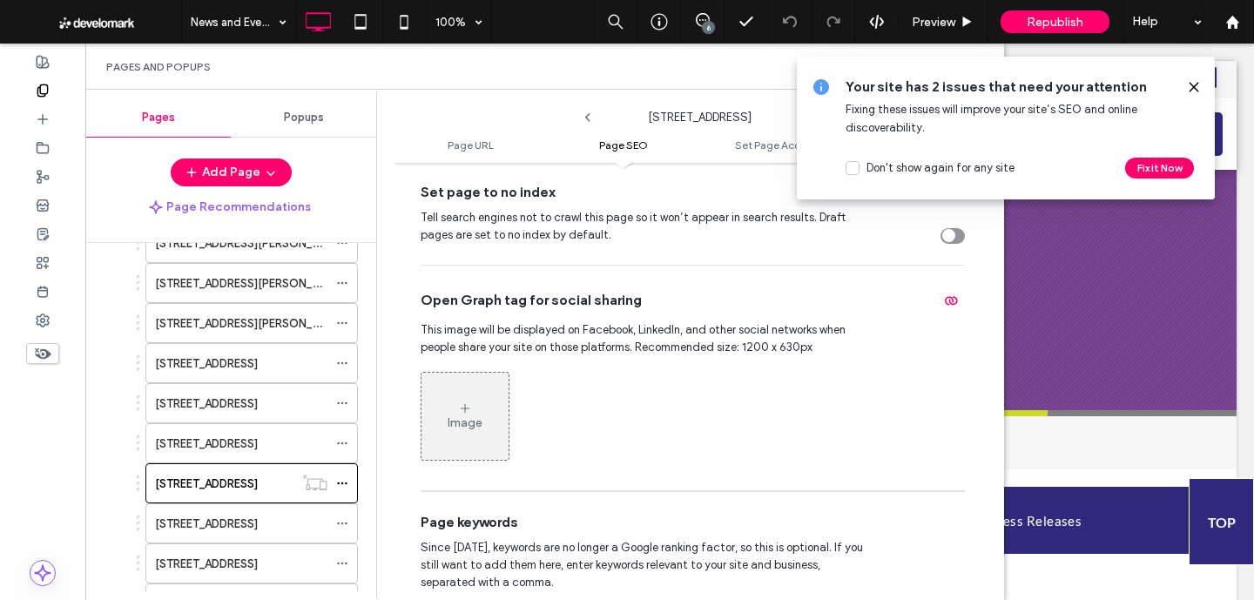
scroll to position [741, 0]
click at [937, 244] on div "Set page to no index Tell search engines not to crawl this page so it won’t app…" at bounding box center [692, 210] width 544 height 103
click at [944, 238] on div "toggle" at bounding box center [948, 232] width 13 height 13
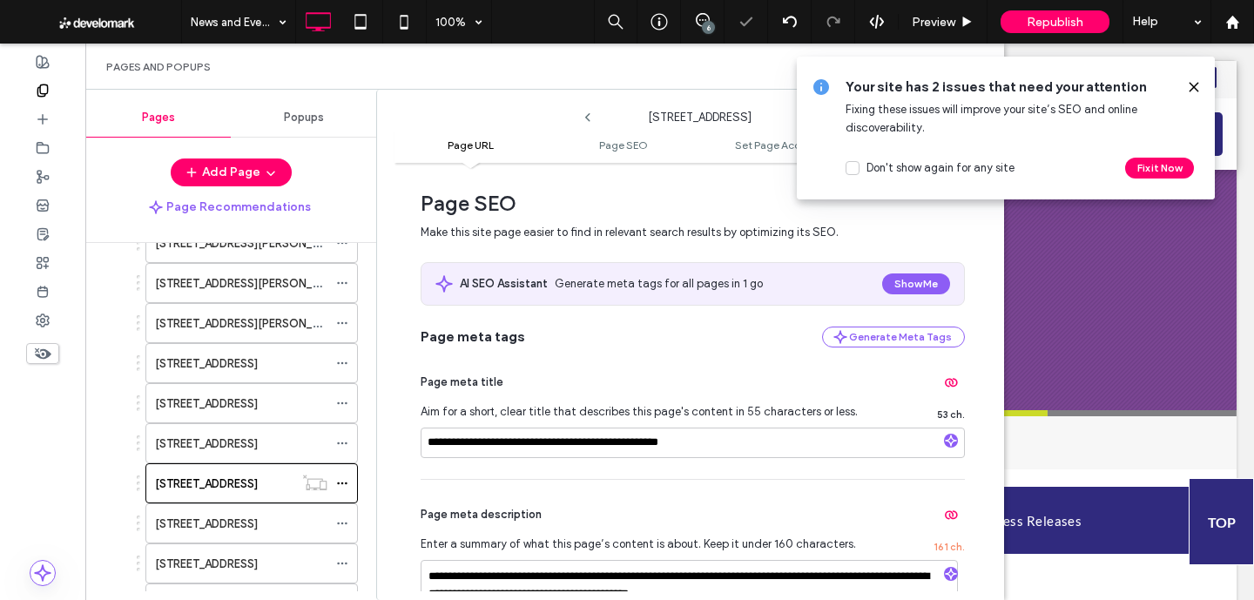
scroll to position [136, 0]
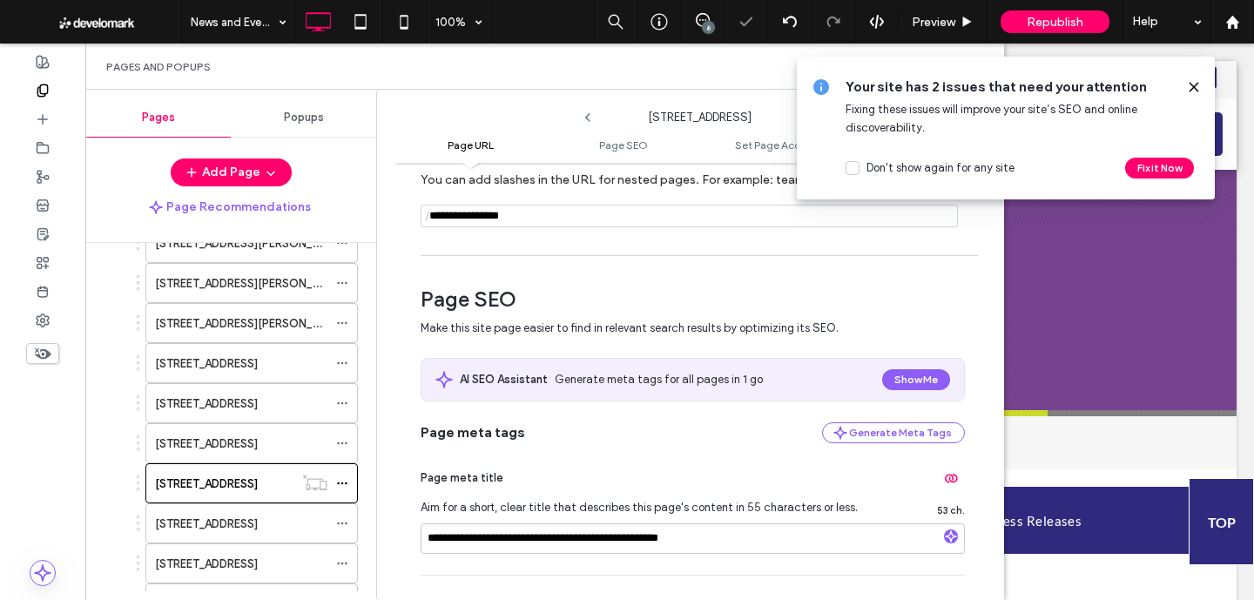
click at [586, 214] on input "notEmpty" at bounding box center [688, 216] width 537 height 23
click at [1194, 85] on use at bounding box center [1193, 87] width 8 height 8
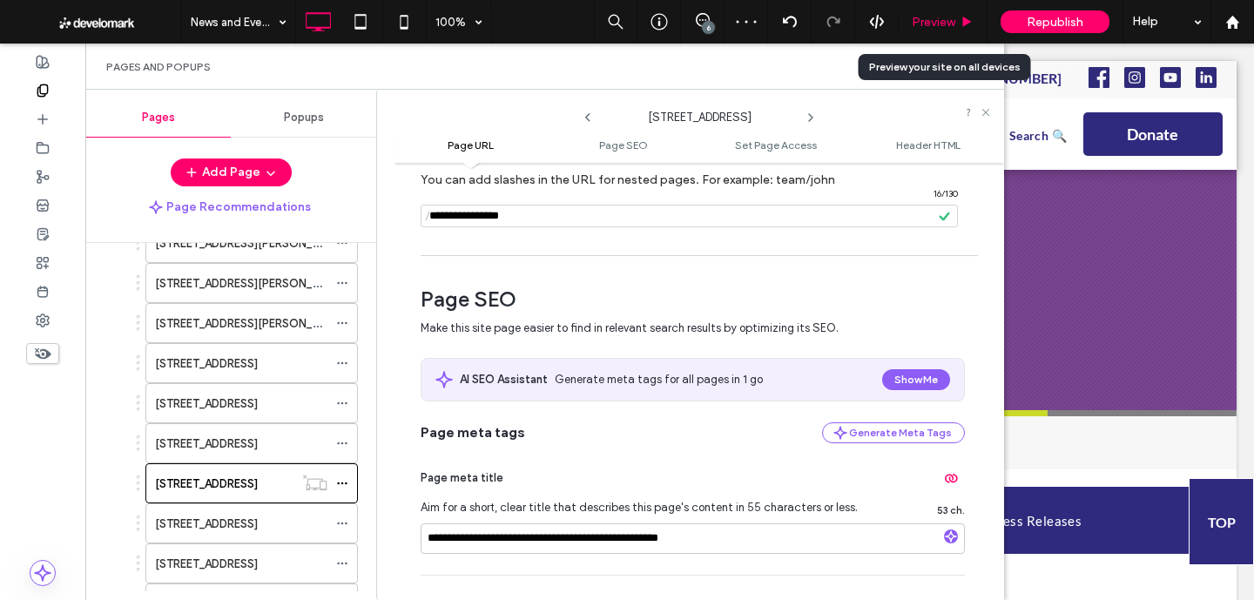
click at [945, 24] on span "Preview" at bounding box center [933, 22] width 44 height 15
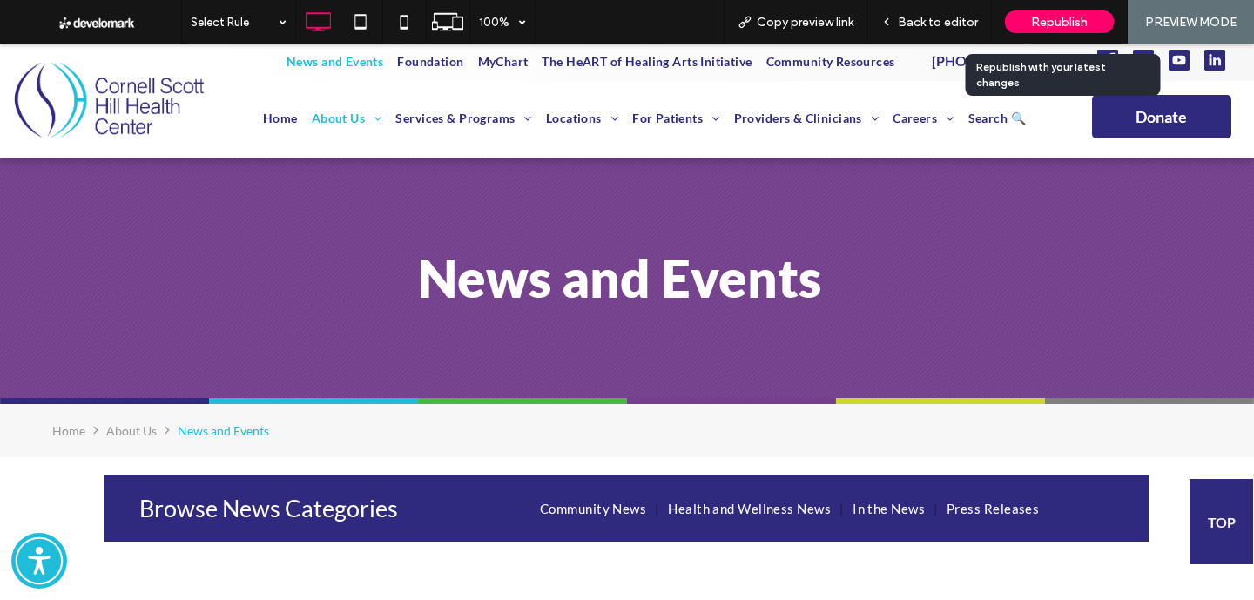
click at [1084, 15] on span "Republish" at bounding box center [1059, 22] width 57 height 15
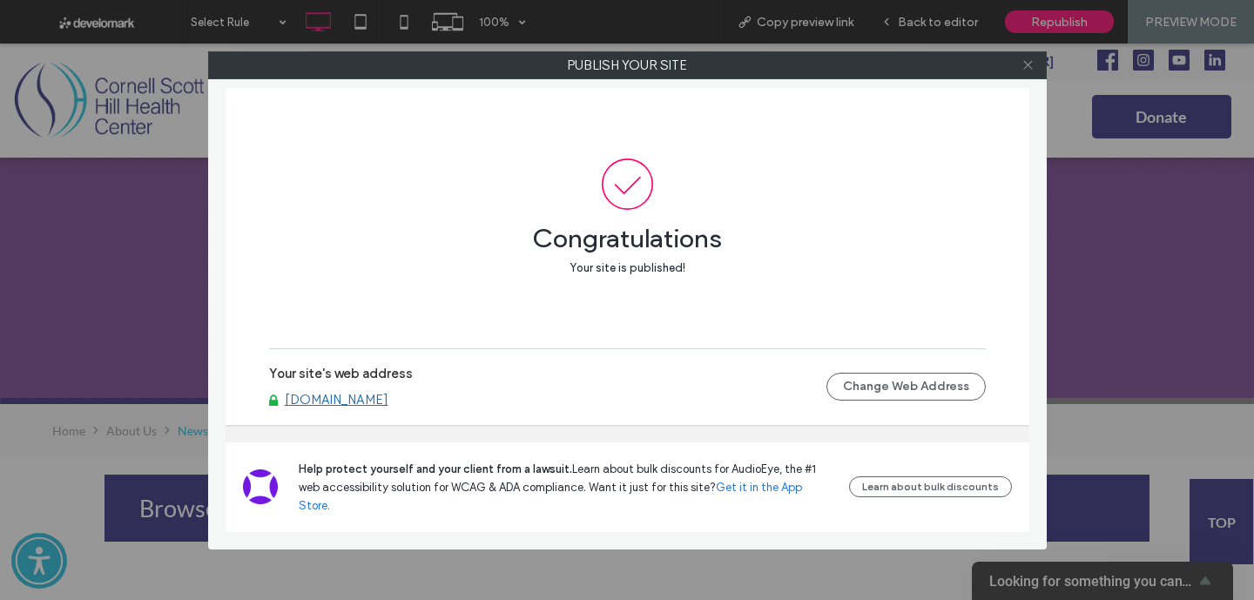
click at [1021, 69] on icon at bounding box center [1027, 64] width 13 height 13
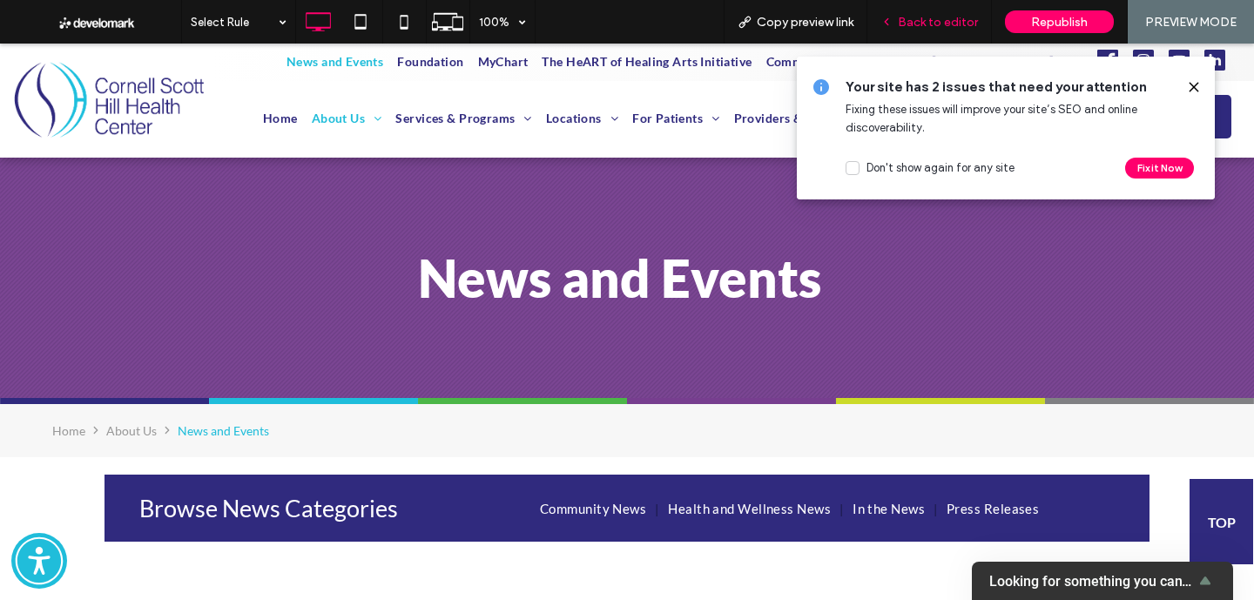
click at [921, 21] on span "Back to editor" at bounding box center [938, 22] width 80 height 15
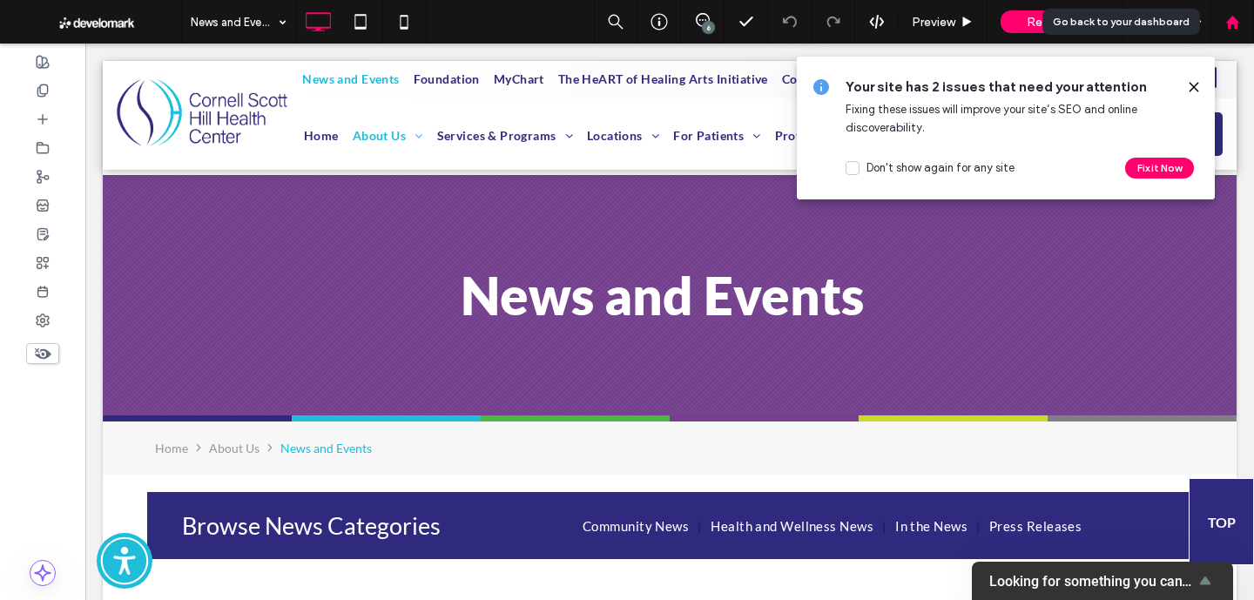
click at [1230, 16] on icon at bounding box center [1232, 22] width 15 height 15
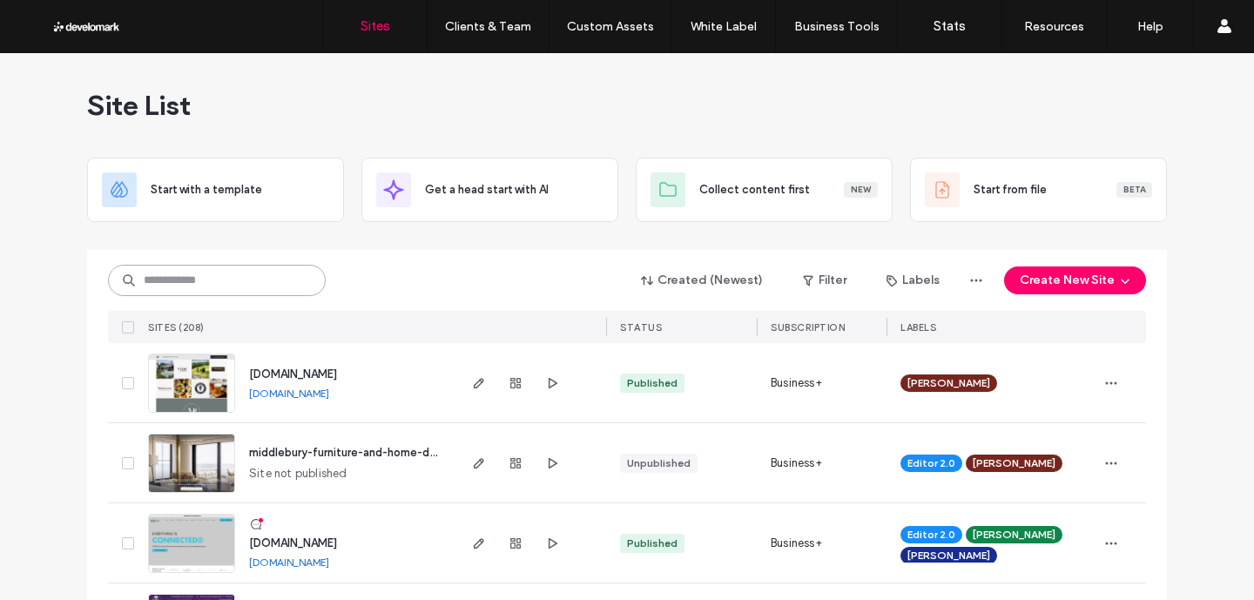
click at [297, 286] on input at bounding box center [217, 280] width 218 height 31
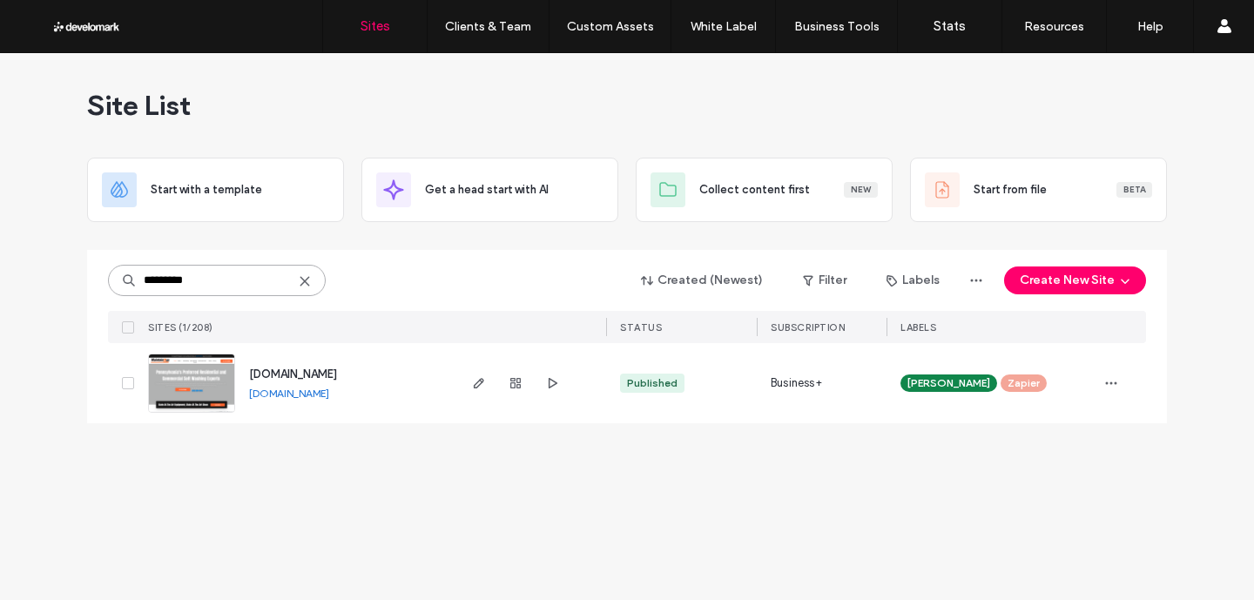
type input "*********"
click at [319, 377] on span "[DOMAIN_NAME]" at bounding box center [293, 373] width 88 height 13
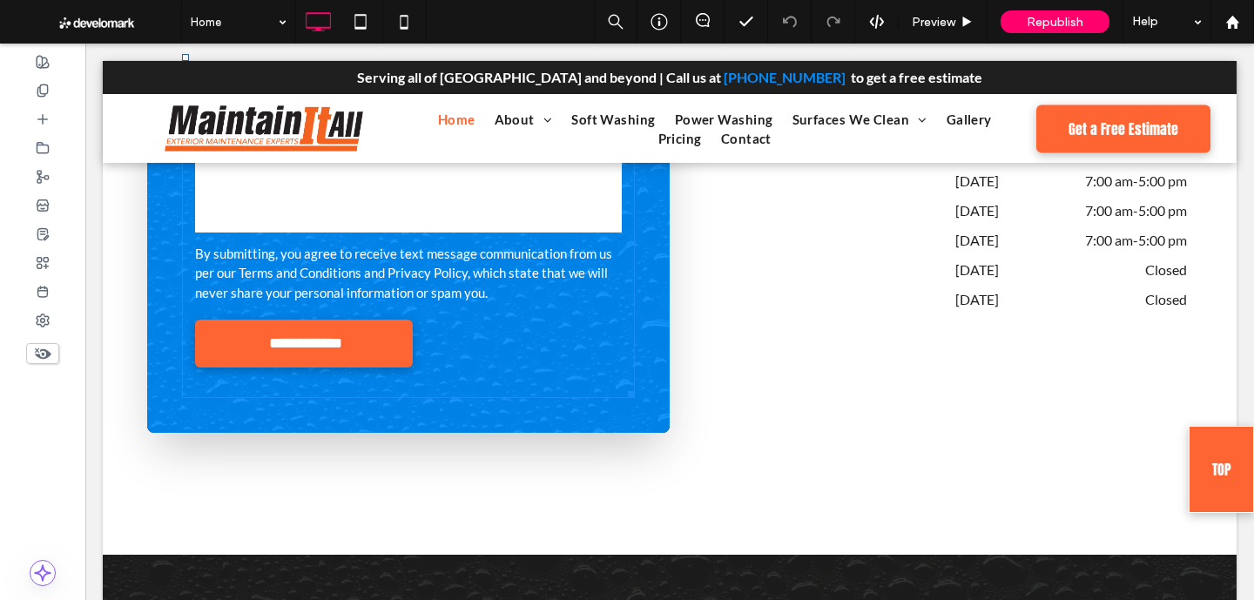
scroll to position [6439, 0]
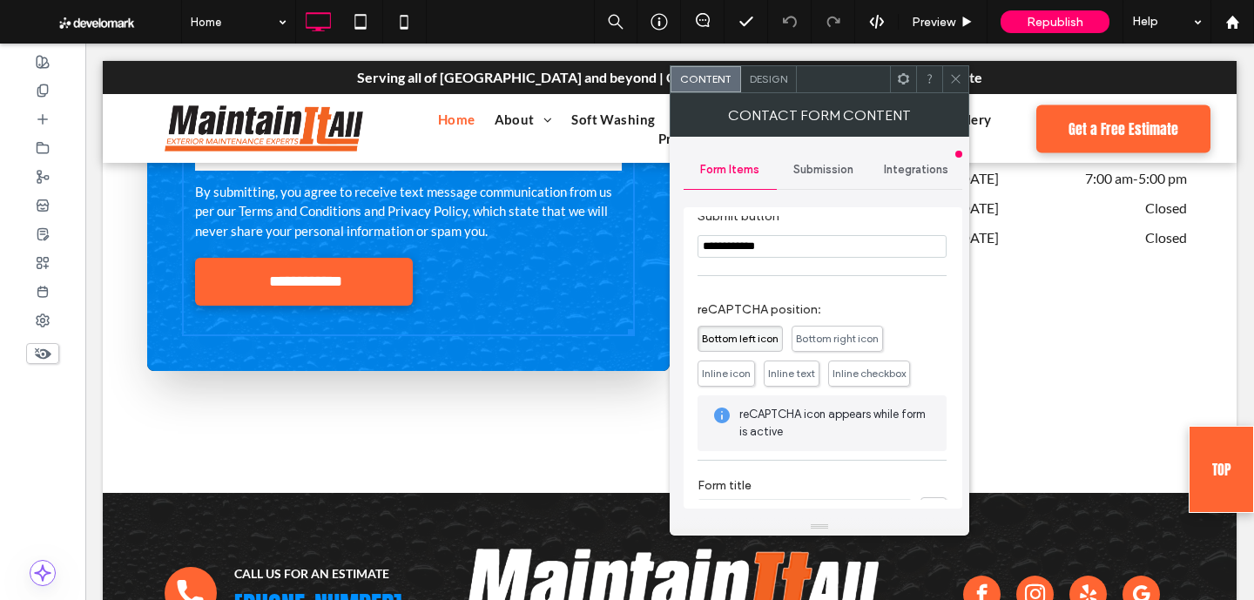
scroll to position [761, 0]
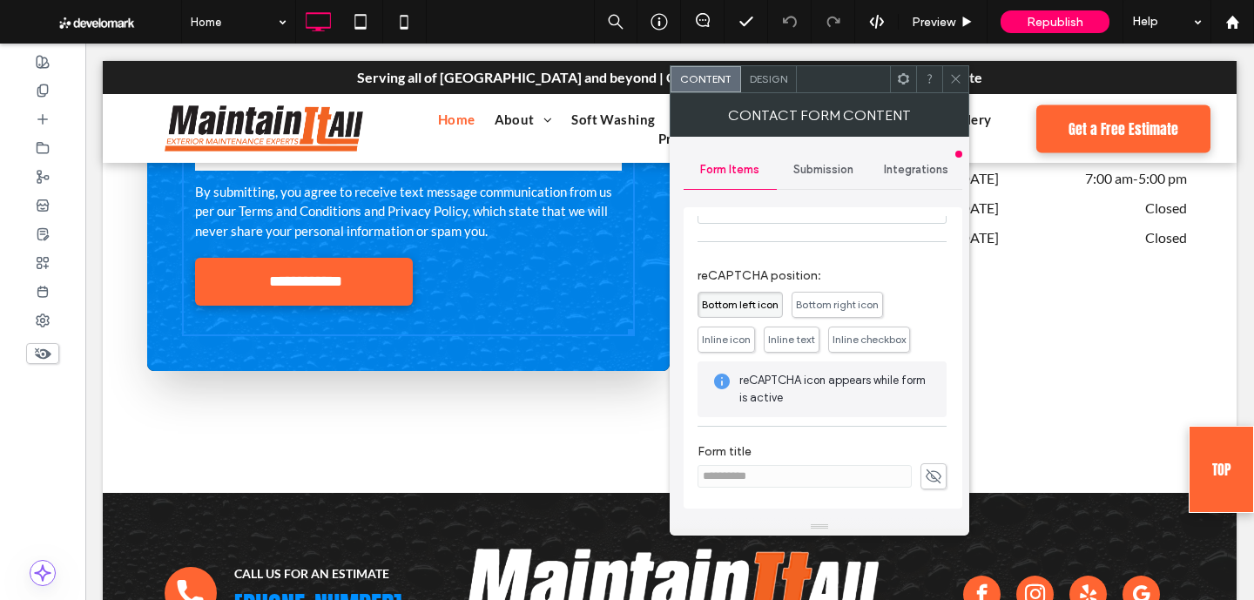
click at [852, 344] on span "Inline checkbox" at bounding box center [868, 339] width 73 height 13
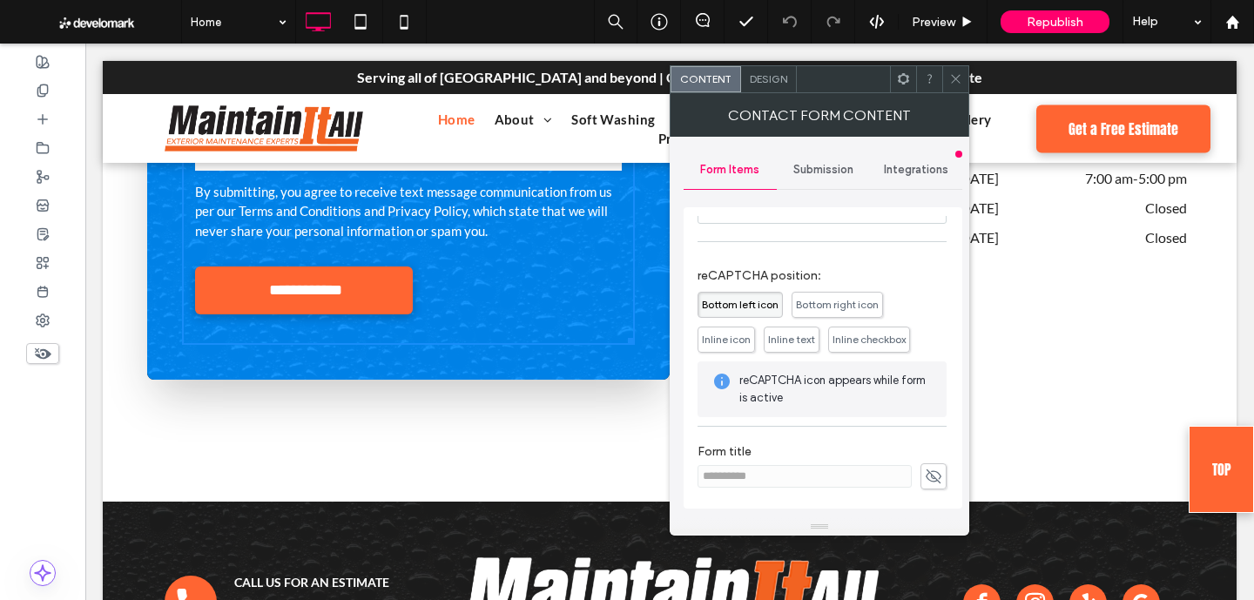
scroll to position [705, 0]
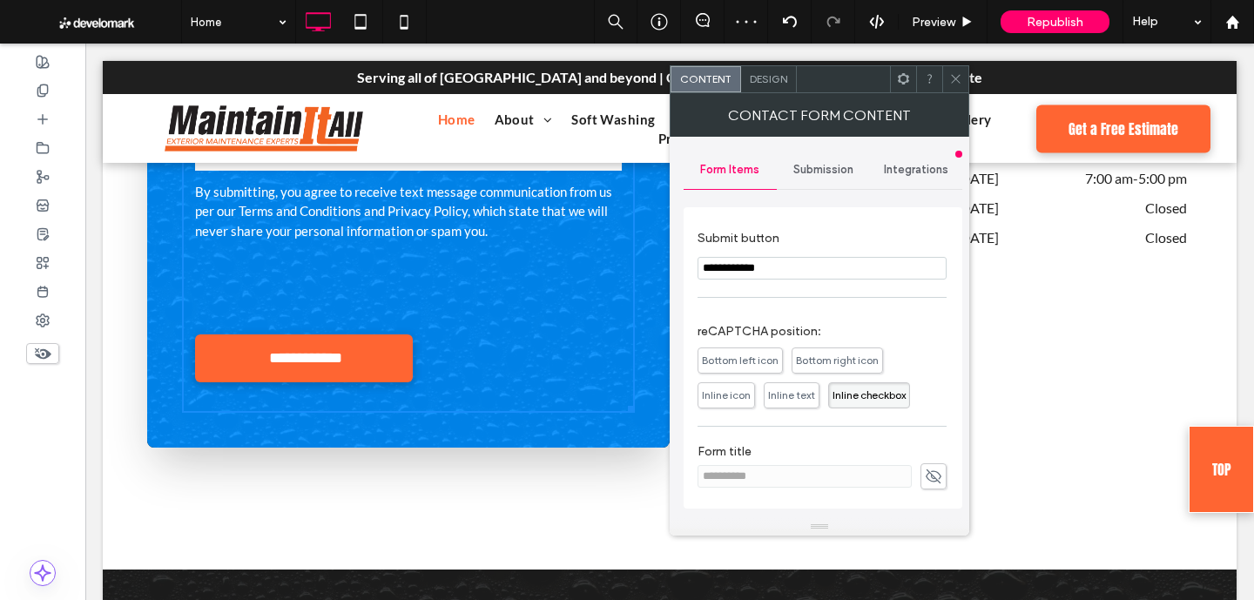
click at [960, 76] on icon at bounding box center [955, 78] width 13 height 13
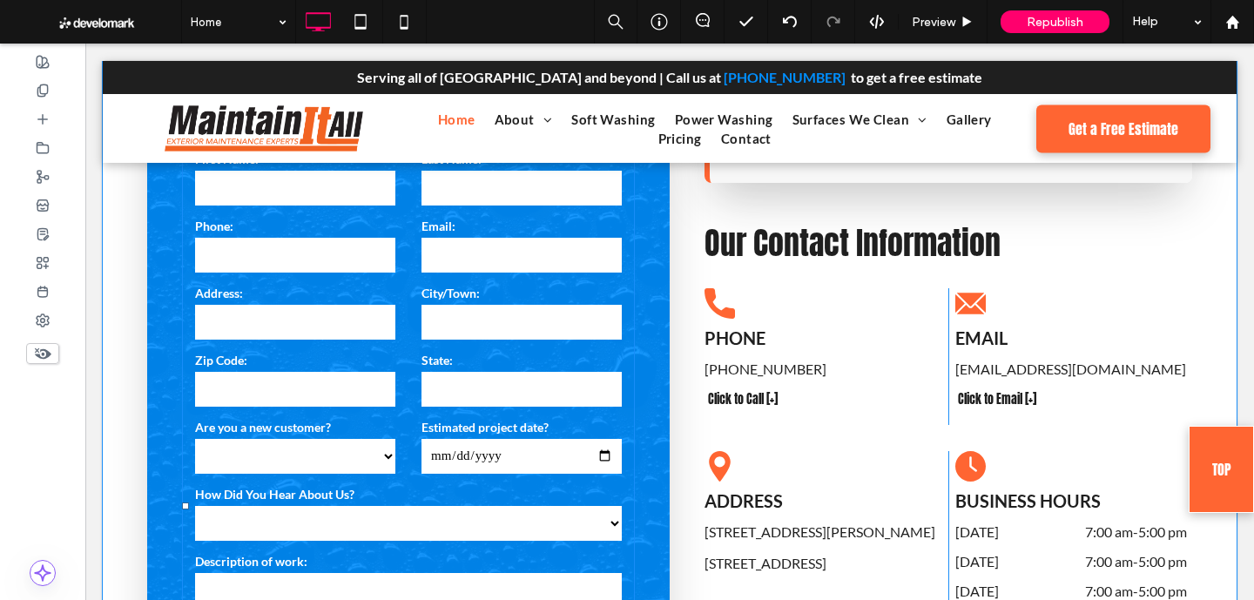
scroll to position [5921, 0]
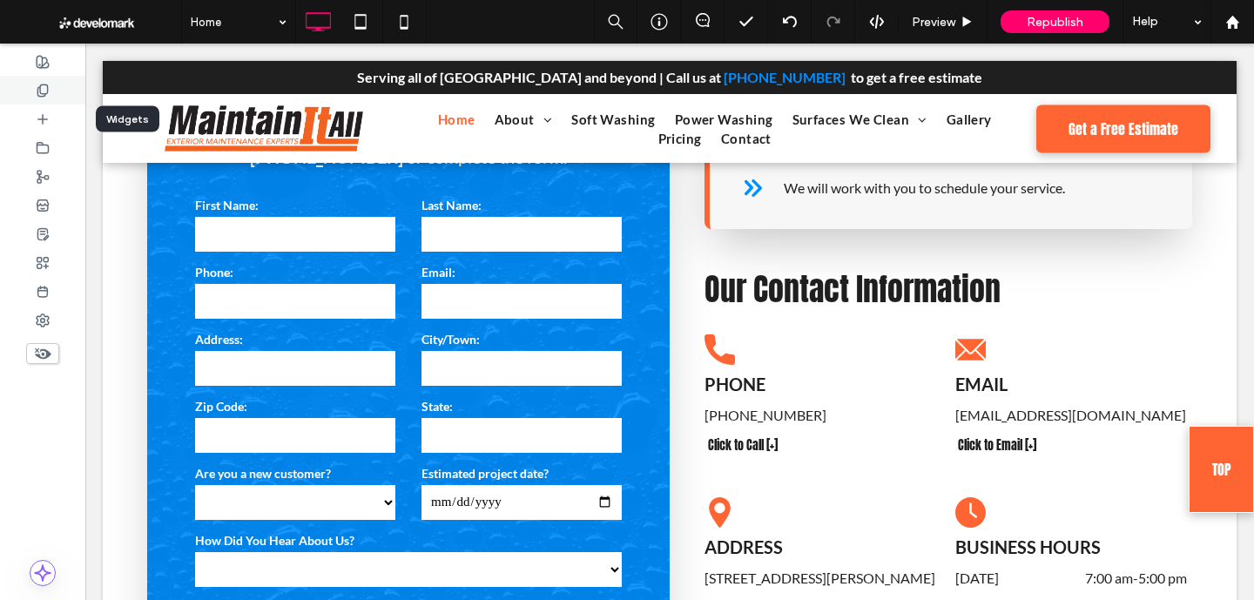
click at [37, 97] on div at bounding box center [42, 90] width 85 height 29
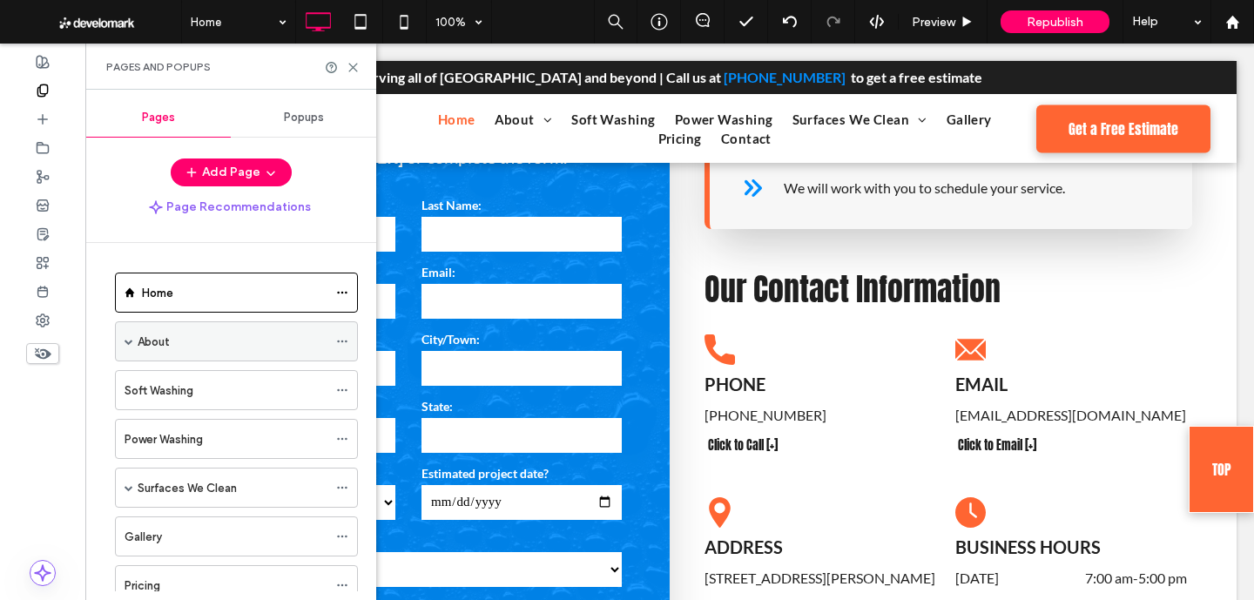
click at [174, 340] on div "About" at bounding box center [233, 342] width 190 height 18
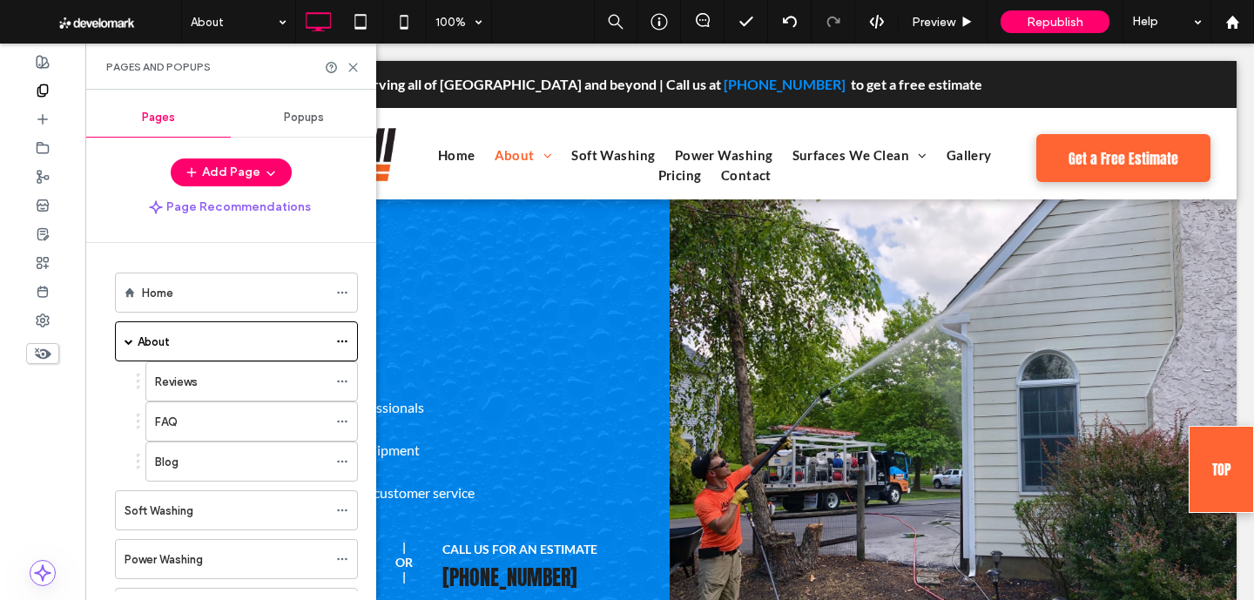
scroll to position [0, 0]
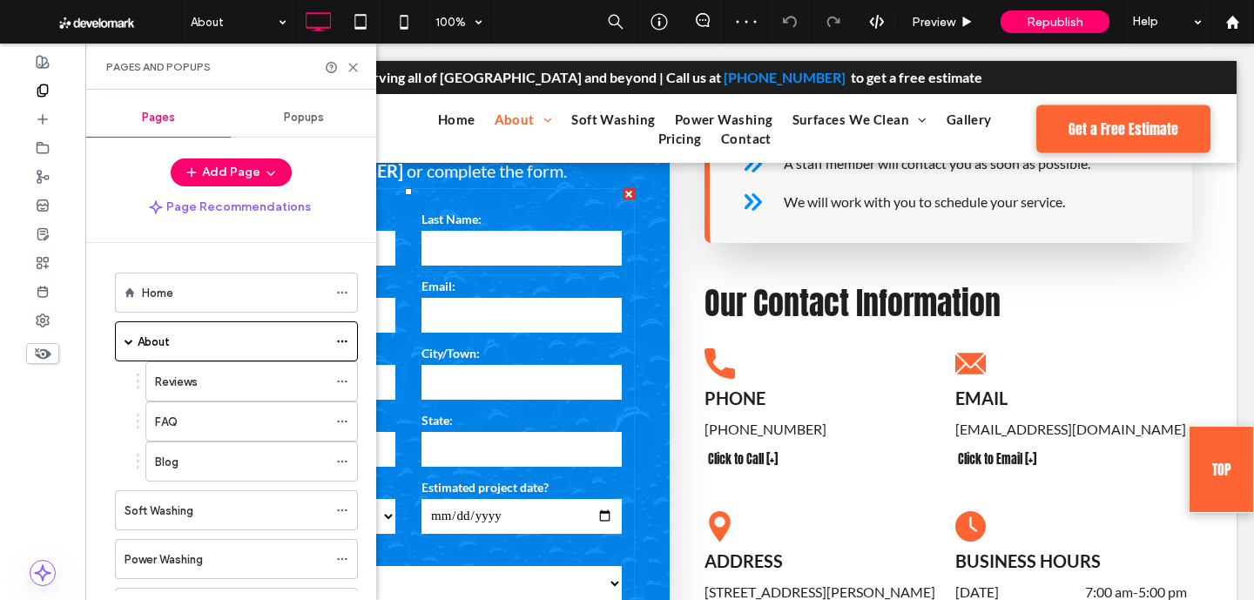
scroll to position [3036, 0]
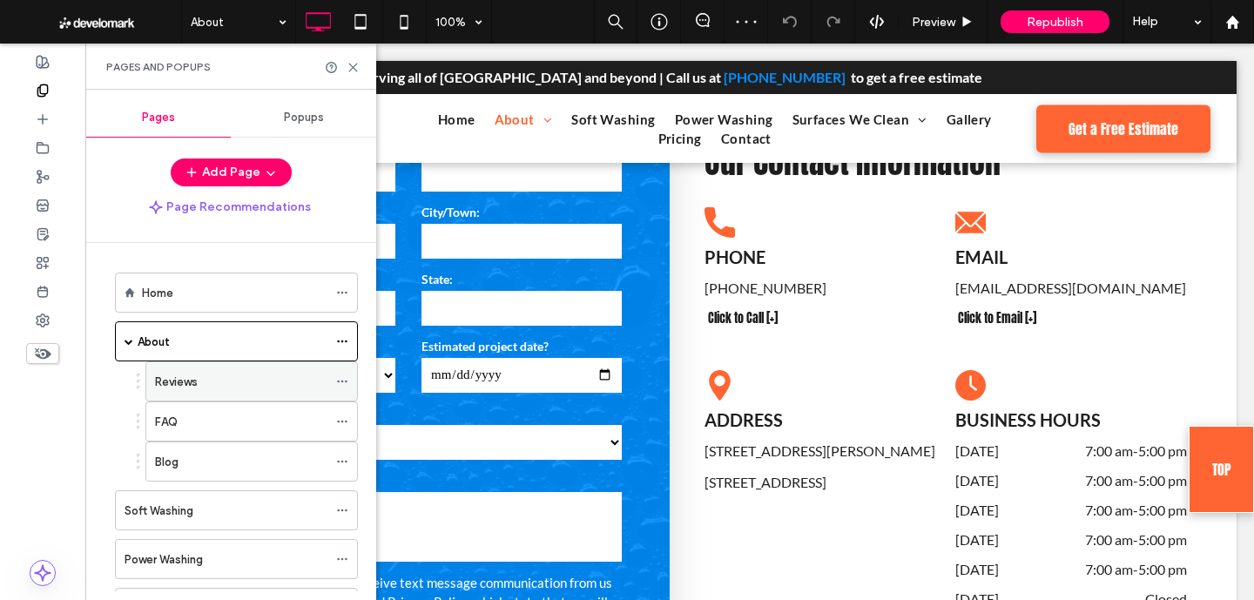
click at [245, 393] on div "Reviews" at bounding box center [241, 381] width 172 height 38
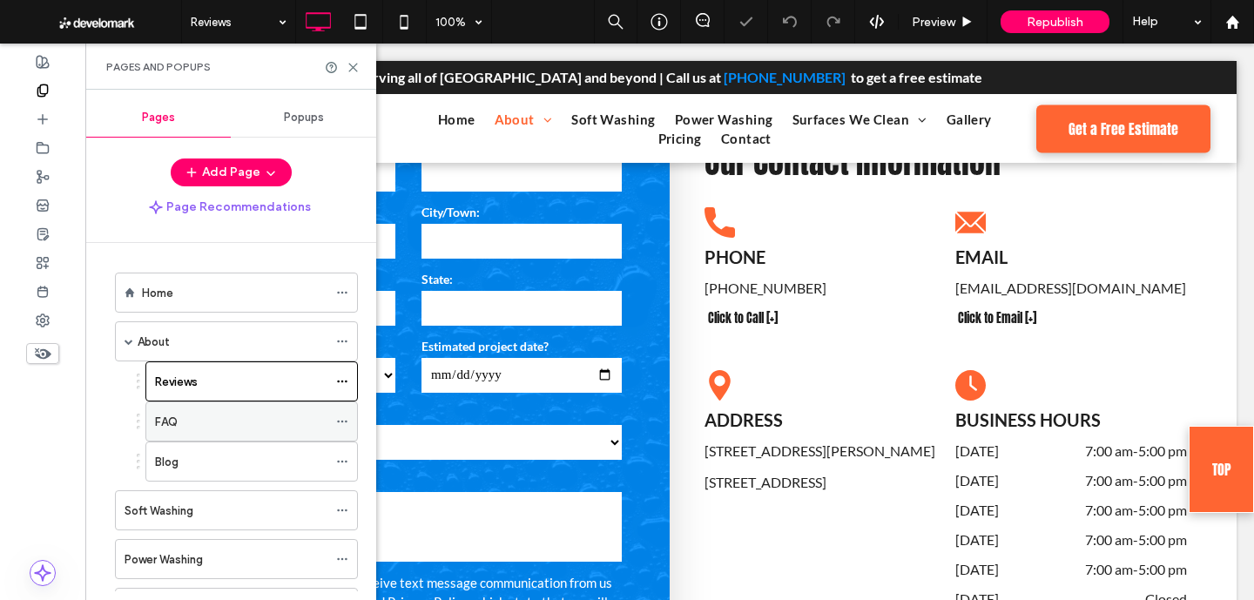
click at [249, 439] on div "FAQ" at bounding box center [241, 421] width 172 height 38
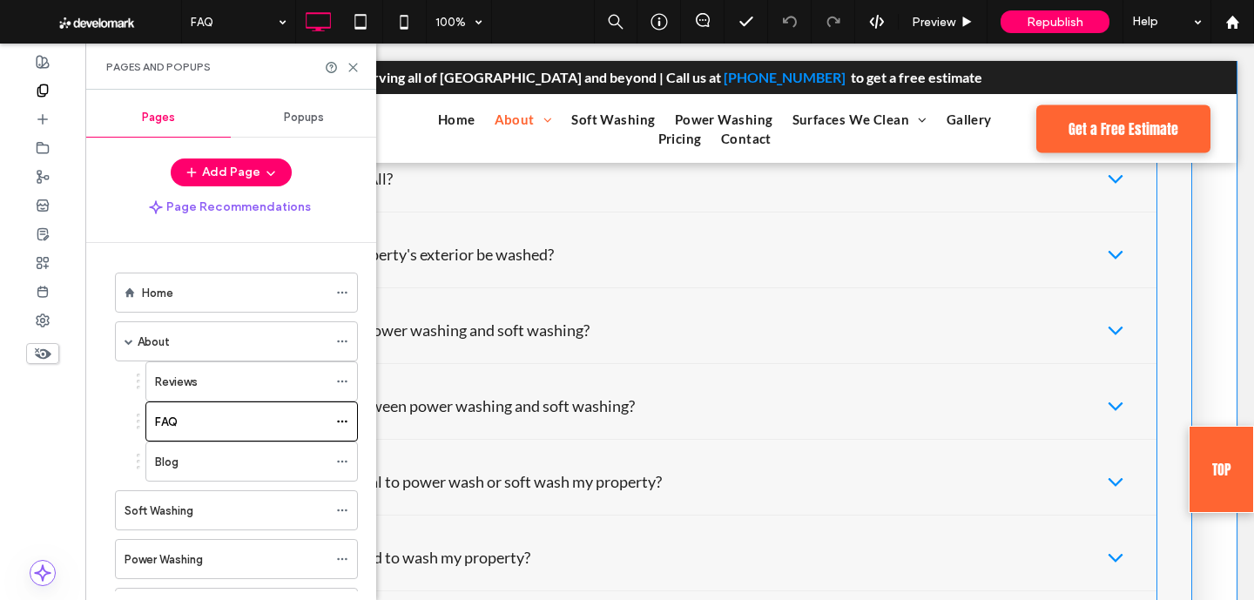
scroll to position [757, 0]
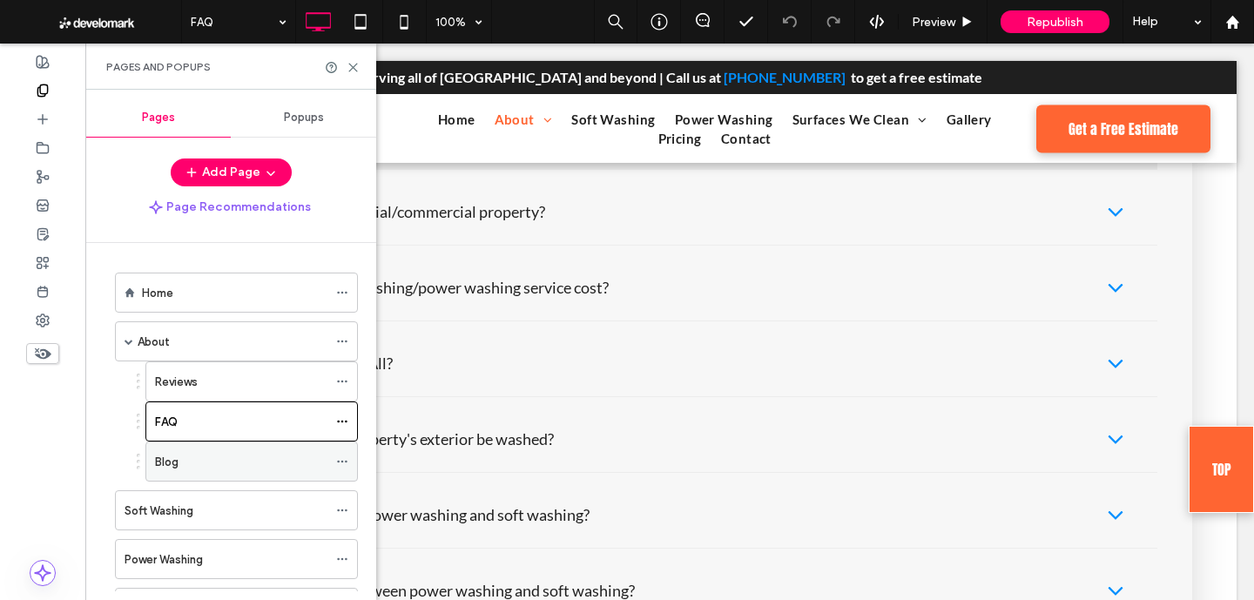
click at [215, 453] on div "Blog" at bounding box center [241, 462] width 172 height 18
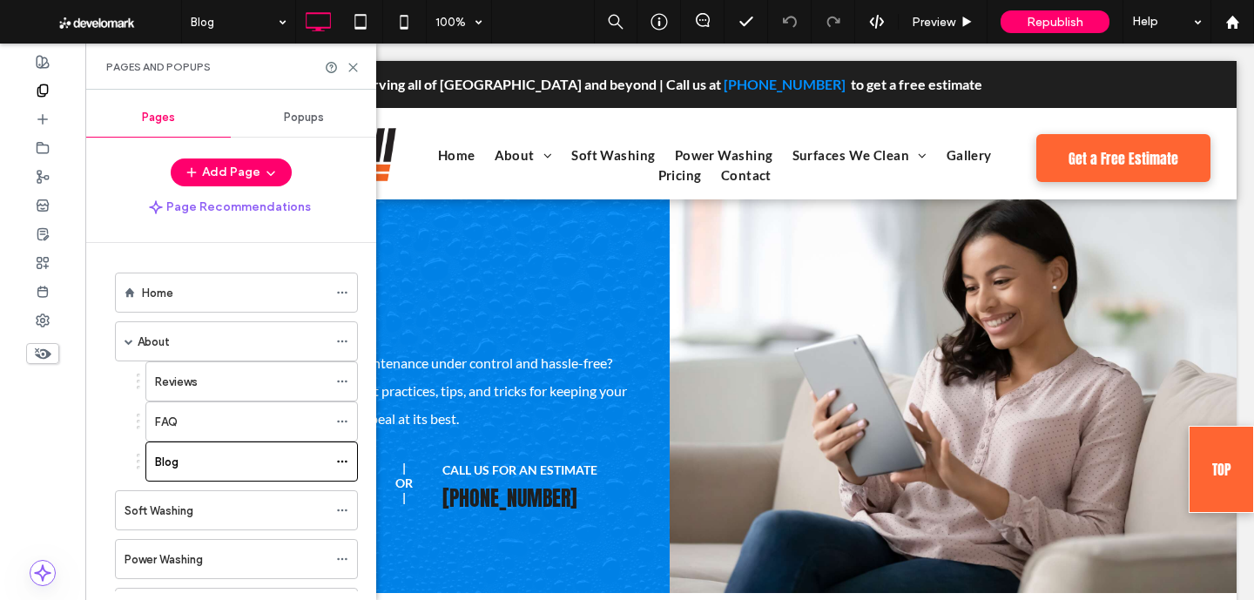
scroll to position [0, 0]
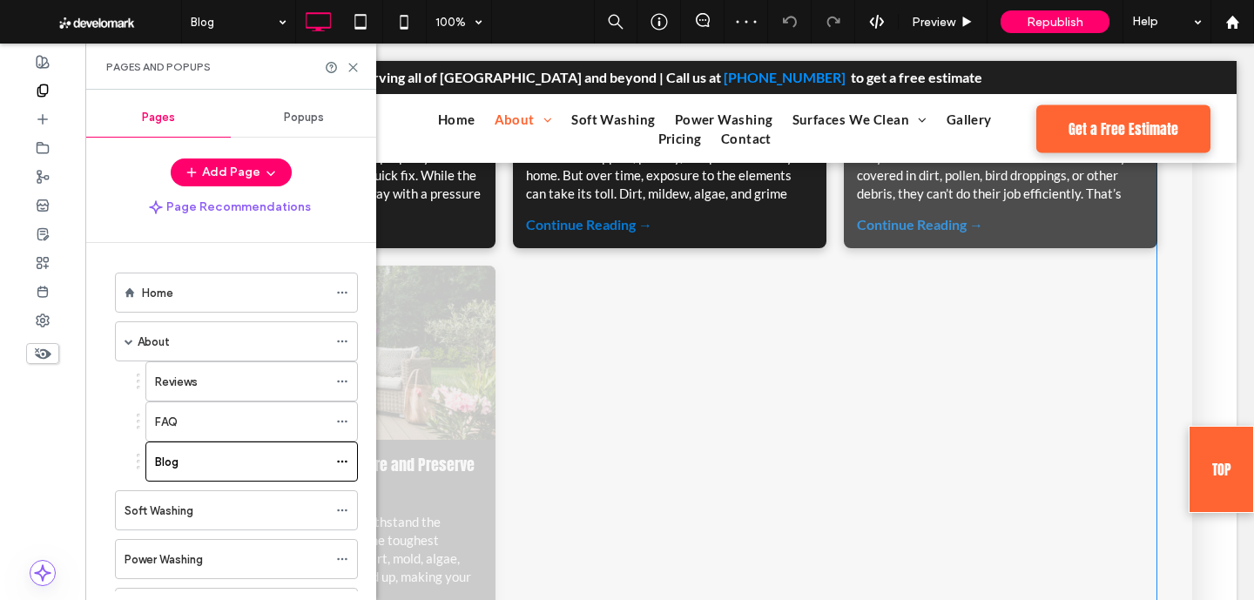
scroll to position [1097, 0]
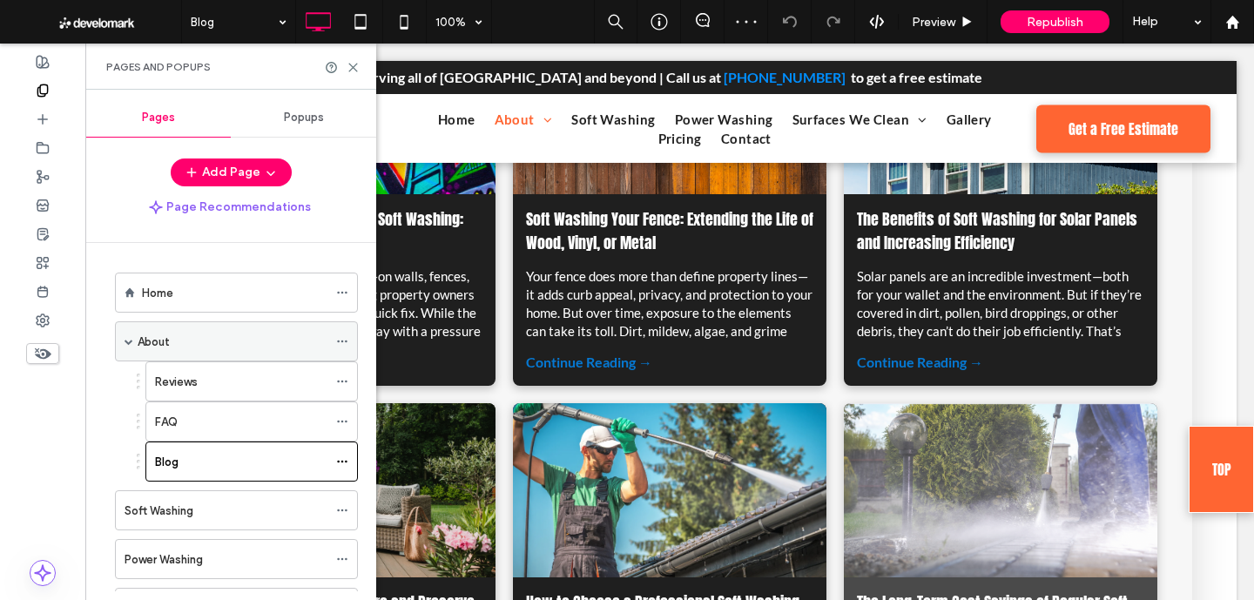
click at [124, 340] on span at bounding box center [128, 341] width 9 height 9
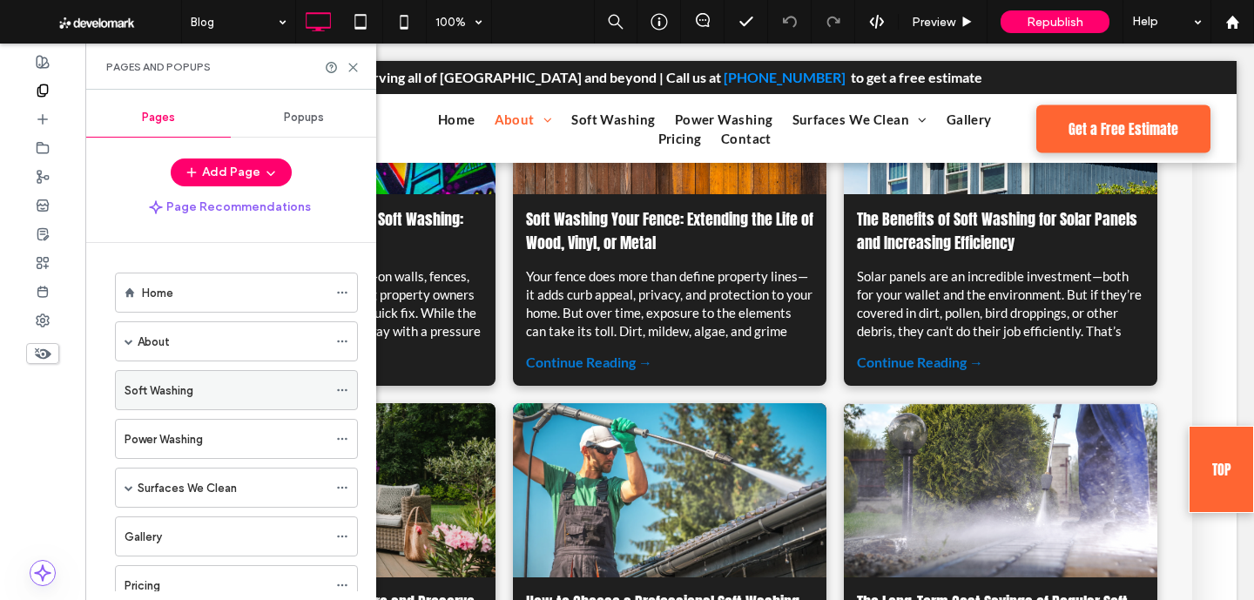
click at [155, 390] on label "Soft Washing" at bounding box center [158, 390] width 69 height 30
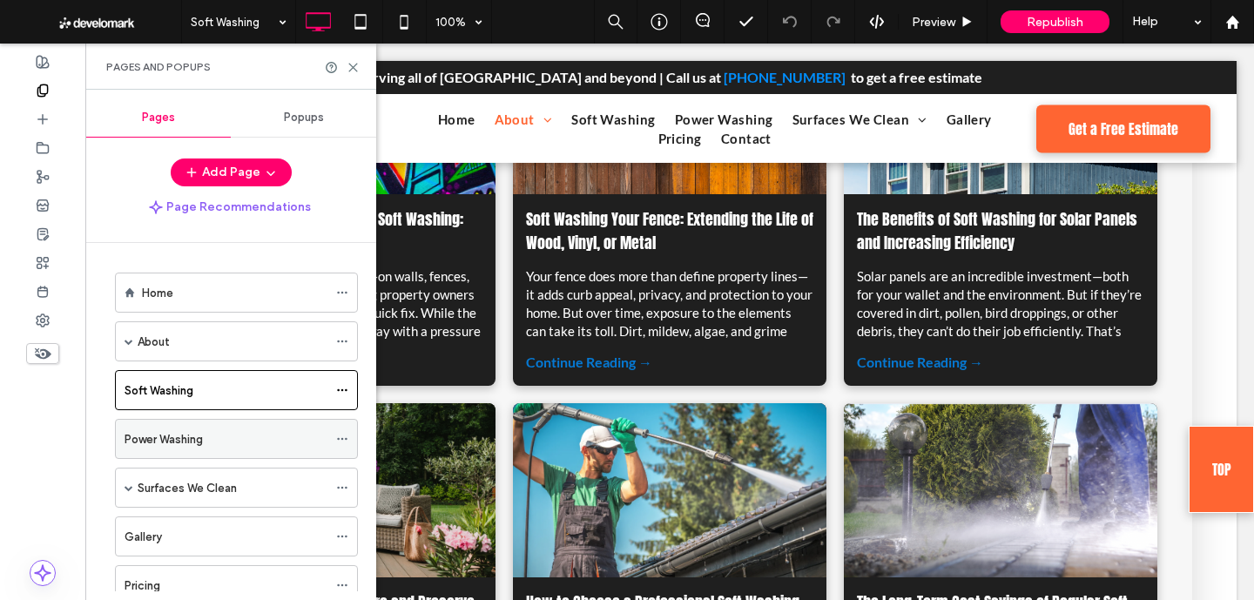
click at [190, 447] on label "Power Washing" at bounding box center [163, 439] width 78 height 30
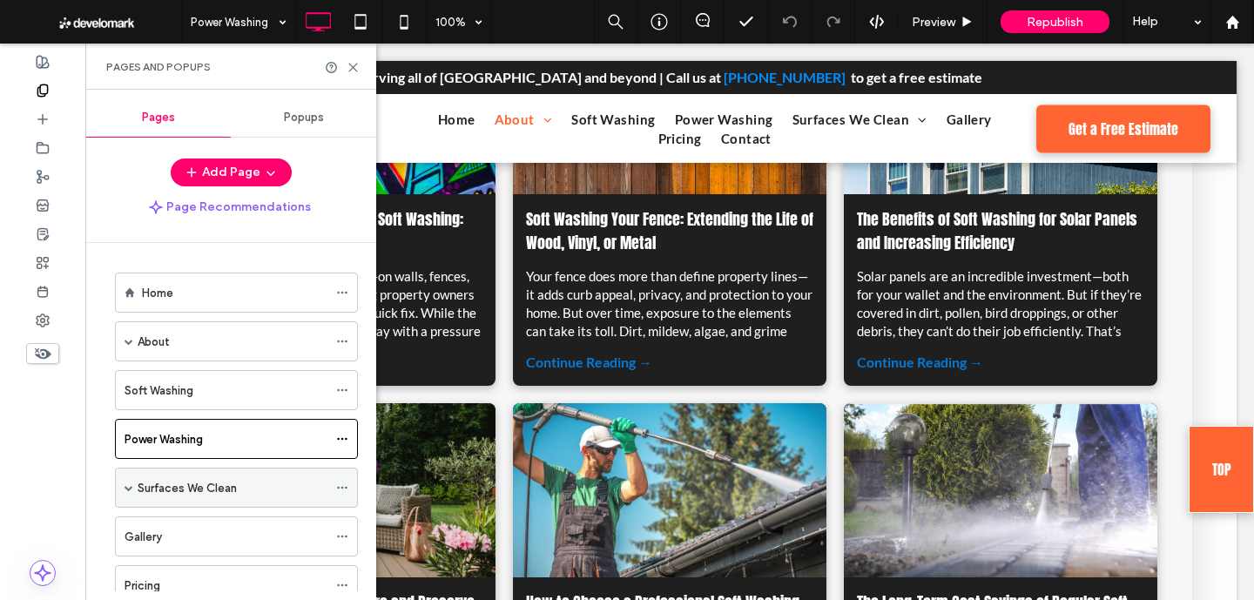
click at [190, 487] on label "Surfaces We Clean" at bounding box center [187, 488] width 99 height 30
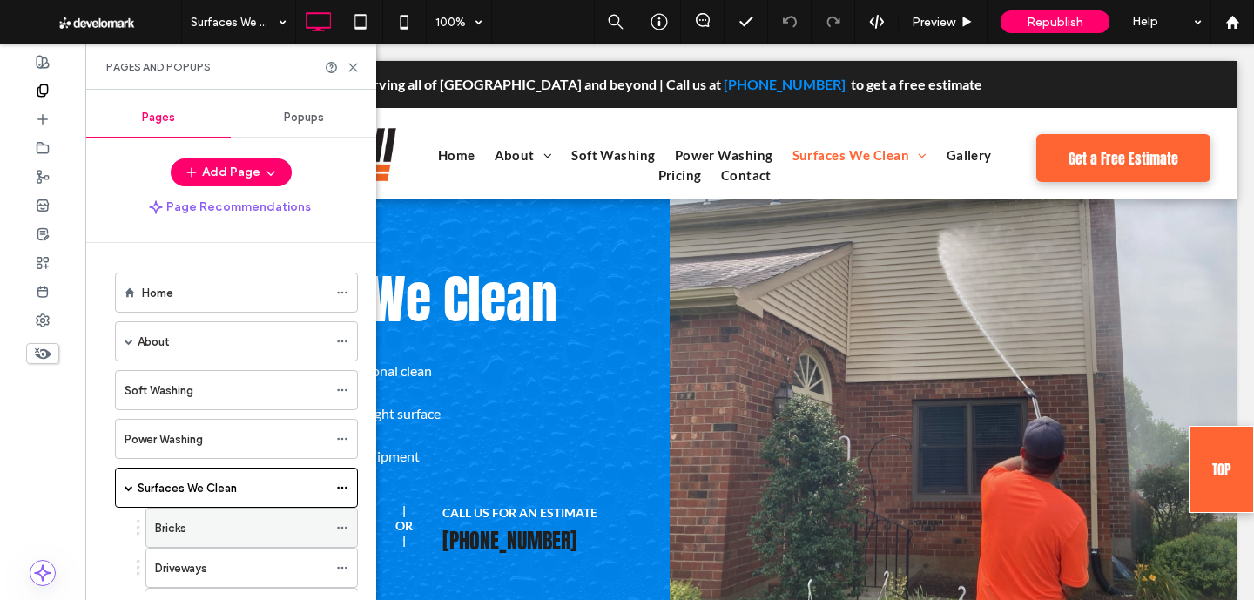
click at [243, 525] on div "Bricks" at bounding box center [241, 528] width 172 height 18
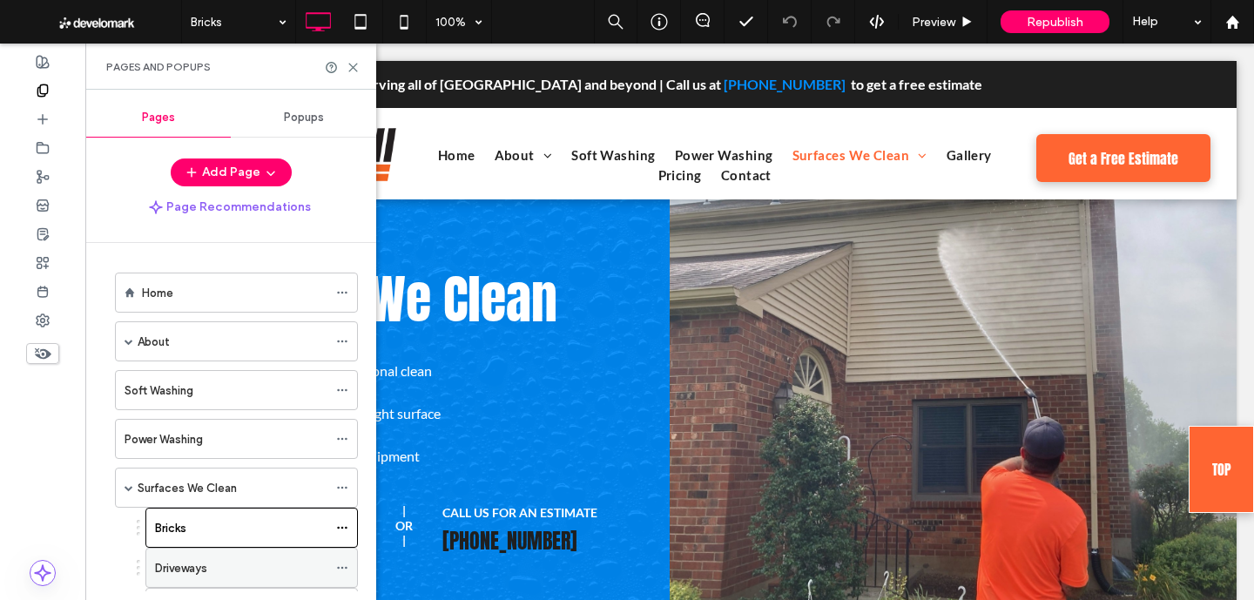
click at [247, 572] on div "Driveways" at bounding box center [241, 568] width 172 height 18
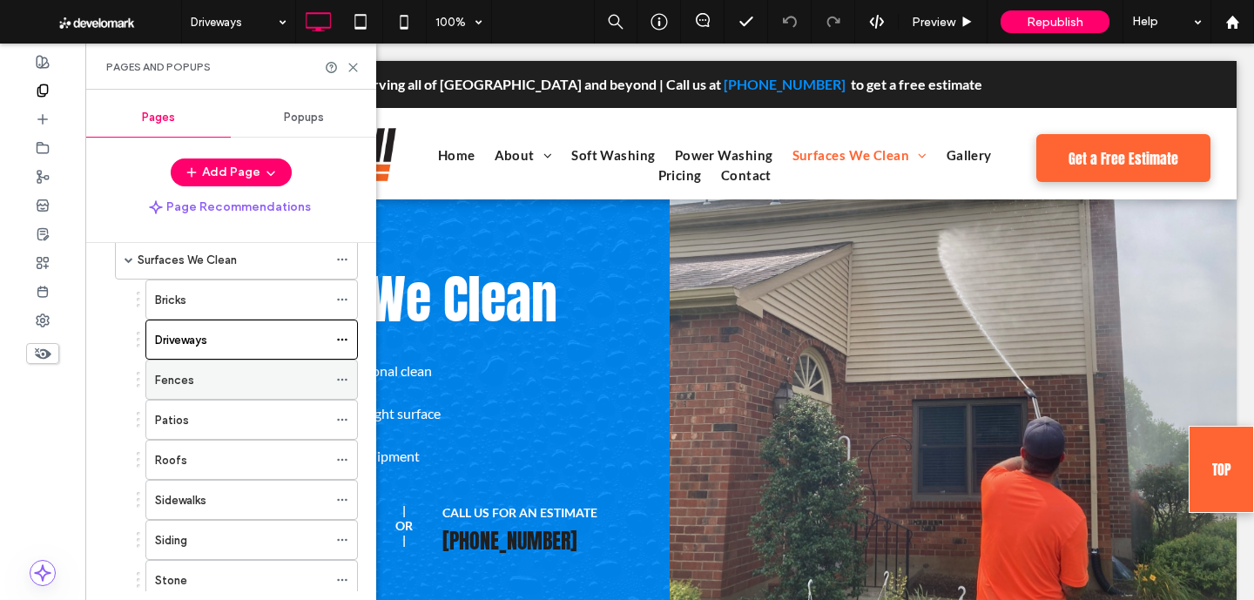
click at [270, 382] on div "Fences" at bounding box center [241, 380] width 172 height 18
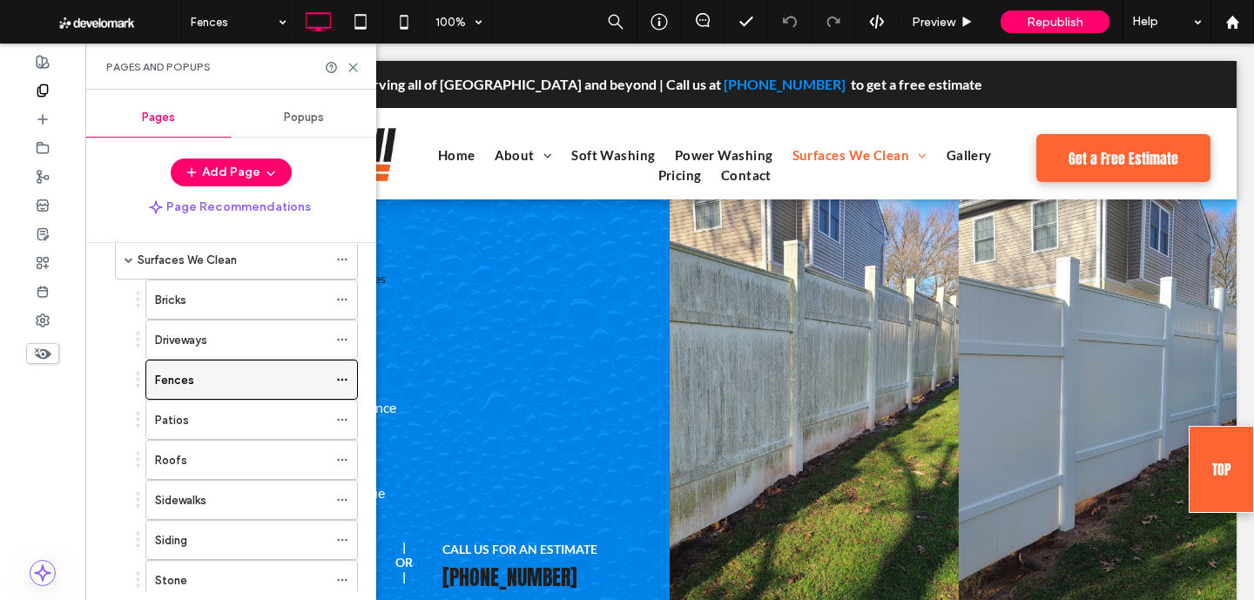
scroll to position [0, 0]
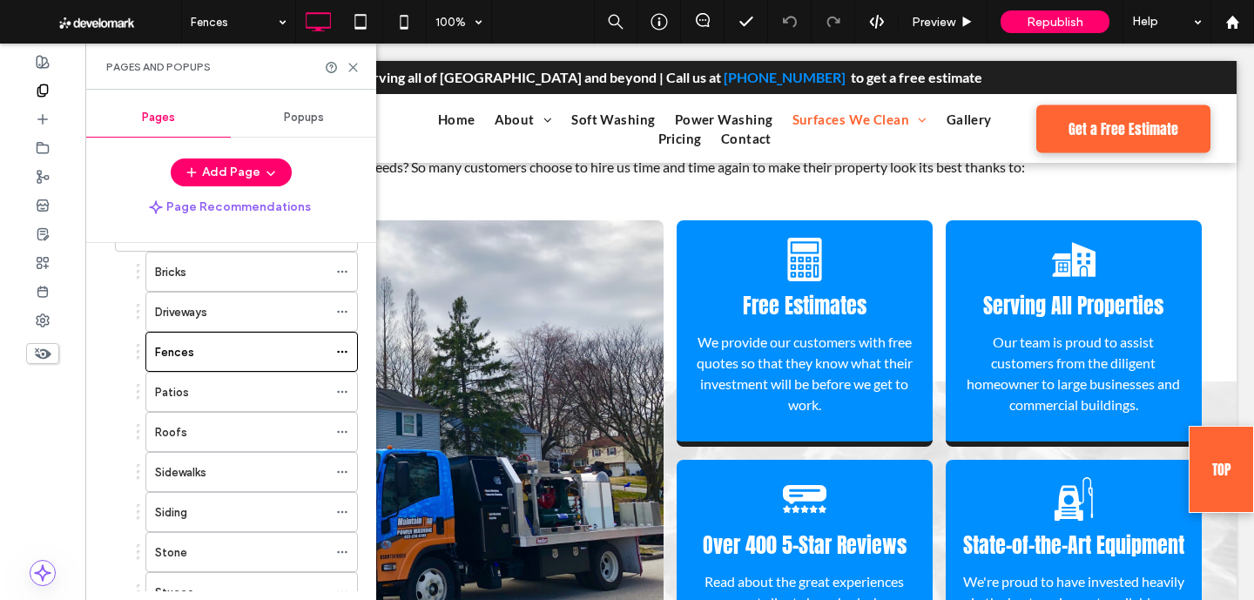
scroll to position [192, 0]
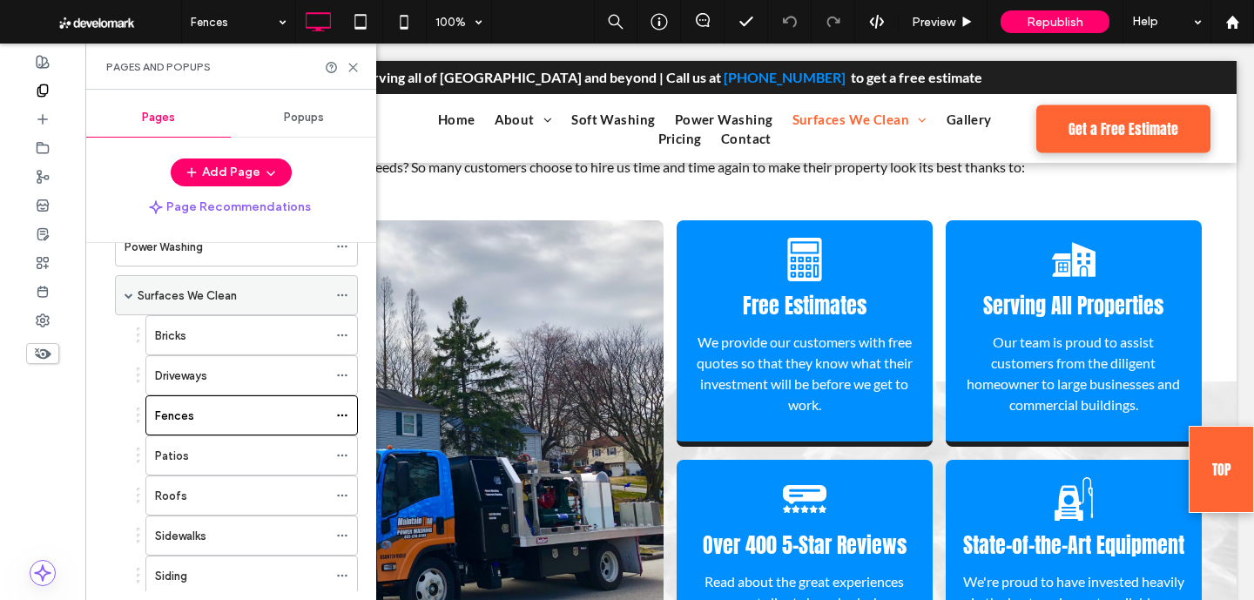
click at [128, 294] on span at bounding box center [128, 295] width 9 height 9
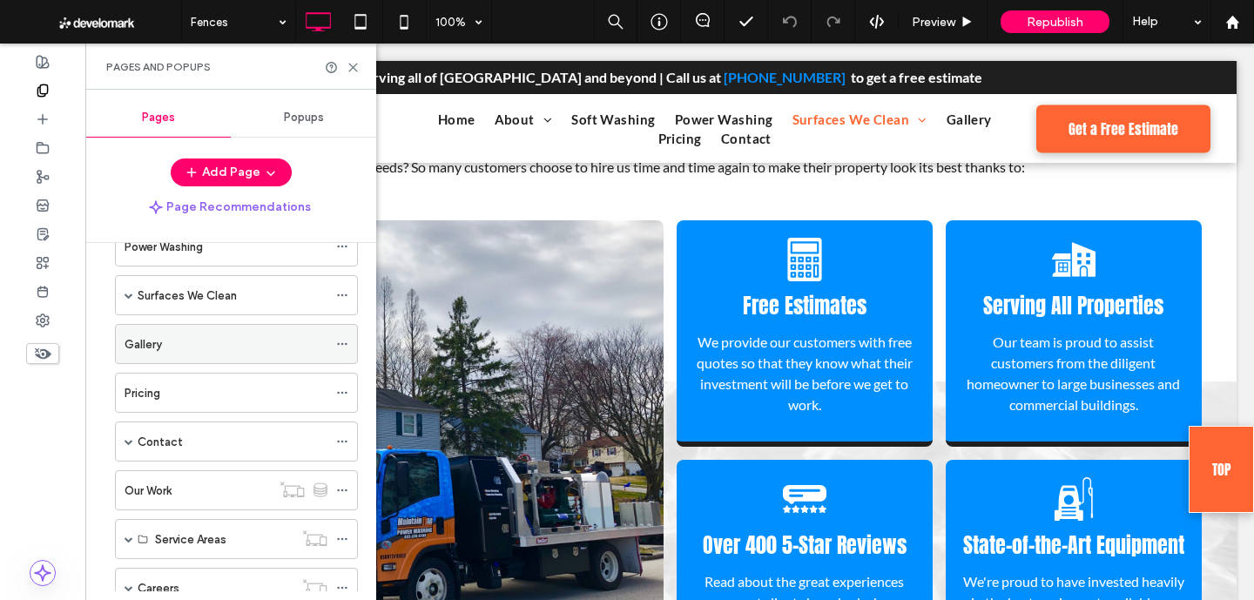
click at [161, 348] on label "Gallery" at bounding box center [142, 344] width 37 height 30
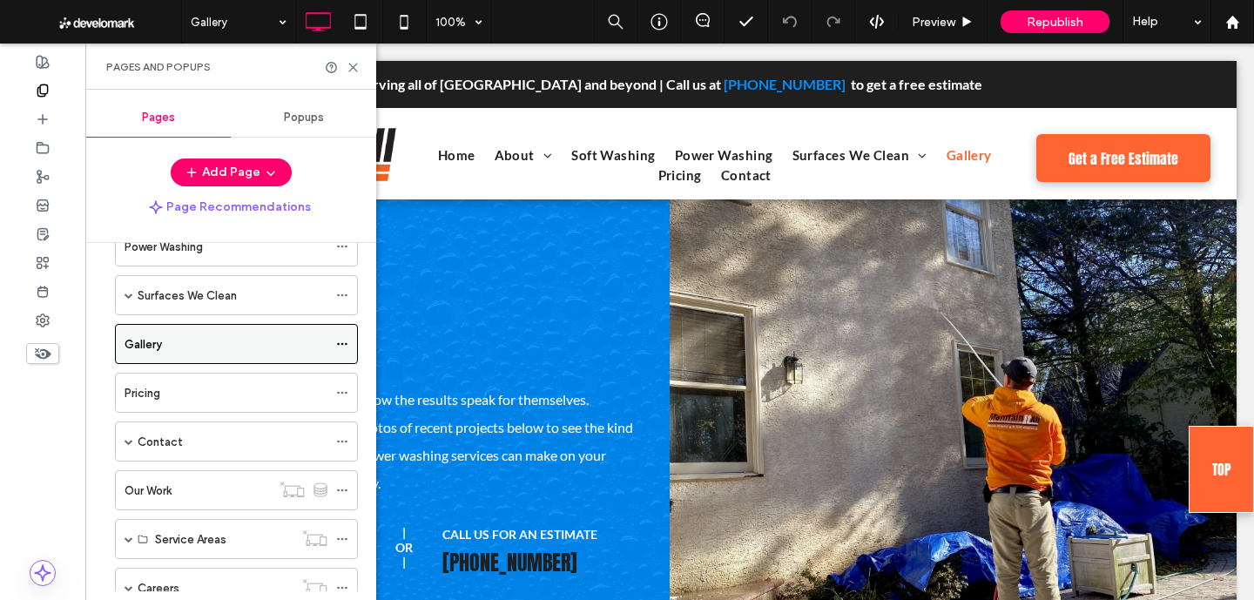
scroll to position [0, 0]
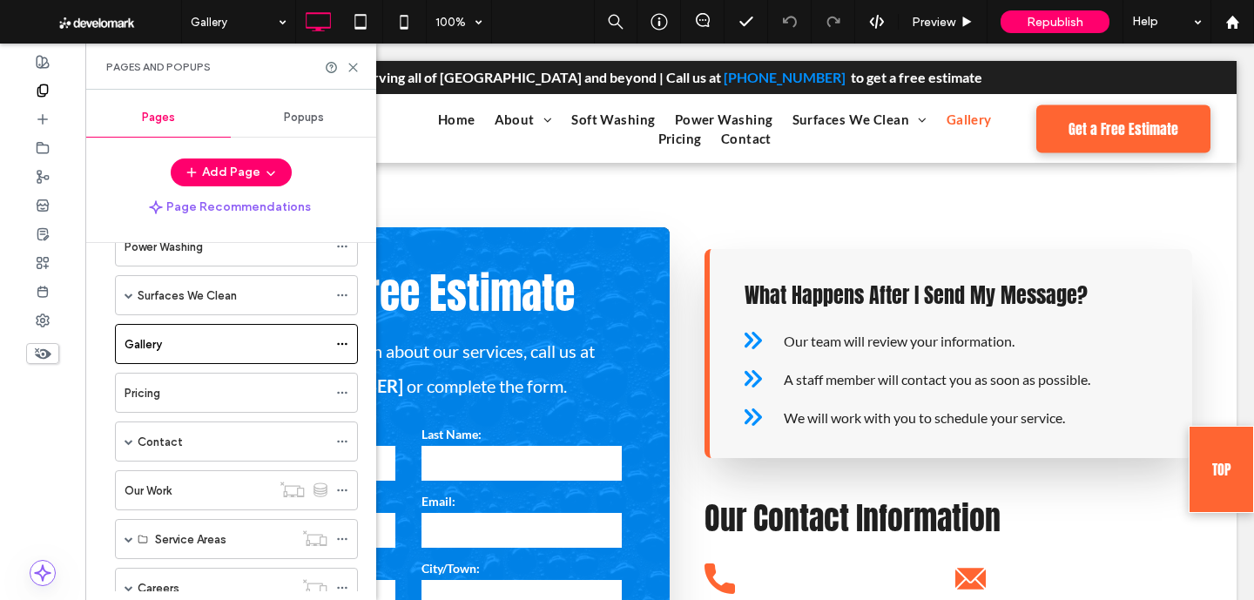
scroll to position [5639, 0]
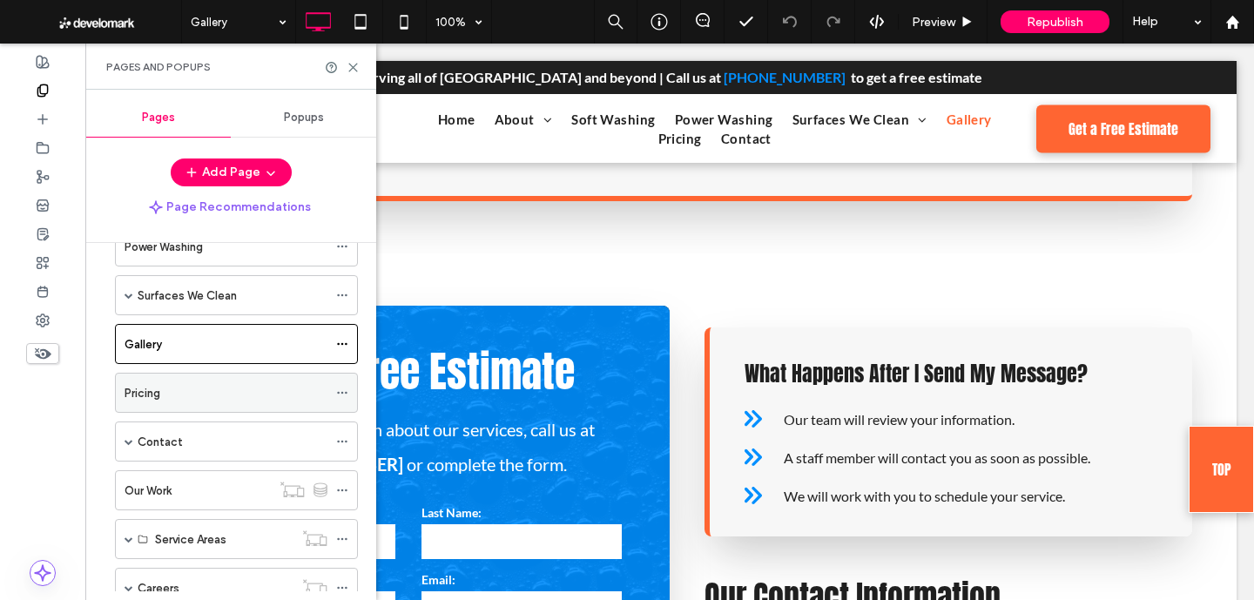
click at [189, 390] on div "Pricing" at bounding box center [225, 393] width 203 height 18
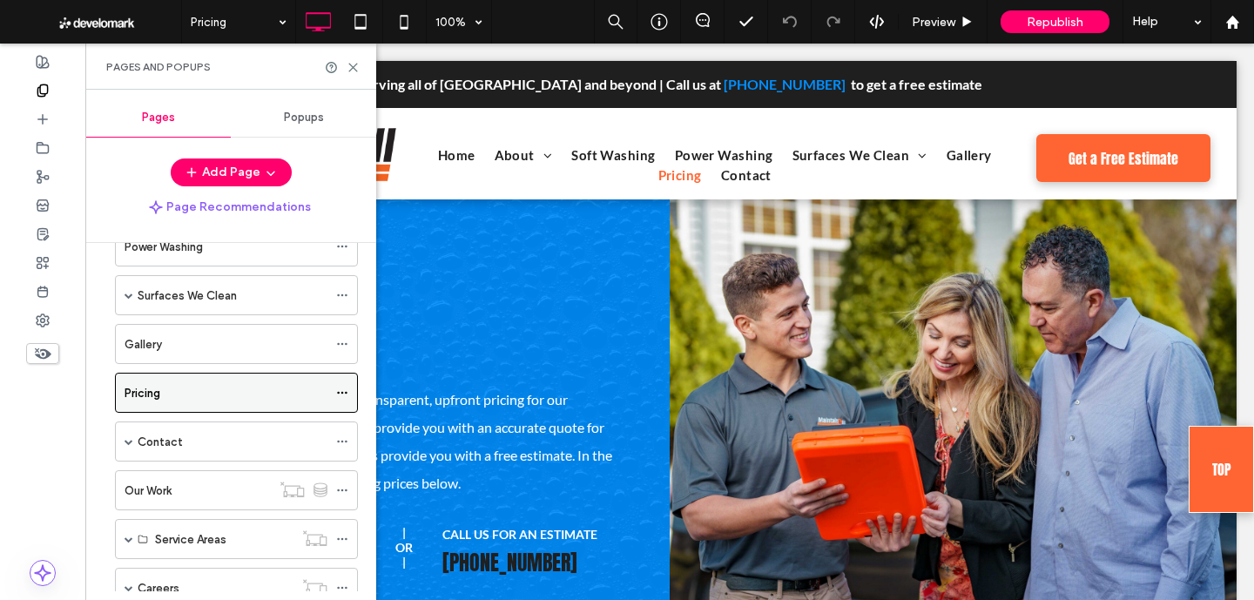
scroll to position [0, 0]
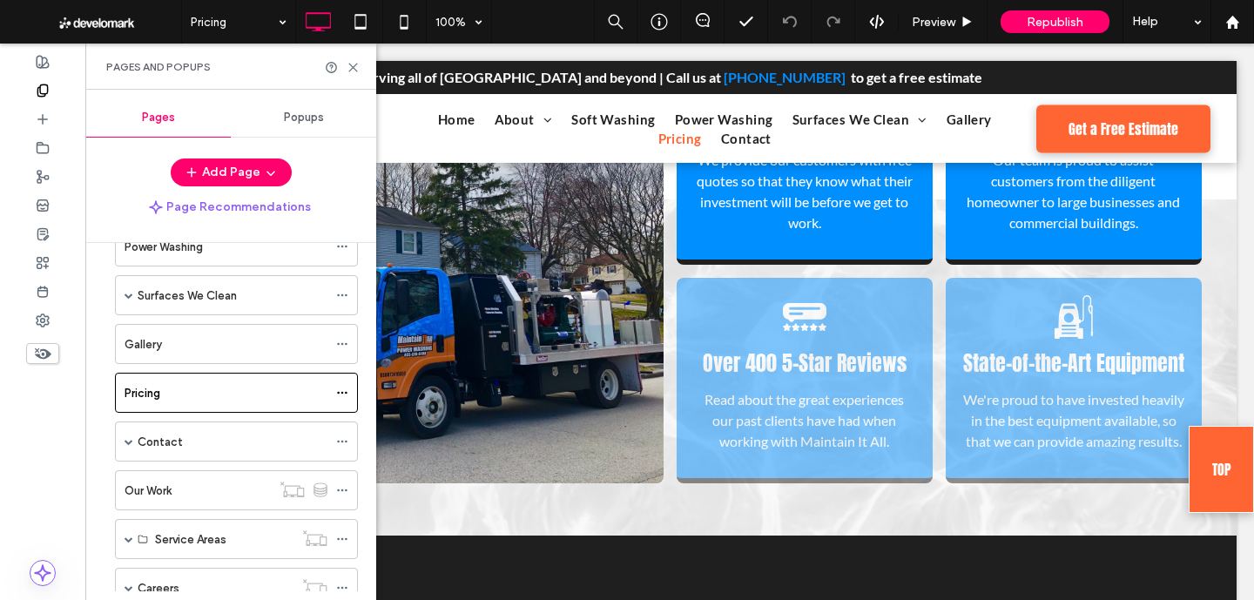
scroll to position [1991, 0]
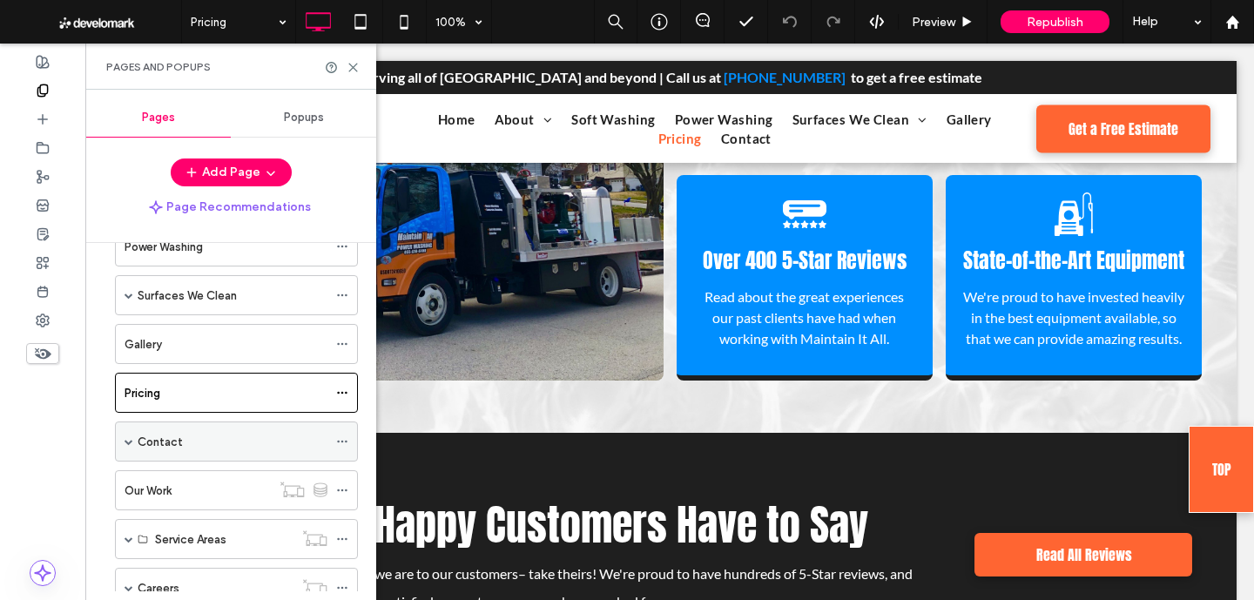
click at [210, 446] on div "Contact" at bounding box center [233, 442] width 190 height 18
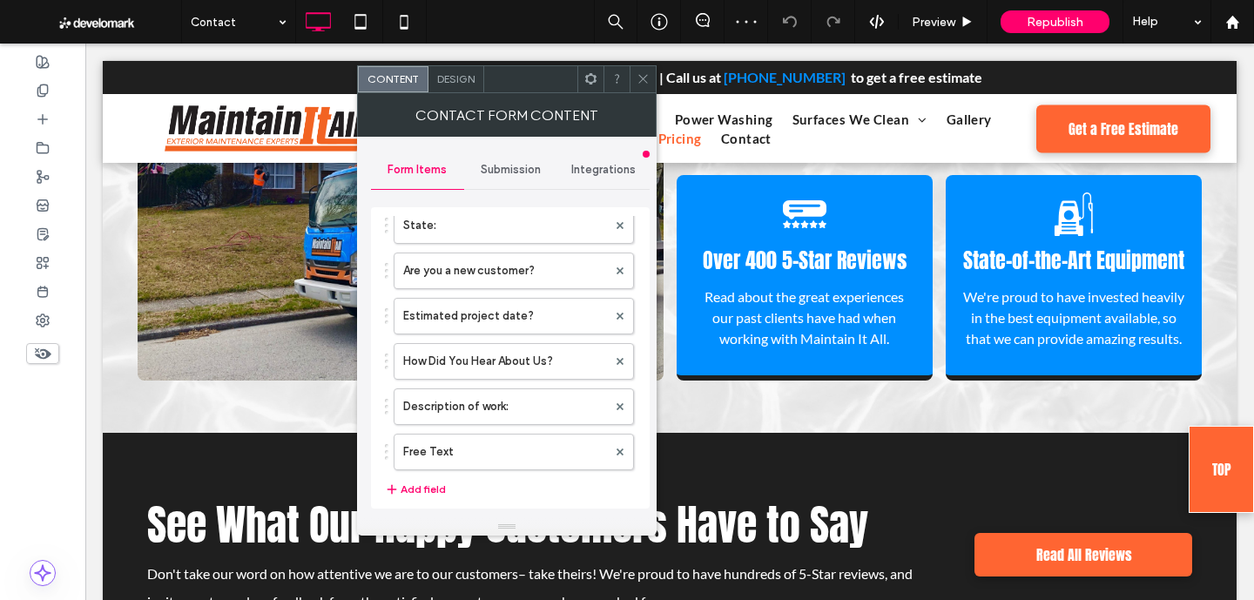
scroll to position [671, 0]
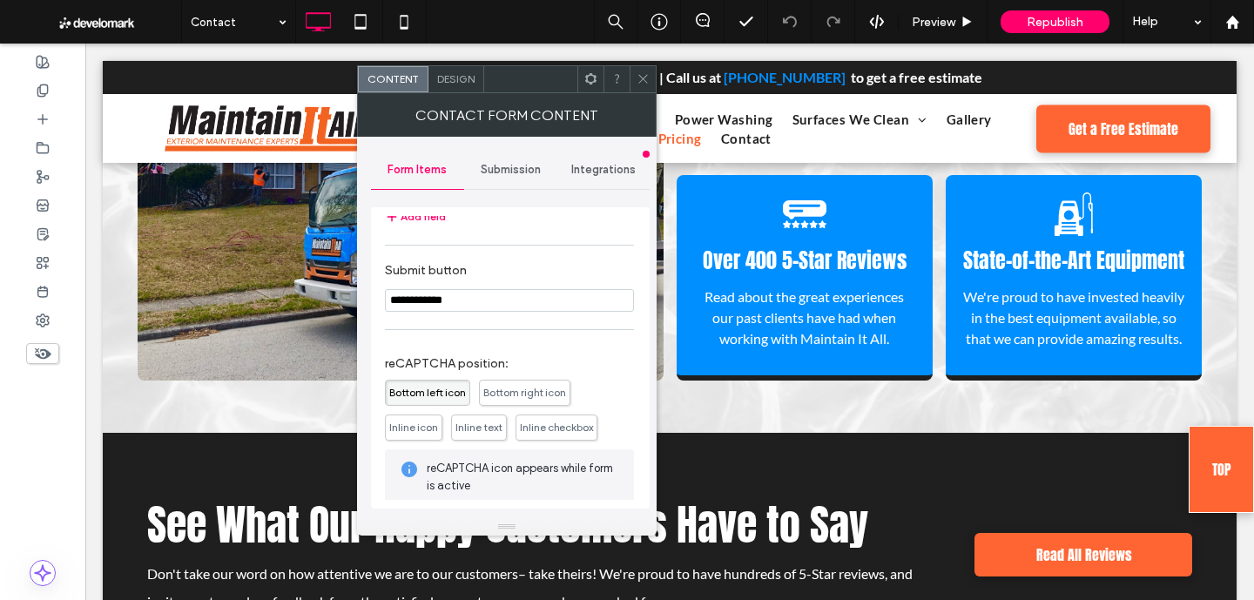
click at [570, 425] on span "Inline checkbox" at bounding box center [556, 426] width 73 height 13
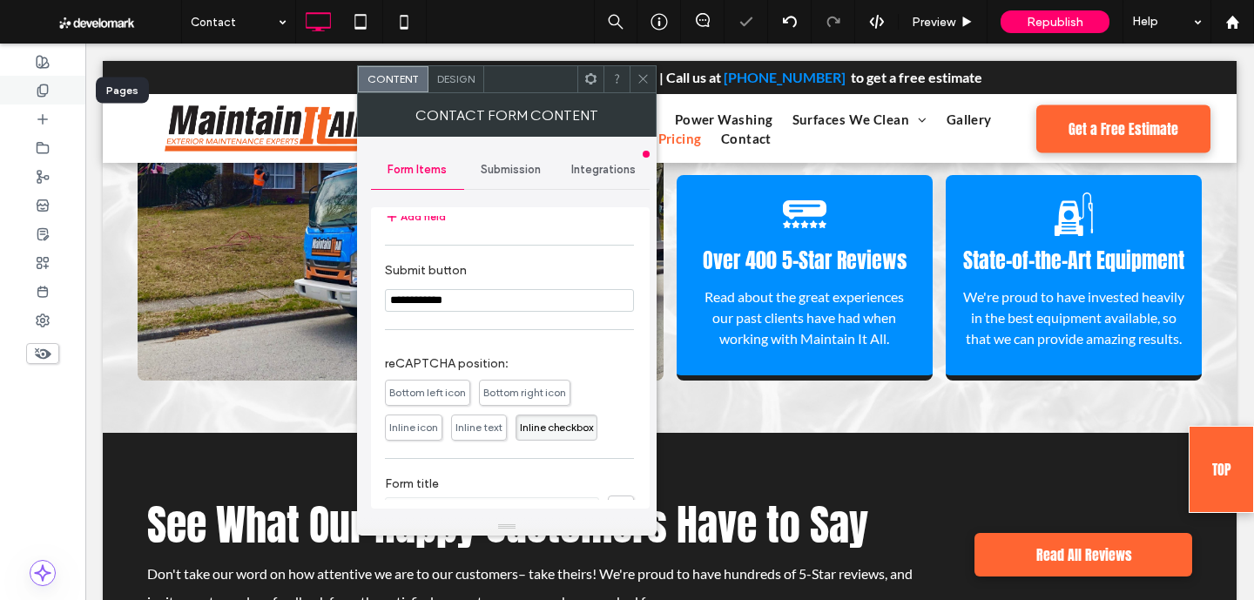
click at [41, 88] on icon at bounding box center [43, 91] width 14 height 14
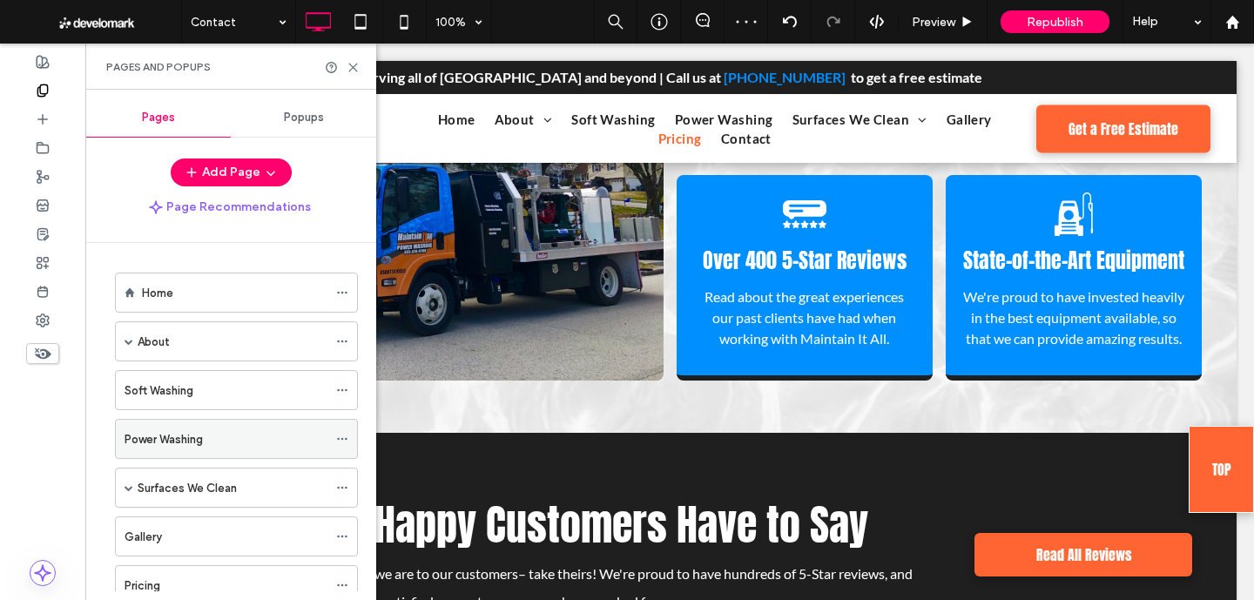
scroll to position [269, 0]
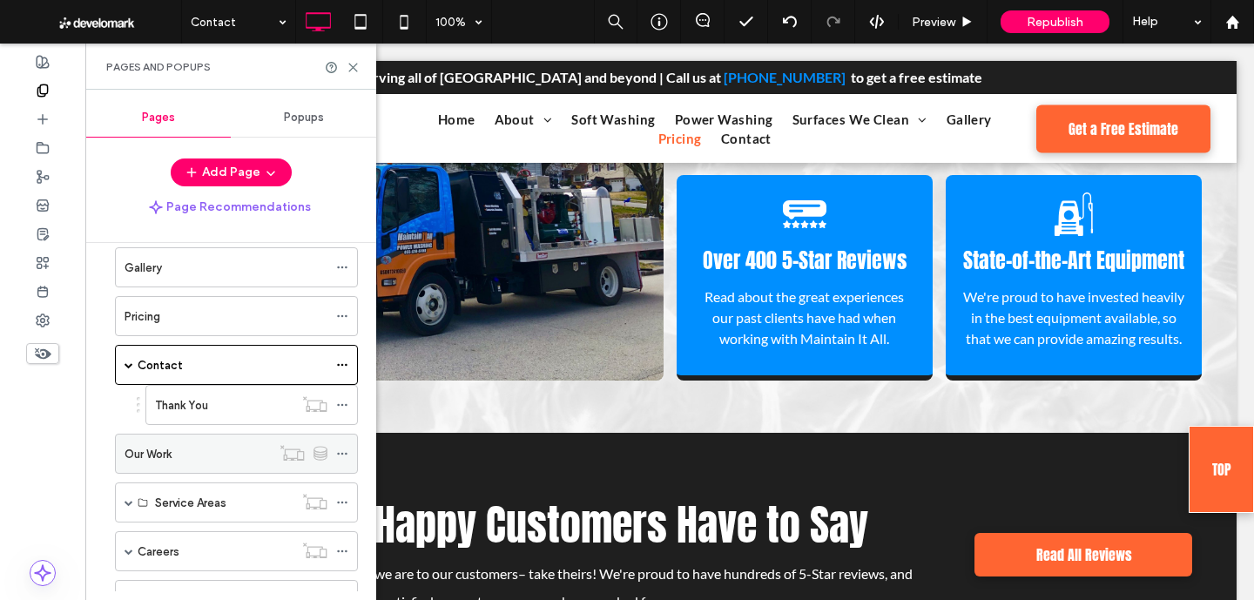
click at [167, 458] on label "Our Work" at bounding box center [147, 454] width 47 height 30
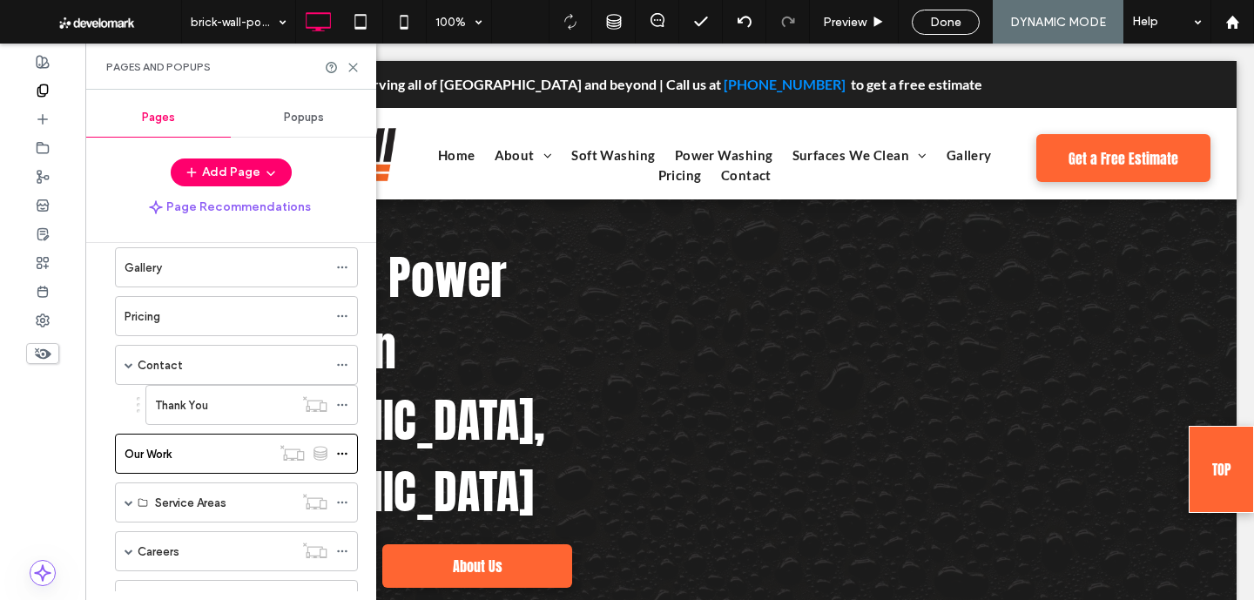
scroll to position [0, 0]
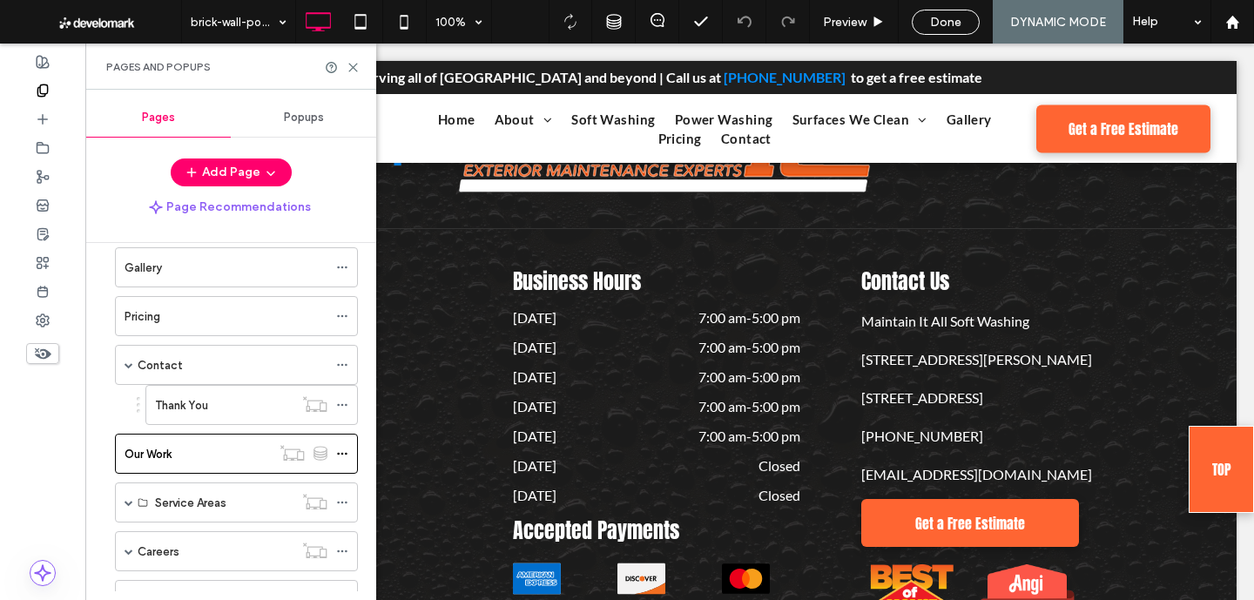
scroll to position [4021, 0]
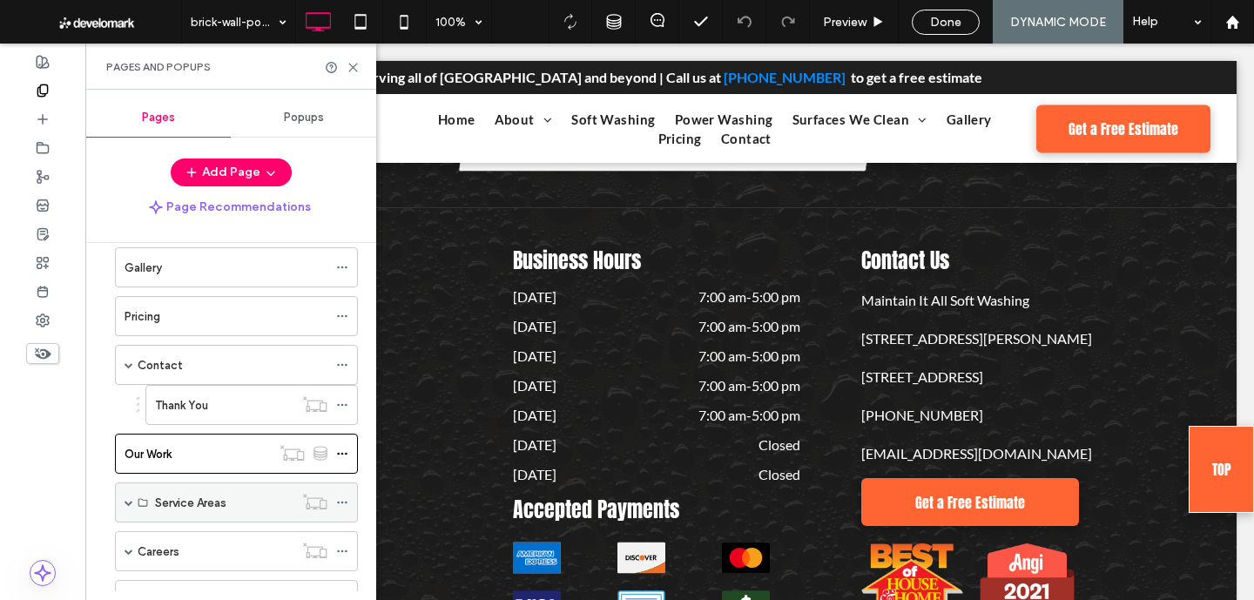
click at [124, 500] on div "Service Areas" at bounding box center [236, 502] width 243 height 40
click at [125, 501] on span at bounding box center [128, 502] width 9 height 9
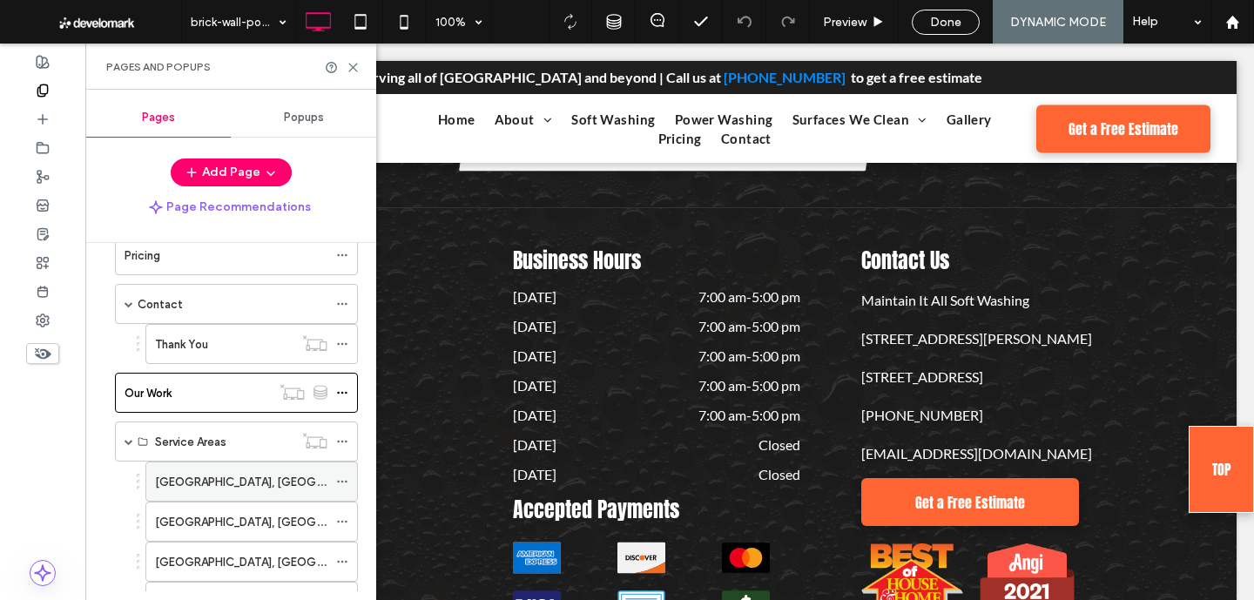
scroll to position [336, 0]
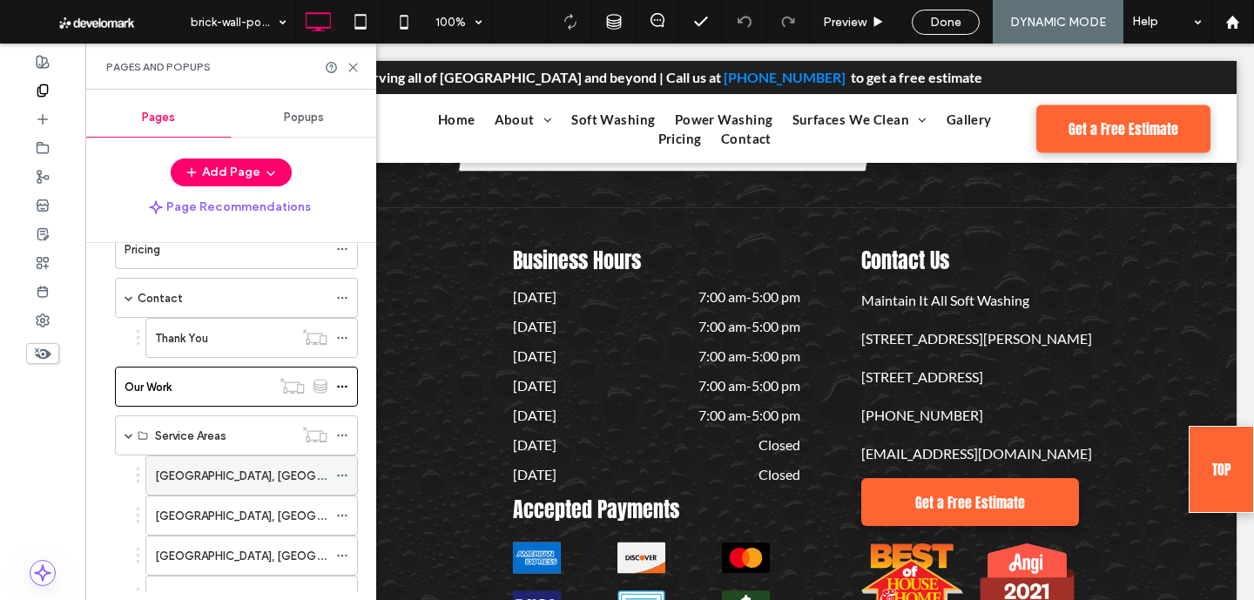
click at [207, 477] on label "[GEOGRAPHIC_DATA], [GEOGRAPHIC_DATA]" at bounding box center [274, 476] width 239 height 30
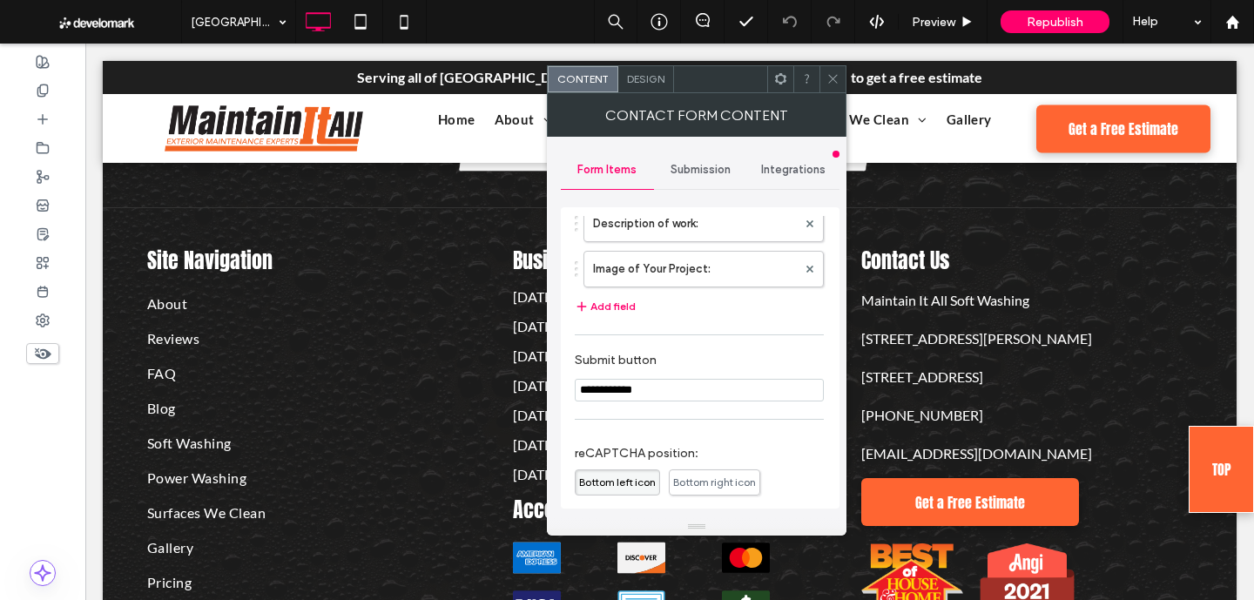
scroll to position [452, 0]
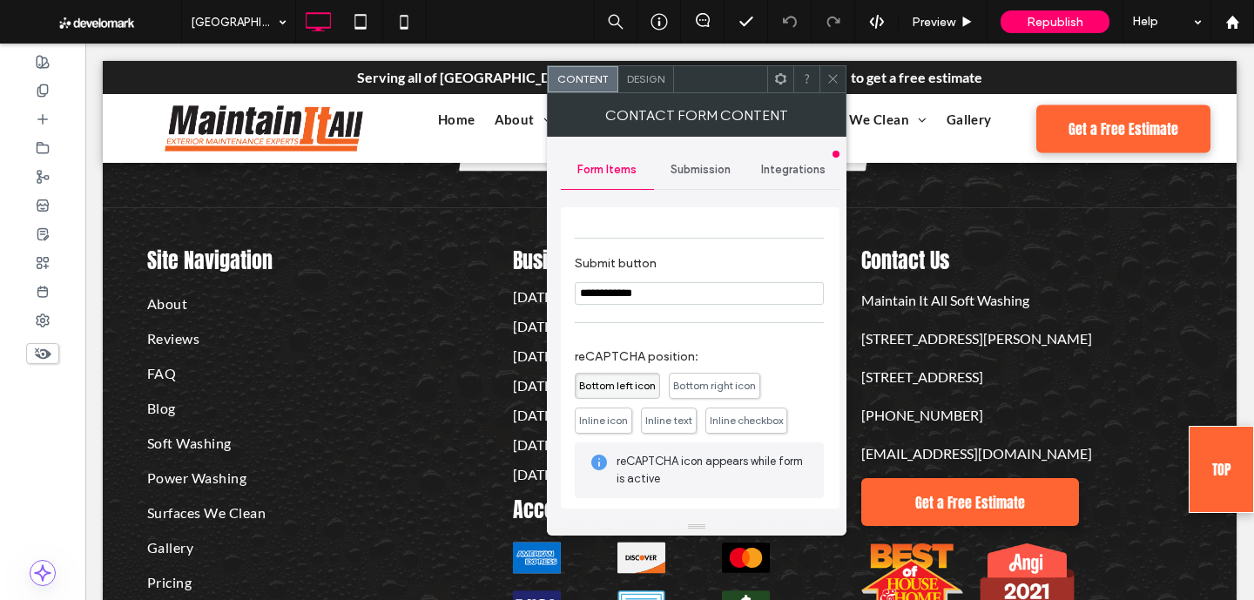
click at [734, 423] on span "Inline checkbox" at bounding box center [745, 420] width 73 height 13
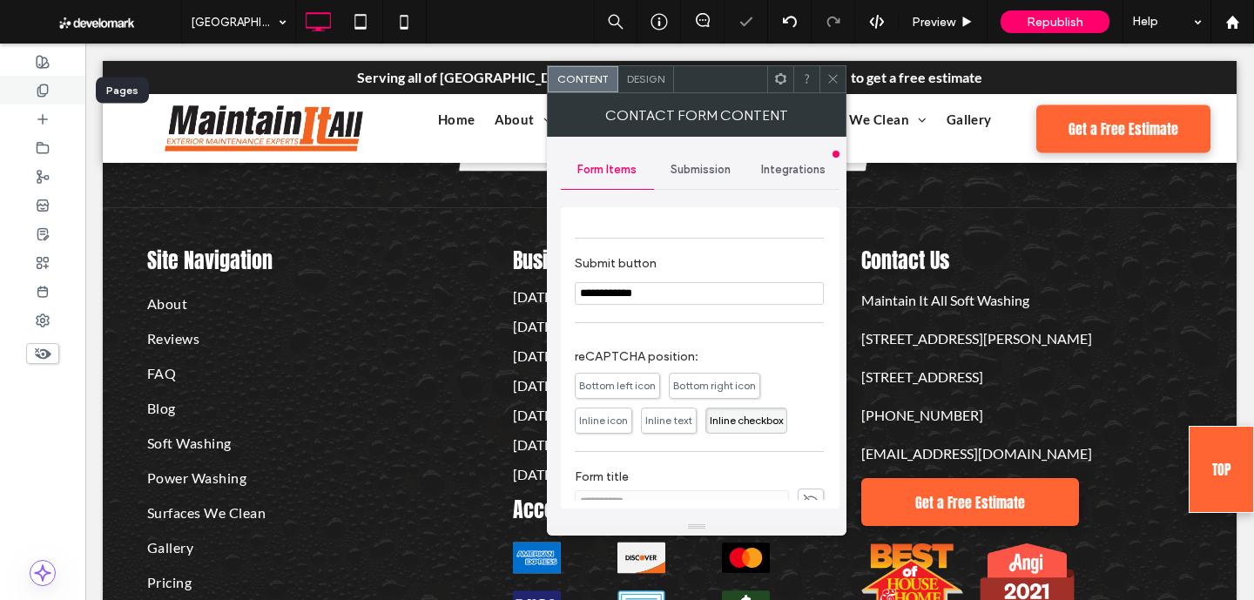
click at [50, 85] on div at bounding box center [42, 90] width 85 height 29
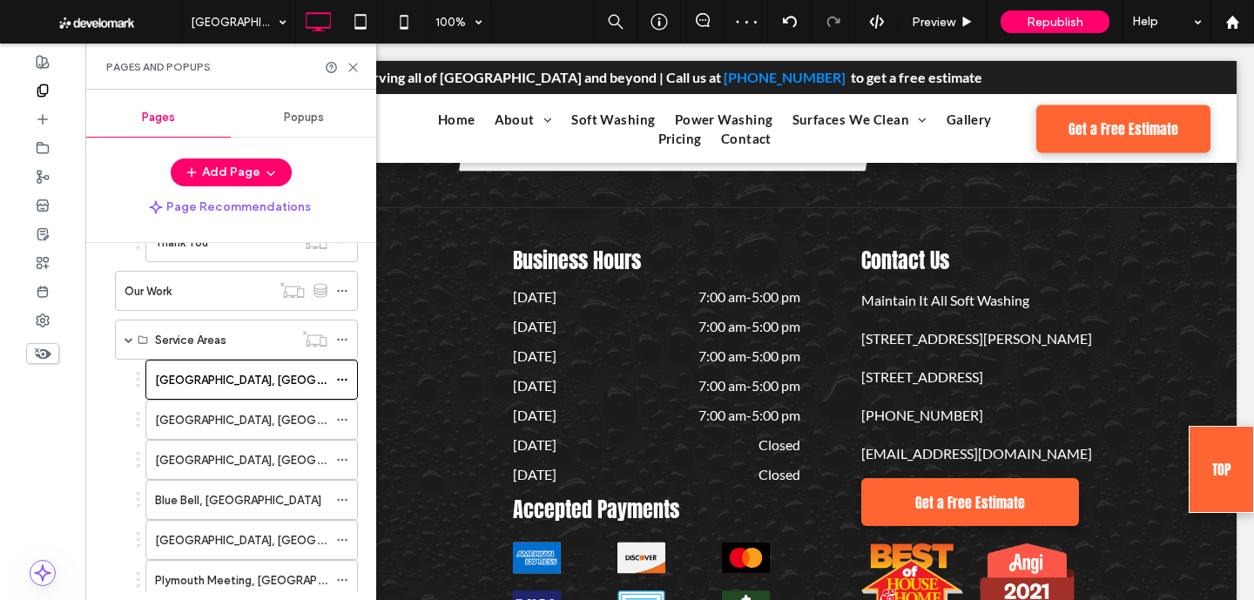
scroll to position [433, 0]
click at [198, 408] on div "[GEOGRAPHIC_DATA], [GEOGRAPHIC_DATA]" at bounding box center [241, 419] width 172 height 38
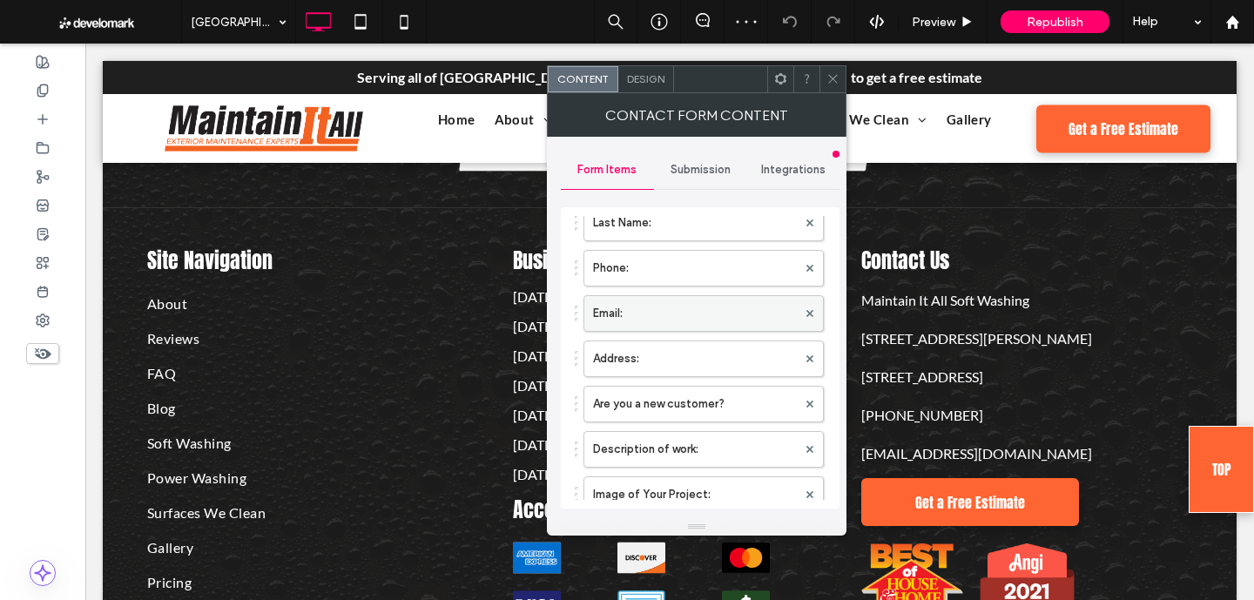
scroll to position [408, 0]
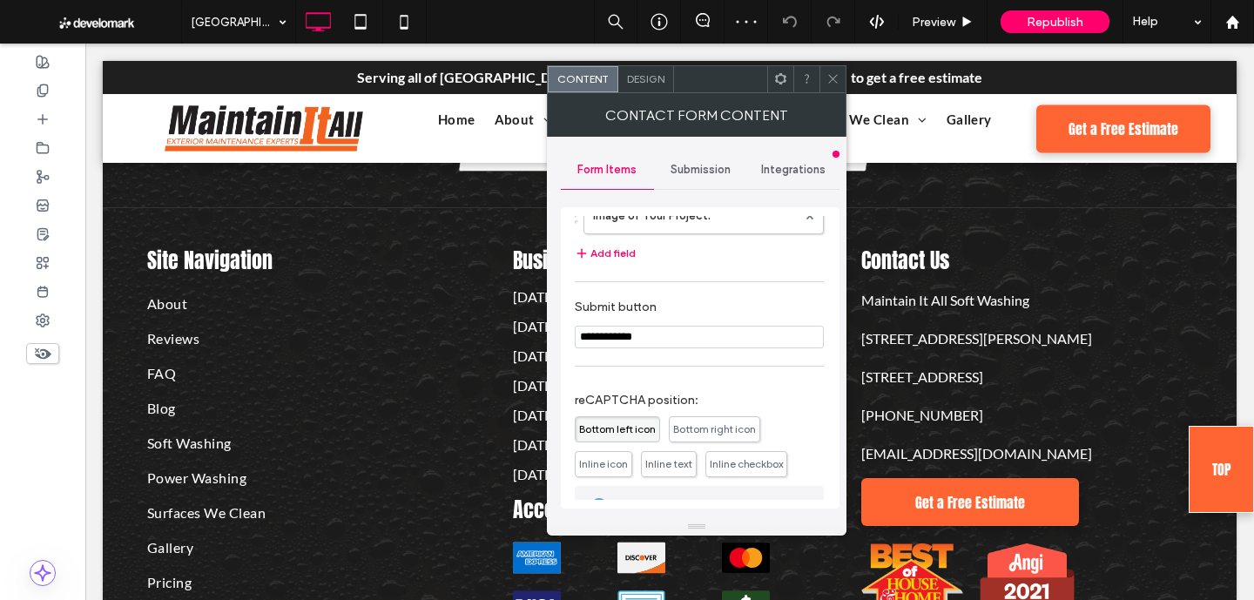
click at [733, 460] on span "Inline checkbox" at bounding box center [745, 463] width 73 height 13
click at [41, 87] on icon at bounding box center [43, 91] width 14 height 14
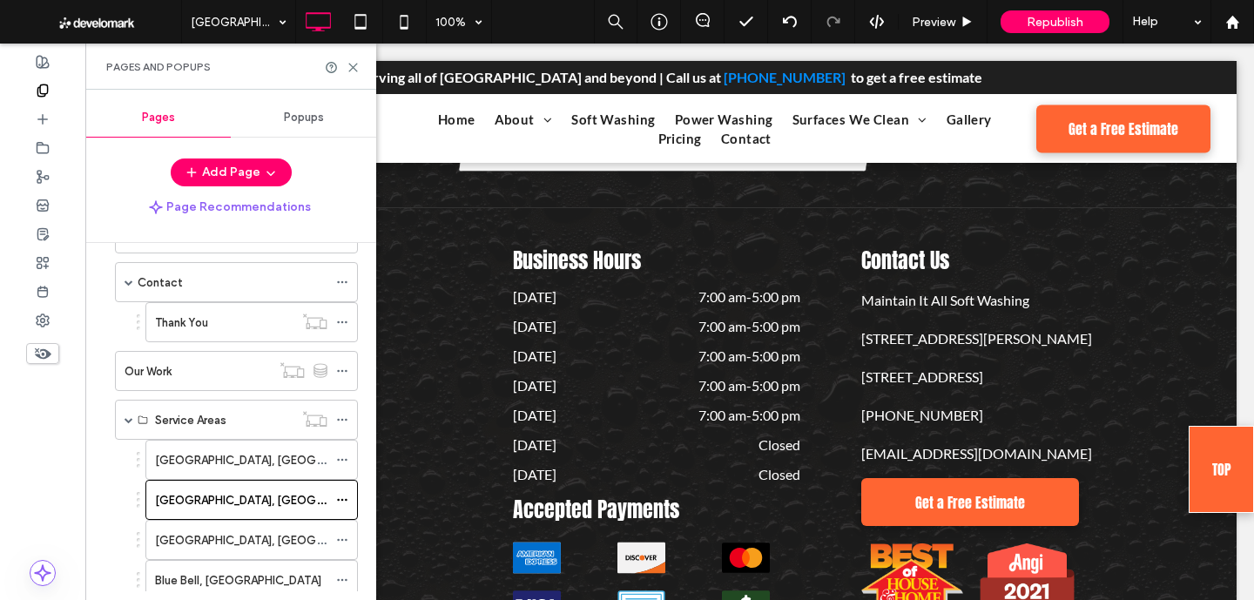
scroll to position [365, 0]
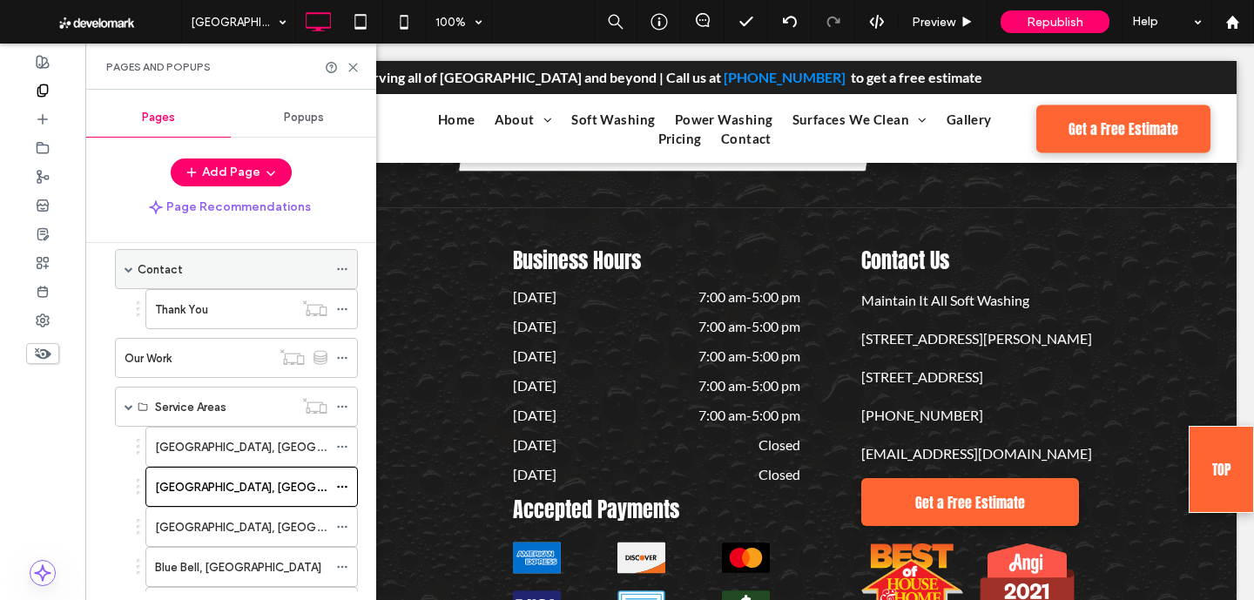
click at [129, 268] on span at bounding box center [128, 269] width 9 height 9
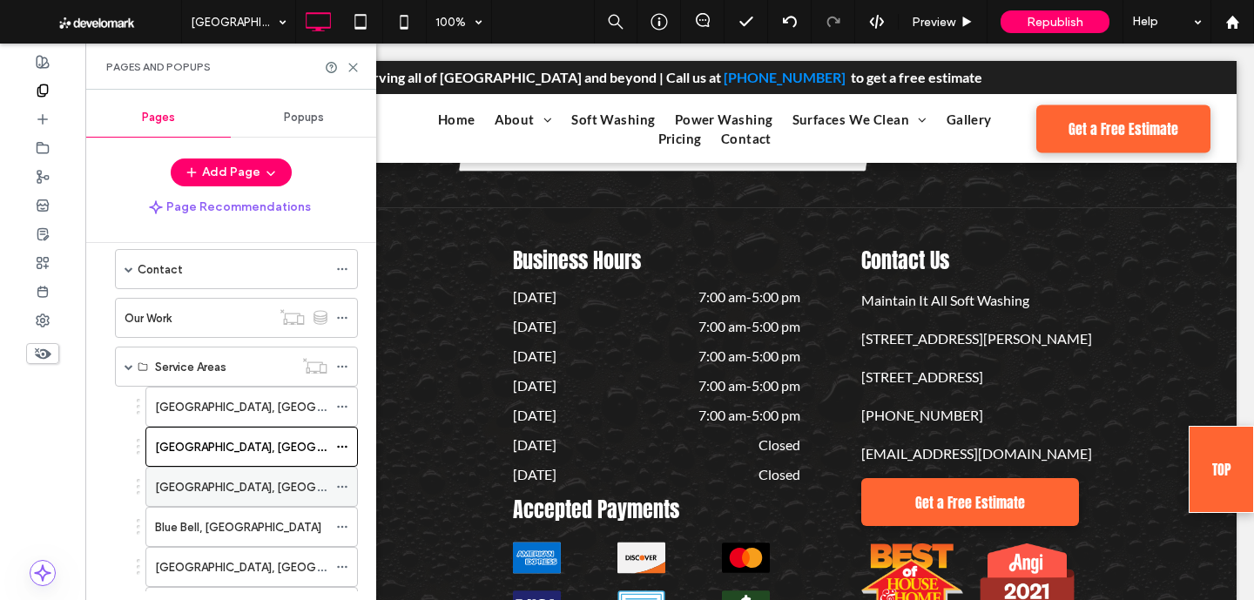
click at [191, 483] on label "[GEOGRAPHIC_DATA], [GEOGRAPHIC_DATA]" at bounding box center [274, 487] width 239 height 30
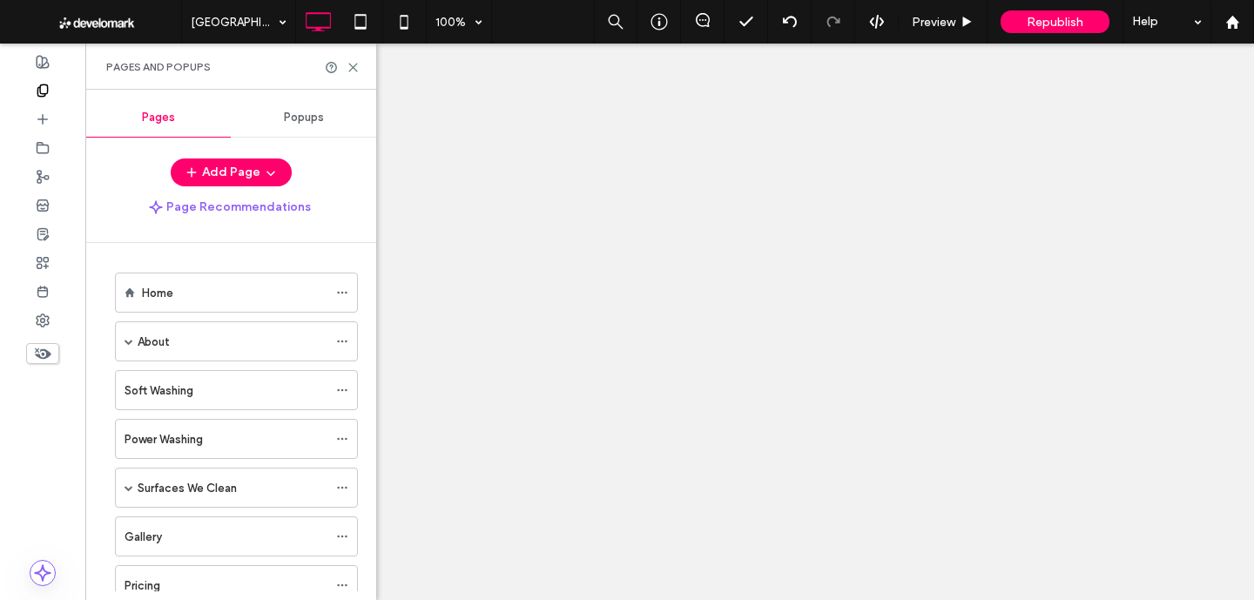
scroll to position [365, 0]
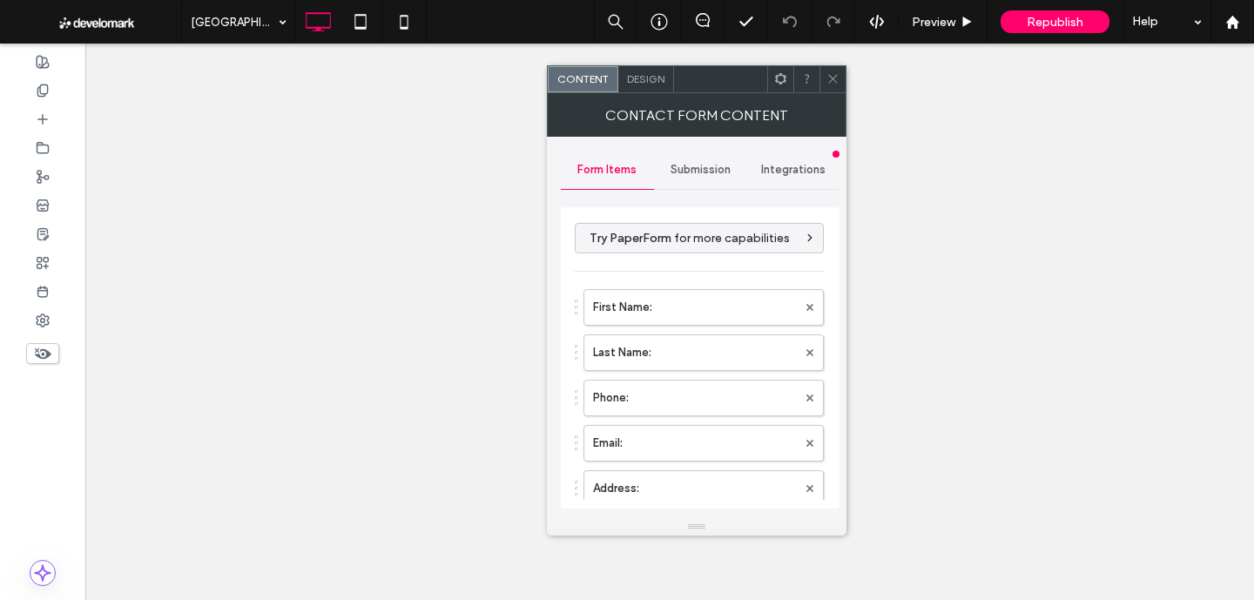
type input "**********"
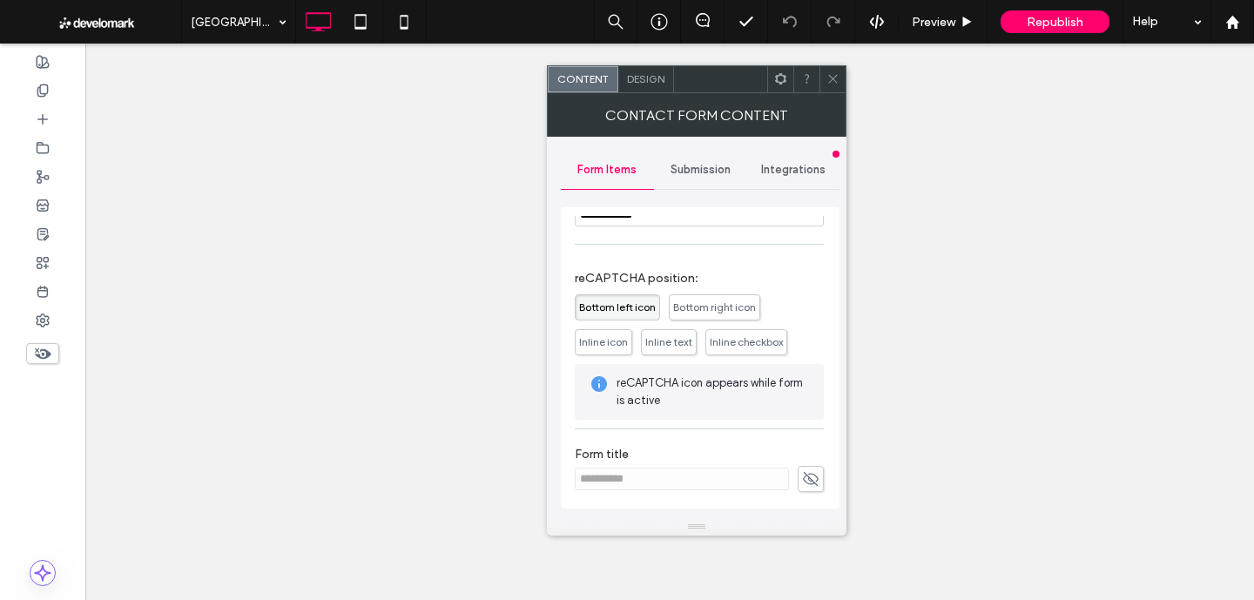
scroll to position [535, 0]
click at [740, 346] on span "Inline checkbox" at bounding box center [746, 339] width 82 height 26
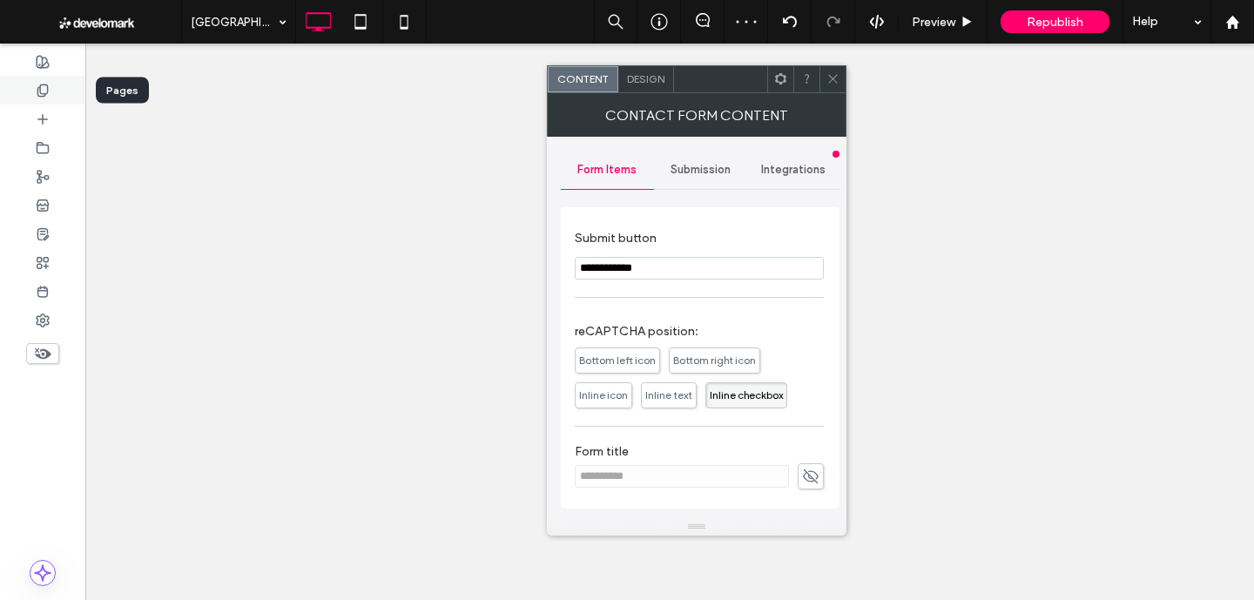
click at [28, 96] on div at bounding box center [42, 90] width 85 height 29
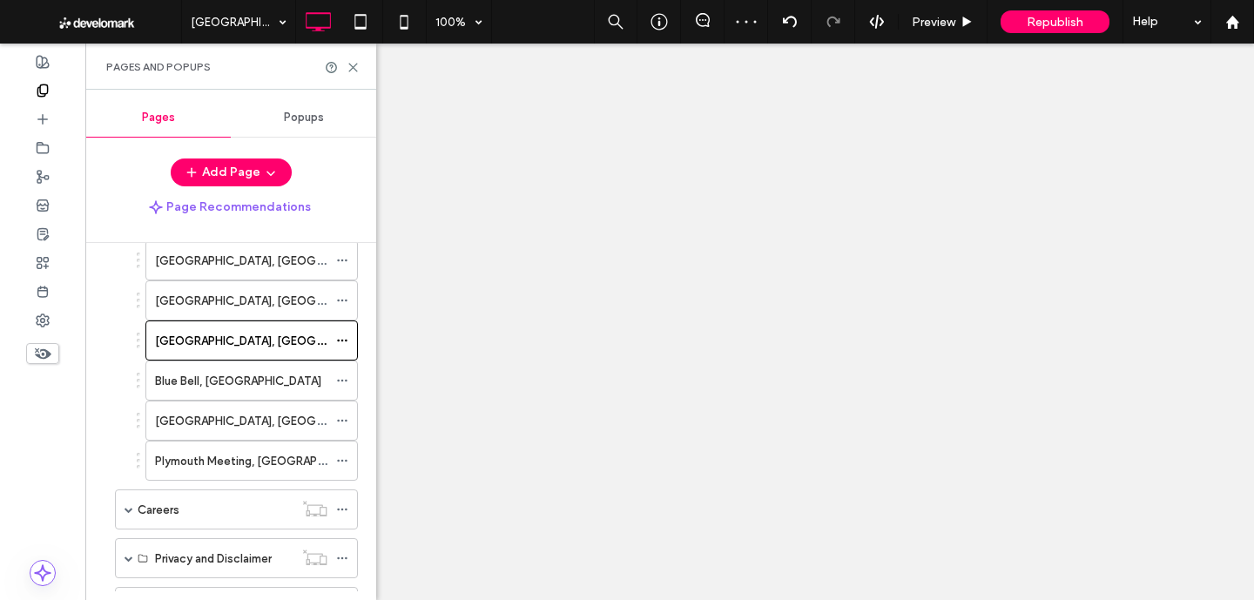
scroll to position [513, 0]
click at [207, 384] on label "Blue Bell, [GEOGRAPHIC_DATA]" at bounding box center [238, 379] width 166 height 30
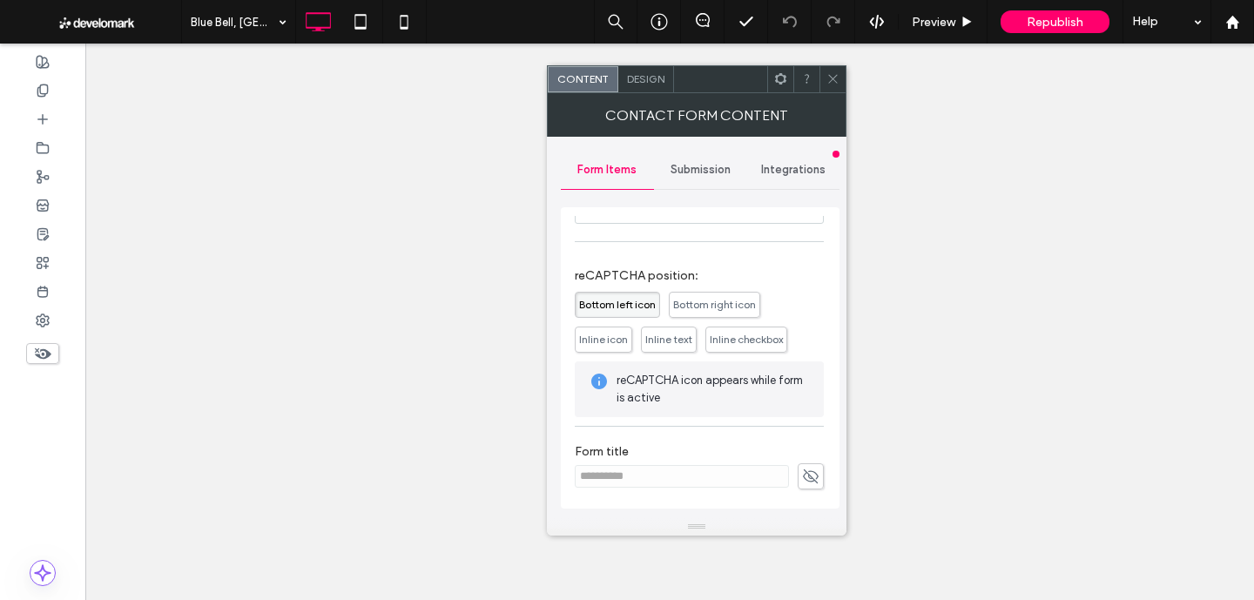
click at [728, 328] on span "Inline checkbox" at bounding box center [746, 339] width 82 height 26
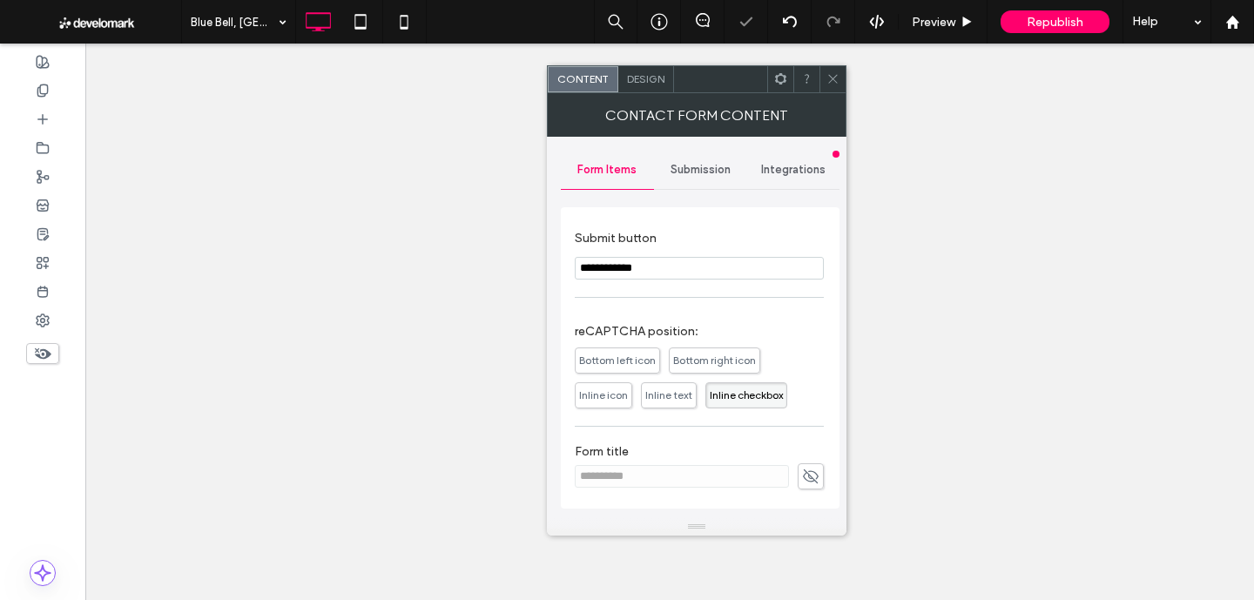
click at [830, 85] on span at bounding box center [832, 79] width 13 height 26
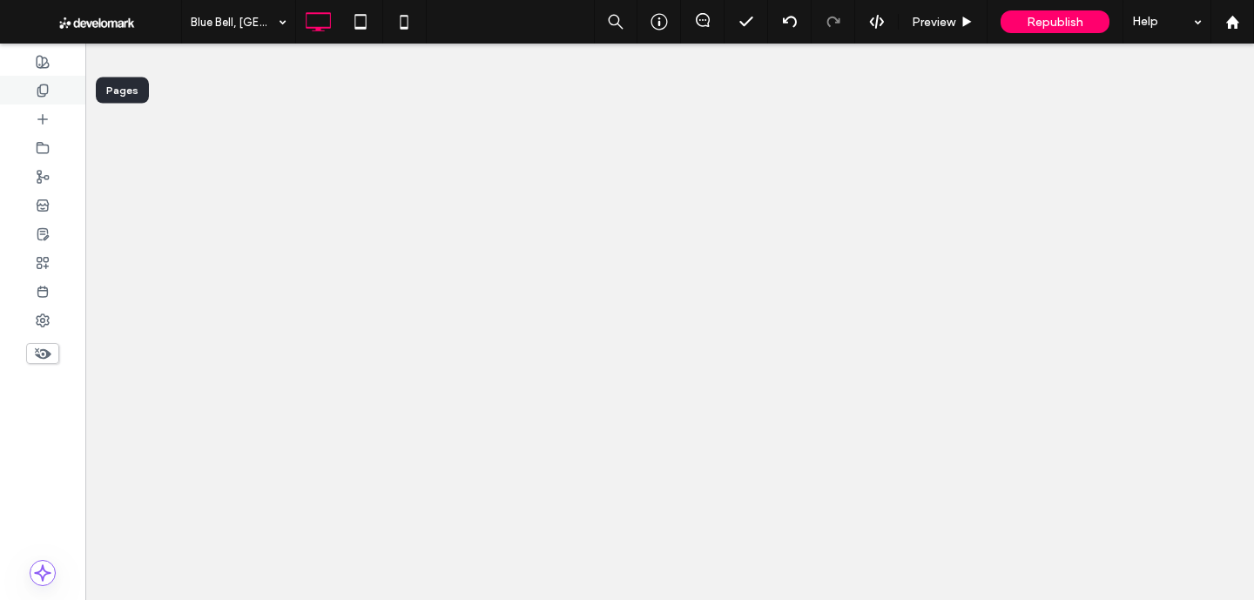
click at [38, 84] on icon at bounding box center [43, 91] width 14 height 14
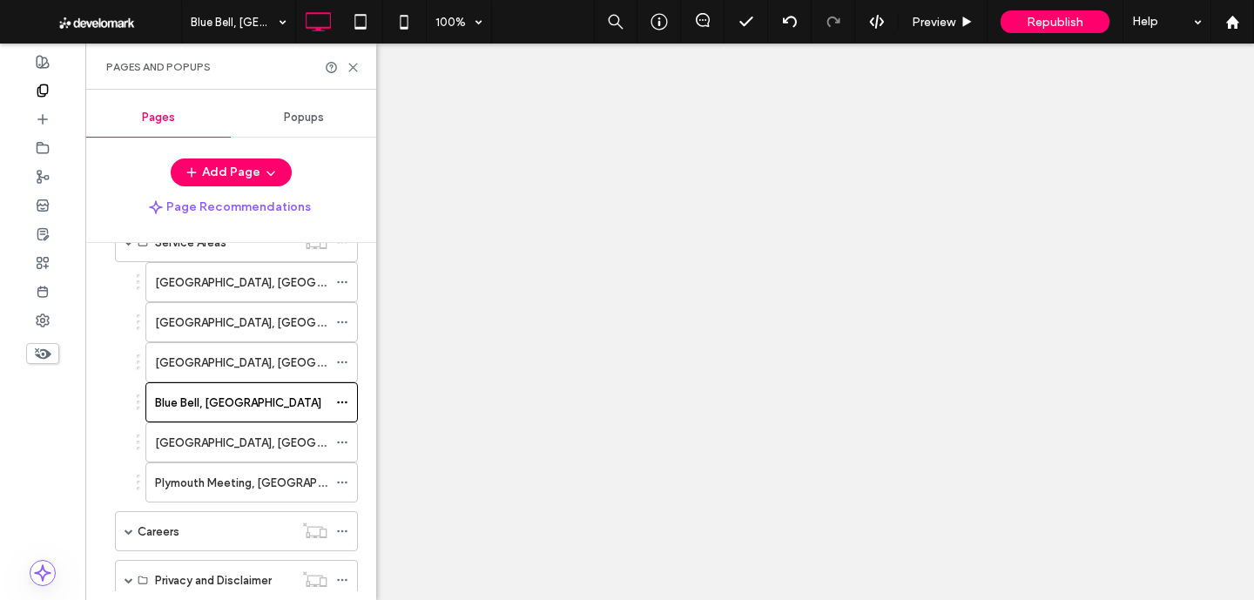
scroll to position [509, 0]
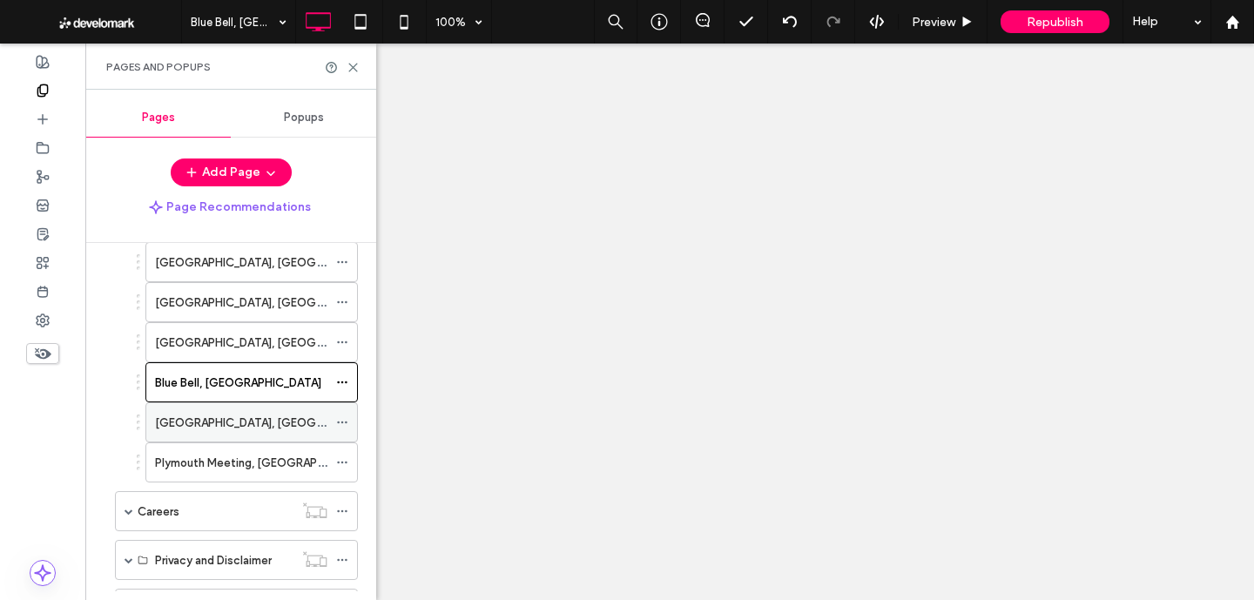
click at [185, 427] on label "[GEOGRAPHIC_DATA], [GEOGRAPHIC_DATA]" at bounding box center [274, 422] width 239 height 30
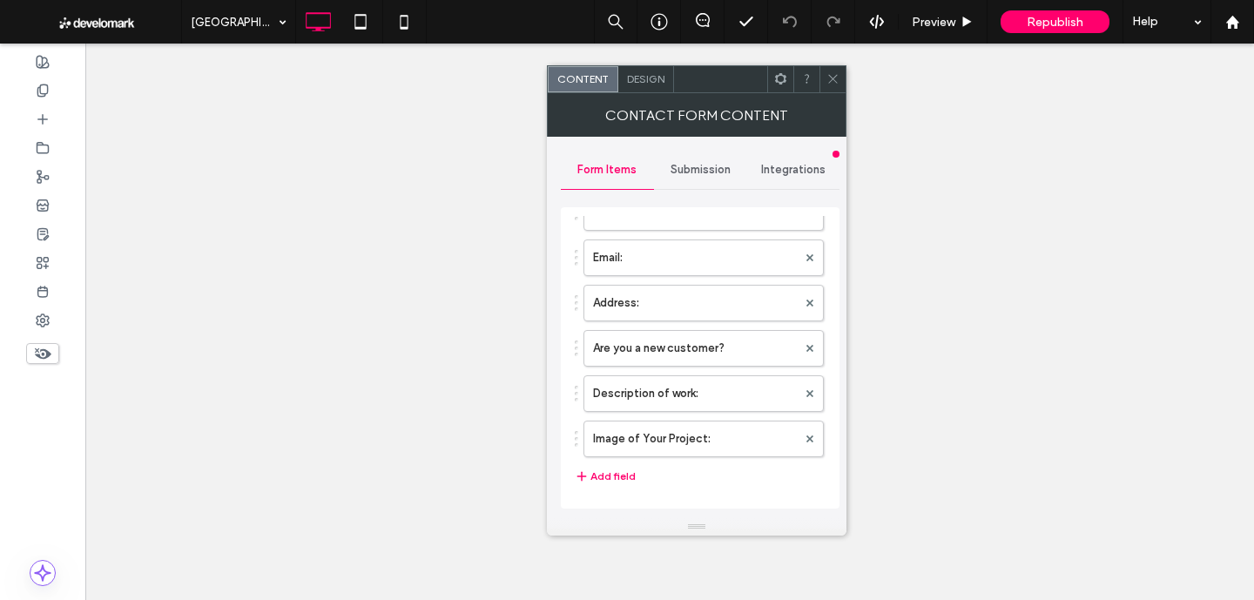
scroll to position [395, 0]
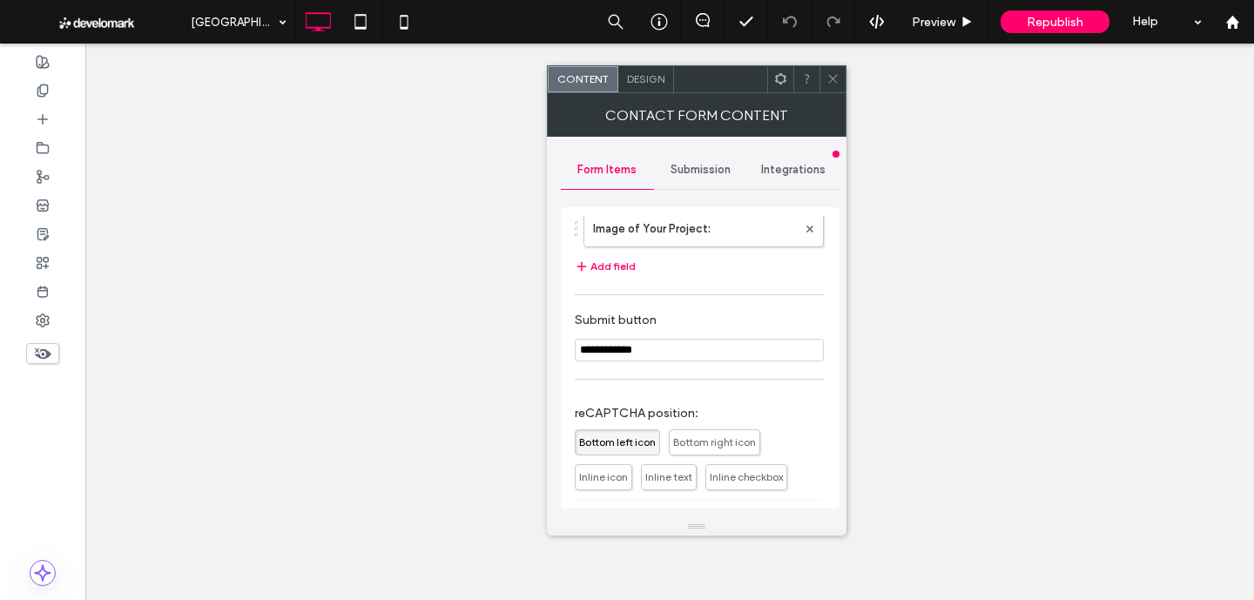
click at [727, 467] on span "Inline checkbox" at bounding box center [746, 477] width 82 height 26
click at [41, 91] on icon at bounding box center [43, 91] width 14 height 14
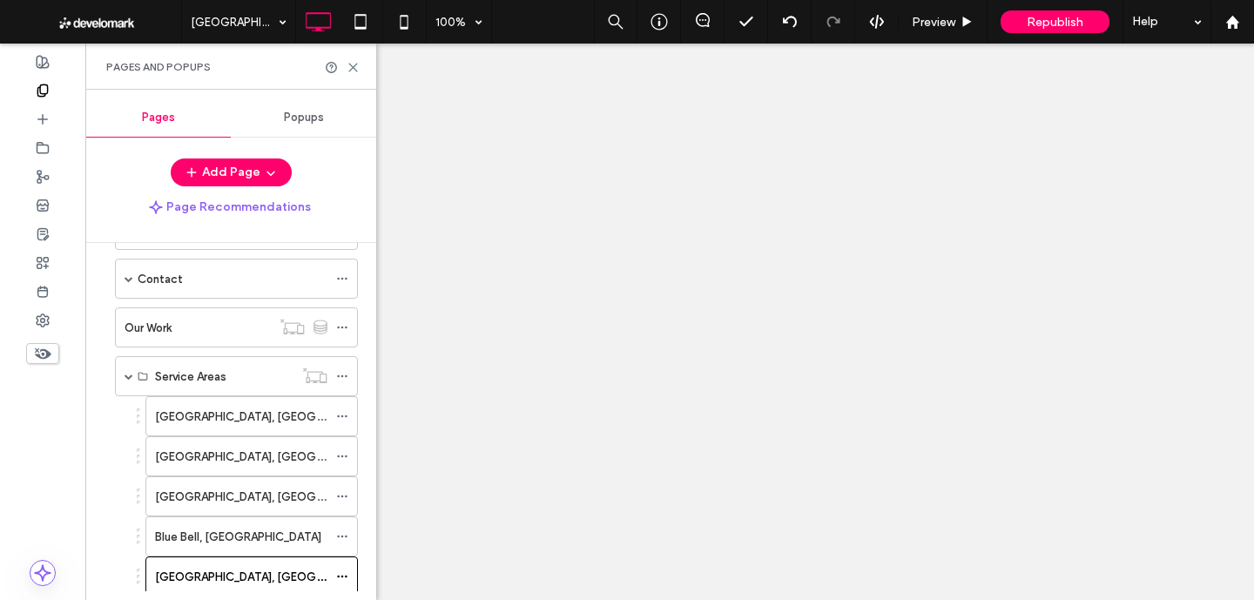
scroll to position [552, 0]
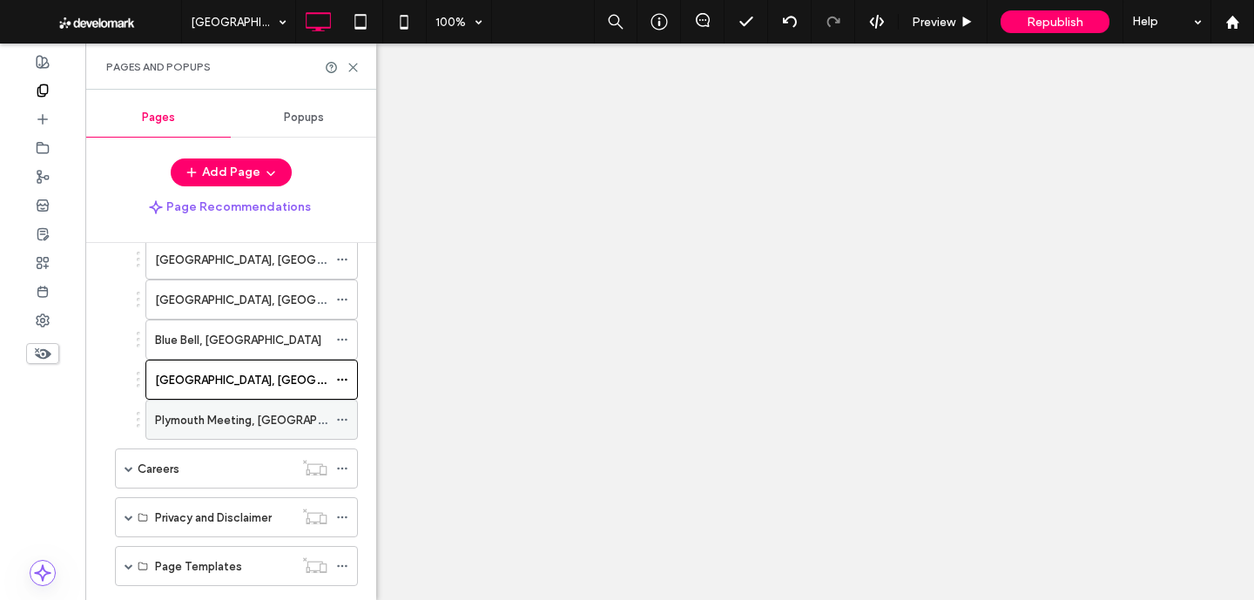
click at [228, 430] on div "Plymouth Meeting, [GEOGRAPHIC_DATA]" at bounding box center [241, 419] width 172 height 38
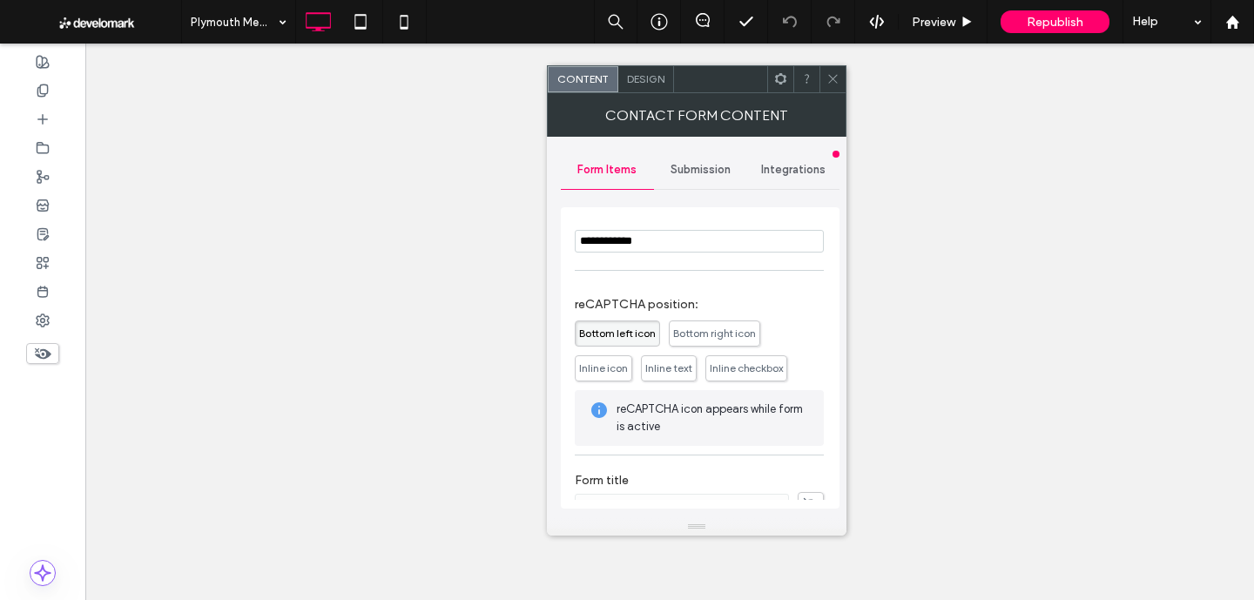
click at [726, 365] on span "Inline checkbox" at bounding box center [745, 367] width 73 height 13
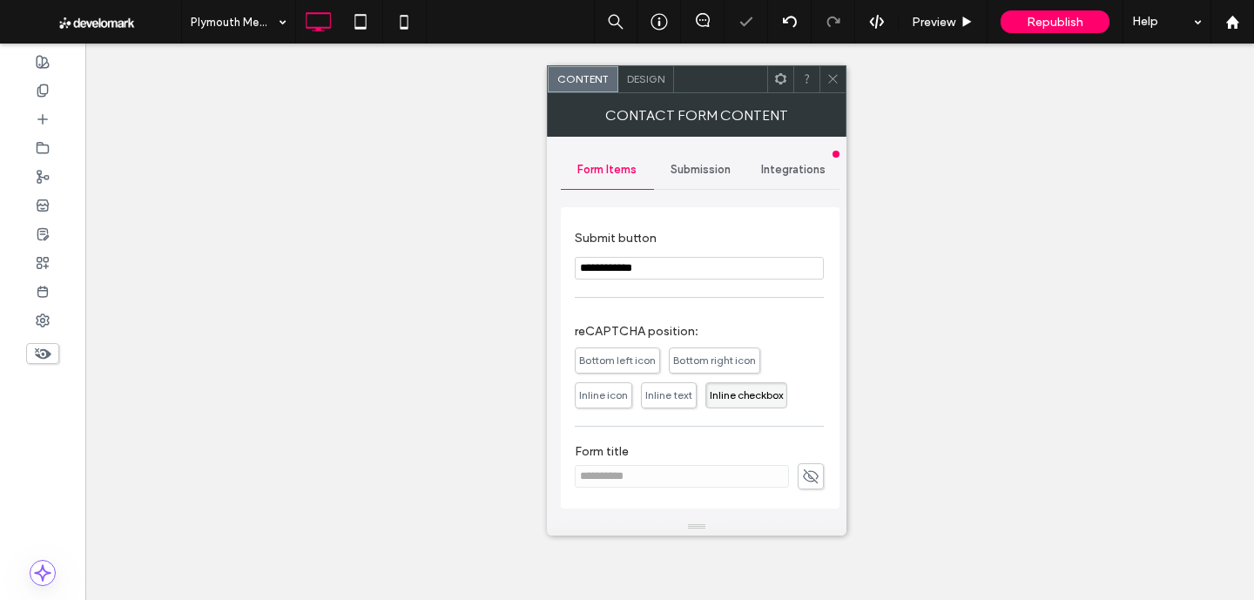
click at [842, 79] on div at bounding box center [832, 79] width 26 height 26
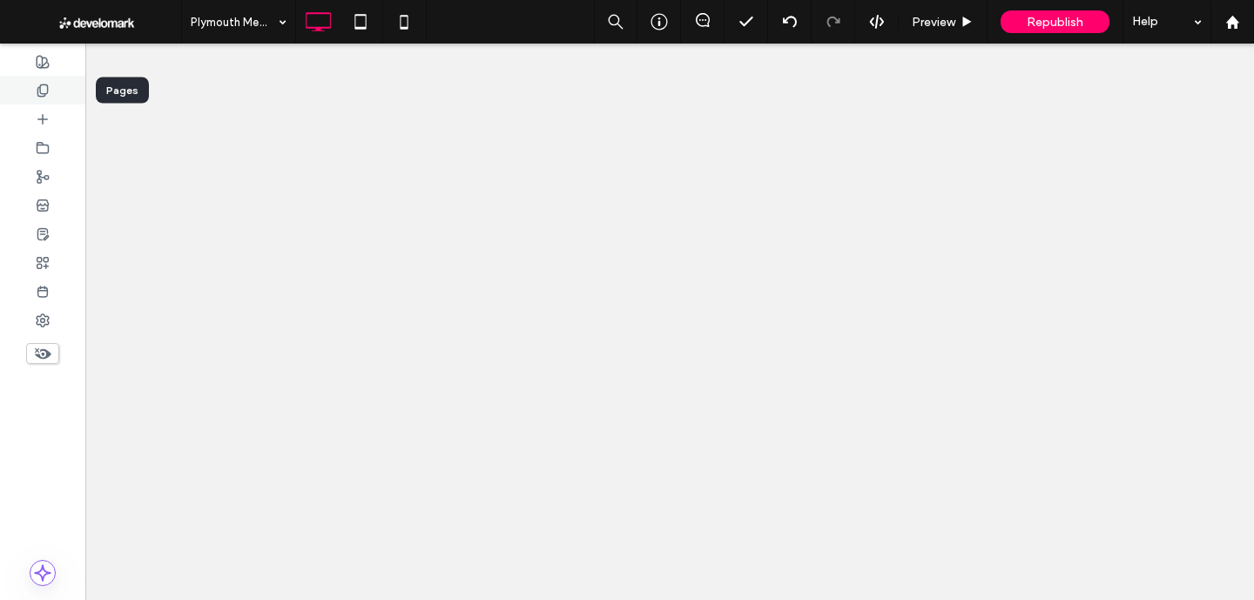
click at [49, 90] on icon at bounding box center [43, 91] width 14 height 14
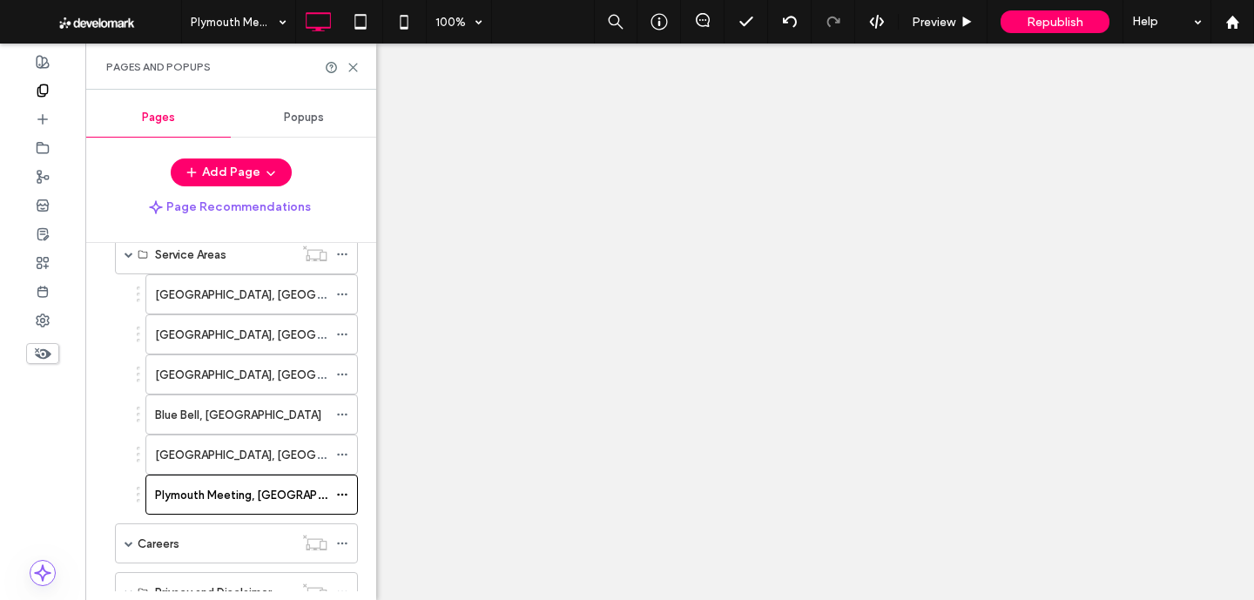
scroll to position [224, 0]
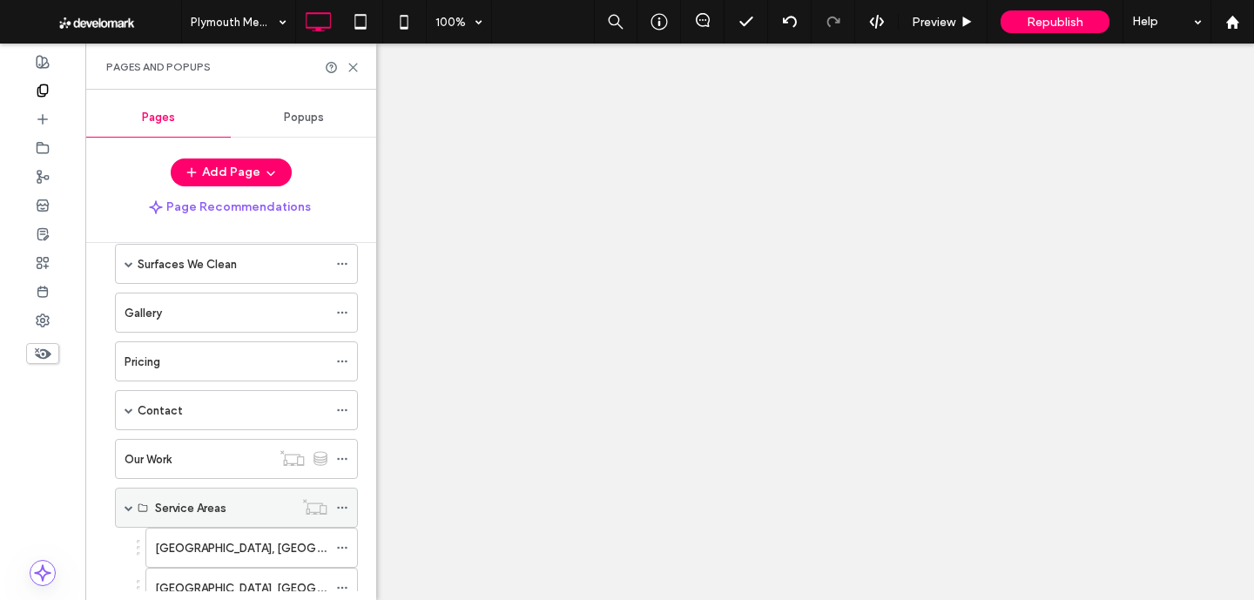
click at [130, 503] on span at bounding box center [128, 507] width 9 height 9
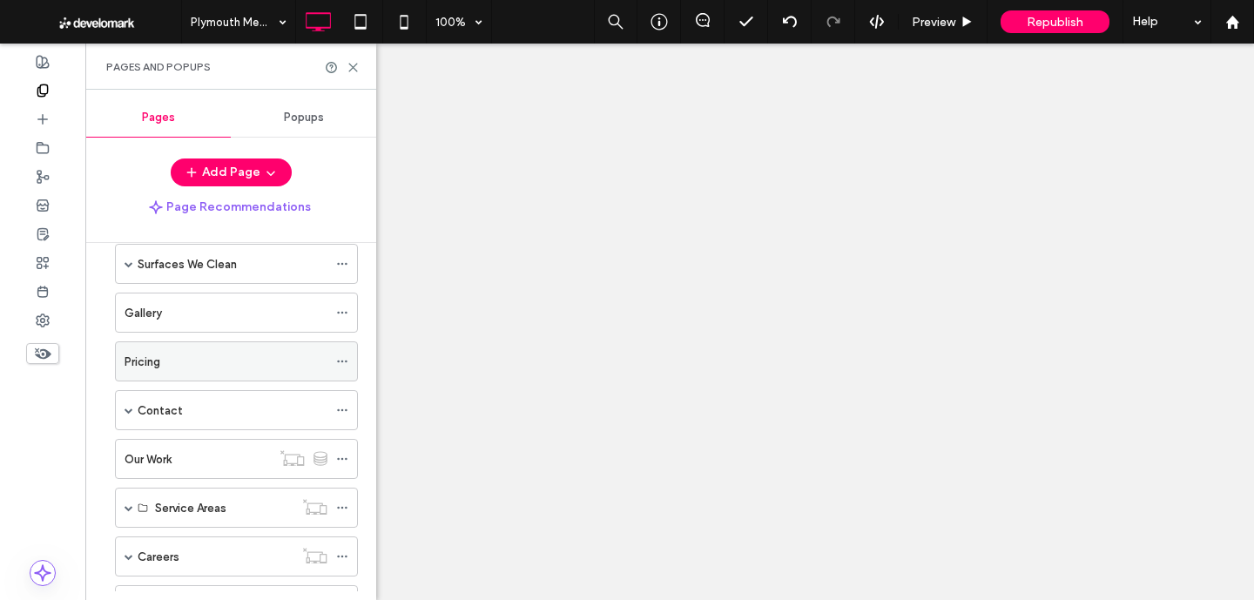
scroll to position [0, 0]
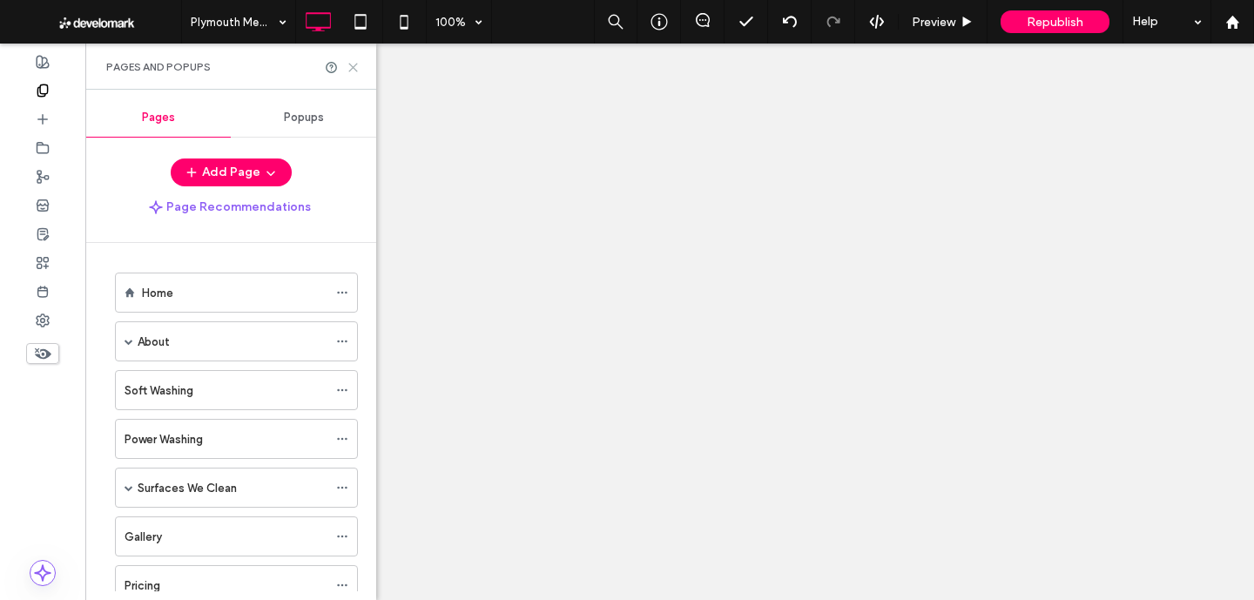
click at [352, 67] on use at bounding box center [353, 68] width 8 height 8
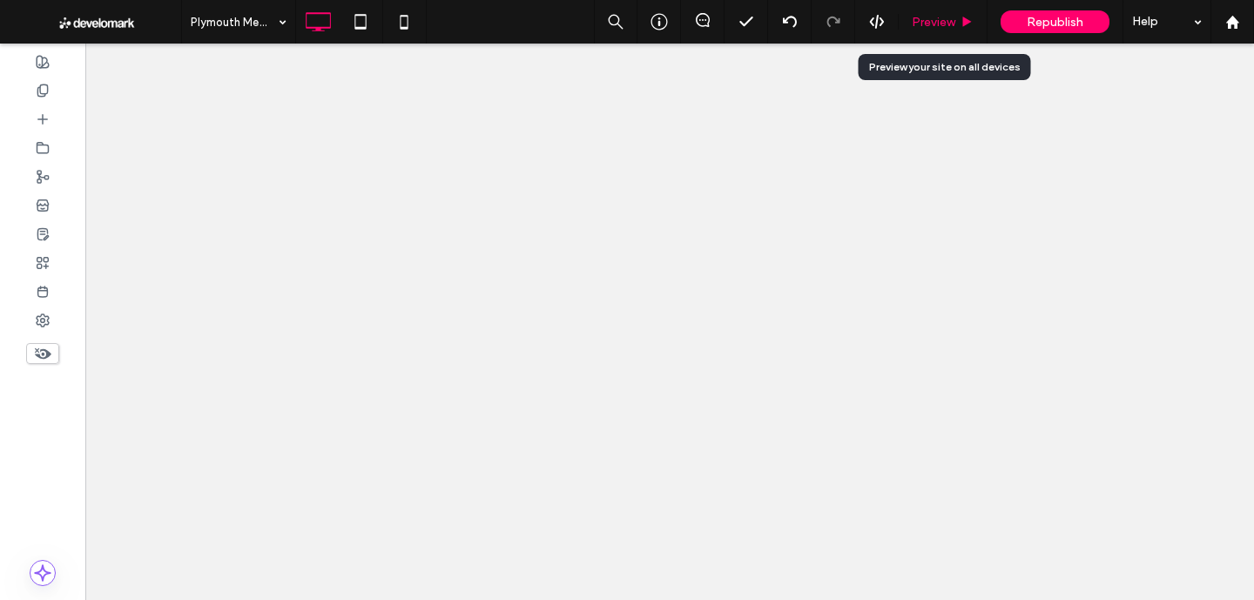
click at [940, 3] on div "Preview" at bounding box center [942, 22] width 89 height 44
click at [932, 20] on span "Preview" at bounding box center [933, 22] width 44 height 15
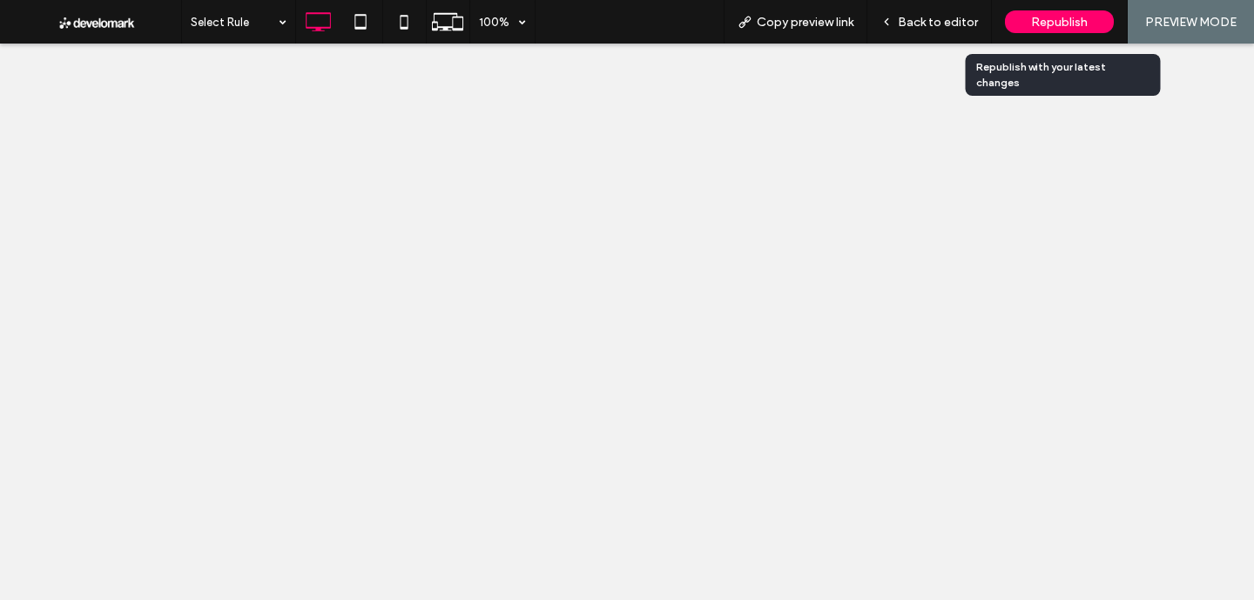
click at [1068, 15] on span "Republish" at bounding box center [1059, 22] width 57 height 15
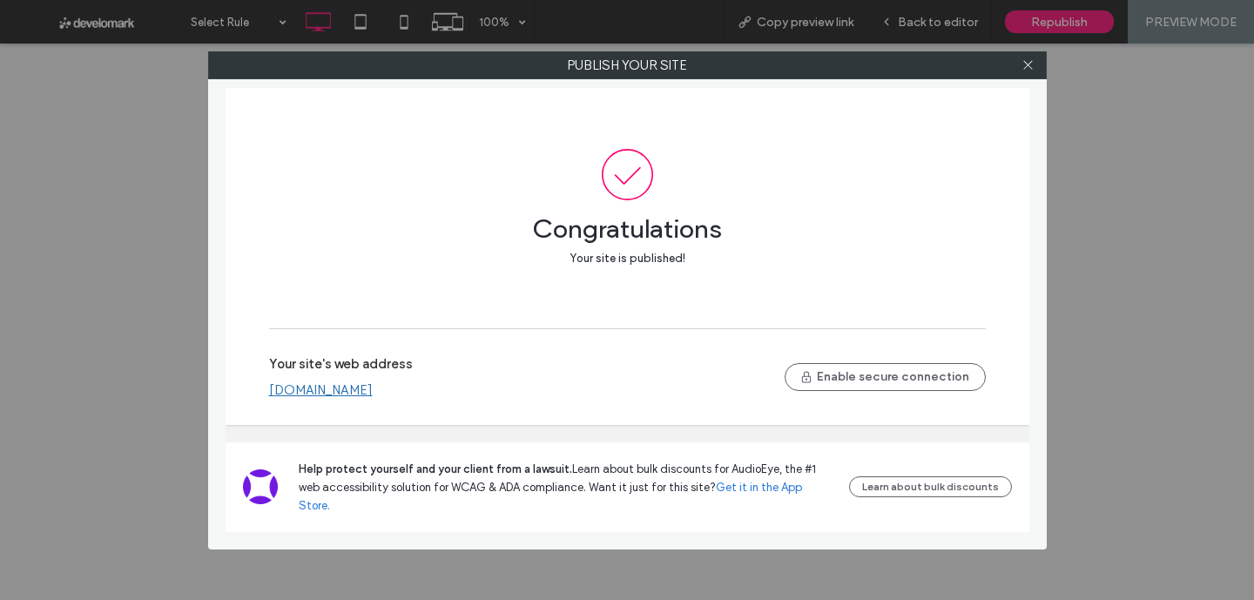
click at [373, 398] on link "[DOMAIN_NAME]" at bounding box center [321, 390] width 104 height 16
